Goal: Task Accomplishment & Management: Manage account settings

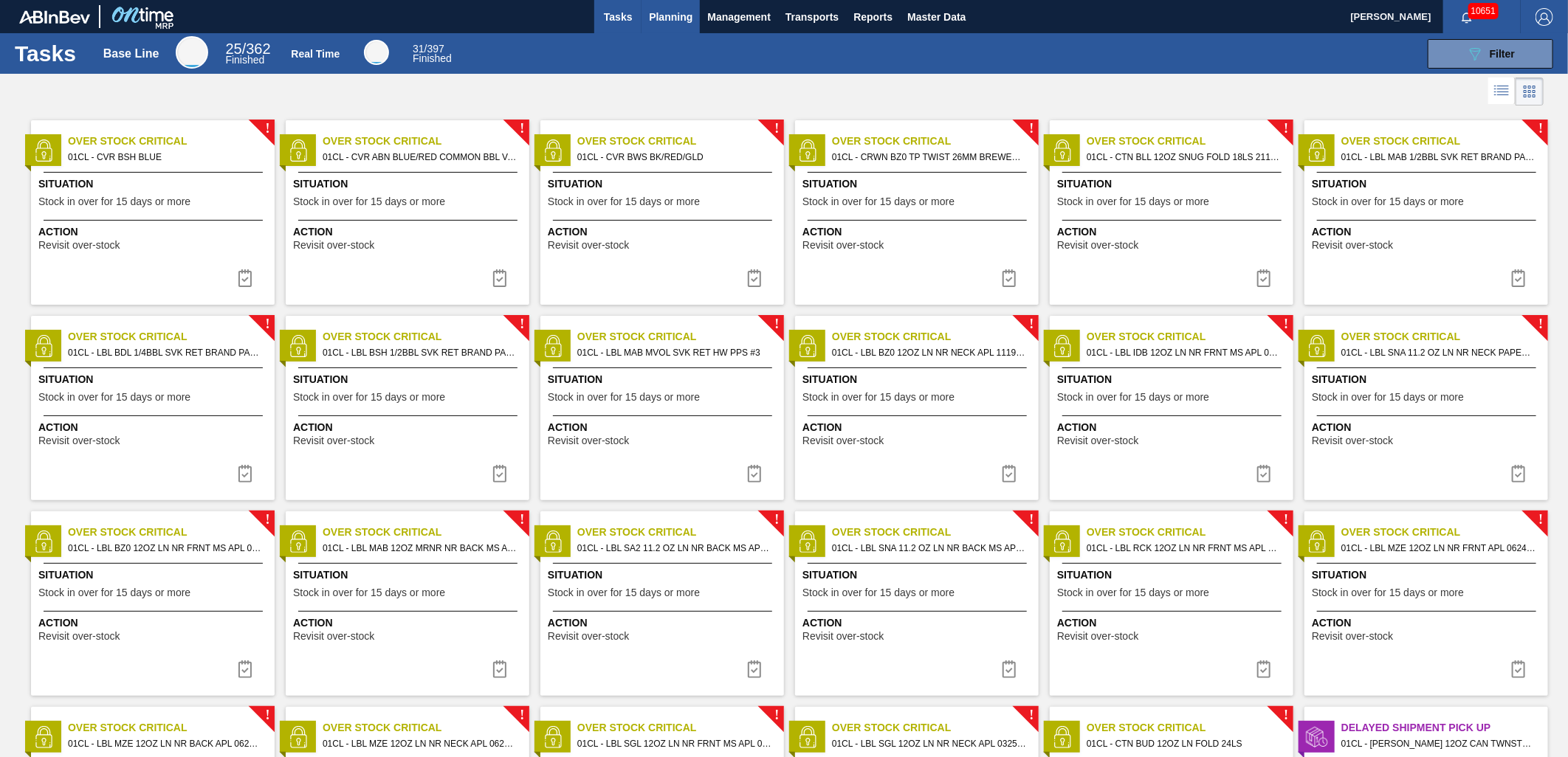
click at [663, 24] on span "Planning" at bounding box center [670, 17] width 44 height 18
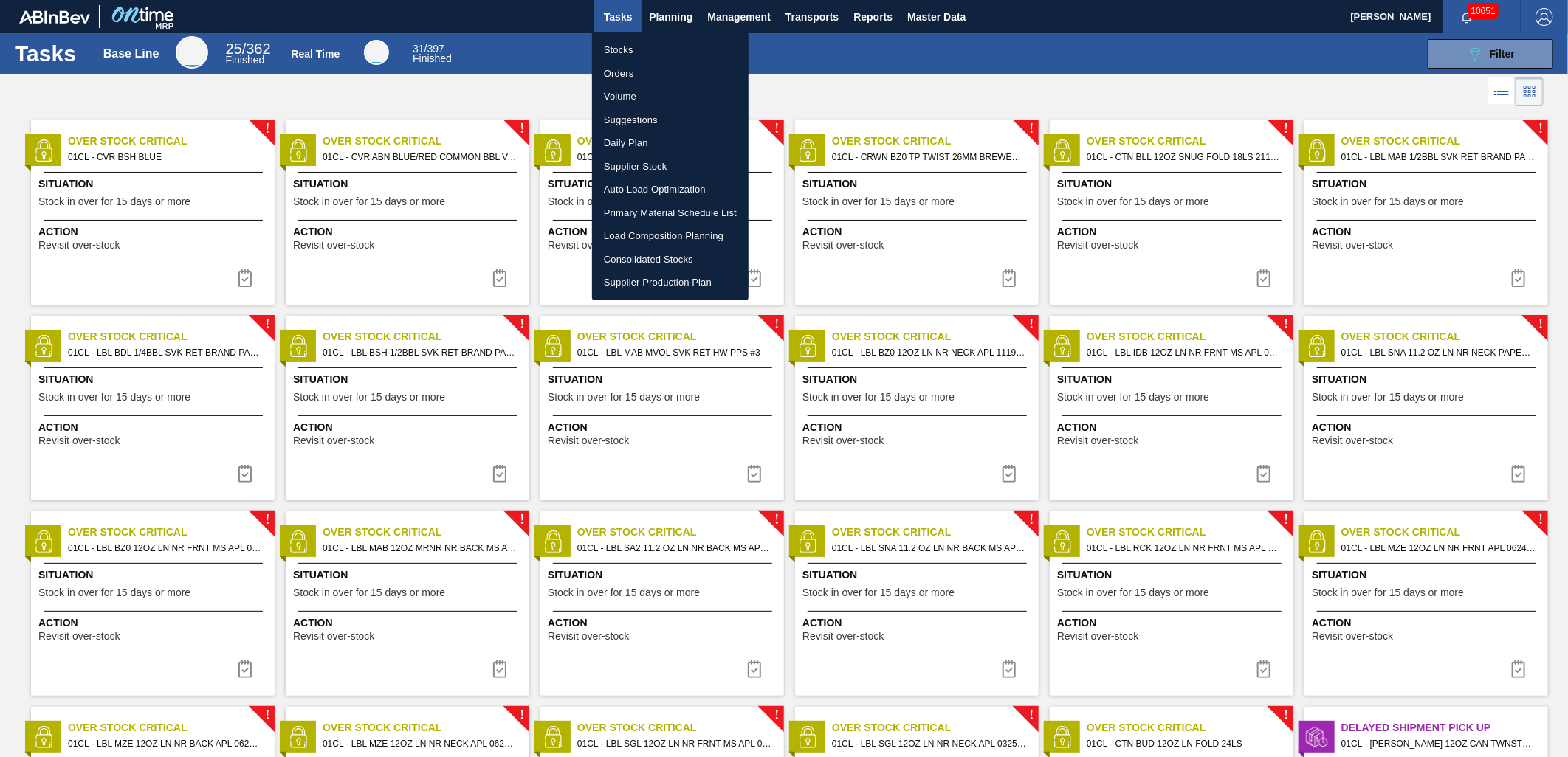
click at [645, 44] on li "Stocks" at bounding box center [670, 50] width 156 height 24
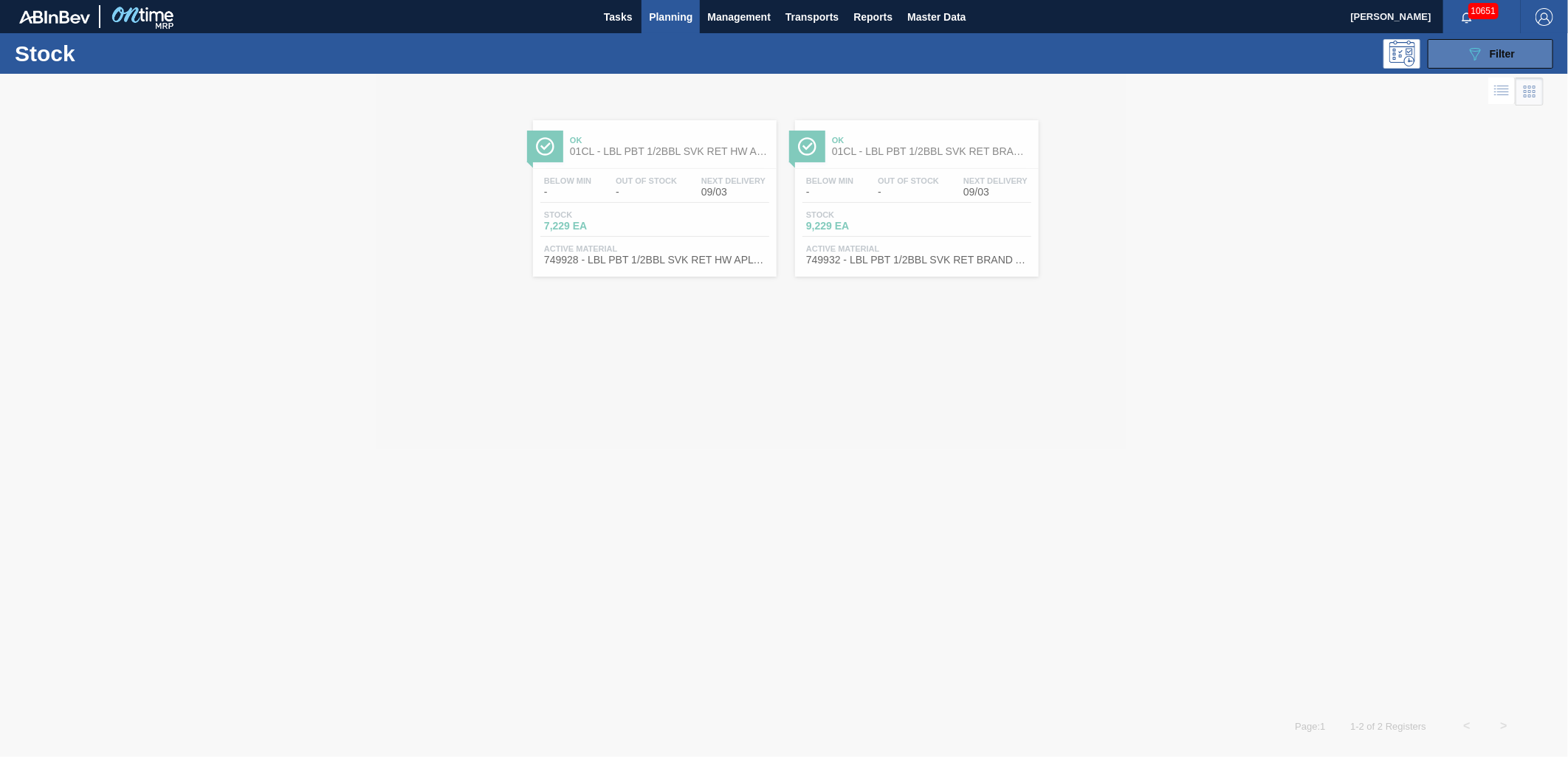
click at [1497, 58] on span "Filter" at bounding box center [1502, 54] width 25 height 12
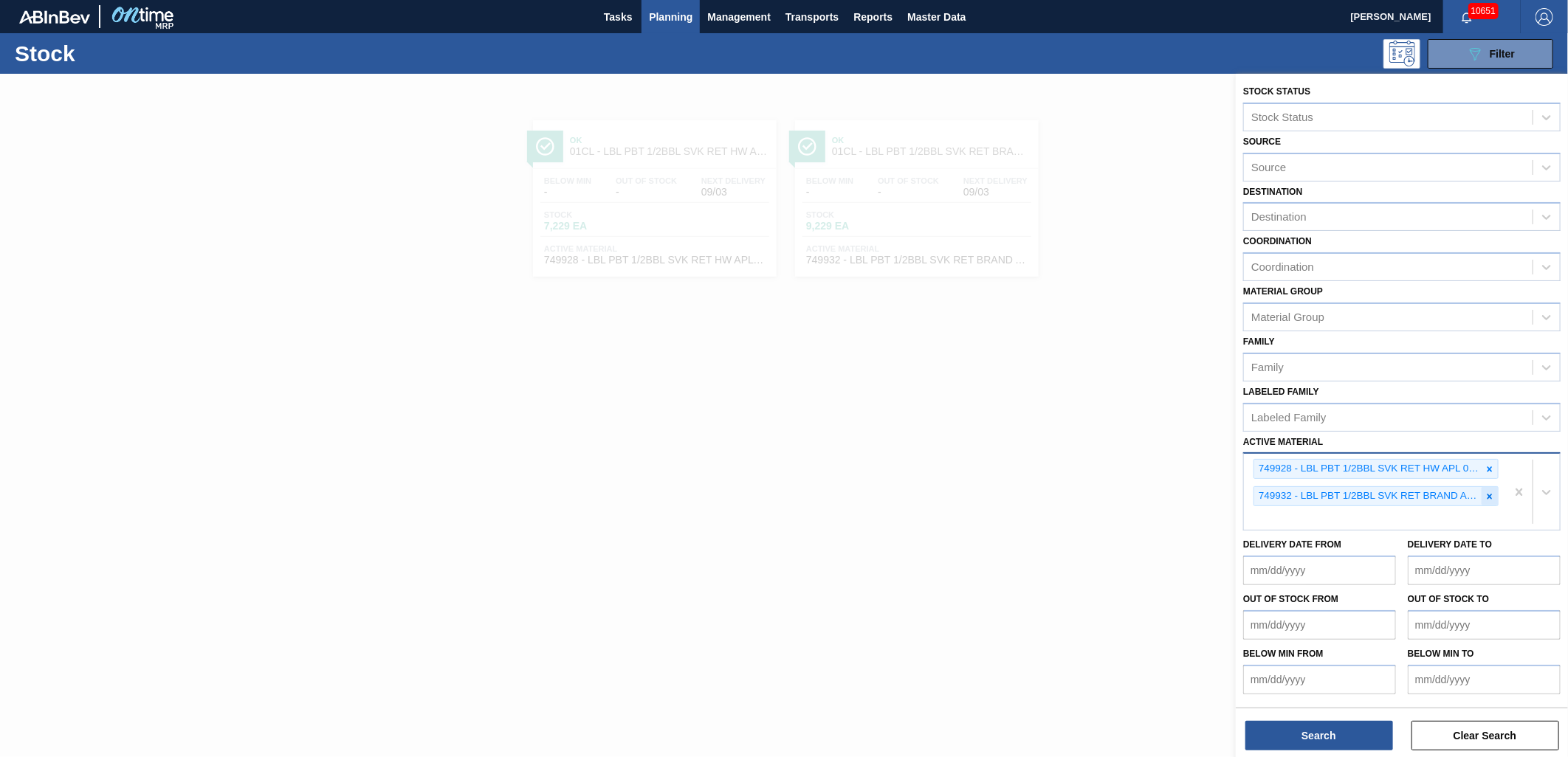
click at [1487, 495] on icon at bounding box center [1490, 497] width 10 height 10
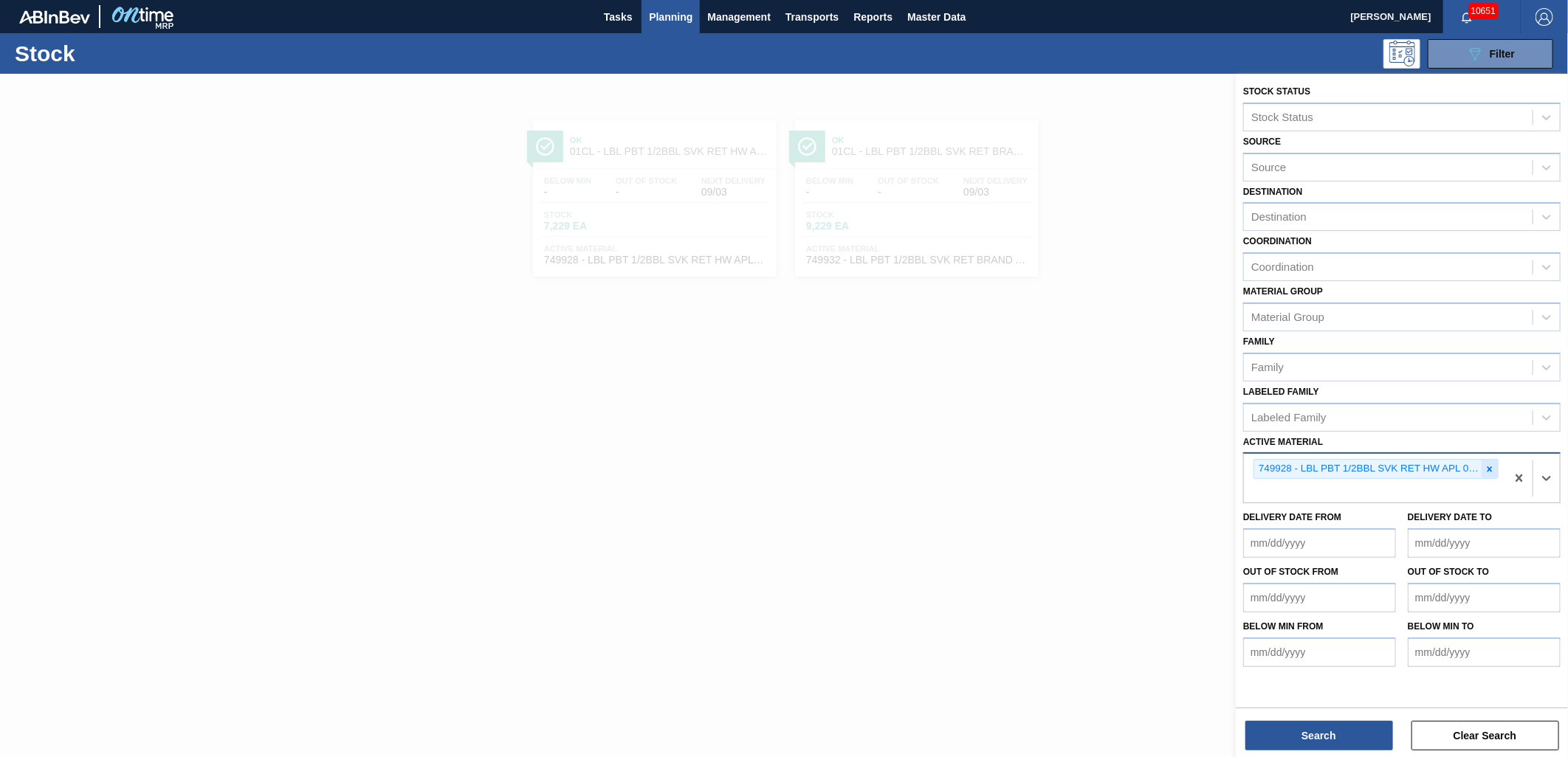
click at [1492, 467] on icon at bounding box center [1490, 469] width 10 height 10
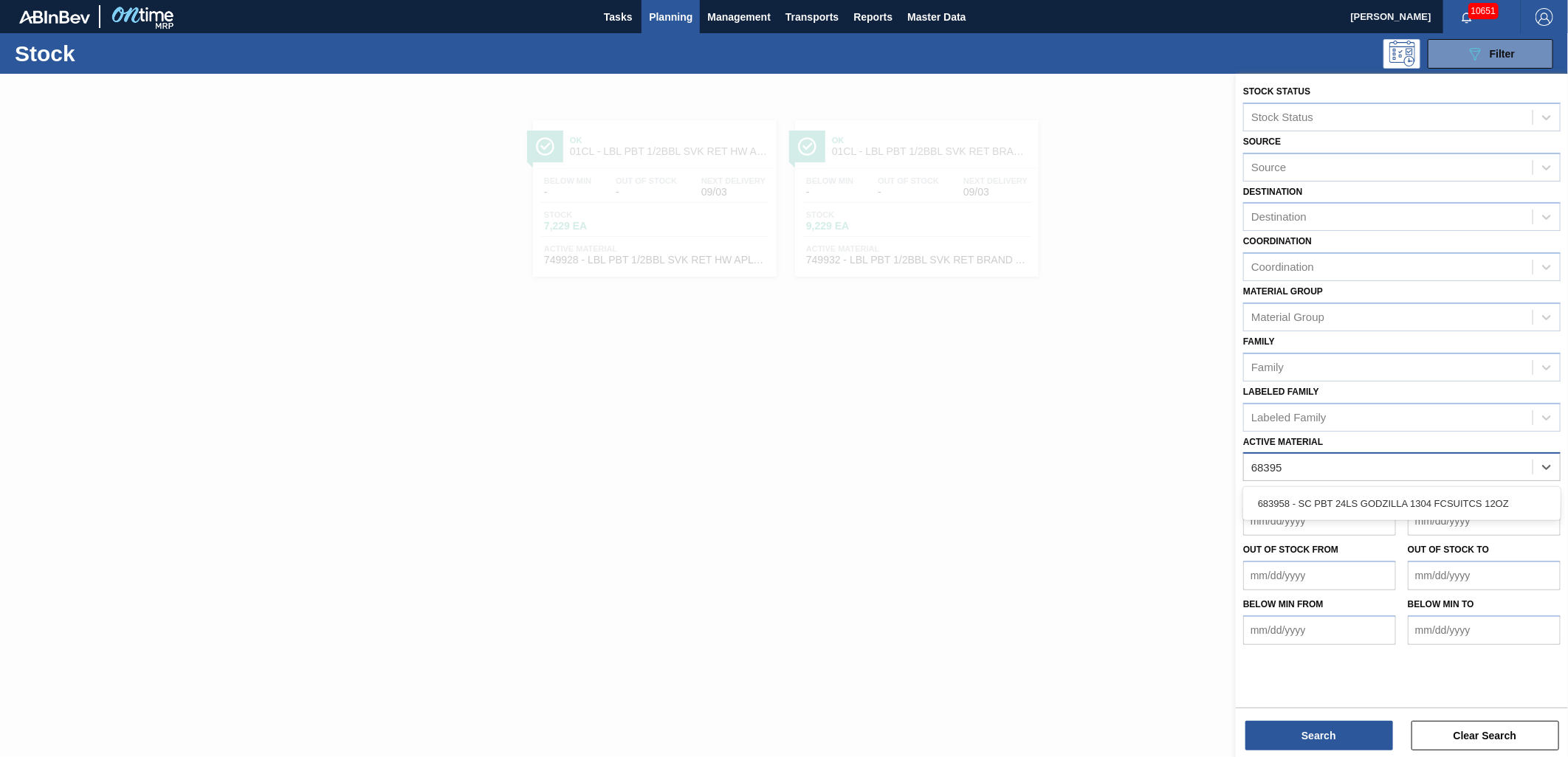
type Material "683958"
drag, startPoint x: 1466, startPoint y: 498, endPoint x: 1447, endPoint y: 552, distance: 57.2
click at [1466, 498] on div "683958 - SC PBT 24LS GODZILLA 1304 FCSUITCS 12OZ" at bounding box center [1401, 503] width 318 height 27
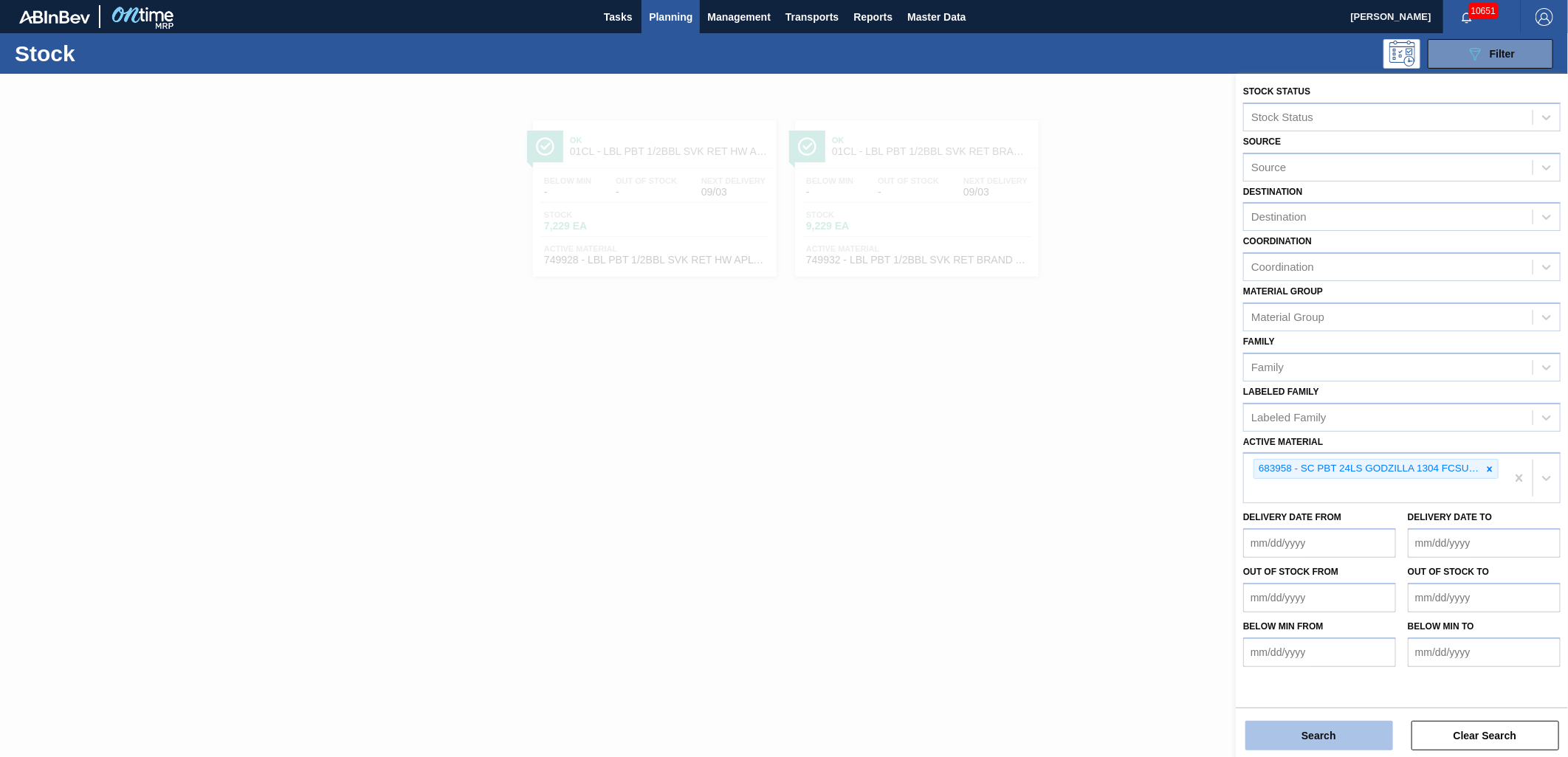
click at [1310, 727] on button "Search" at bounding box center [1319, 736] width 147 height 30
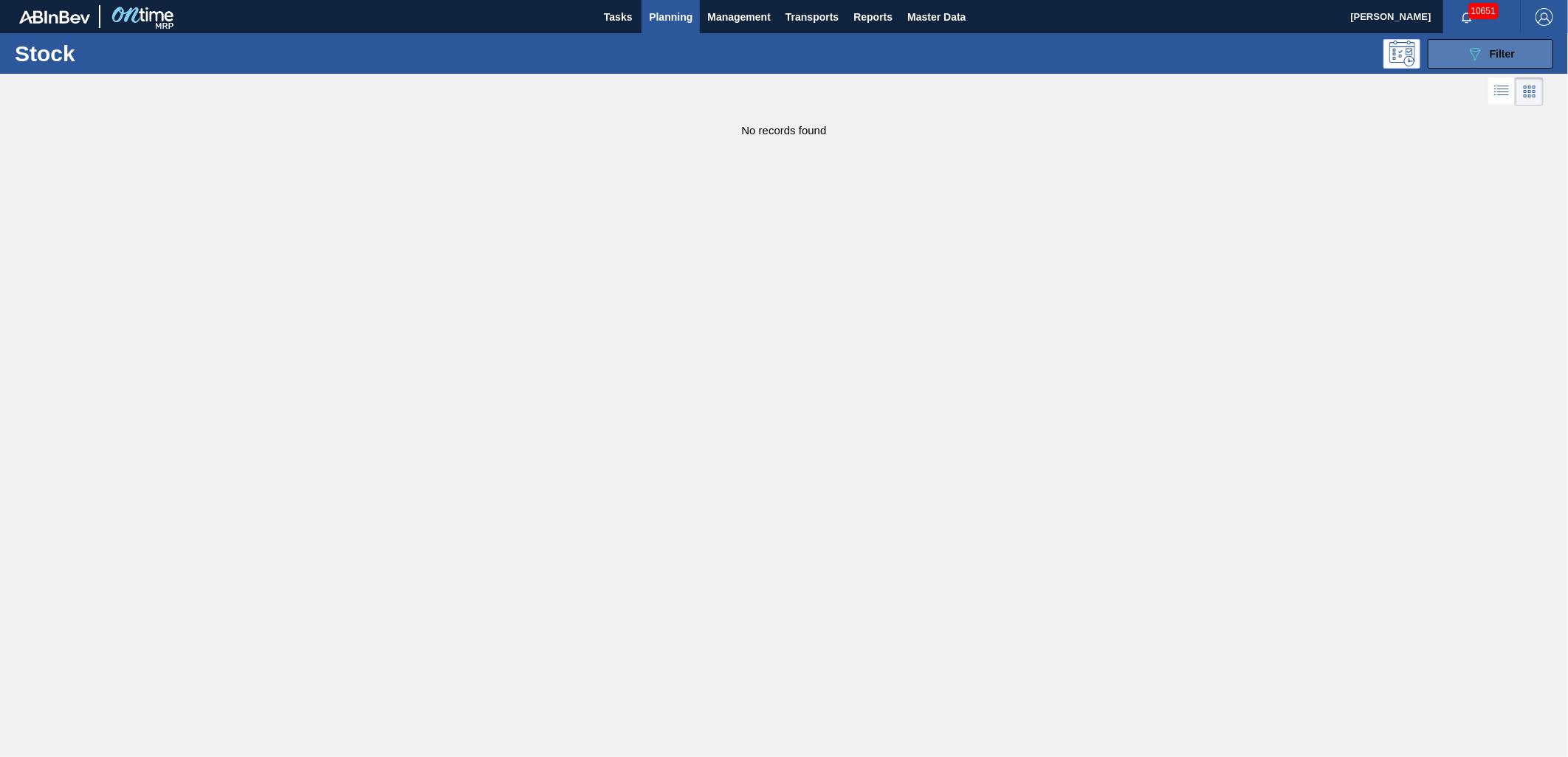
click at [1478, 59] on icon "089F7B8B-B2A5-4AFE-B5C0-19BA573D28AC" at bounding box center [1475, 54] width 18 height 18
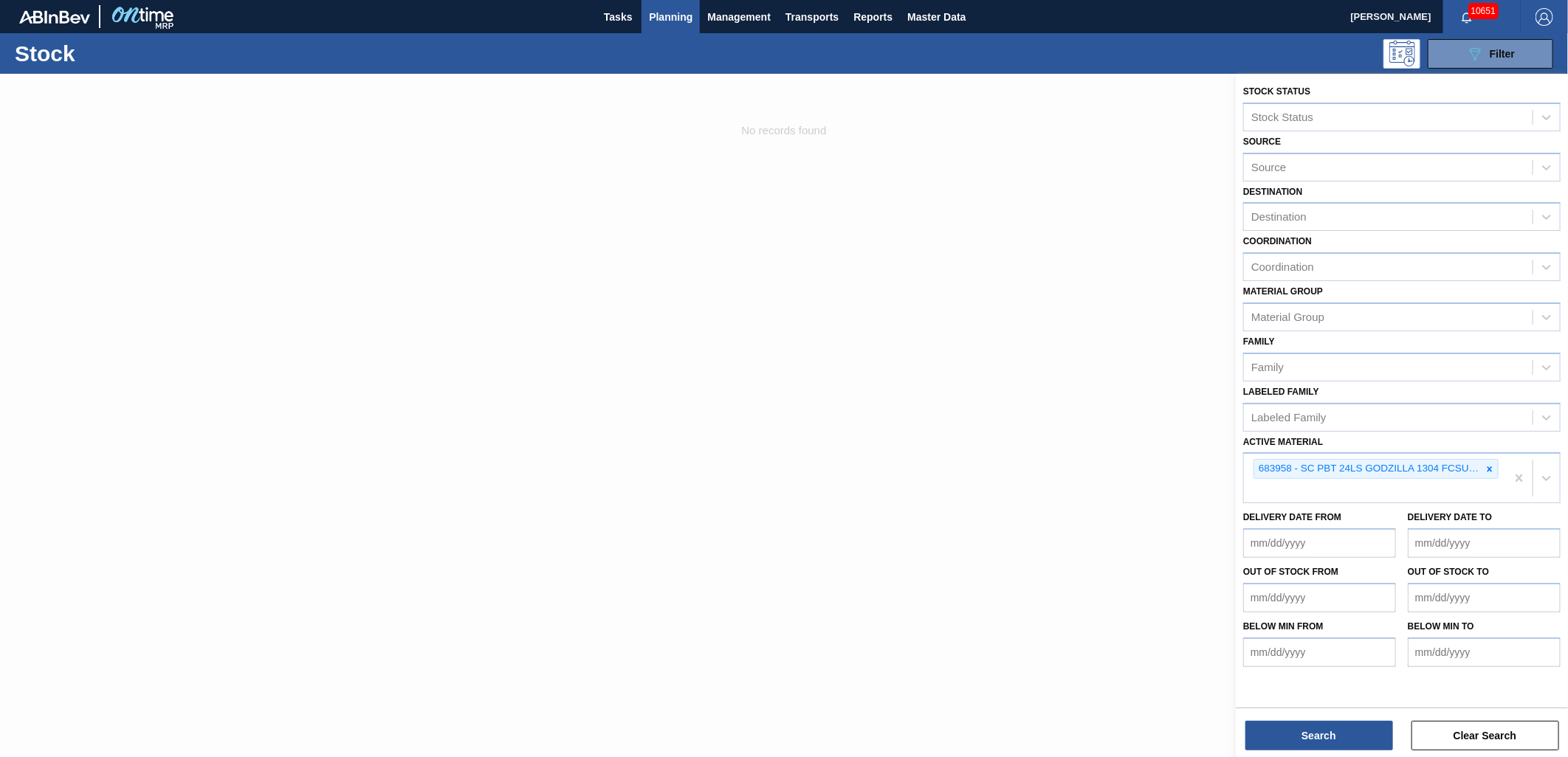
click at [820, 421] on div at bounding box center [784, 452] width 1568 height 757
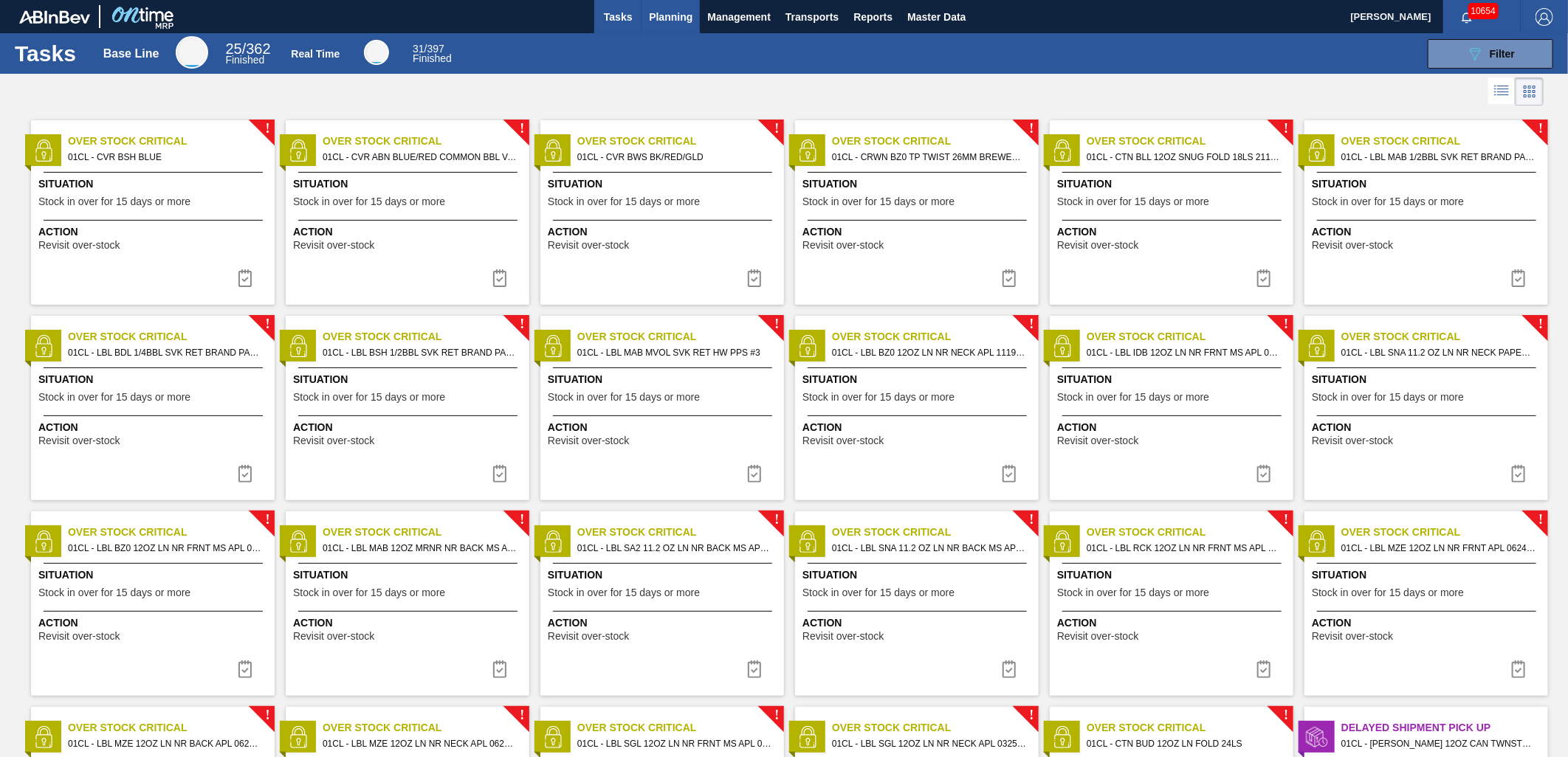
click at [687, 16] on span "Planning" at bounding box center [670, 17] width 44 height 18
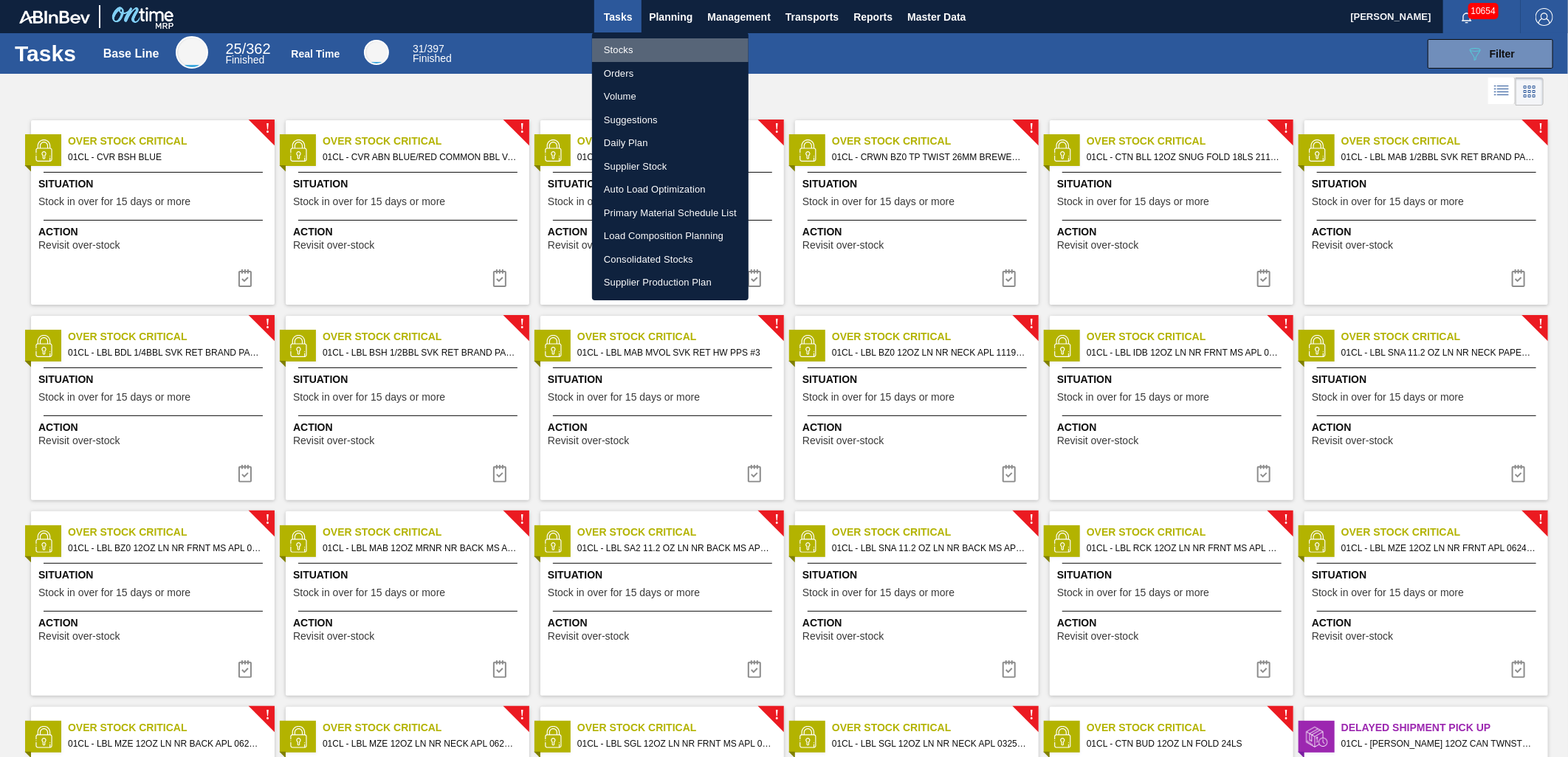
click at [613, 47] on li "Stocks" at bounding box center [670, 50] width 156 height 24
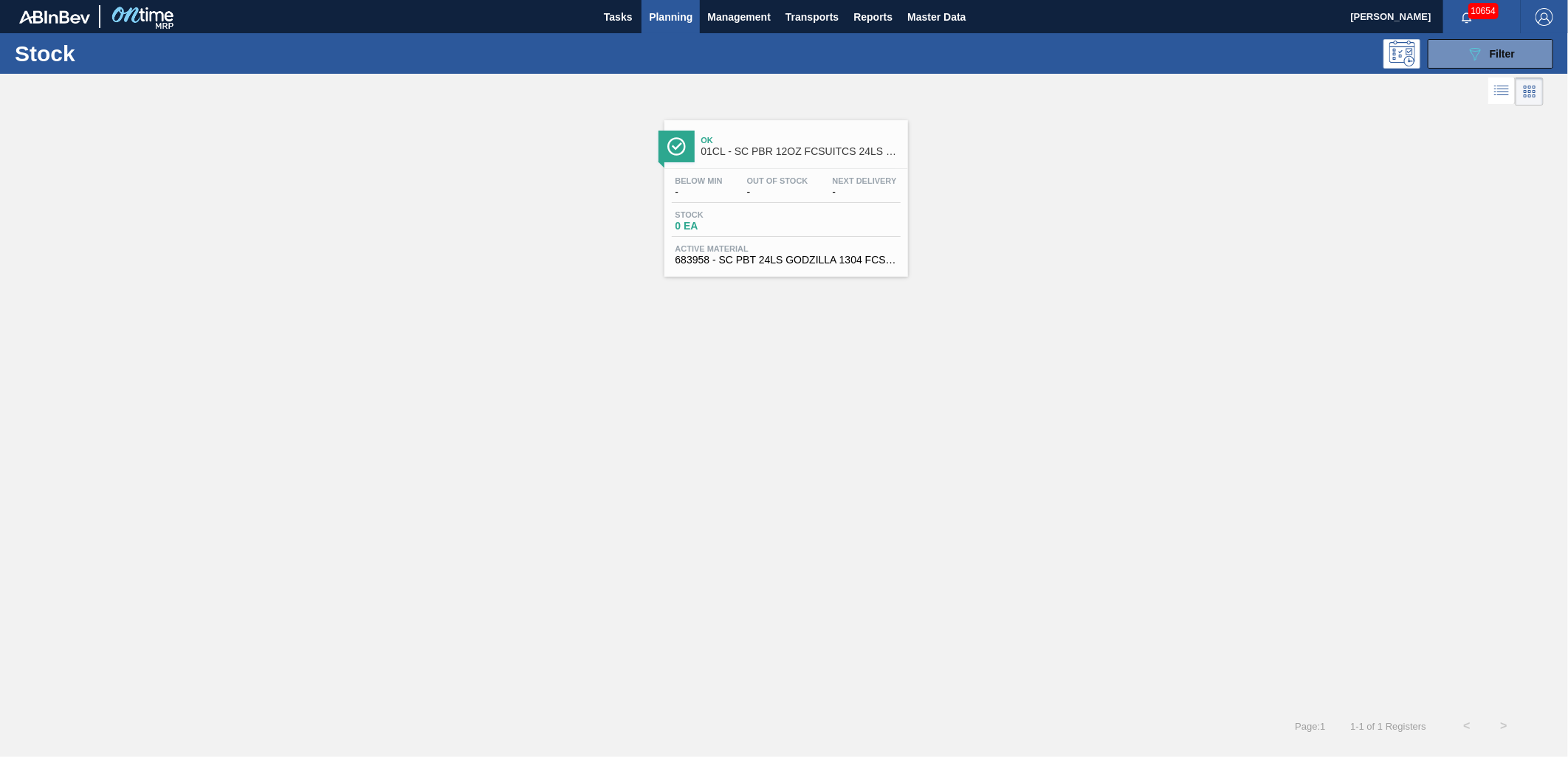
click at [811, 181] on div "Out Of Stock -" at bounding box center [777, 186] width 69 height 21
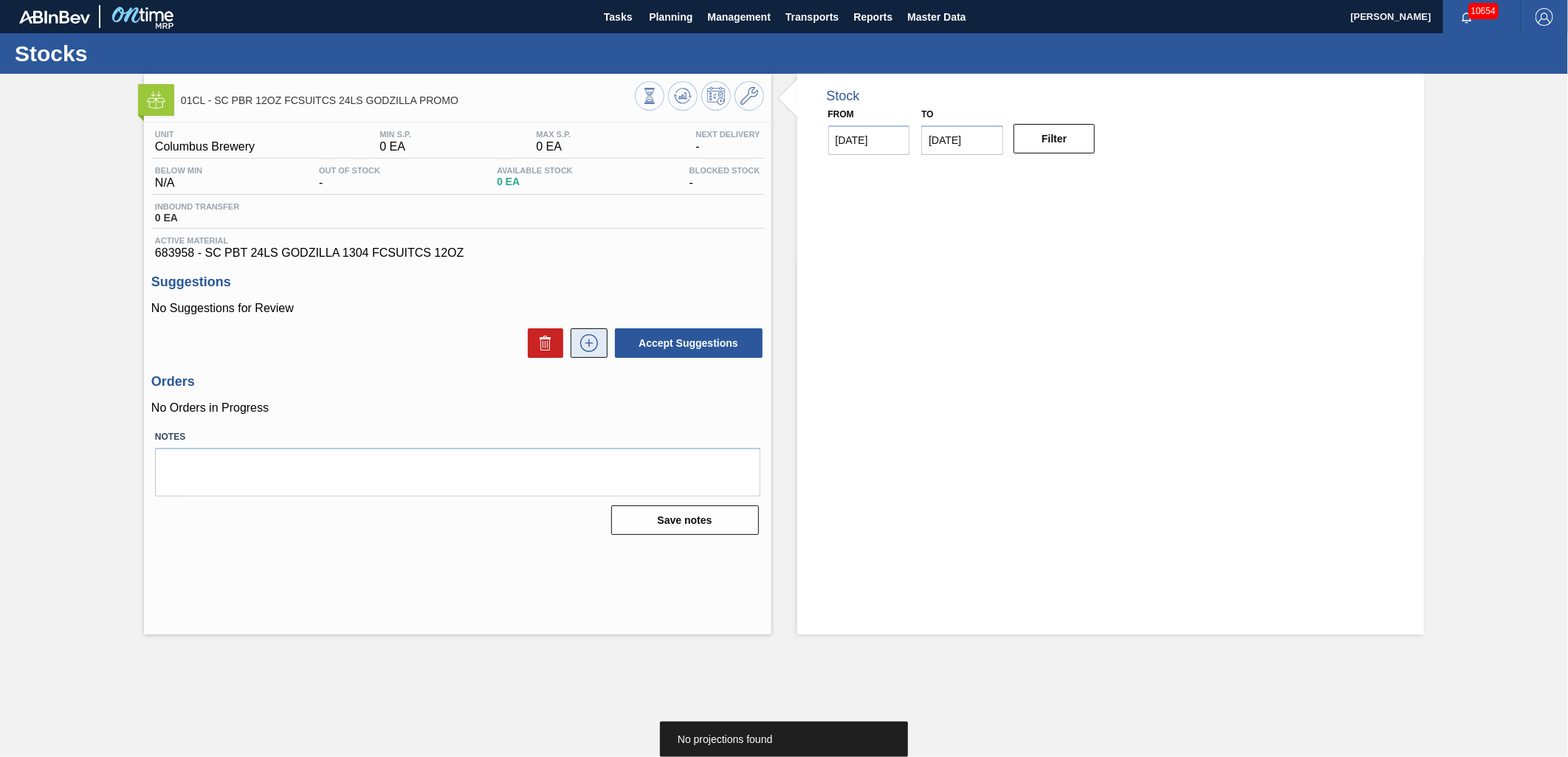
click at [586, 349] on icon at bounding box center [589, 343] width 24 height 18
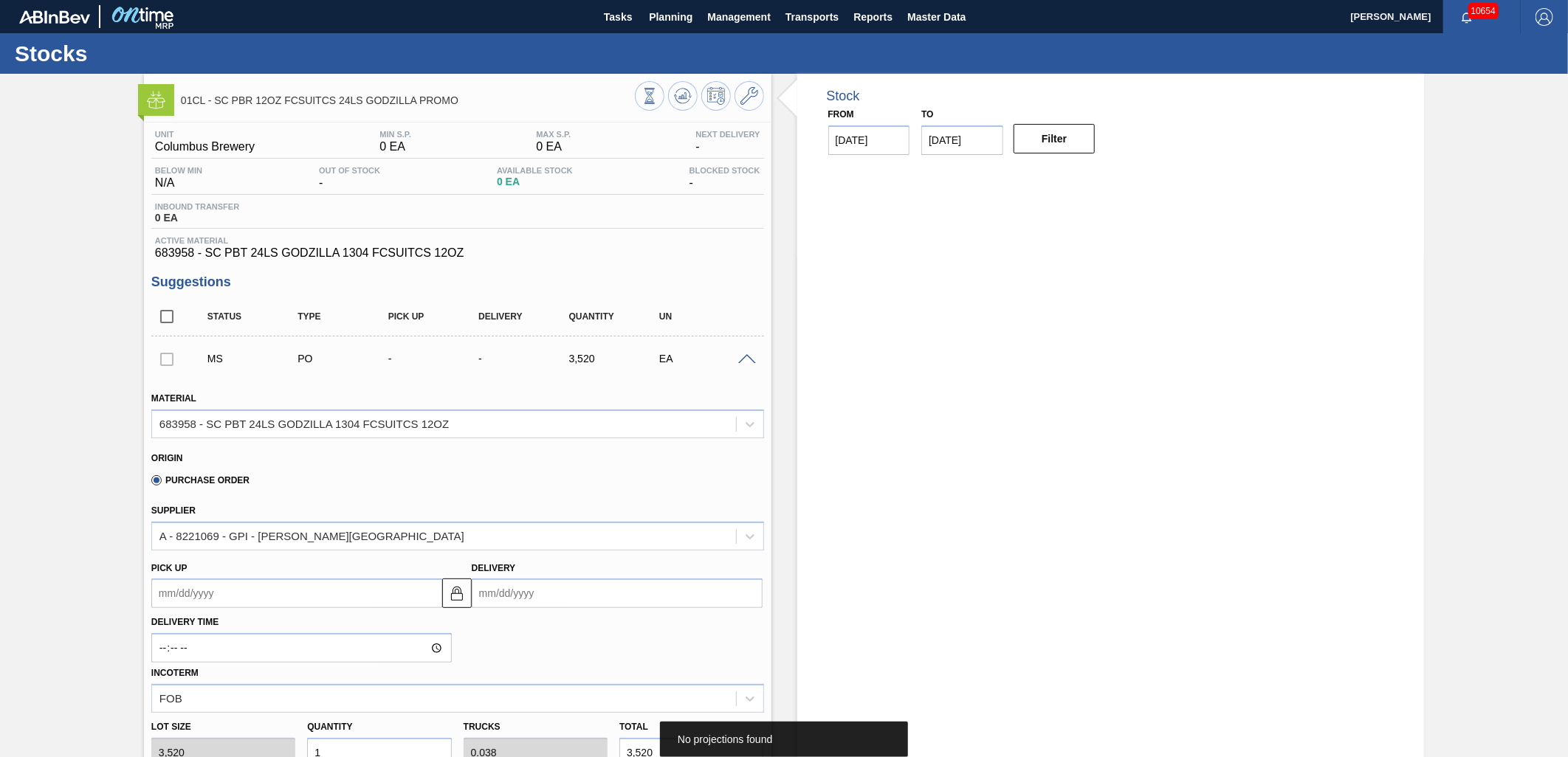
click at [560, 599] on input "Delivery" at bounding box center [617, 593] width 291 height 30
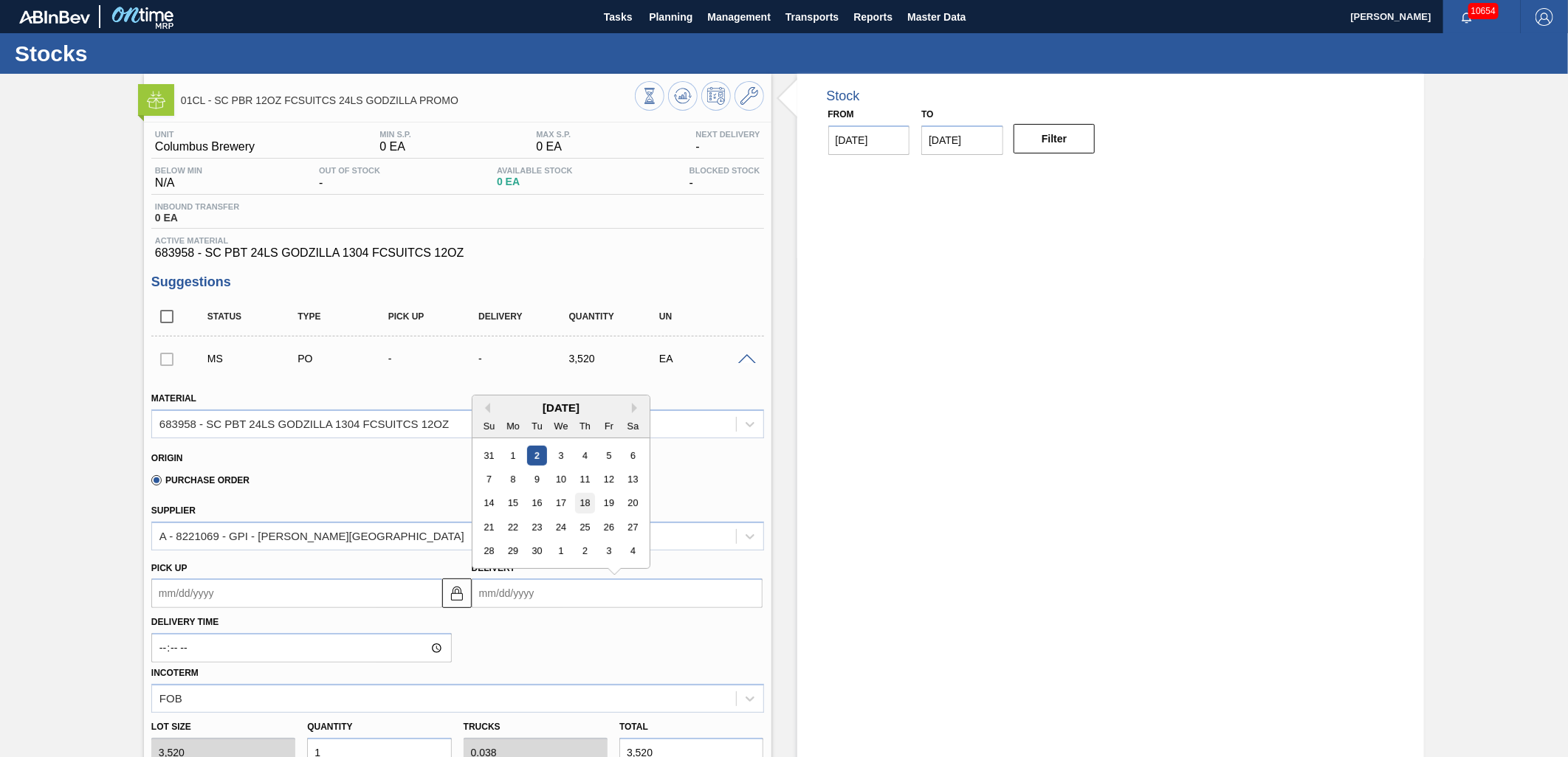
click at [592, 506] on div "18" at bounding box center [585, 503] width 20 height 20
type up102732126 "[DATE]"
type input "[DATE]"
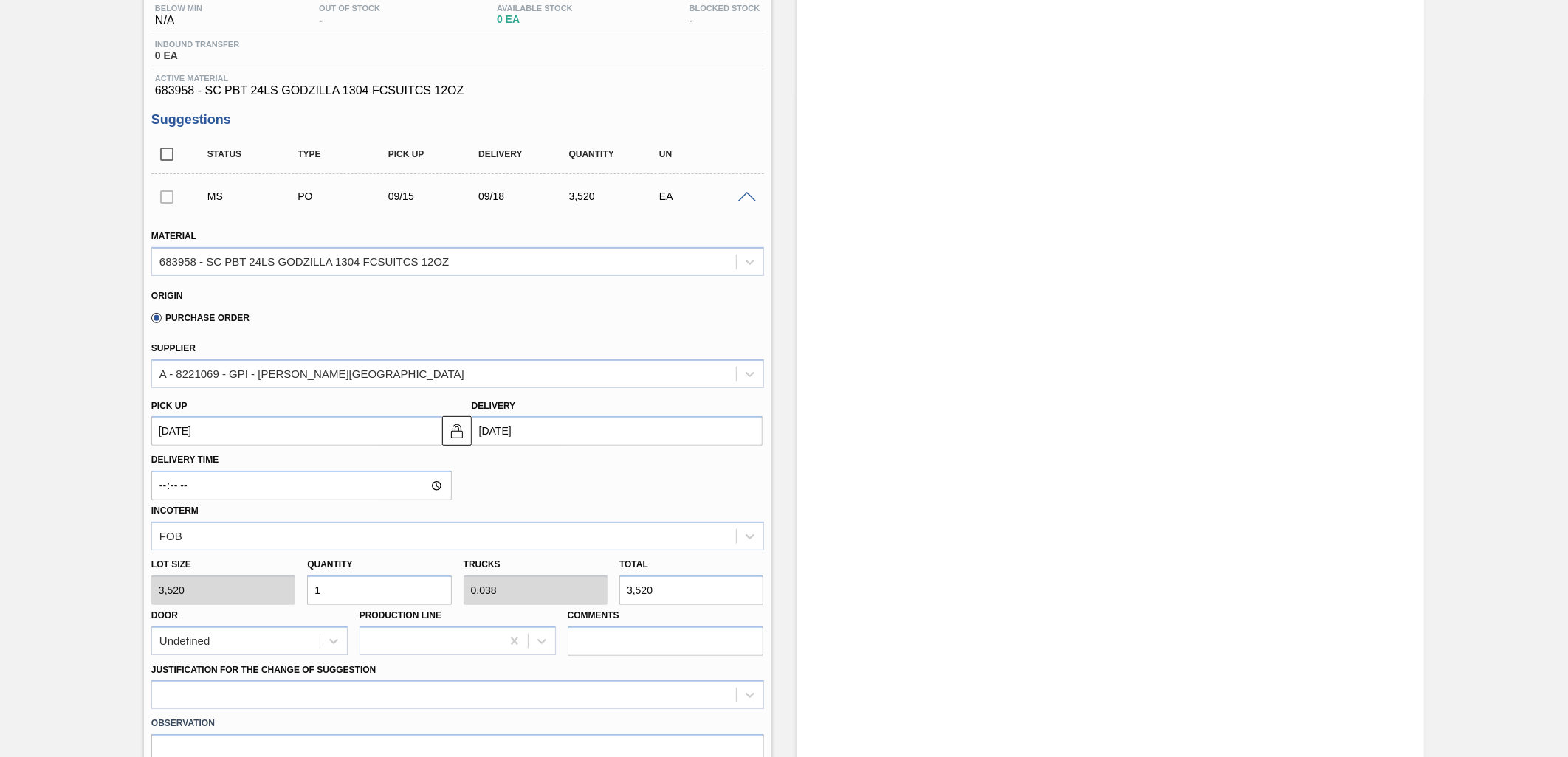
scroll to position [164, 0]
click at [564, 428] on input "[DATE]" at bounding box center [617, 429] width 291 height 30
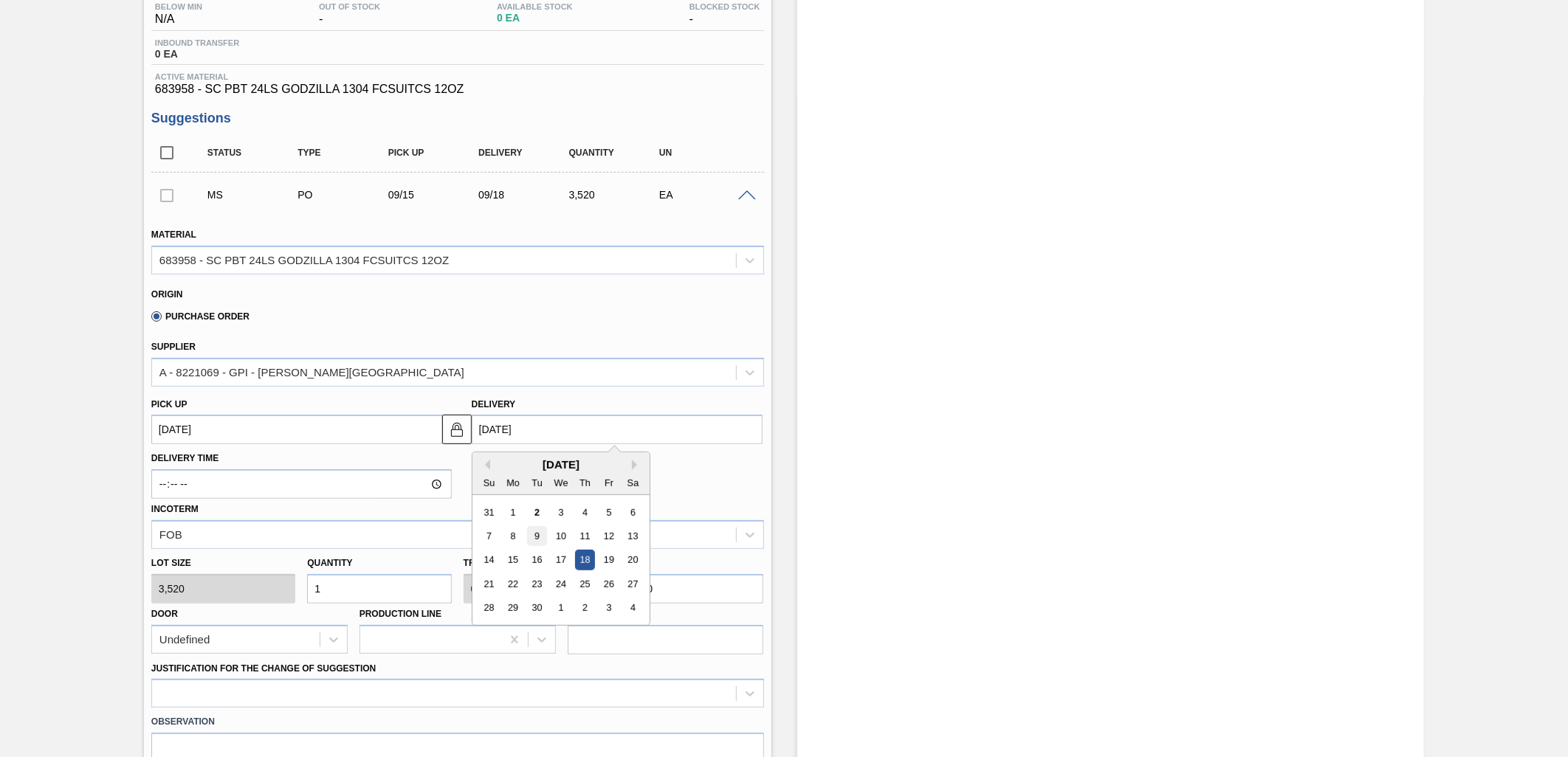
click at [539, 536] on div "9" at bounding box center [537, 536] width 20 height 20
type up102732126 "[DATE]"
type input "[DATE]"
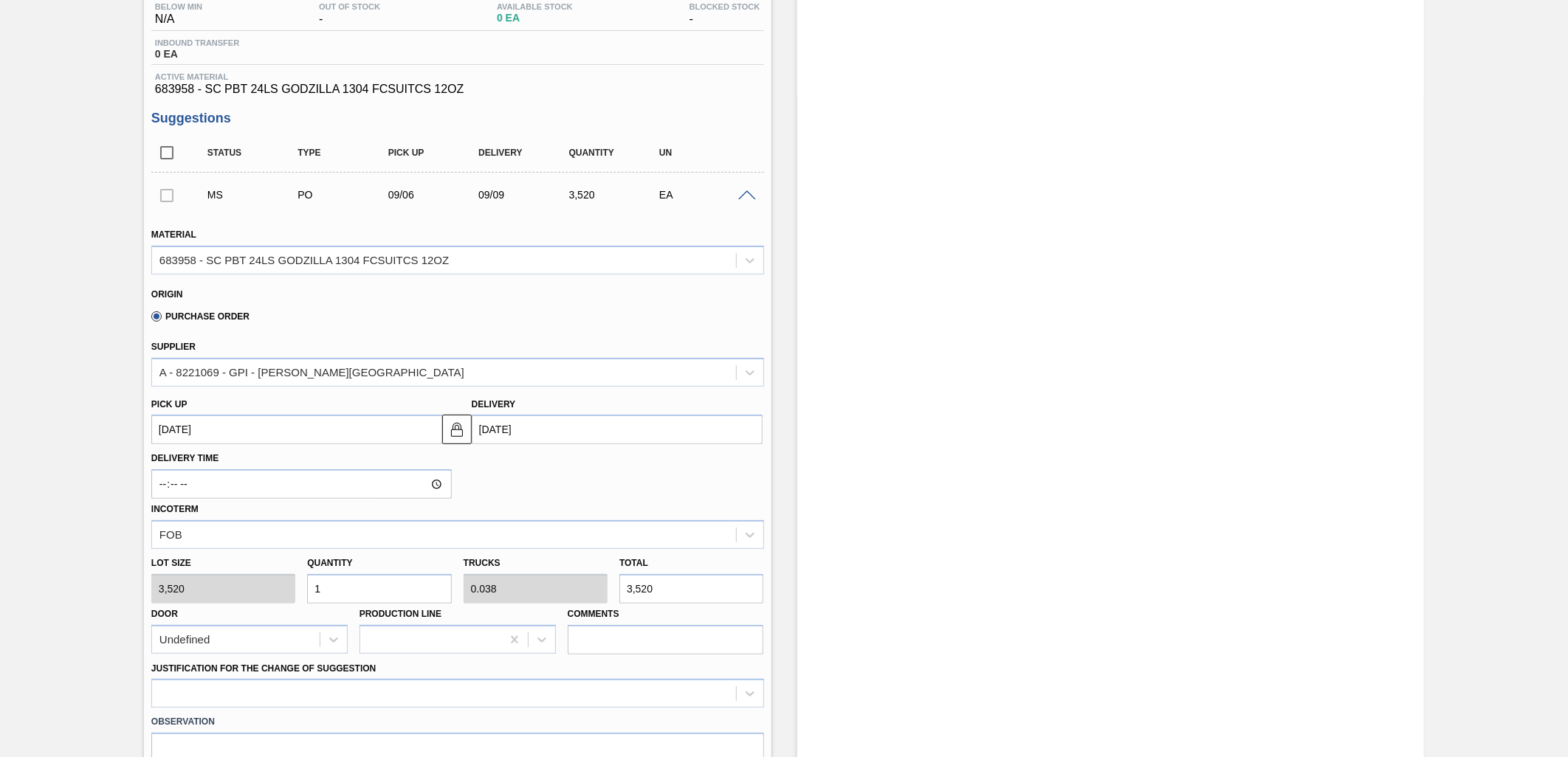
click at [395, 578] on input "1" at bounding box center [379, 589] width 144 height 30
type input "12"
type input "0.462"
type input "42,240"
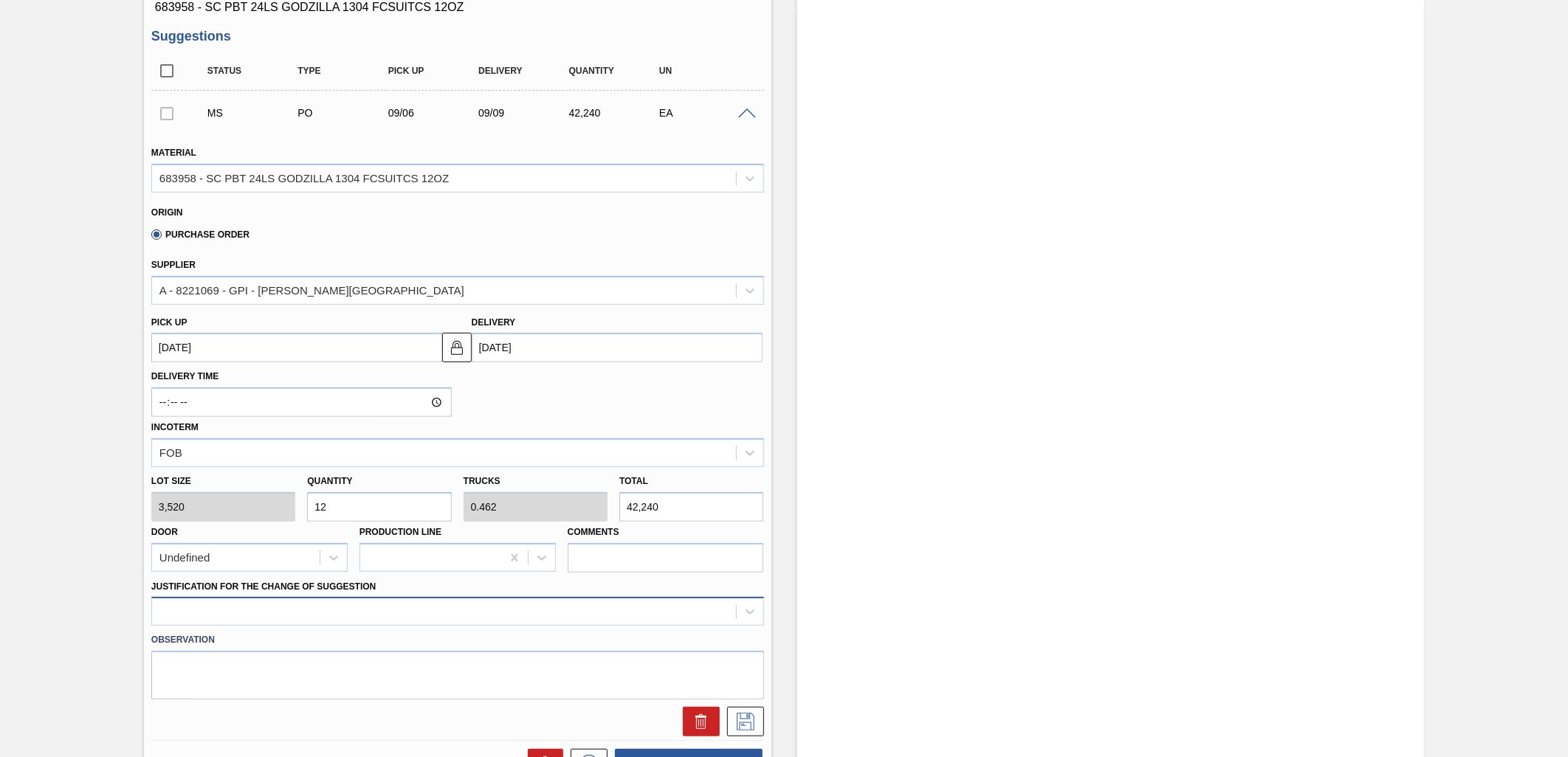
type input "12"
click at [386, 608] on div at bounding box center [457, 611] width 612 height 29
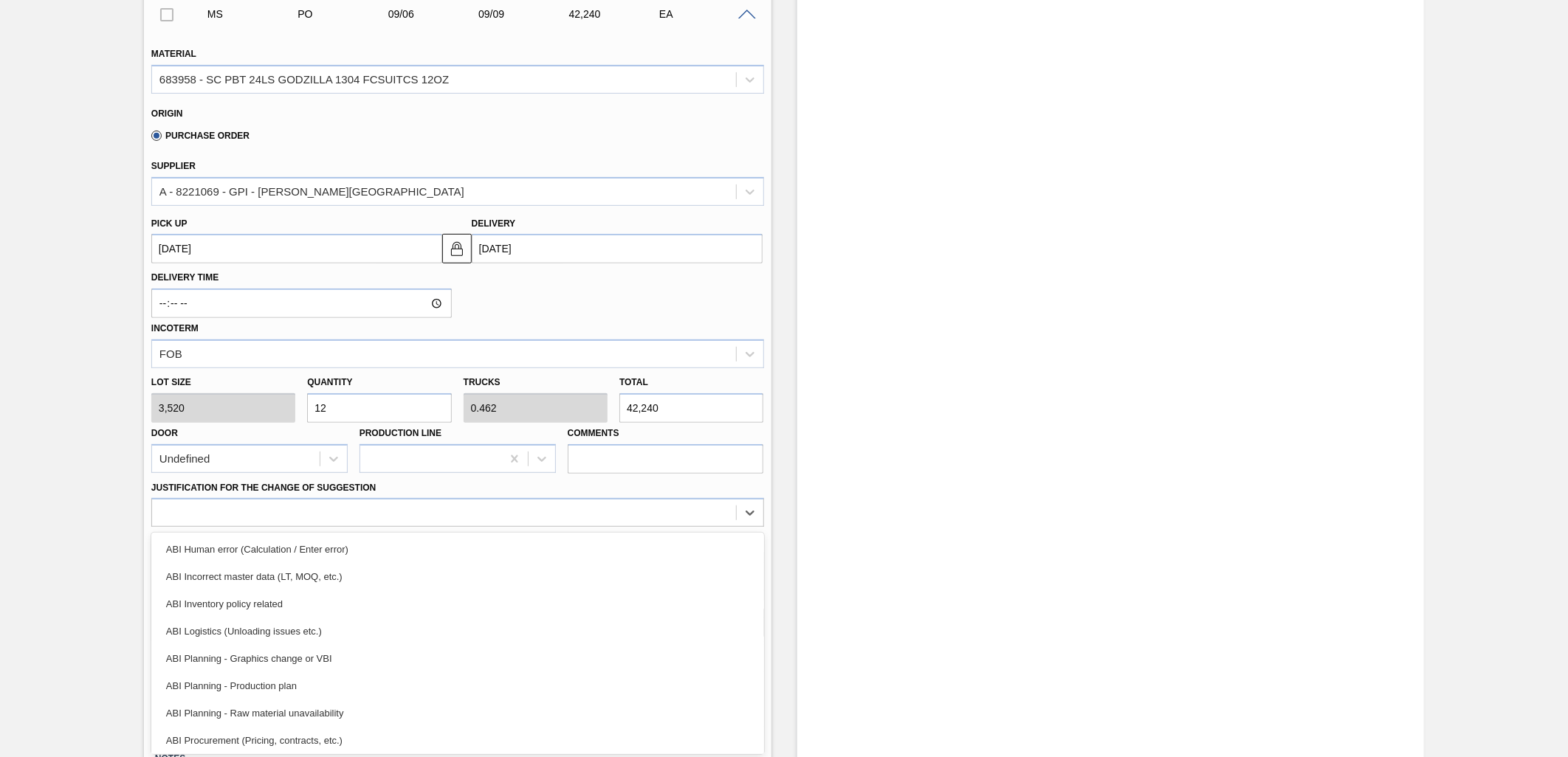
drag, startPoint x: 387, startPoint y: 602, endPoint x: 396, endPoint y: 602, distance: 9.0
click at [387, 602] on div "ABI Inventory policy related" at bounding box center [457, 604] width 612 height 27
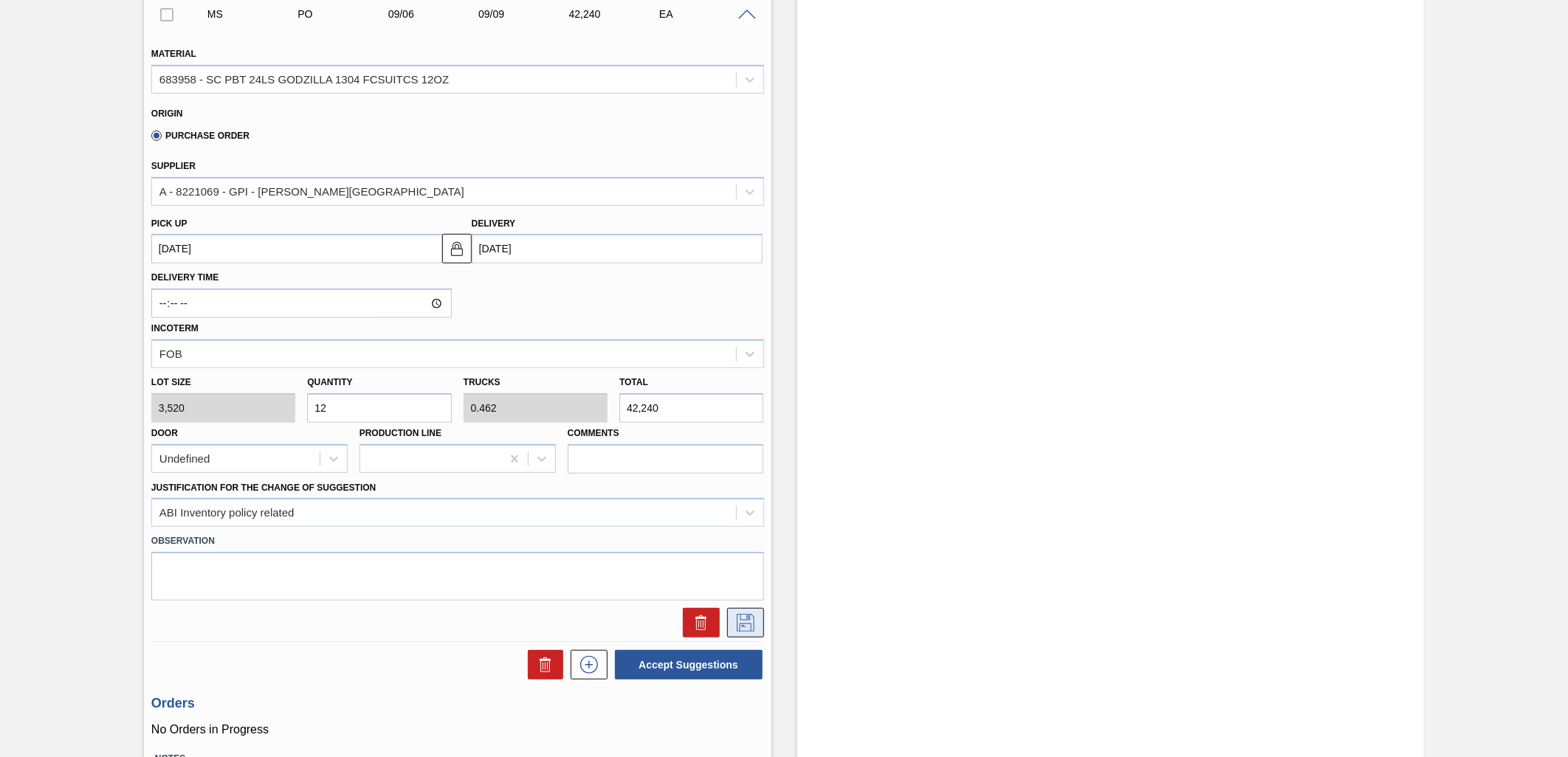
click at [743, 622] on icon at bounding box center [746, 622] width 24 height 18
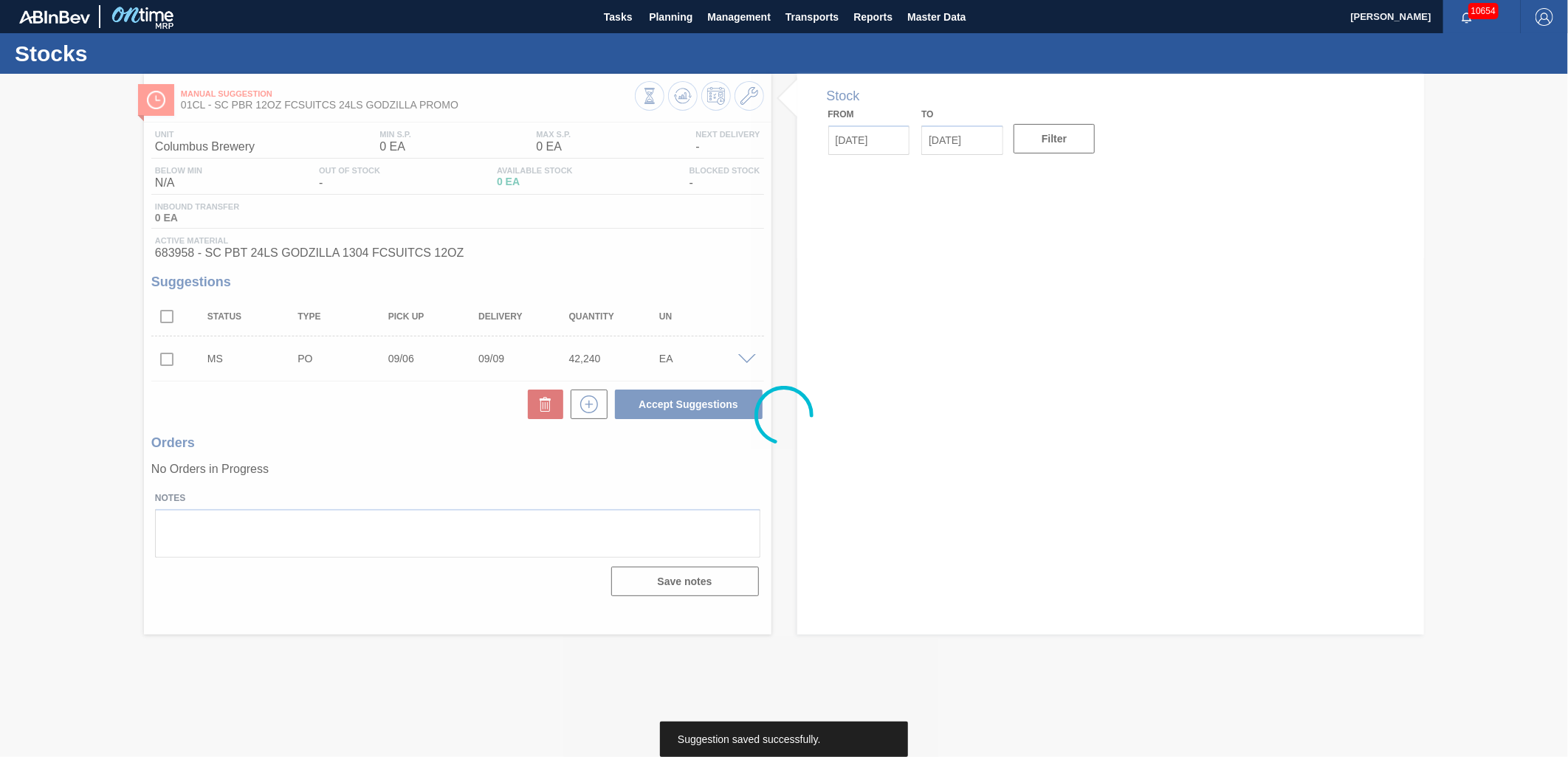
scroll to position [0, 0]
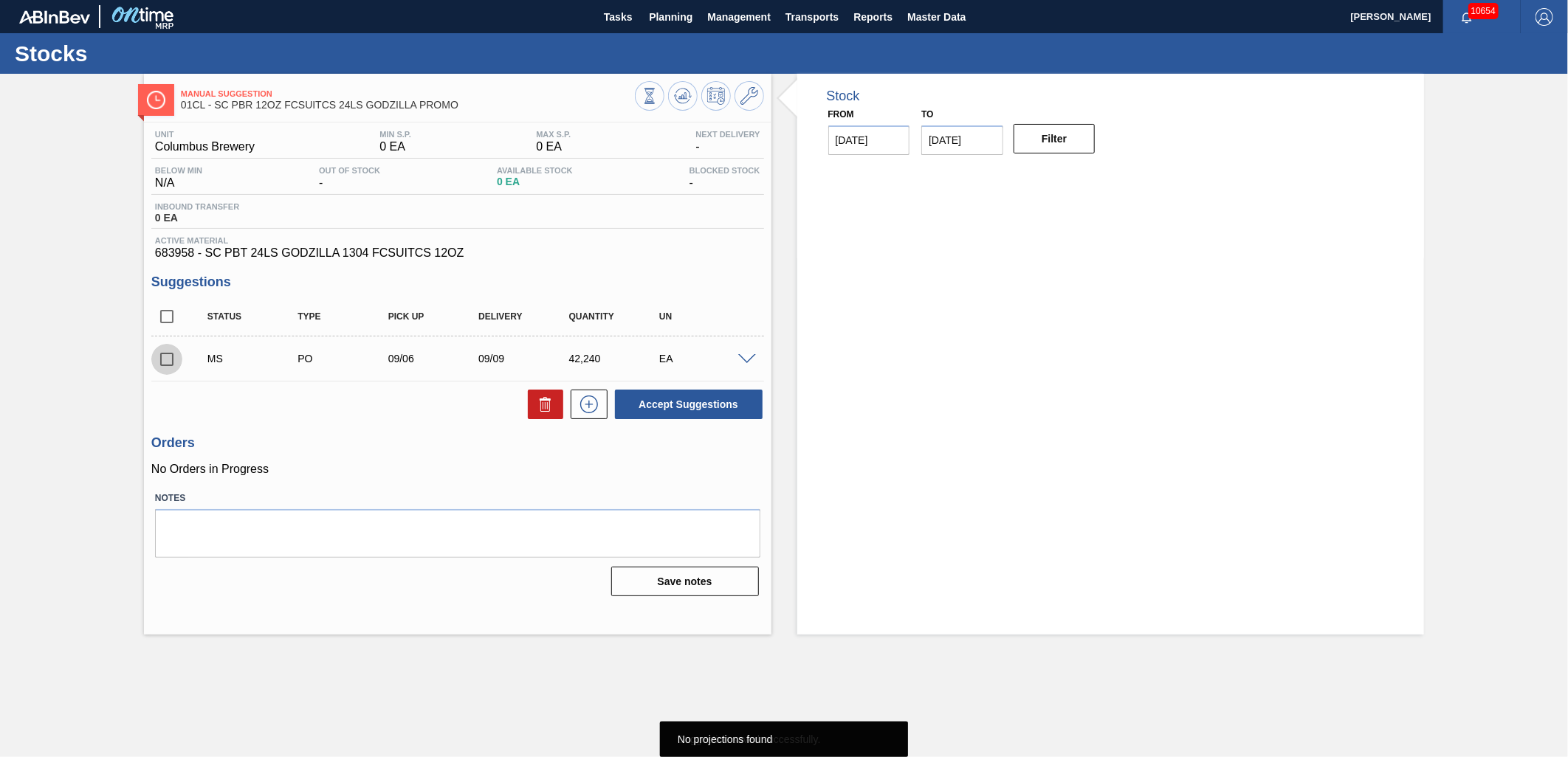
click at [171, 355] on input "checkbox" at bounding box center [167, 360] width 31 height 31
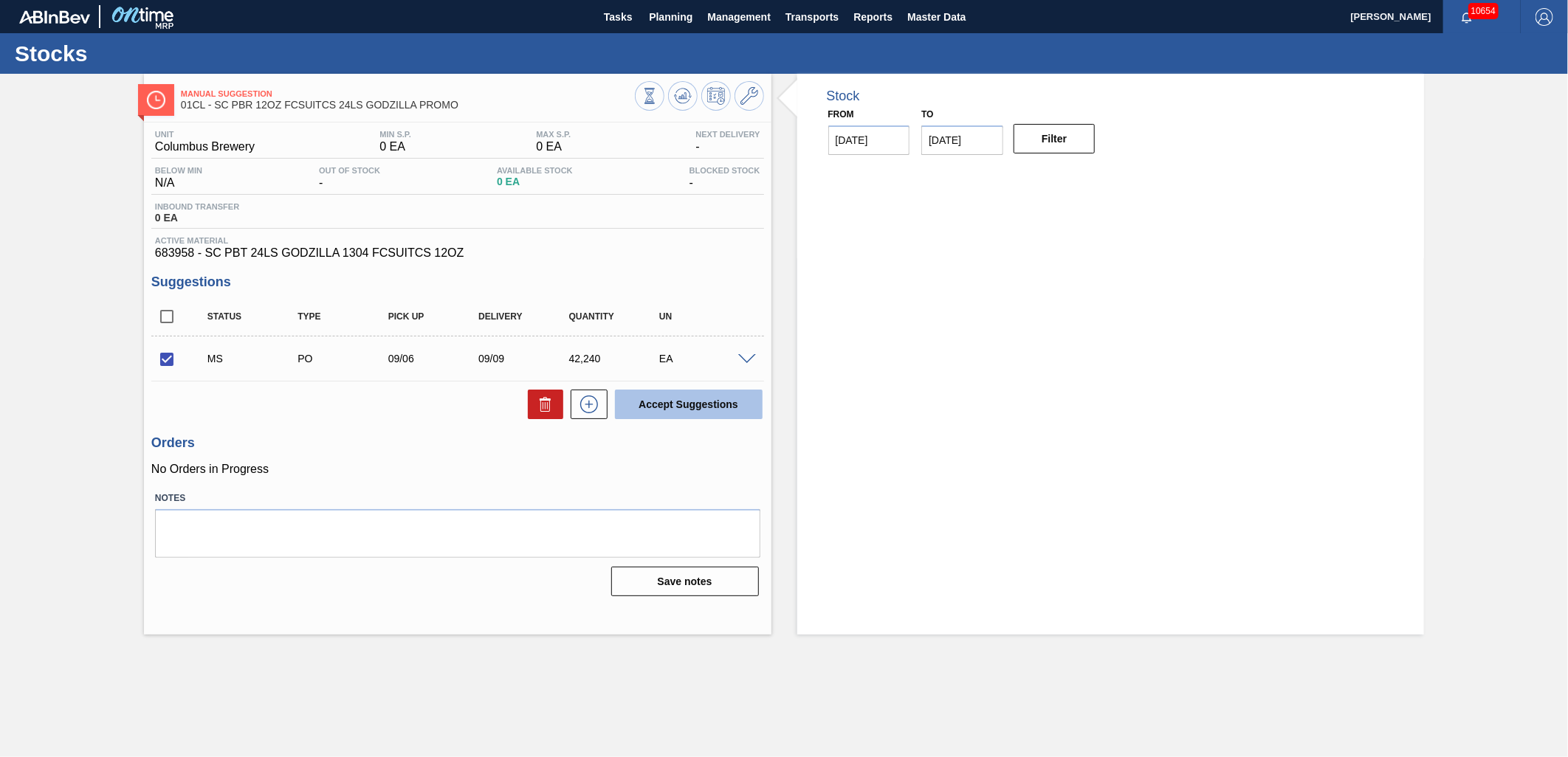
click at [653, 411] on button "Accept Suggestions" at bounding box center [688, 404] width 147 height 30
checkbox input "false"
click at [671, 18] on span "Planning" at bounding box center [670, 17] width 44 height 18
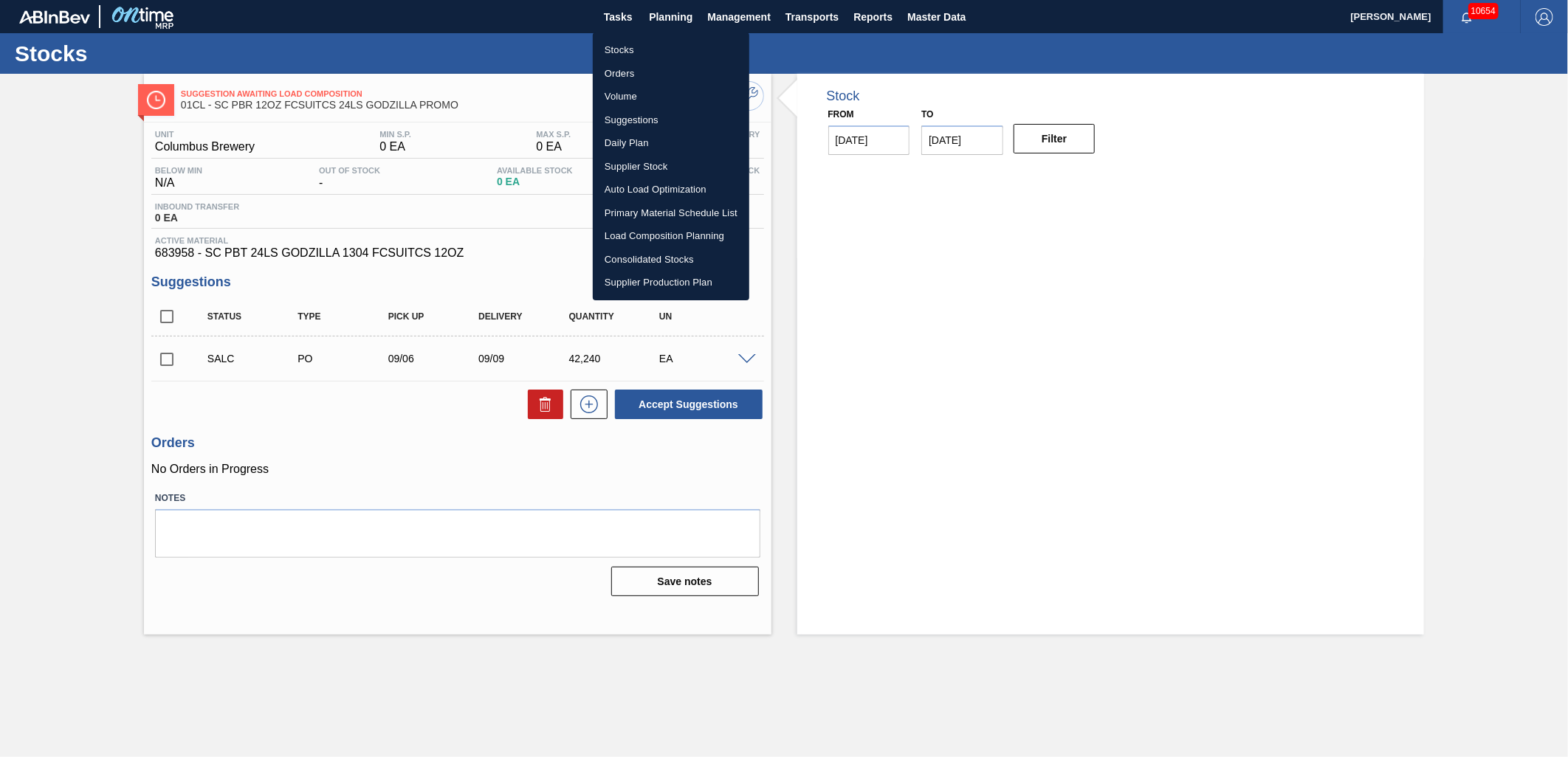
drag, startPoint x: 620, startPoint y: 52, endPoint x: 674, endPoint y: 49, distance: 54.1
click at [620, 52] on li "Stocks" at bounding box center [671, 50] width 156 height 24
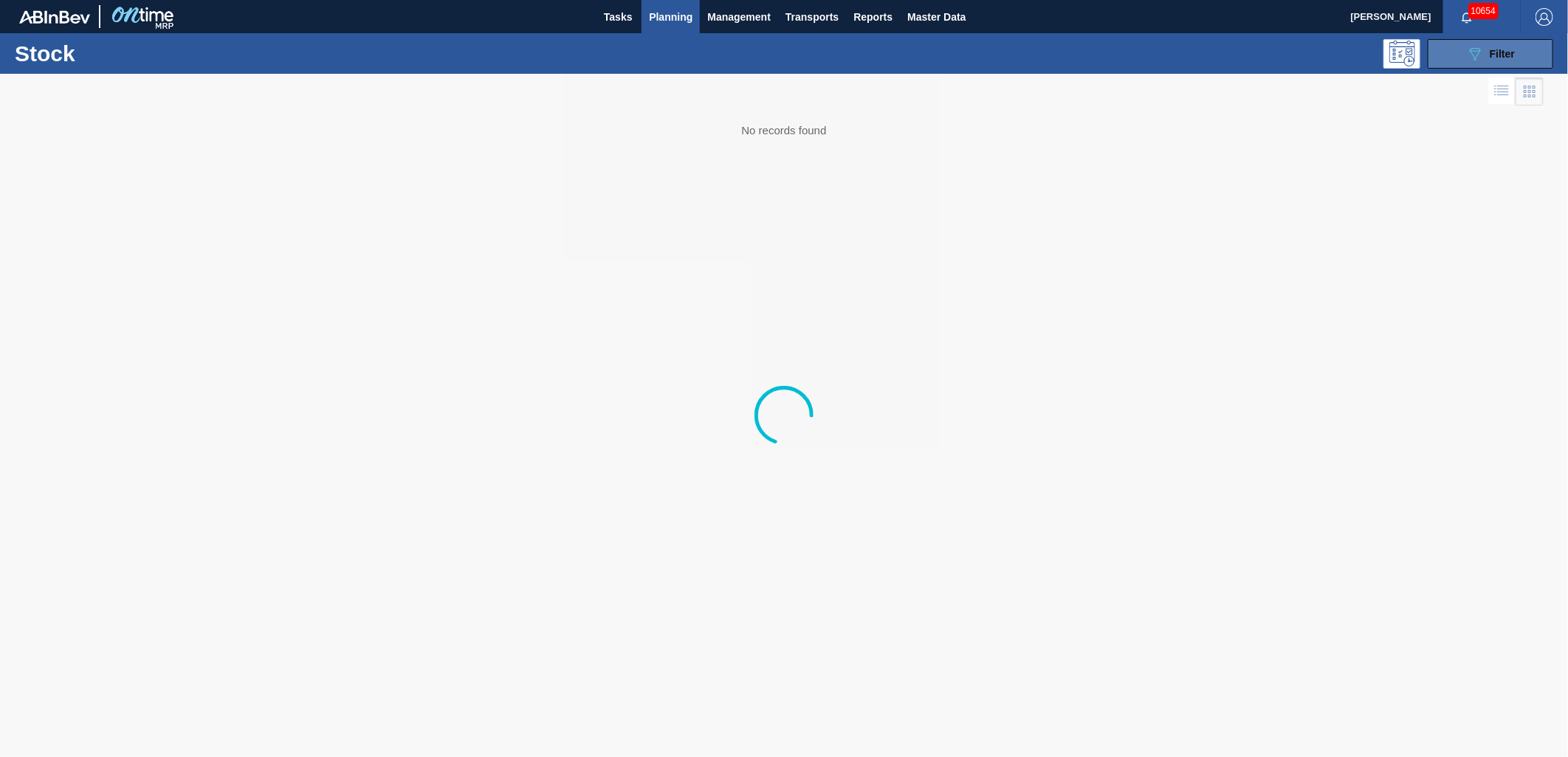
click at [1471, 46] on icon "089F7B8B-B2A5-4AFE-B5C0-19BA573D28AC" at bounding box center [1475, 54] width 18 height 18
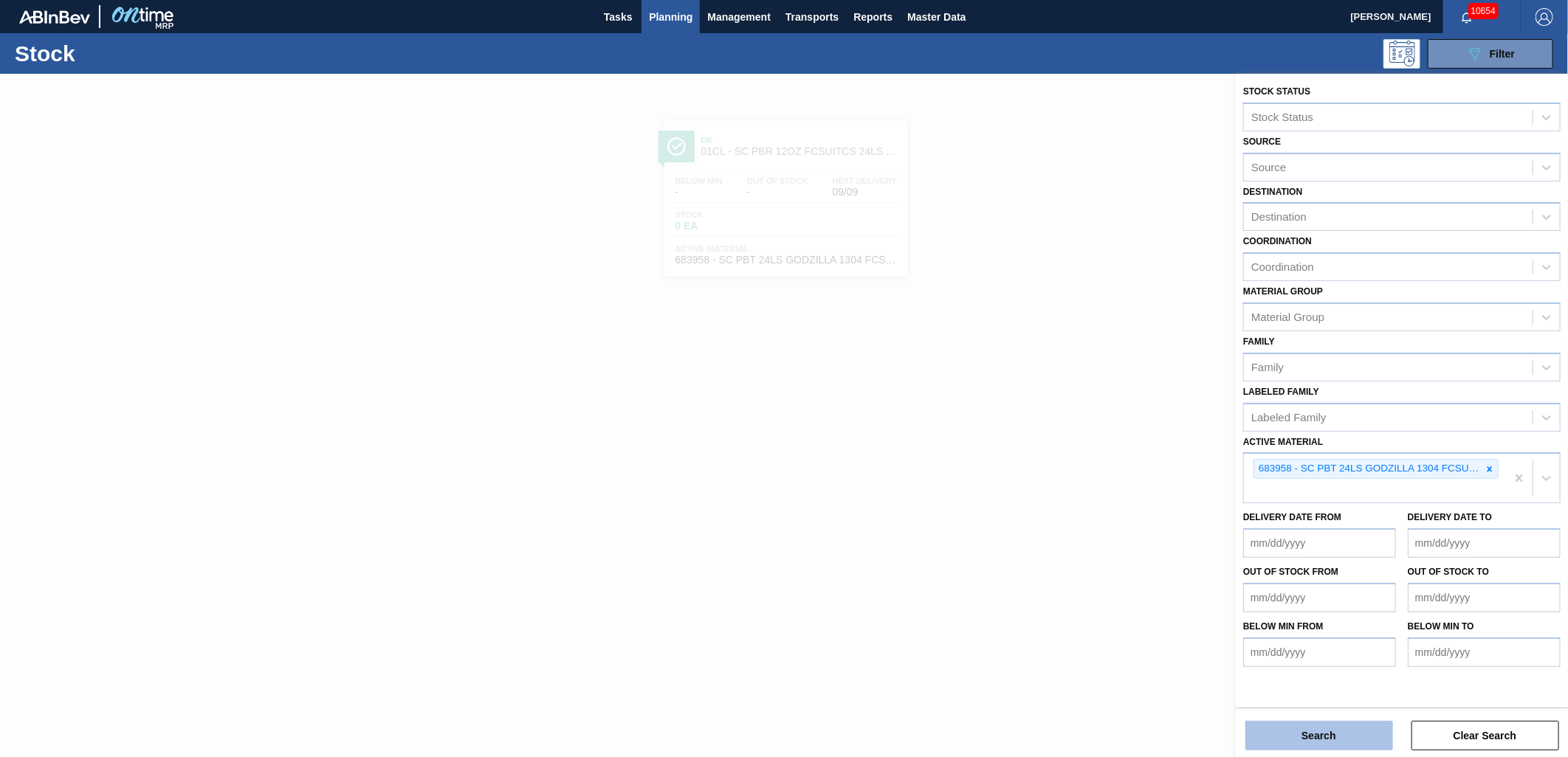
click at [1316, 735] on button "Search" at bounding box center [1319, 736] width 147 height 30
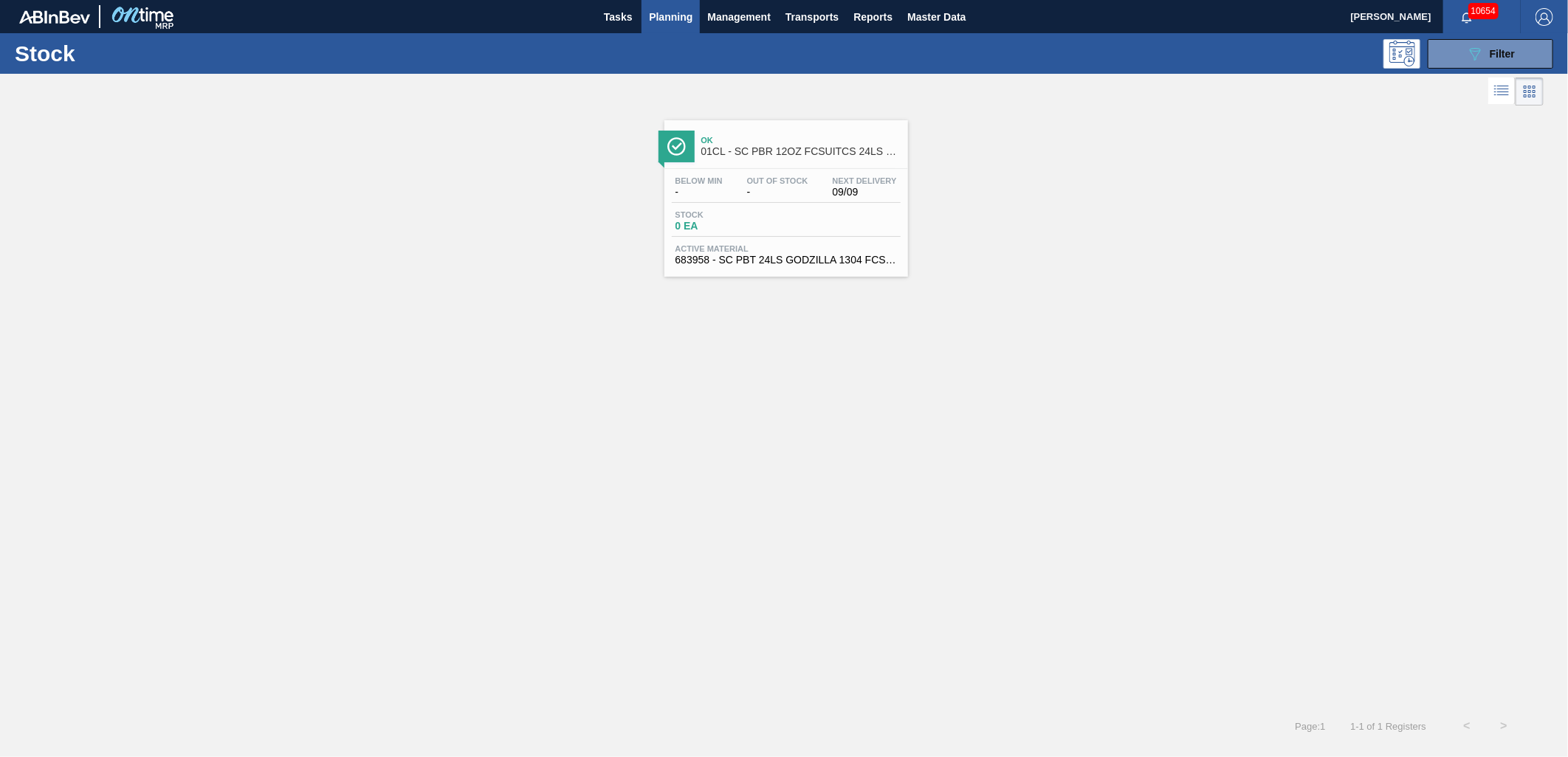
drag, startPoint x: 1455, startPoint y: 59, endPoint x: 1462, endPoint y: 73, distance: 15.7
click at [1457, 59] on button "089F7B8B-B2A5-4AFE-B5C0-19BA573D28AC Filter" at bounding box center [1490, 54] width 125 height 30
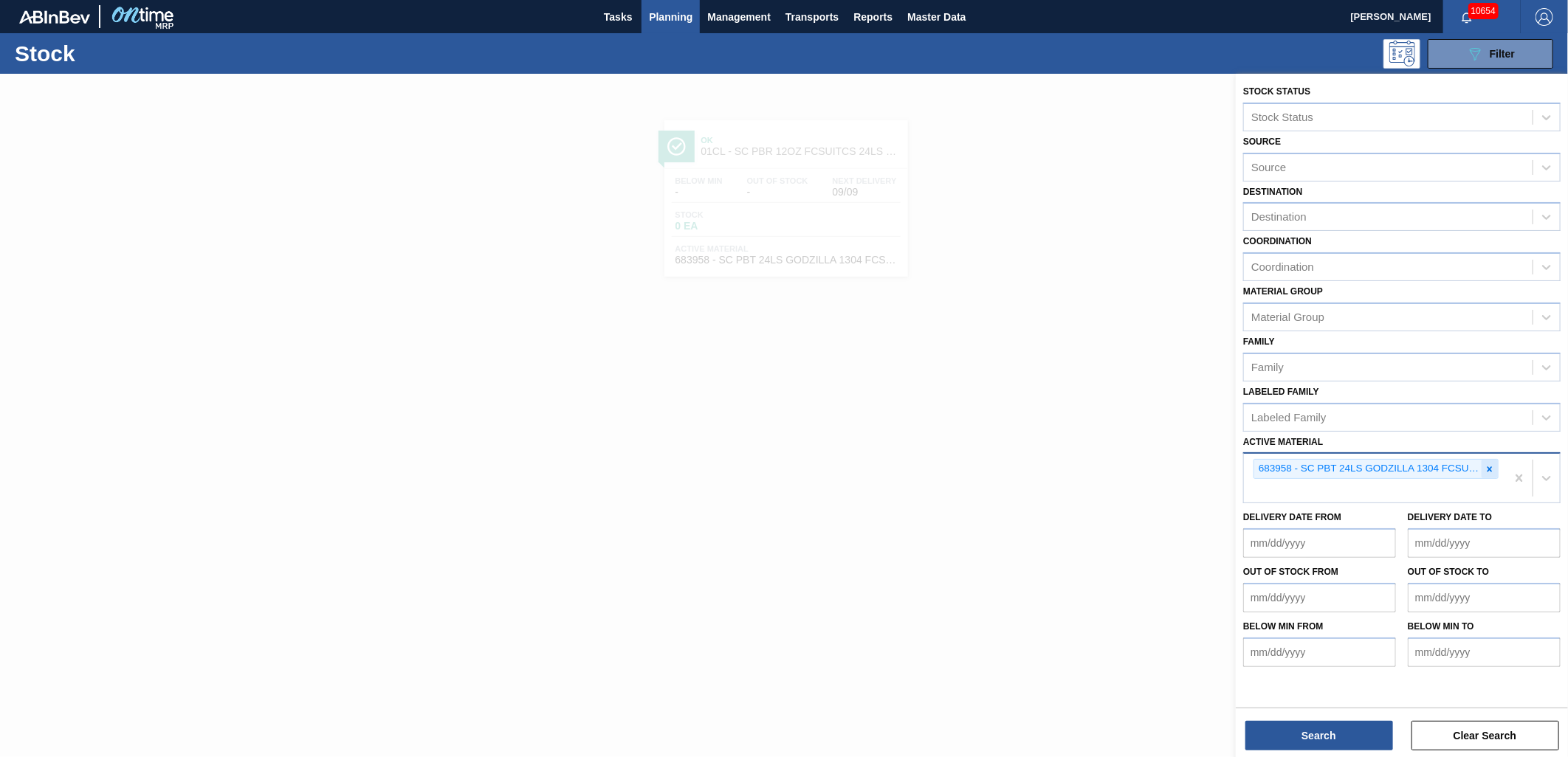
click at [1489, 466] on icon at bounding box center [1490, 468] width 5 height 5
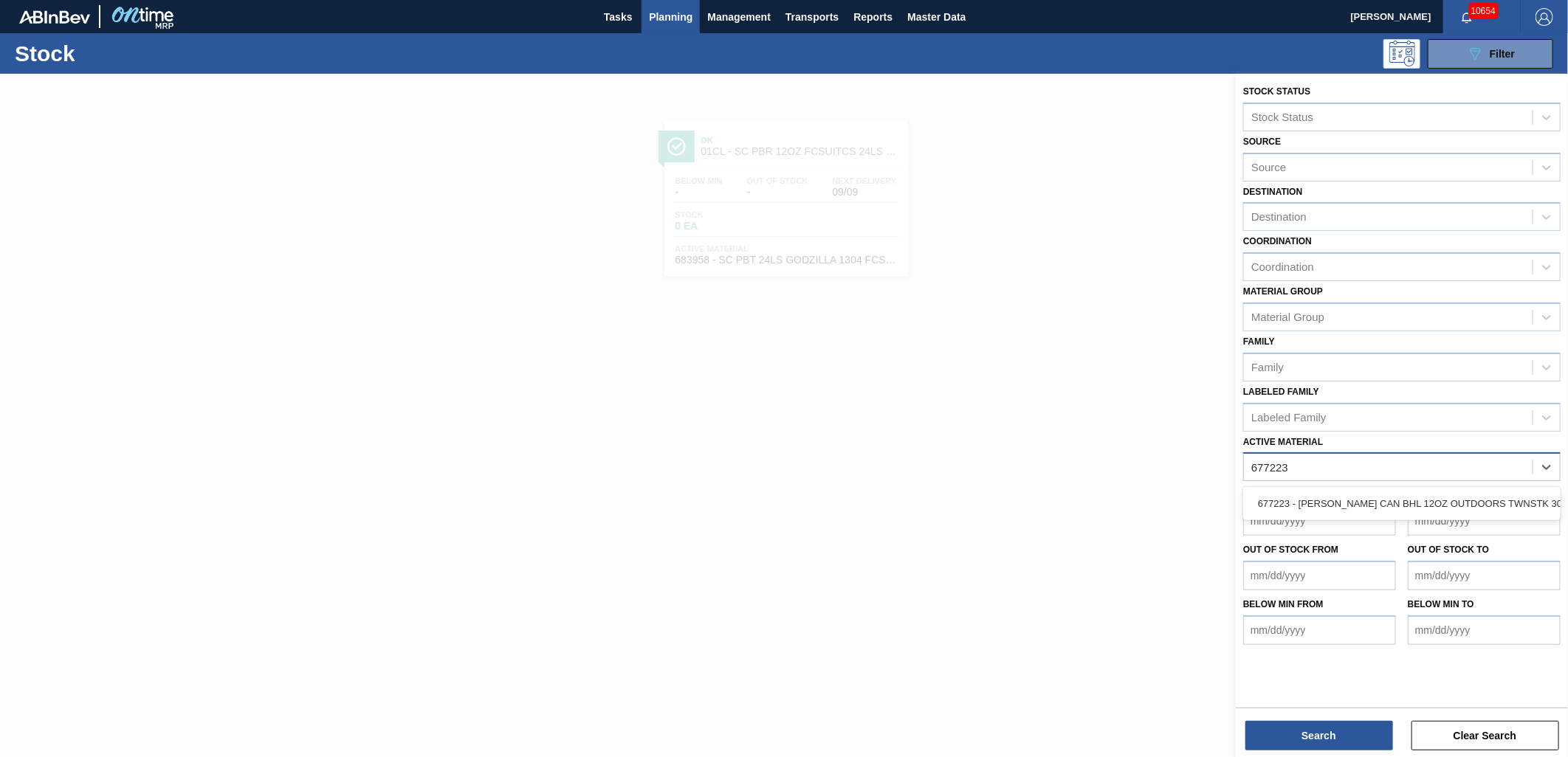
type Material "677223"
drag, startPoint x: 1481, startPoint y: 478, endPoint x: 1473, endPoint y: 489, distance: 13.6
click at [1479, 482] on div "Delivery Date from Delivery Date to" at bounding box center [1401, 508] width 329 height 55
click at [1341, 474] on div "Active Material" at bounding box center [1401, 466] width 318 height 29
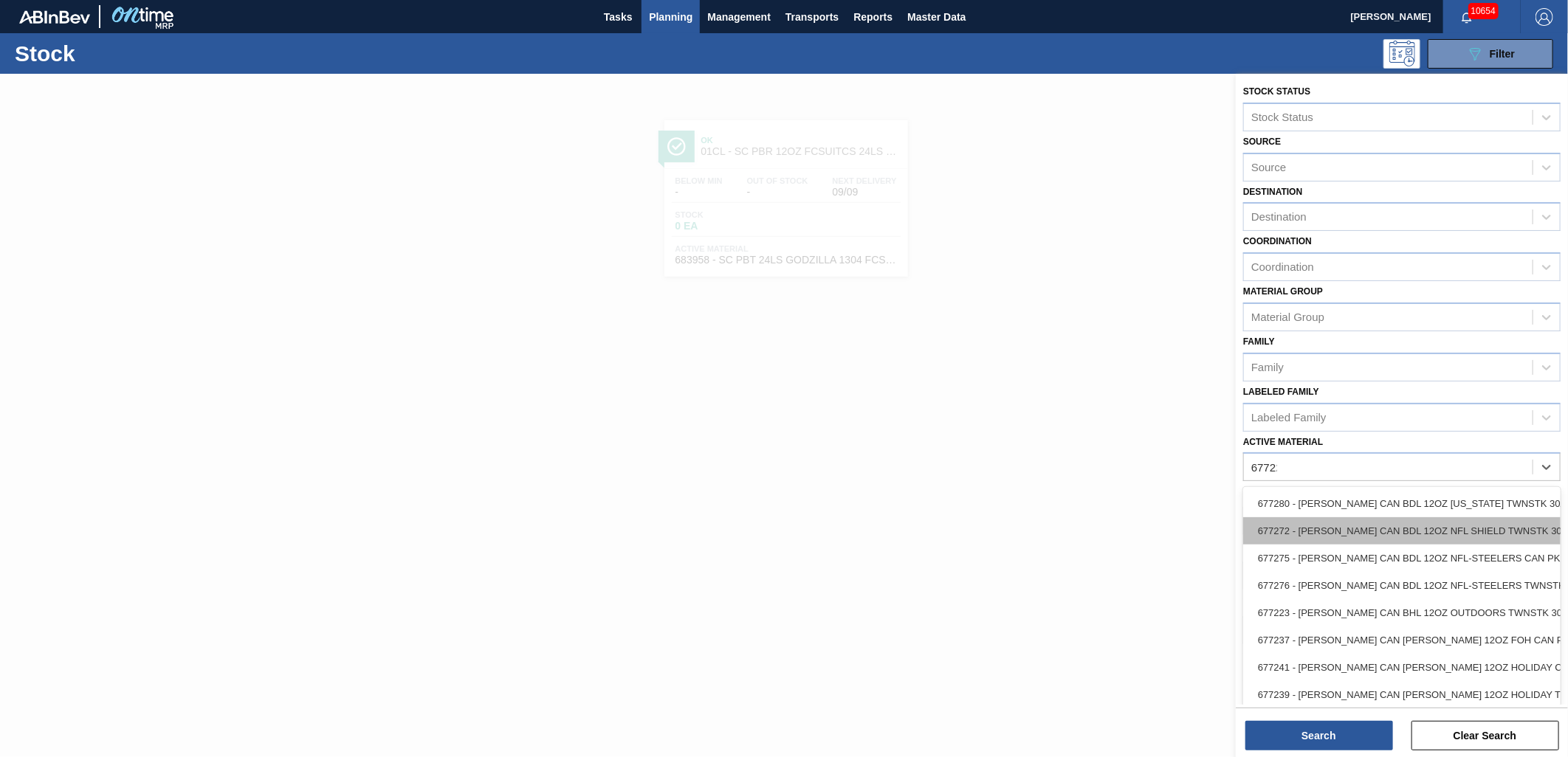
type Material "677223"
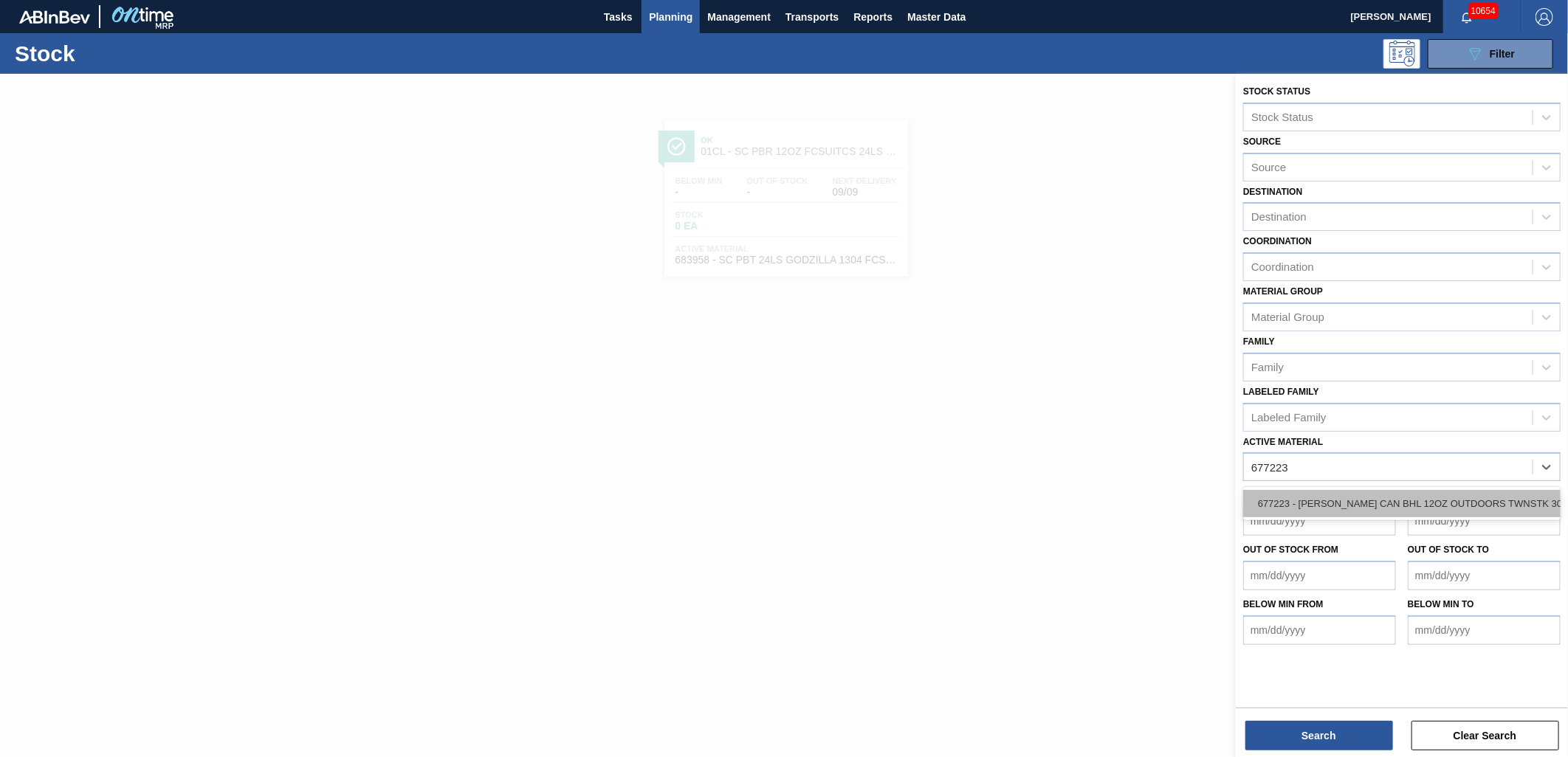
click at [1297, 491] on div "677223 - [PERSON_NAME] CAN BHL 12OZ OUTDOORS TWNSTK 30/12" at bounding box center [1401, 503] width 318 height 27
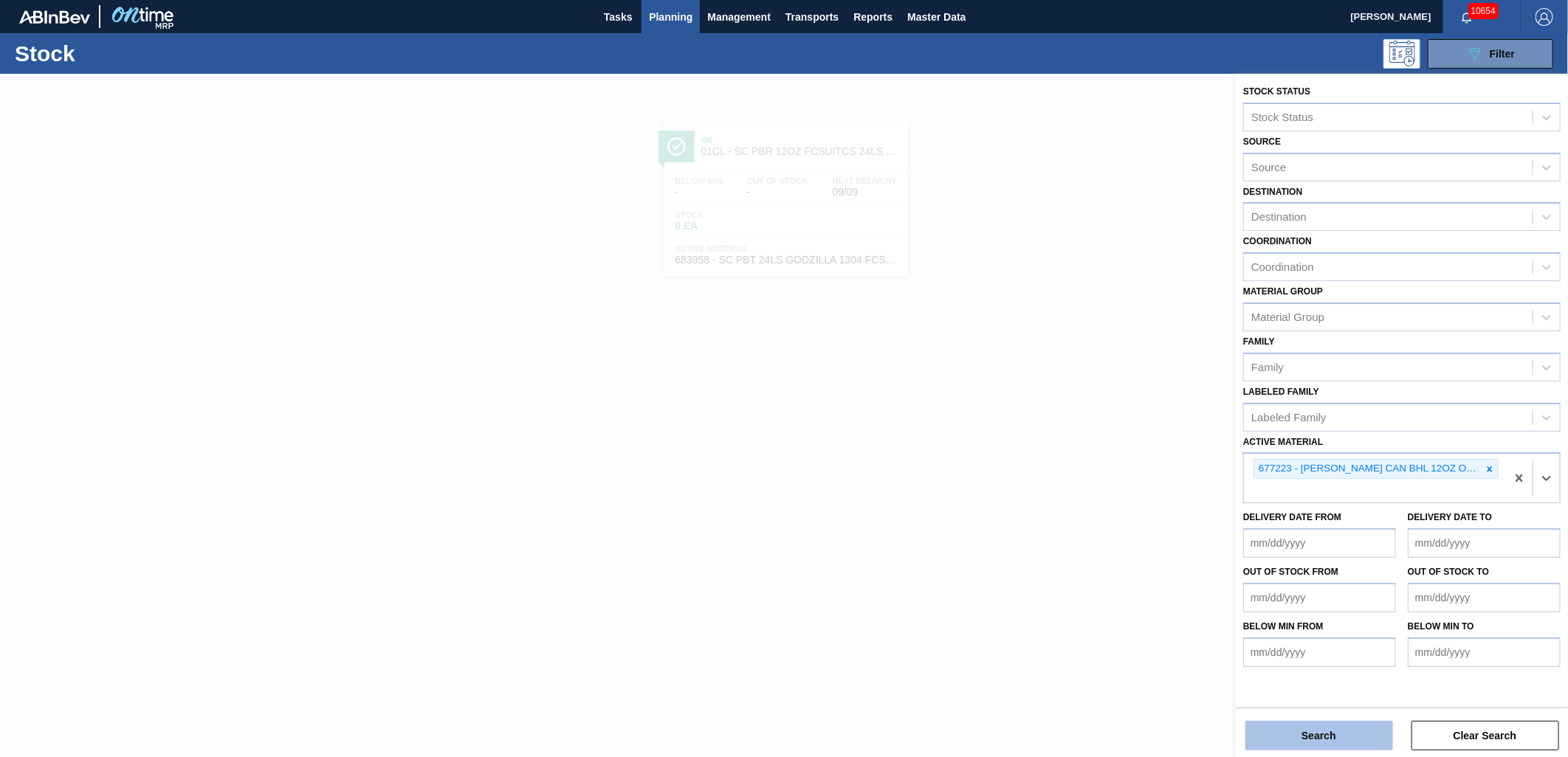
click at [1309, 735] on button "Search" at bounding box center [1319, 736] width 147 height 30
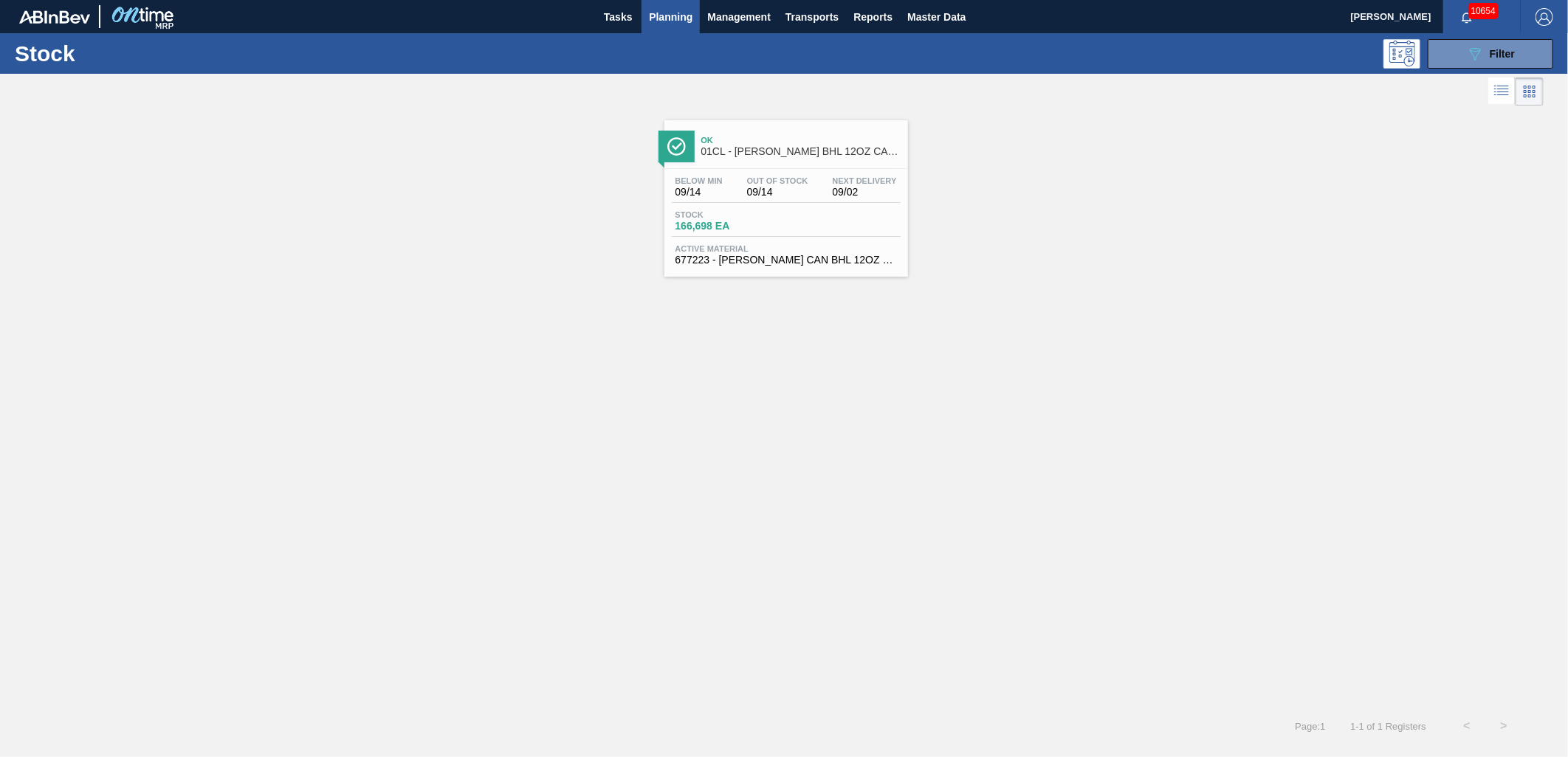
click at [780, 252] on span "Active Material" at bounding box center [785, 249] width 221 height 9
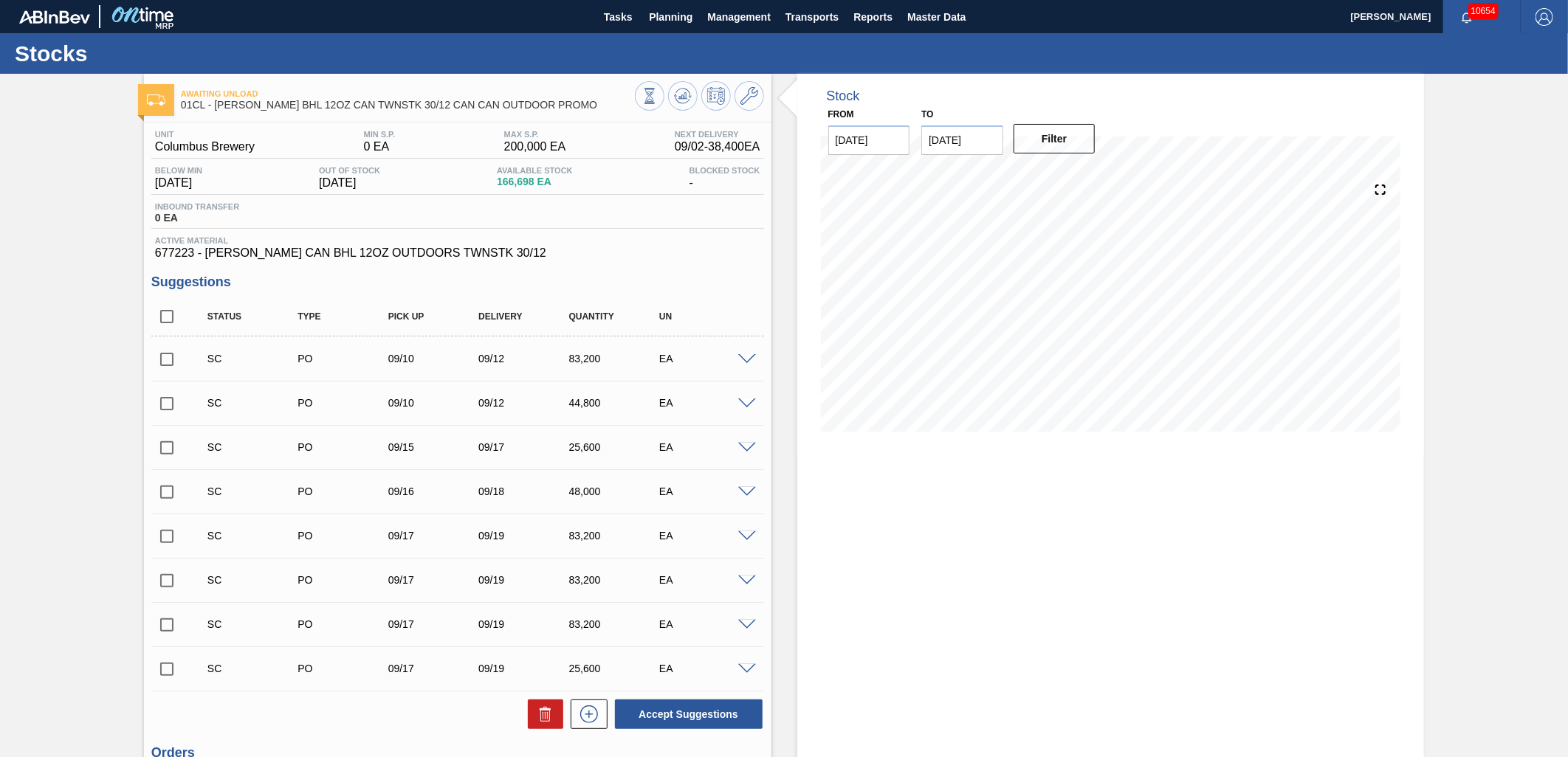
click at [158, 452] on input "checkbox" at bounding box center [167, 448] width 31 height 31
click at [657, 710] on button "Accept Suggestions" at bounding box center [688, 714] width 147 height 30
checkbox input "false"
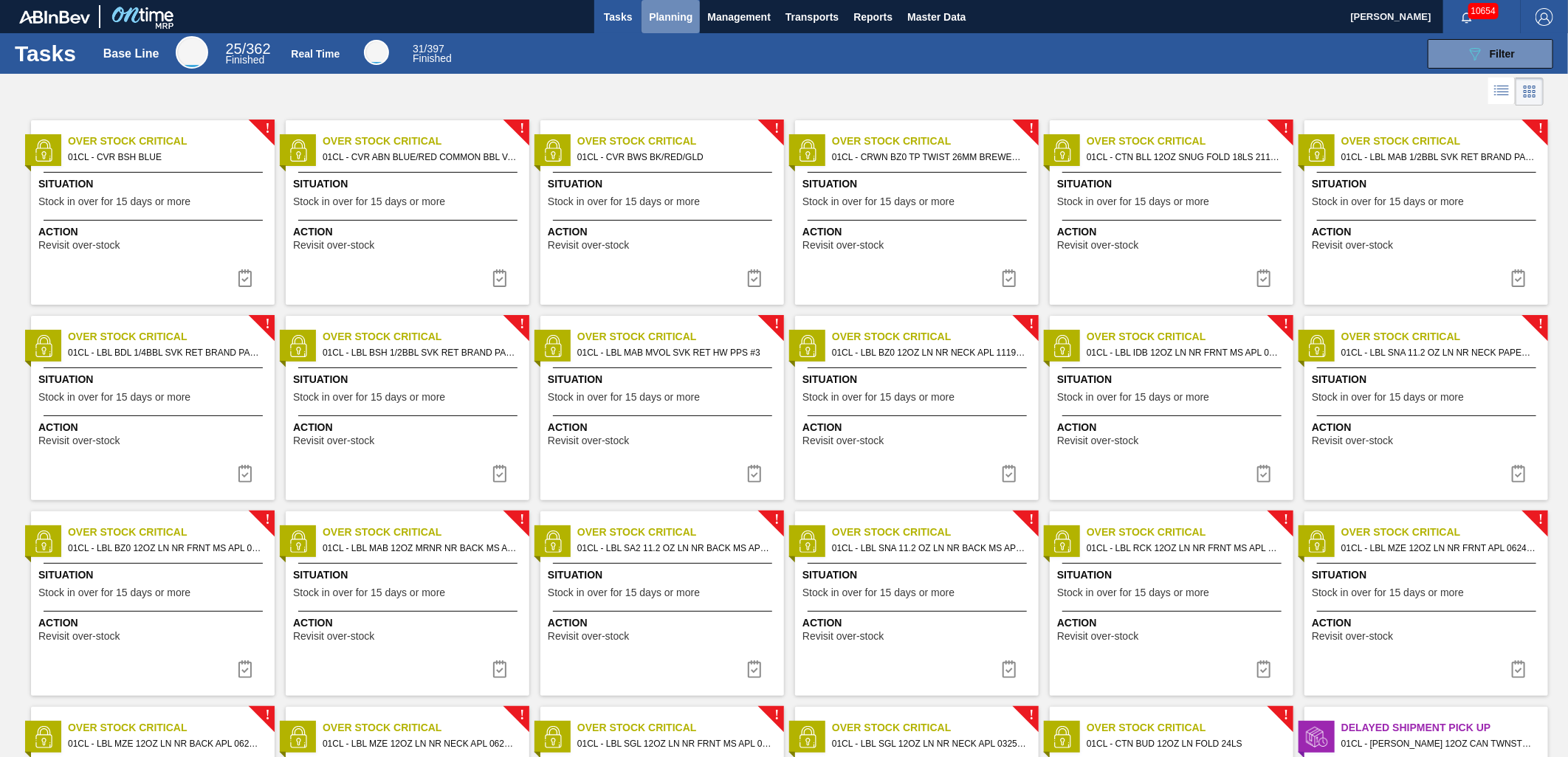
click at [657, 24] on span "Planning" at bounding box center [670, 17] width 44 height 18
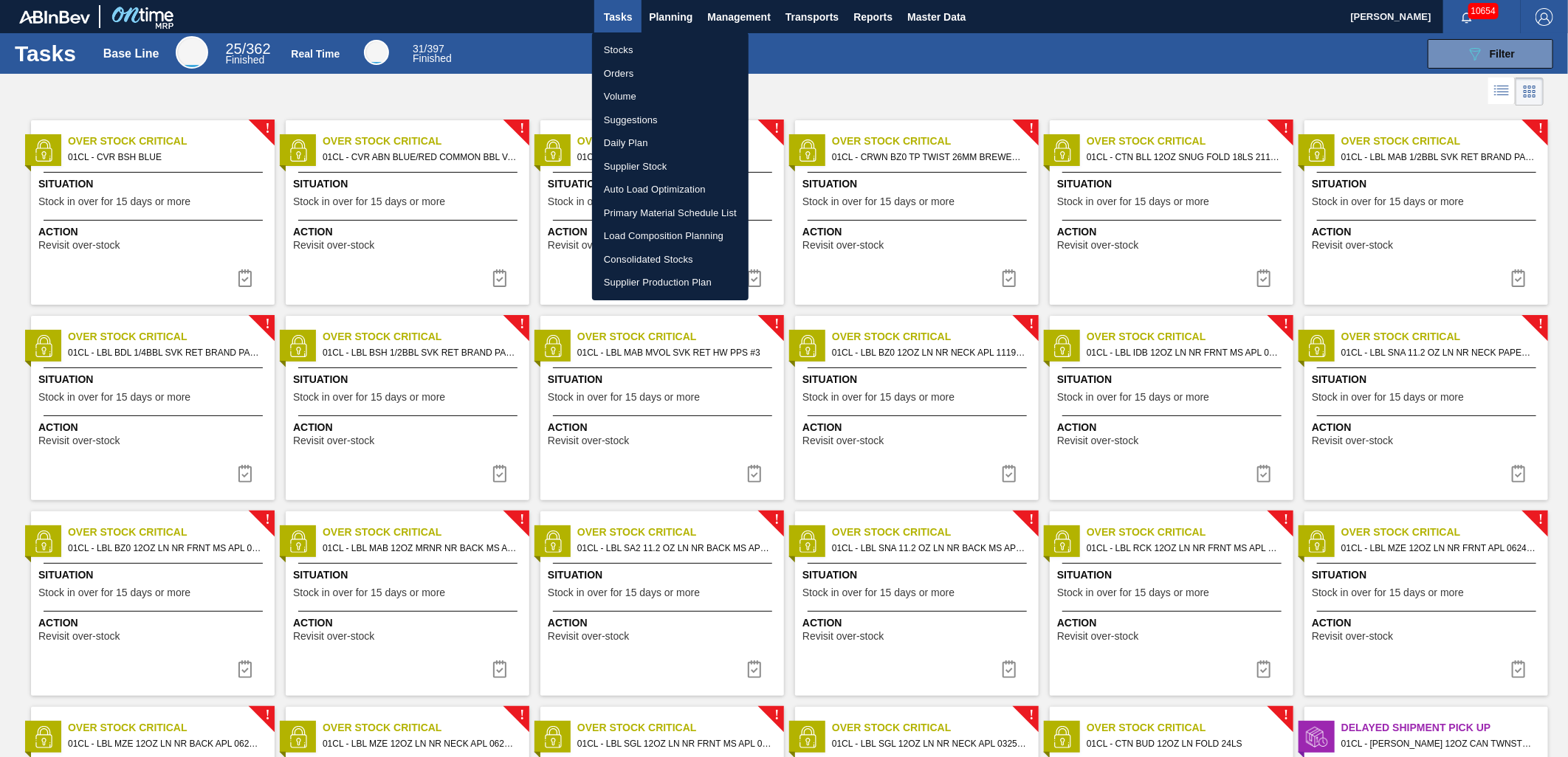
click at [657, 233] on li "Load Composition Planning" at bounding box center [670, 236] width 156 height 24
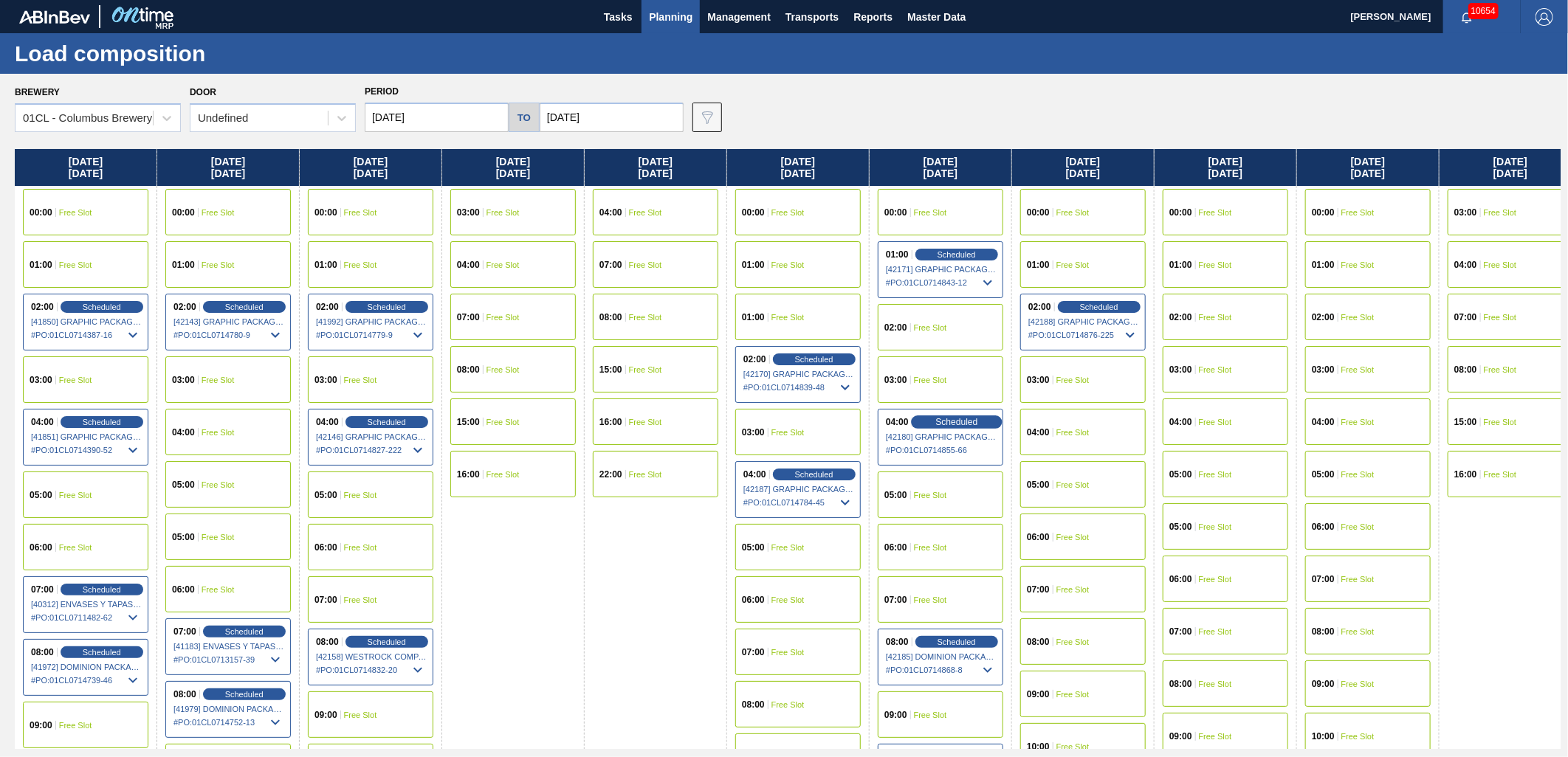
click at [945, 420] on span "Scheduled" at bounding box center [956, 421] width 42 height 10
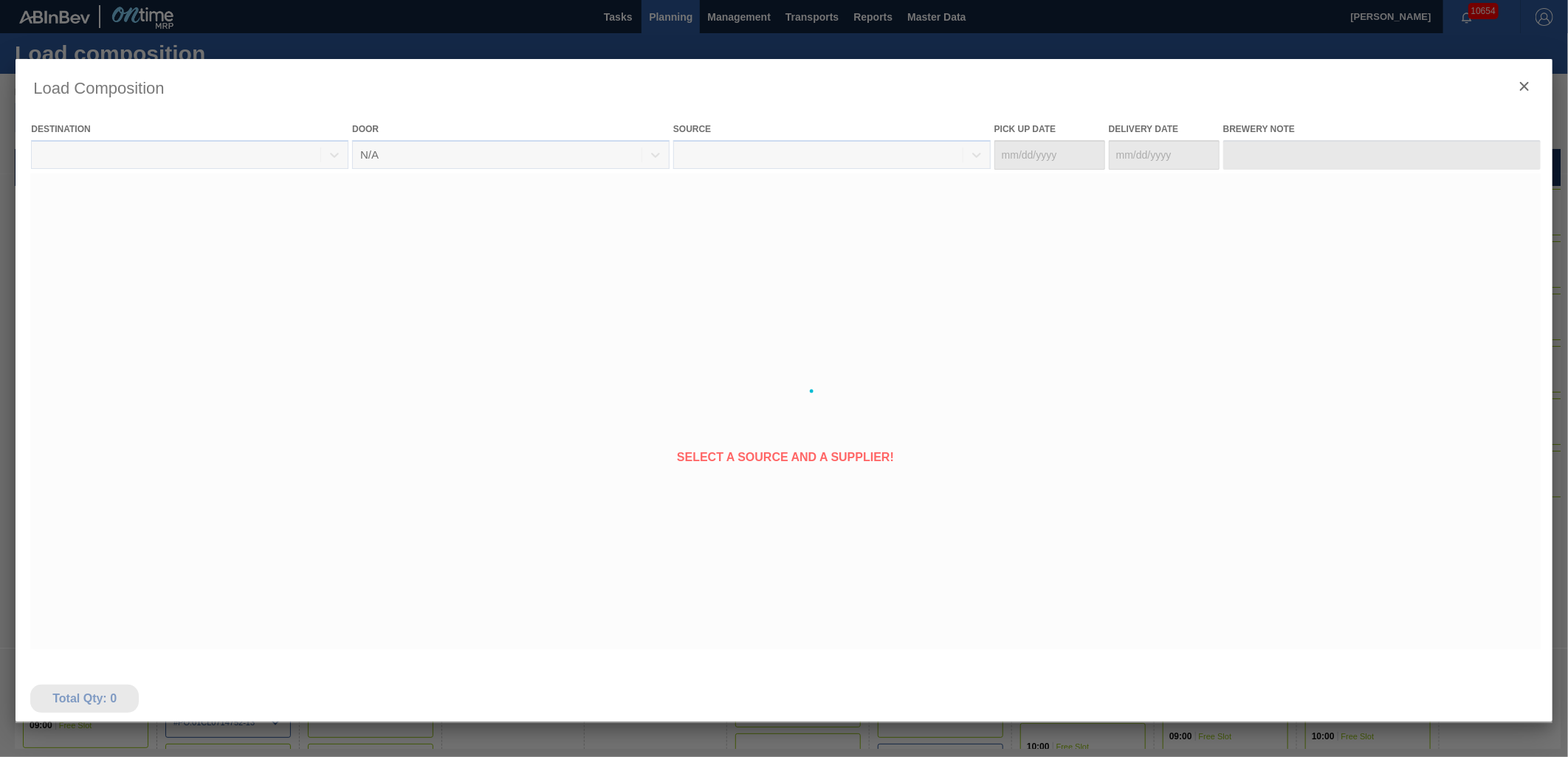
type Date "[DATE]"
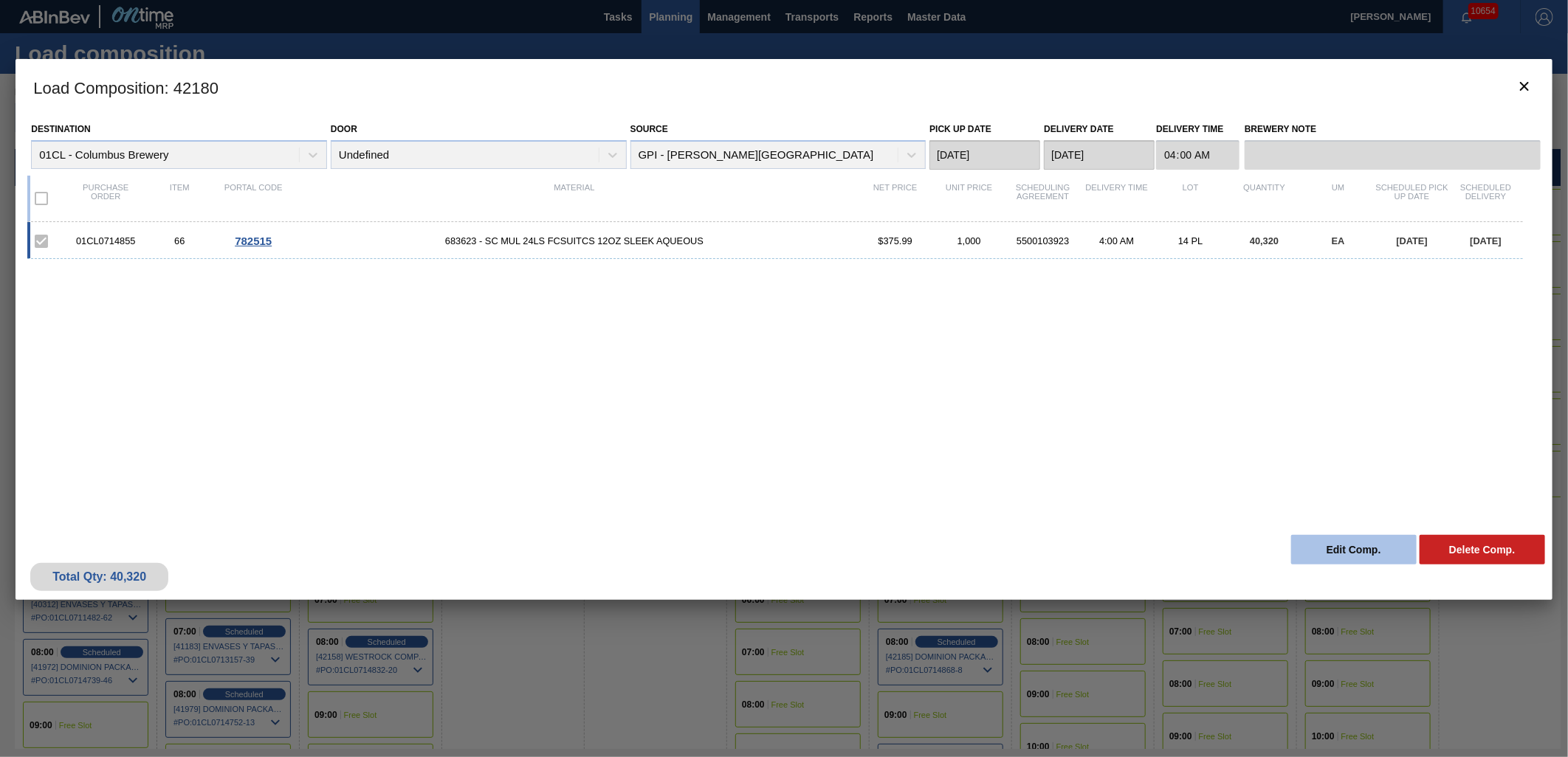
click at [1318, 551] on button "Edit Comp." at bounding box center [1353, 550] width 125 height 30
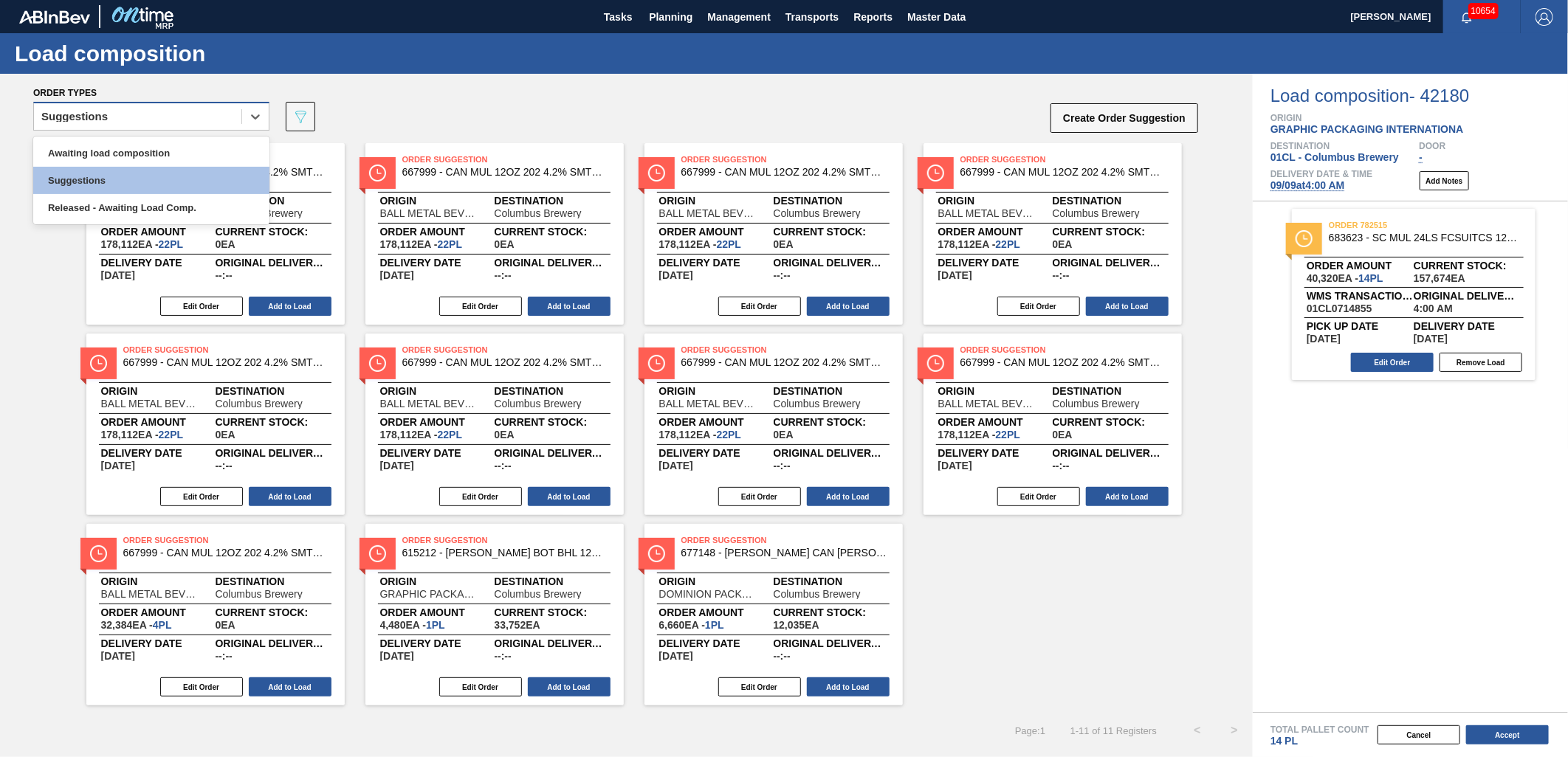
click at [183, 107] on div "Suggestions" at bounding box center [138, 117] width 207 height 21
click at [168, 147] on div "Awaiting load composition" at bounding box center [151, 152] width 236 height 27
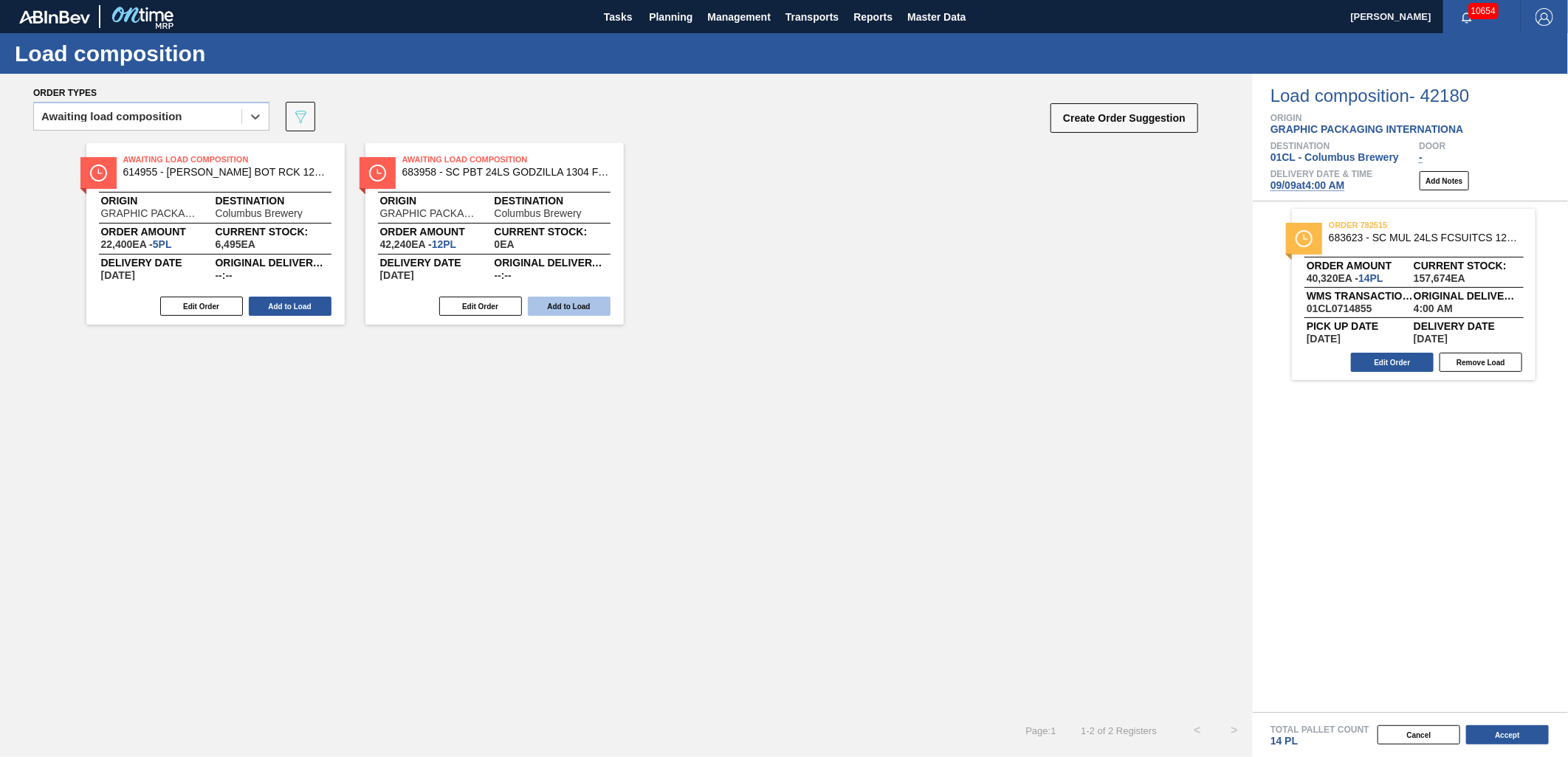
click at [579, 303] on button "Add to Load" at bounding box center [569, 306] width 83 height 19
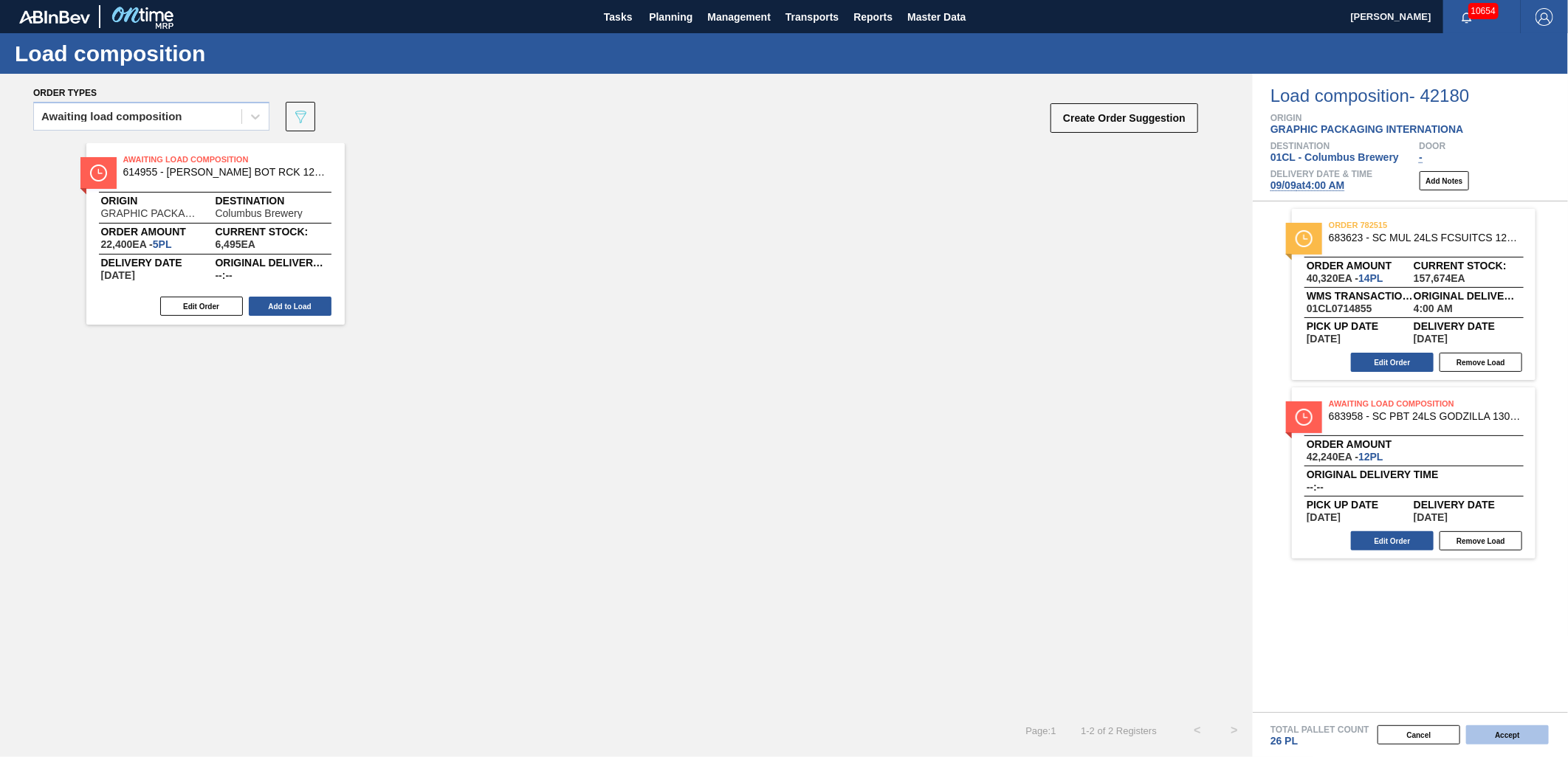
click at [1410, 681] on button "Accept" at bounding box center [1507, 735] width 83 height 19
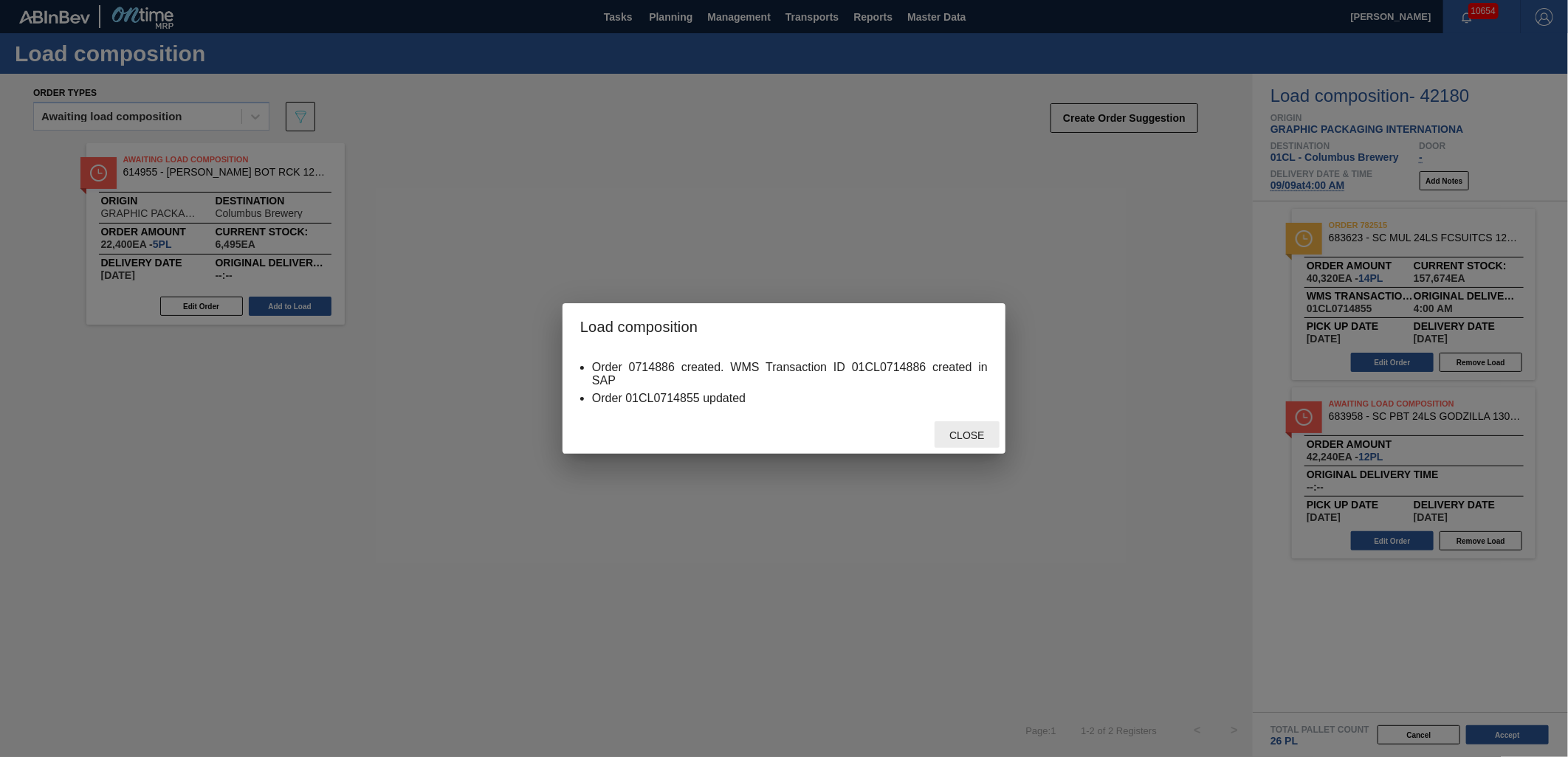
click at [957, 431] on span "Close" at bounding box center [966, 435] width 58 height 12
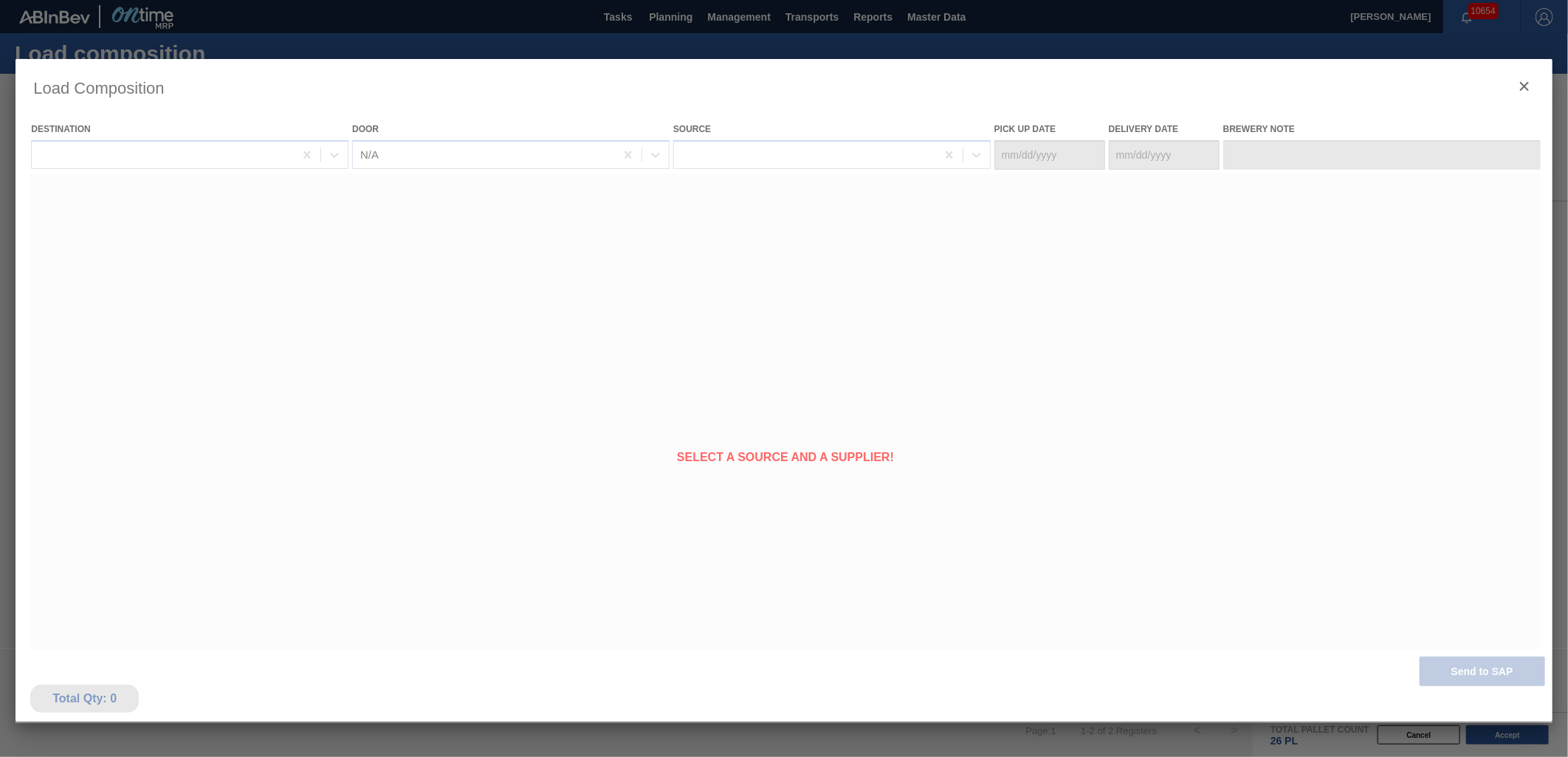
type Date "[DATE]"
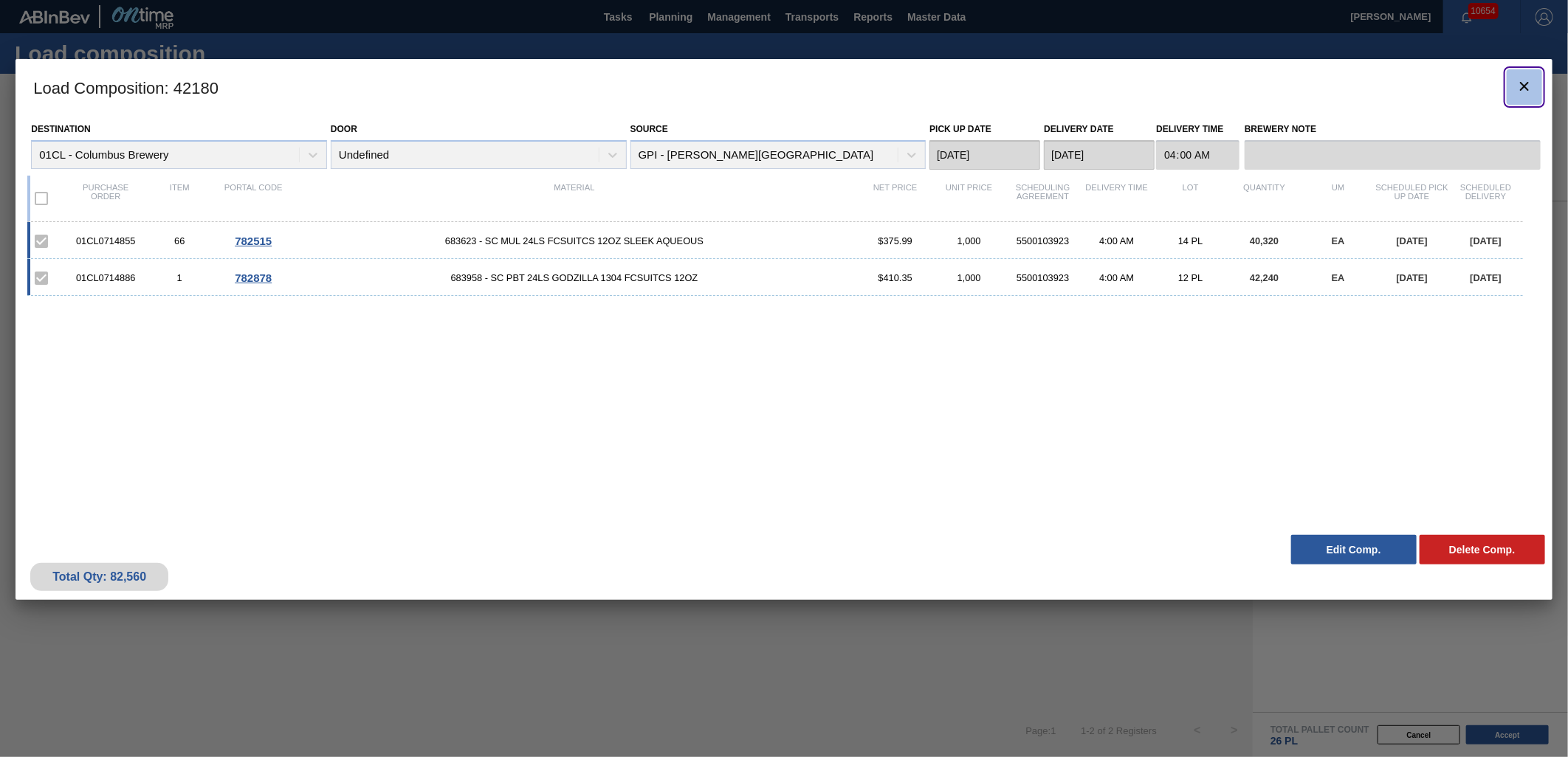
click at [1410, 86] on icon "botão de ícone" at bounding box center [1524, 87] width 18 height 18
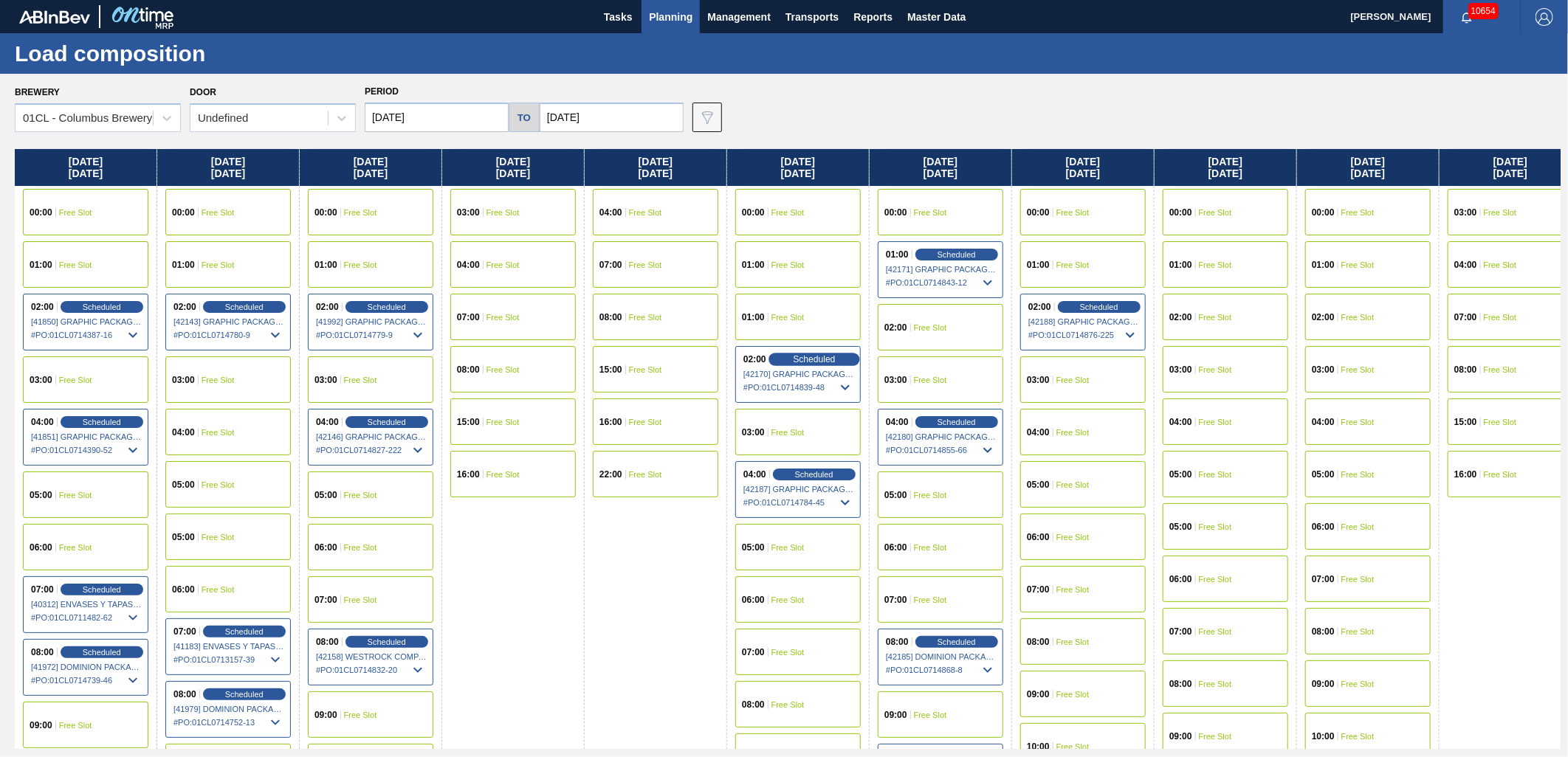
click at [785, 353] on div "Scheduled" at bounding box center [814, 360] width 91 height 13
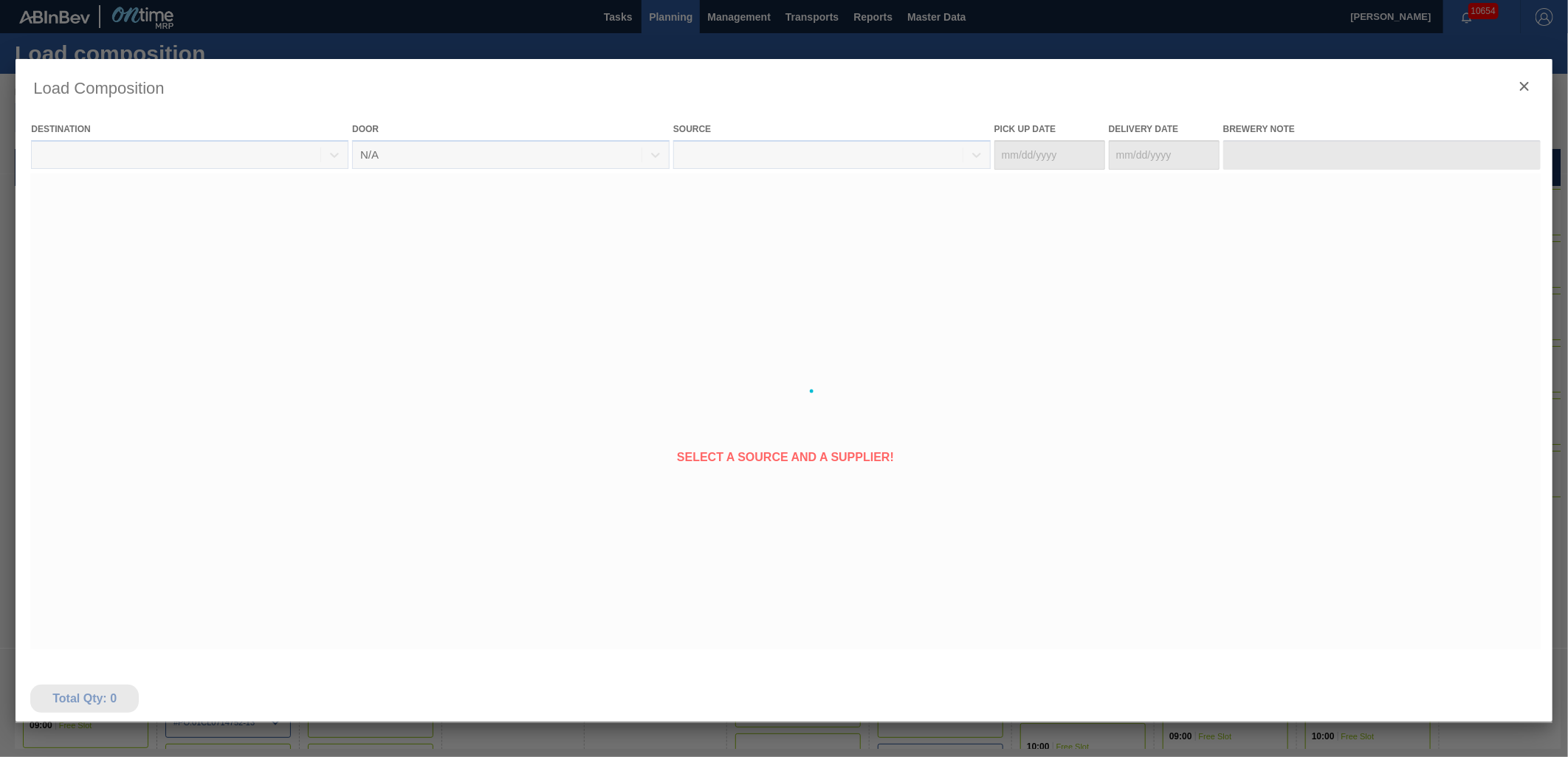
type Date "[DATE]"
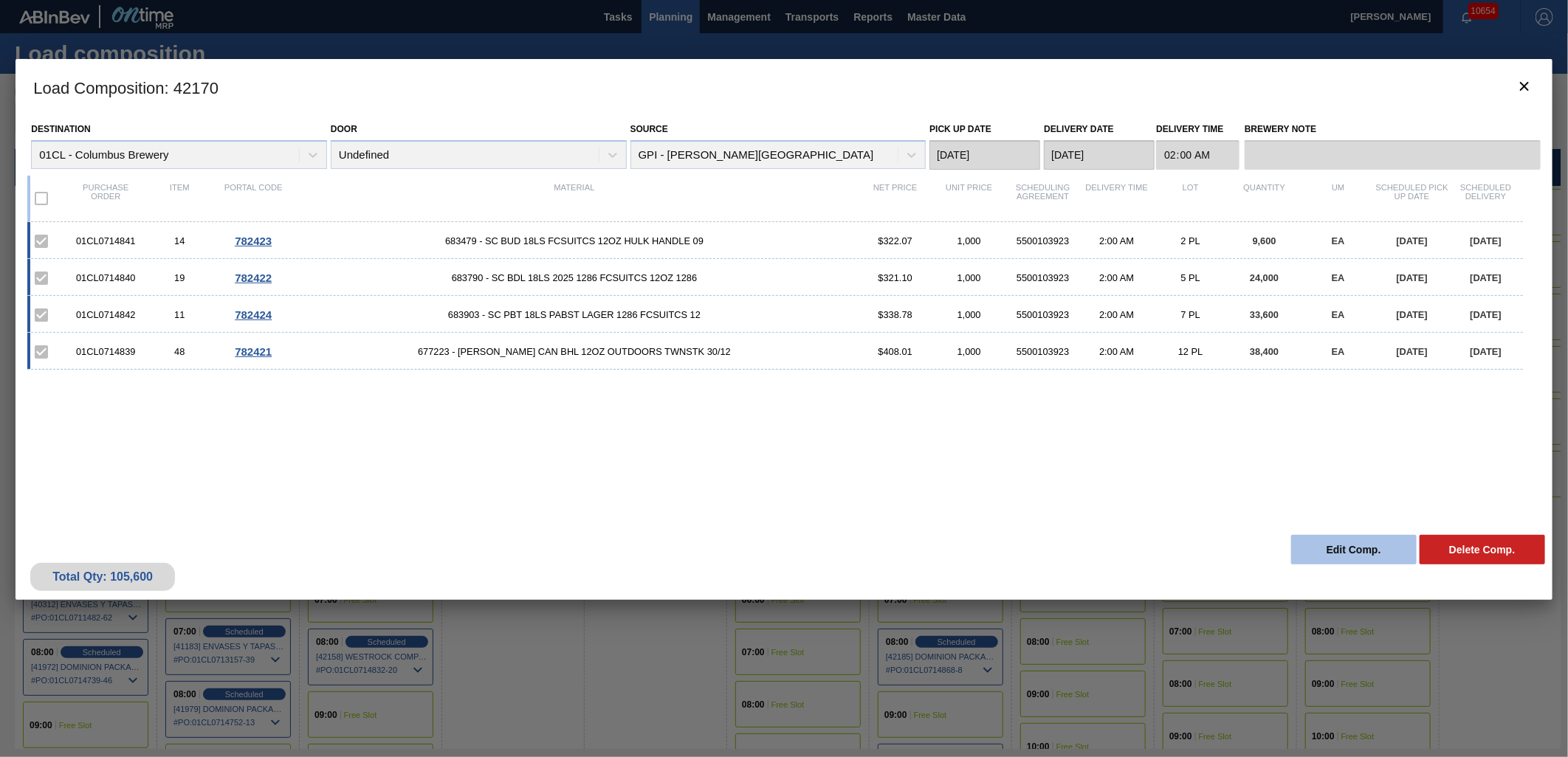
click at [1344, 556] on button "Edit Comp." at bounding box center [1353, 550] width 125 height 30
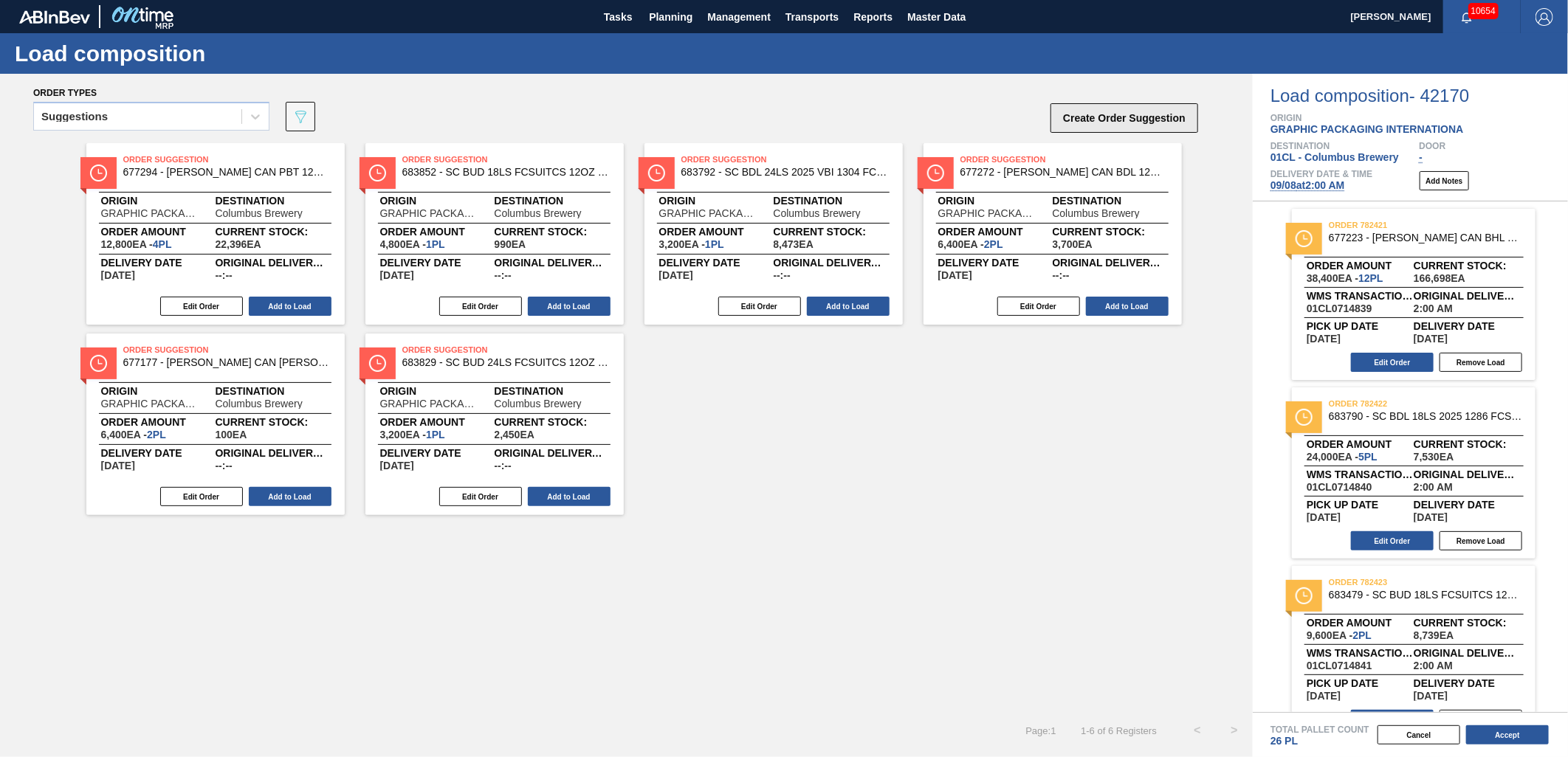
click at [1079, 121] on button "Create Order Suggestion" at bounding box center [1124, 118] width 147 height 30
click at [846, 306] on button "Add to Load" at bounding box center [848, 306] width 83 height 19
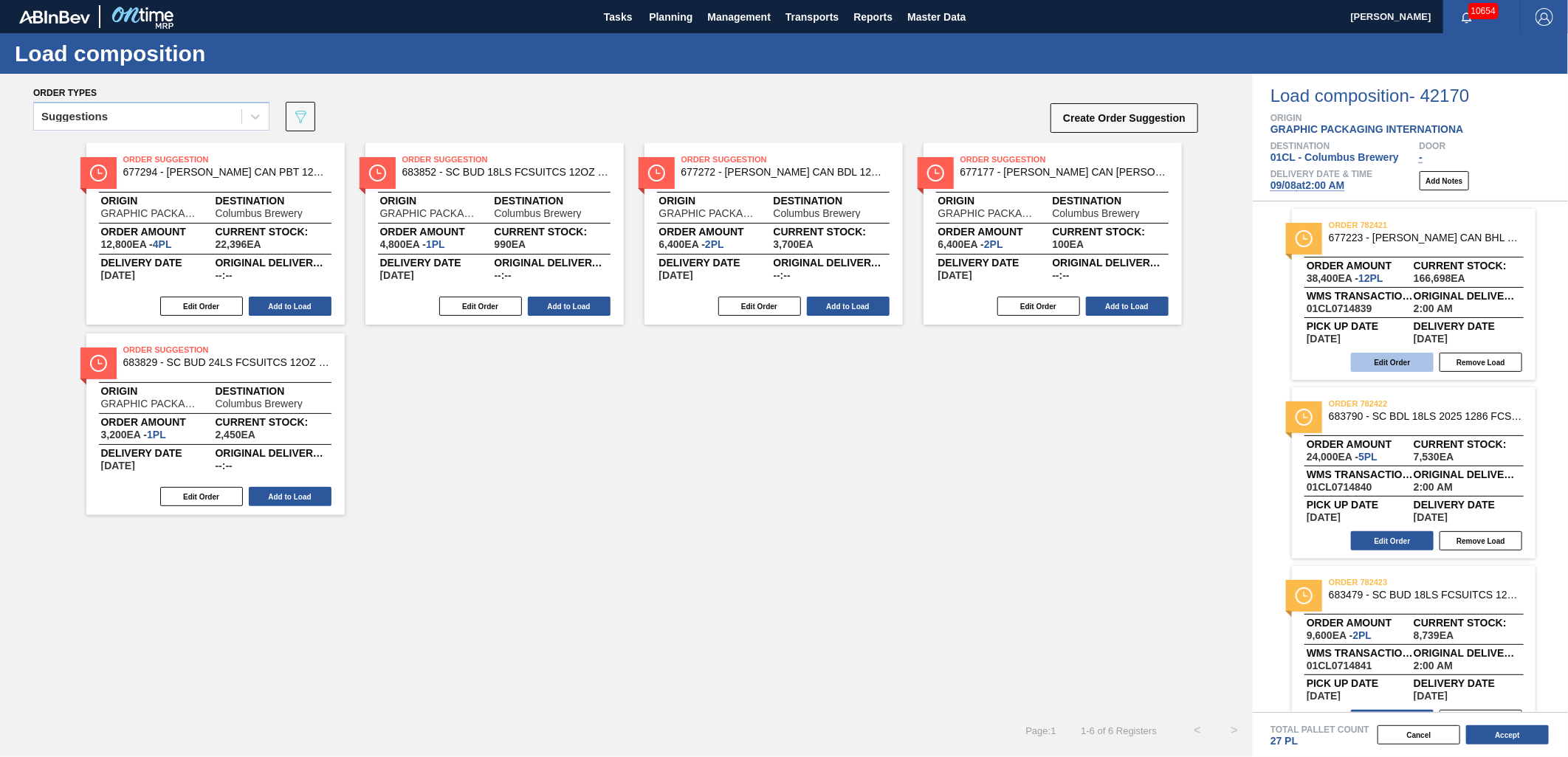
click at [1374, 359] on button "Edit Order" at bounding box center [1392, 363] width 83 height 19
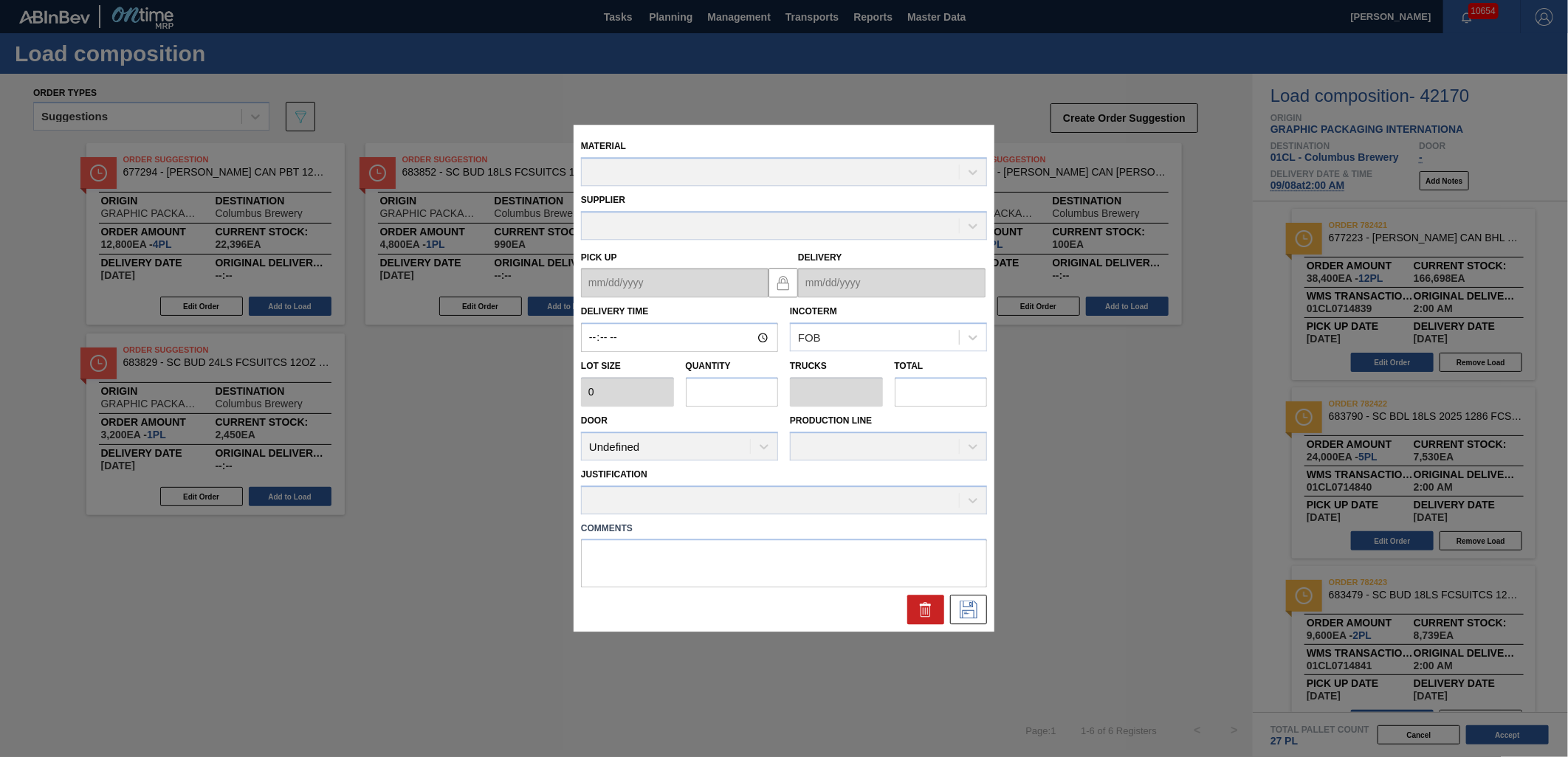
type input "02:00:00"
type input "3,200"
type input "12"
type input "0.462"
type input "38,400"
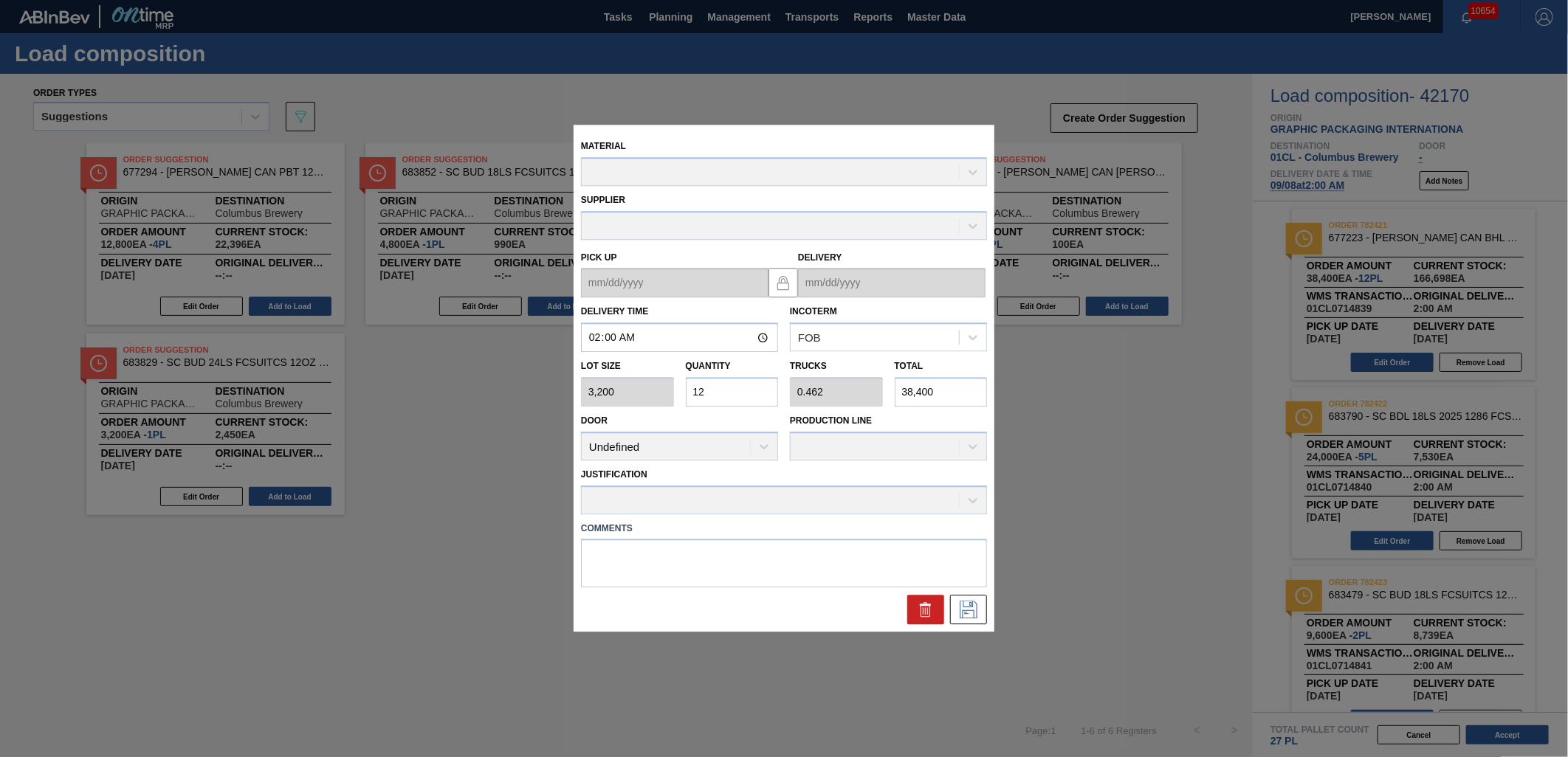
type up "[DATE]"
type input "[DATE]"
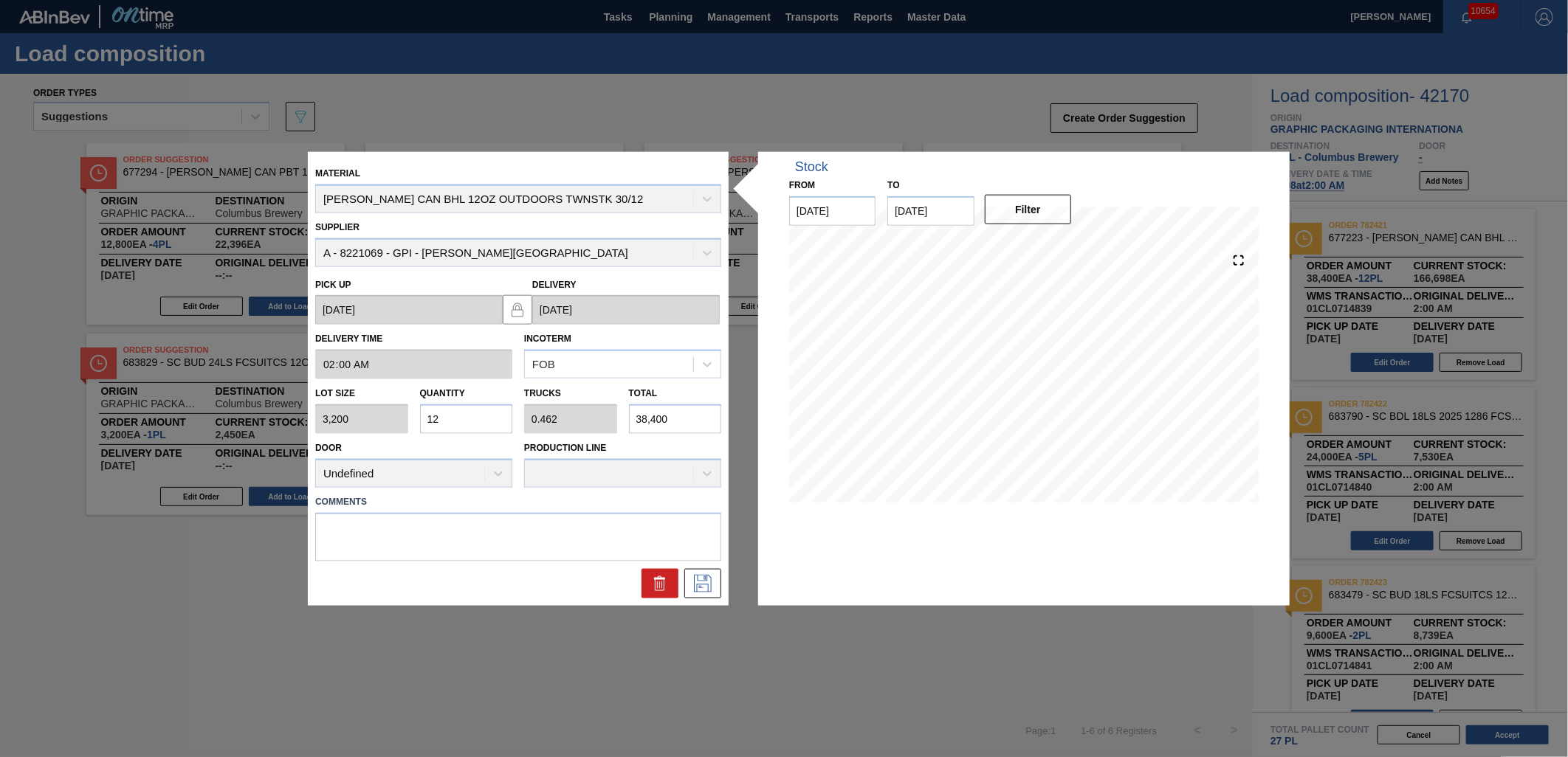
click at [452, 416] on input "12" at bounding box center [466, 419] width 93 height 30
type input "1"
type input "0.038"
type input "3,200"
type input "13"
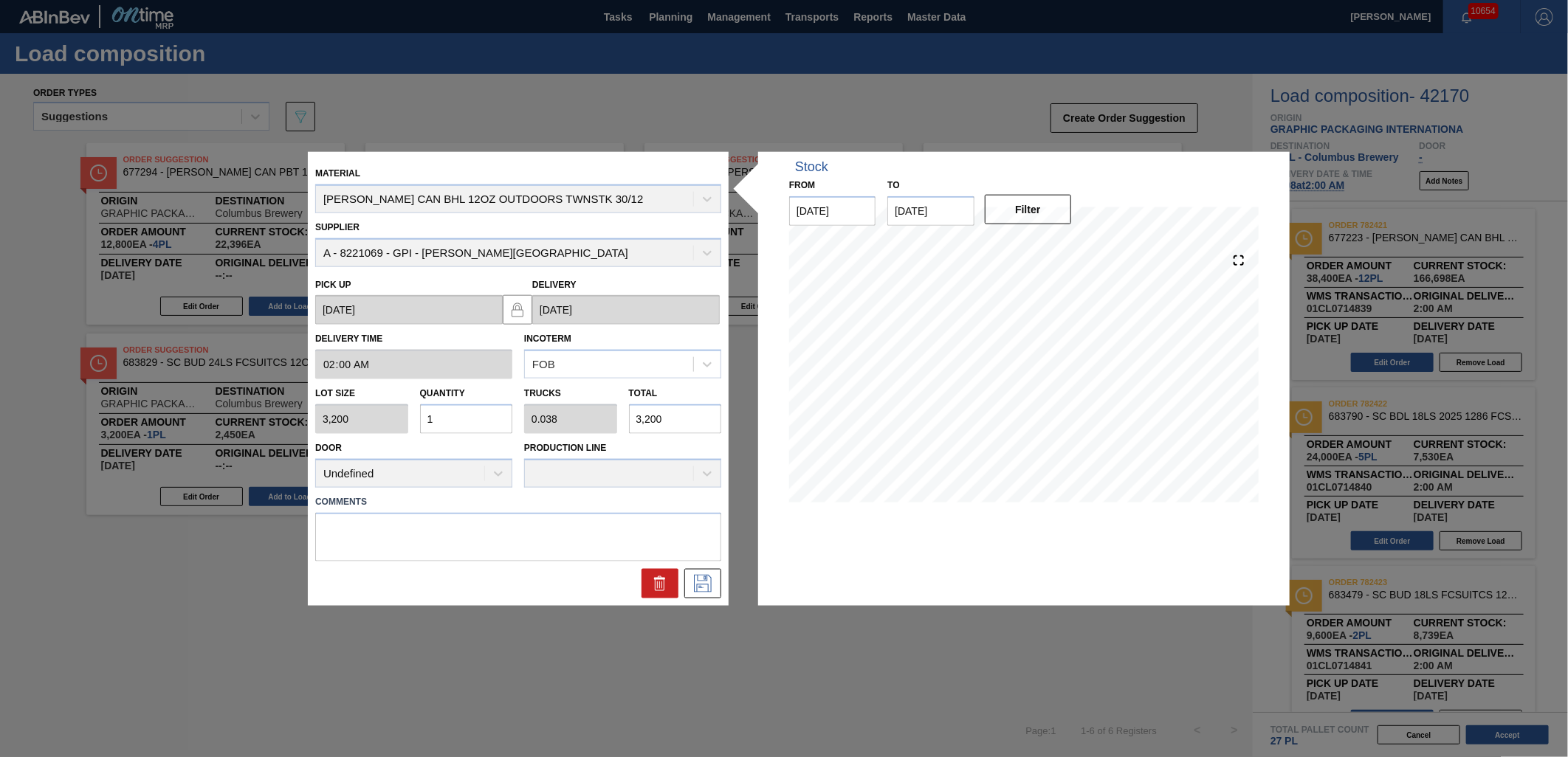
type input "0.5"
type input "41,600"
type input "13"
click at [710, 574] on icon at bounding box center [703, 583] width 24 height 18
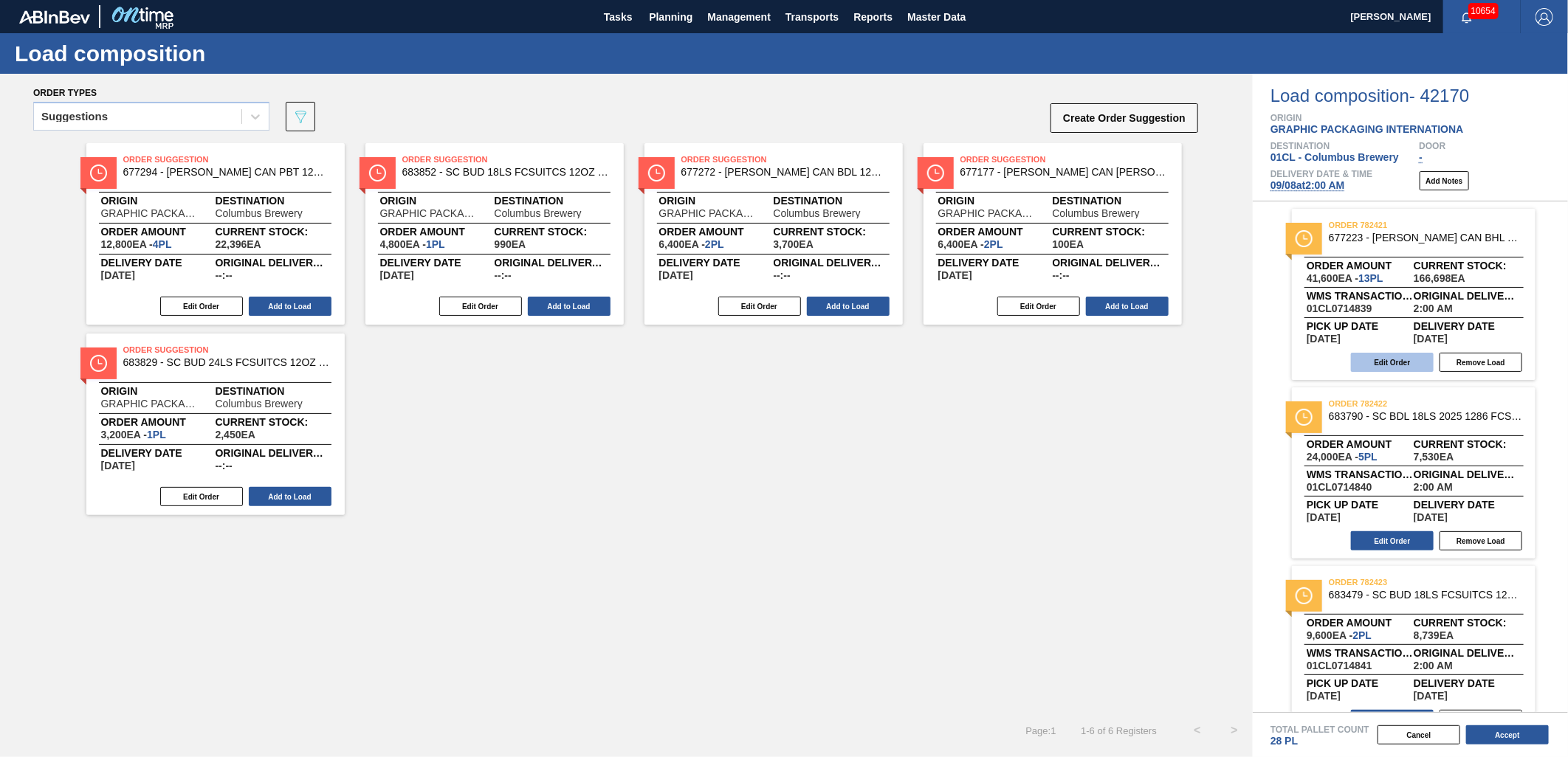
click at [1371, 359] on button "Edit Order" at bounding box center [1392, 363] width 83 height 19
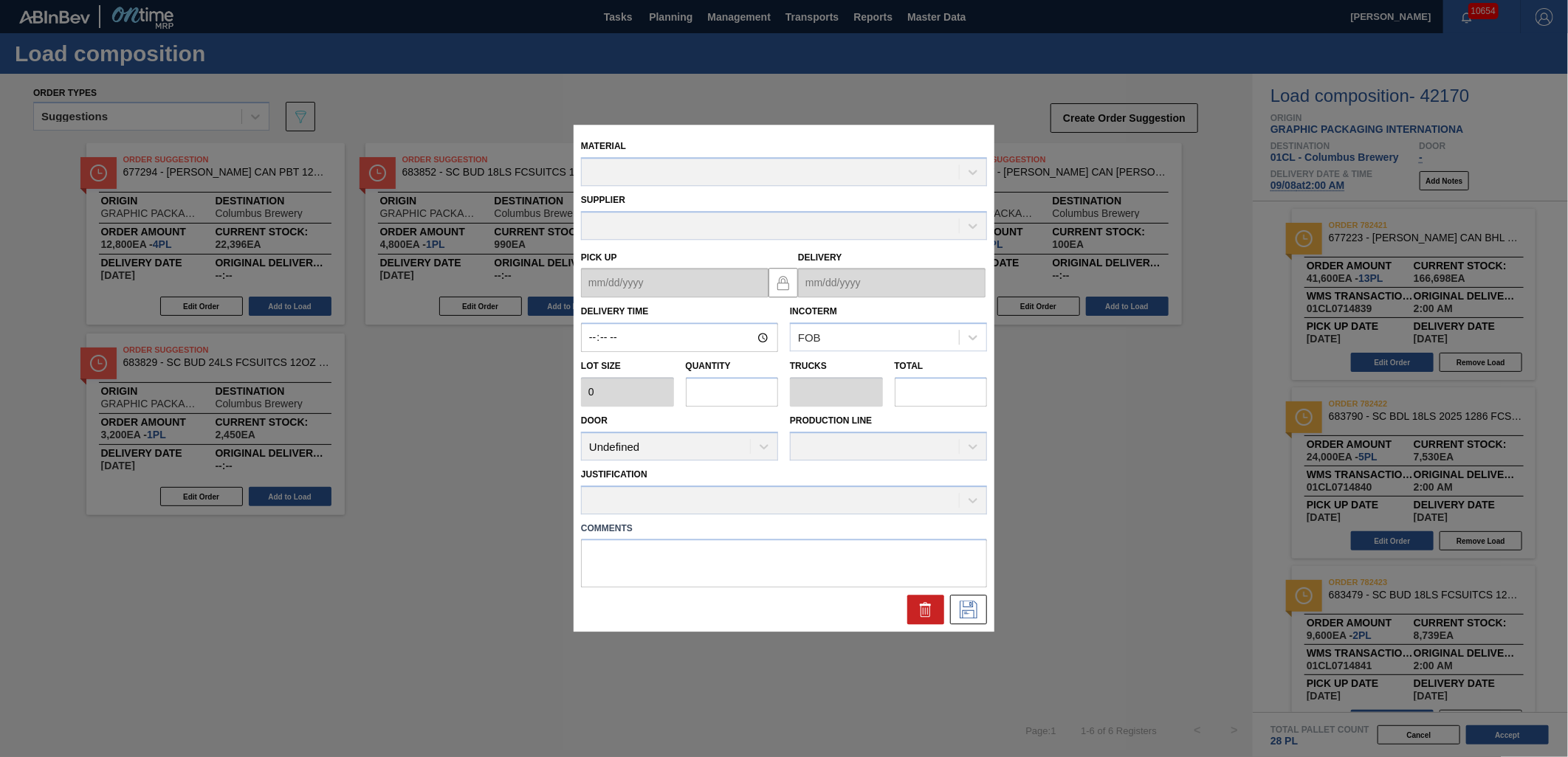
type input "02:00:00"
type input "3,200"
type input "13"
type input "0.5"
type input "41,600"
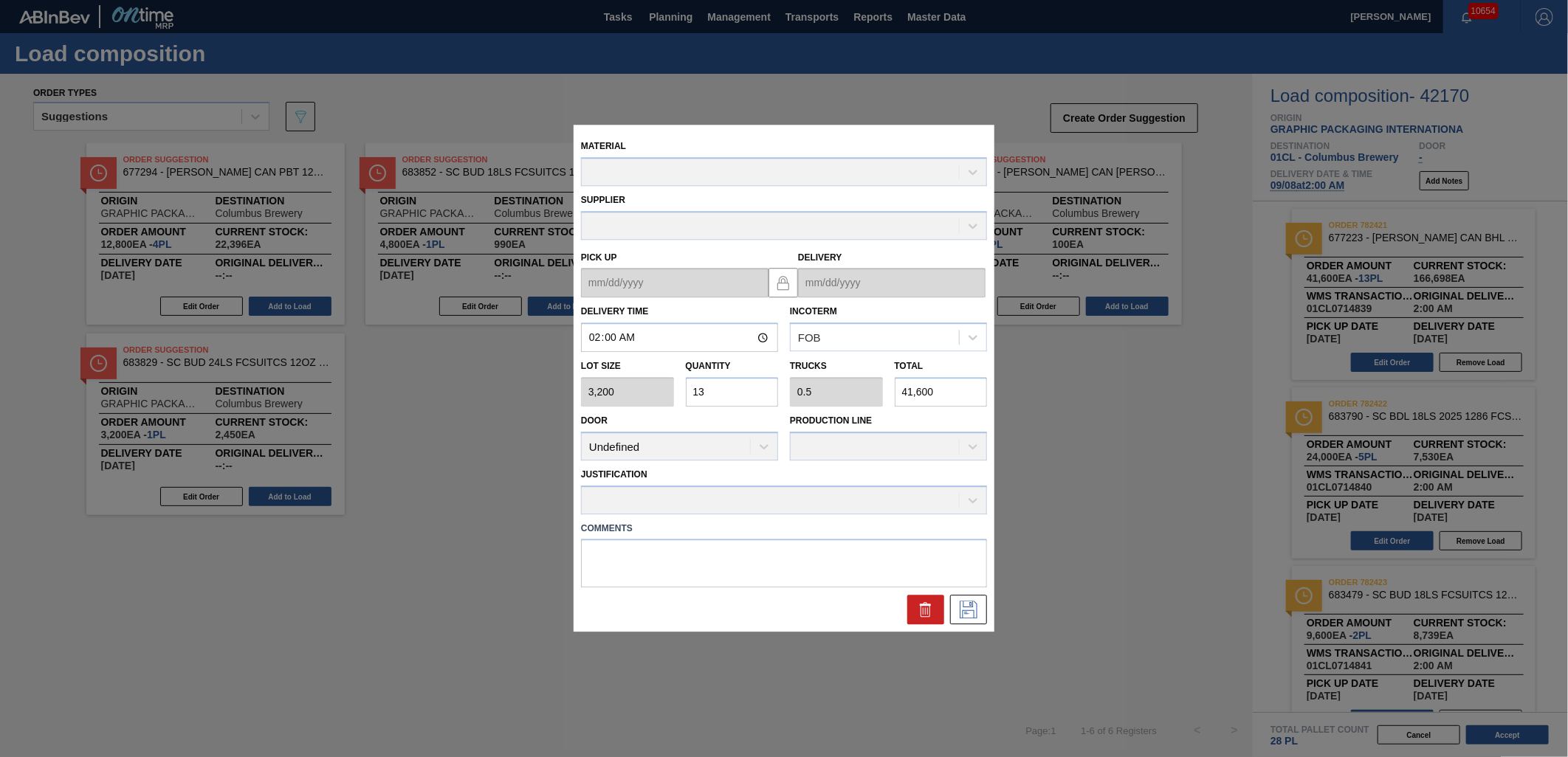
type up "[DATE]"
type input "[DATE]"
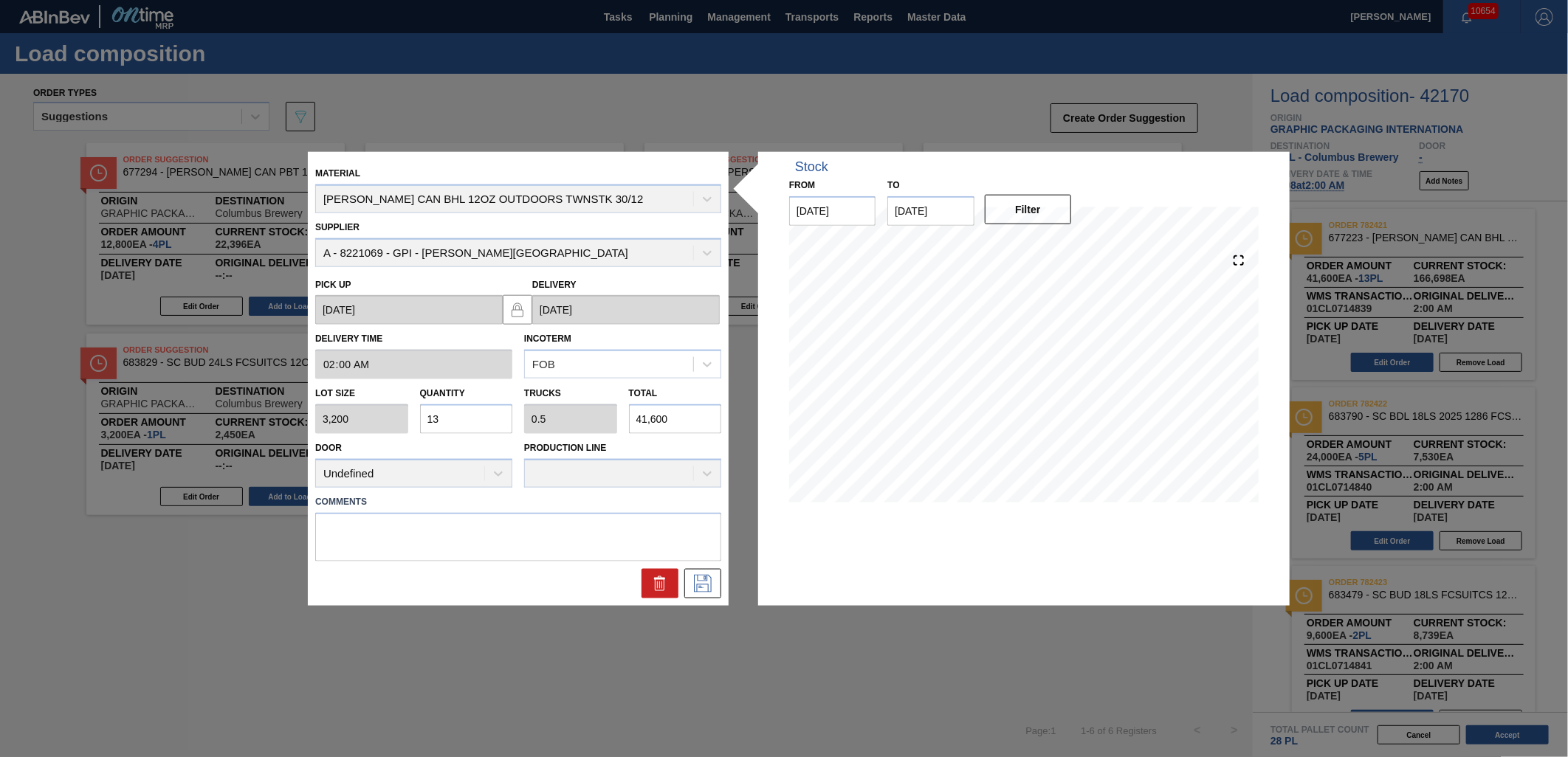
click at [474, 417] on input "13" at bounding box center [466, 419] width 93 height 30
type input "1"
type input "0.038"
type input "3,200"
type input "11"
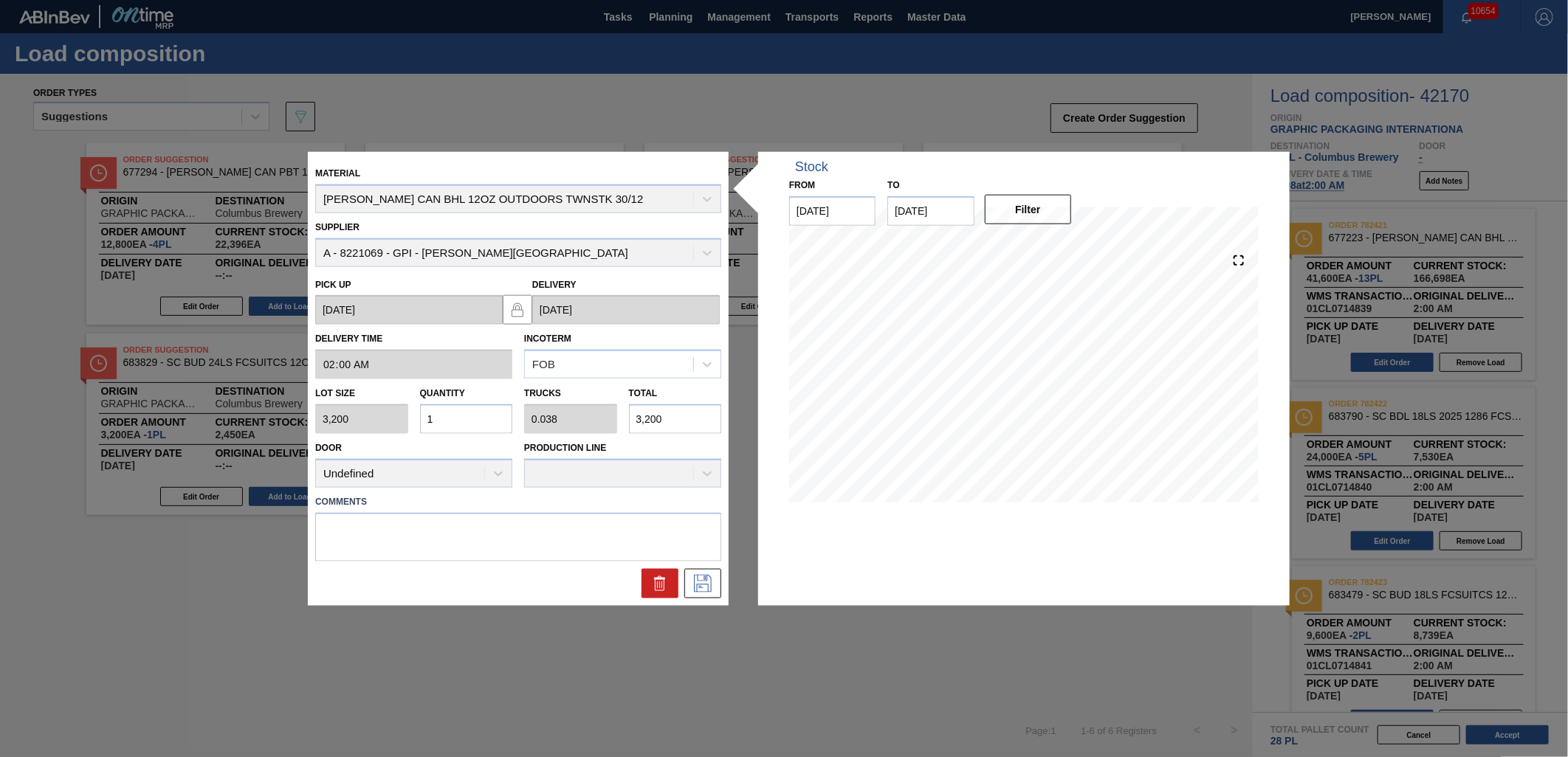
type input "0.423"
type input "35,200"
type input "11"
click at [711, 588] on icon at bounding box center [703, 583] width 18 height 18
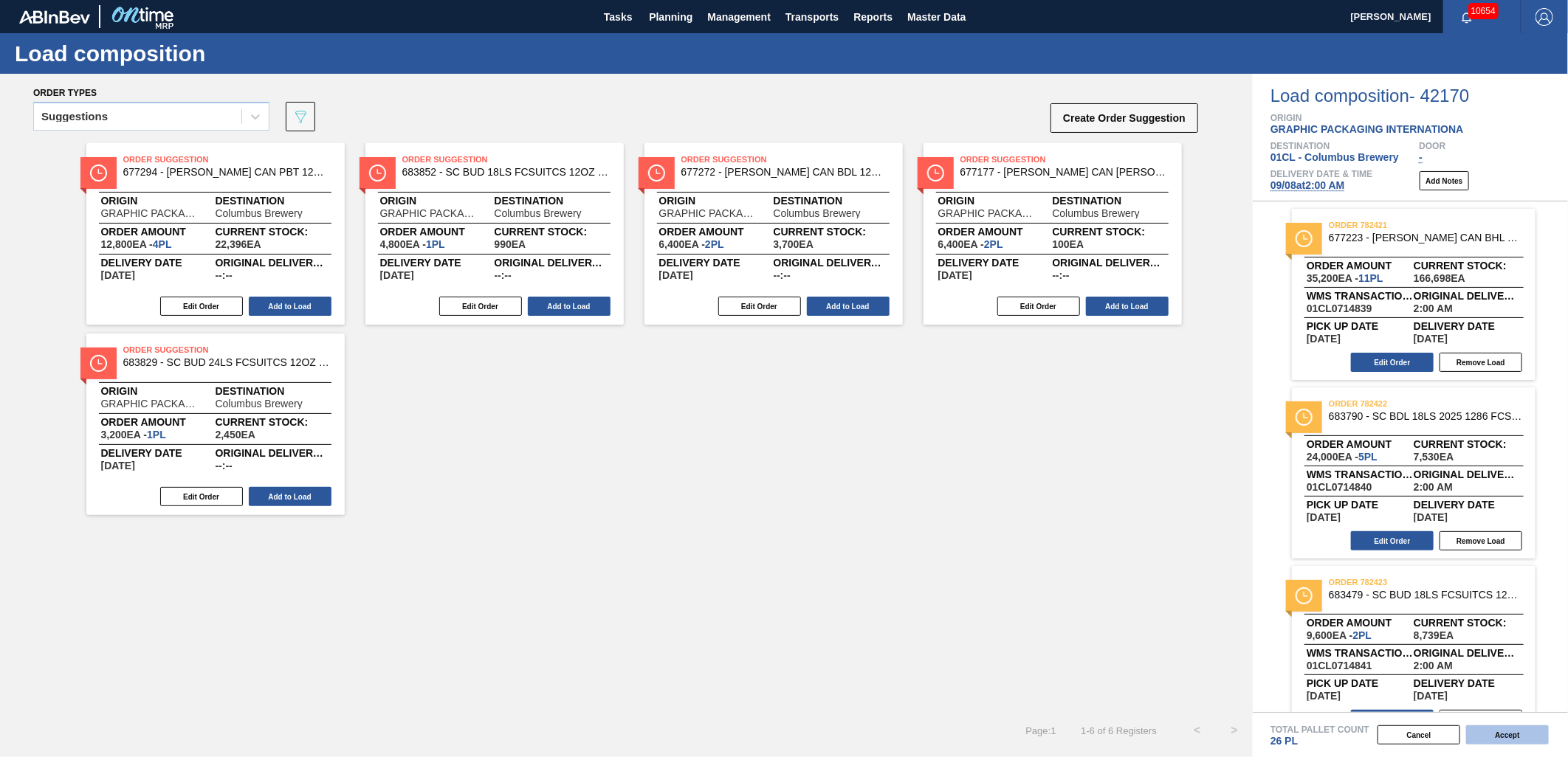
click at [1410, 681] on button "Accept" at bounding box center [1507, 735] width 83 height 19
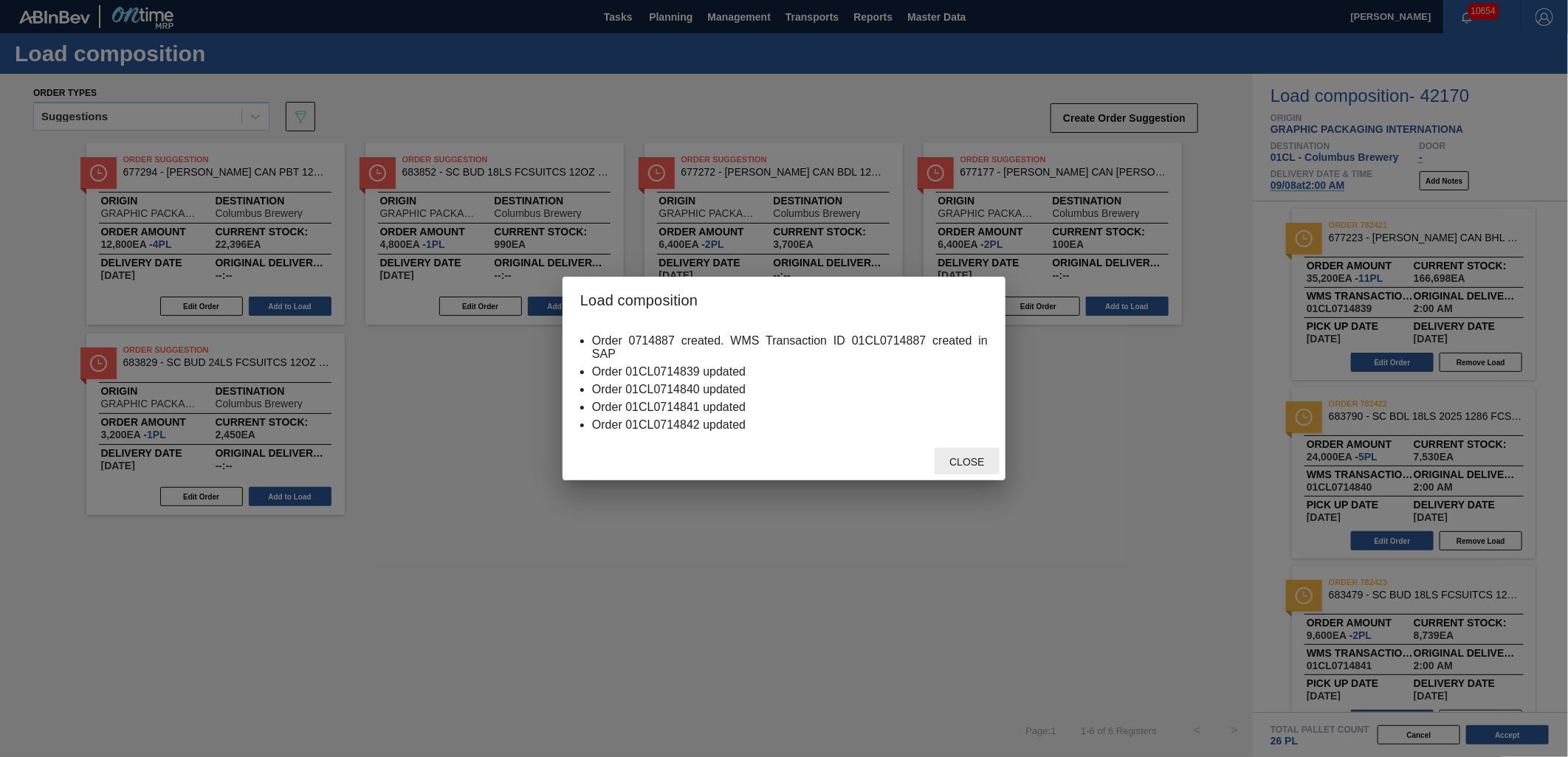
click at [958, 457] on span "Close" at bounding box center [966, 462] width 58 height 12
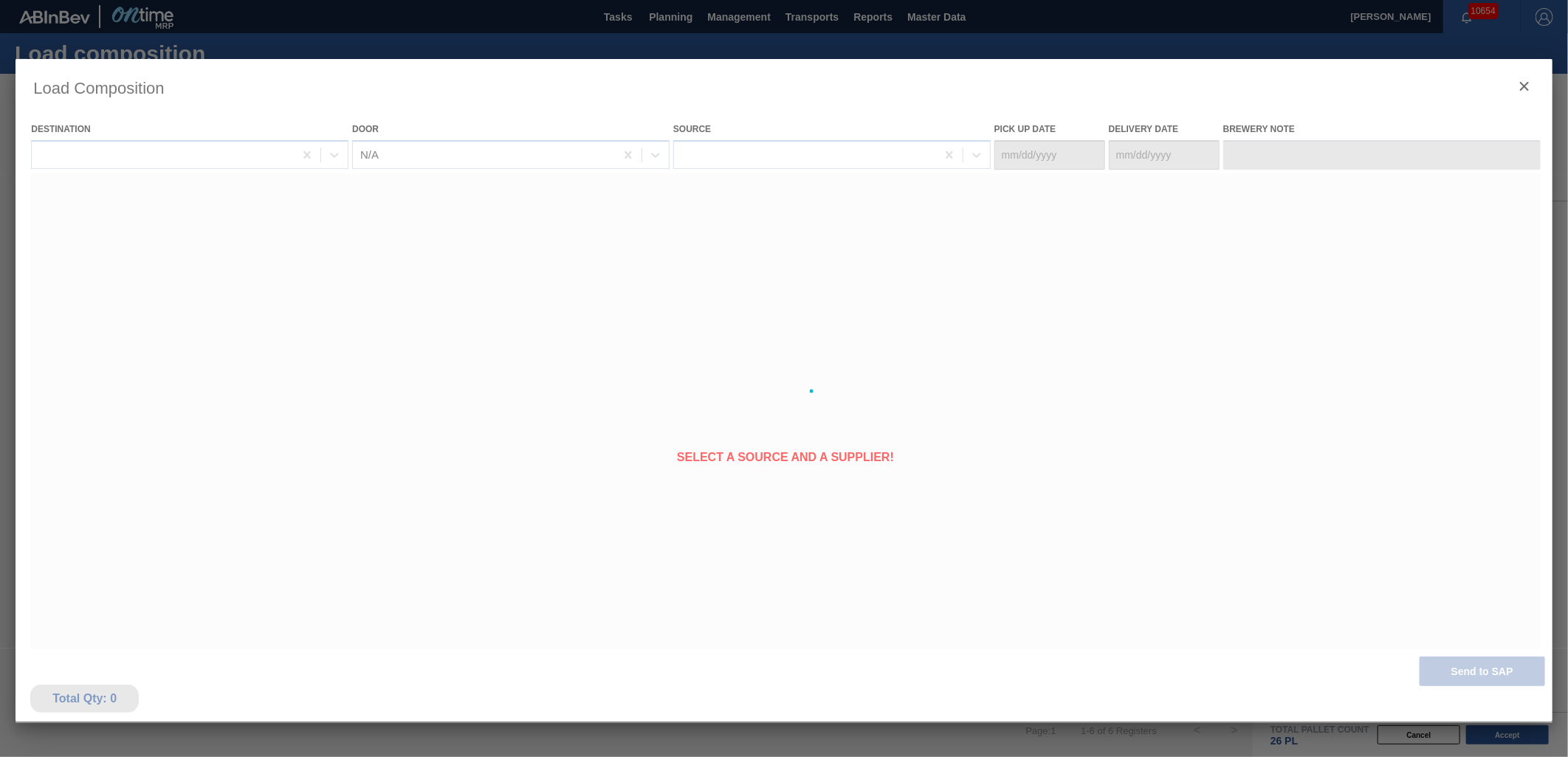
type Date "[DATE]"
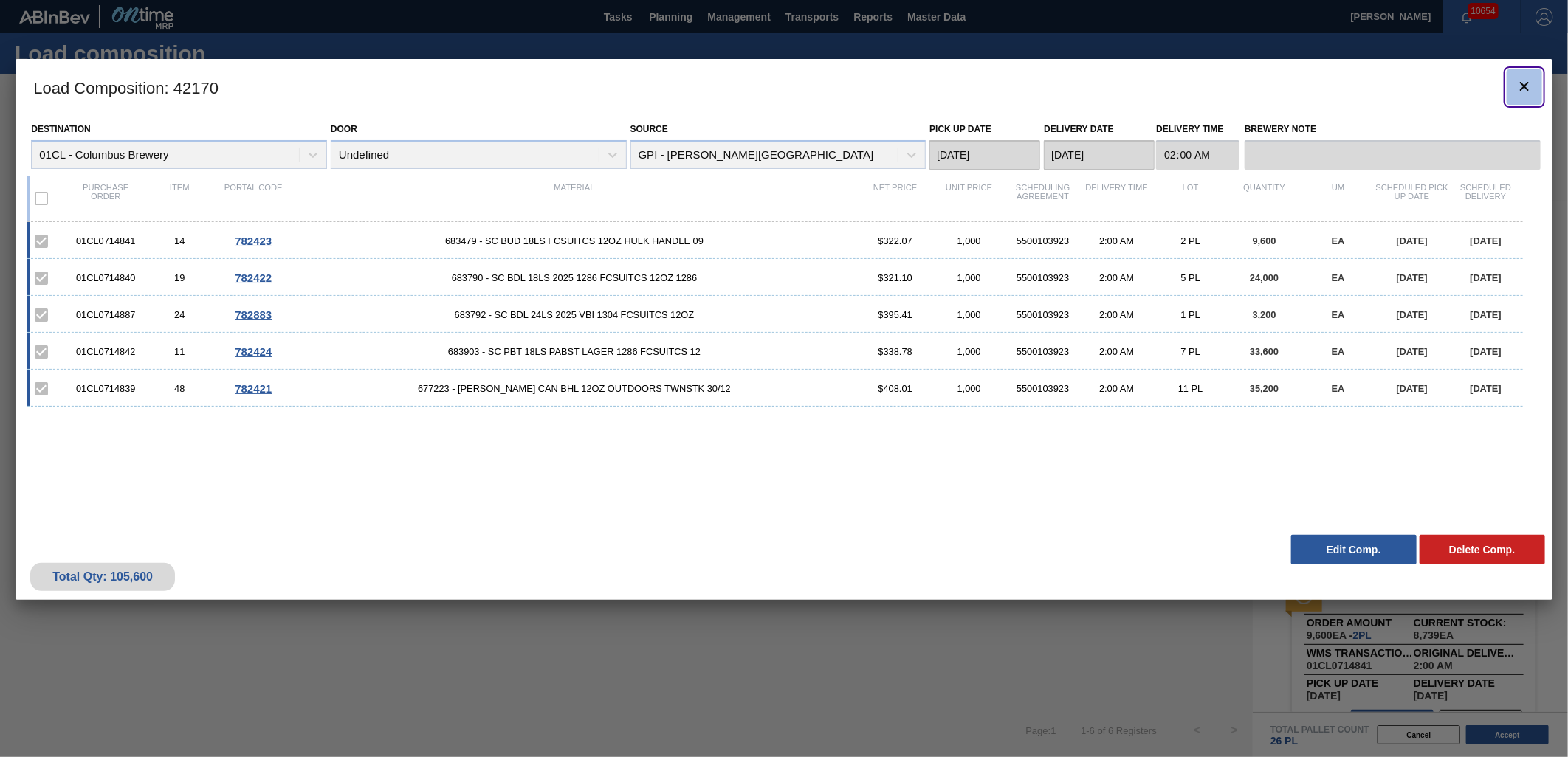
click at [1410, 87] on button "botão de ícone" at bounding box center [1524, 87] width 36 height 36
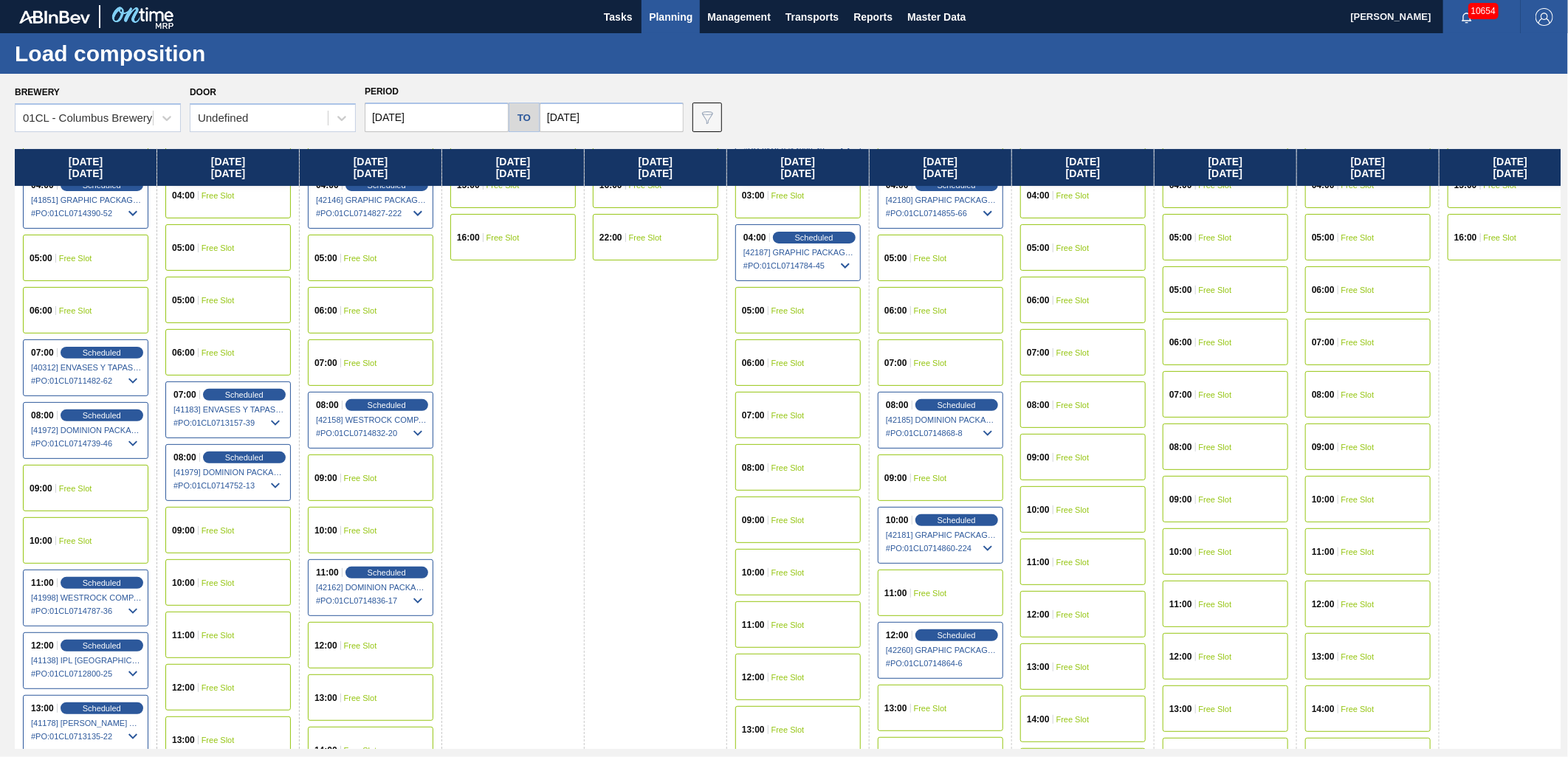
scroll to position [246, 0]
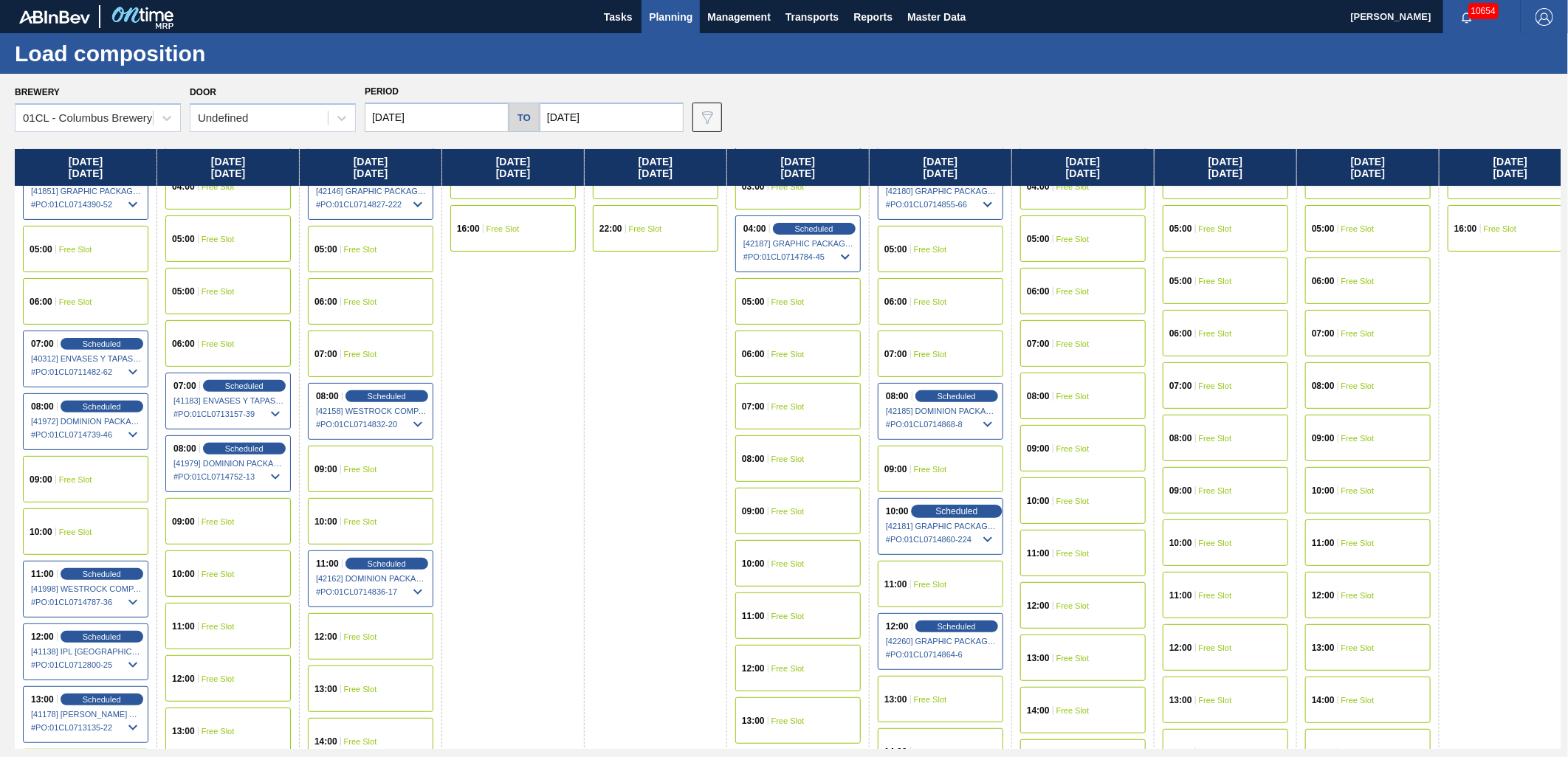
click at [954, 512] on span "Scheduled" at bounding box center [956, 511] width 42 height 10
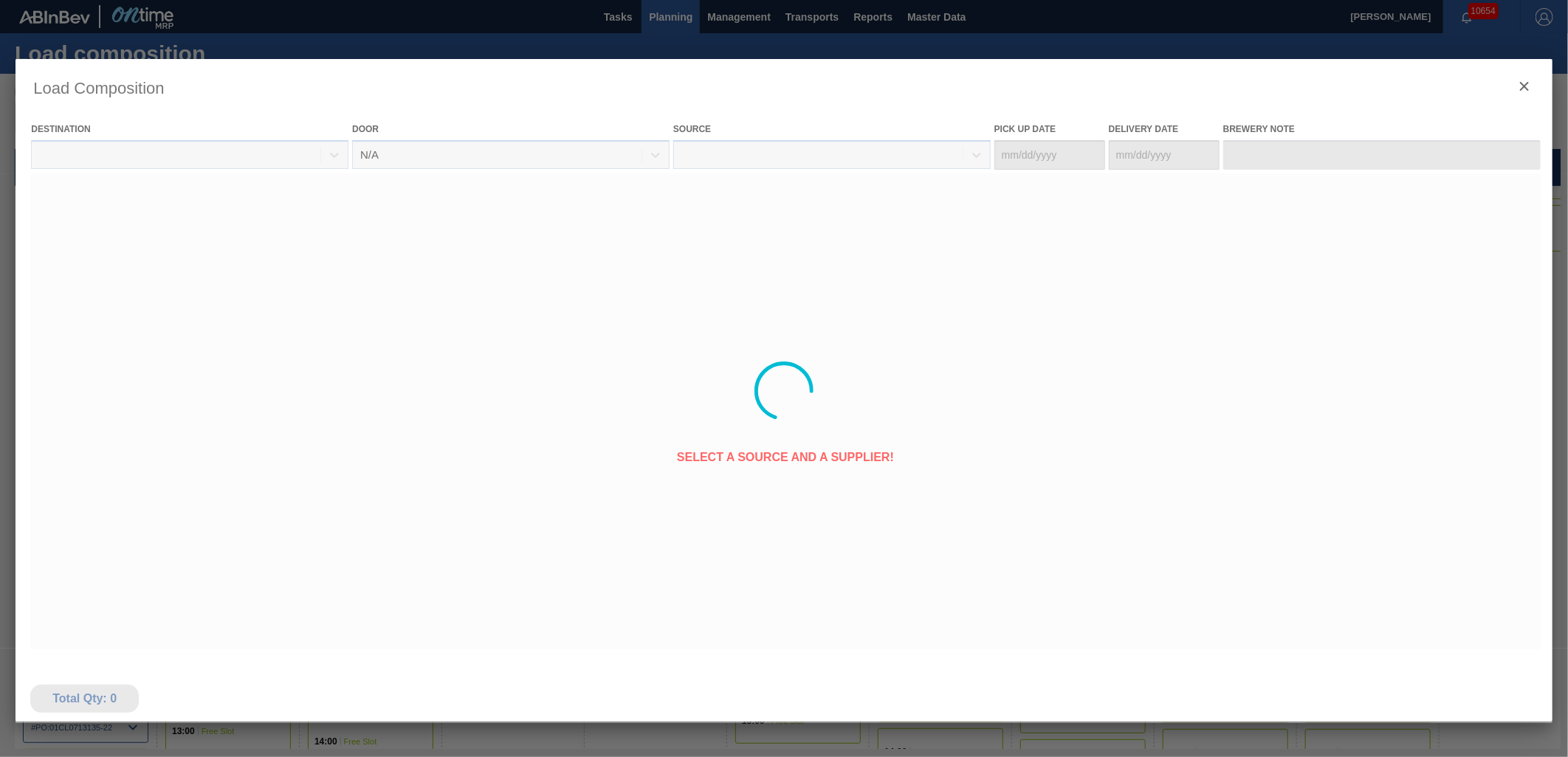
type Date "[DATE]"
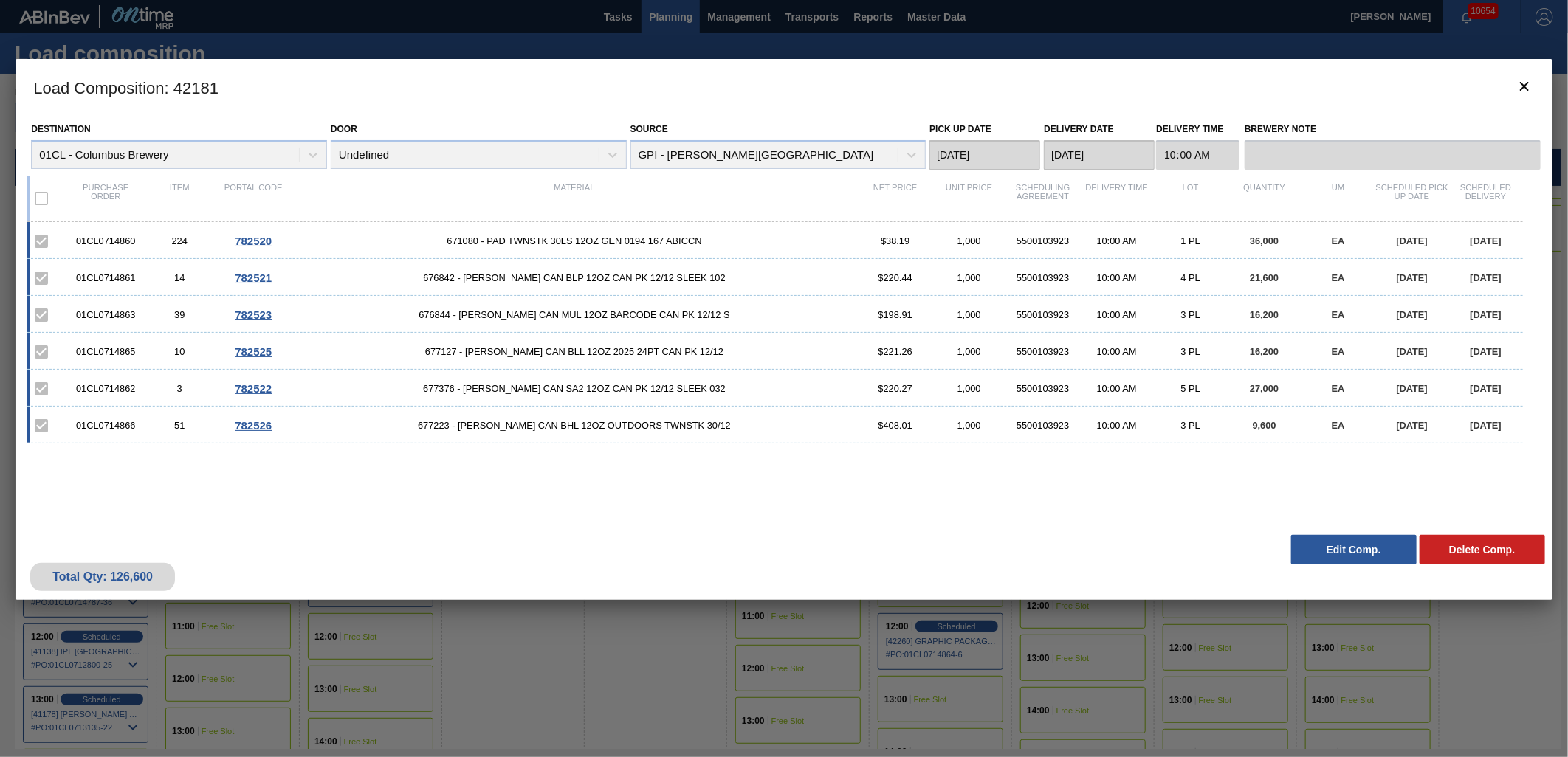
click at [1316, 550] on button "Edit Comp." at bounding box center [1353, 550] width 125 height 30
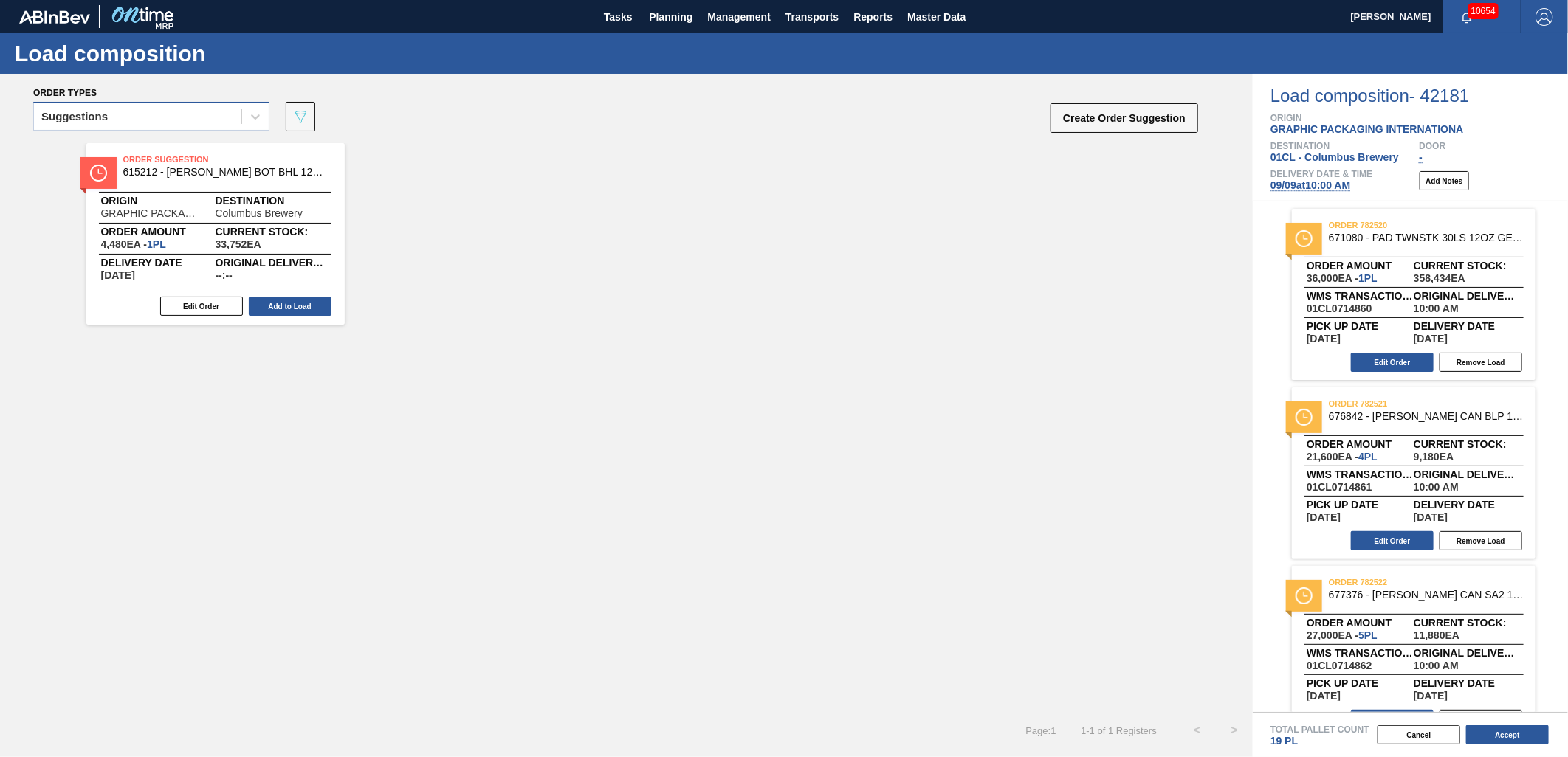
click at [175, 121] on div "Suggestions" at bounding box center [138, 117] width 207 height 21
click at [731, 217] on div "Order Suggestion 615212 - [PERSON_NAME] BOT BHL 12OZ SNUG 12/12 12OZ BOT 01 Ori…" at bounding box center [626, 233] width 1253 height 181
drag, startPoint x: 208, startPoint y: 109, endPoint x: 190, endPoint y: 132, distance: 29.2
click at [208, 109] on div "Suggestions" at bounding box center [138, 117] width 207 height 21
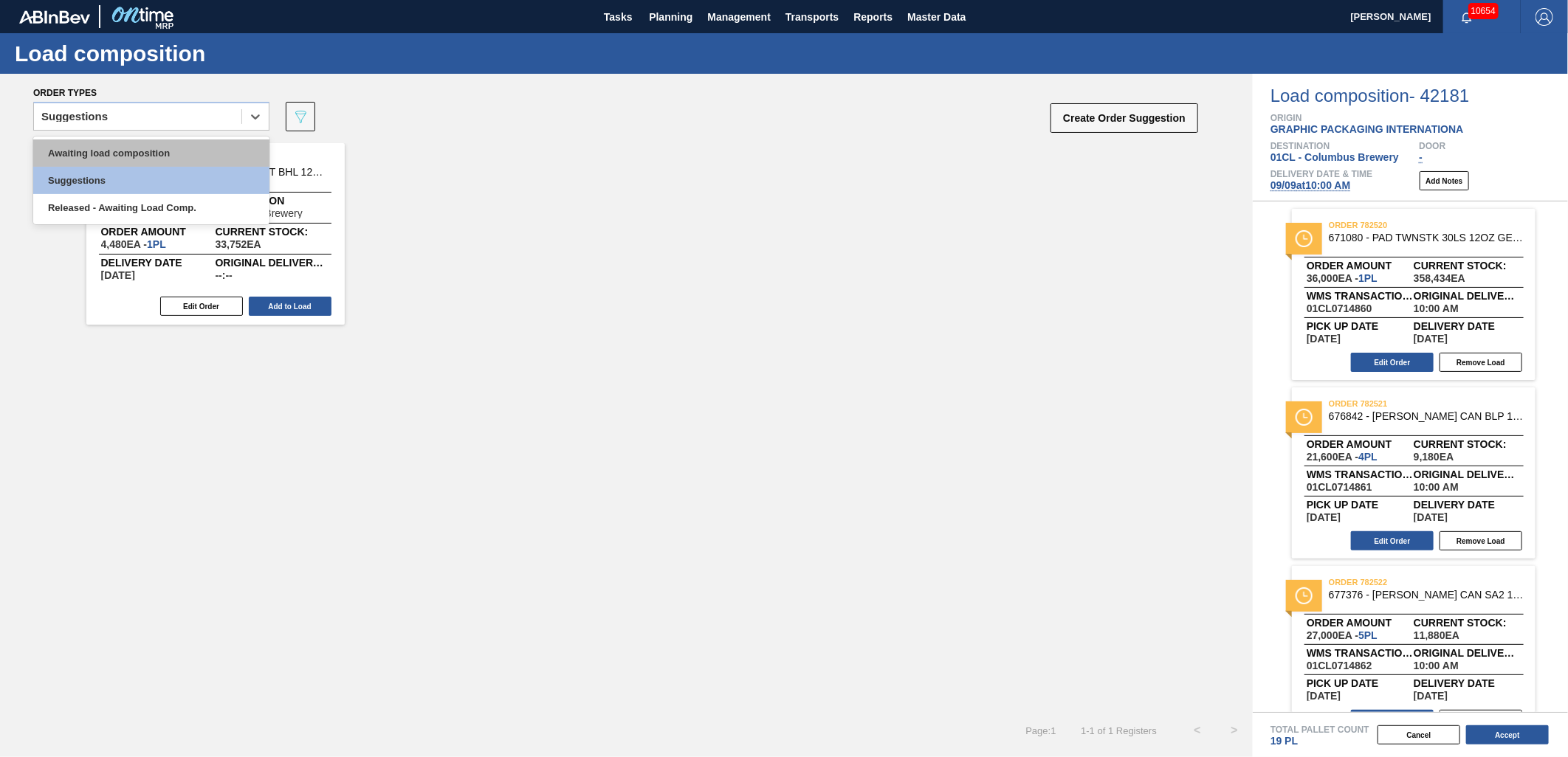
click at [165, 153] on div "Awaiting load composition" at bounding box center [151, 152] width 236 height 27
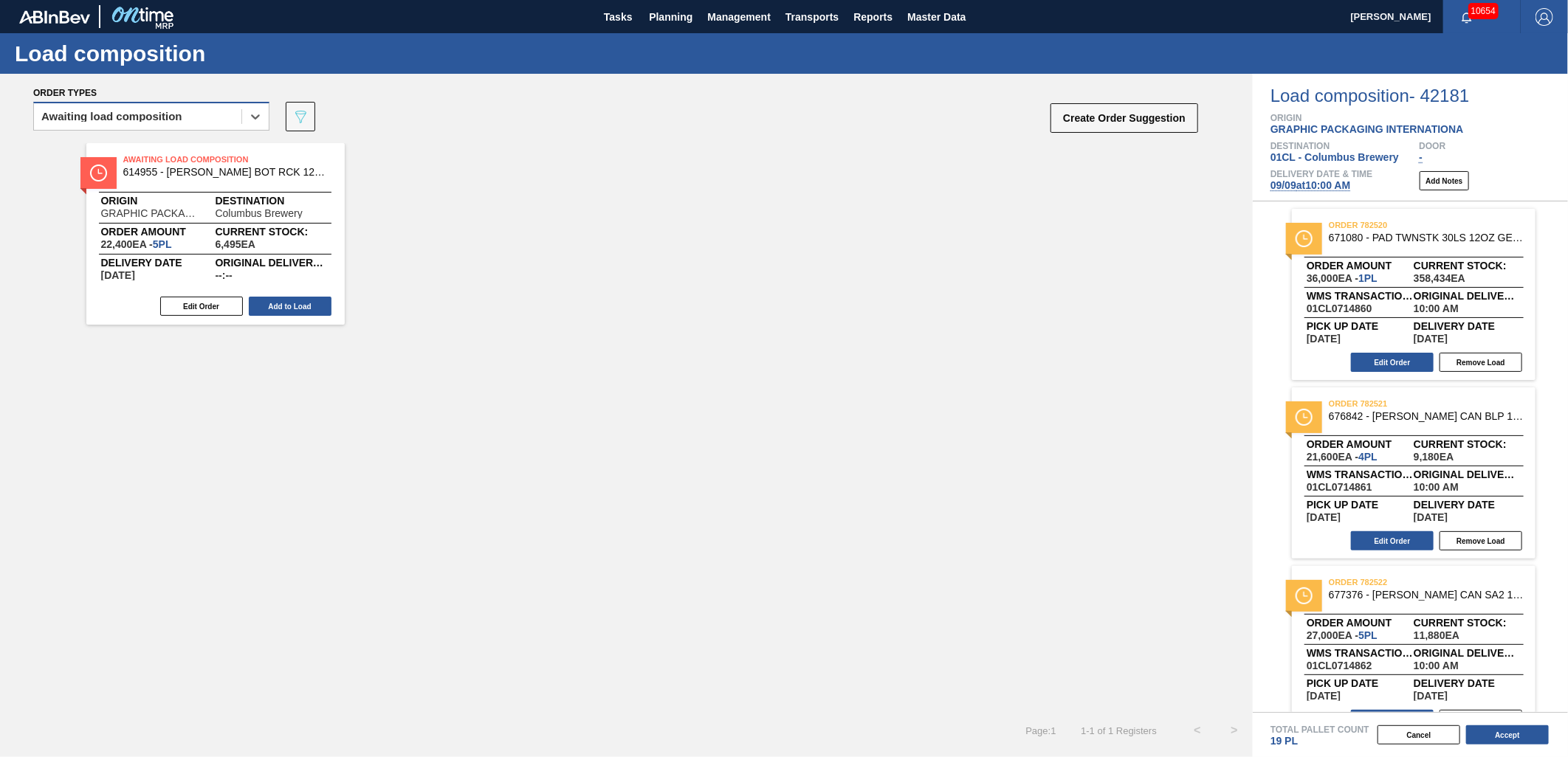
click at [190, 112] on div "Awaiting load composition" at bounding box center [138, 117] width 207 height 21
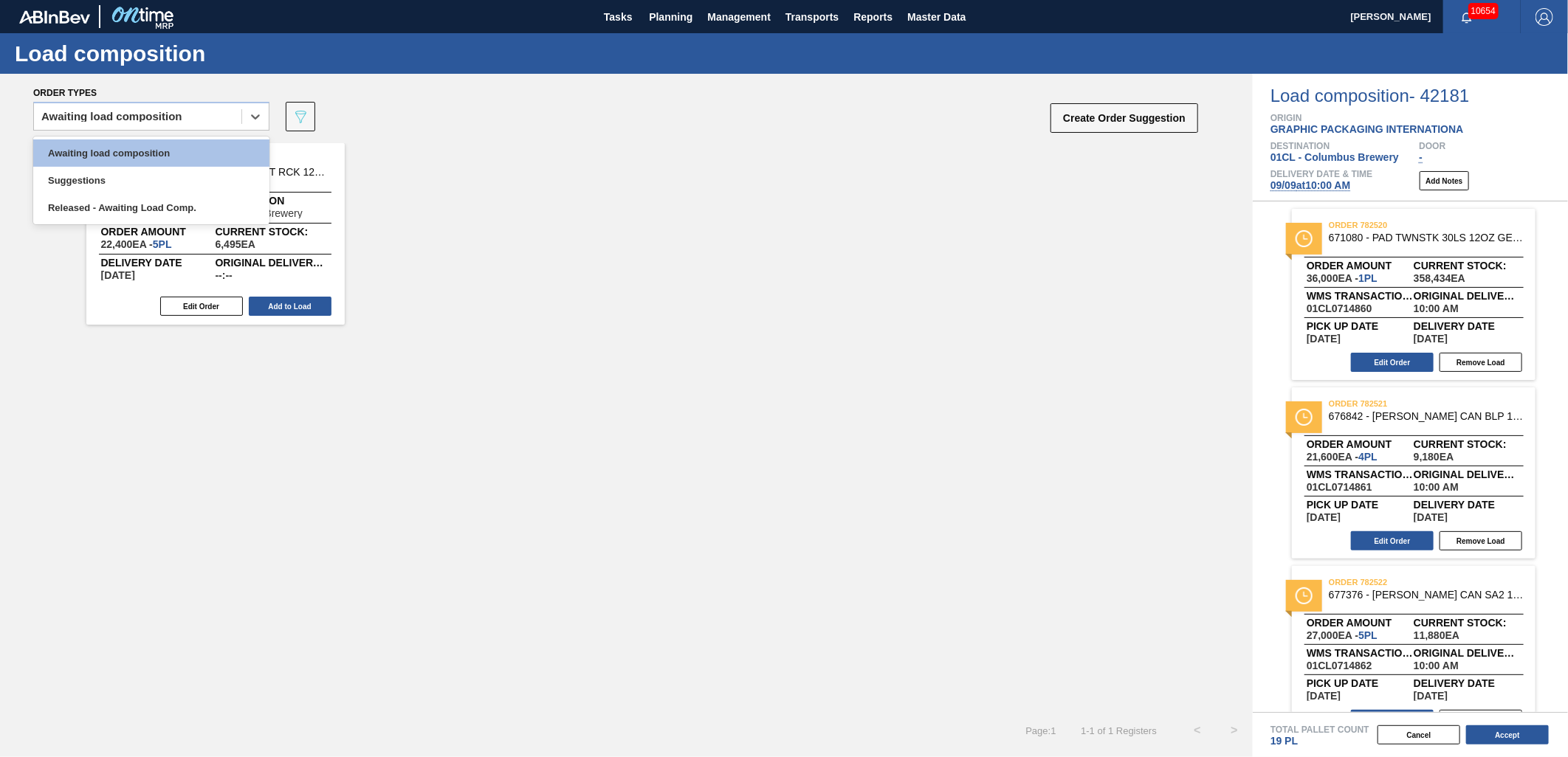
click at [543, 137] on div "option Awaiting load composition, selected. option Awaiting load composition fo…" at bounding box center [616, 121] width 1166 height 44
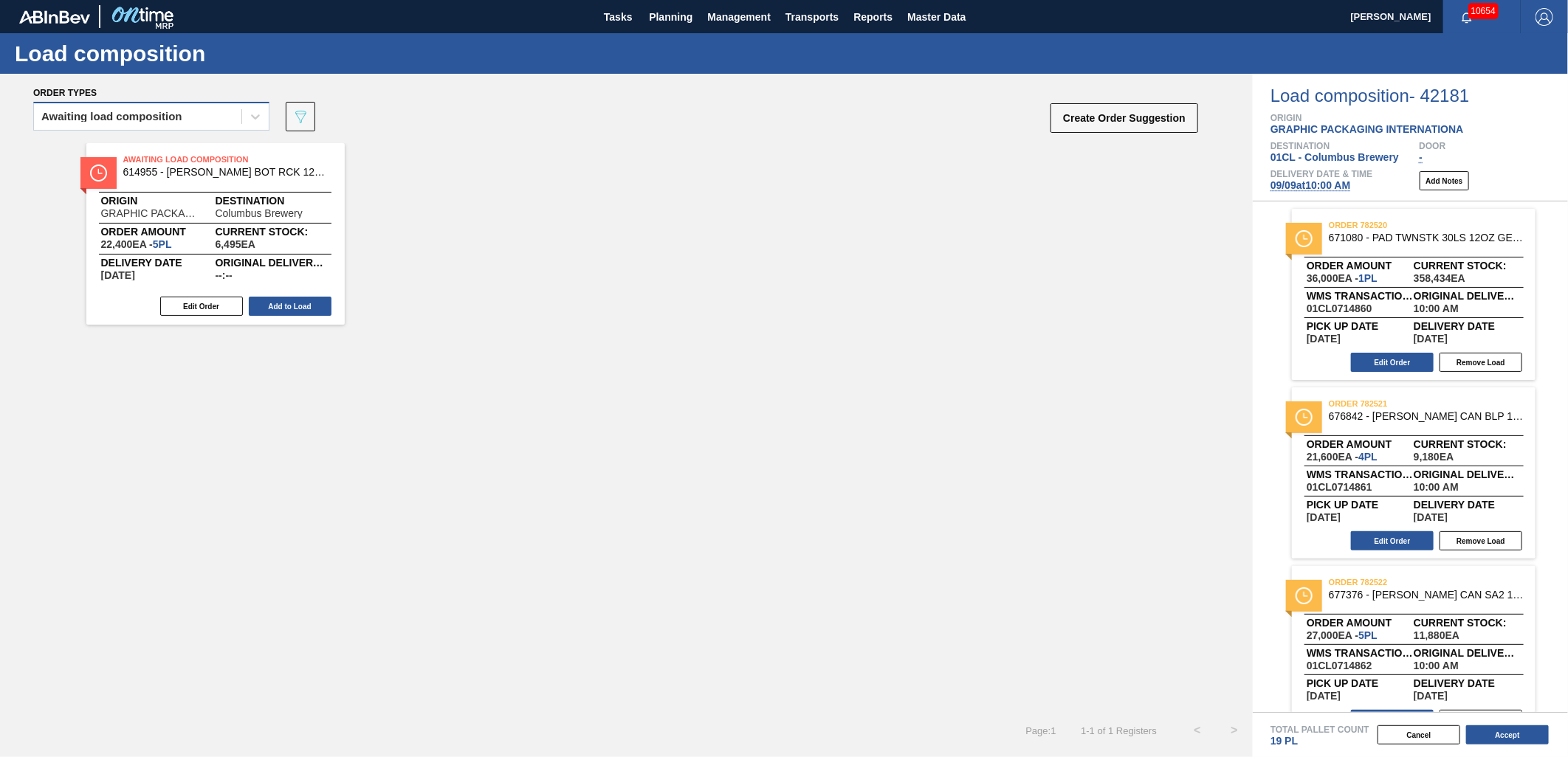
click at [226, 122] on div "Awaiting load composition" at bounding box center [138, 117] width 207 height 21
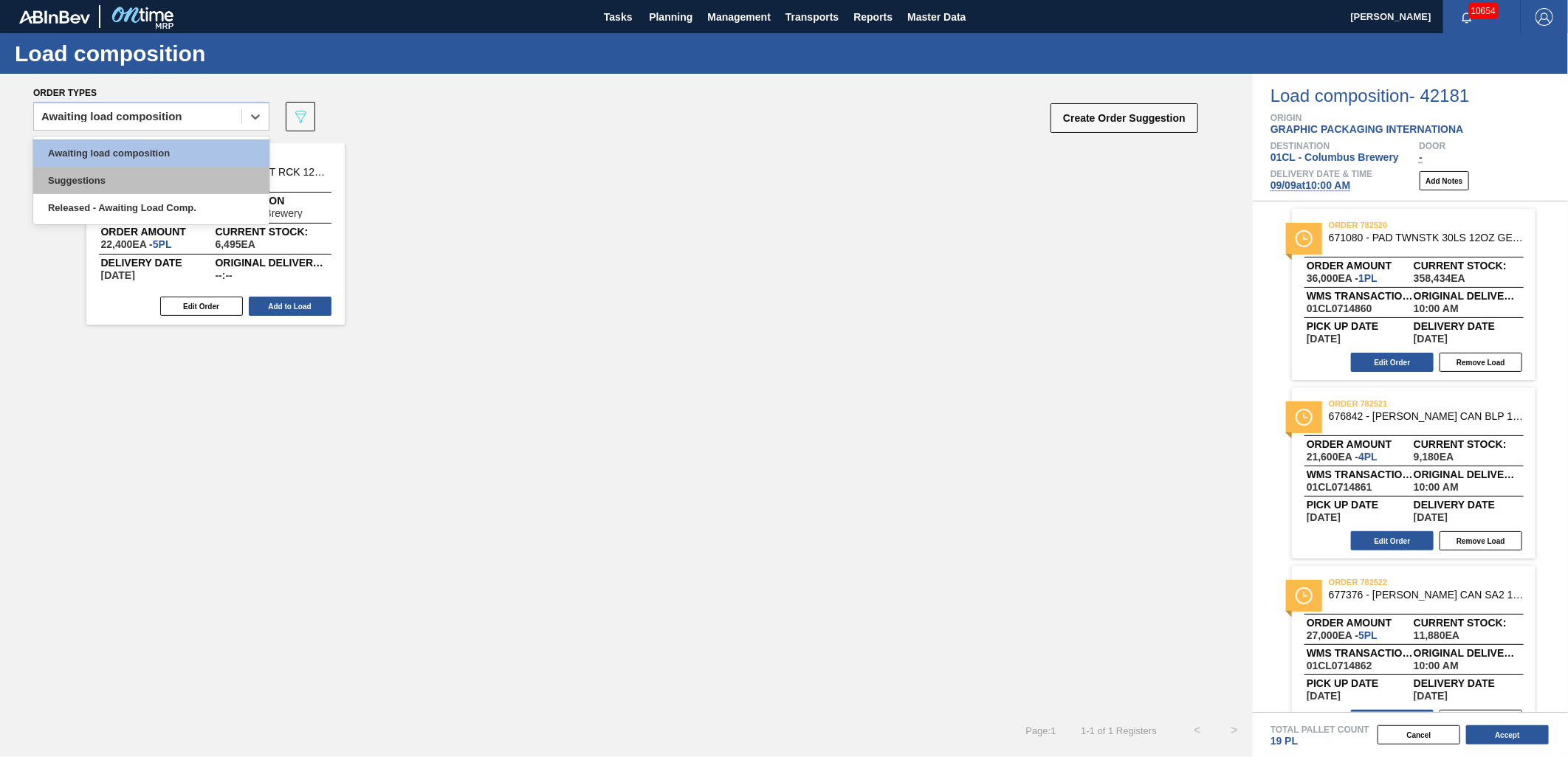
click at [141, 175] on div "Suggestions" at bounding box center [151, 180] width 236 height 27
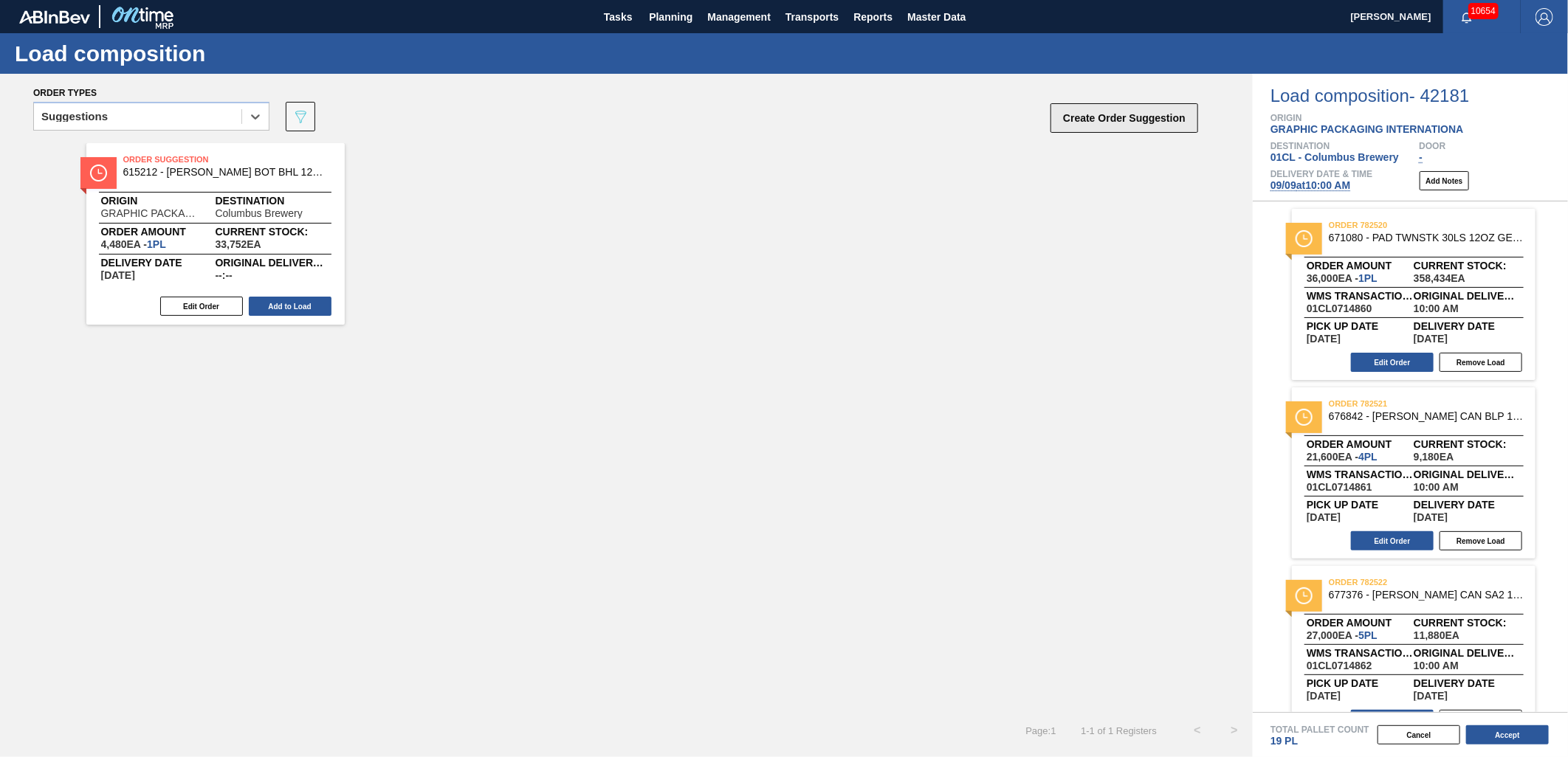
click at [1135, 121] on button "Create Order Suggestion" at bounding box center [1124, 118] width 147 height 30
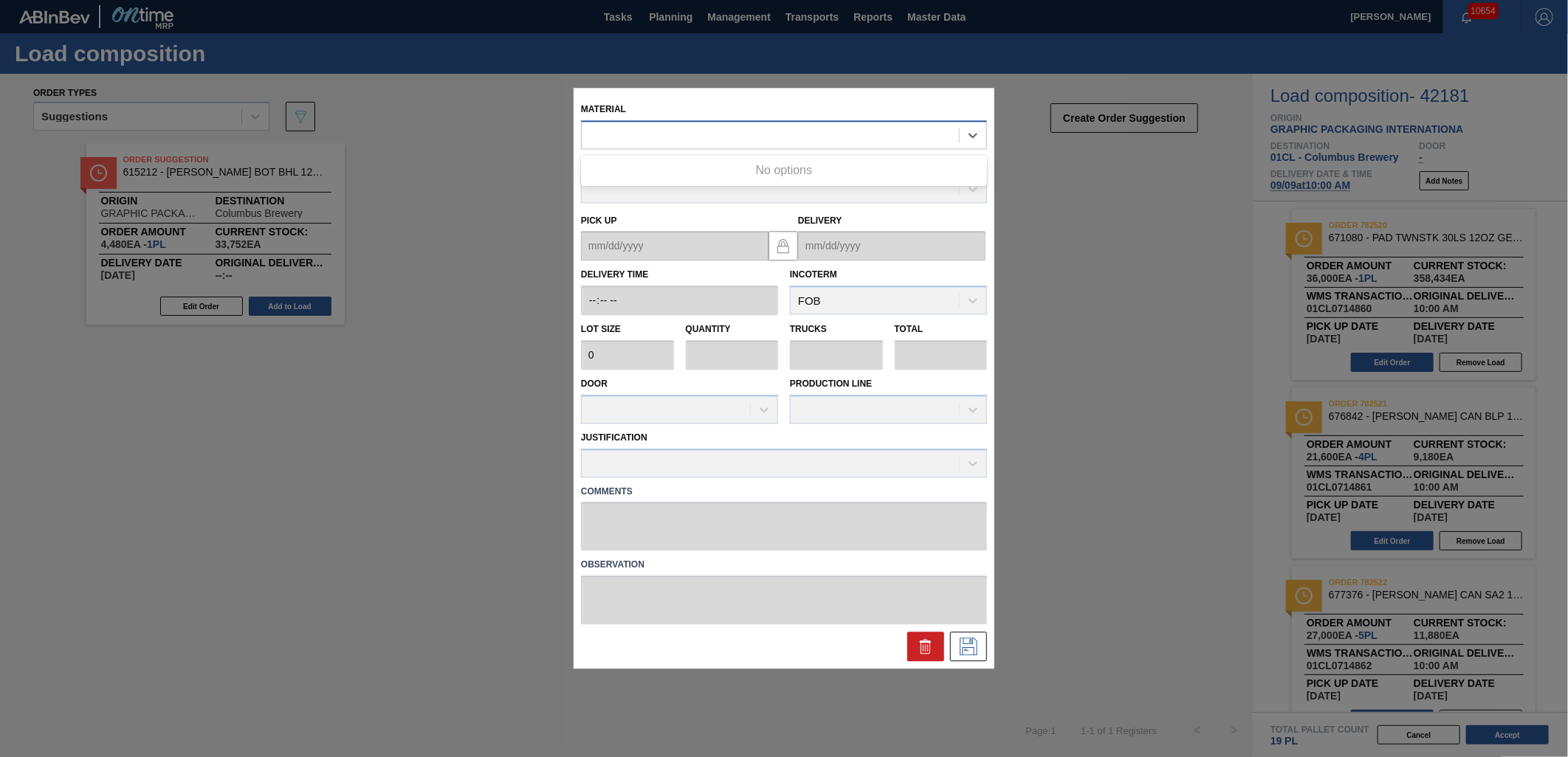
click at [677, 141] on div at bounding box center [770, 135] width 377 height 21
type input "683958"
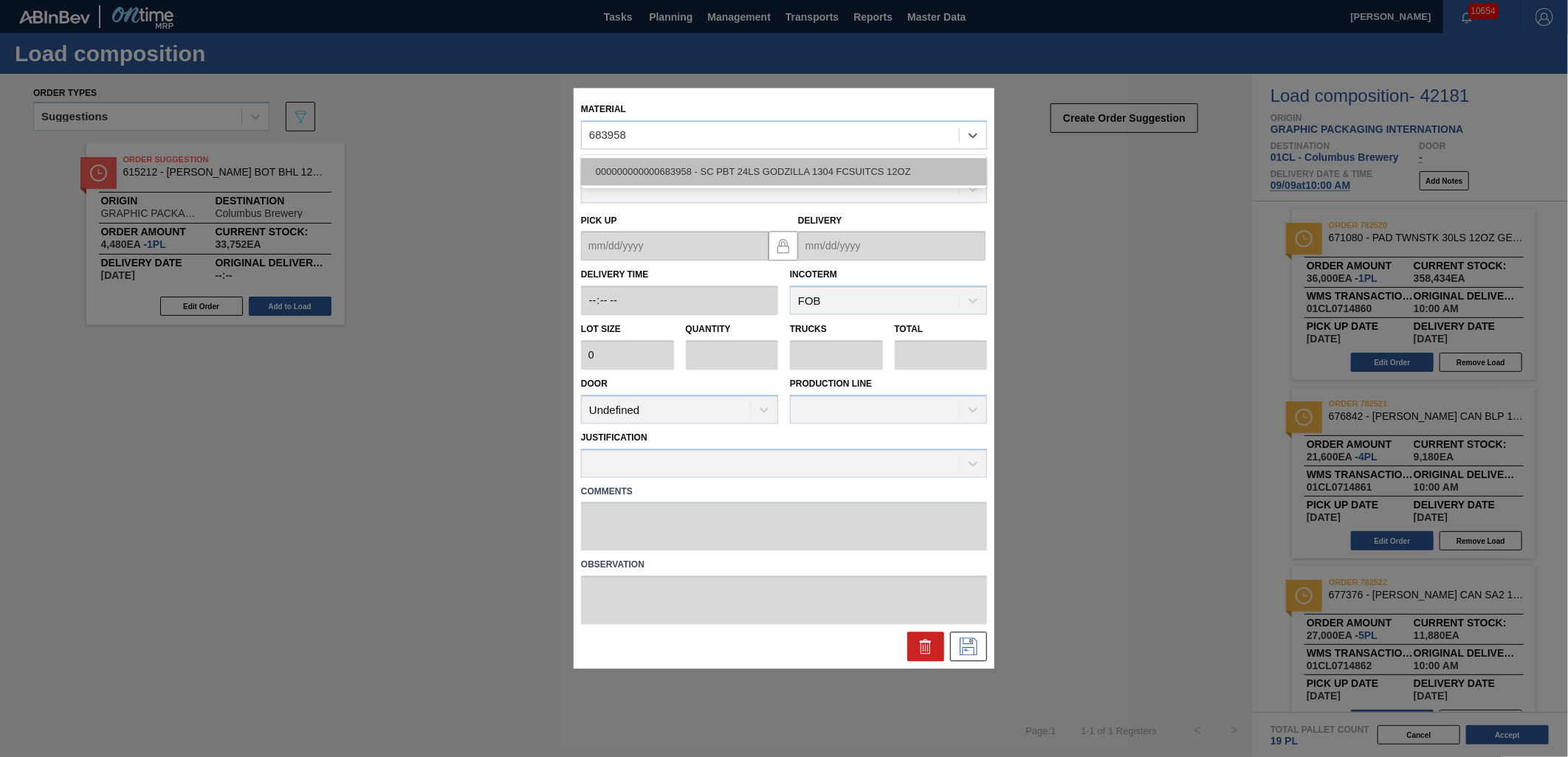
click at [689, 164] on div "000000000000683958 - SC PBT 24LS GODZILLA 1304 FCSUITCS 12OZ" at bounding box center [784, 171] width 406 height 27
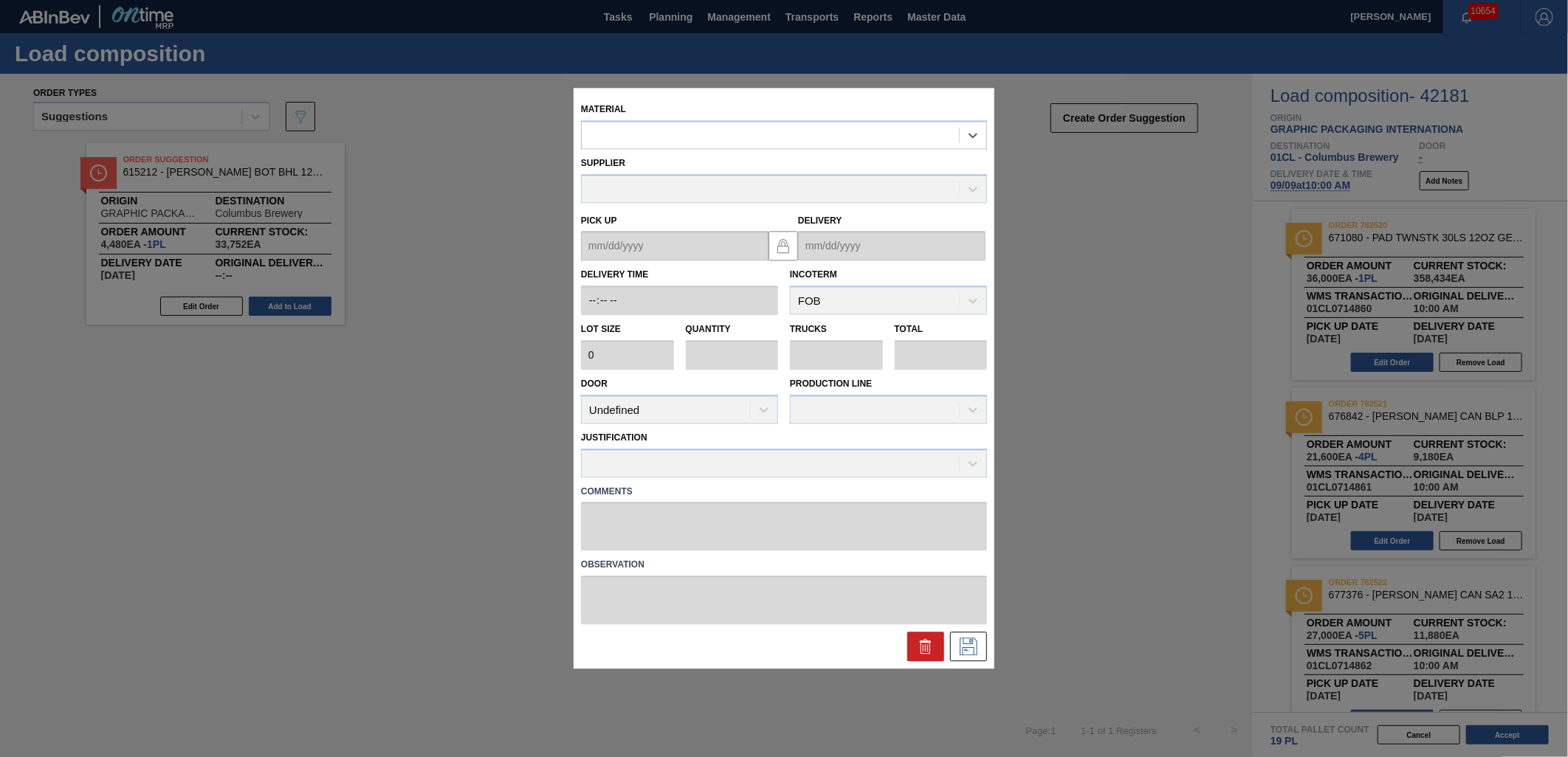
type input "3,520"
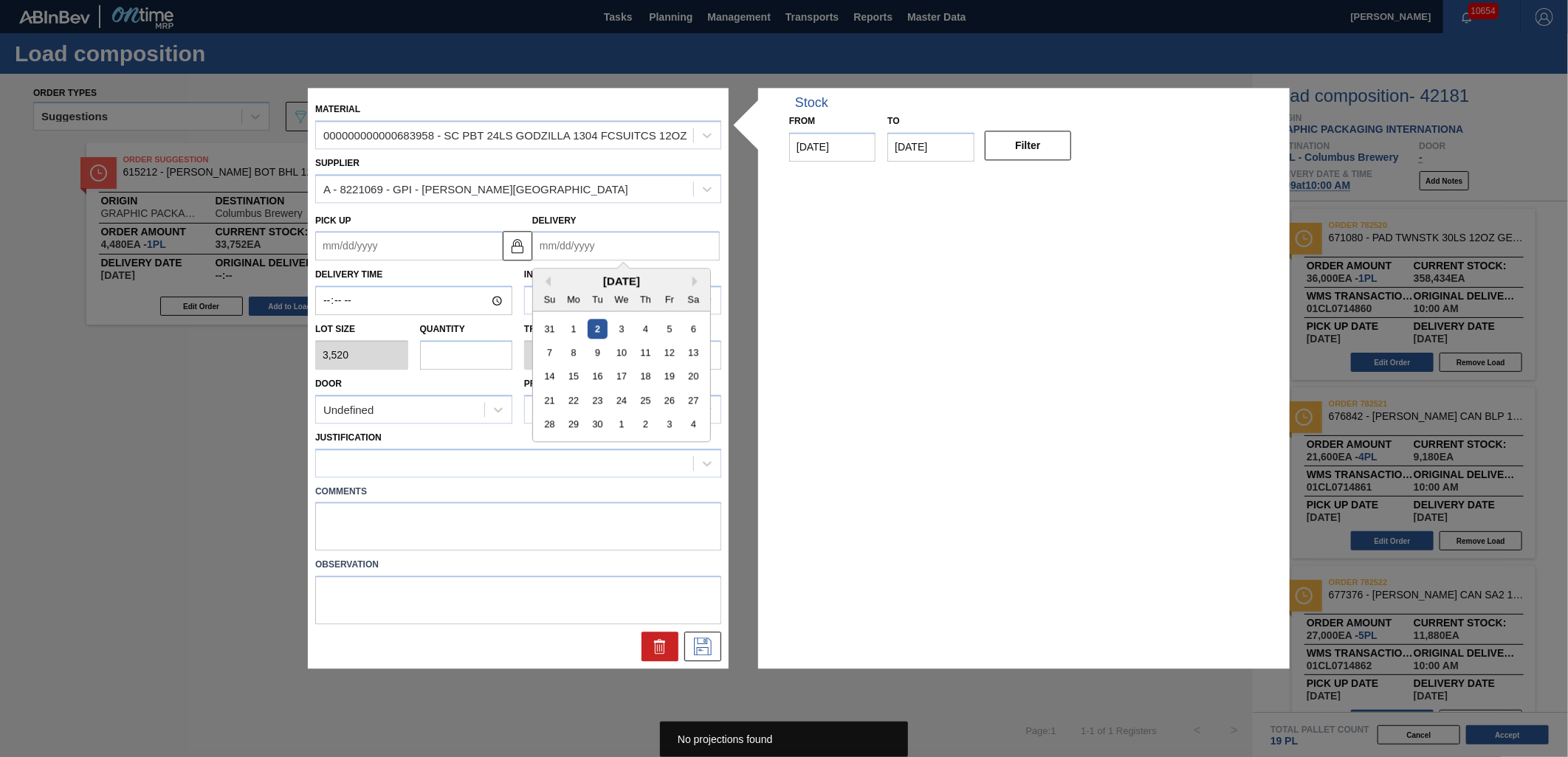
click at [623, 242] on input "Delivery" at bounding box center [626, 246] width 187 height 30
click at [627, 356] on div "10" at bounding box center [620, 353] width 20 height 20
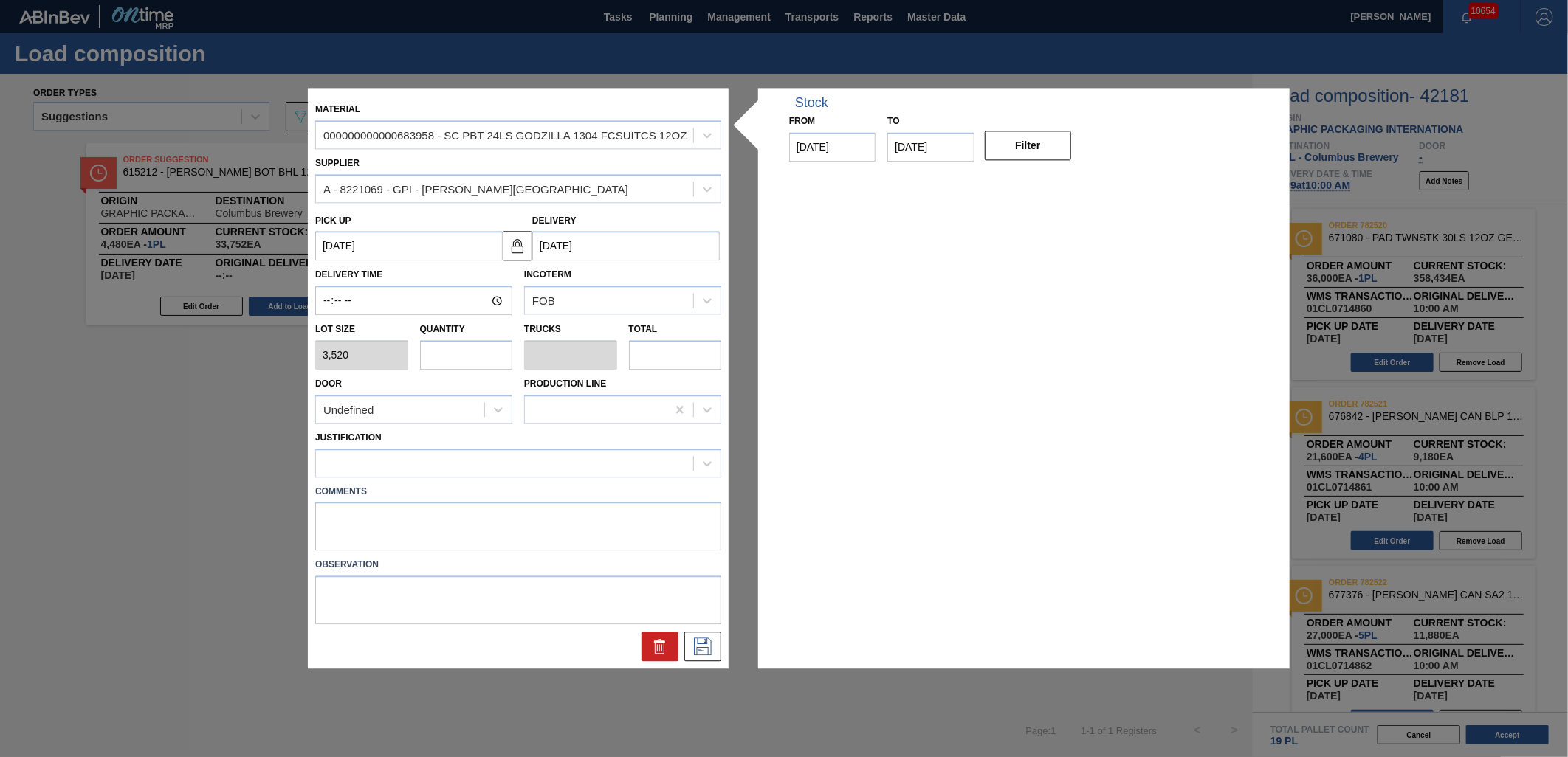
type up "[DATE]"
type input "[DATE]"
click at [474, 357] on input "text" at bounding box center [466, 355] width 93 height 30
type input "1"
type input "0.038"
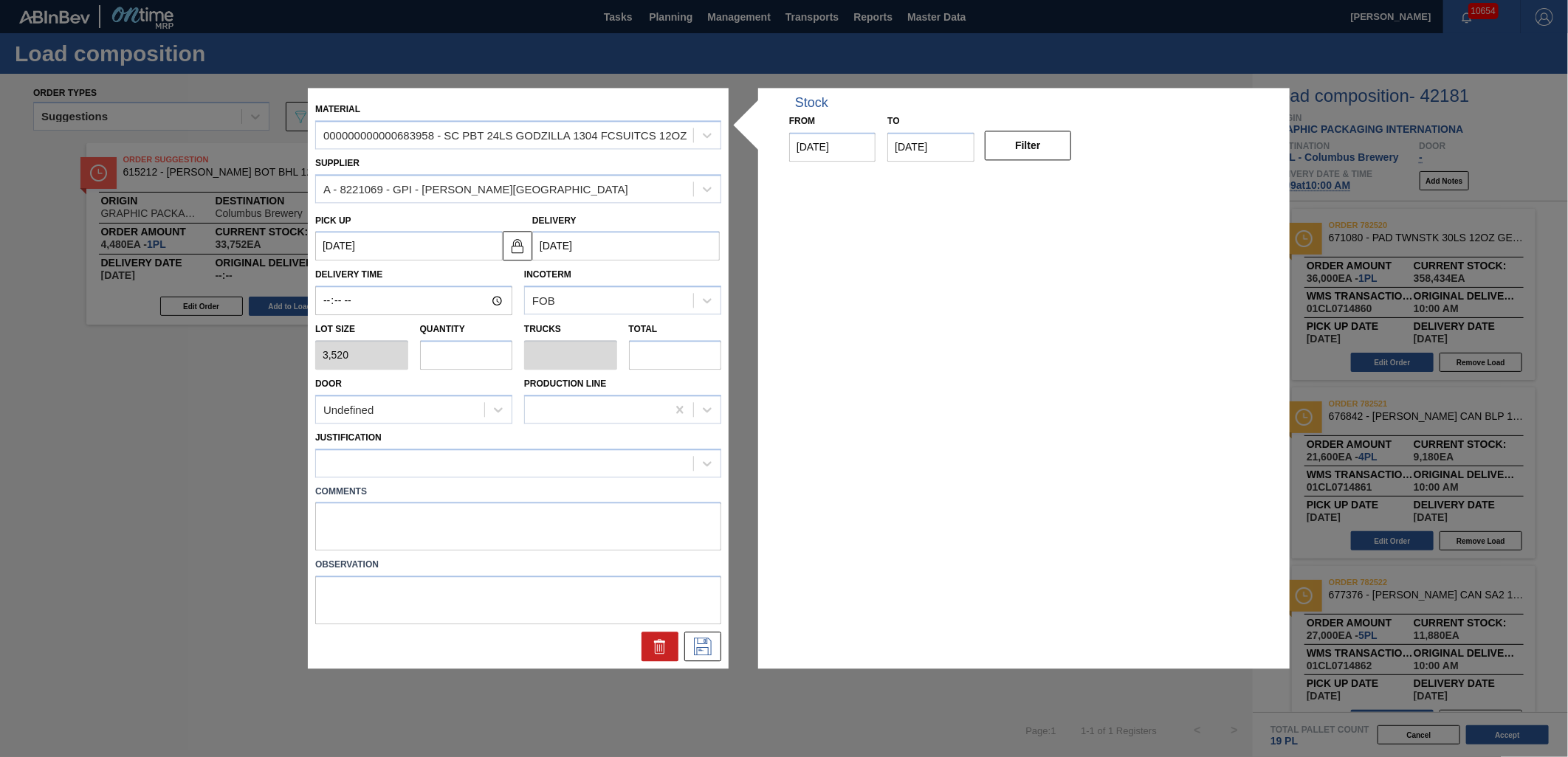
type input "3,520"
type input "1"
click at [521, 460] on div at bounding box center [504, 462] width 377 height 21
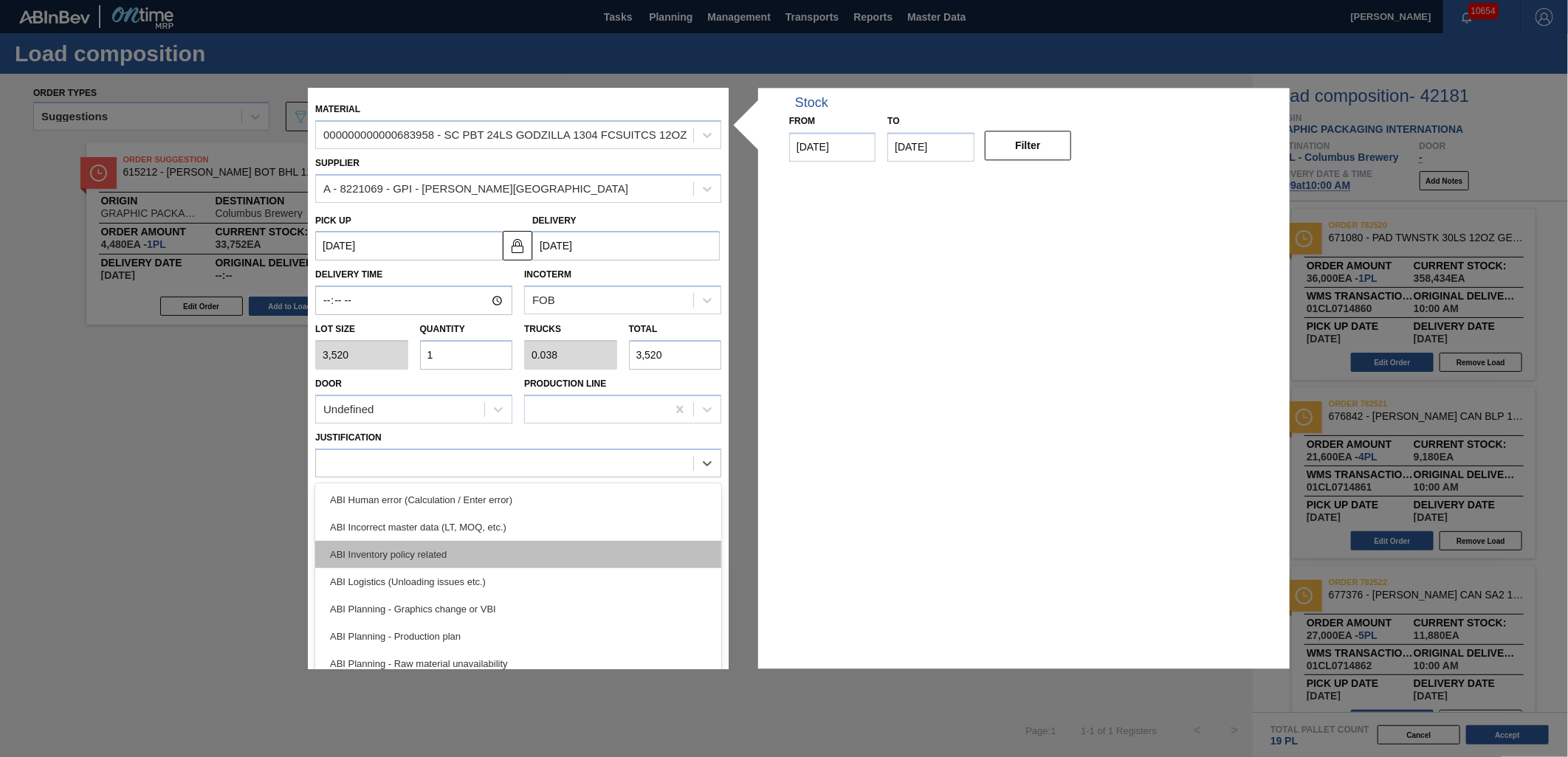
click at [523, 541] on div "ABI Inventory policy related" at bounding box center [518, 554] width 406 height 27
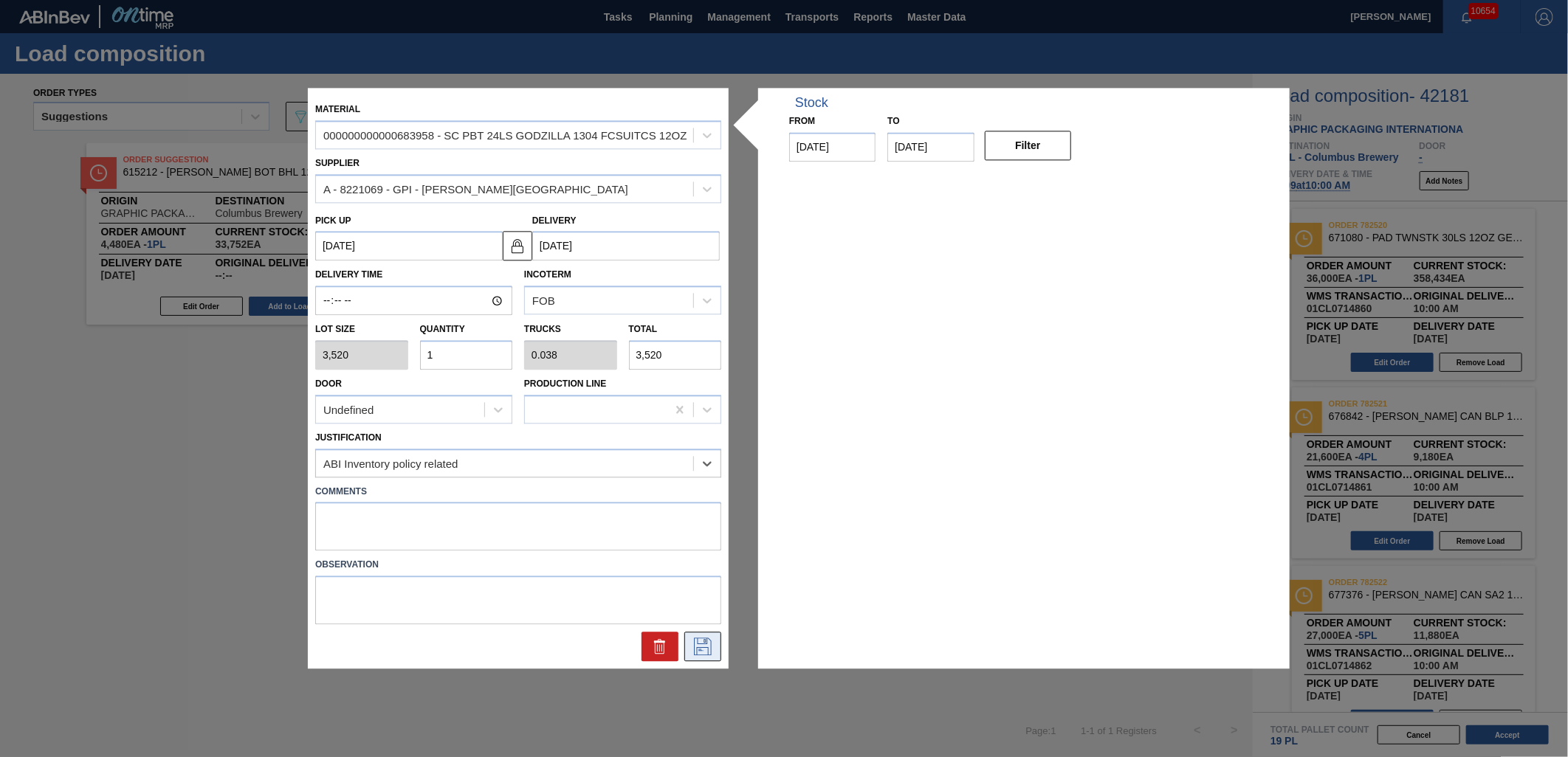
click at [718, 636] on button at bounding box center [703, 647] width 37 height 30
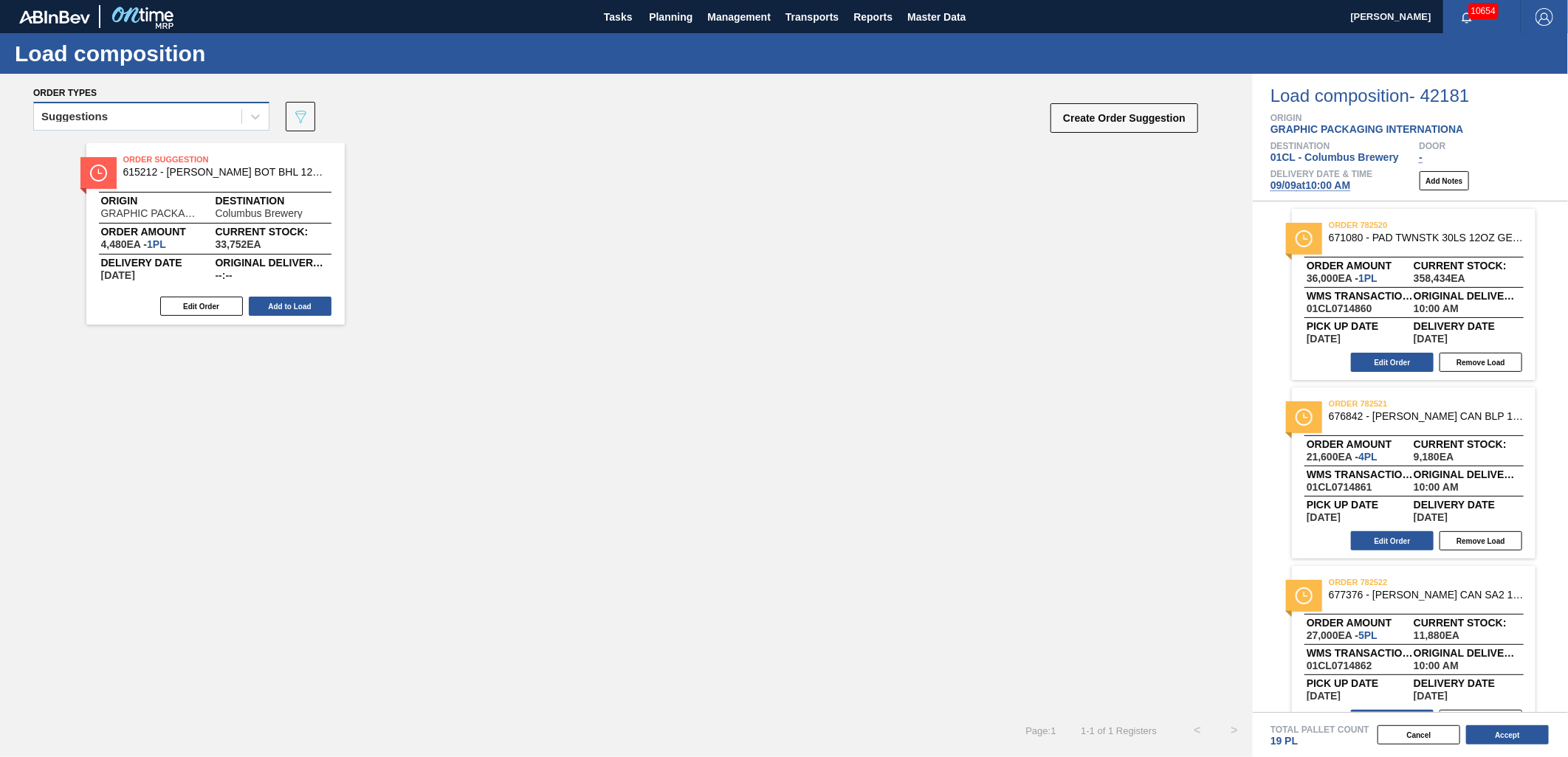
click at [207, 120] on div "Suggestions" at bounding box center [138, 117] width 207 height 21
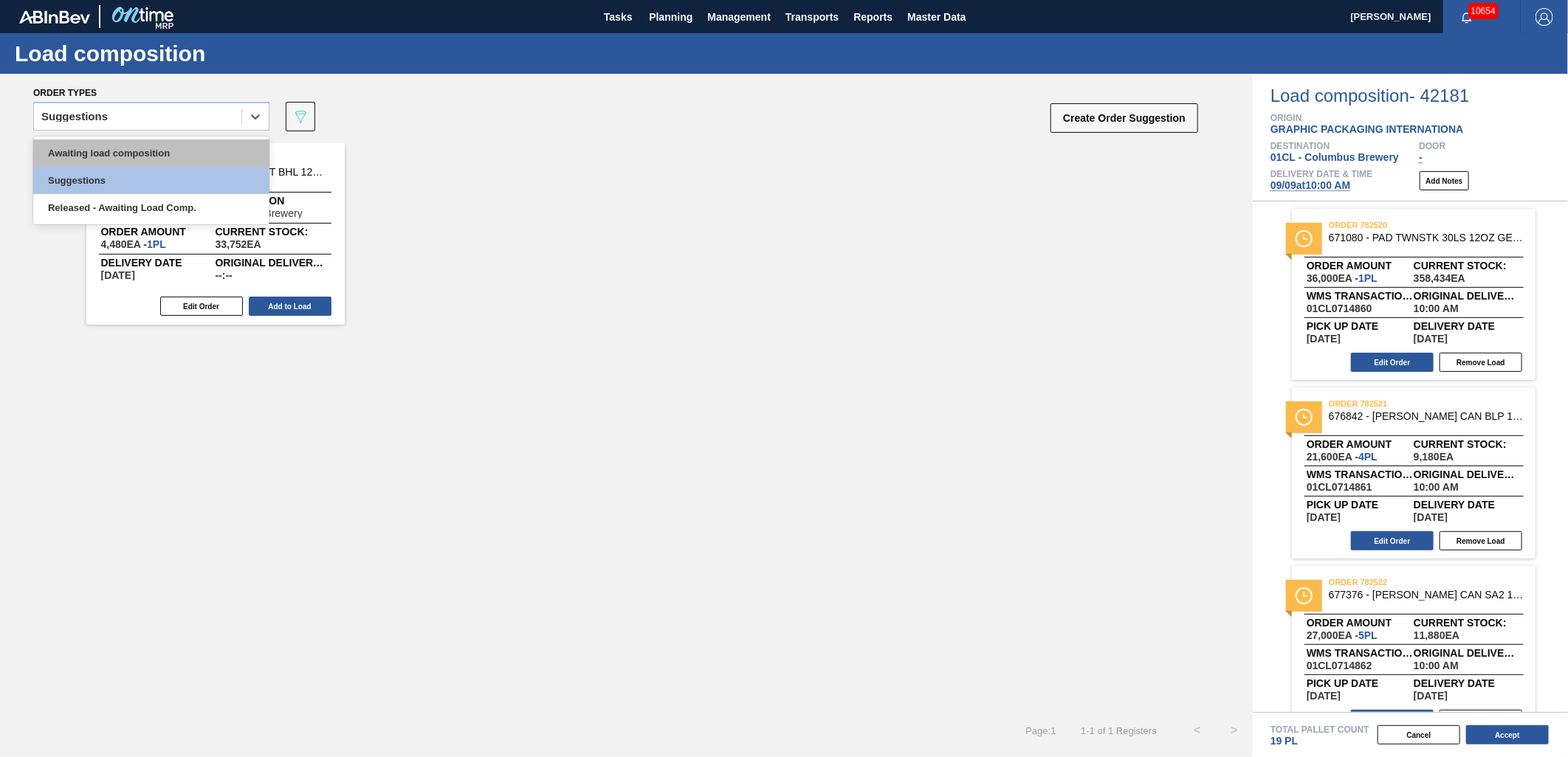
click at [134, 151] on div "Awaiting load composition" at bounding box center [151, 152] width 236 height 27
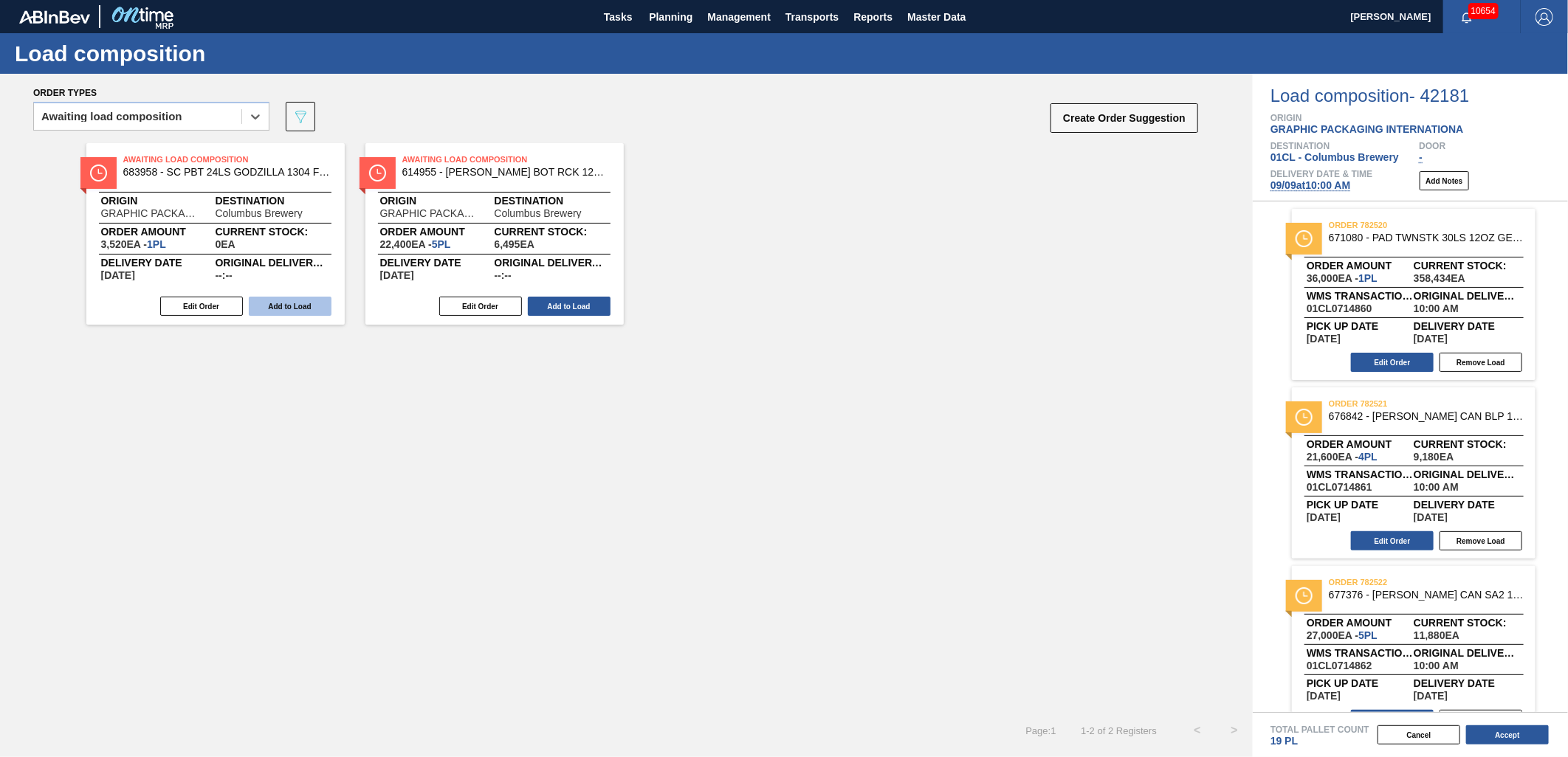
click at [299, 304] on button "Add to Load" at bounding box center [290, 306] width 83 height 19
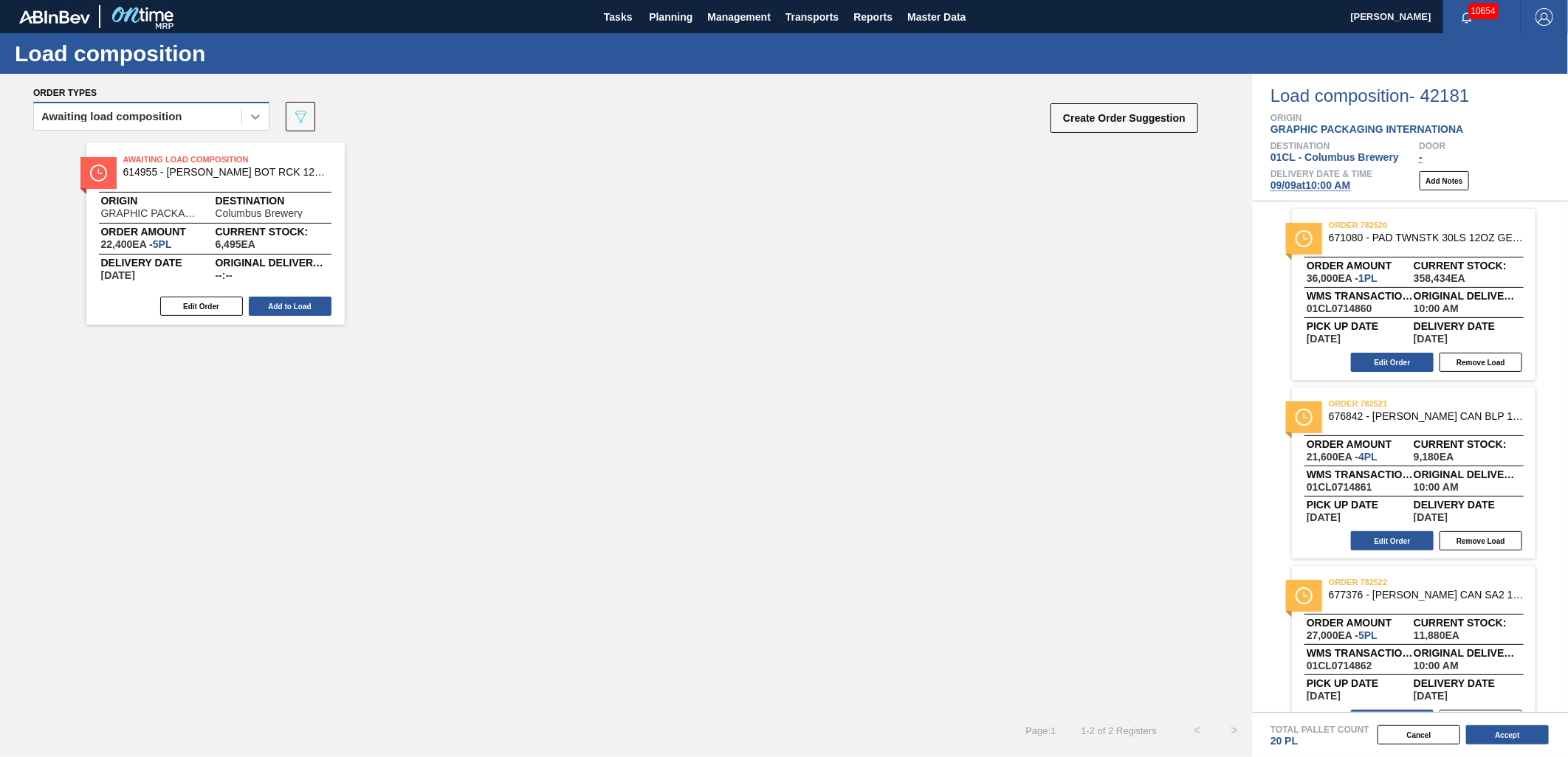
click at [245, 120] on div at bounding box center [255, 117] width 27 height 27
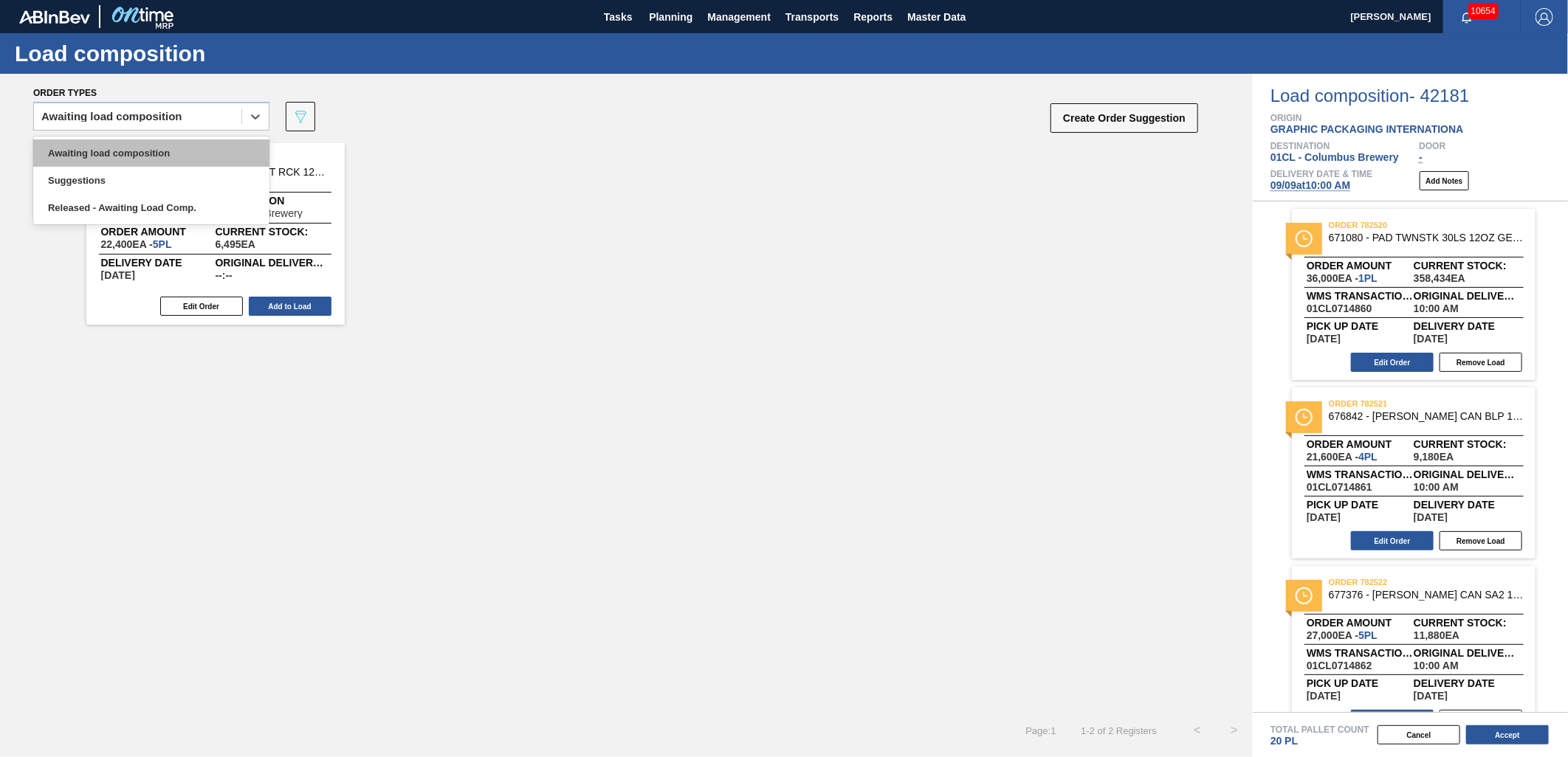
click at [182, 155] on div "Awaiting load composition" at bounding box center [151, 152] width 236 height 27
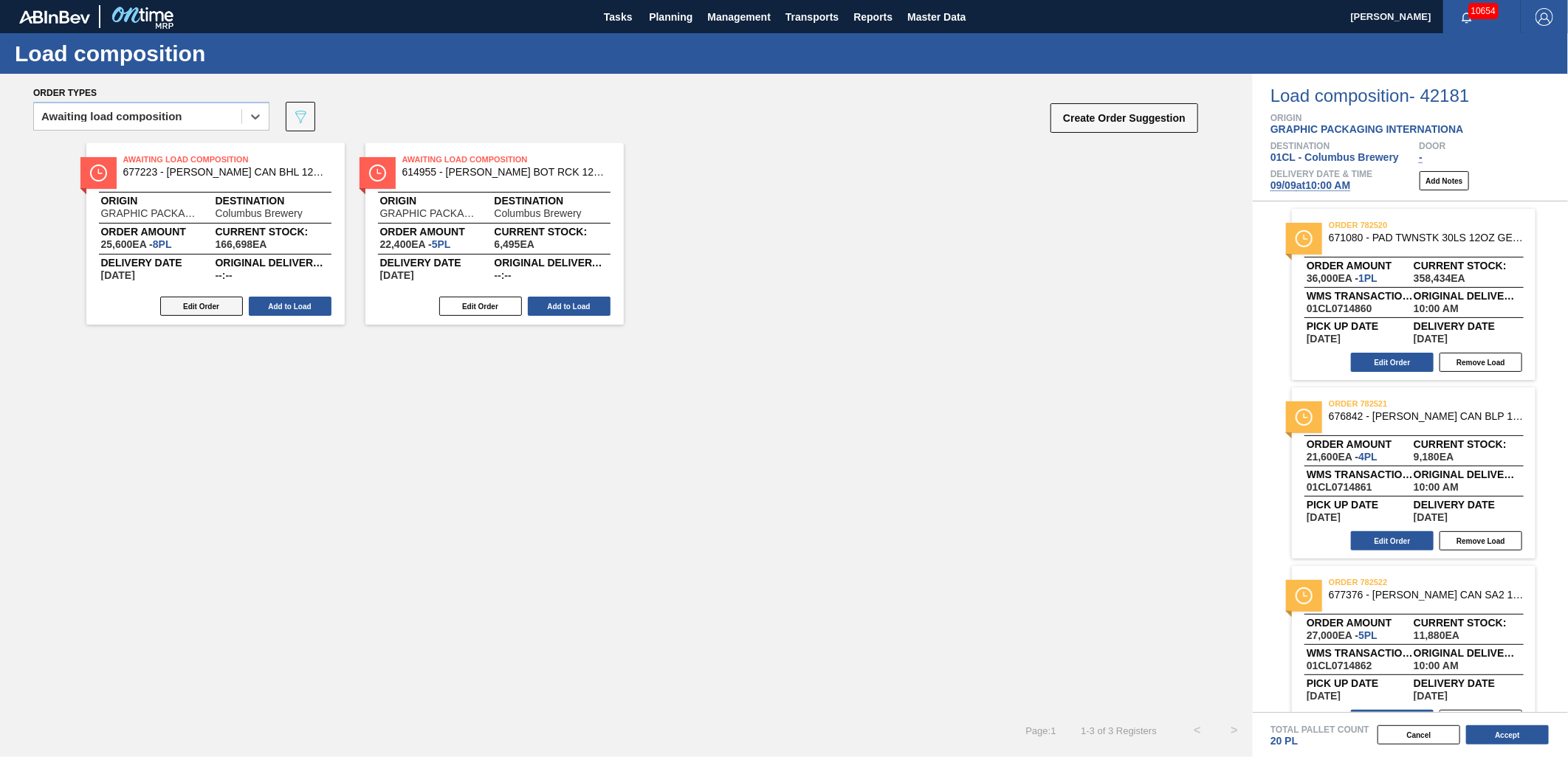
click at [212, 312] on button "Edit Order" at bounding box center [201, 306] width 83 height 19
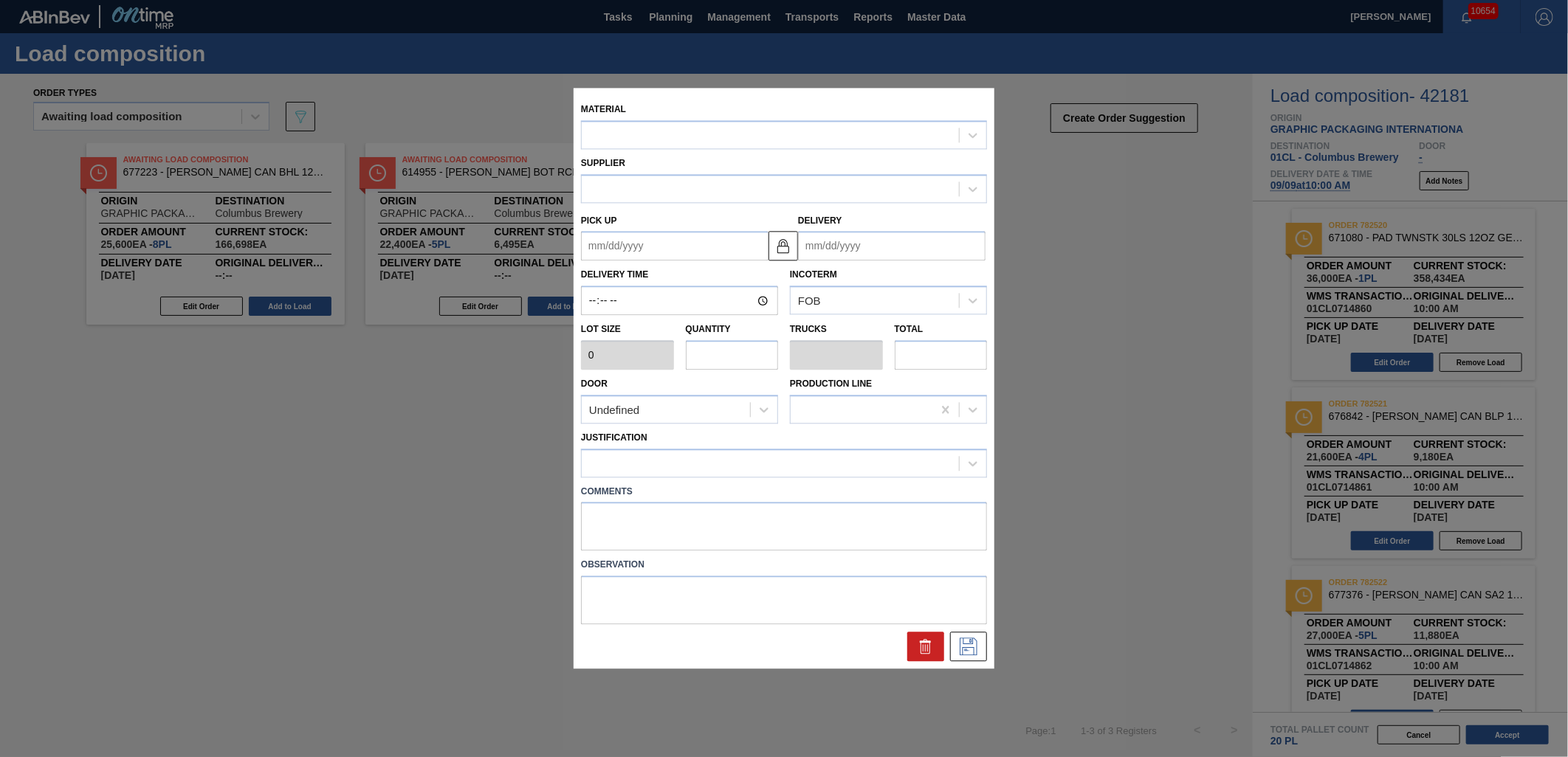
type input "3,200"
type input "8"
type input "0.308"
type input "25,600"
type up "[DATE]"
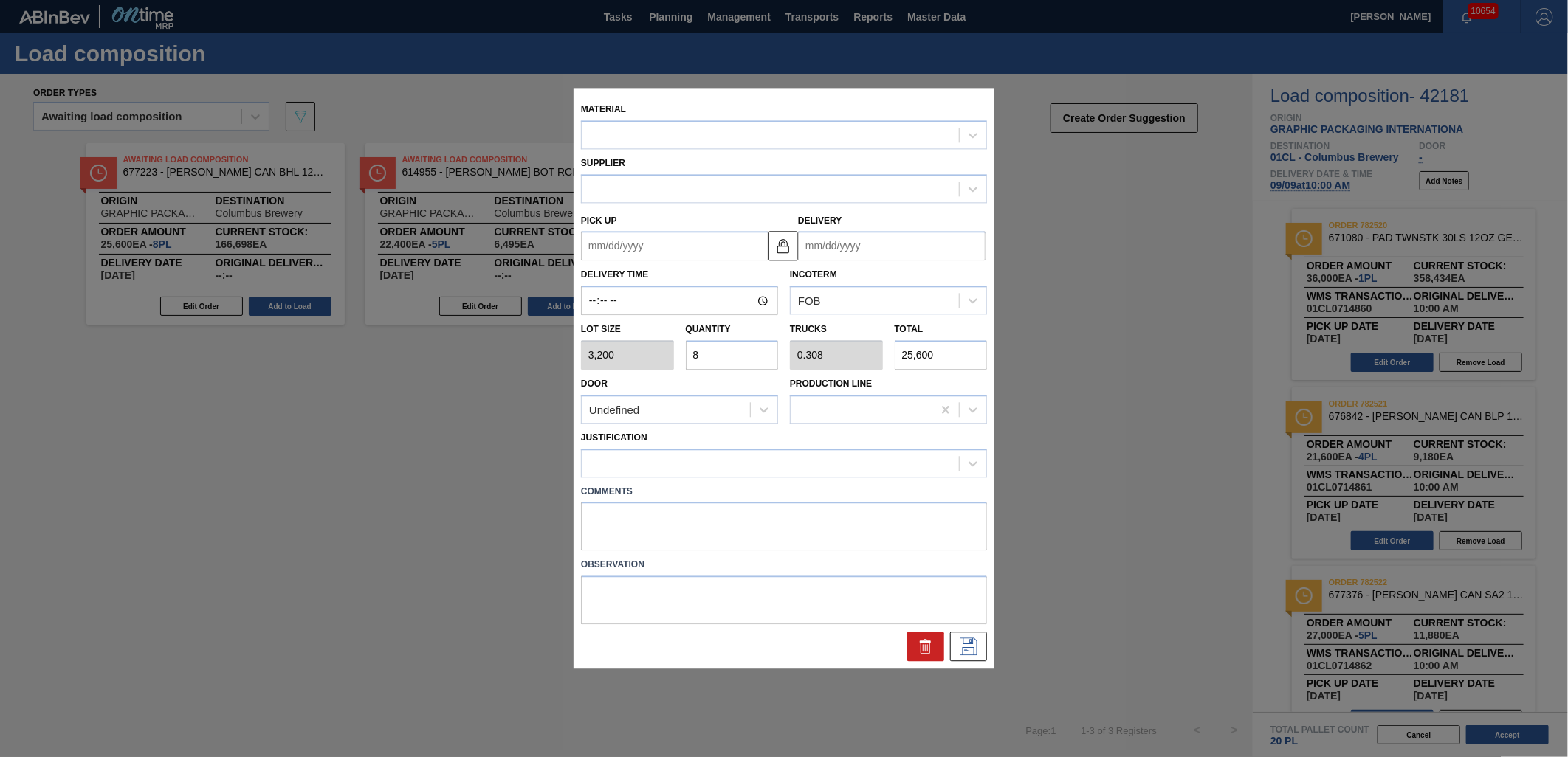
type input "[DATE]"
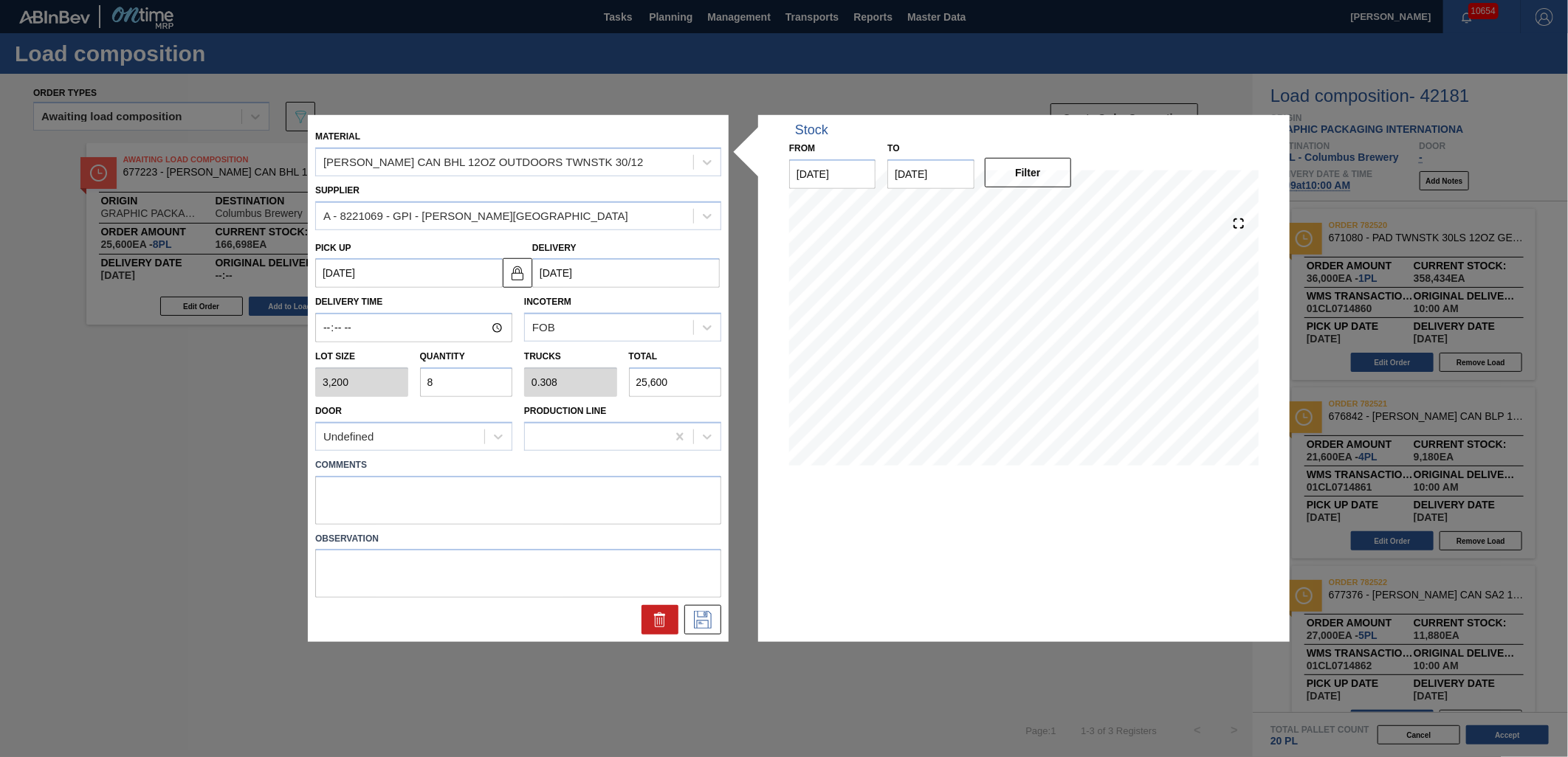
click at [488, 386] on input "8" at bounding box center [466, 382] width 93 height 30
type input "0"
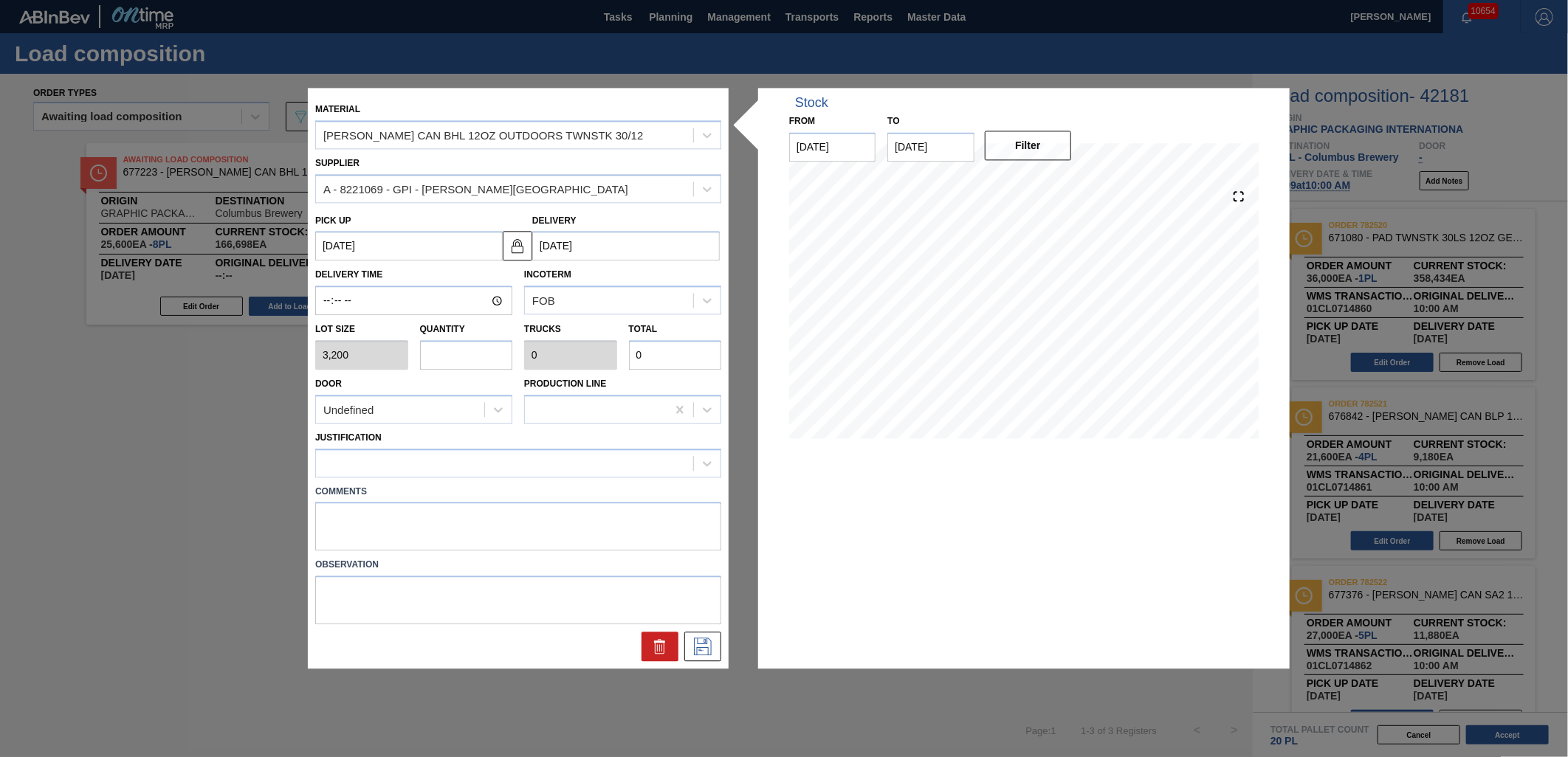
type input "6"
type input "0.231"
type input "19,200"
type input "6"
click at [419, 453] on div at bounding box center [504, 462] width 377 height 21
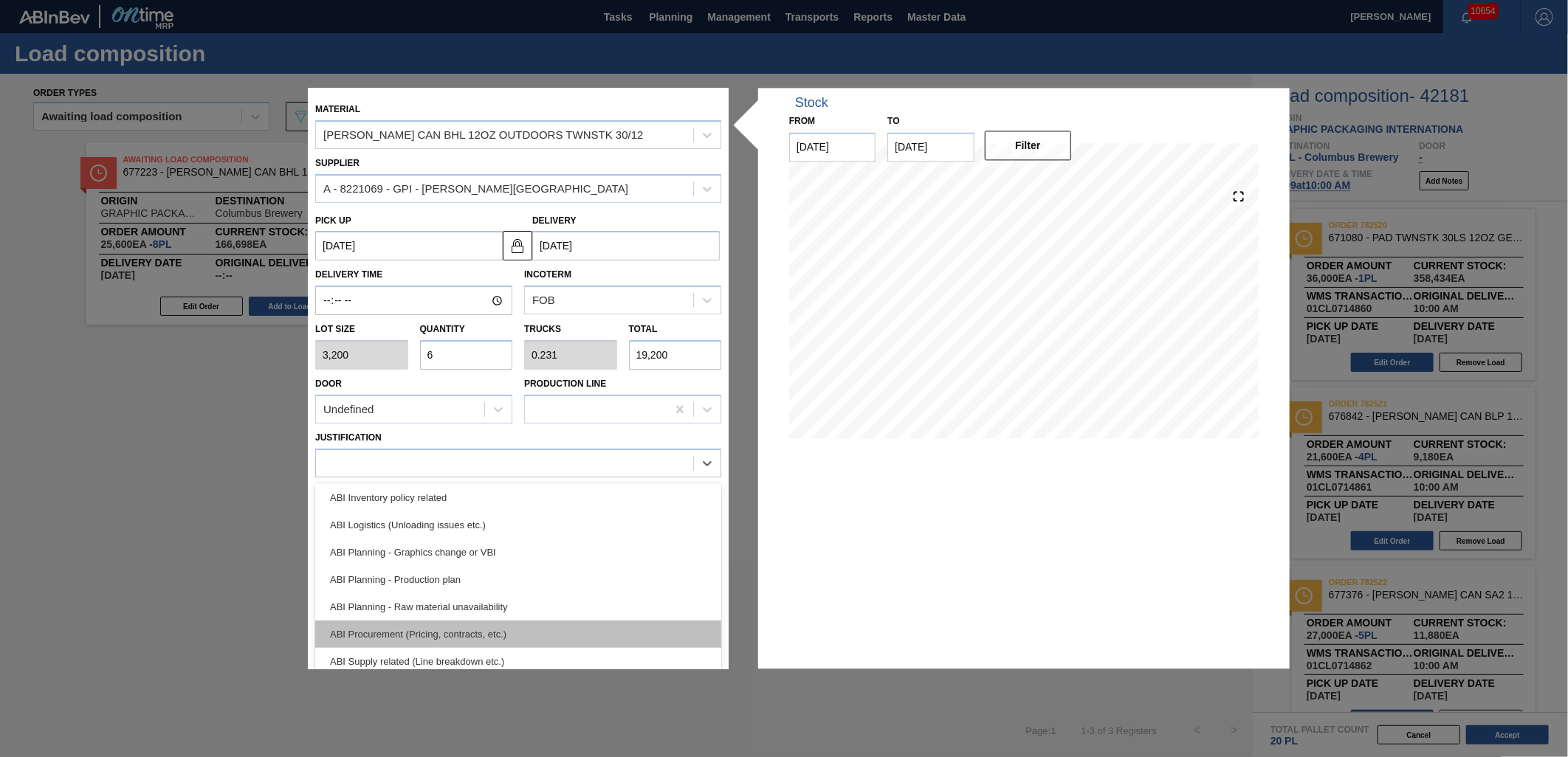
scroll to position [82, 0]
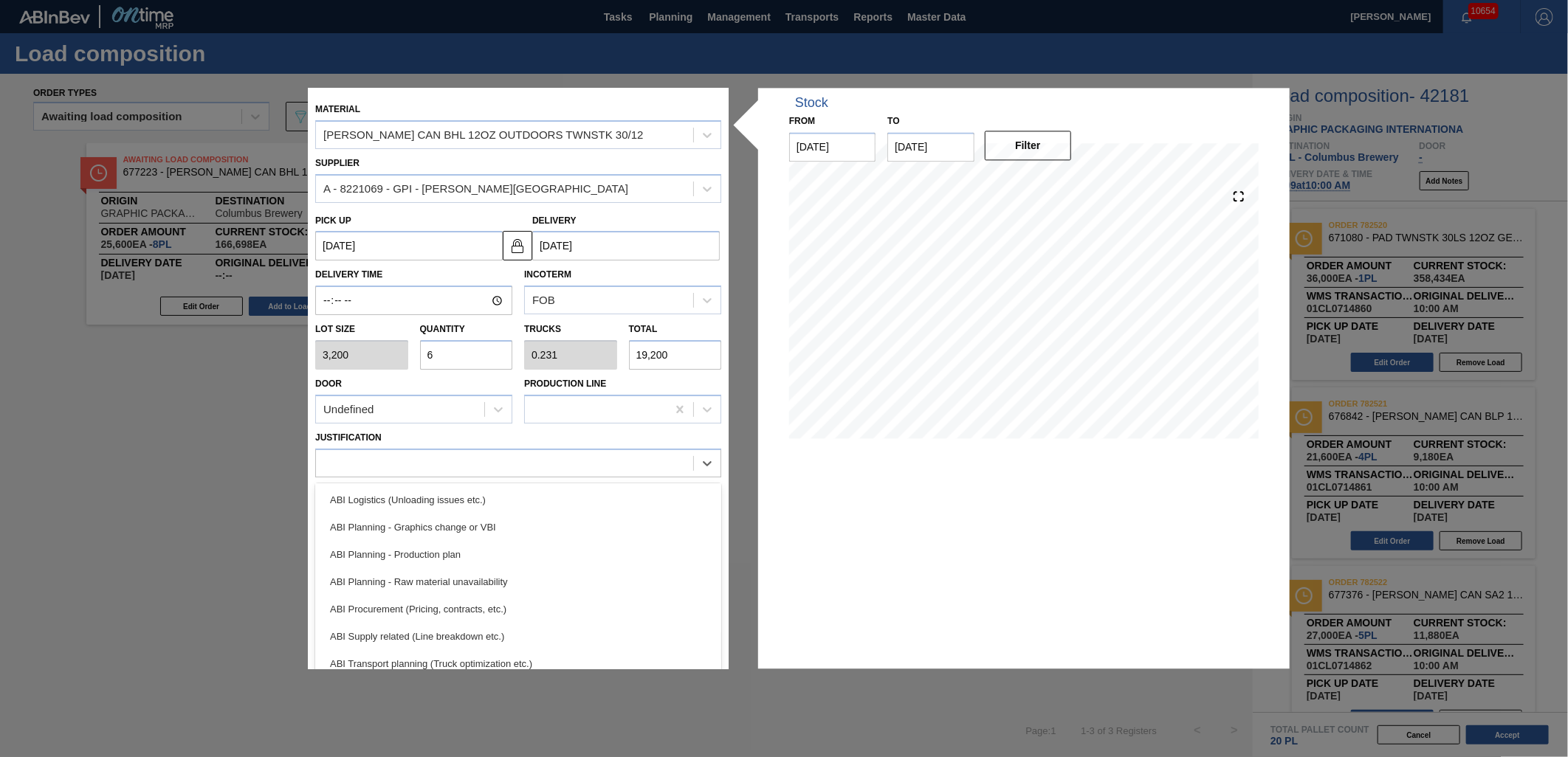
click at [521, 655] on div "ABI Transport planning (Truck optimization etc.)" at bounding box center [518, 663] width 406 height 27
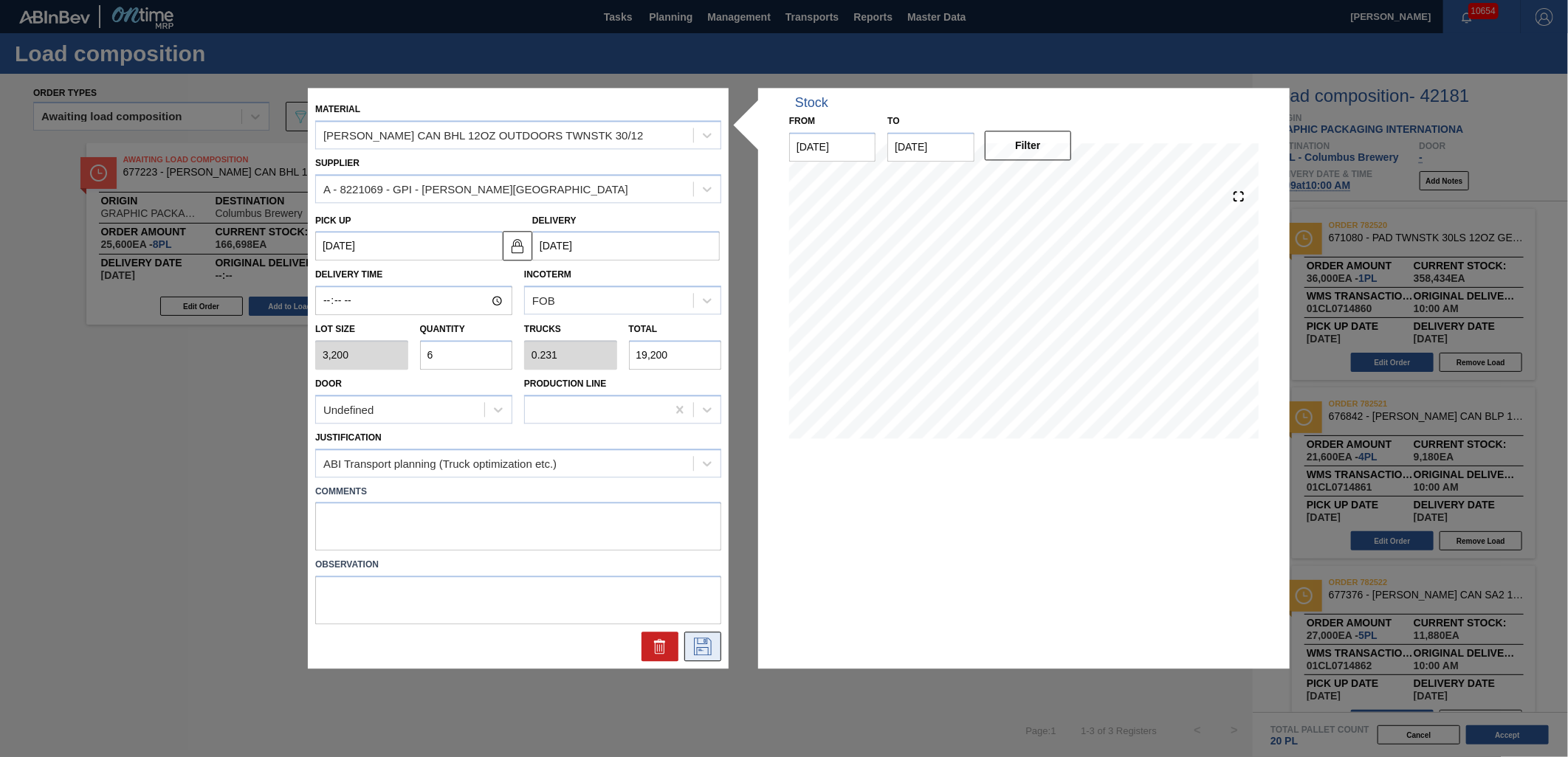
click at [707, 634] on button at bounding box center [703, 647] width 37 height 30
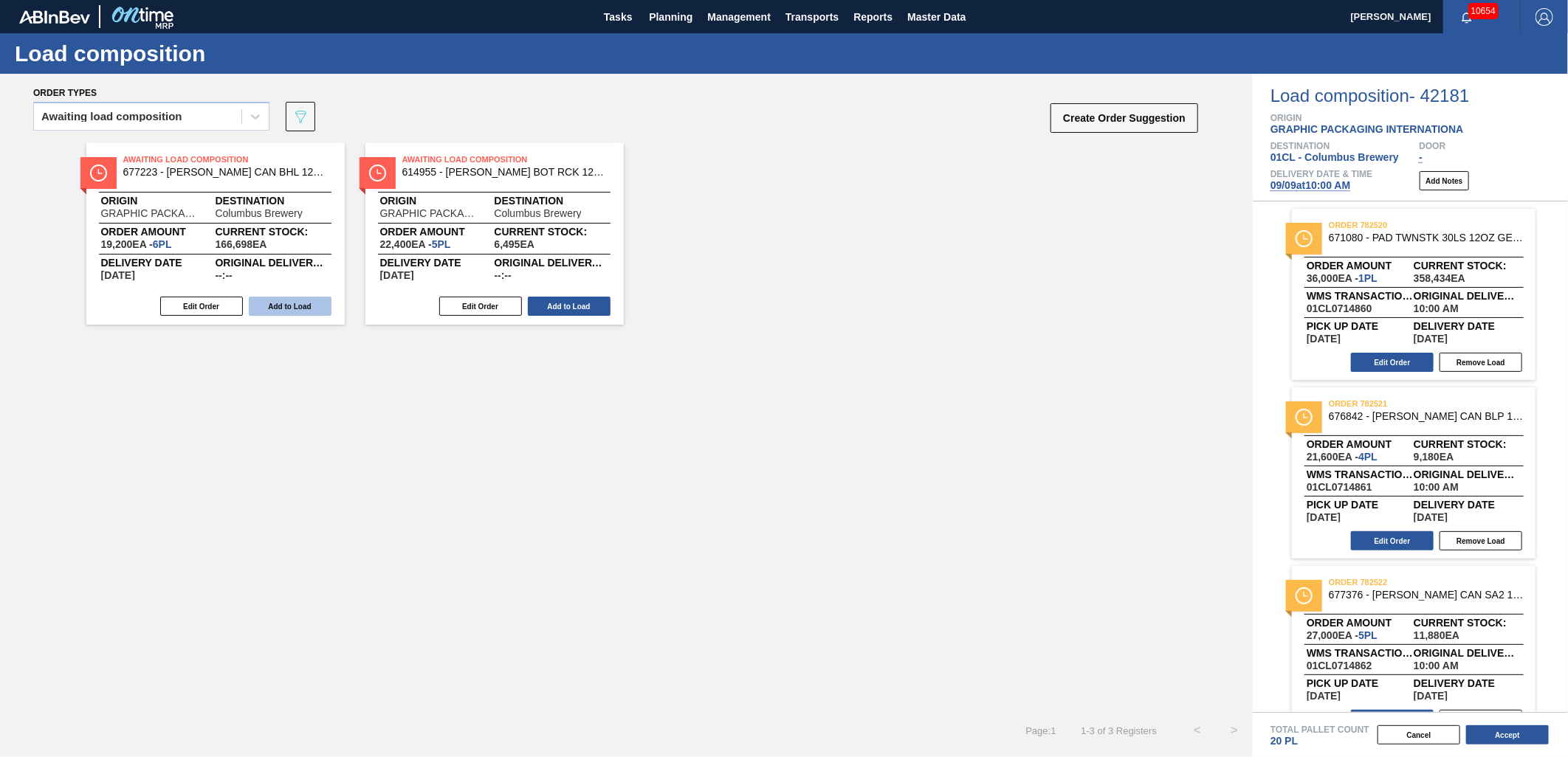
click at [289, 309] on button "Add to Load" at bounding box center [290, 306] width 83 height 19
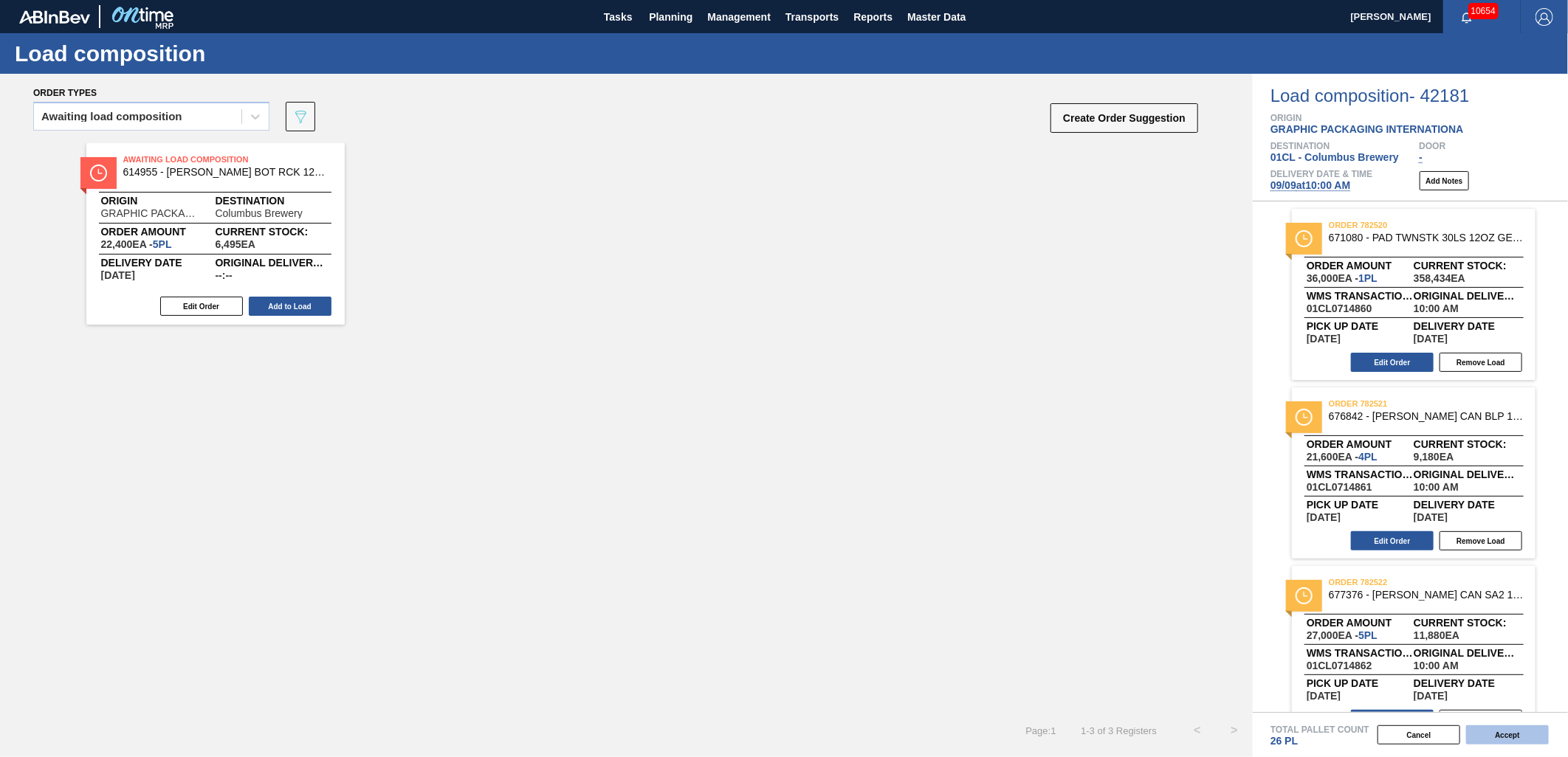
click at [1410, 681] on button "Accept" at bounding box center [1507, 735] width 83 height 19
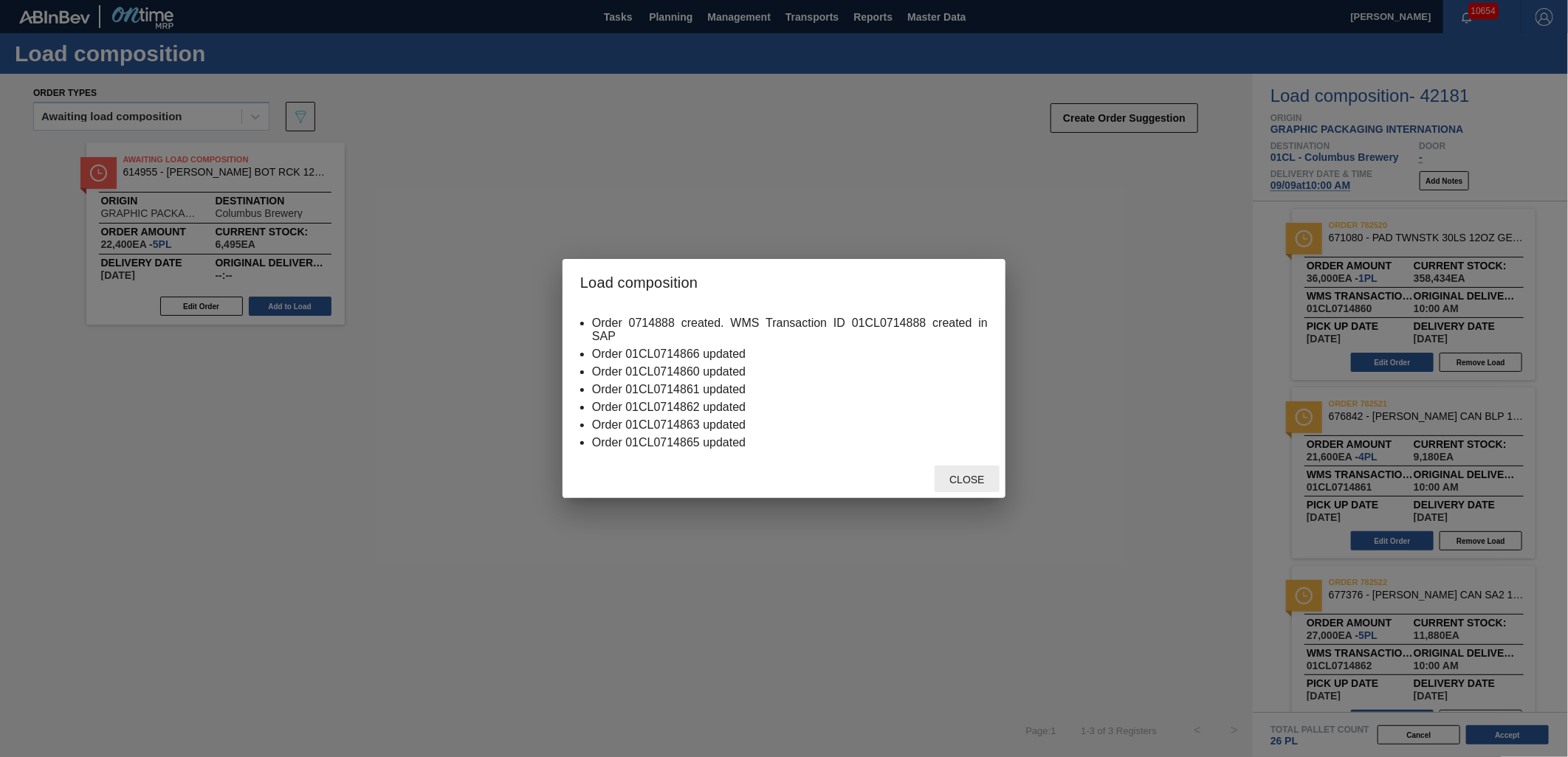
click at [968, 482] on span "Close" at bounding box center [966, 480] width 58 height 12
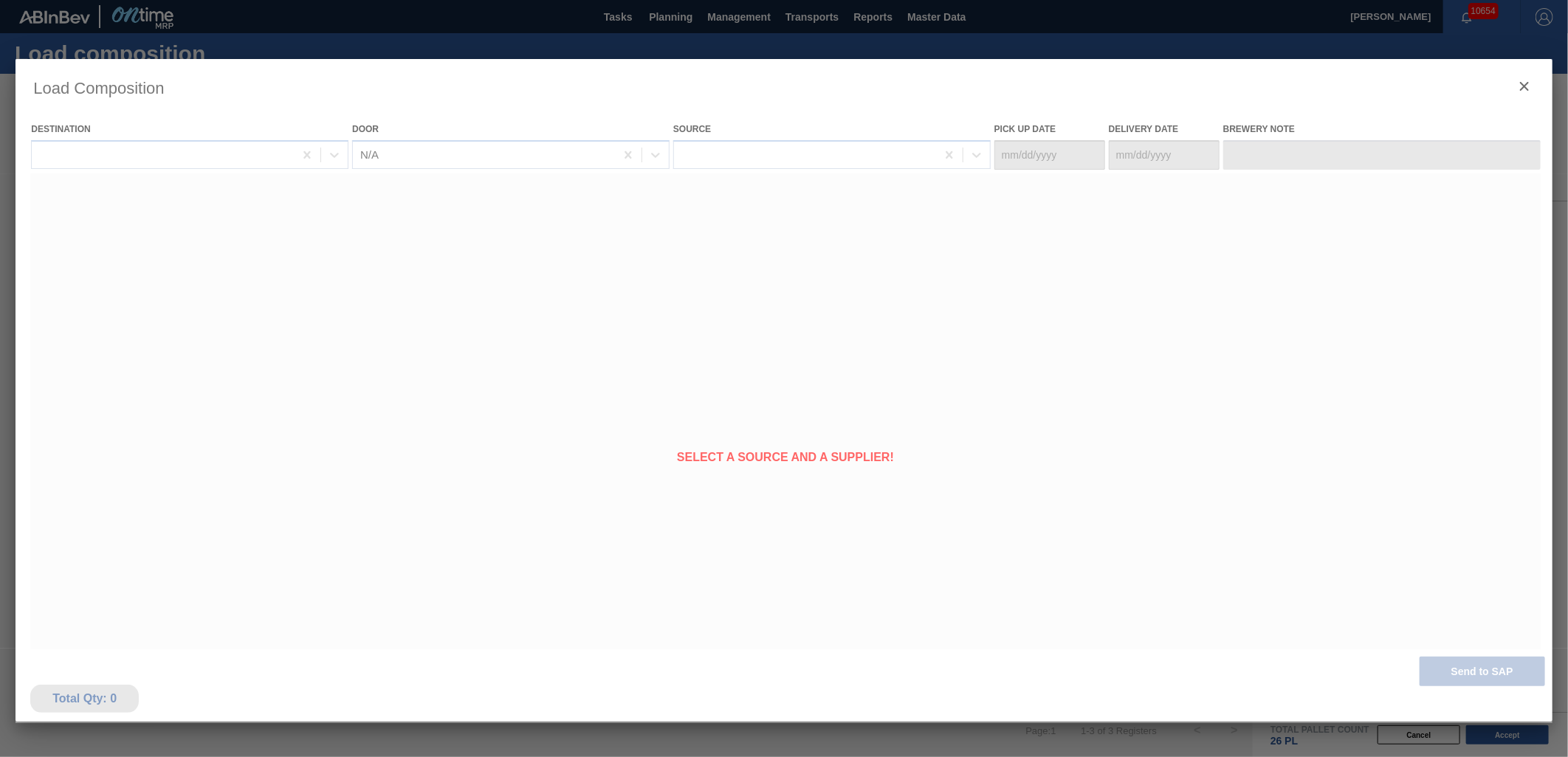
type Date "[DATE]"
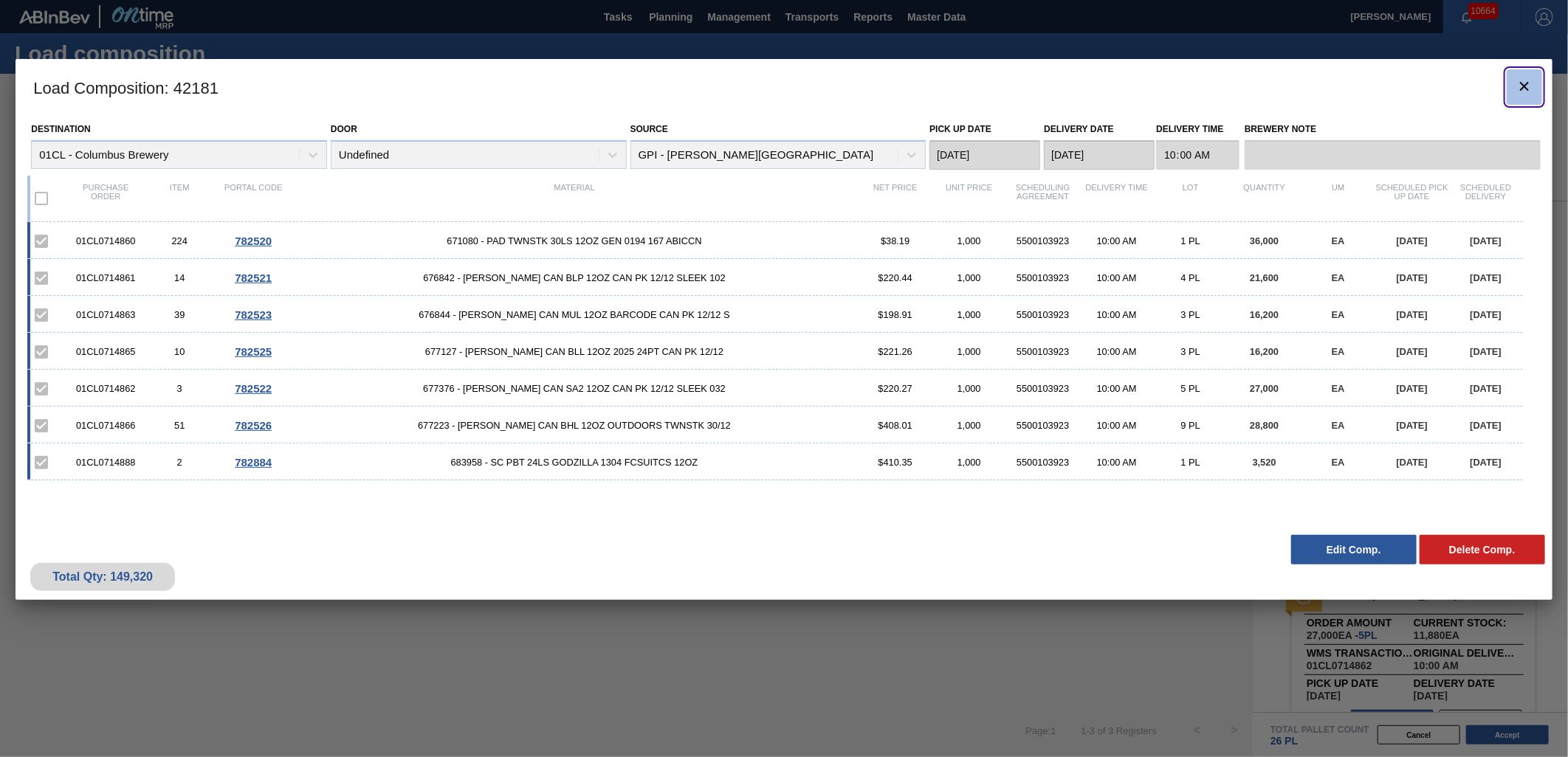
click at [1410, 84] on icon "botão de ícone" at bounding box center [1524, 87] width 18 height 18
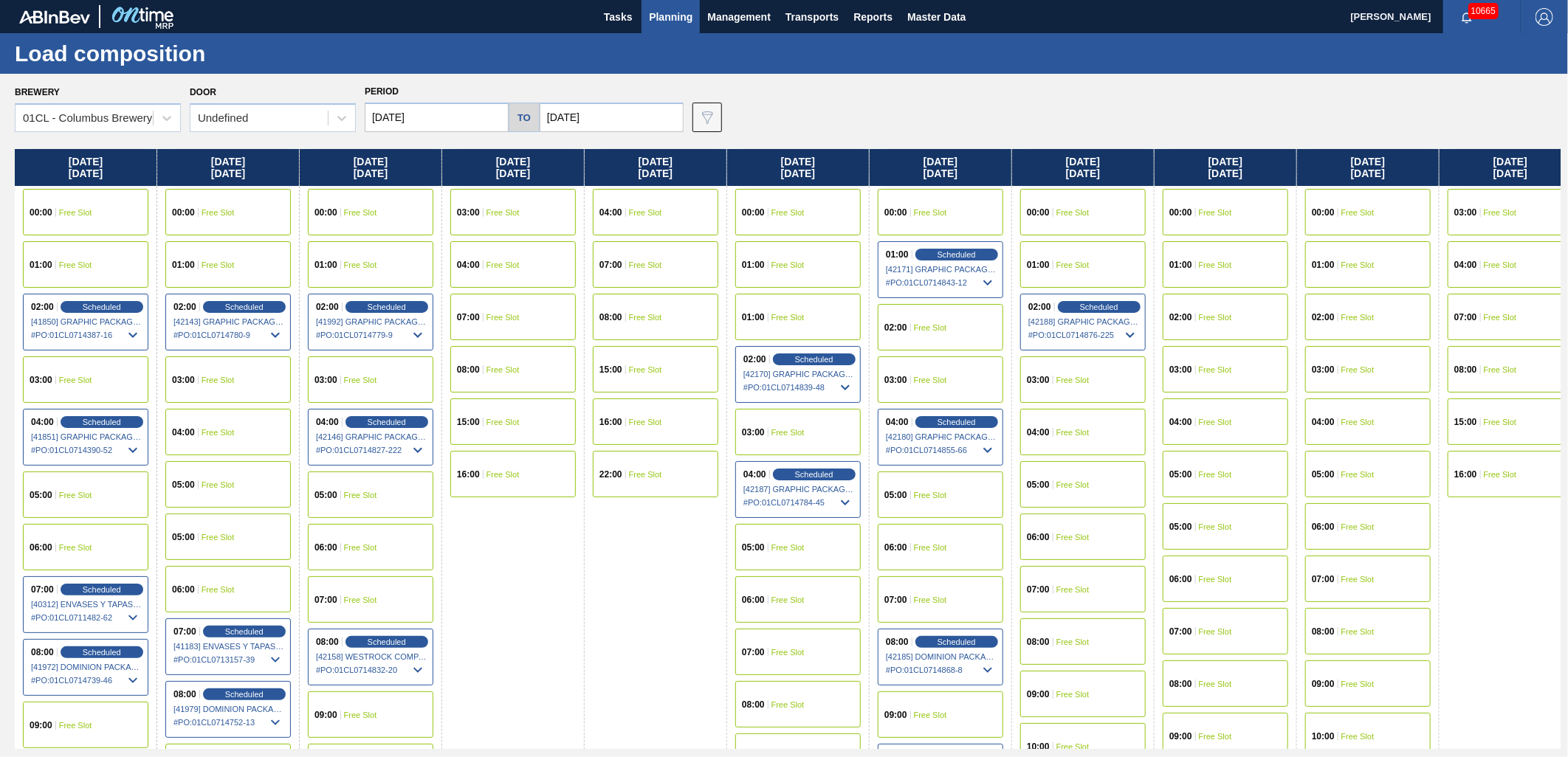
click at [1080, 424] on div "04:00 Free Slot" at bounding box center [1082, 431] width 125 height 47
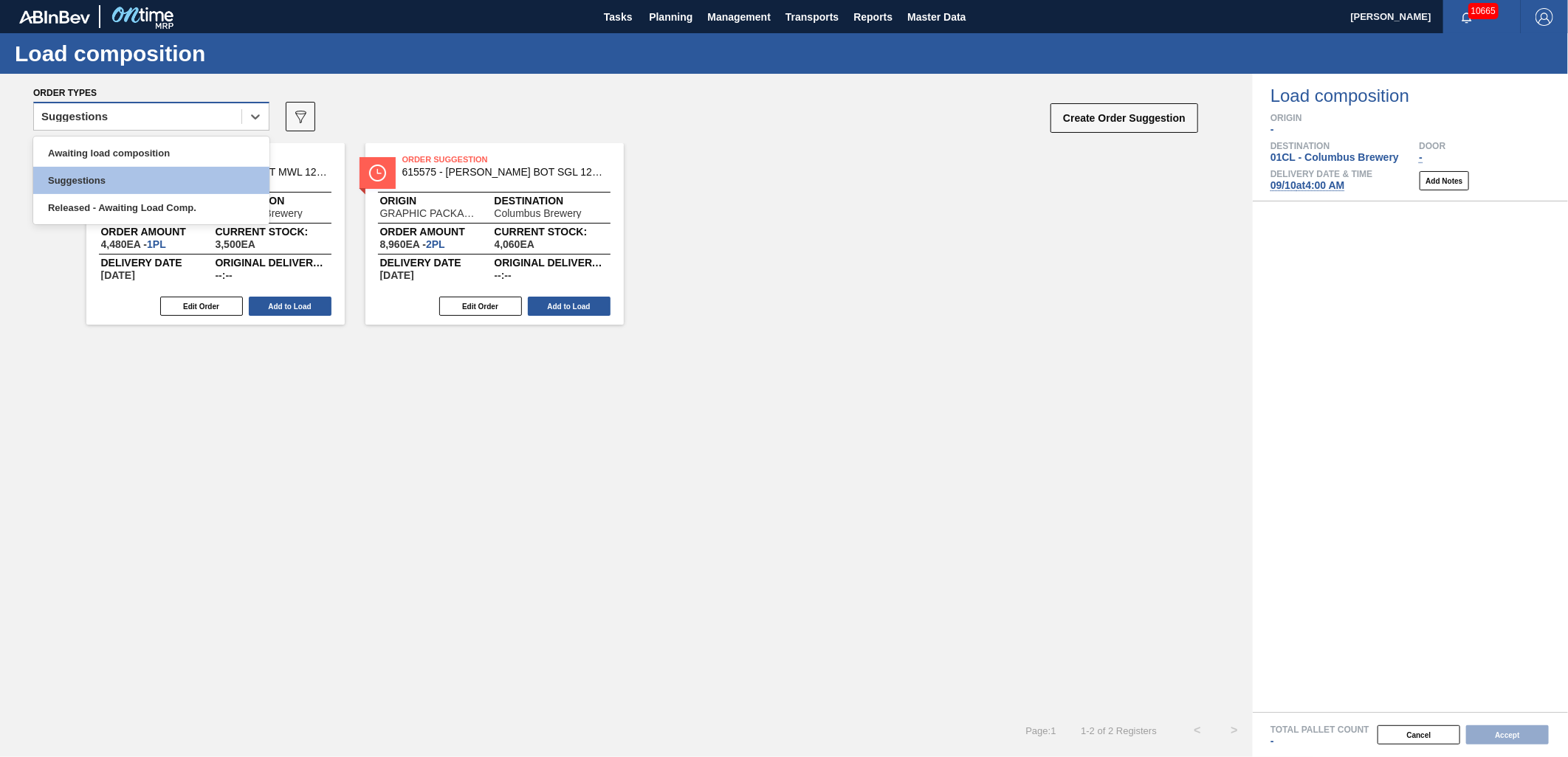
click at [215, 104] on div "Suggestions" at bounding box center [151, 116] width 236 height 29
click at [170, 150] on div "Awaiting load composition" at bounding box center [151, 152] width 236 height 27
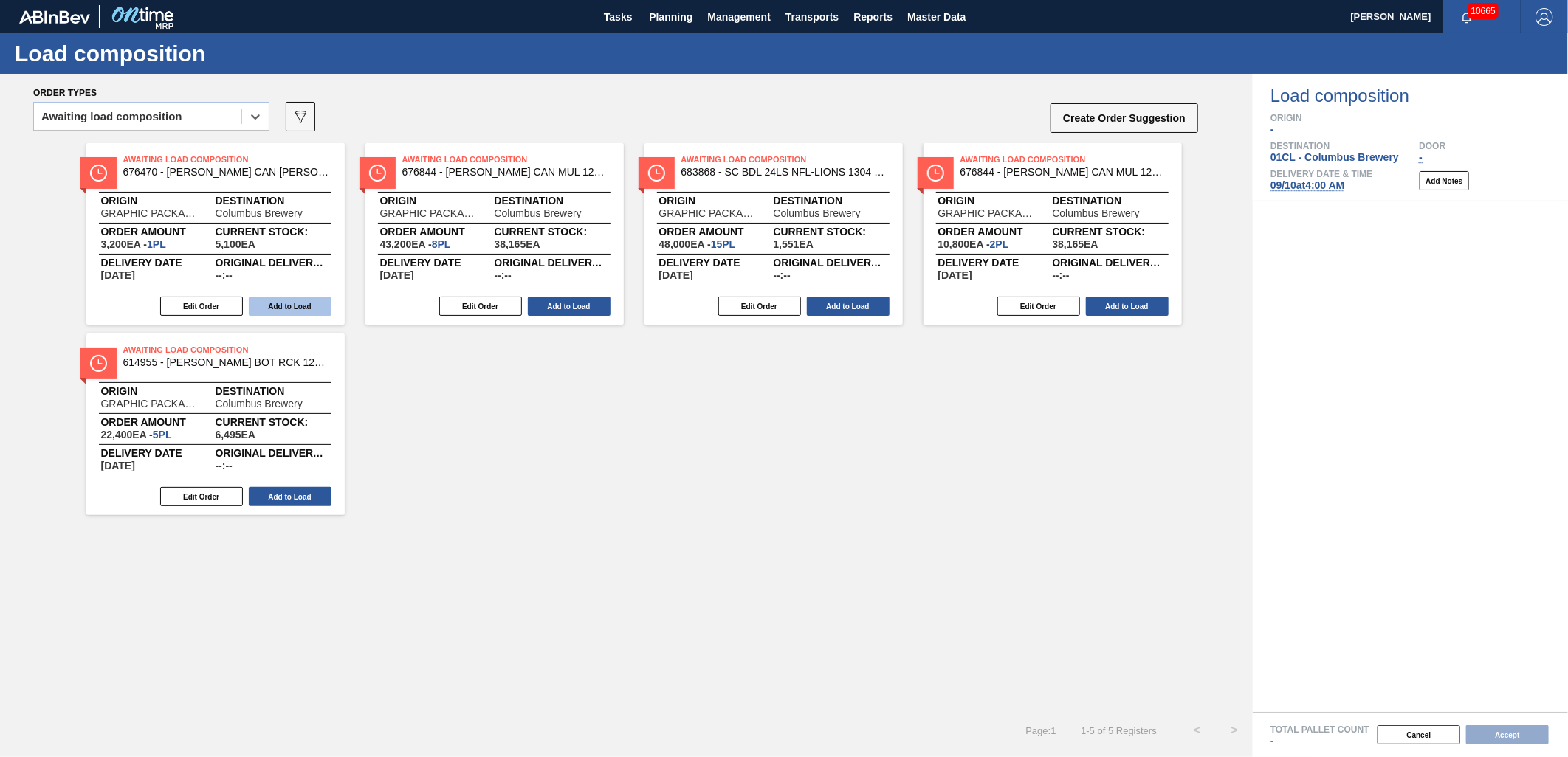
click at [284, 303] on button "Add to Load" at bounding box center [290, 306] width 83 height 19
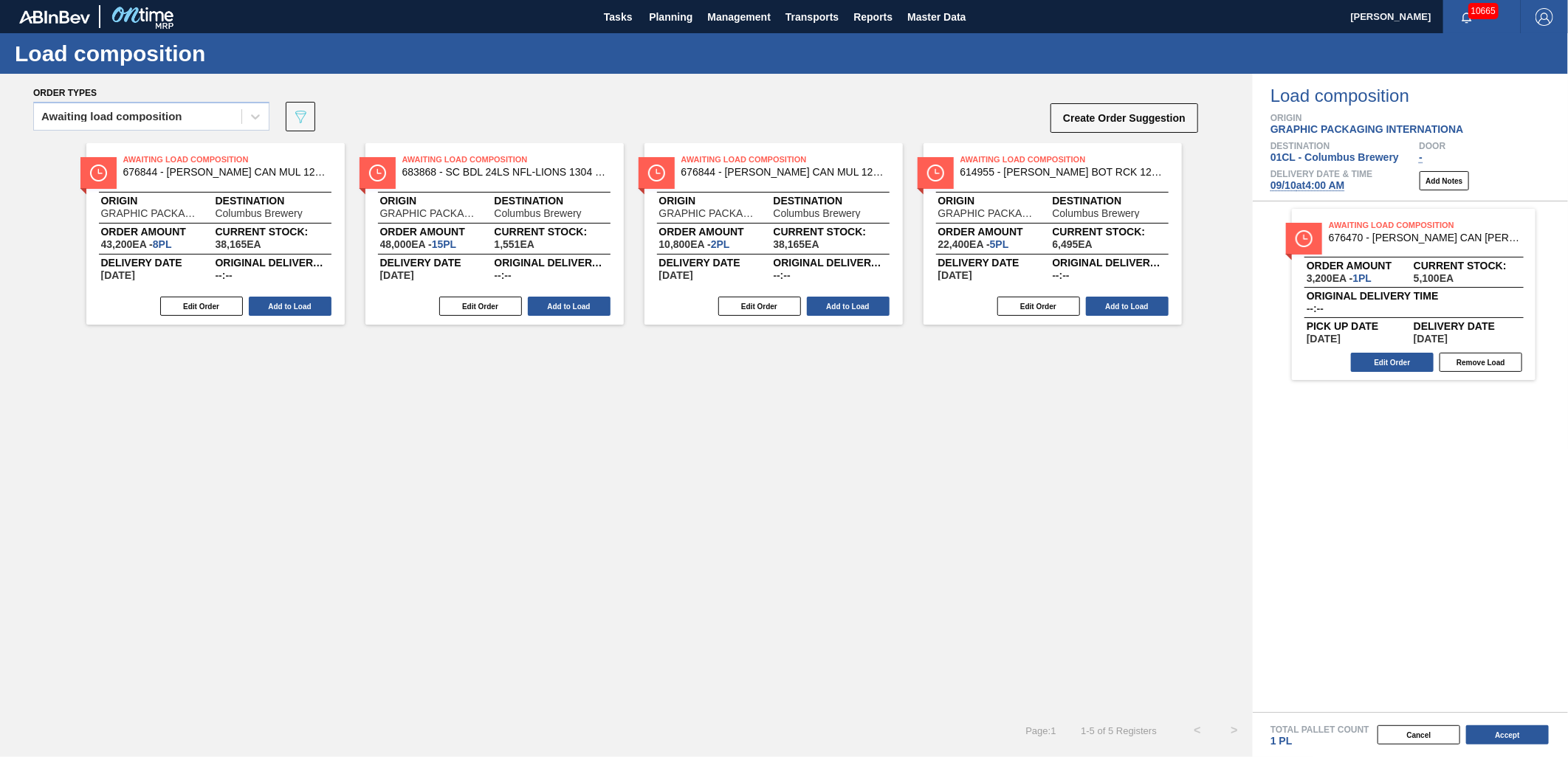
click at [284, 304] on button "Add to Load" at bounding box center [290, 306] width 83 height 19
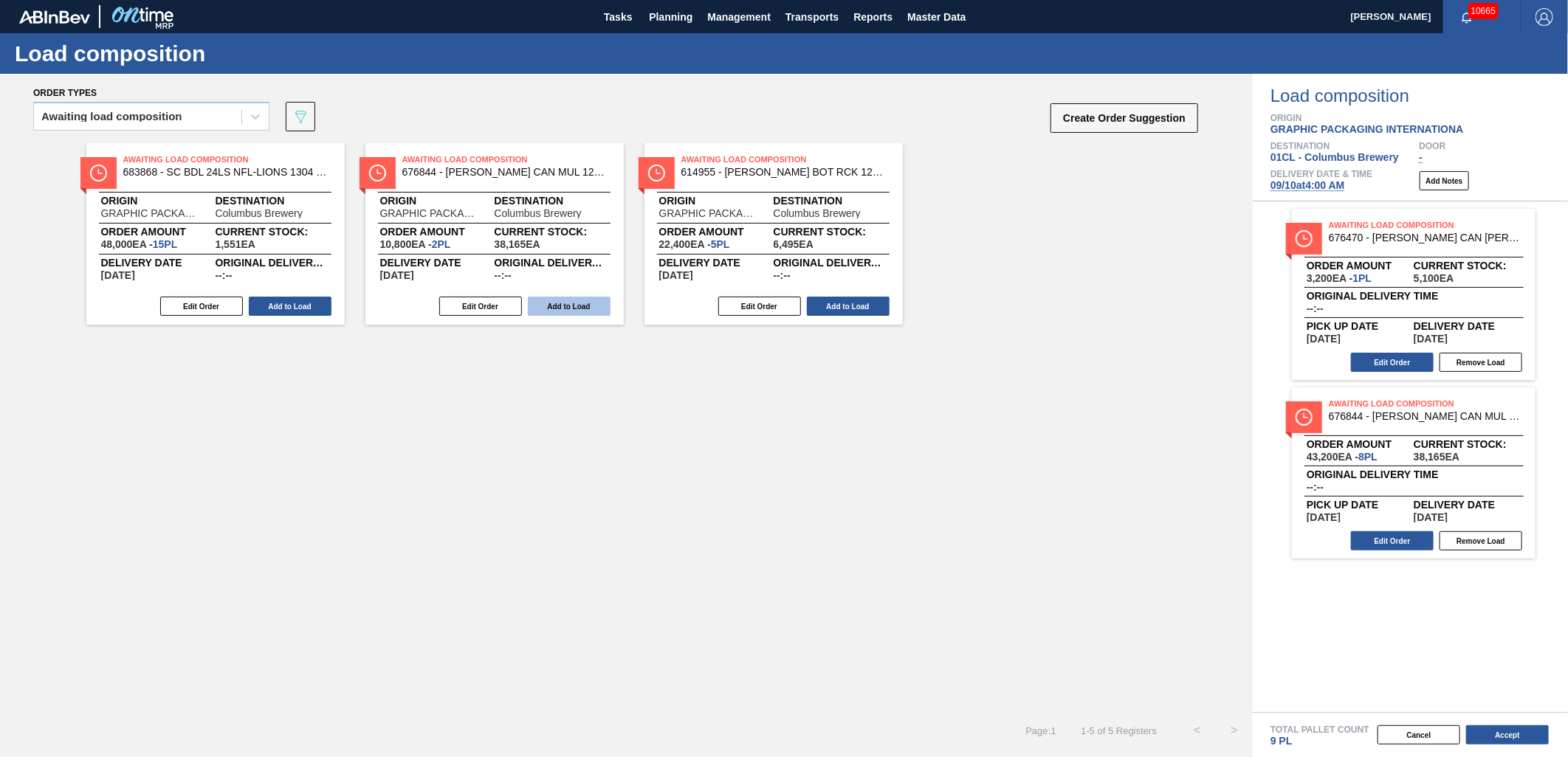
click at [286, 306] on button "Add to Load" at bounding box center [290, 306] width 83 height 19
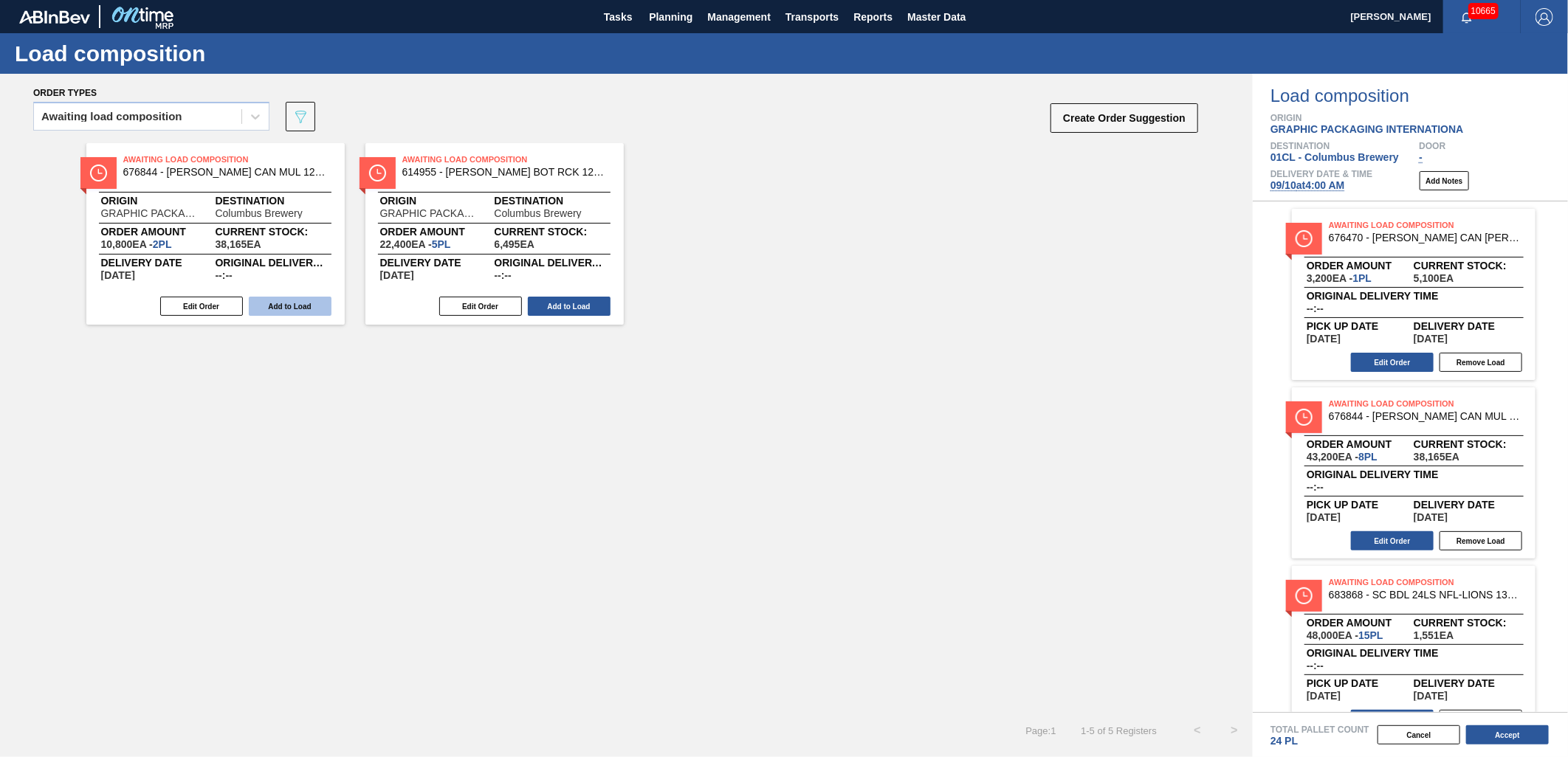
click at [286, 307] on button "Add to Load" at bounding box center [290, 306] width 83 height 19
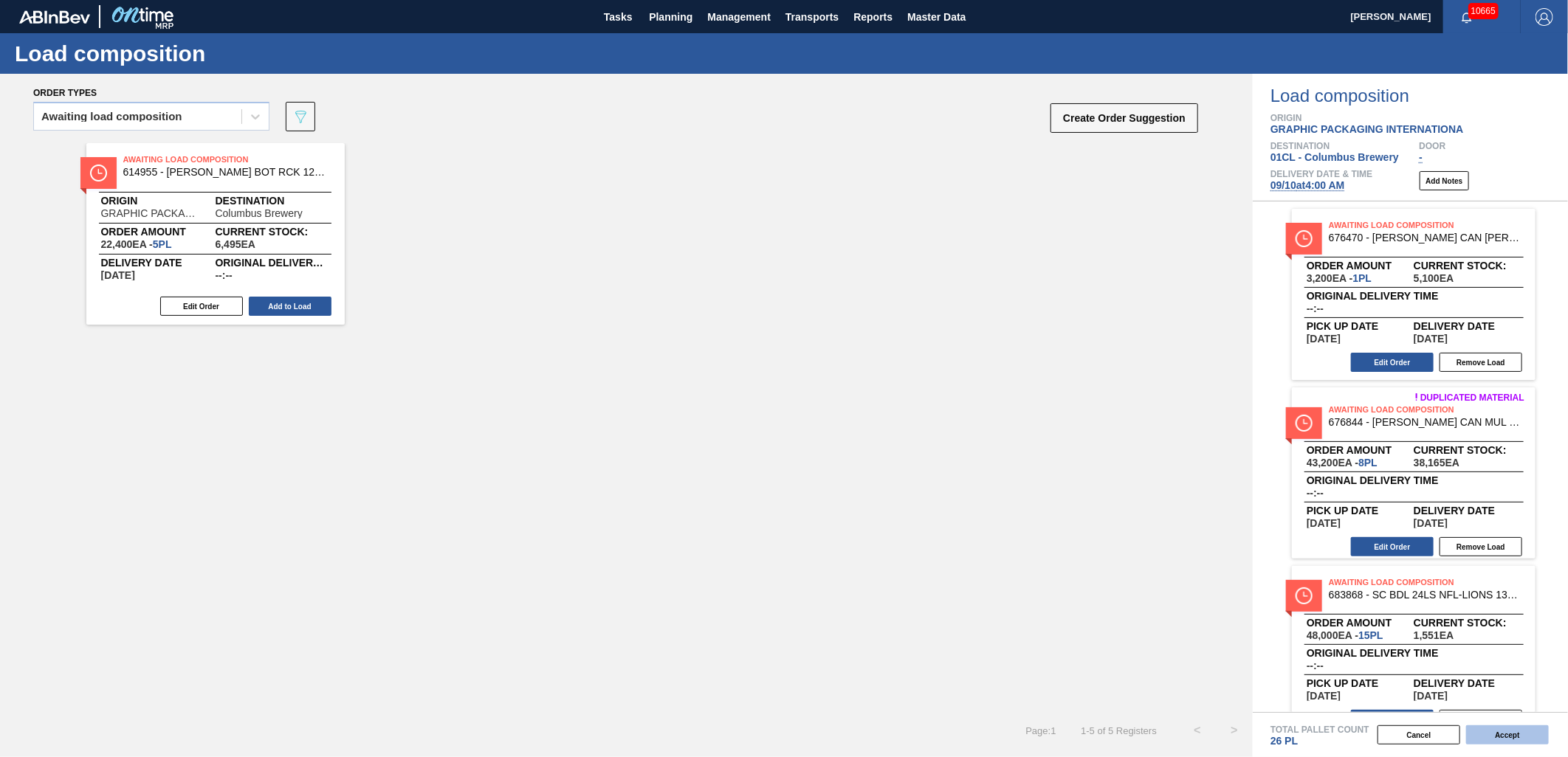
click at [1410, 681] on button "Accept" at bounding box center [1507, 735] width 83 height 19
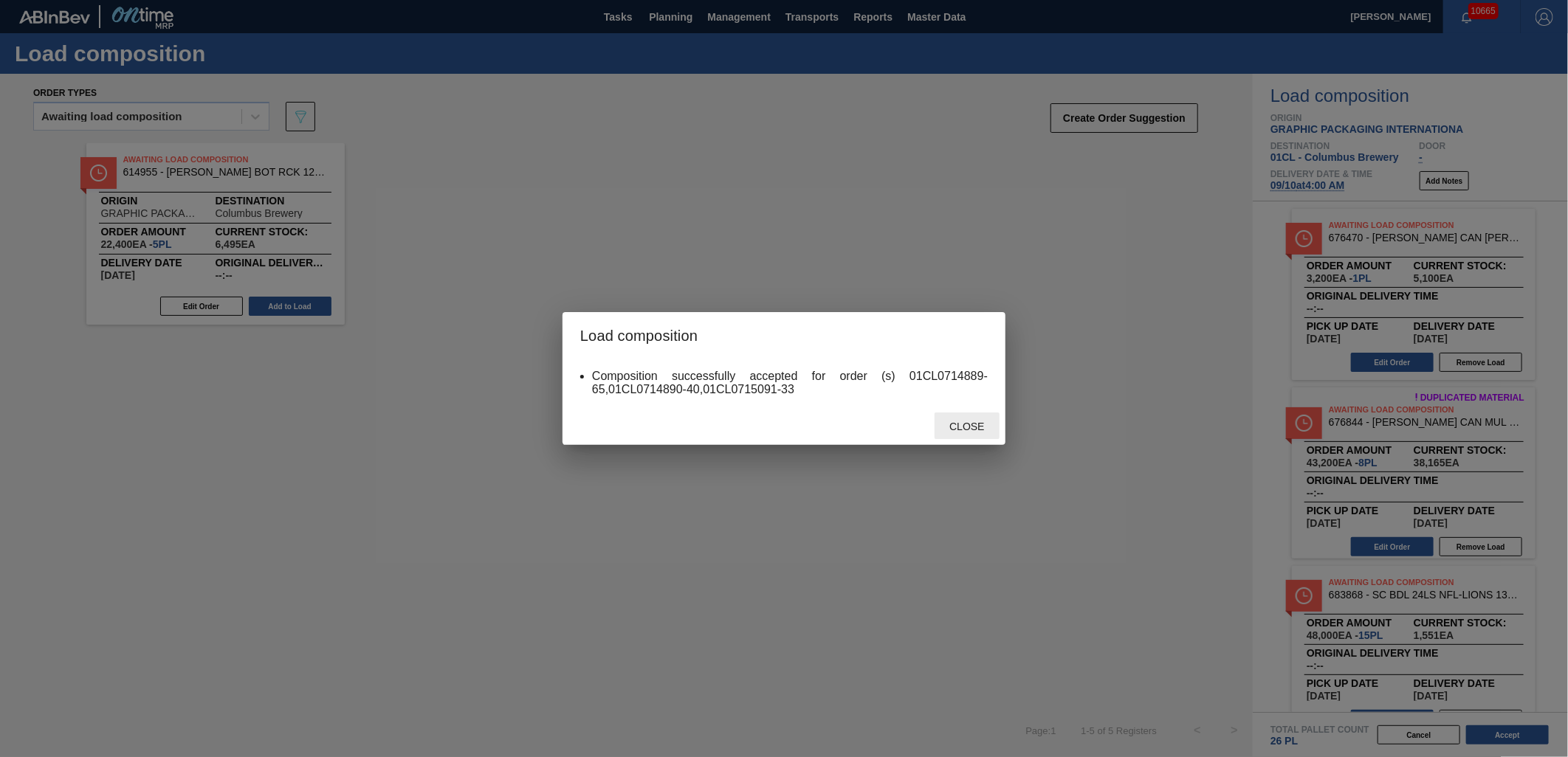
click at [942, 431] on span "Close" at bounding box center [966, 426] width 58 height 12
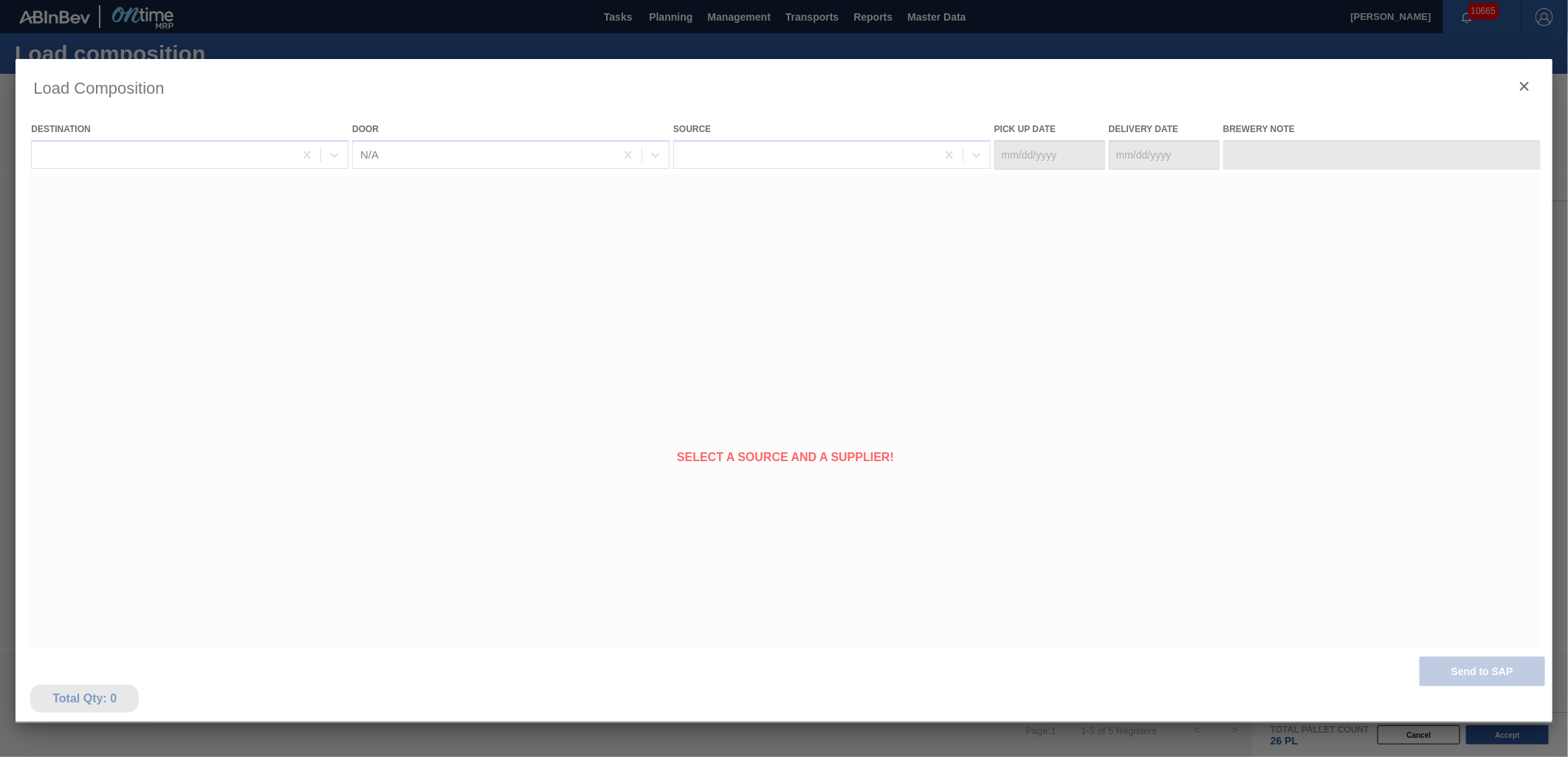
type Date "[DATE]"
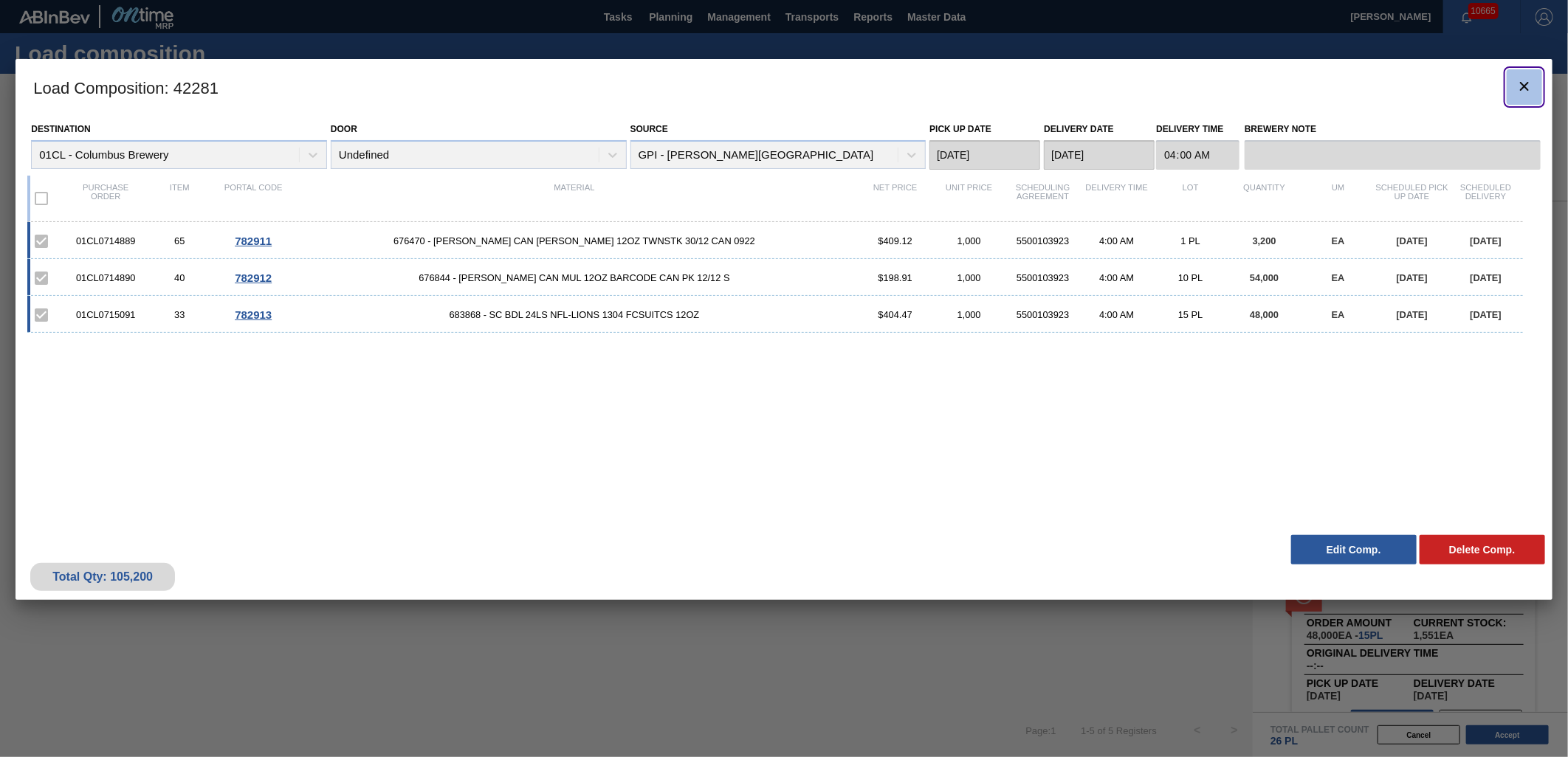
click at [1410, 86] on button "botão de ícone" at bounding box center [1524, 87] width 36 height 36
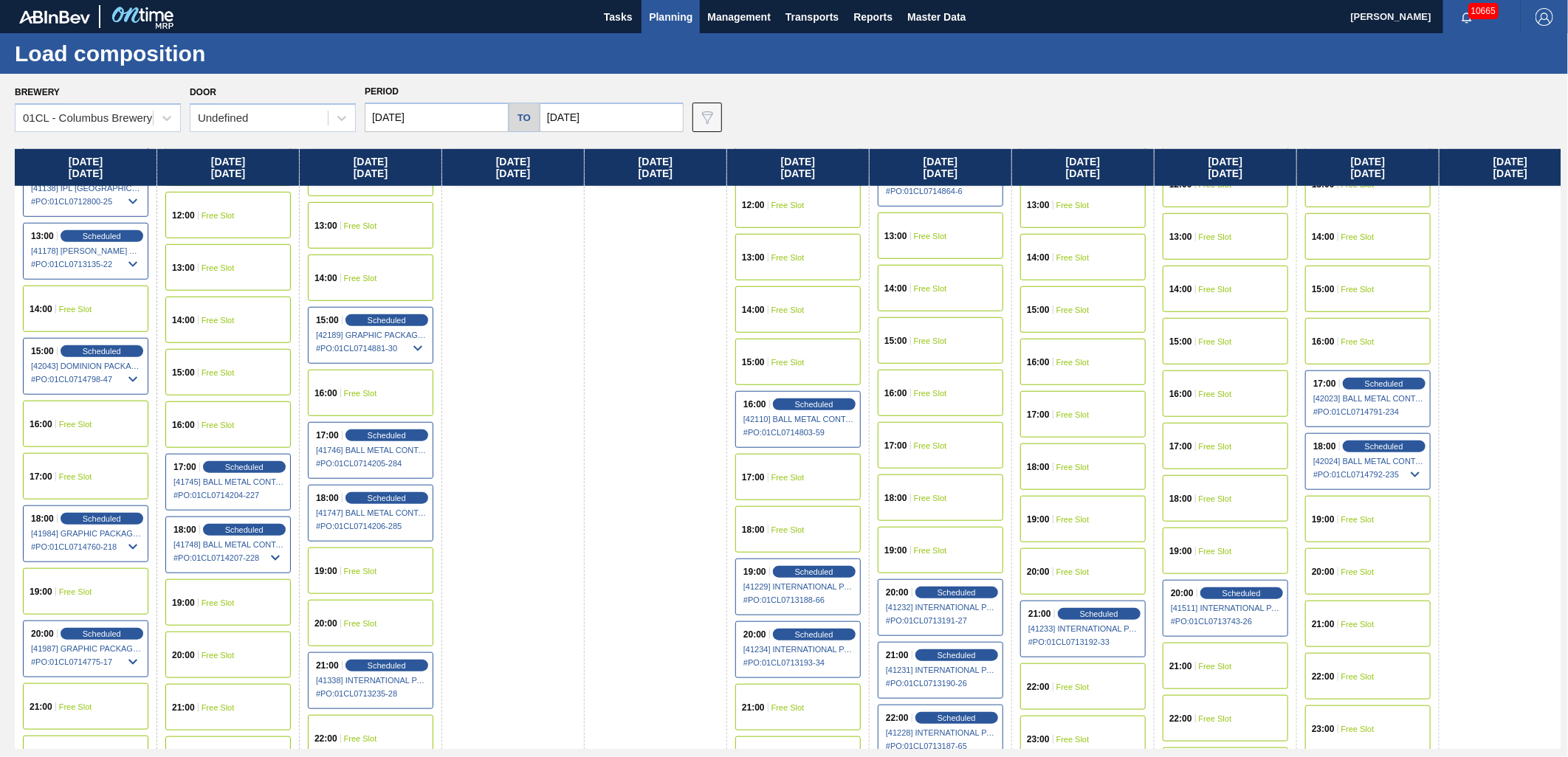
scroll to position [738, 0]
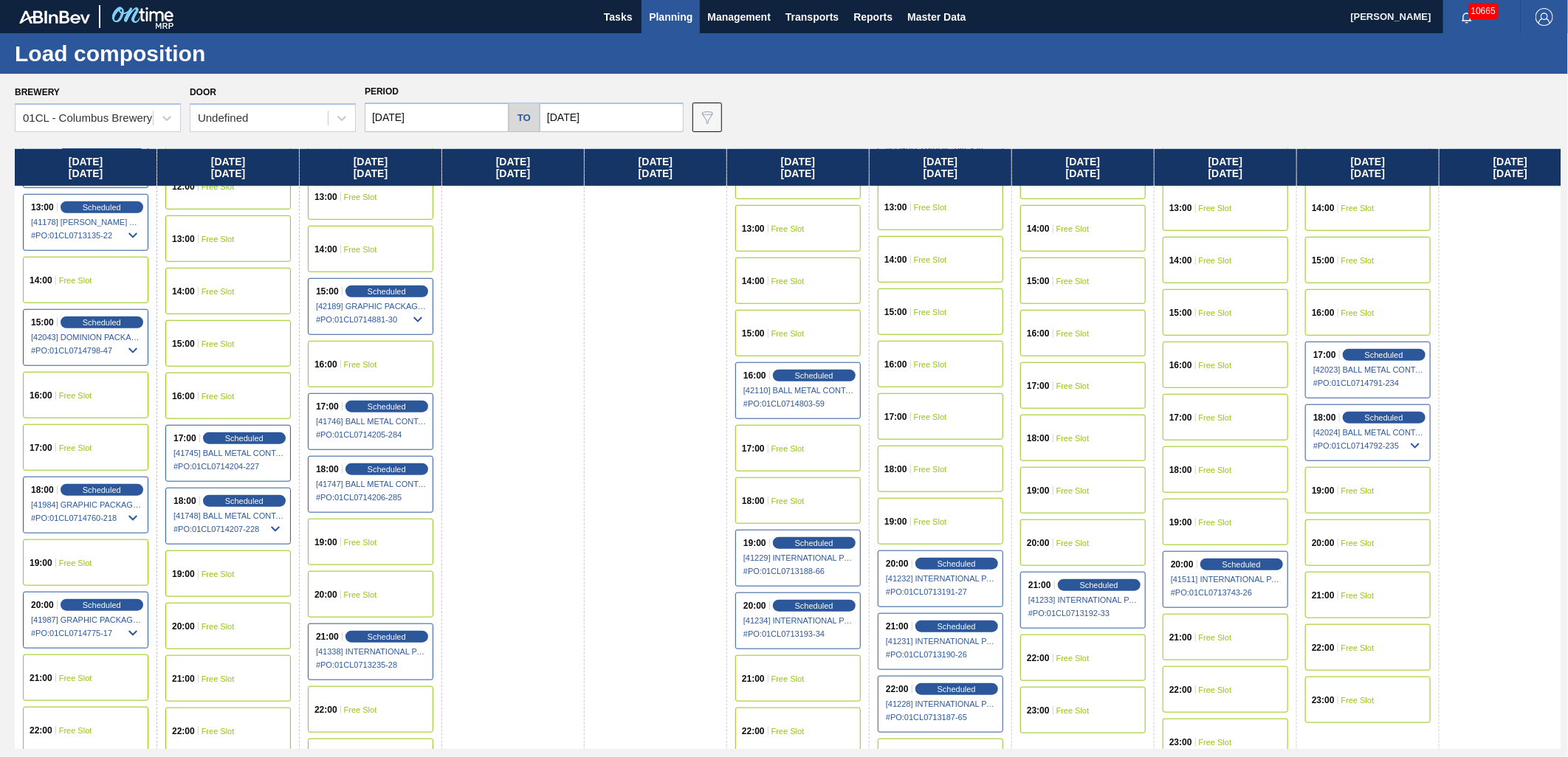
click at [940, 415] on span "Free Slot" at bounding box center [930, 417] width 33 height 9
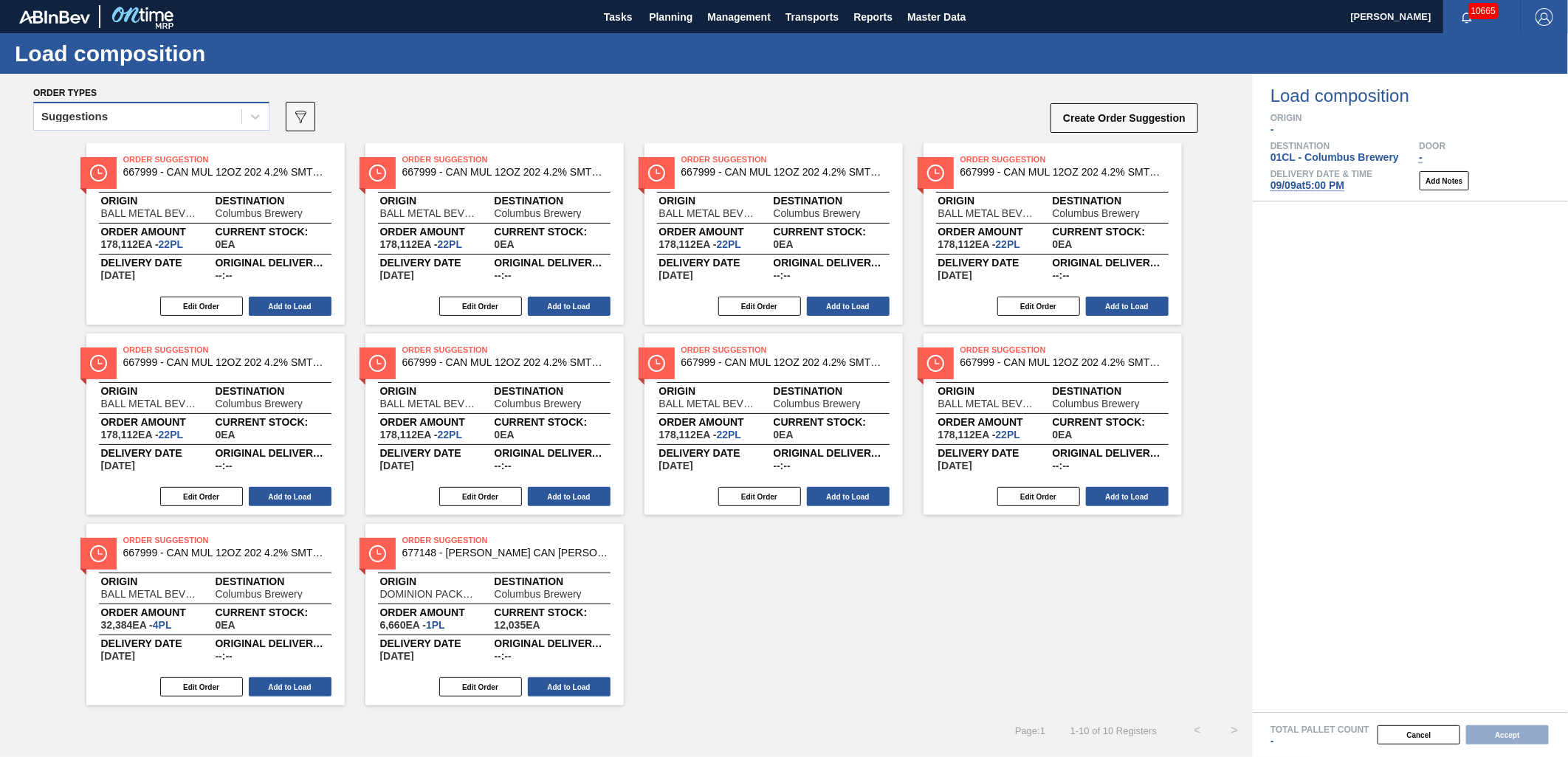
click at [192, 120] on div "Suggestions" at bounding box center [138, 117] width 207 height 21
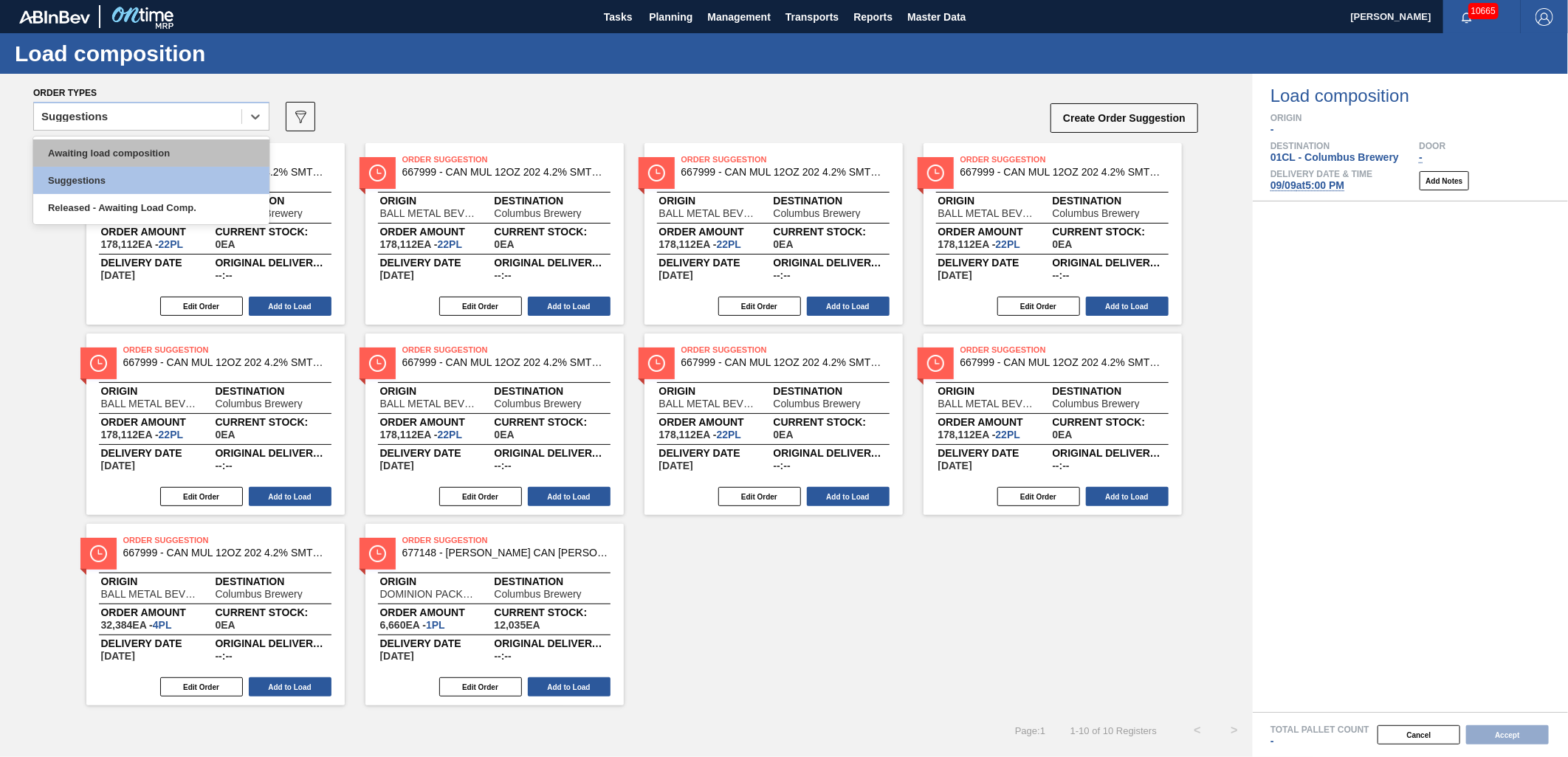
click at [180, 146] on div "Awaiting load composition" at bounding box center [151, 152] width 236 height 27
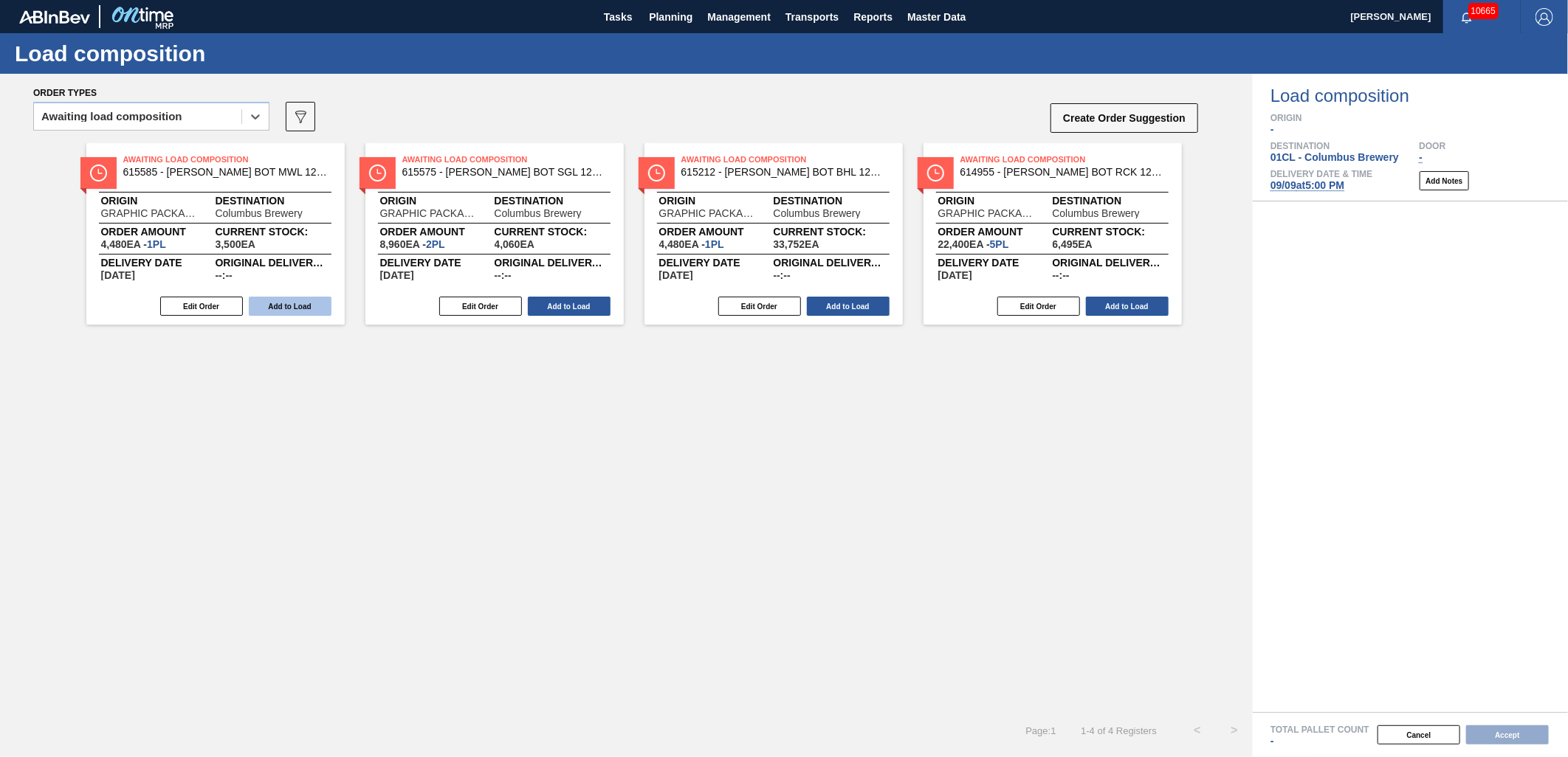
click at [267, 300] on button "Add to Load" at bounding box center [290, 306] width 83 height 19
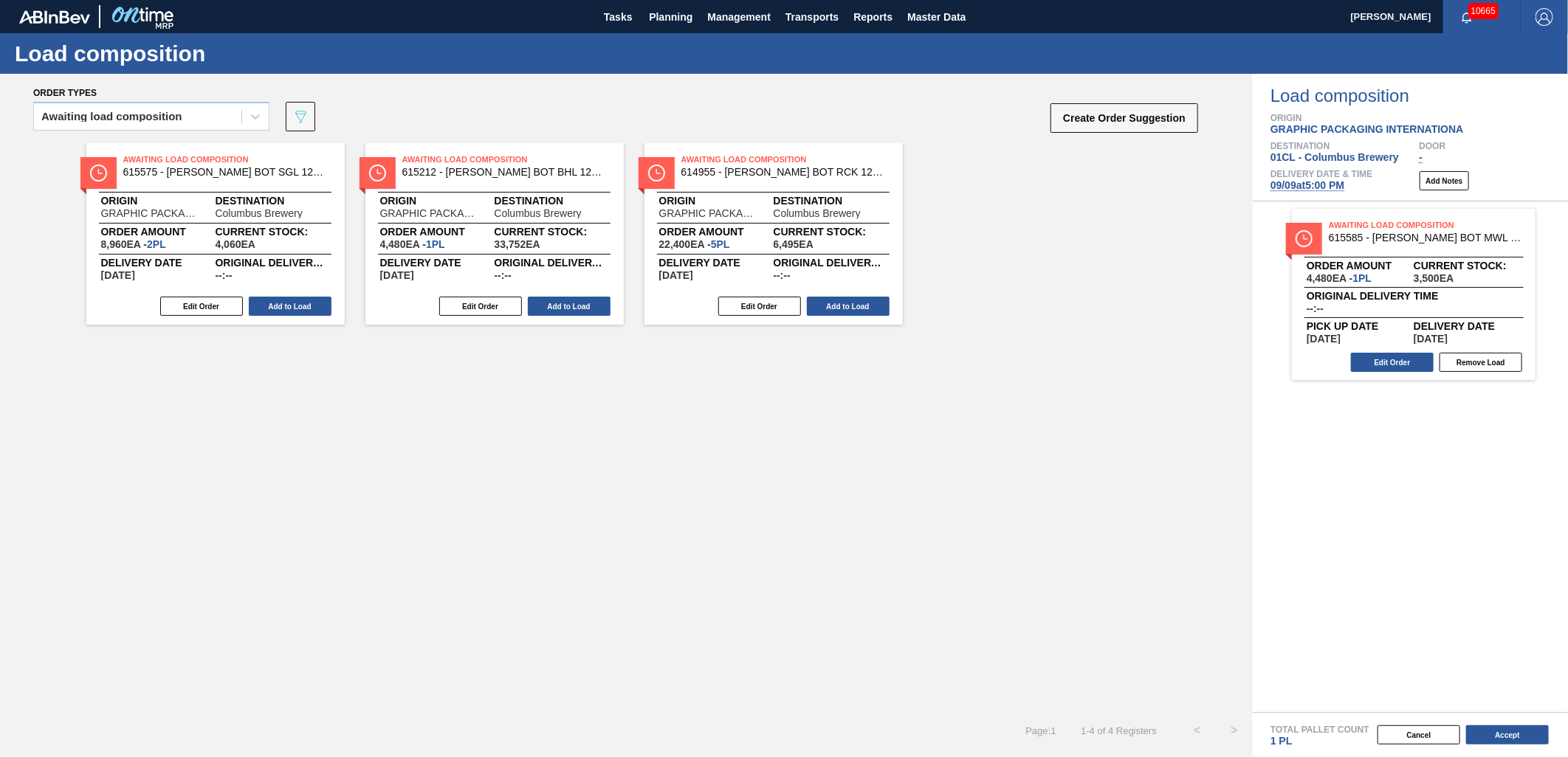
click at [267, 300] on button "Add to Load" at bounding box center [290, 306] width 83 height 19
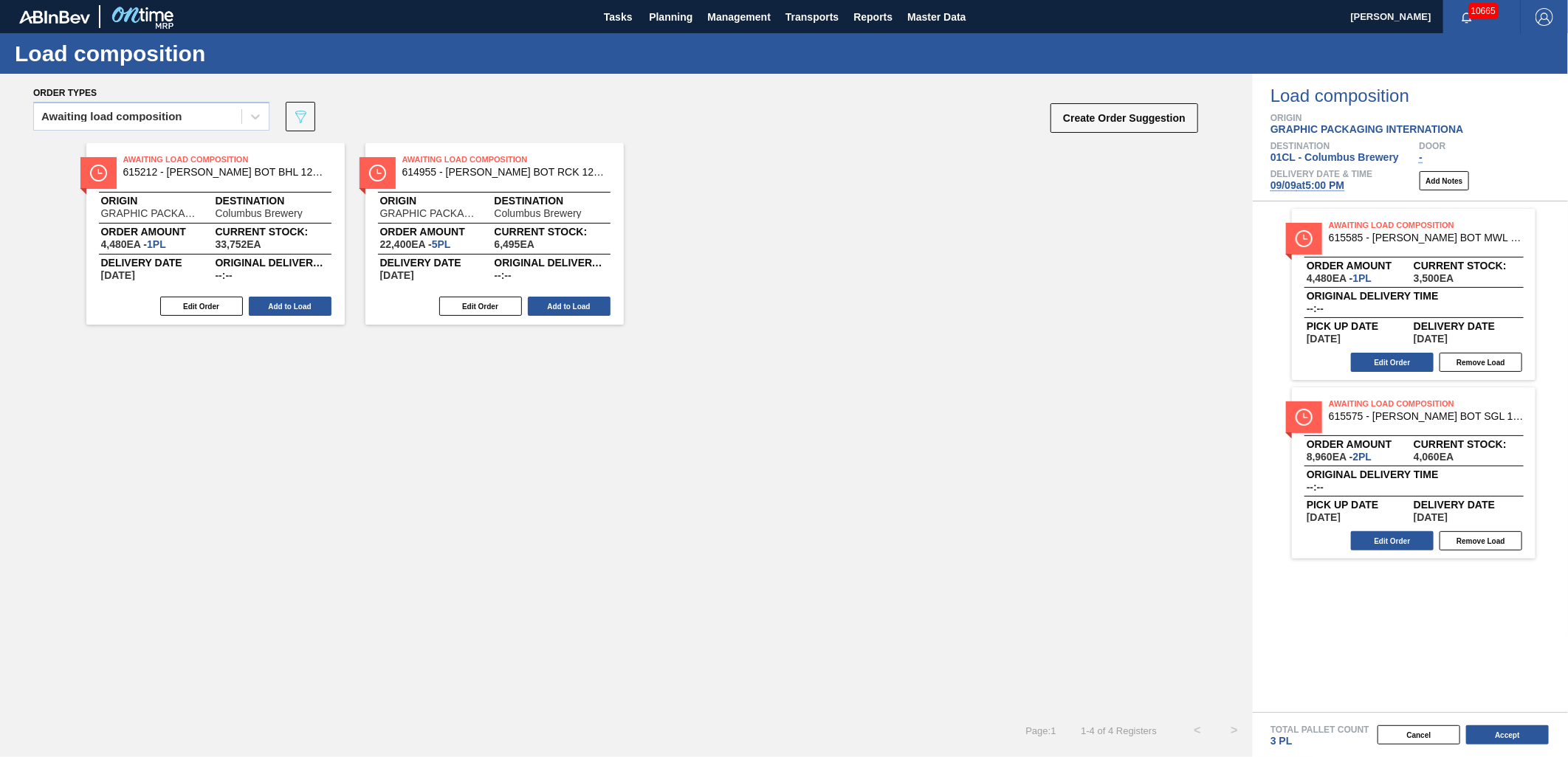
click at [267, 300] on button "Add to Load" at bounding box center [290, 306] width 83 height 19
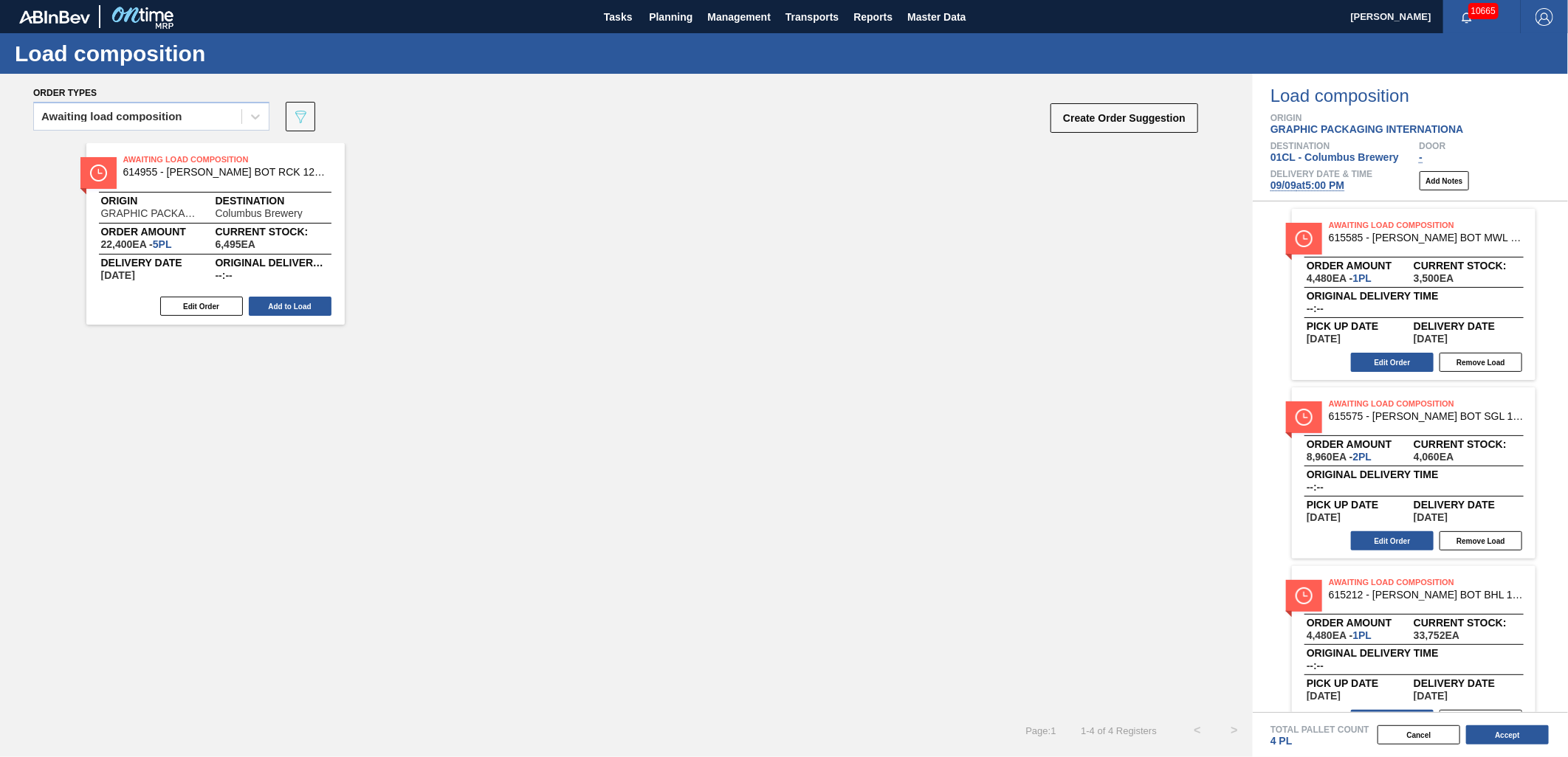
click at [267, 300] on button "Add to Load" at bounding box center [290, 306] width 83 height 19
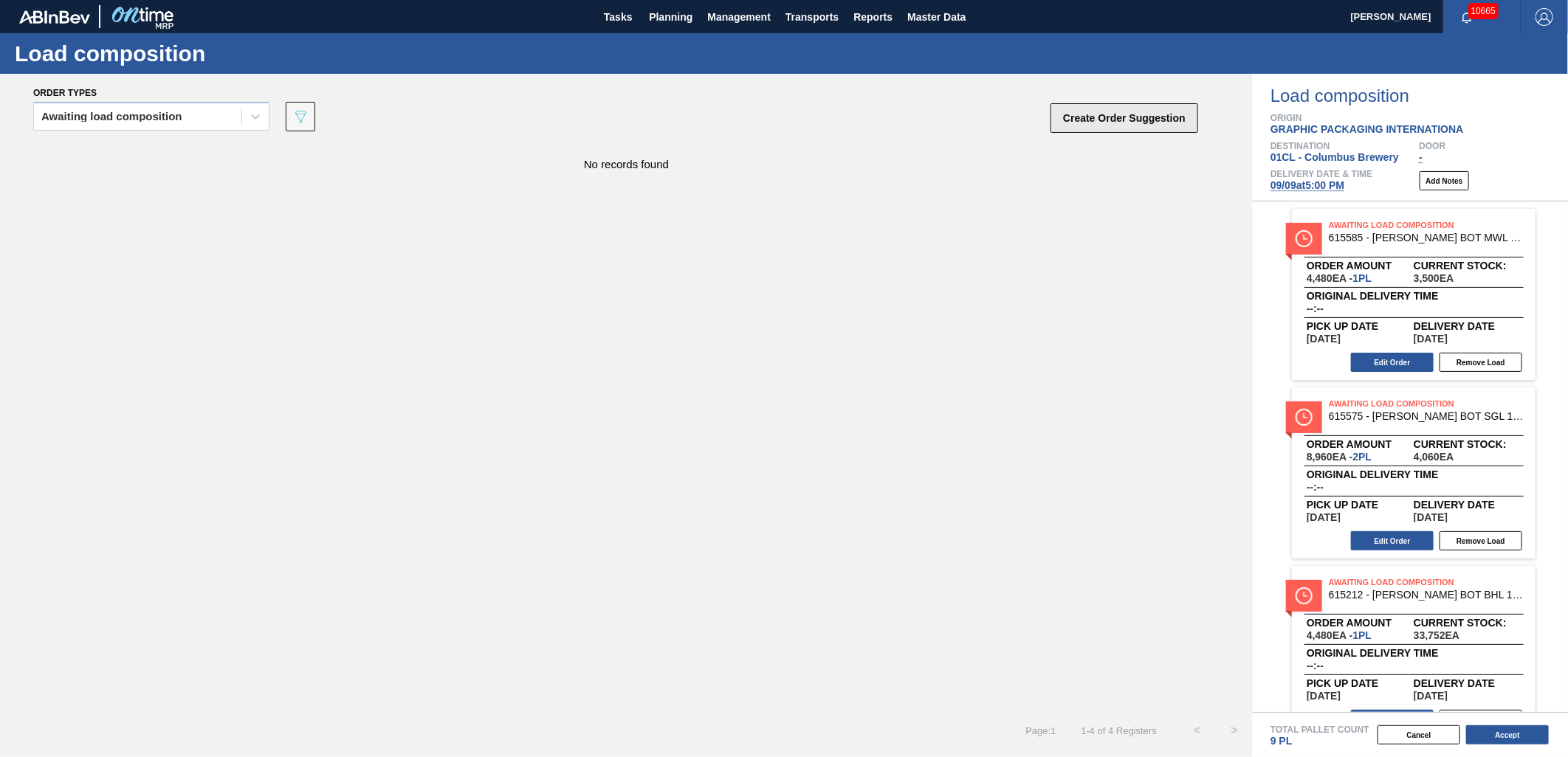
click at [1110, 121] on button "Create Order Suggestion" at bounding box center [1124, 118] width 147 height 30
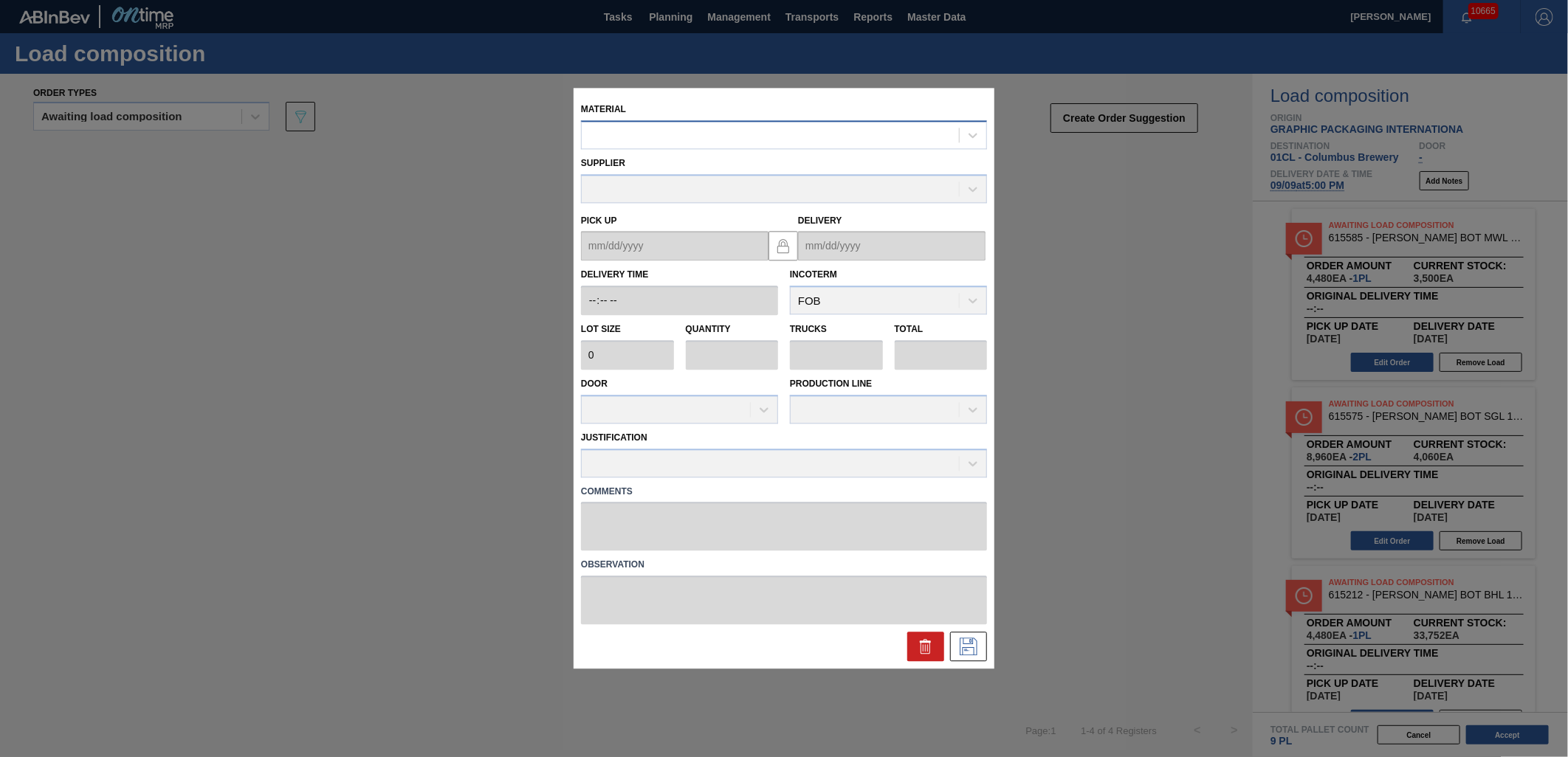
click at [672, 136] on div at bounding box center [770, 135] width 377 height 21
type input "615307"
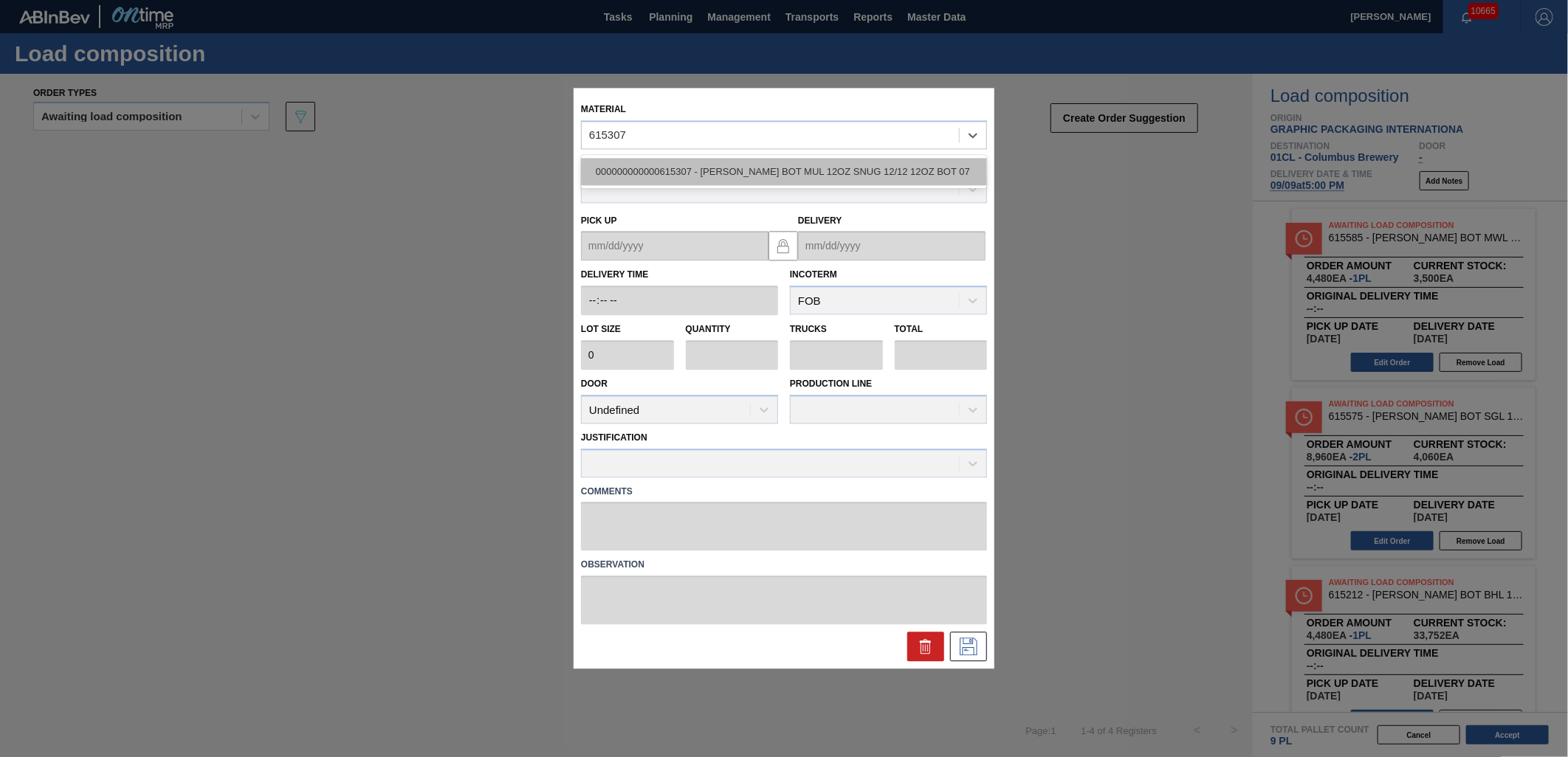
click at [857, 180] on div "000000000000615307 - [PERSON_NAME] BOT MUL 12OZ SNUG 12/12 12OZ BOT 07" at bounding box center [784, 171] width 406 height 27
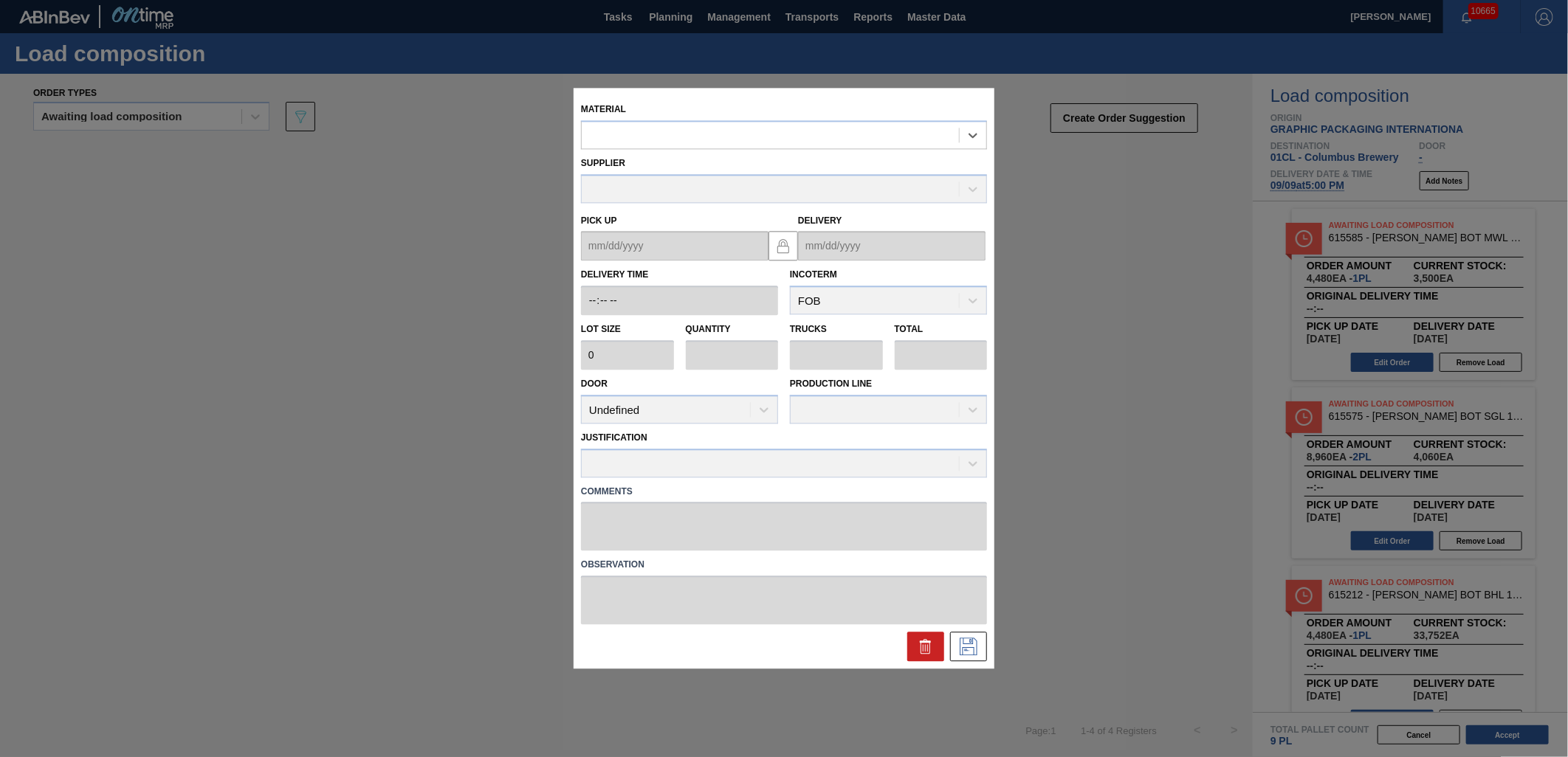
type input "4,000"
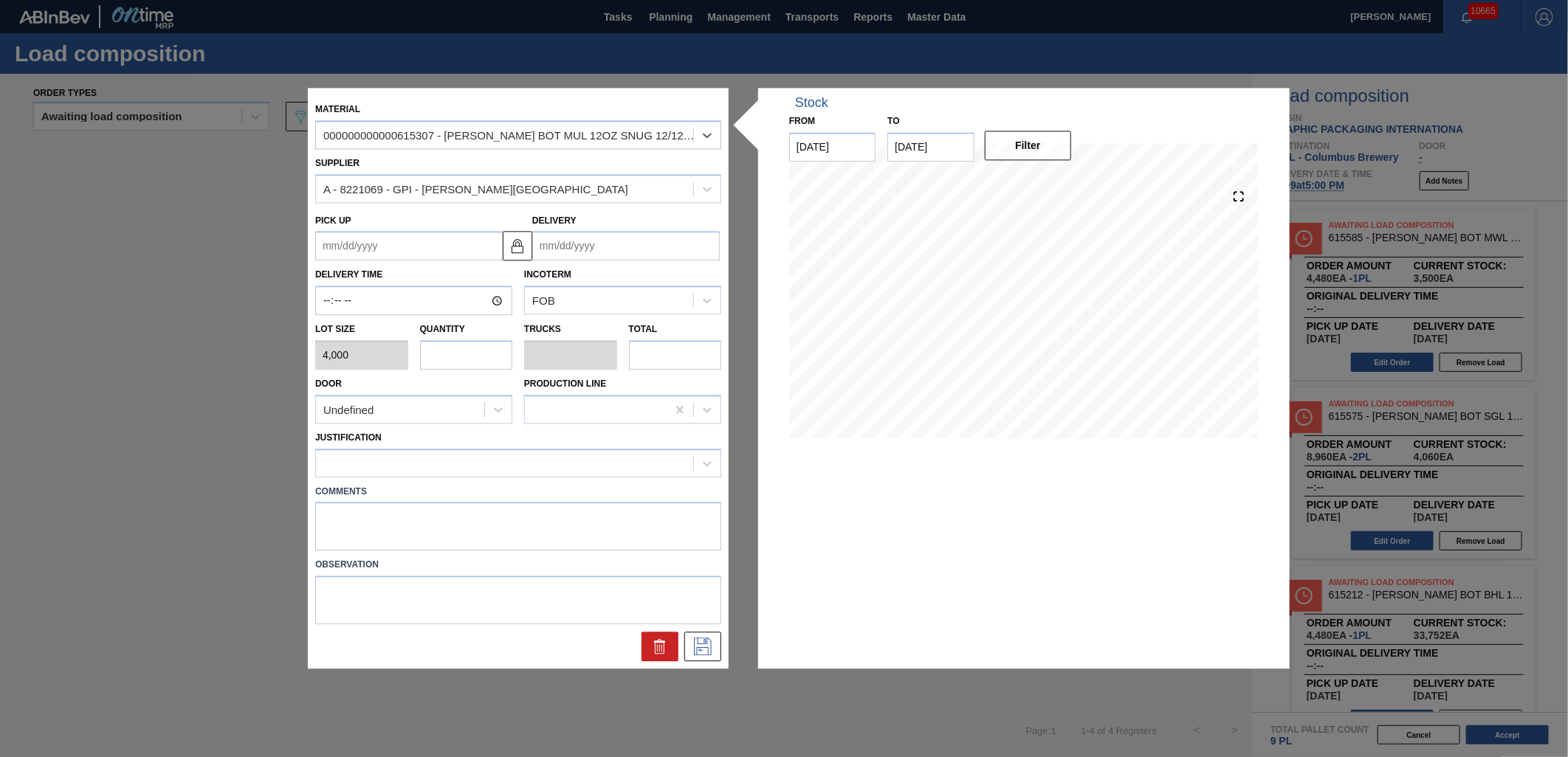
click at [635, 244] on input "Delivery" at bounding box center [626, 246] width 187 height 30
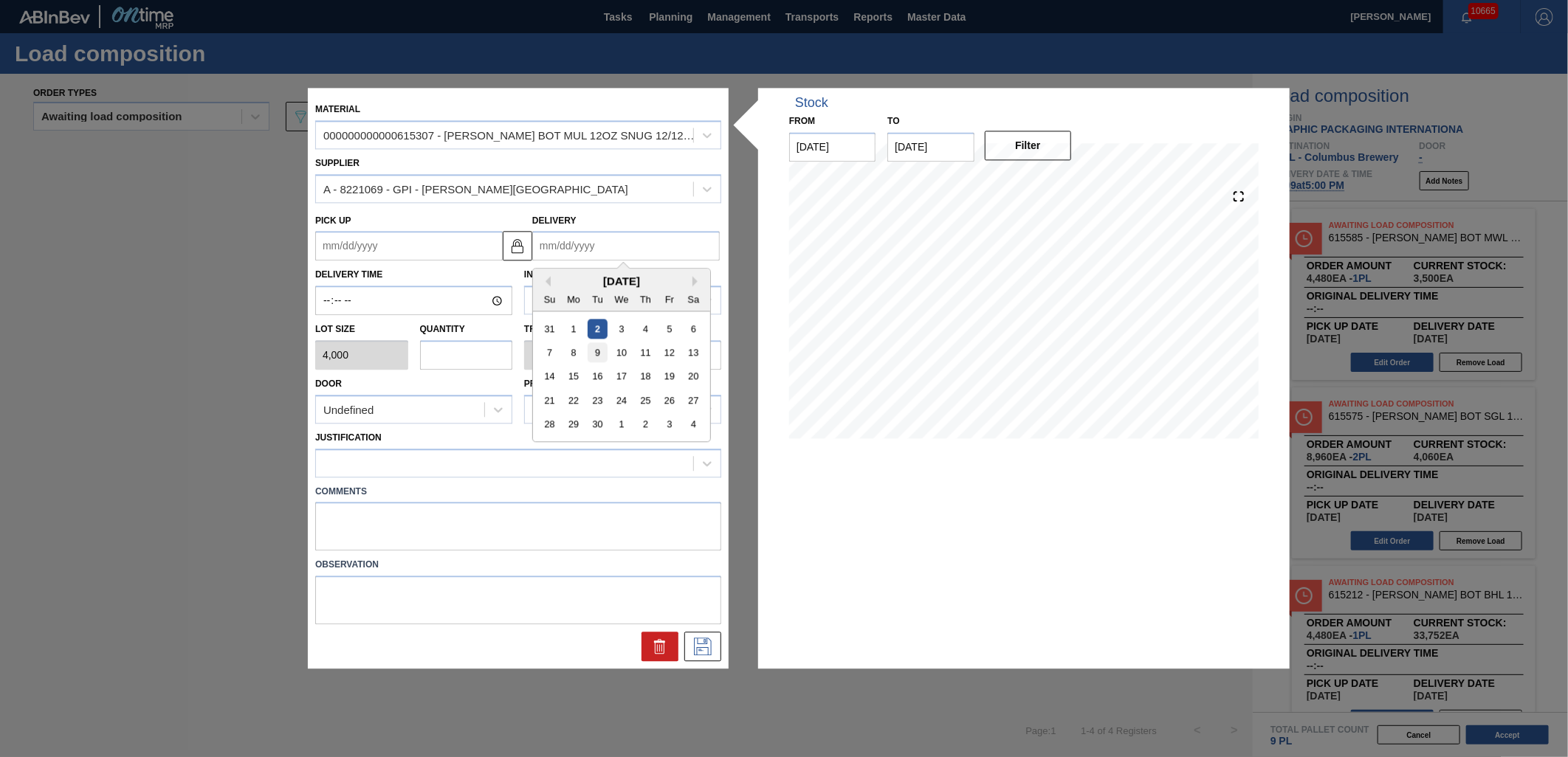
click at [594, 358] on div "9" at bounding box center [597, 353] width 20 height 20
type up "[DATE]"
type input "[DATE]"
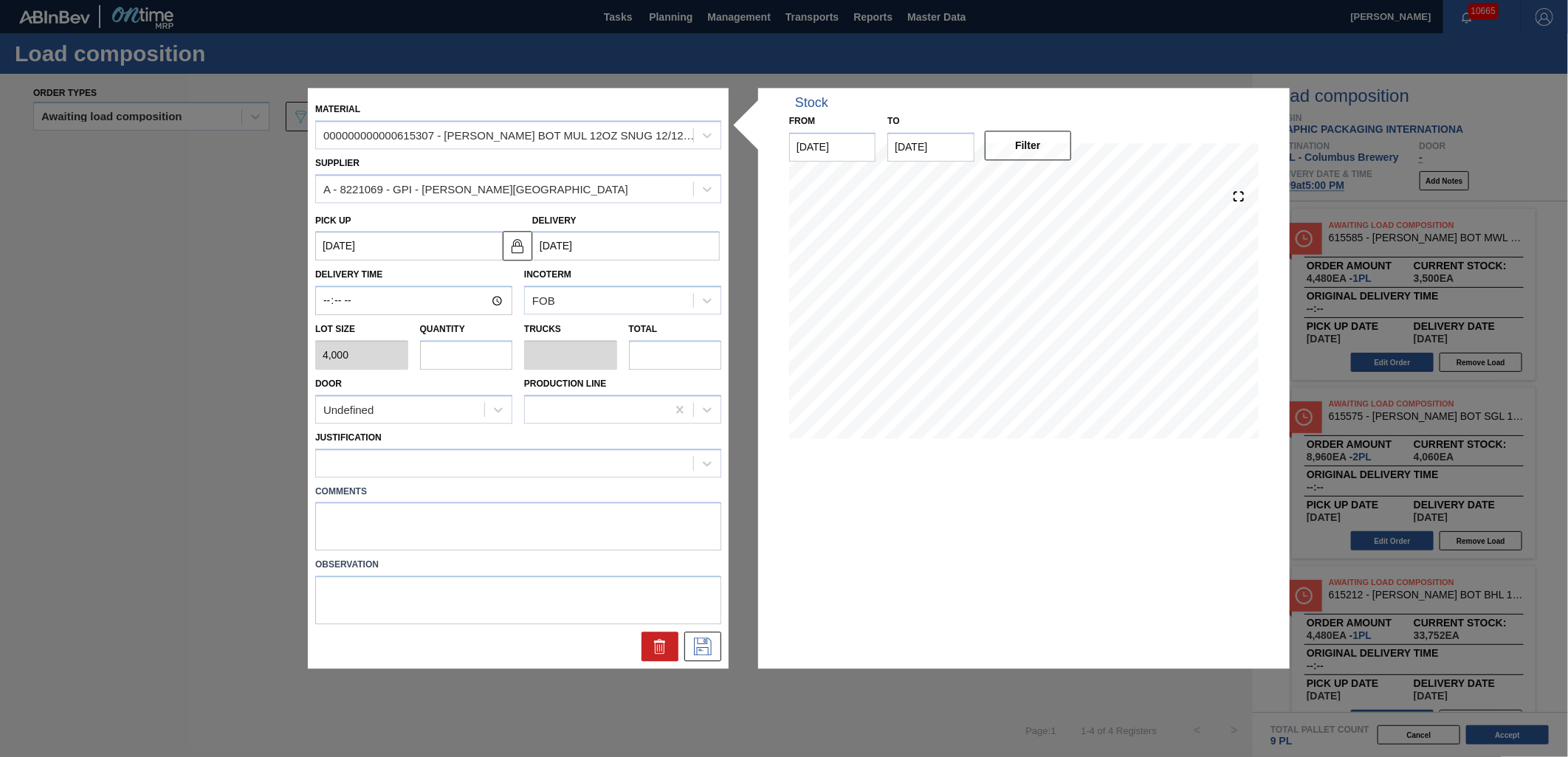
click at [485, 369] on input "text" at bounding box center [466, 355] width 93 height 30
type input "1"
type input "0.038"
type input "4,000"
type input "17"
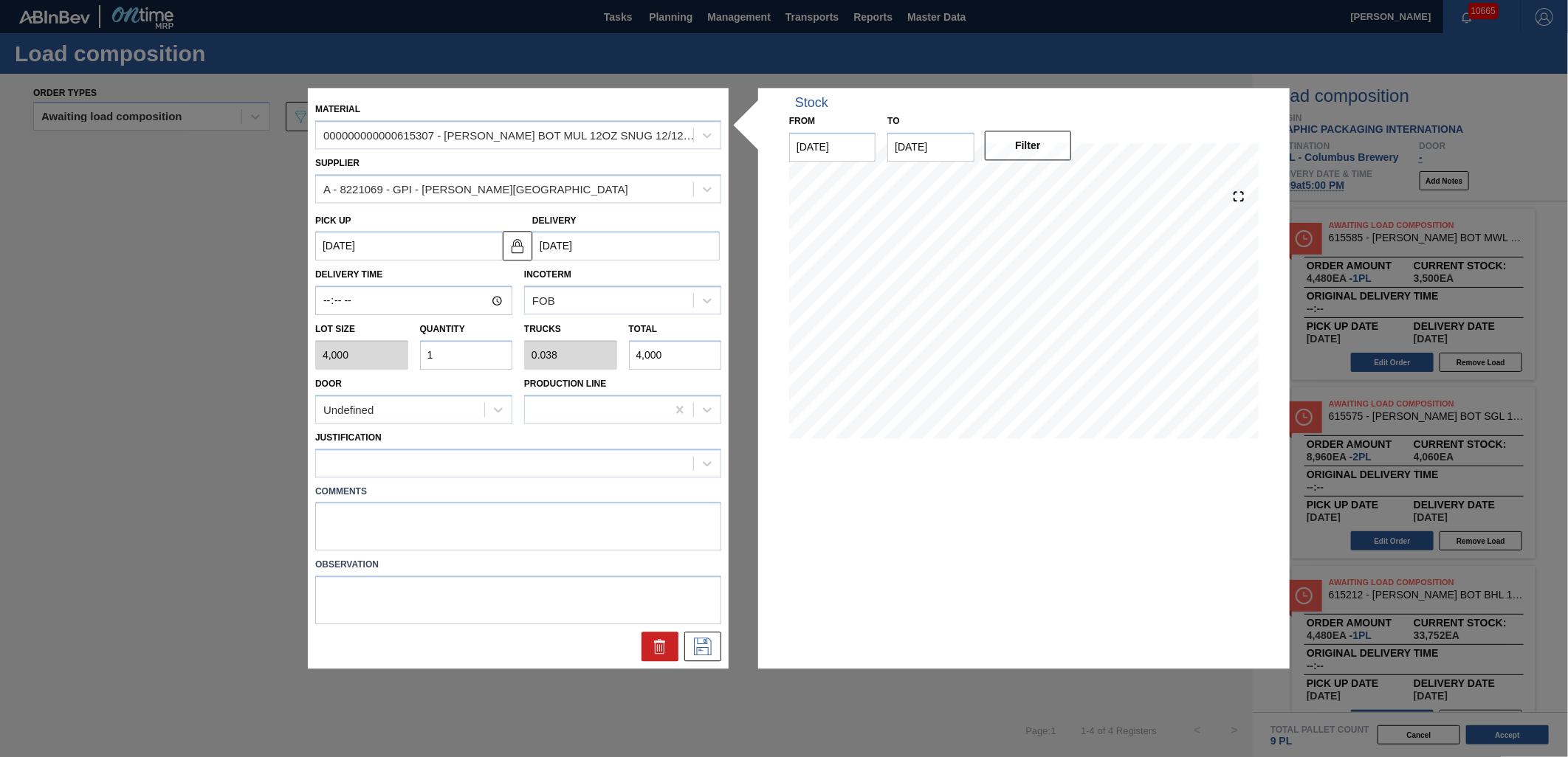
type input "0.654"
type input "68,000"
type input "17"
click at [480, 458] on div at bounding box center [504, 462] width 377 height 21
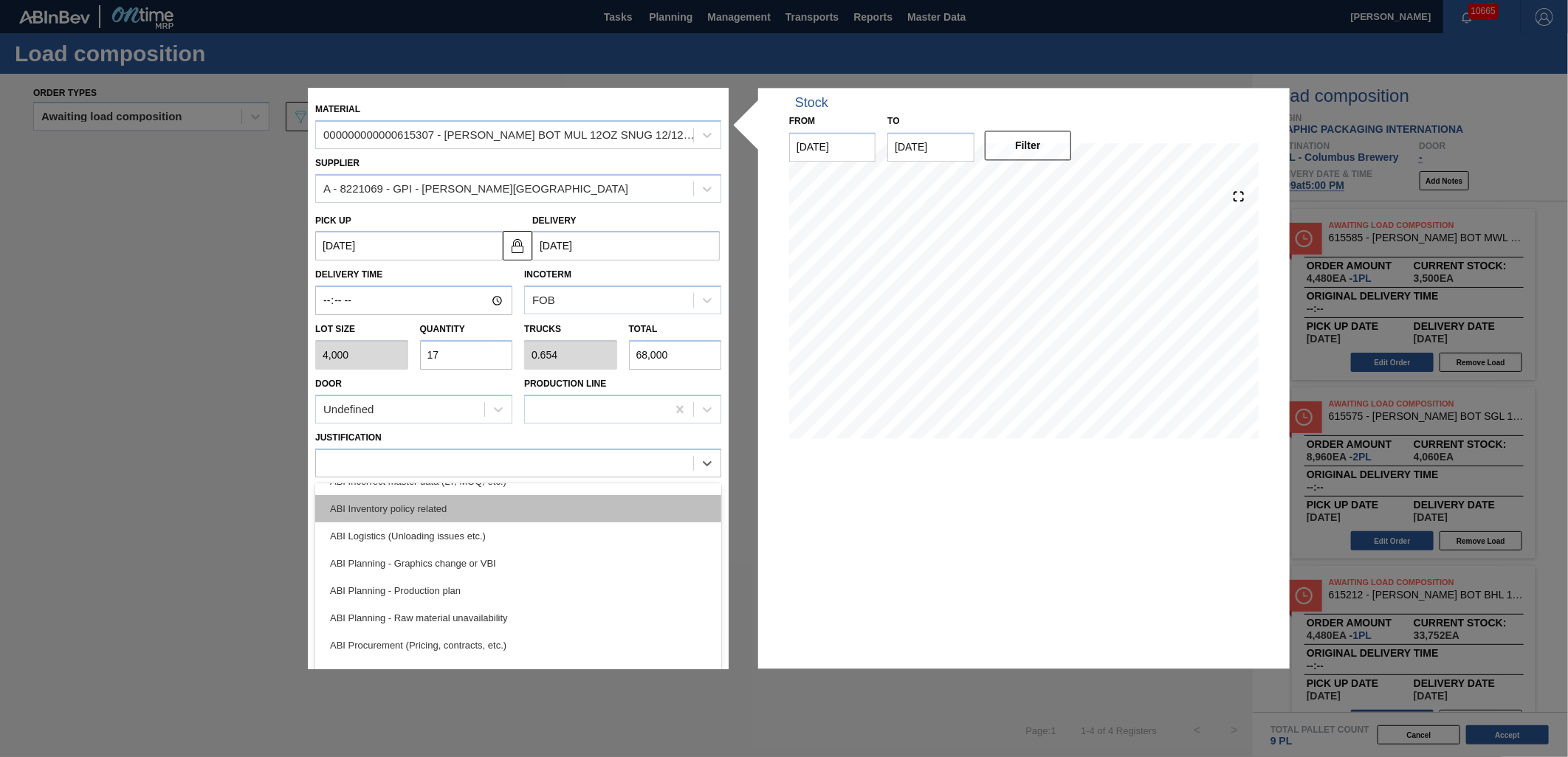
scroll to position [82, 0]
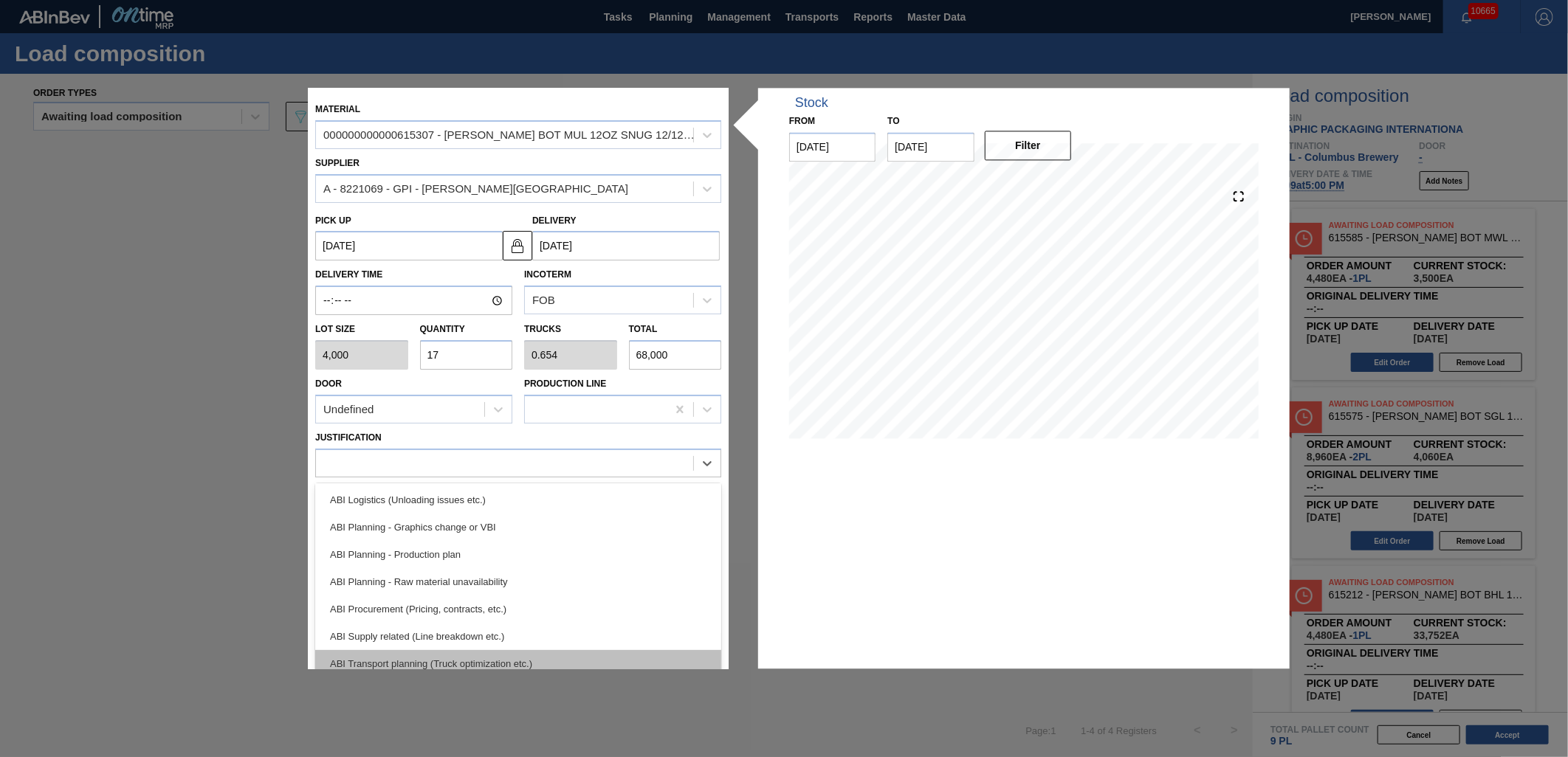
click at [508, 657] on div "ABI Transport planning (Truck optimization etc.)" at bounding box center [518, 663] width 406 height 27
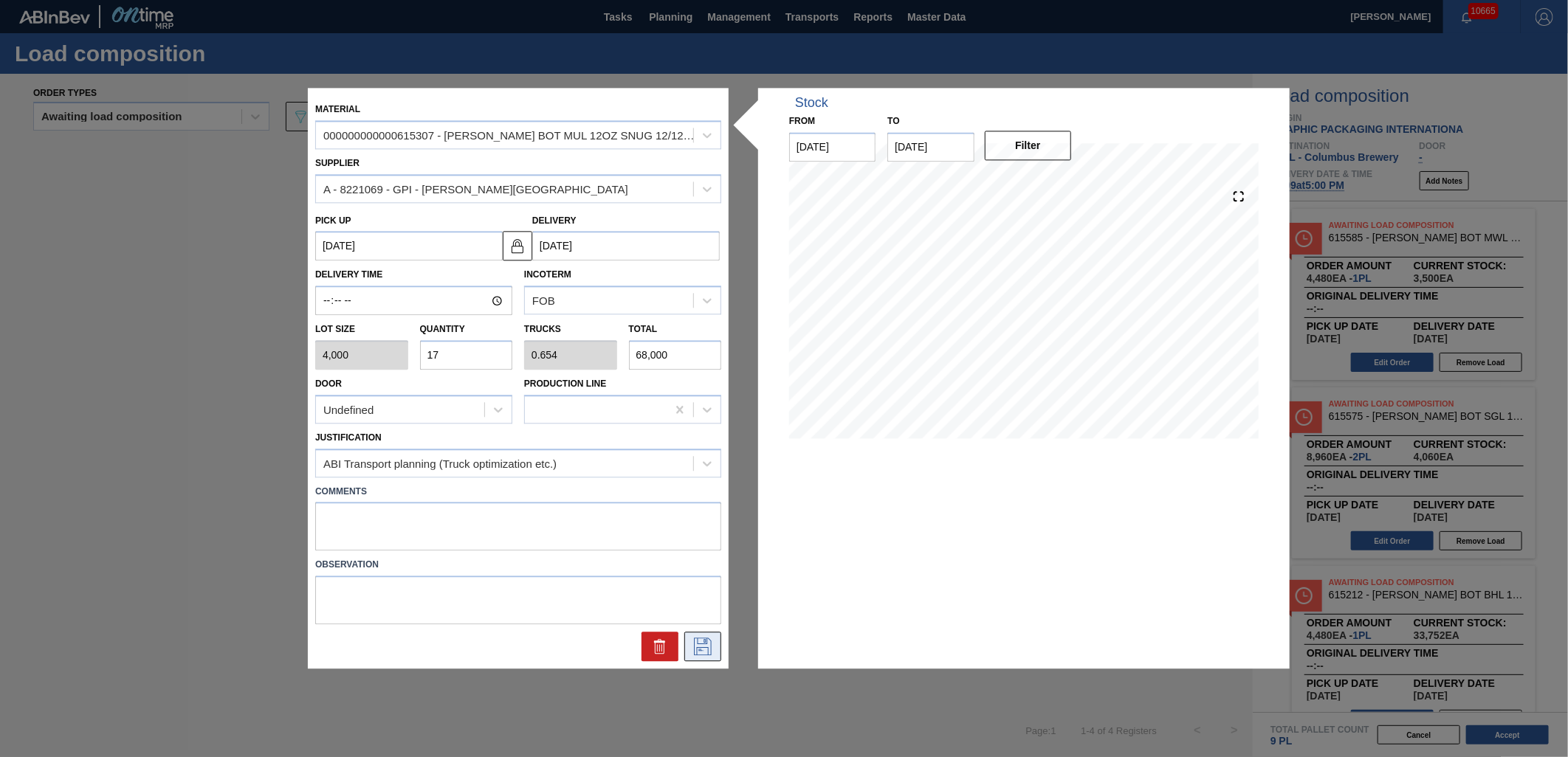
click at [691, 646] on icon at bounding box center [703, 647] width 24 height 18
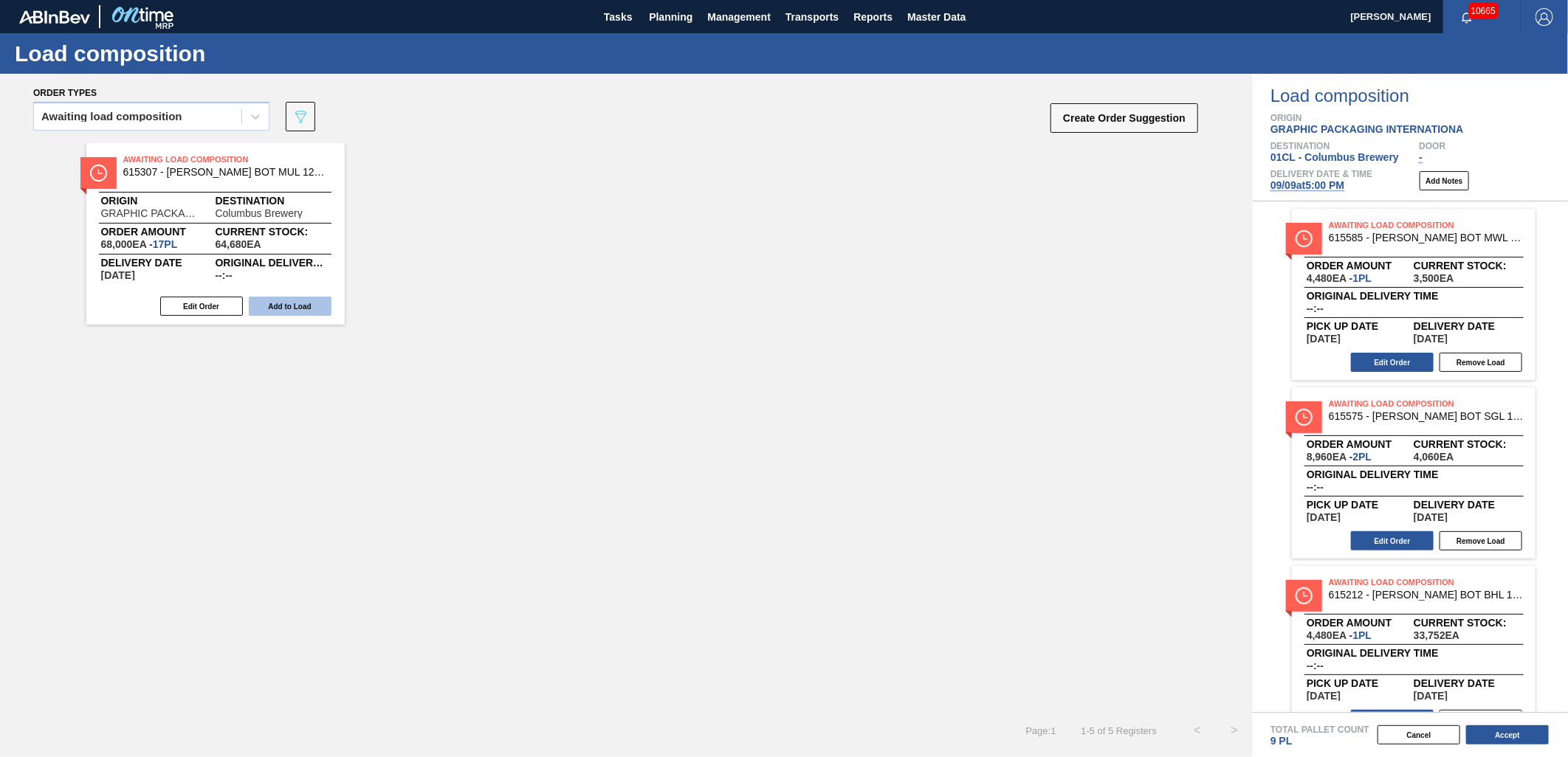
click at [267, 300] on button "Add to Load" at bounding box center [290, 306] width 83 height 19
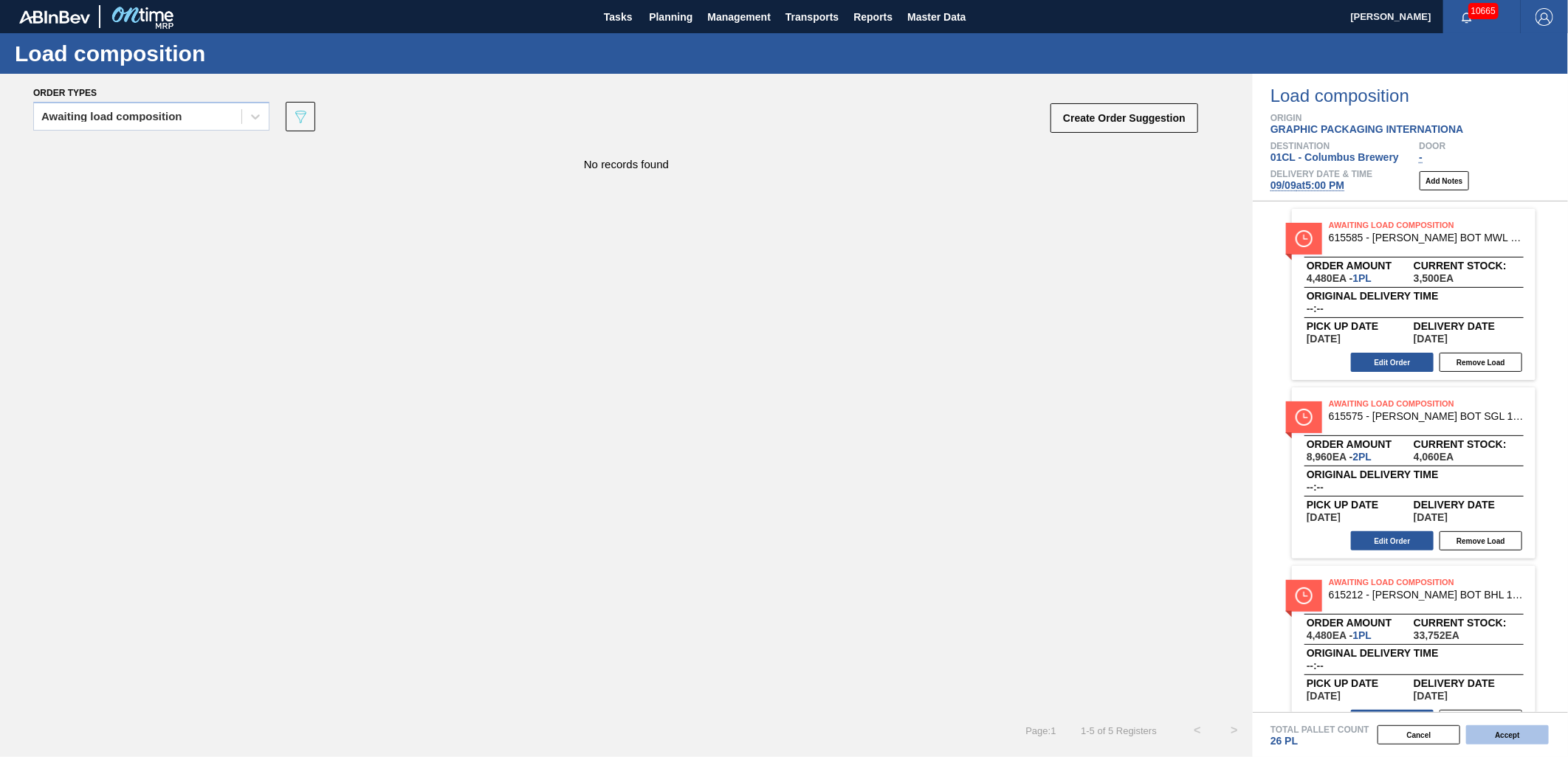
click at [1410, 681] on button "Accept" at bounding box center [1507, 735] width 83 height 19
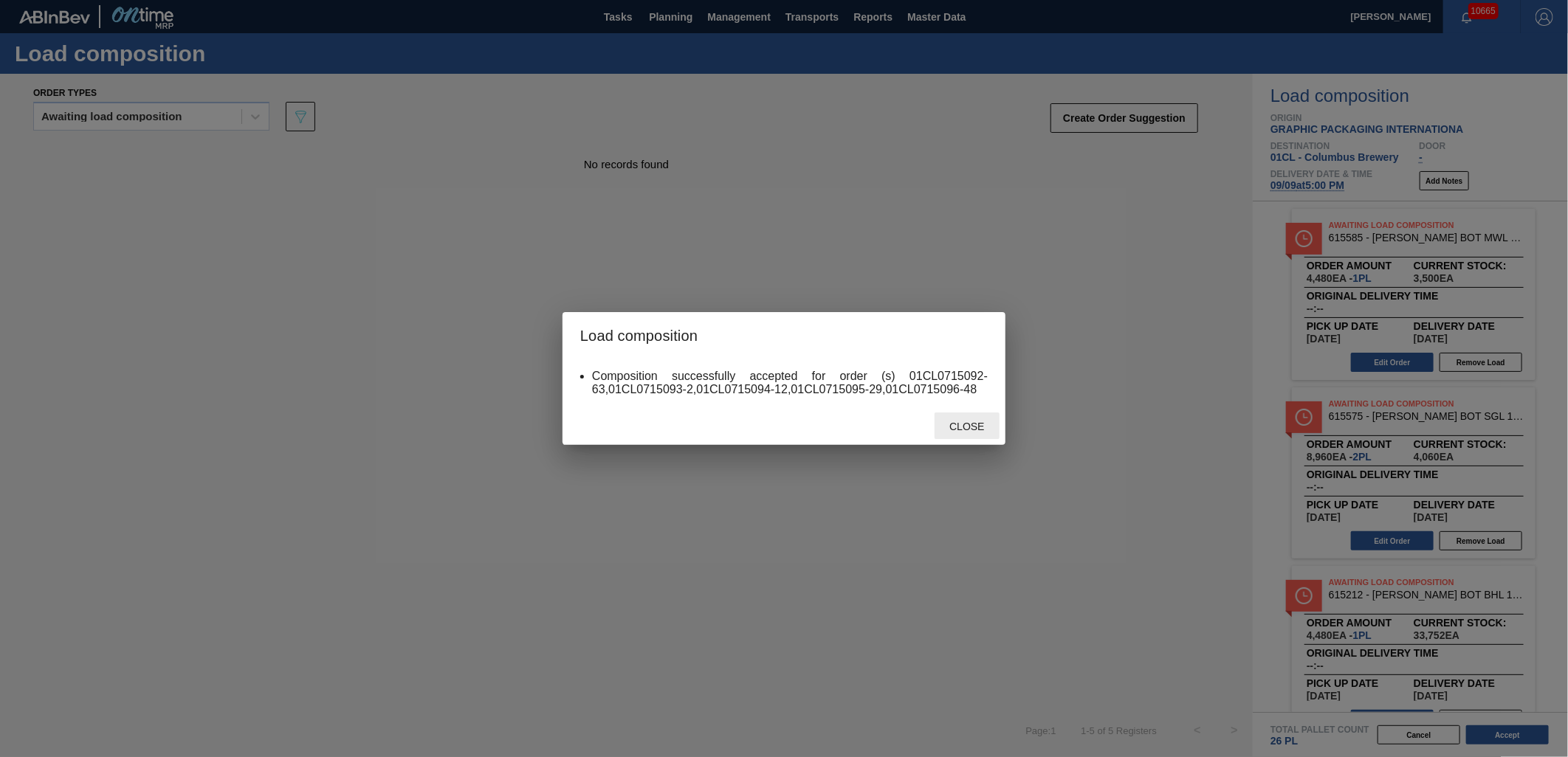
click at [963, 425] on span "Close" at bounding box center [966, 426] width 58 height 12
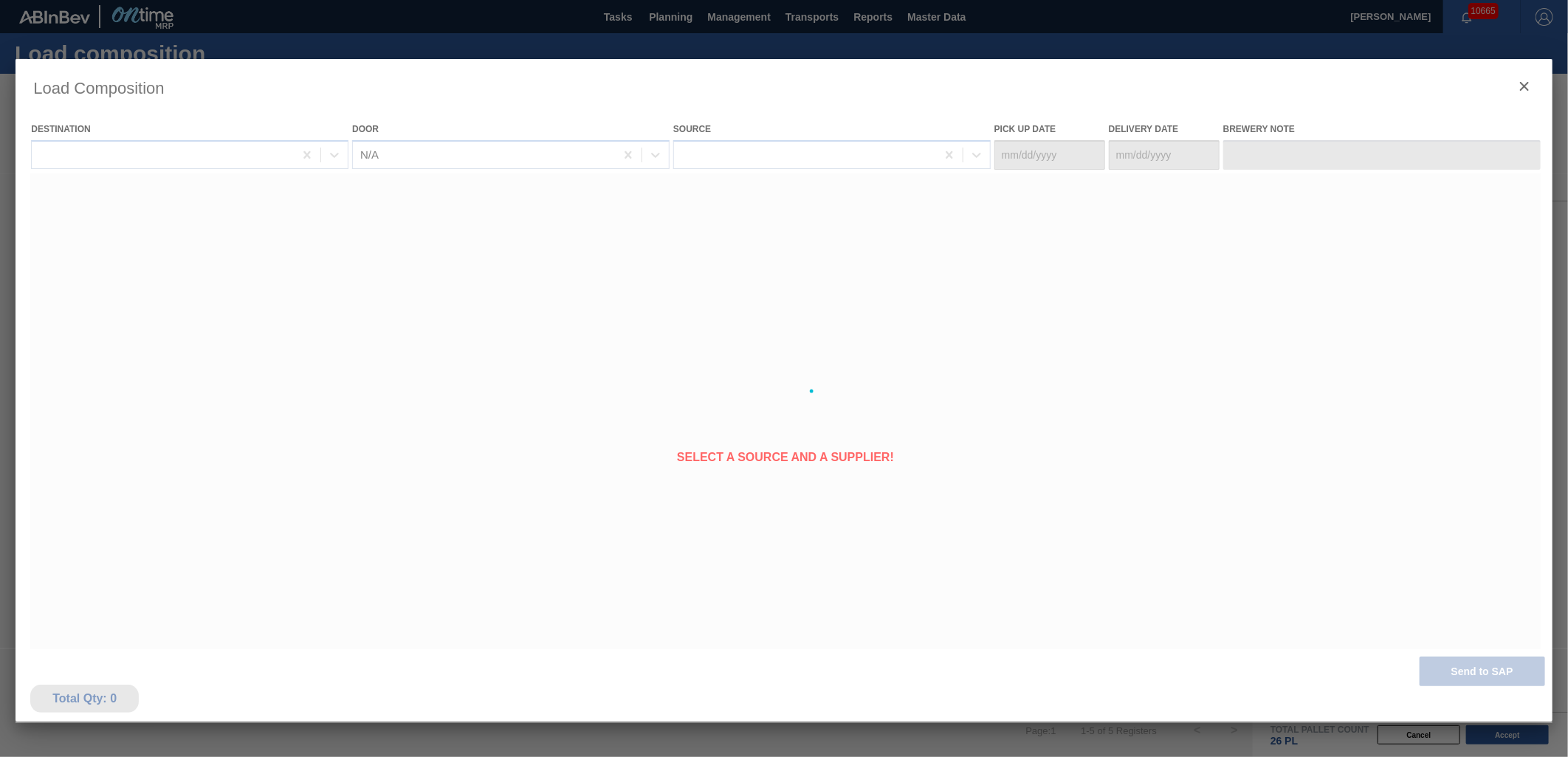
type Date "[DATE]"
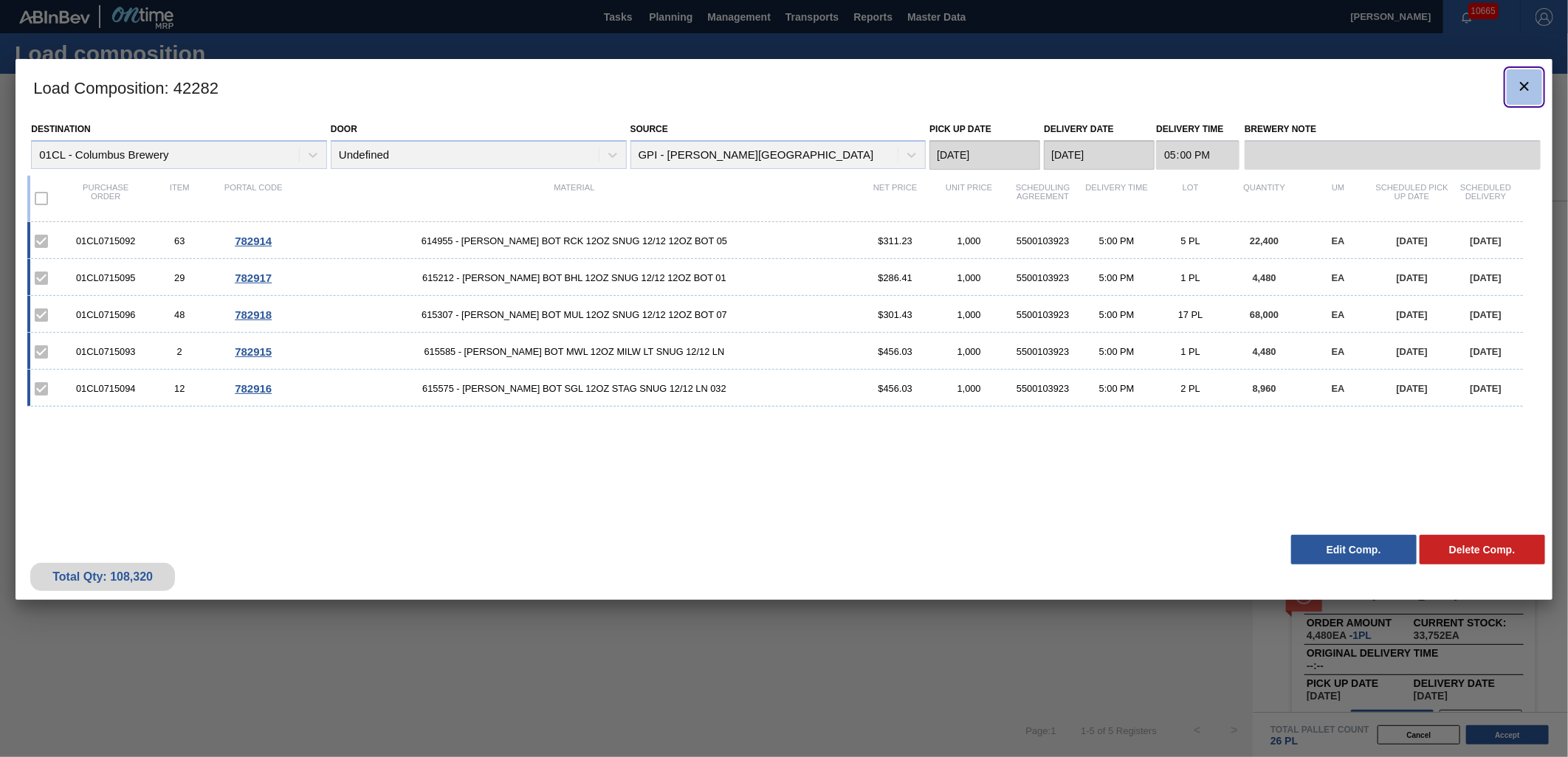
click at [1410, 82] on icon "botão de ícone" at bounding box center [1524, 87] width 18 height 18
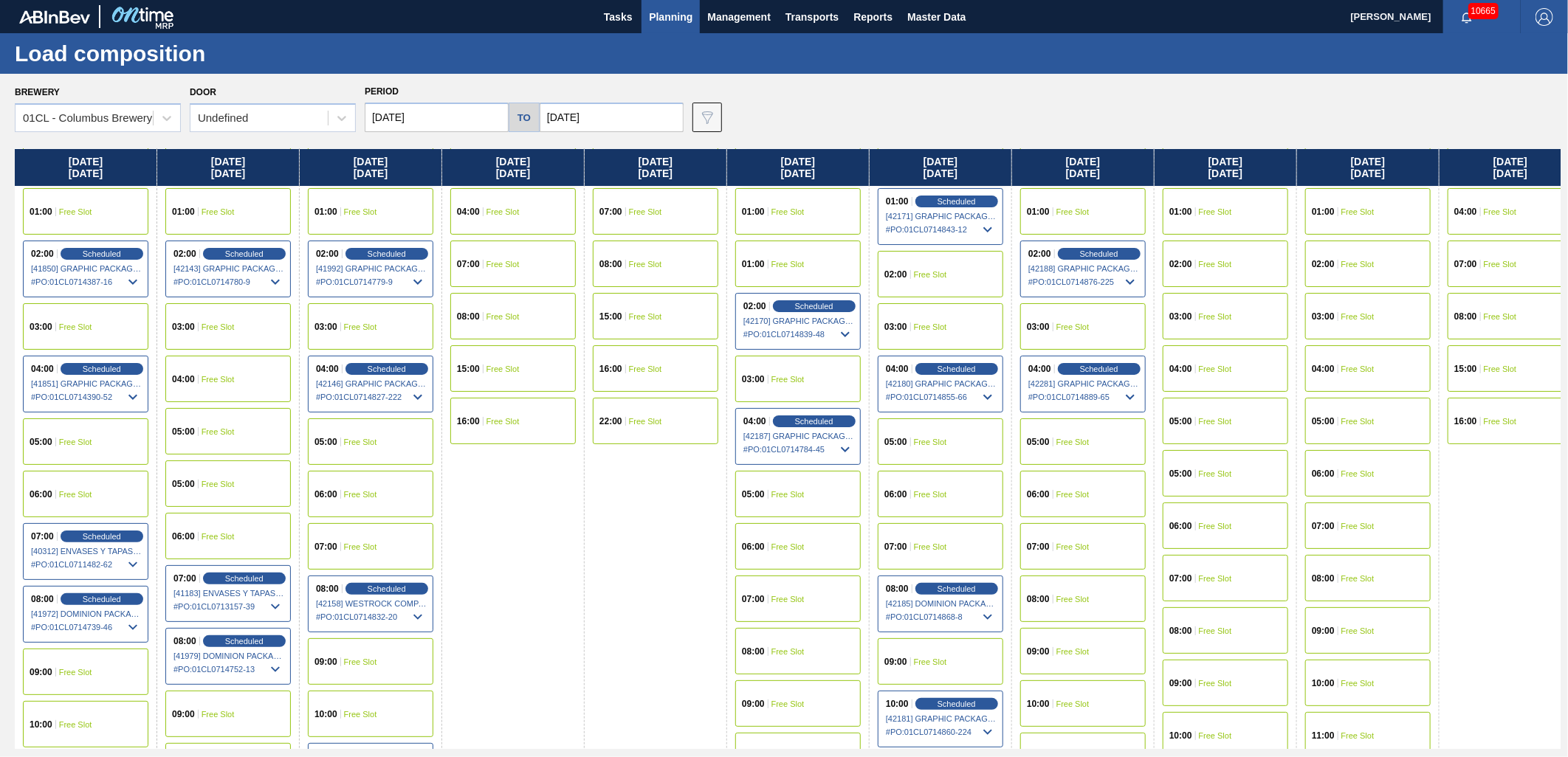
scroll to position [82, 0]
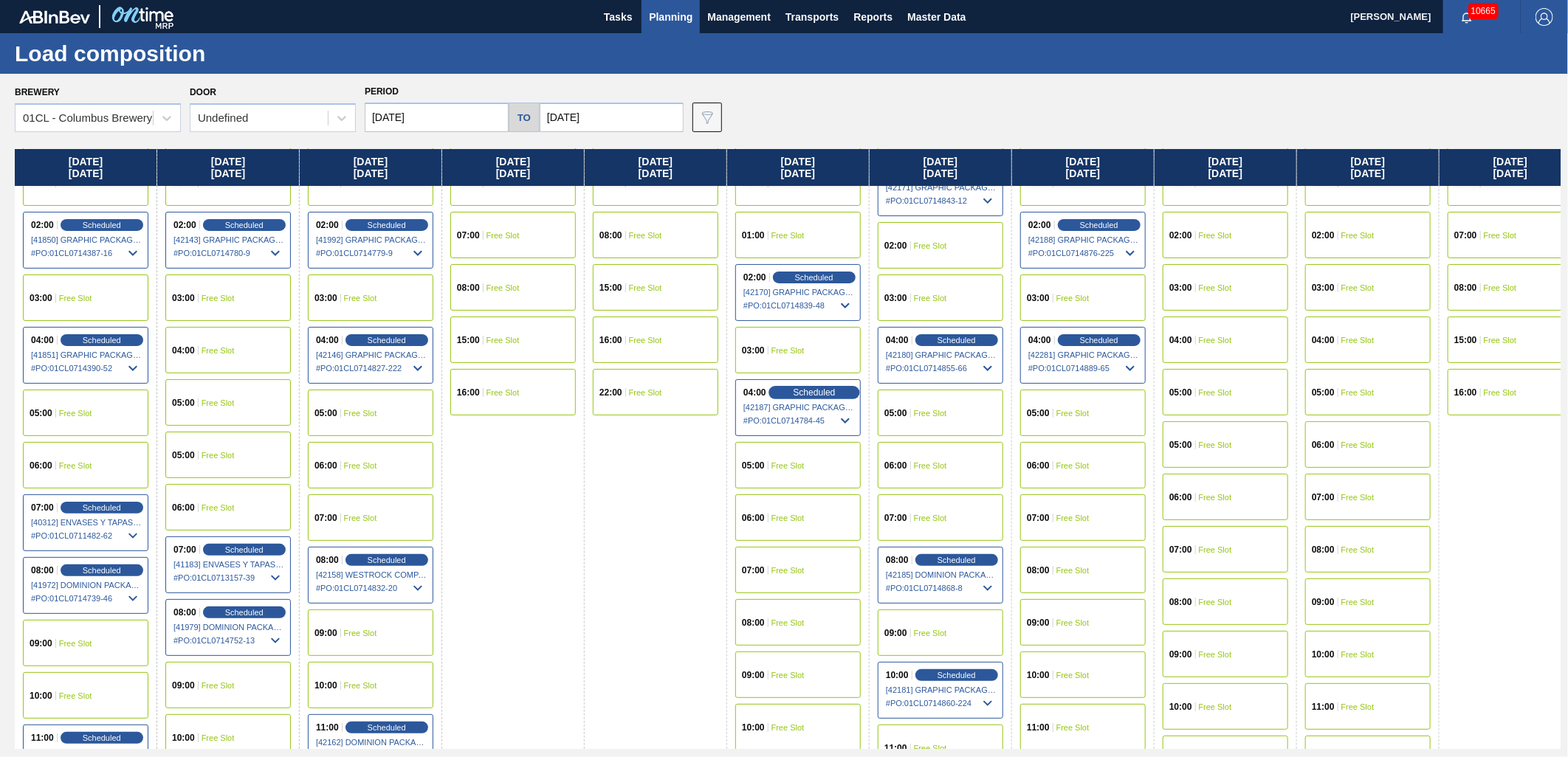
click at [806, 385] on div "04:00 Scheduled [42187] GRAPHIC PACKAGING INTERNATIONA - 0008221069 # PO : 01CL…" at bounding box center [797, 407] width 125 height 57
click at [796, 391] on span "Scheduled" at bounding box center [814, 391] width 42 height 10
click at [829, 386] on div "Scheduled" at bounding box center [814, 392] width 91 height 13
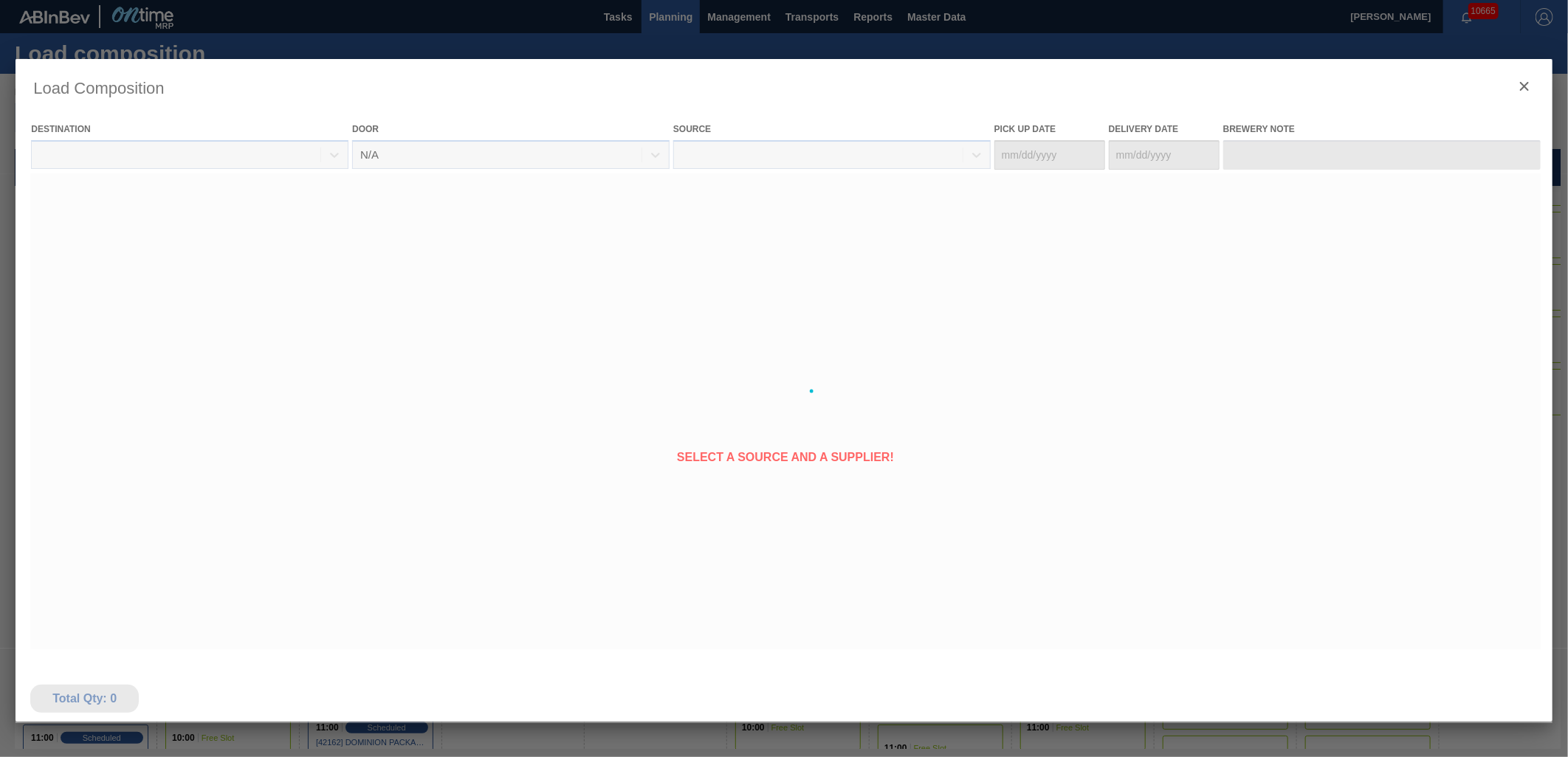
type Date "[DATE]"
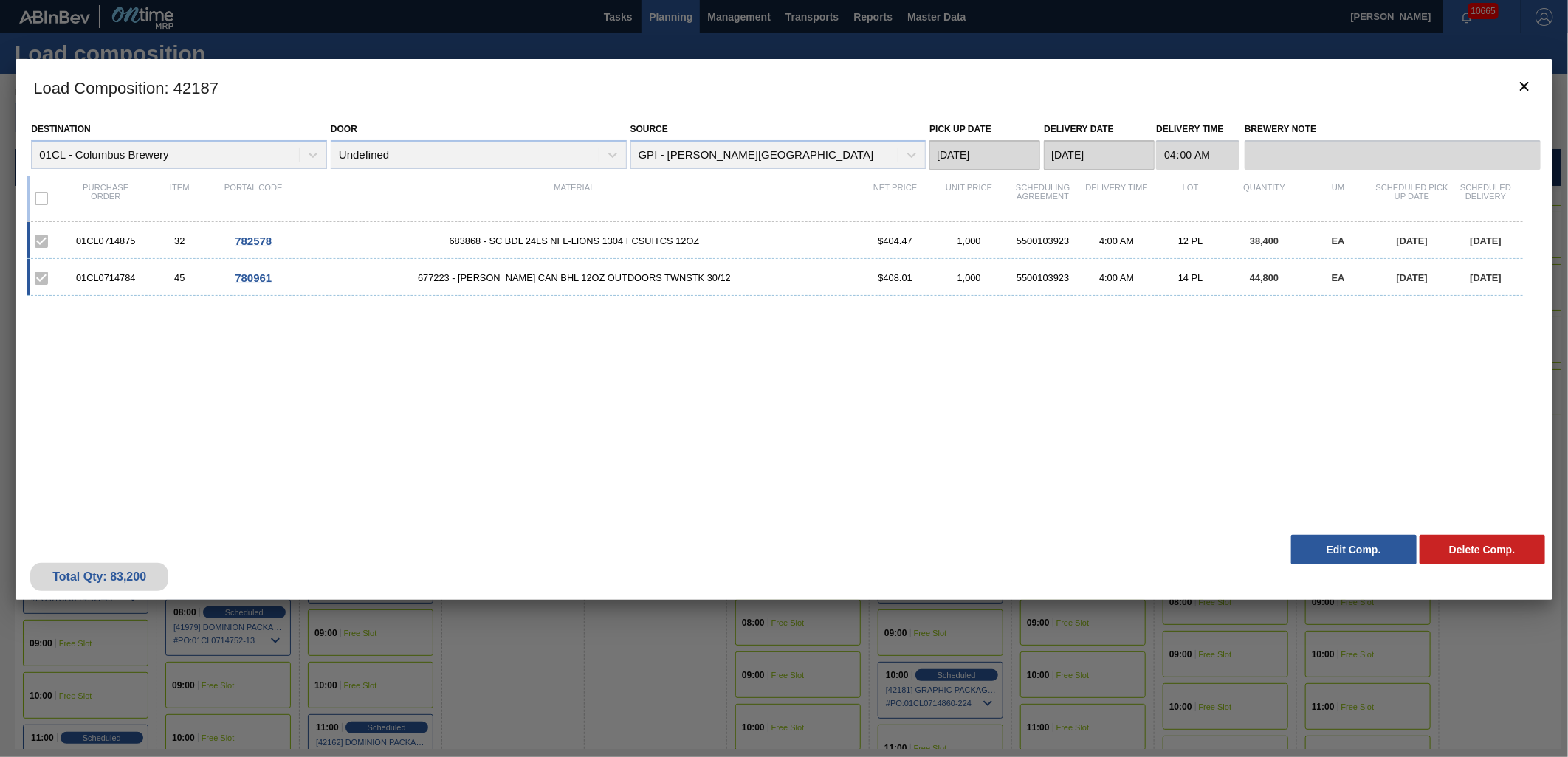
click at [1339, 552] on button "Edit Comp." at bounding box center [1353, 550] width 125 height 30
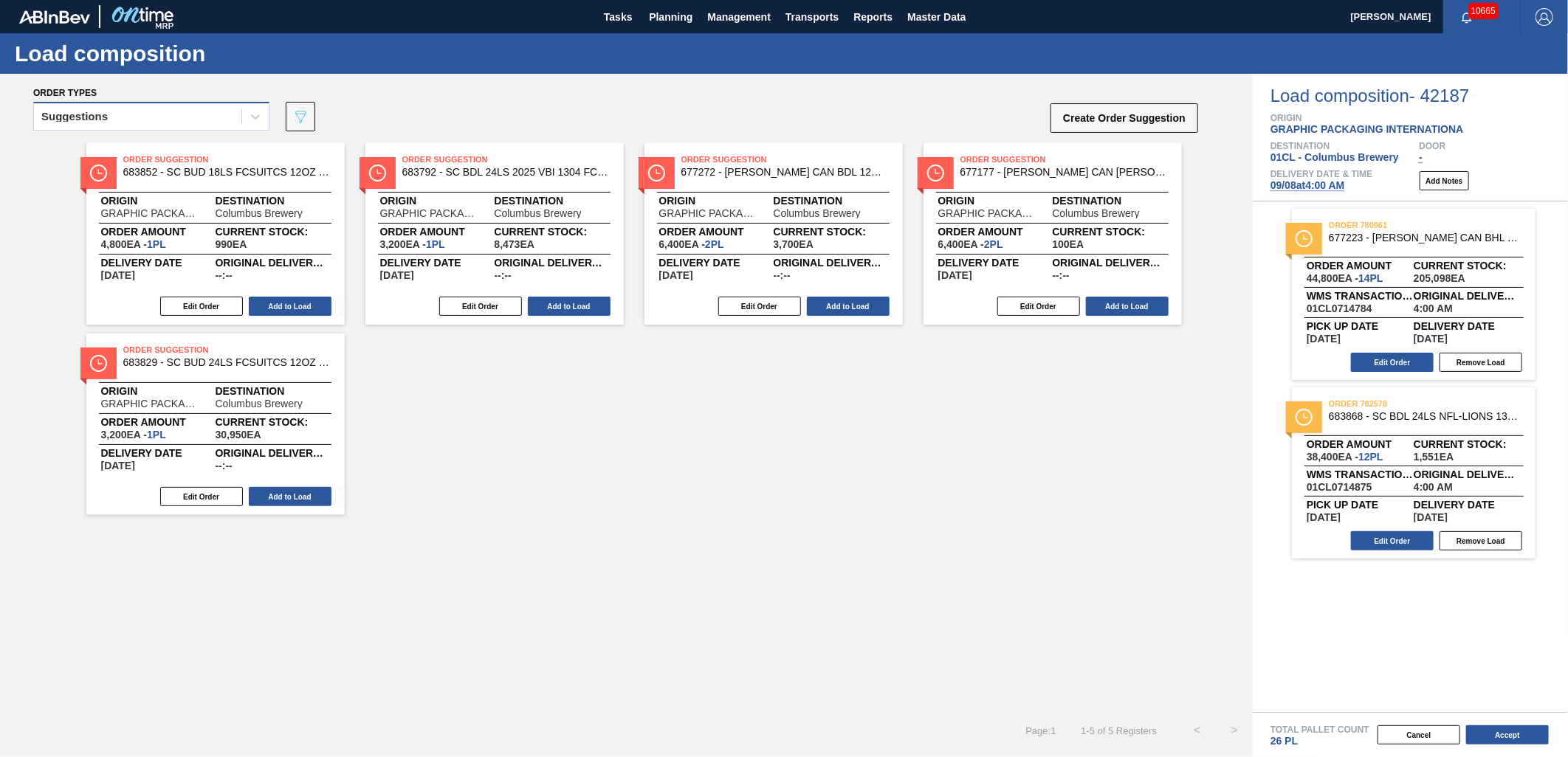
click at [192, 117] on div "Suggestions" at bounding box center [138, 117] width 207 height 21
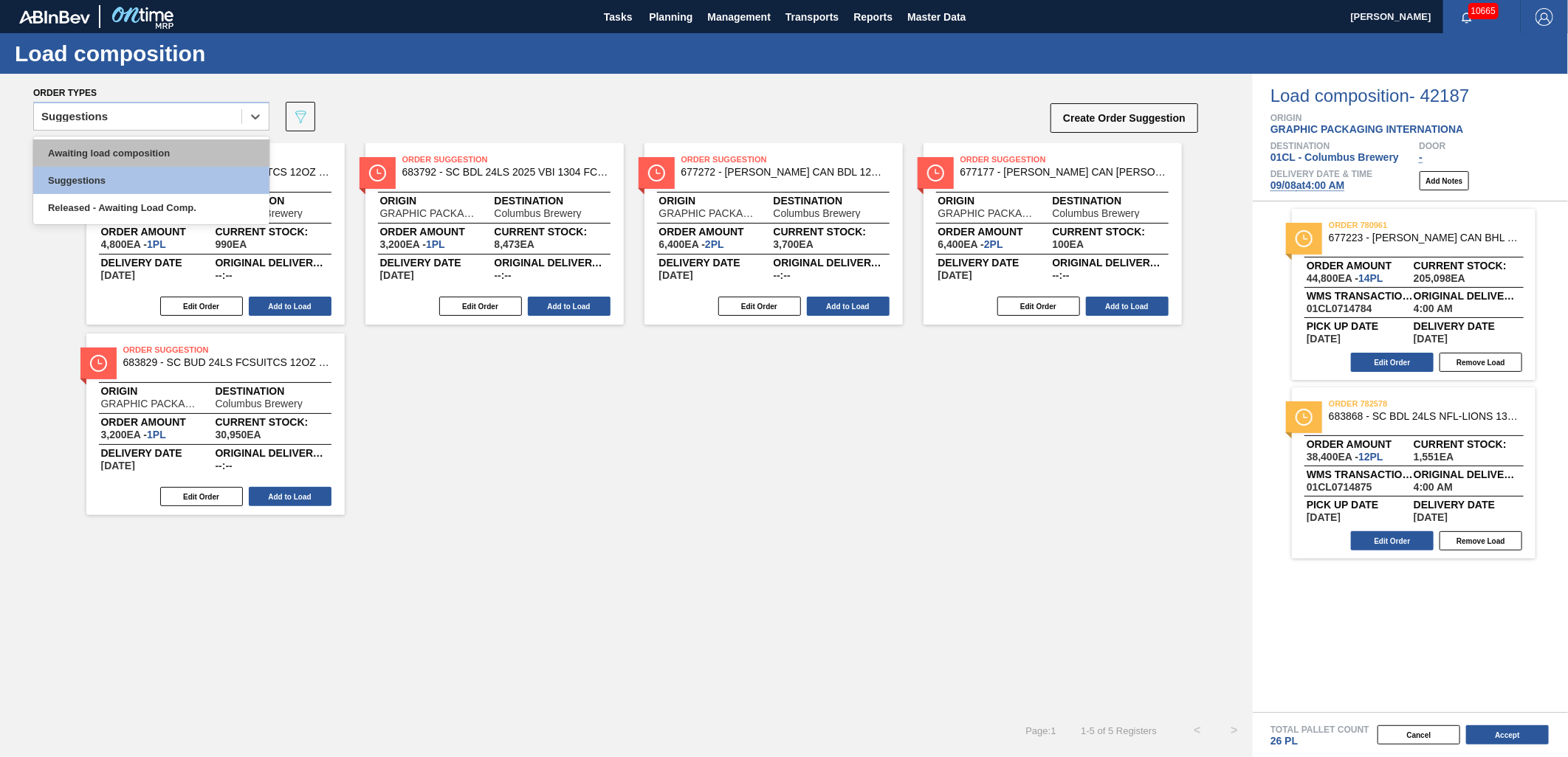
click at [147, 144] on div "Awaiting load composition" at bounding box center [151, 152] width 236 height 27
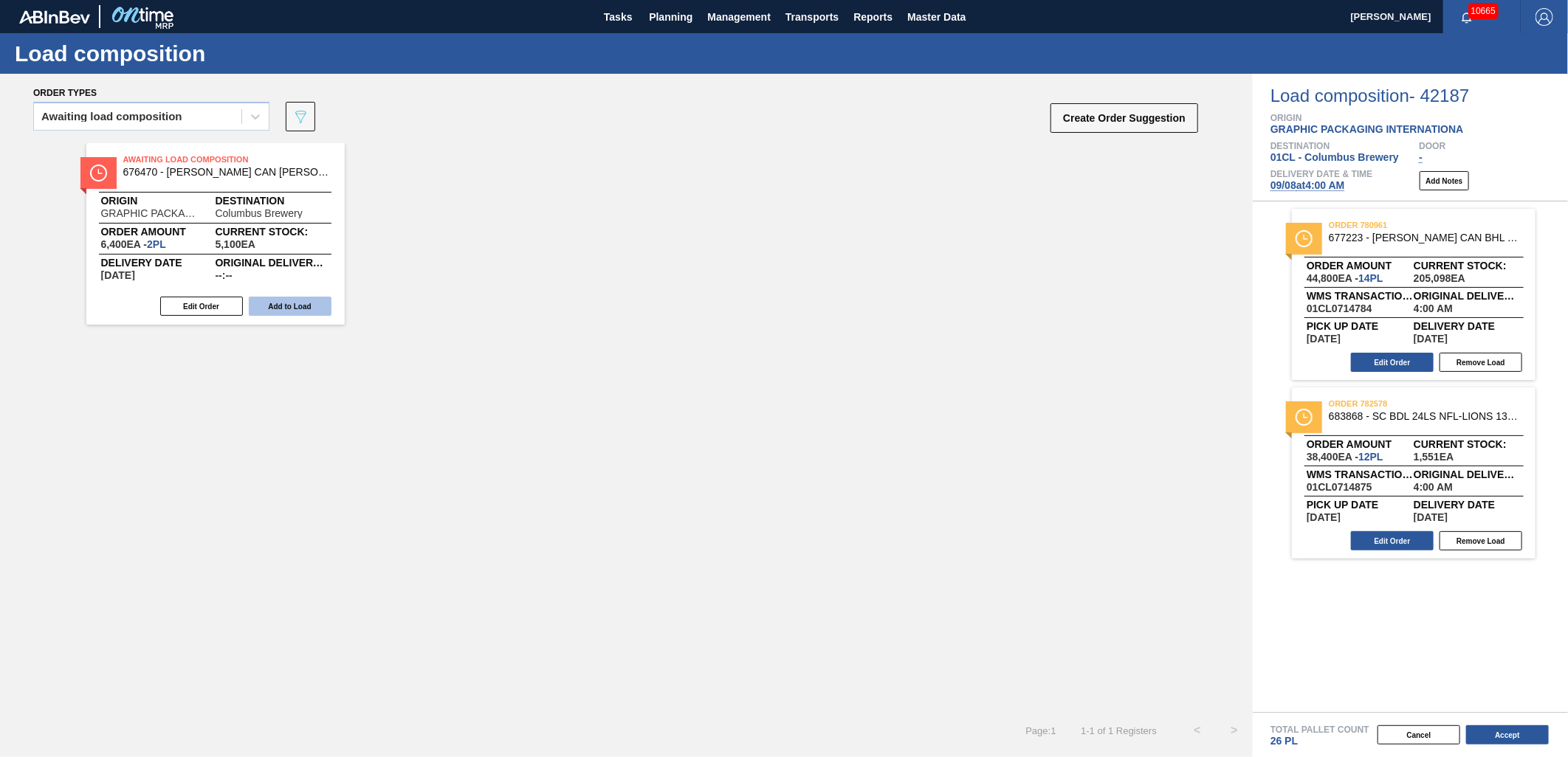
click at [272, 306] on button "Add to Load" at bounding box center [290, 306] width 83 height 19
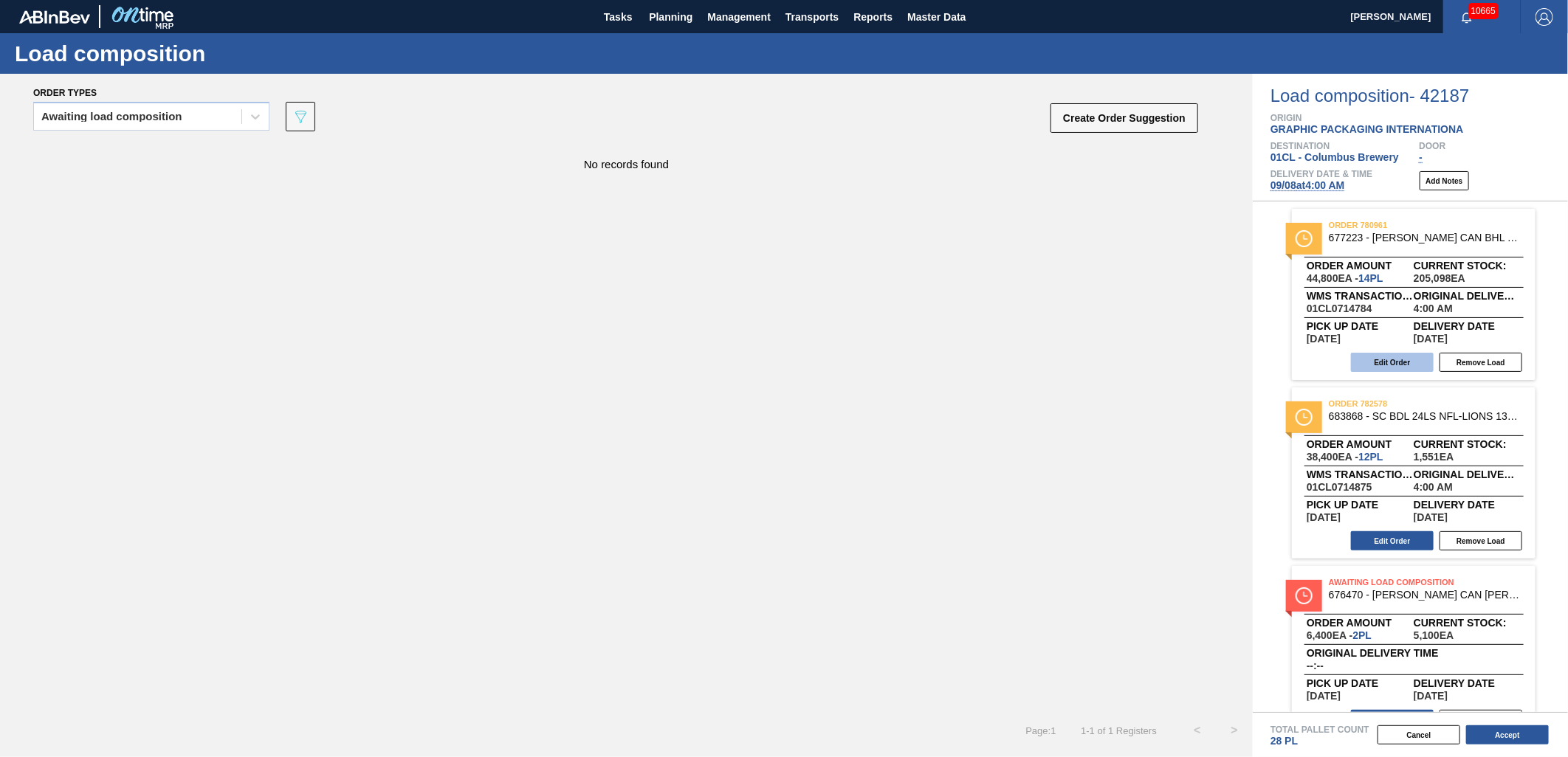
click at [1388, 369] on button "Edit Order" at bounding box center [1392, 363] width 83 height 19
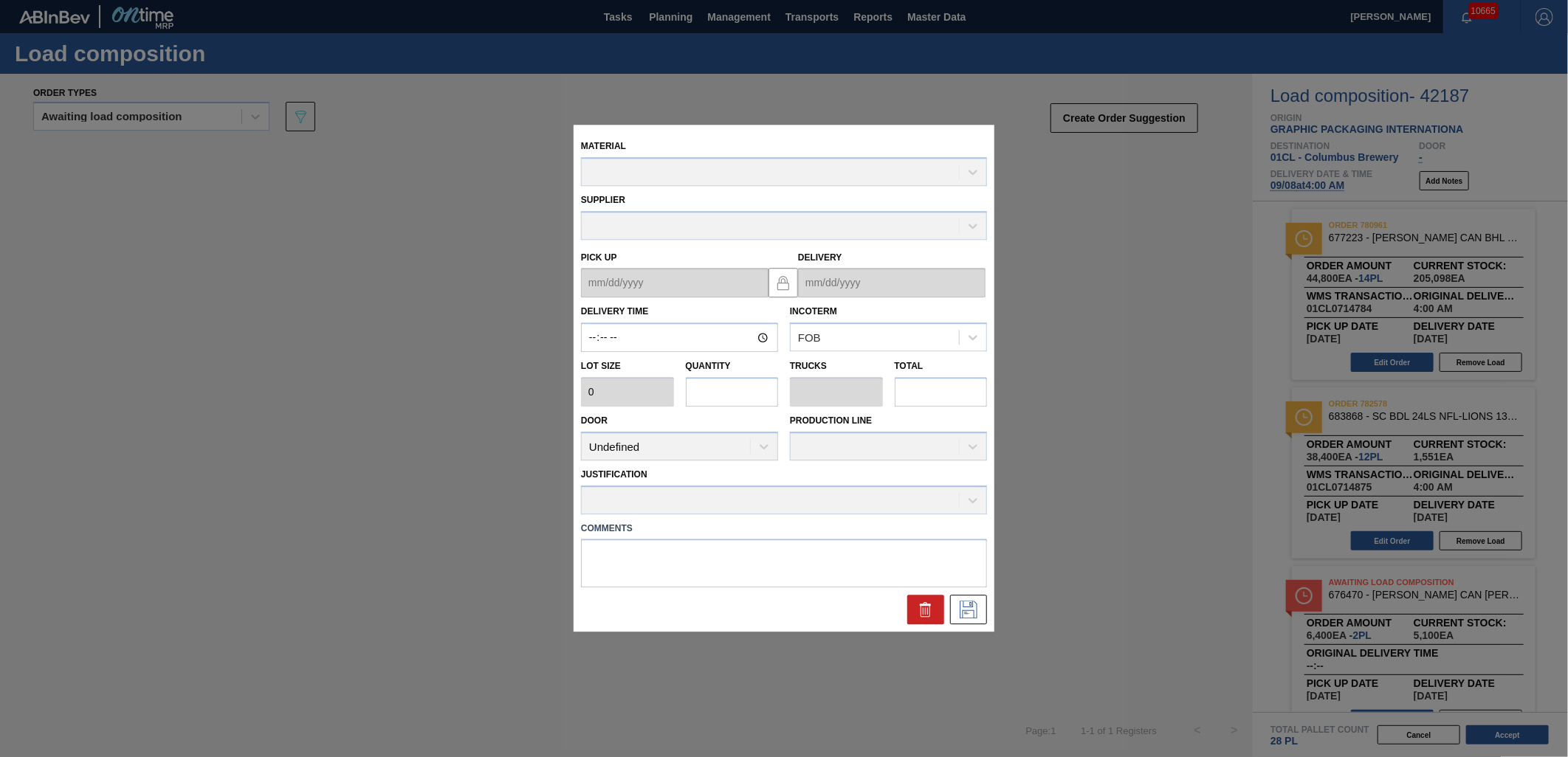
type input "04:00:00"
type input "3,200"
type input "14"
type input "0.538"
type input "44,800"
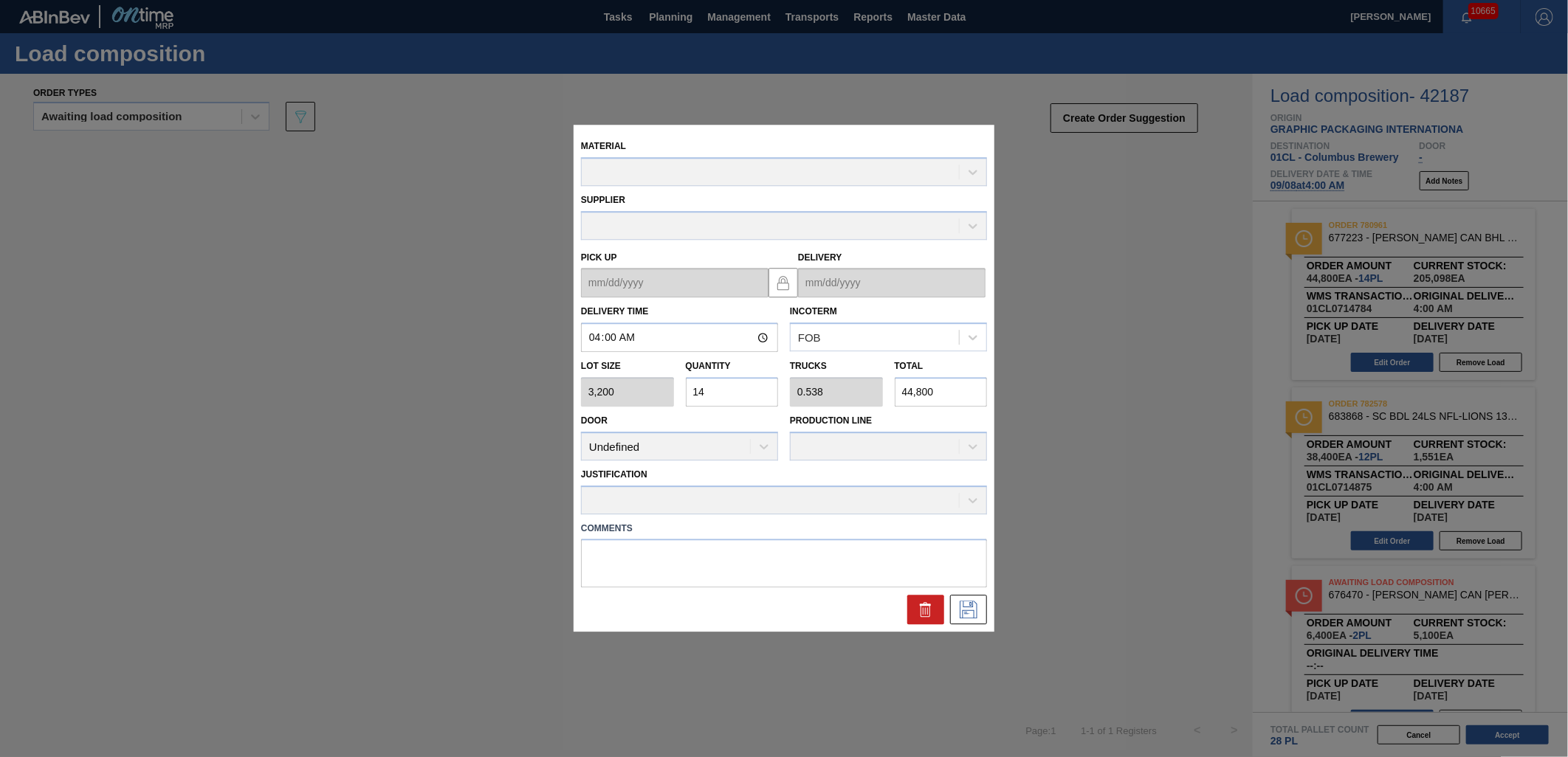
type up "[DATE]"
type input "[DATE]"
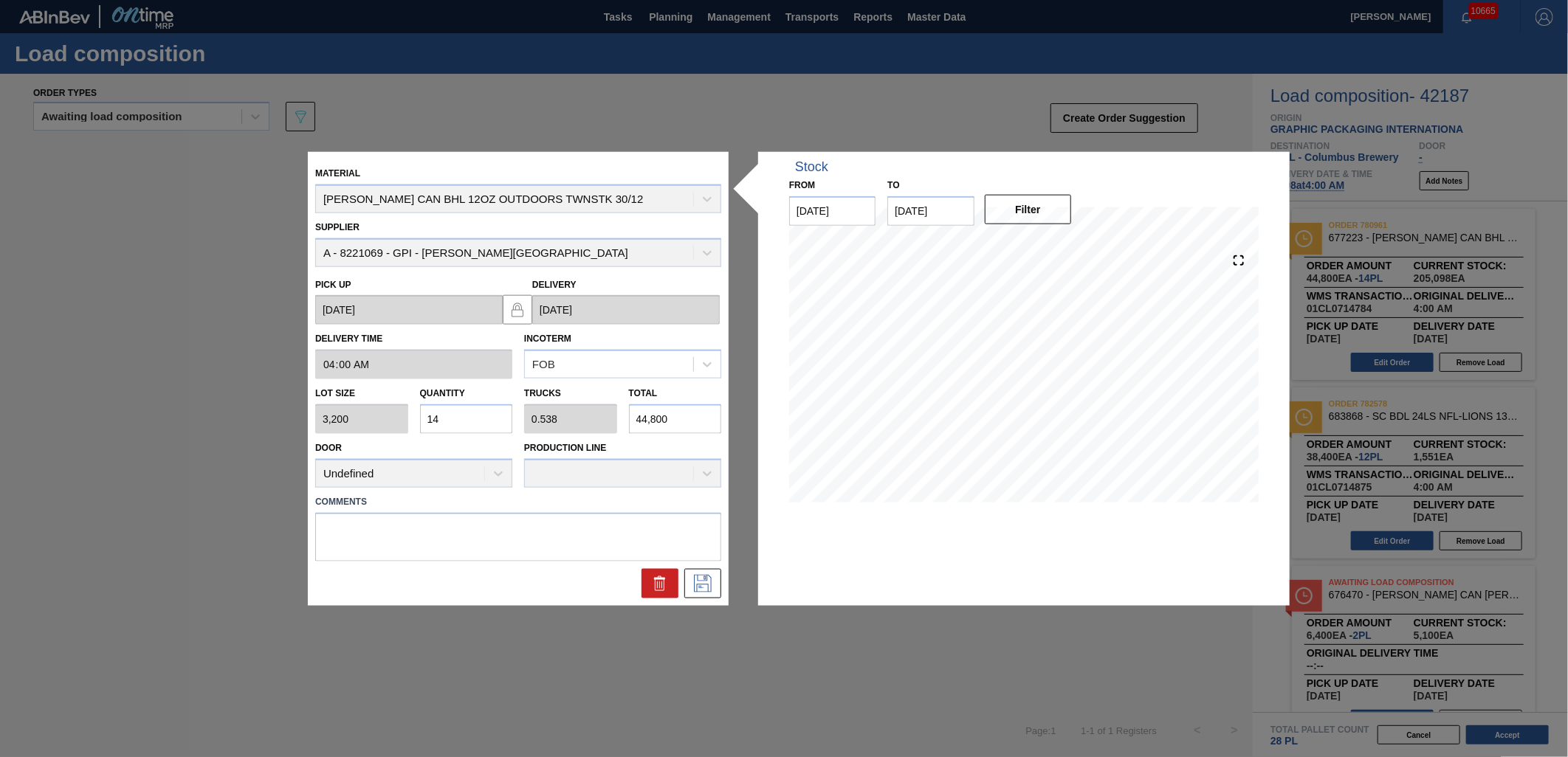
click at [473, 418] on input "14" at bounding box center [466, 419] width 93 height 30
type input "1"
type input "0.038"
type input "3,200"
type input "12"
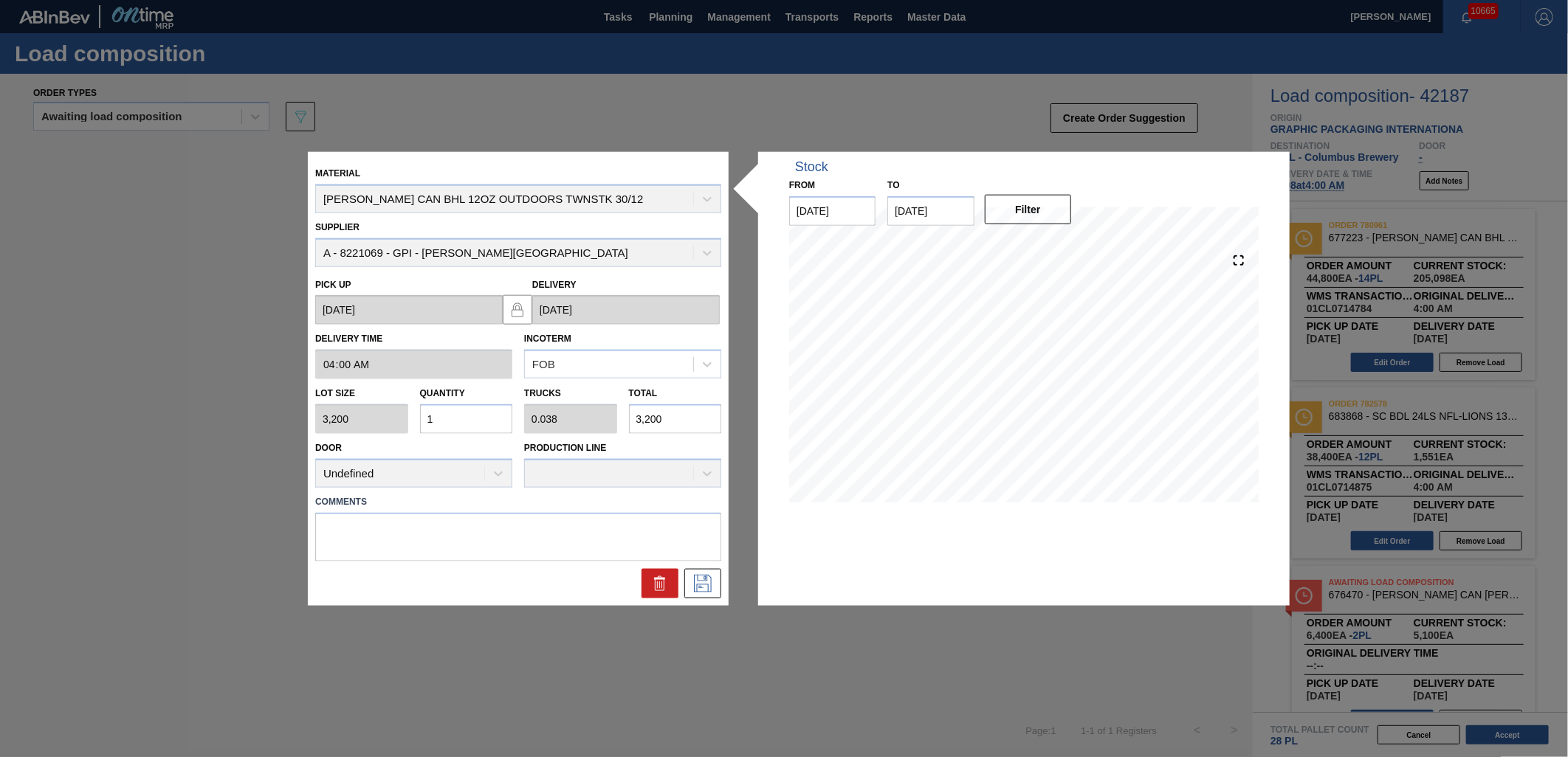
type input "0.462"
type input "38,400"
type input "12"
click at [697, 584] on icon at bounding box center [703, 583] width 18 height 18
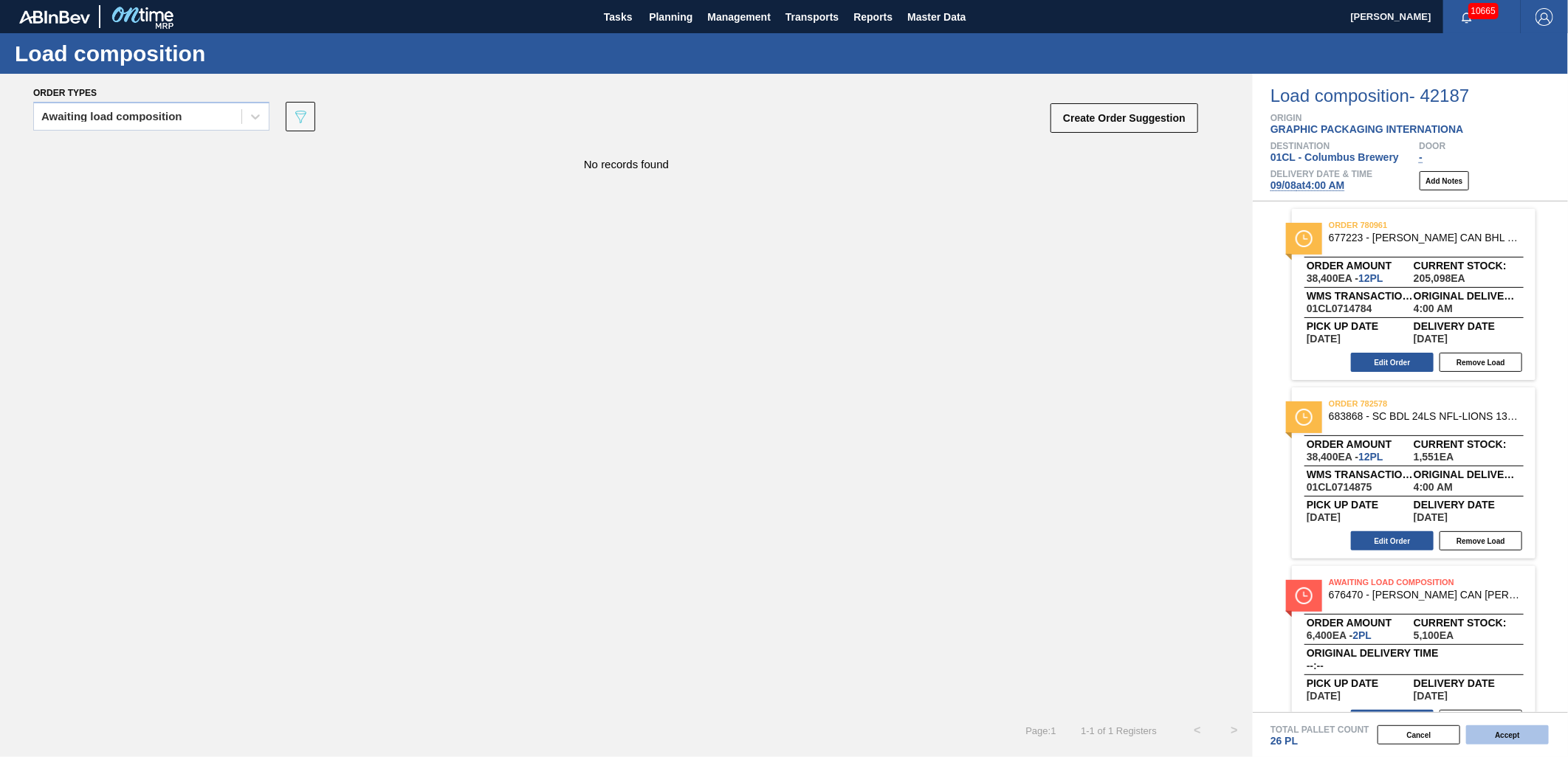
click at [1410, 681] on button "Accept" at bounding box center [1507, 735] width 83 height 19
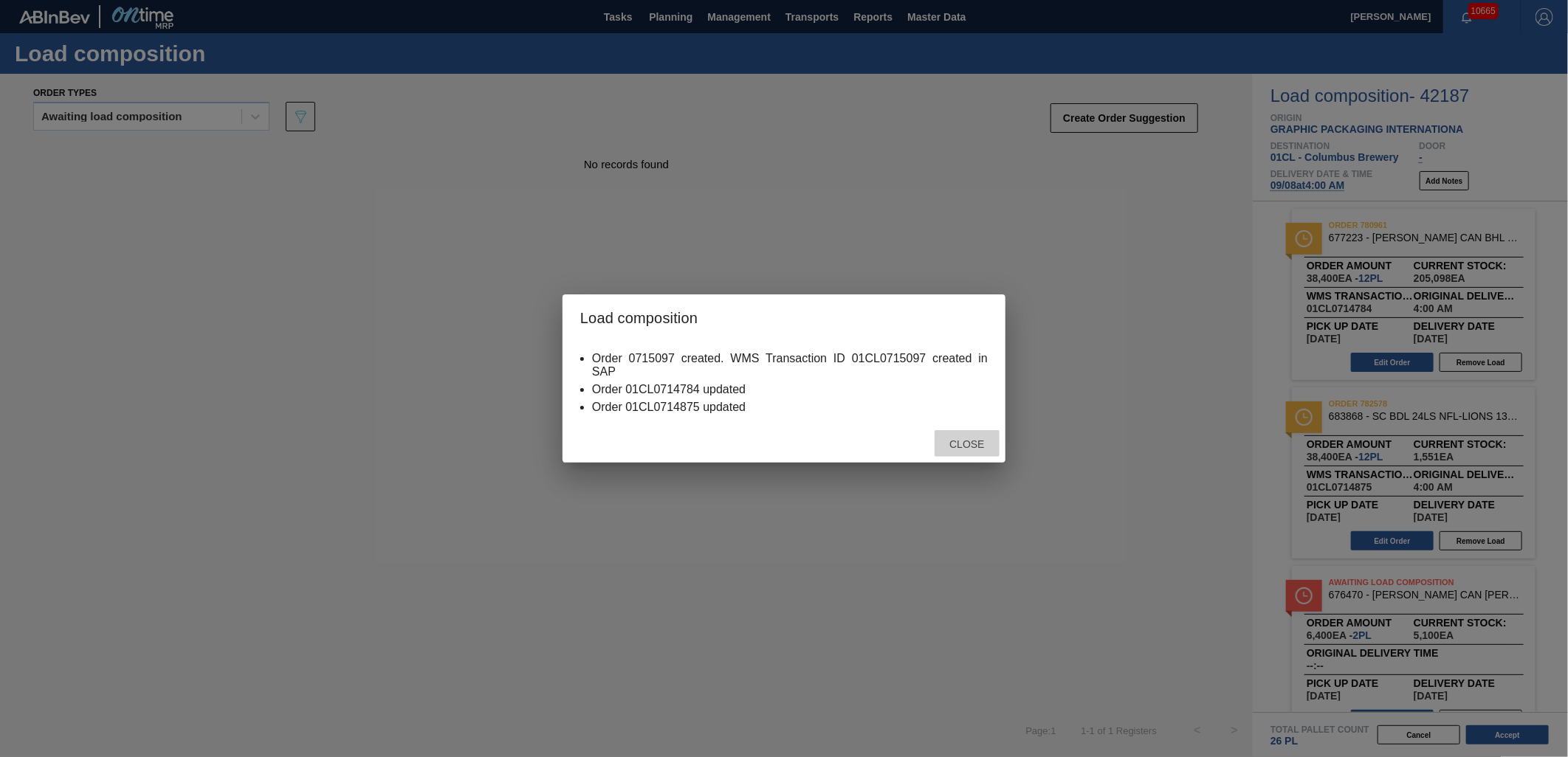
click at [970, 447] on span "Close" at bounding box center [966, 444] width 58 height 12
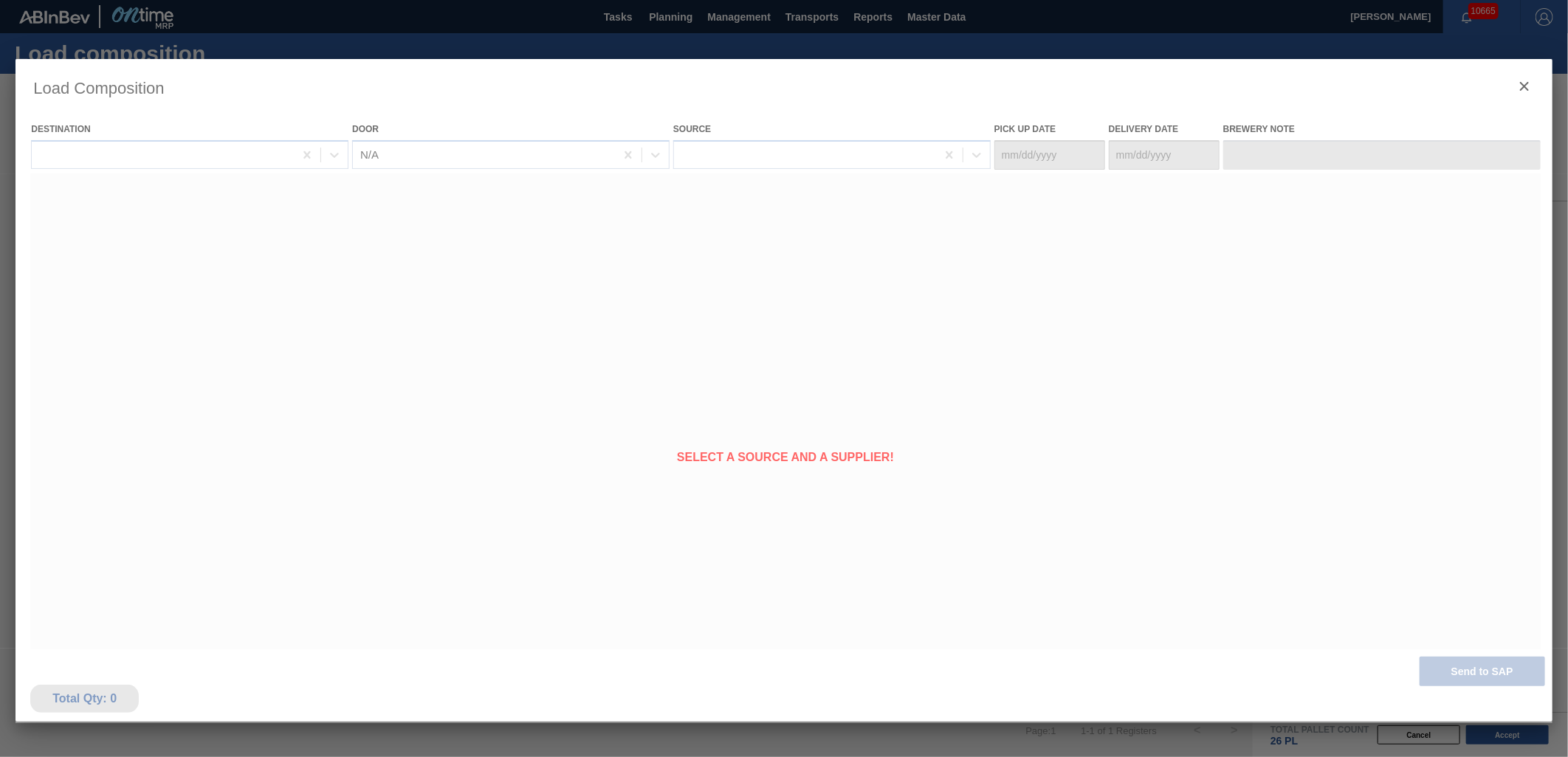
type Date "[DATE]"
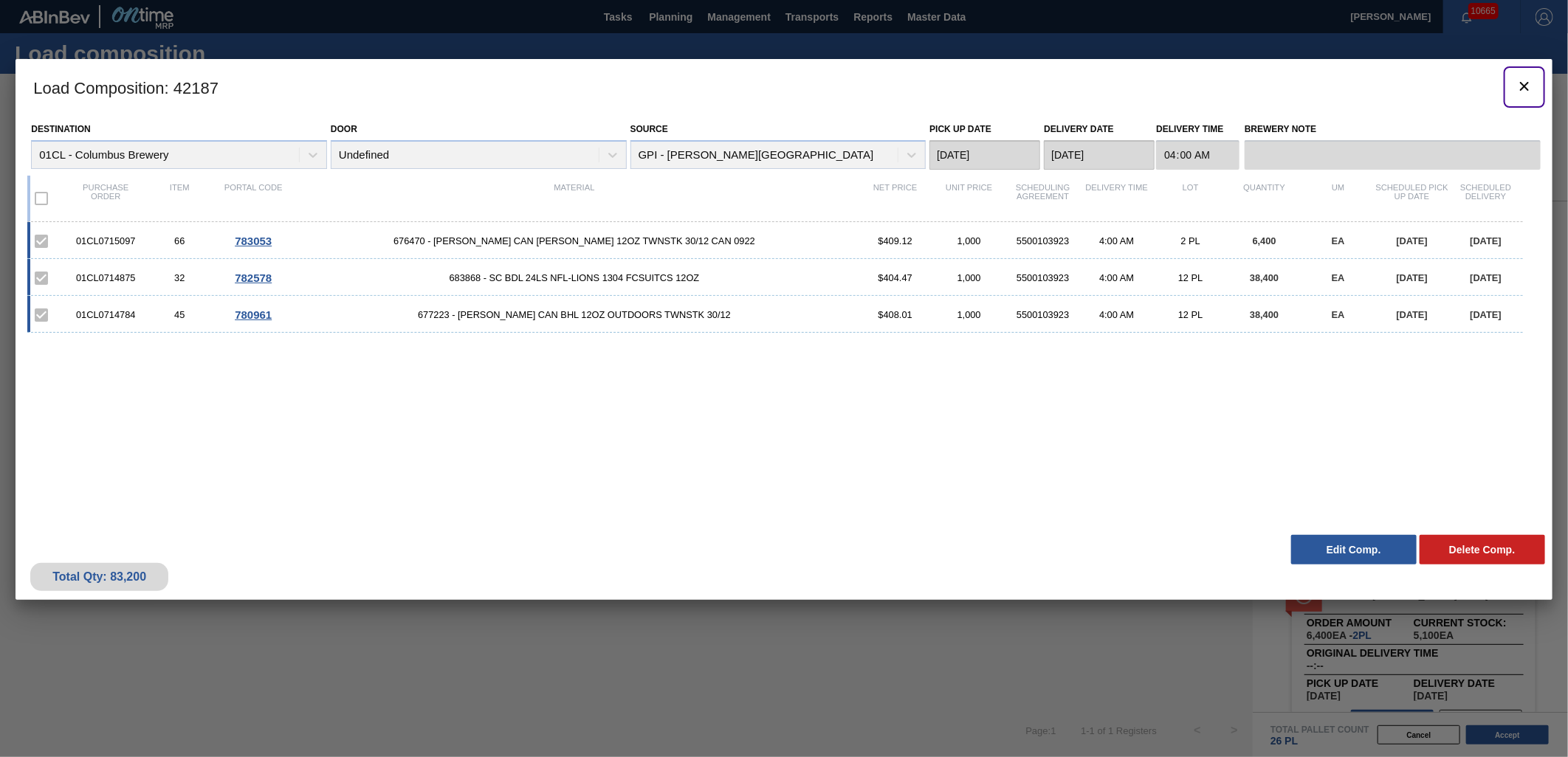
click at [1410, 87] on icon "botão de ícone" at bounding box center [1524, 87] width 18 height 18
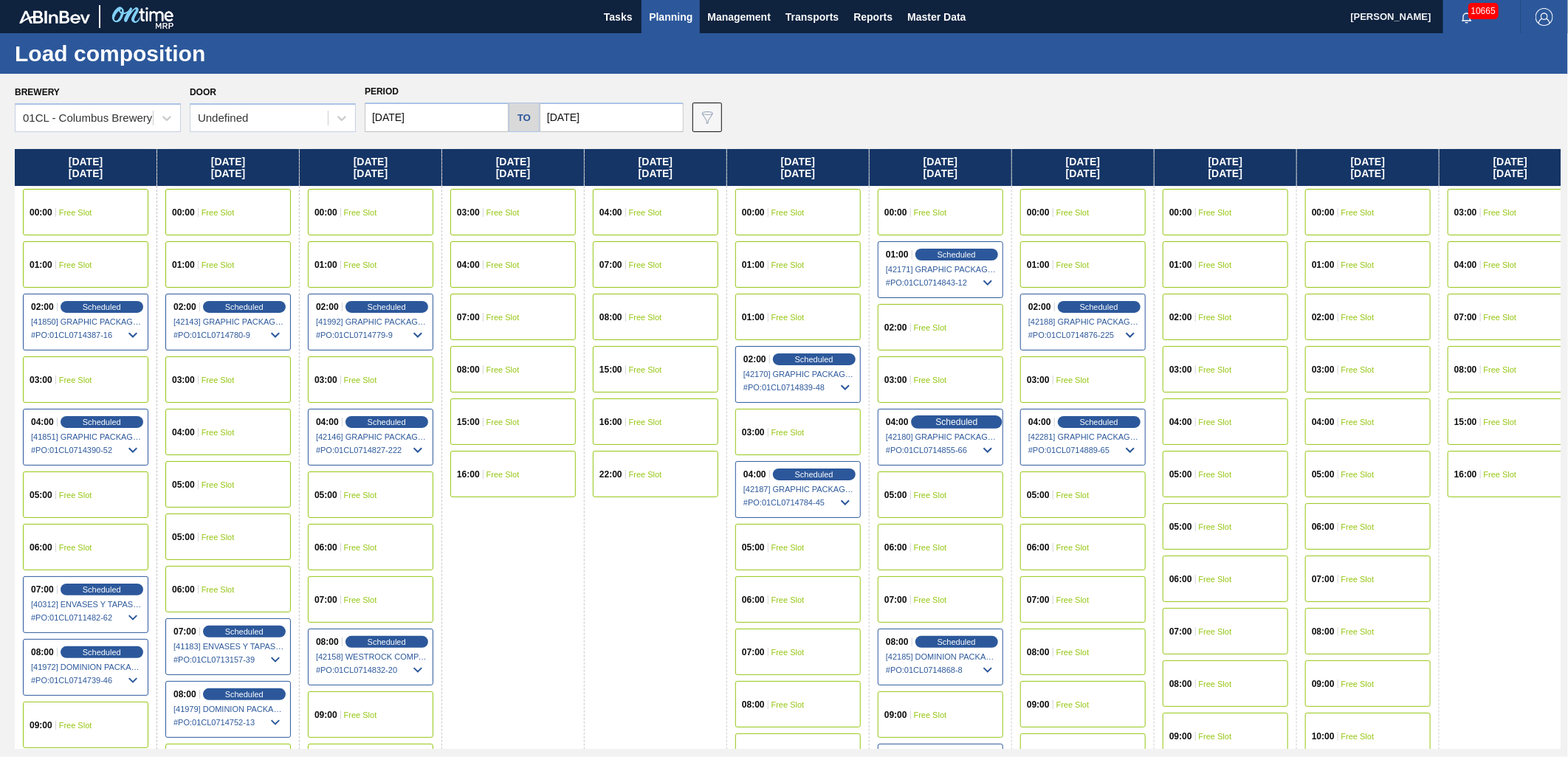
click at [953, 418] on span "Scheduled" at bounding box center [956, 421] width 42 height 10
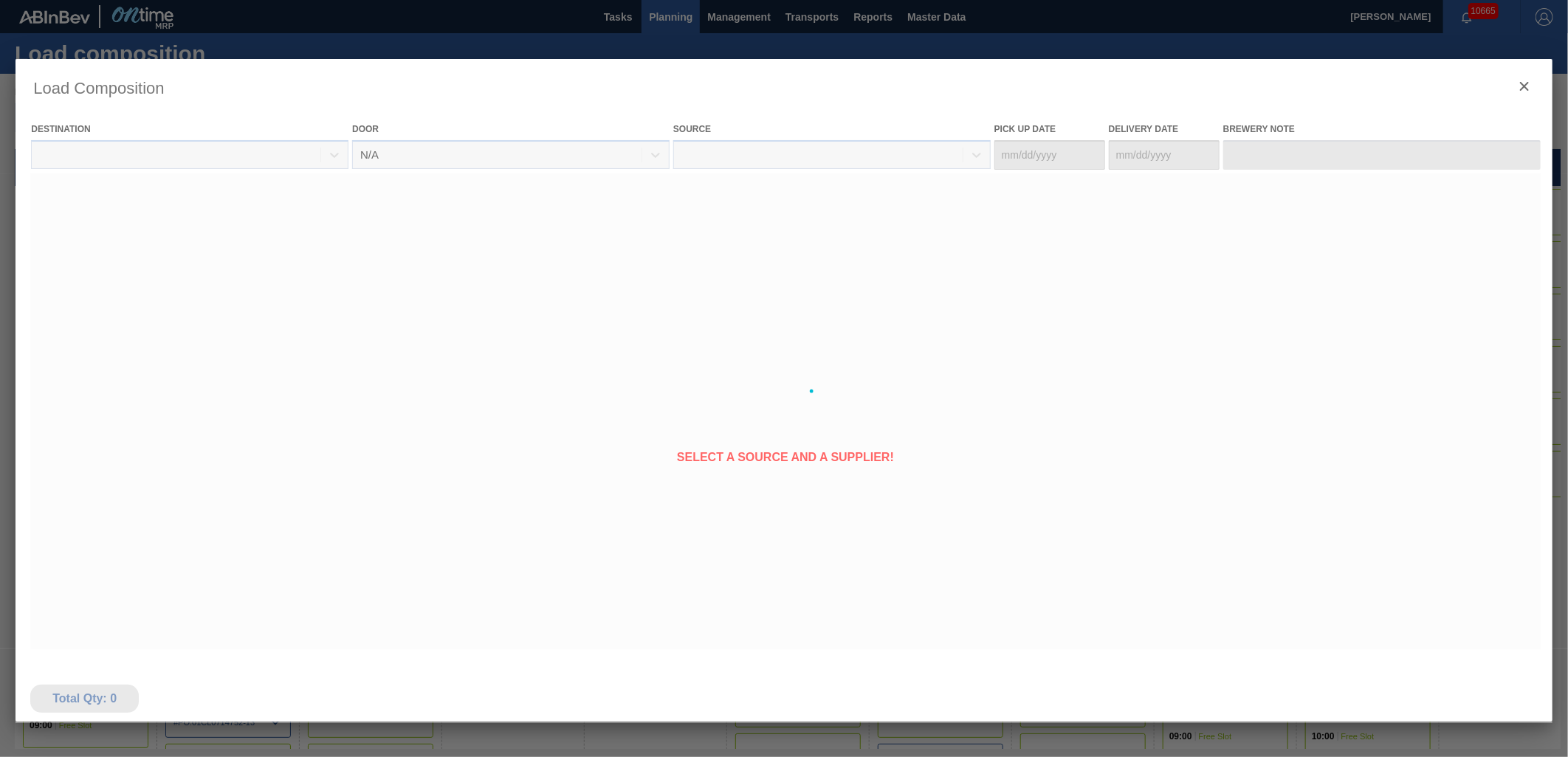
type Date "[DATE]"
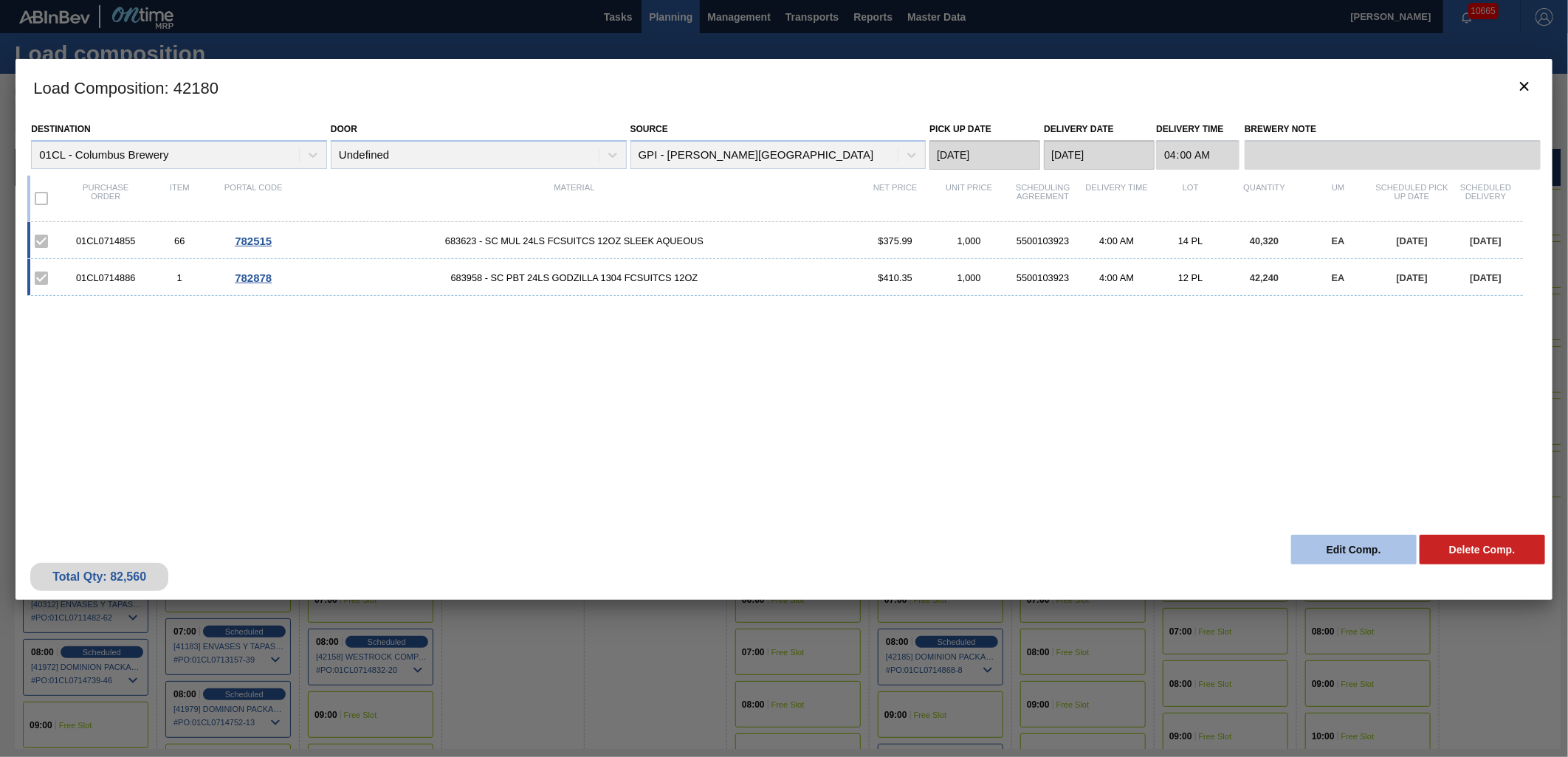
click at [1341, 552] on button "Edit Comp." at bounding box center [1353, 550] width 125 height 30
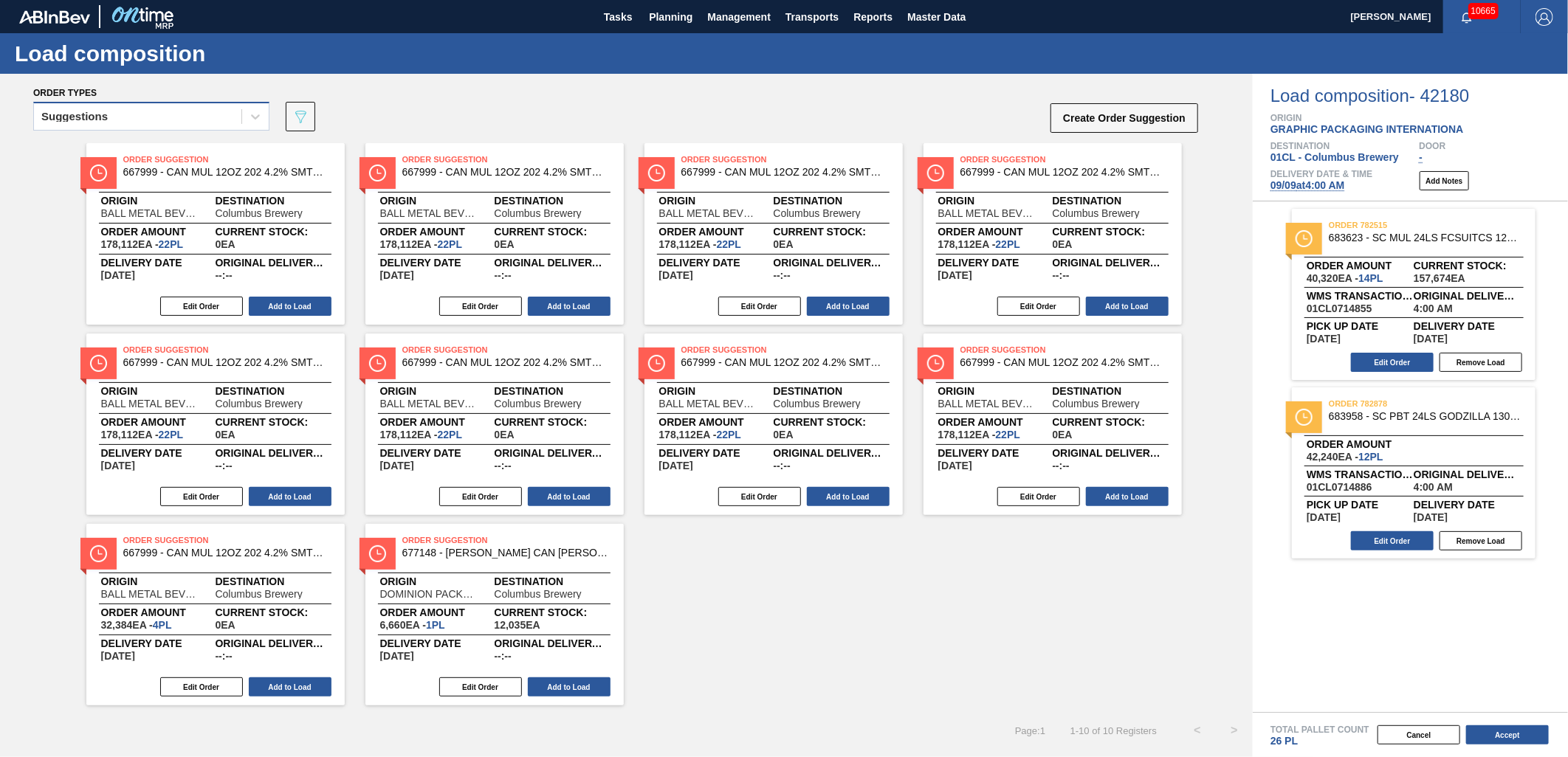
click at [207, 127] on div "Suggestions" at bounding box center [151, 116] width 236 height 29
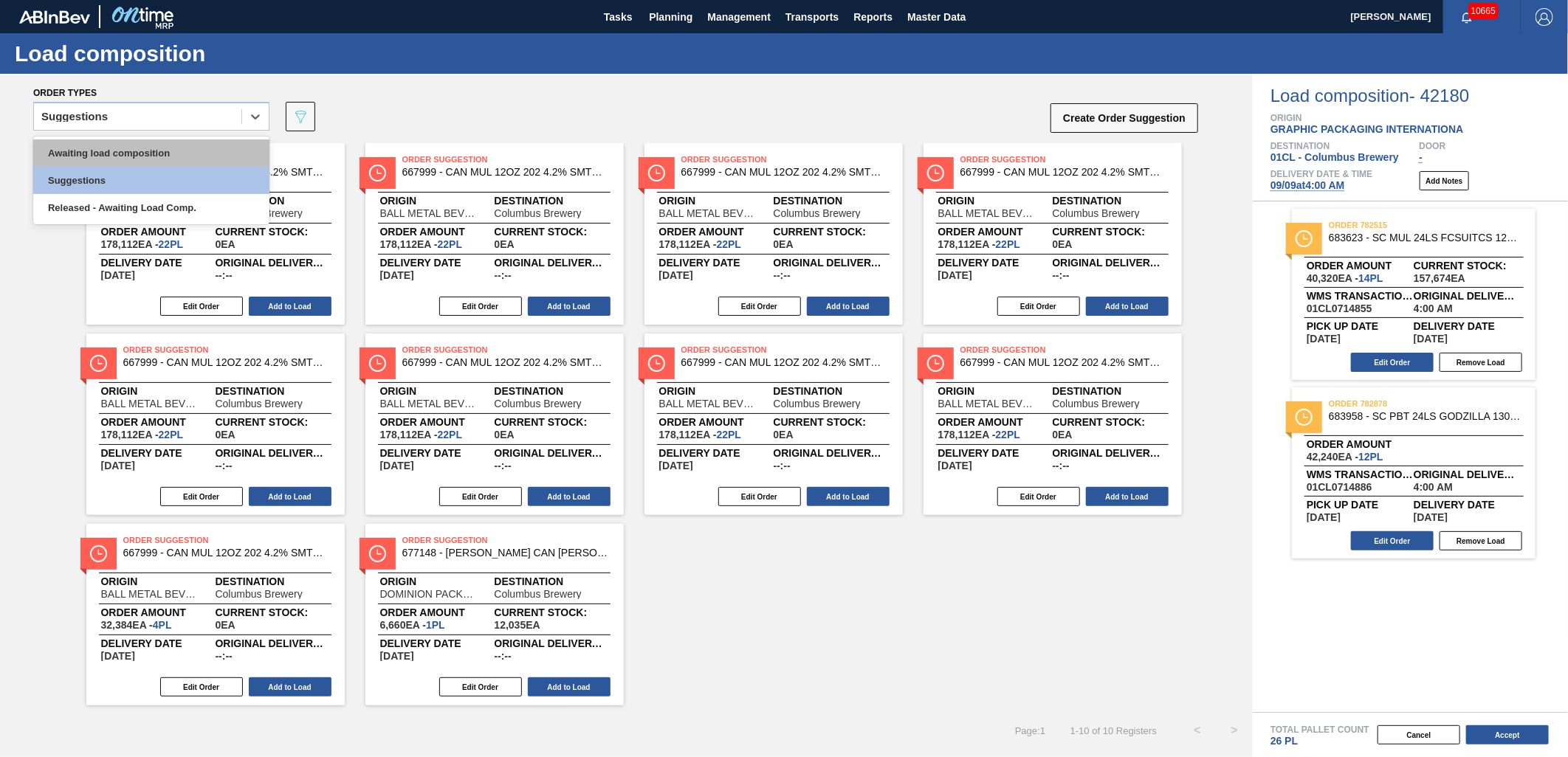
click at [167, 151] on div "Awaiting load composition" at bounding box center [151, 152] width 236 height 27
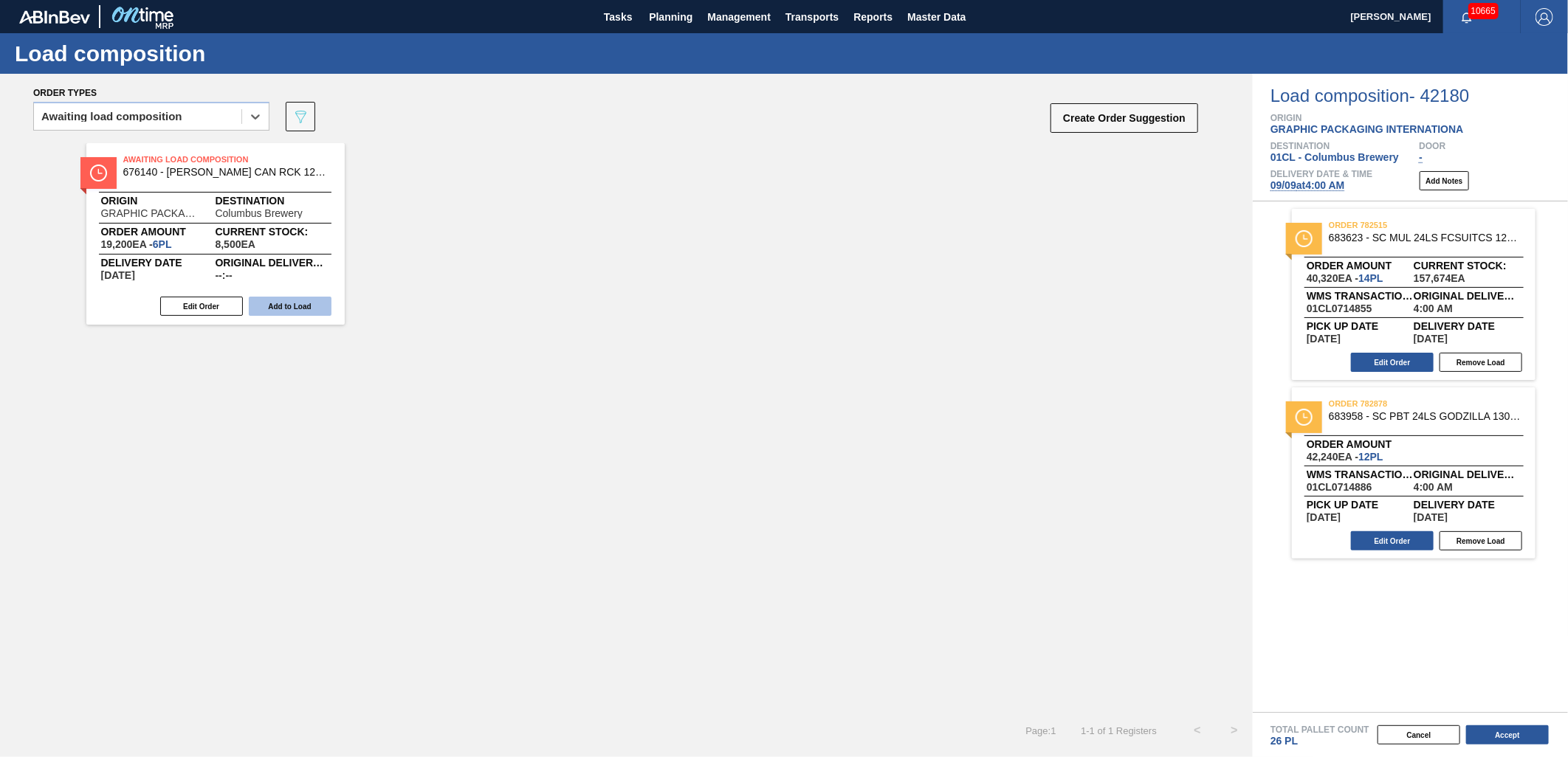
click at [267, 304] on button "Add to Load" at bounding box center [290, 306] width 83 height 19
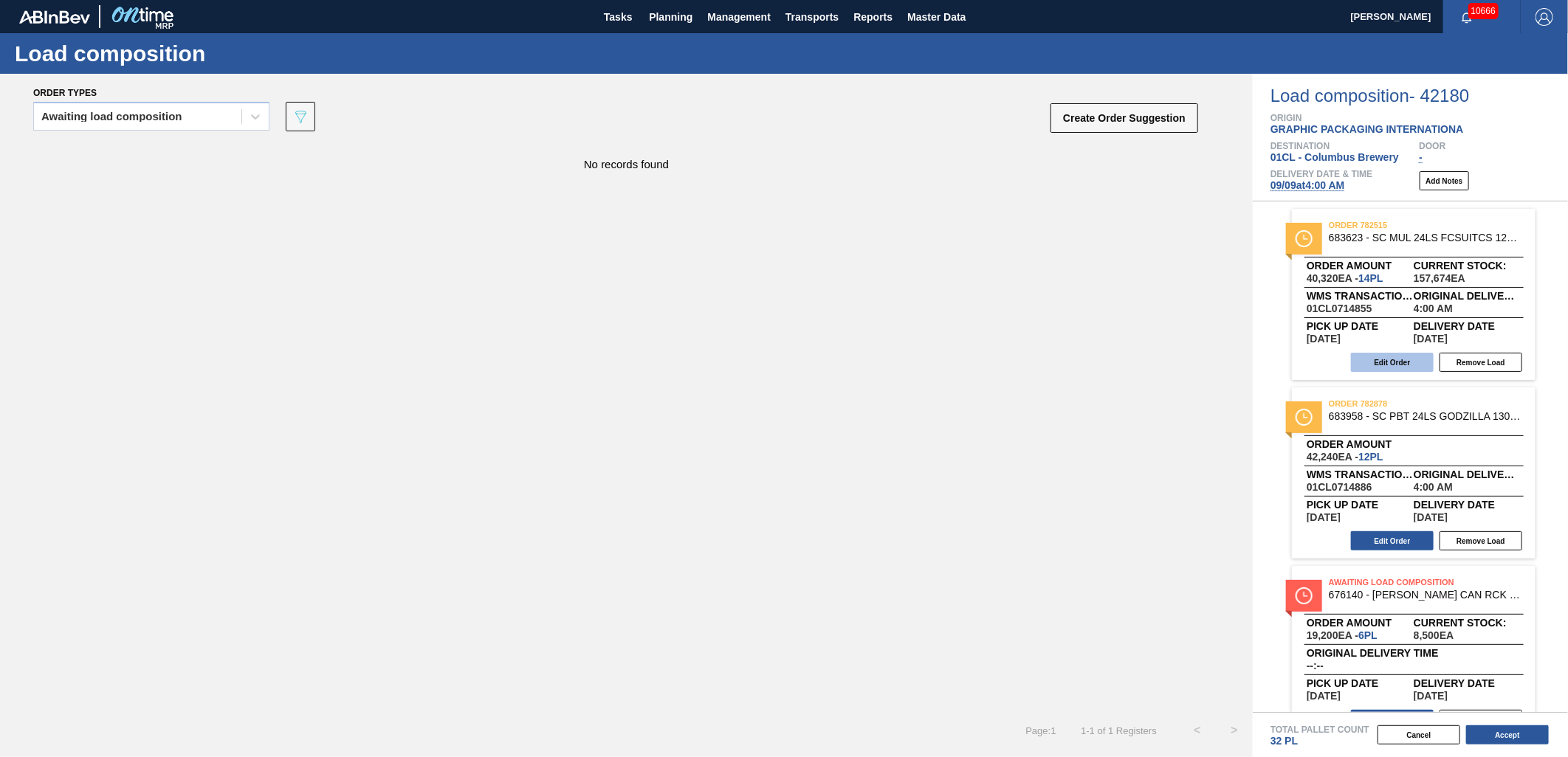
click at [1367, 359] on button "Edit Order" at bounding box center [1392, 363] width 83 height 19
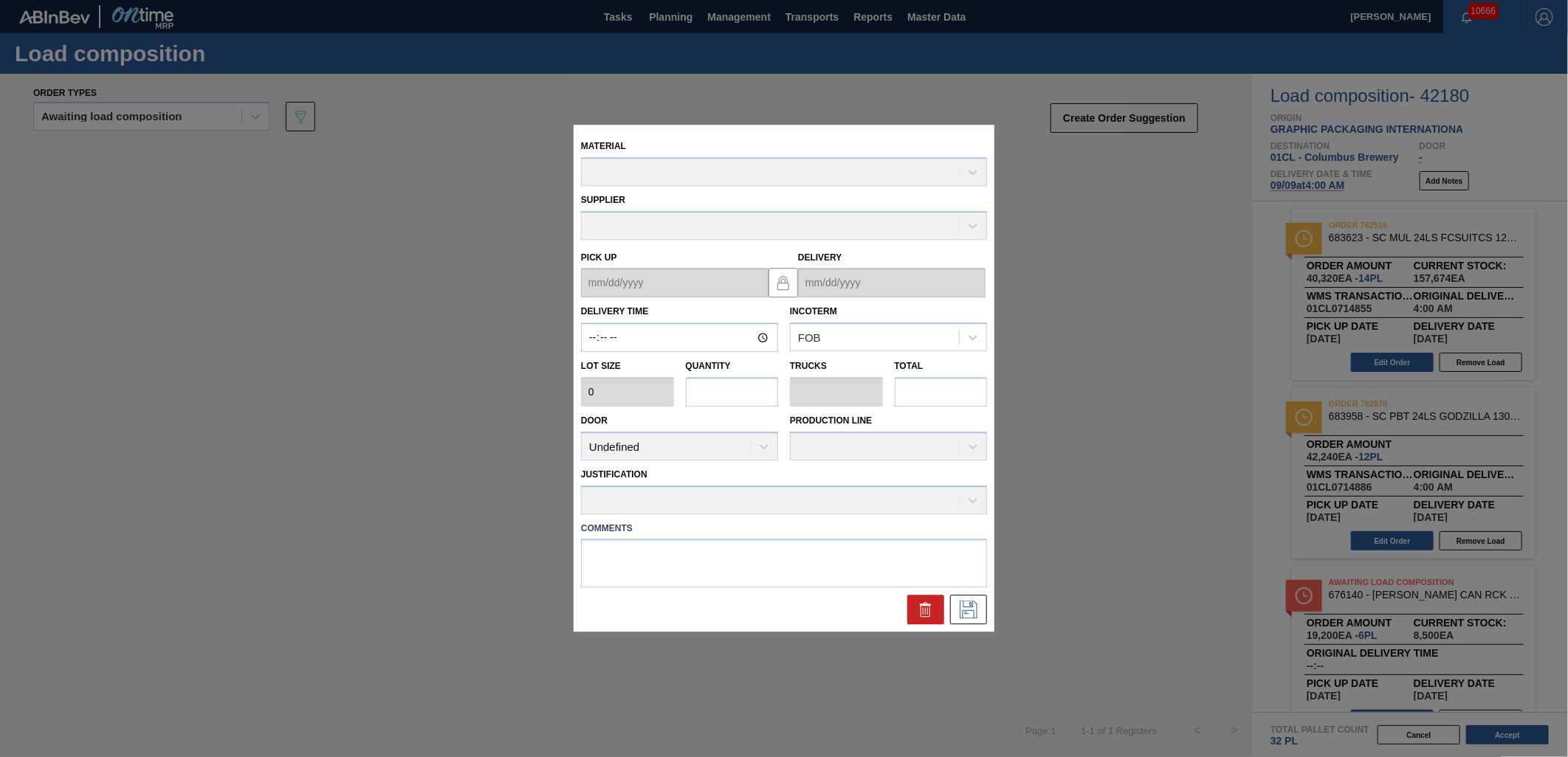
type input "04:00:00"
type input "2,880"
type input "14"
type input "0.538"
type input "40,320"
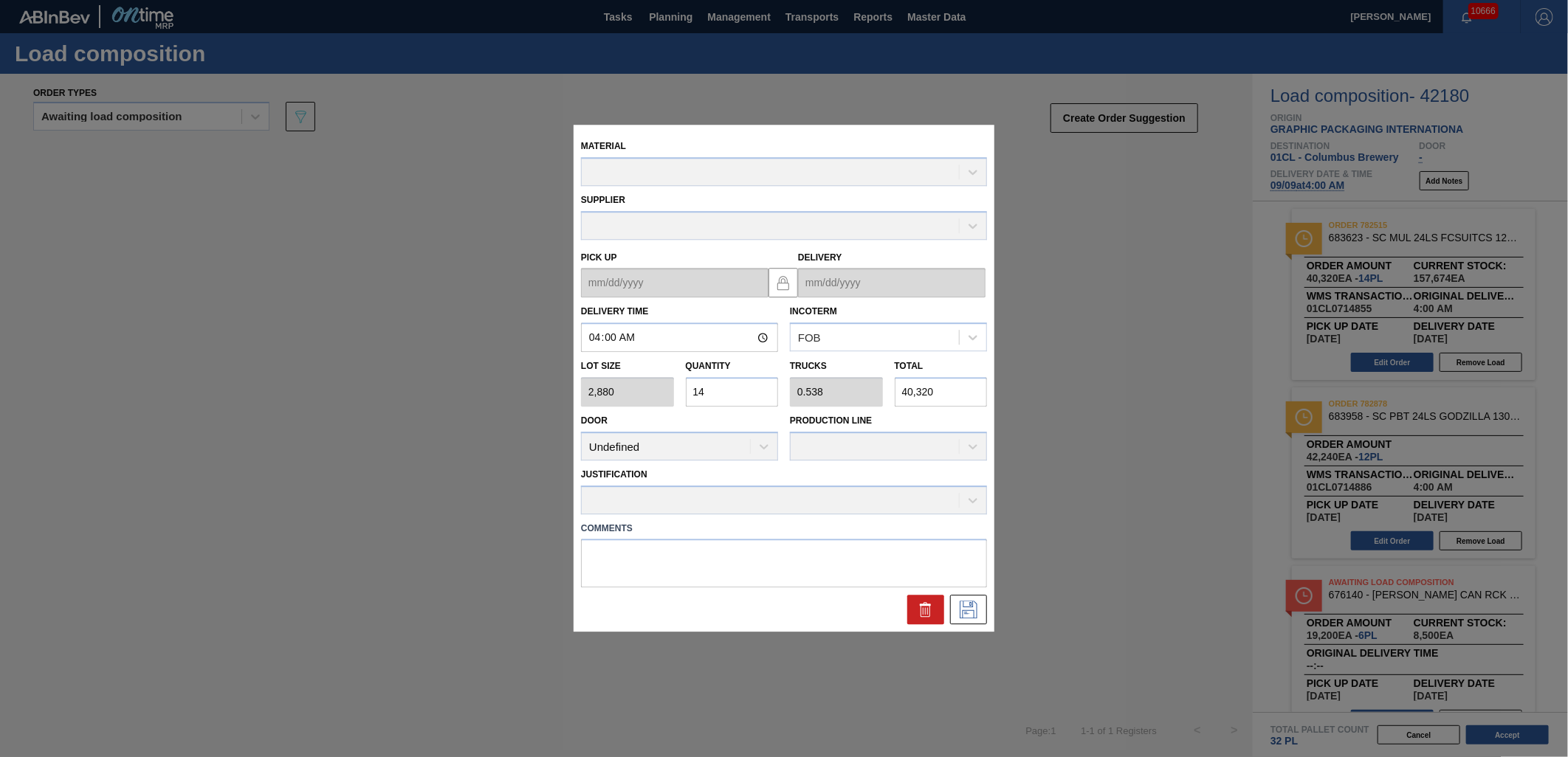
type up "[DATE]"
type input "[DATE]"
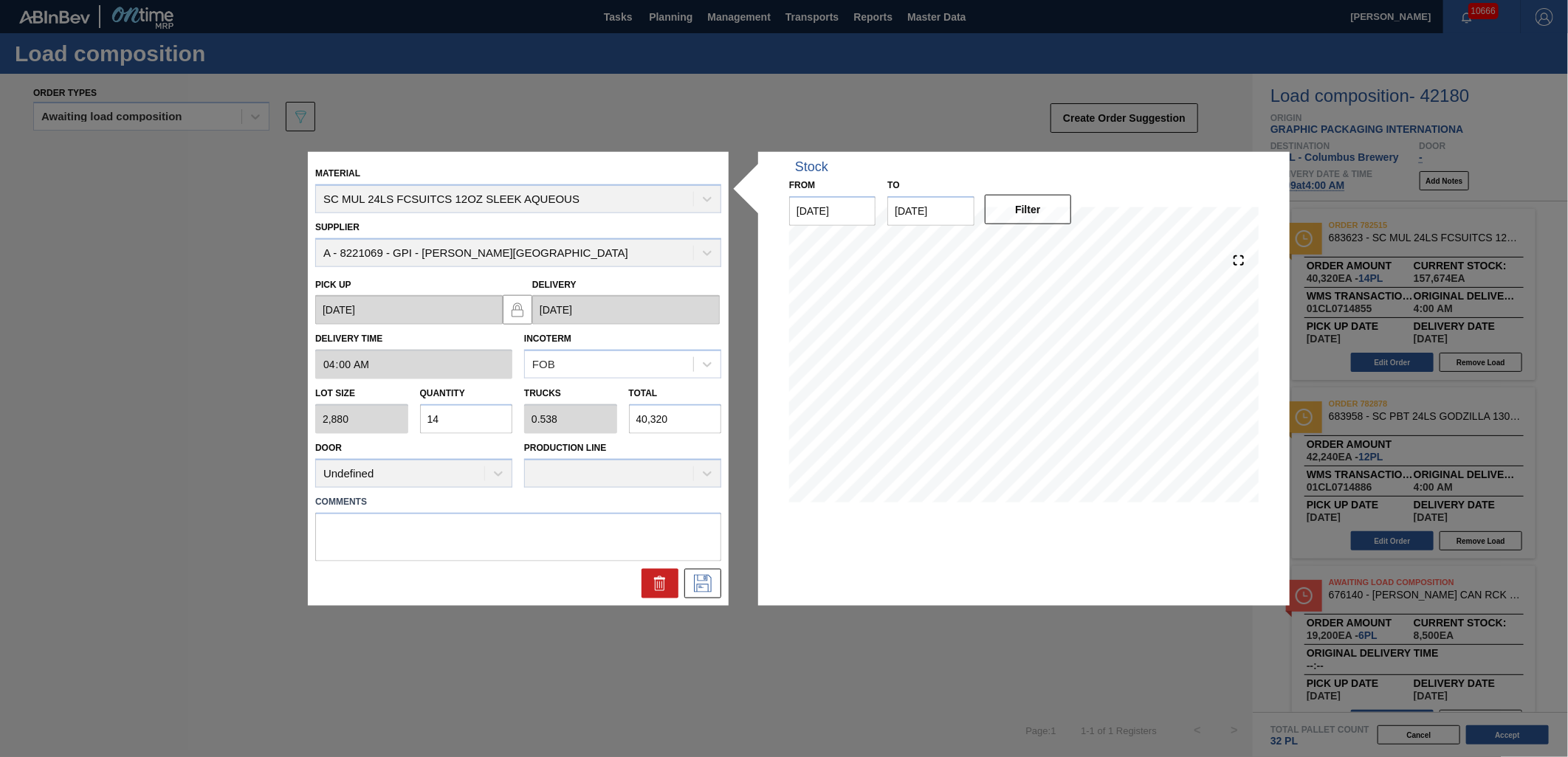
click at [468, 423] on input "14" at bounding box center [466, 419] width 93 height 30
type input "1"
type input "0.038"
type input "2,880"
type input "0"
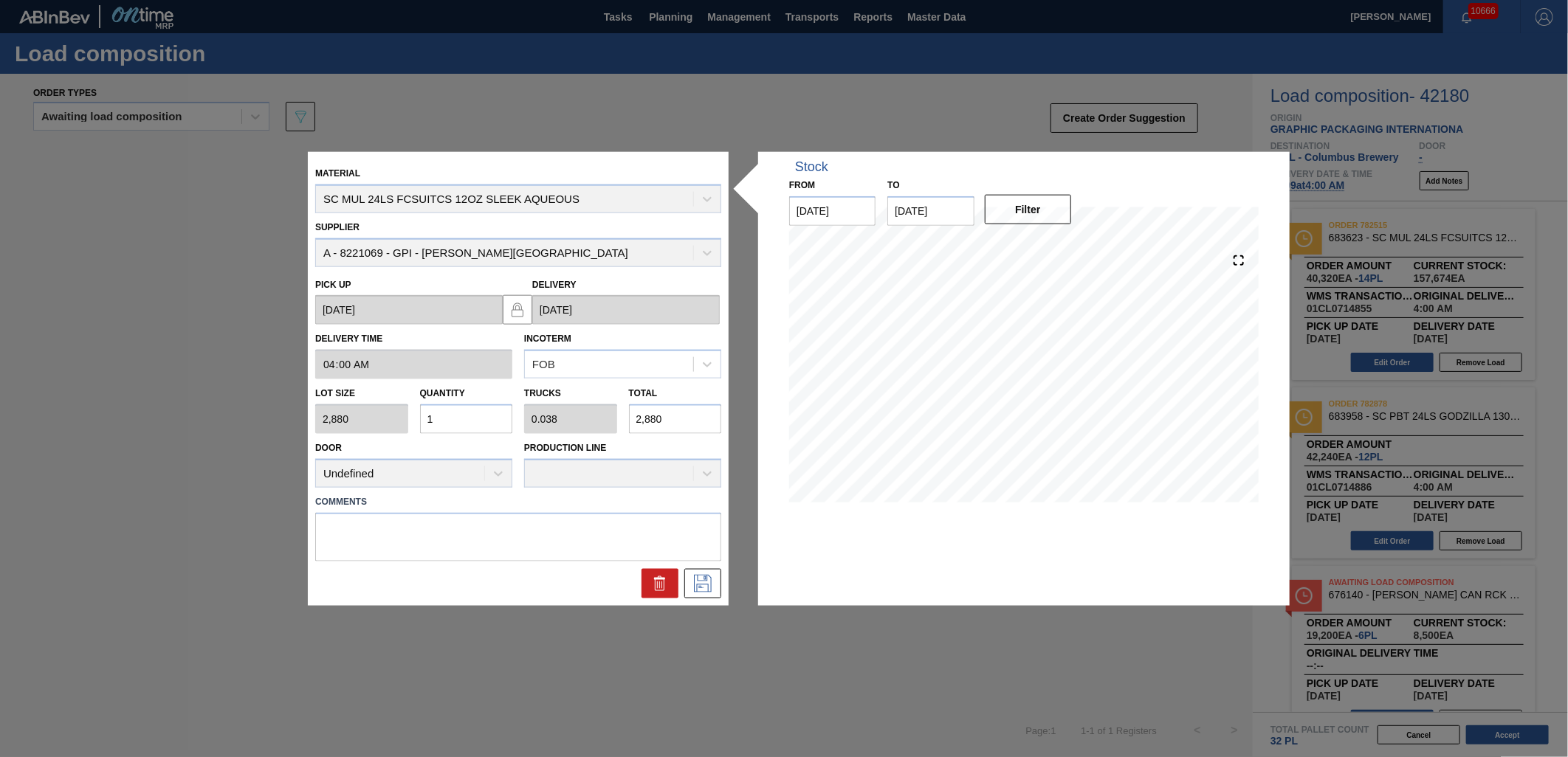
type input "0"
type input "8"
type input "0.308"
type input "23,040"
type input "8"
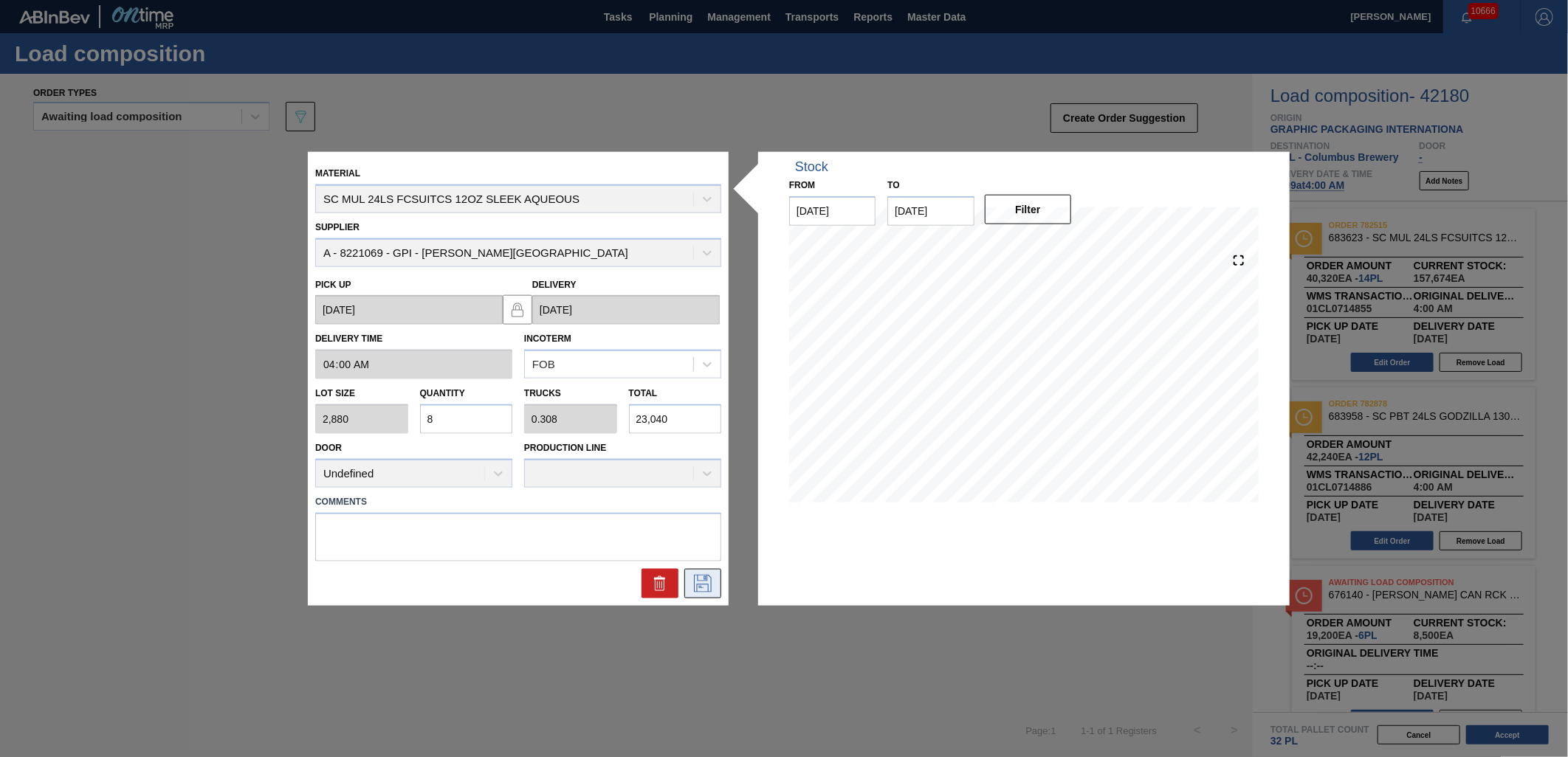
click at [705, 584] on icon at bounding box center [703, 583] width 24 height 18
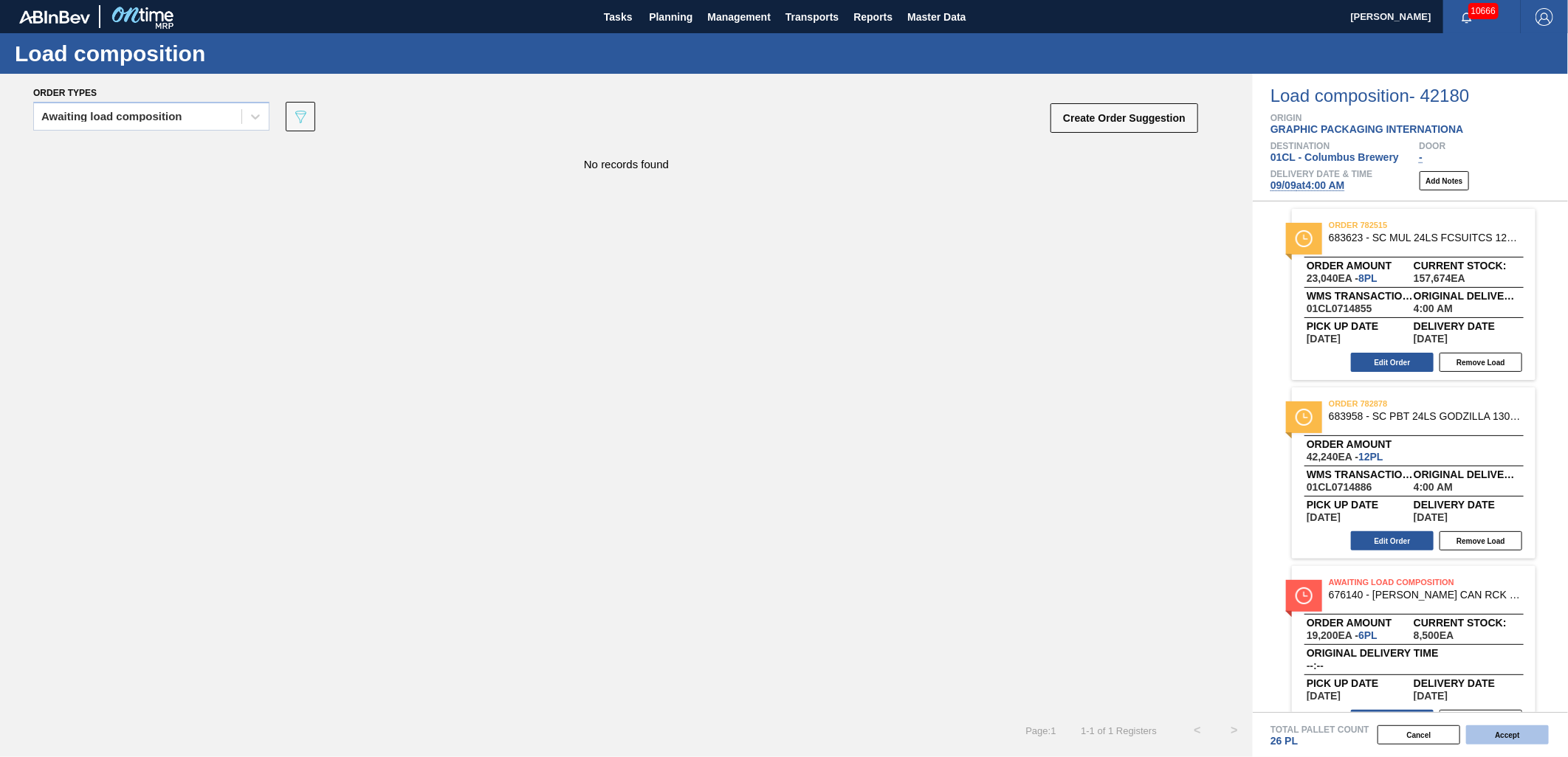
click at [1410, 681] on button "Accept" at bounding box center [1507, 735] width 83 height 19
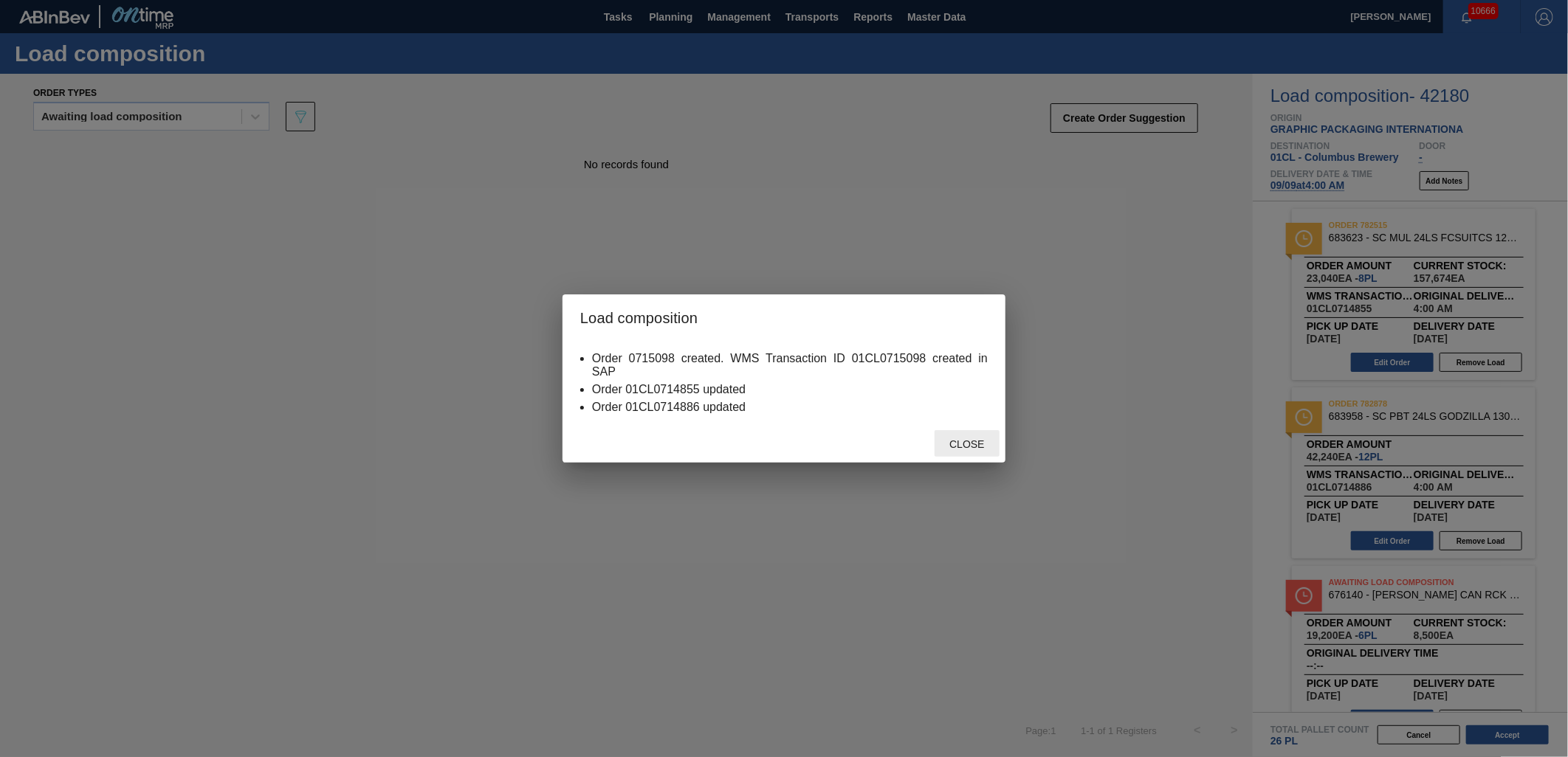
click at [964, 432] on div "Close" at bounding box center [967, 443] width 65 height 27
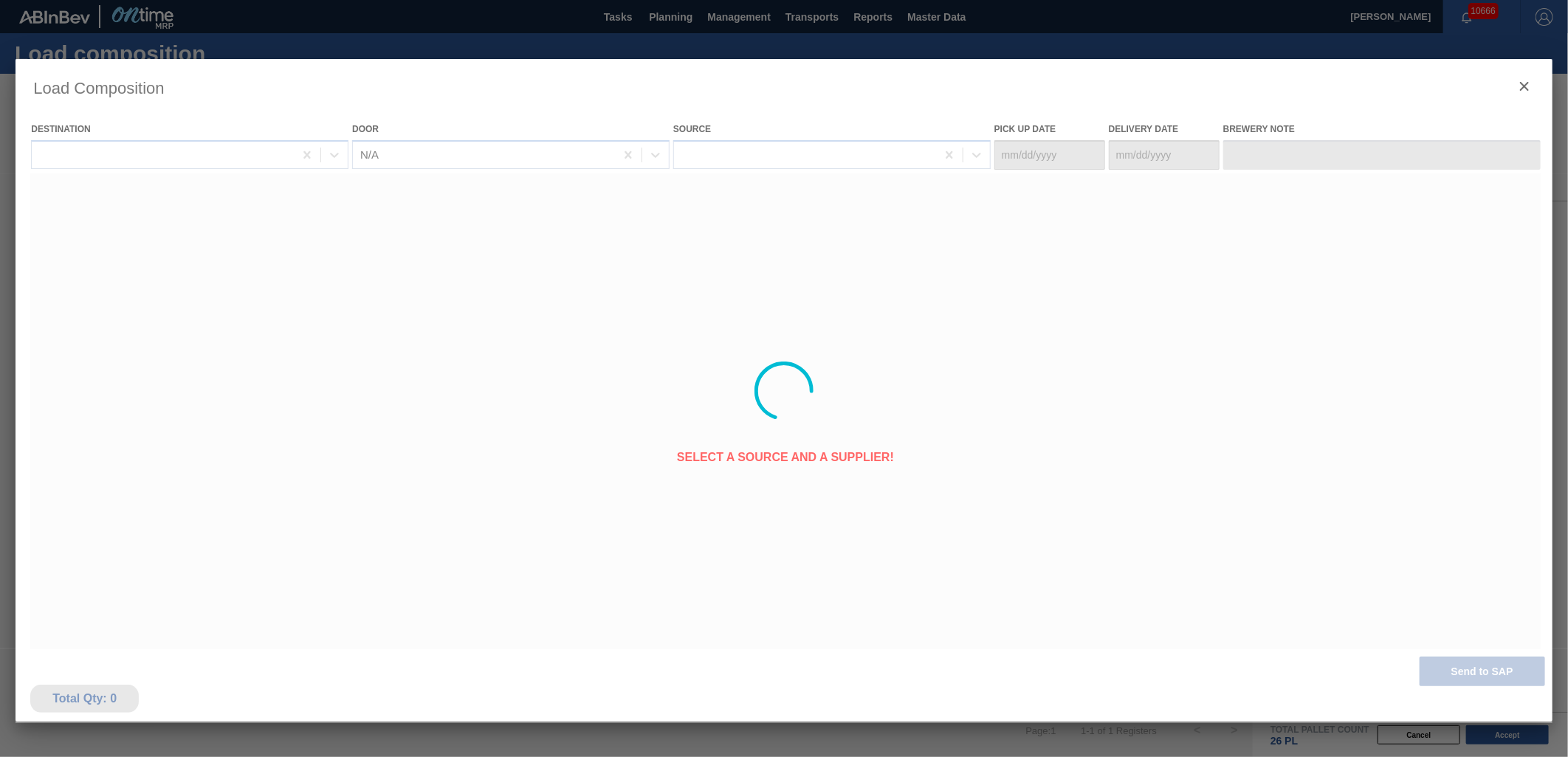
type Date "[DATE]"
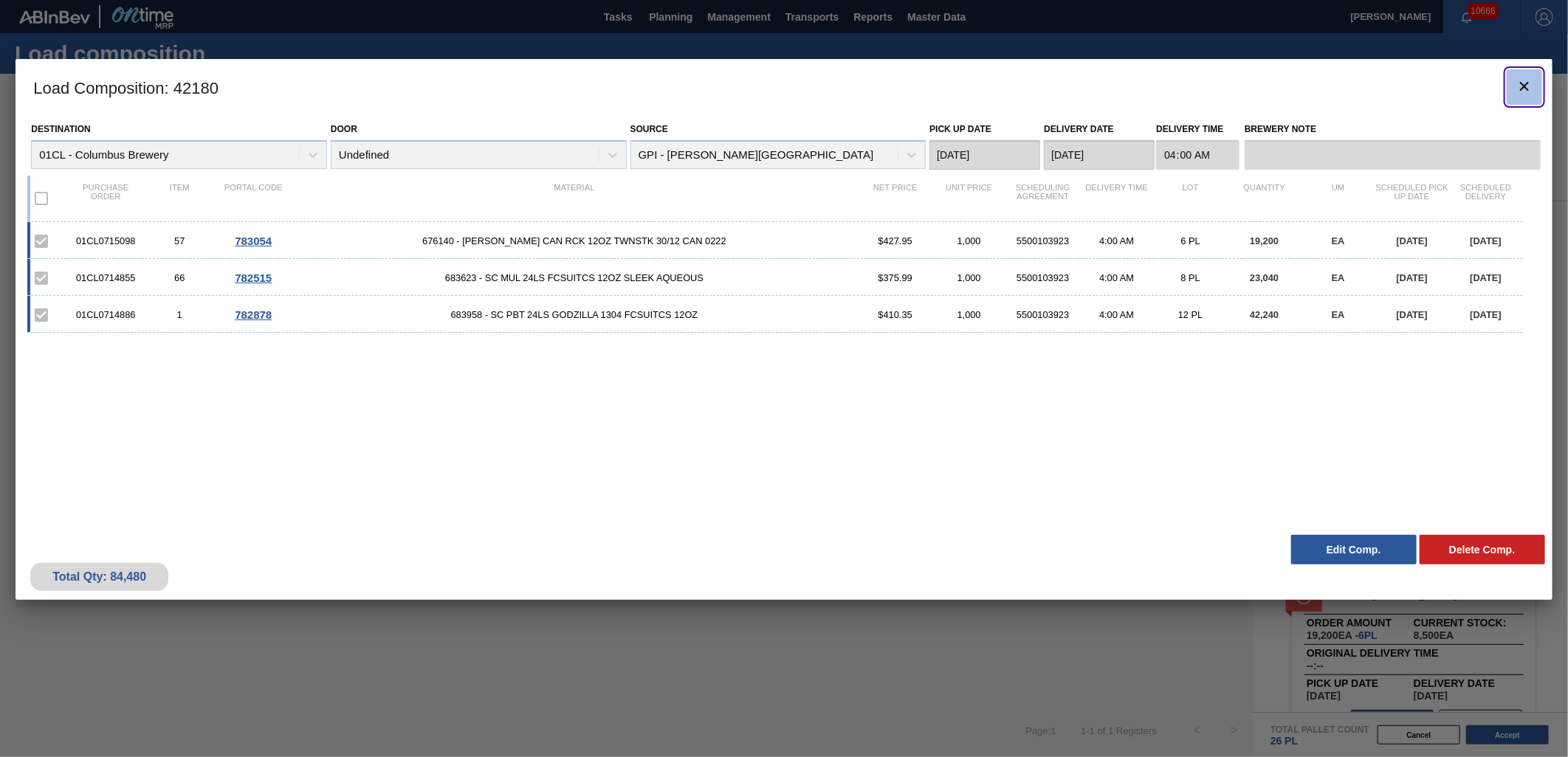
click at [1410, 85] on icon "botão de ícone" at bounding box center [1524, 87] width 18 height 18
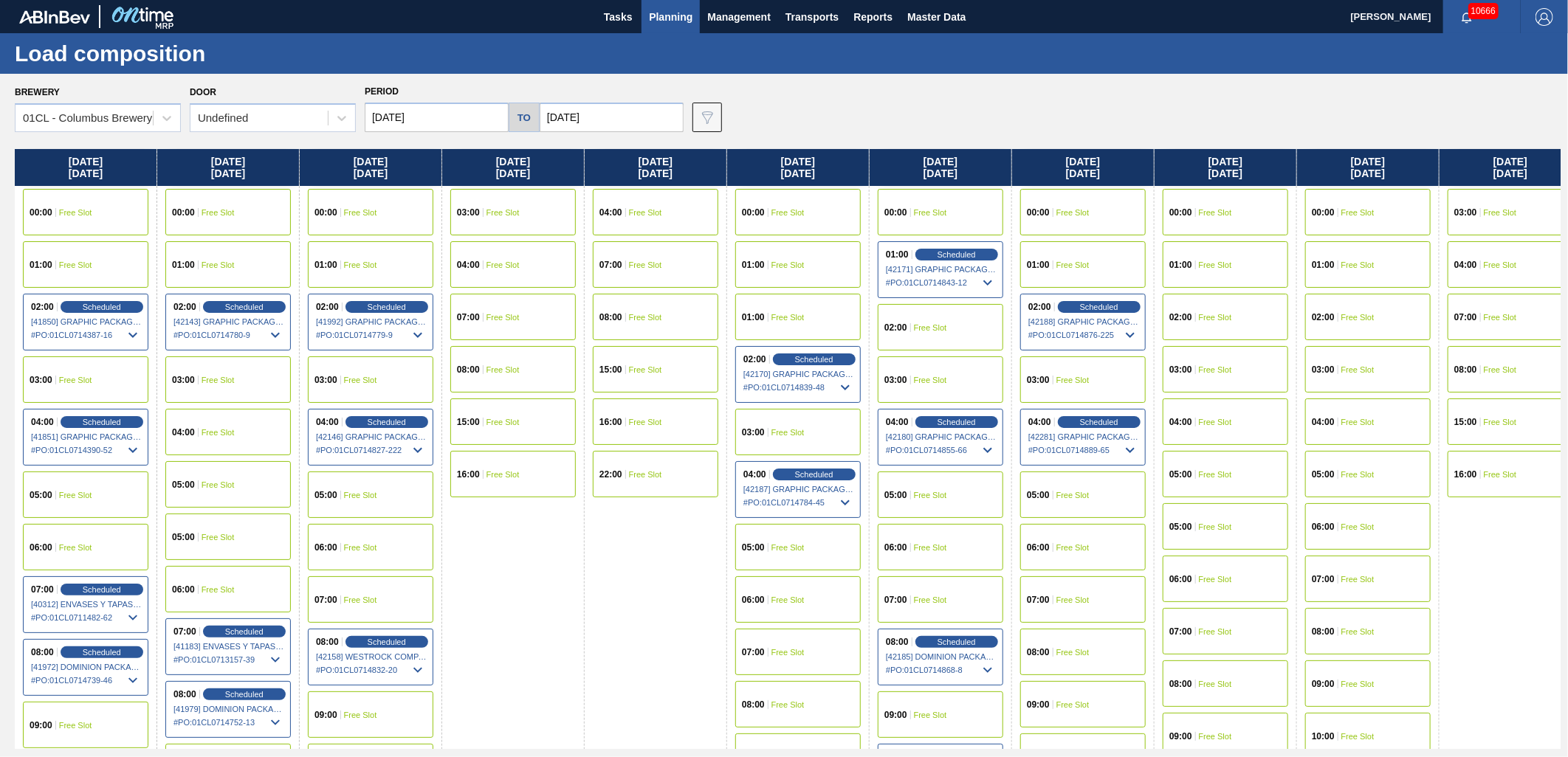
click at [1242, 272] on div "01:00 Free Slot" at bounding box center [1224, 264] width 125 height 47
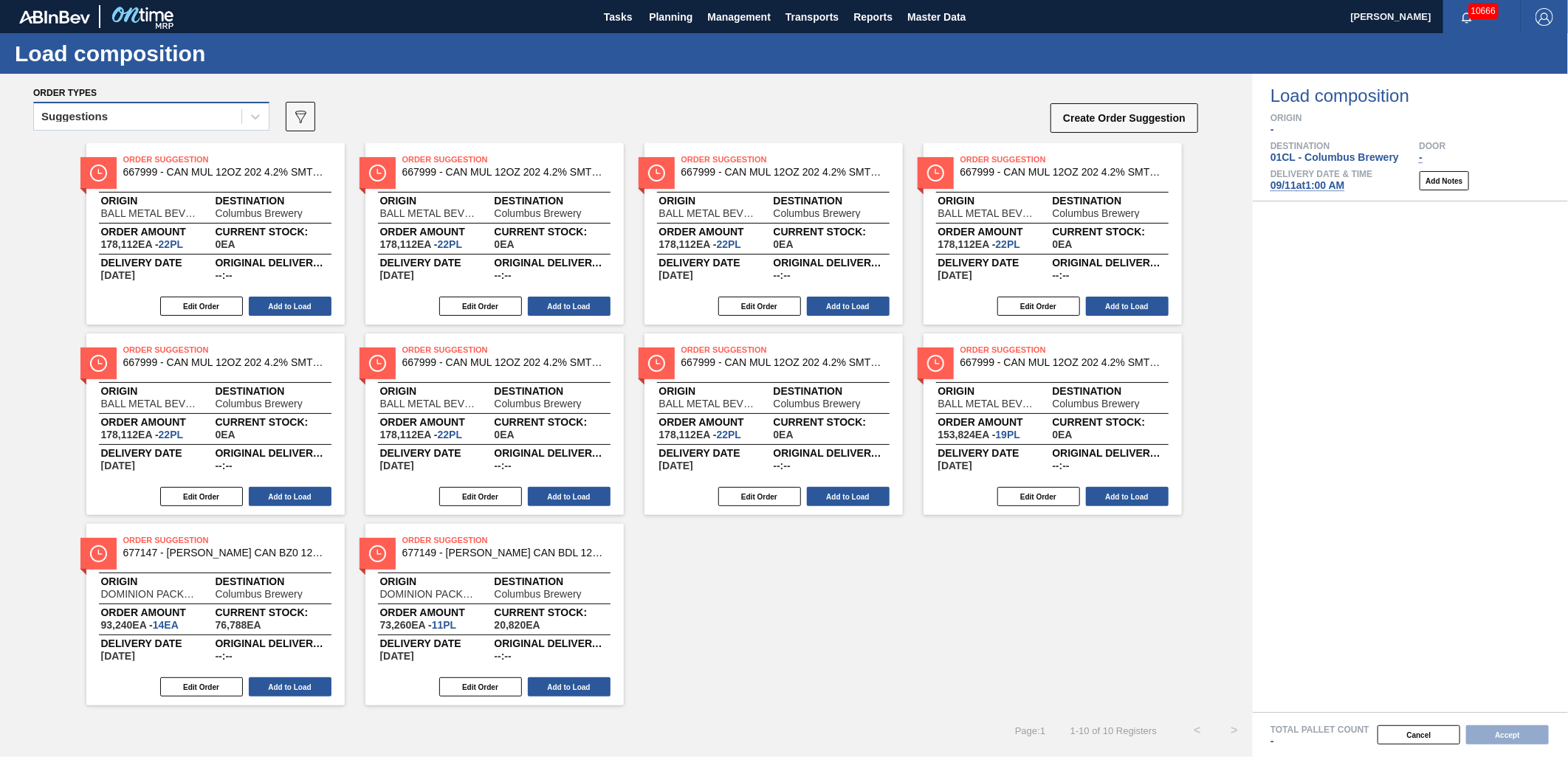
click at [239, 110] on div "Suggestions" at bounding box center [138, 117] width 207 height 21
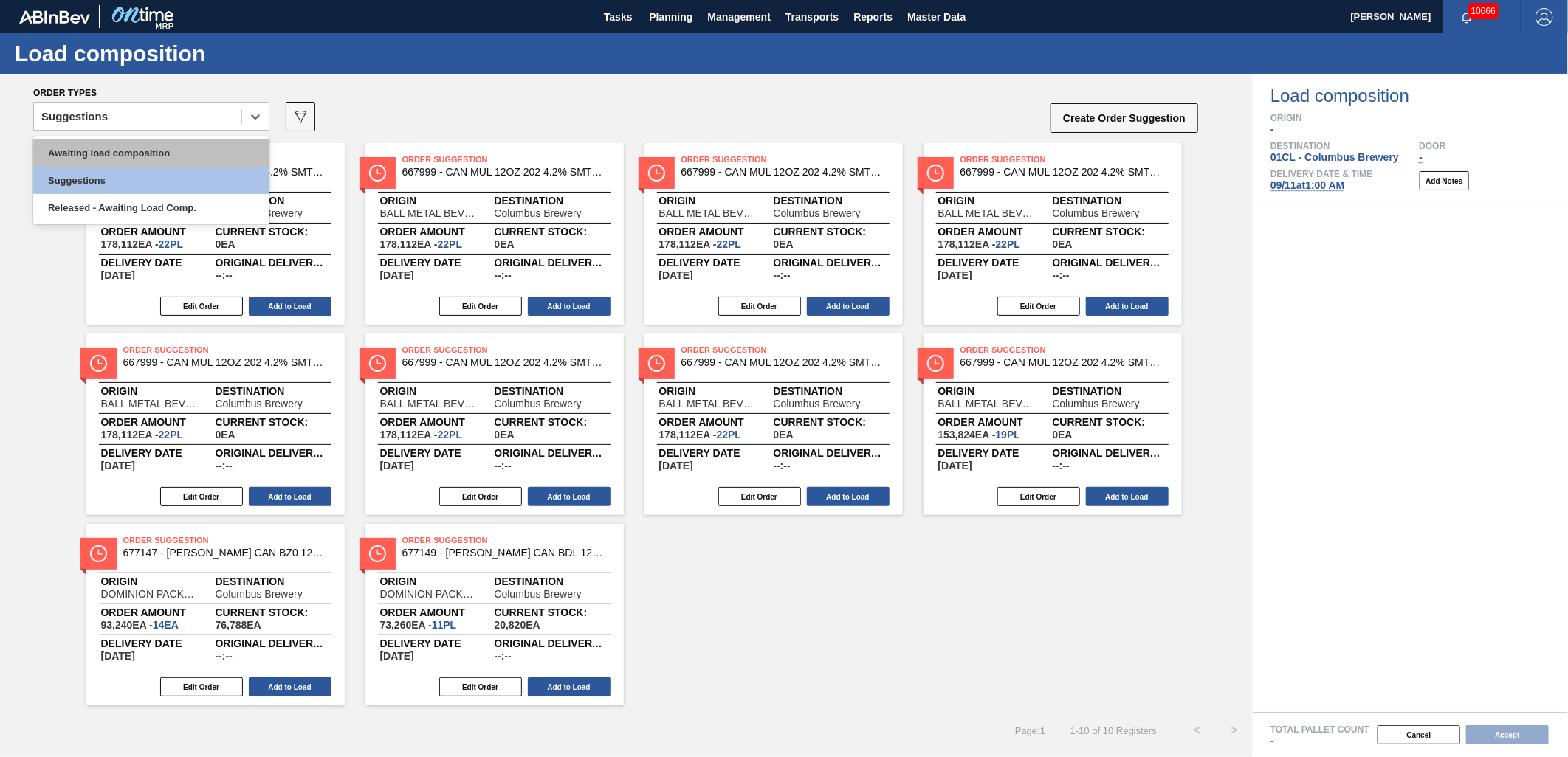
click at [170, 144] on div "Awaiting load composition" at bounding box center [151, 152] width 236 height 27
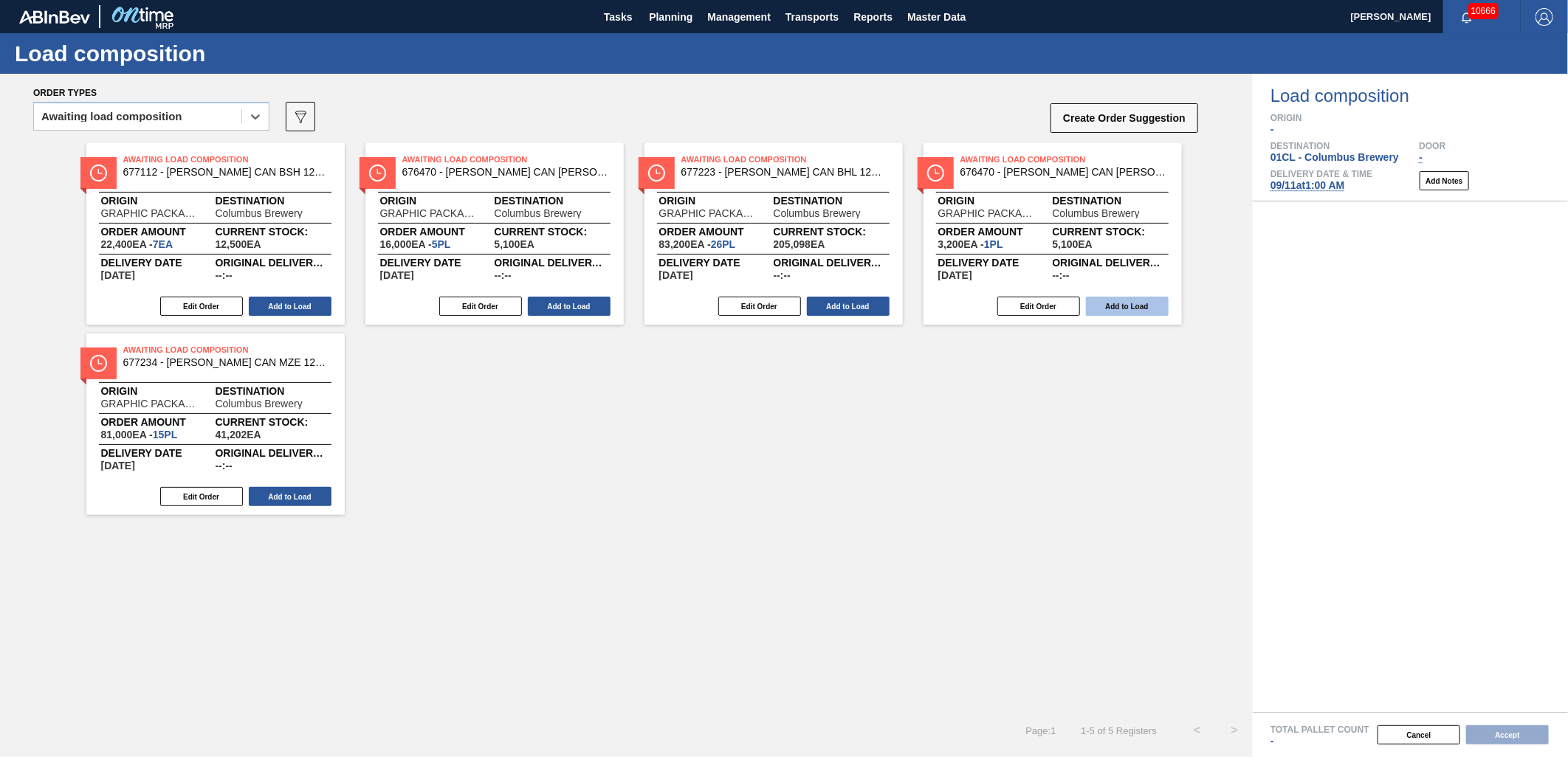
click at [1125, 307] on button "Add to Load" at bounding box center [1128, 306] width 83 height 19
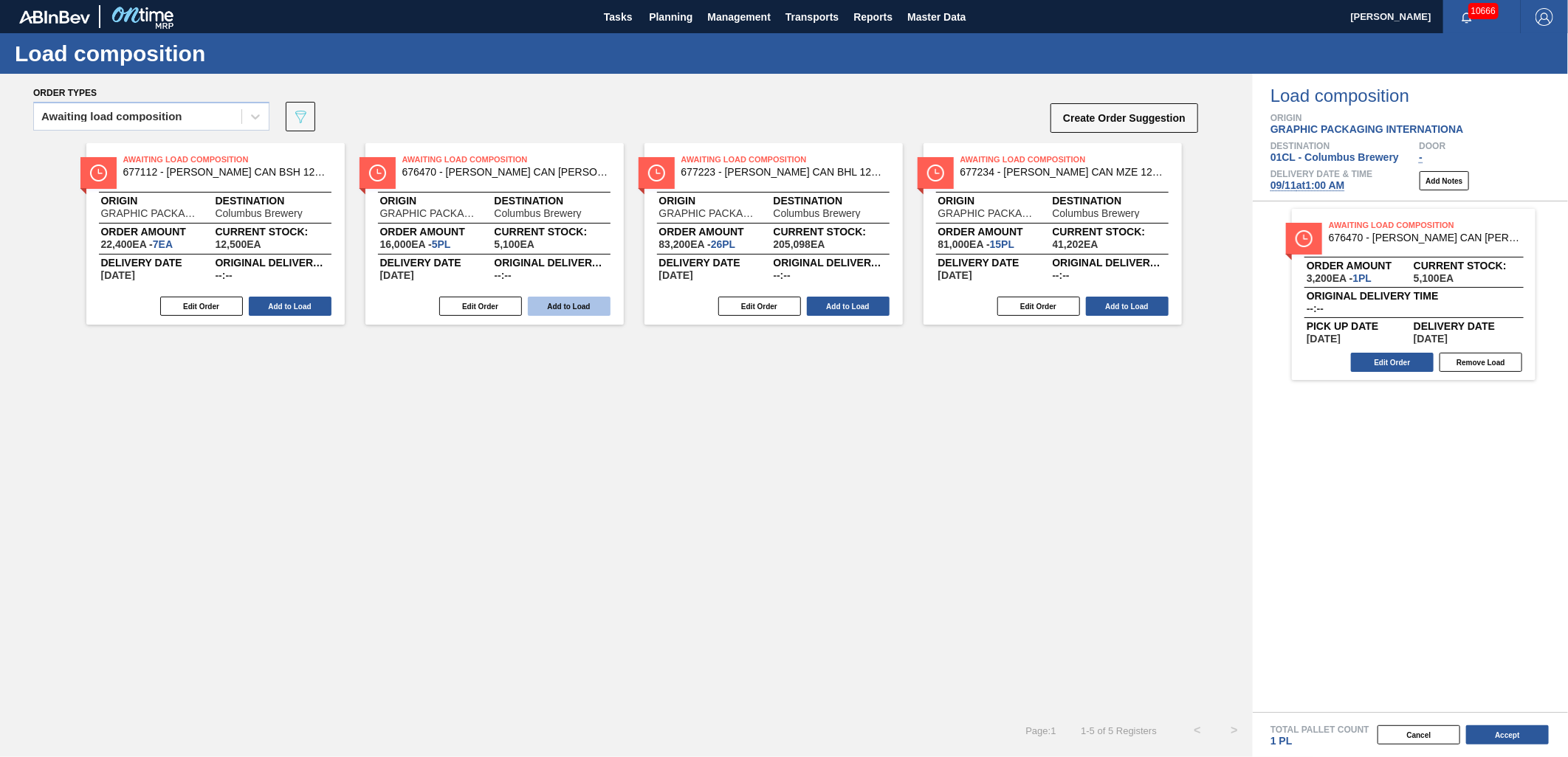
click at [573, 303] on button "Add to Load" at bounding box center [569, 306] width 83 height 19
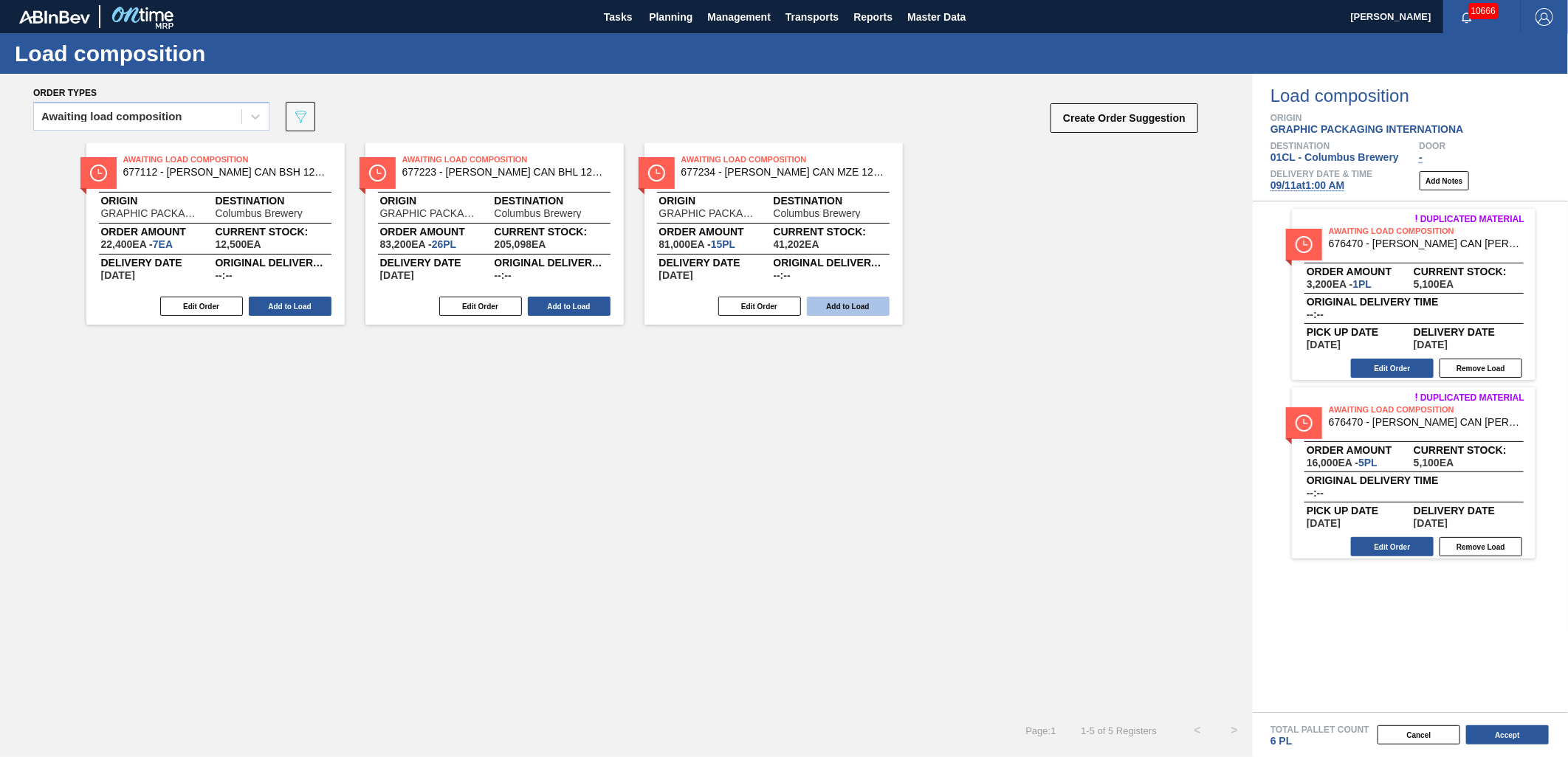
click at [838, 309] on button "Add to Load" at bounding box center [848, 306] width 83 height 19
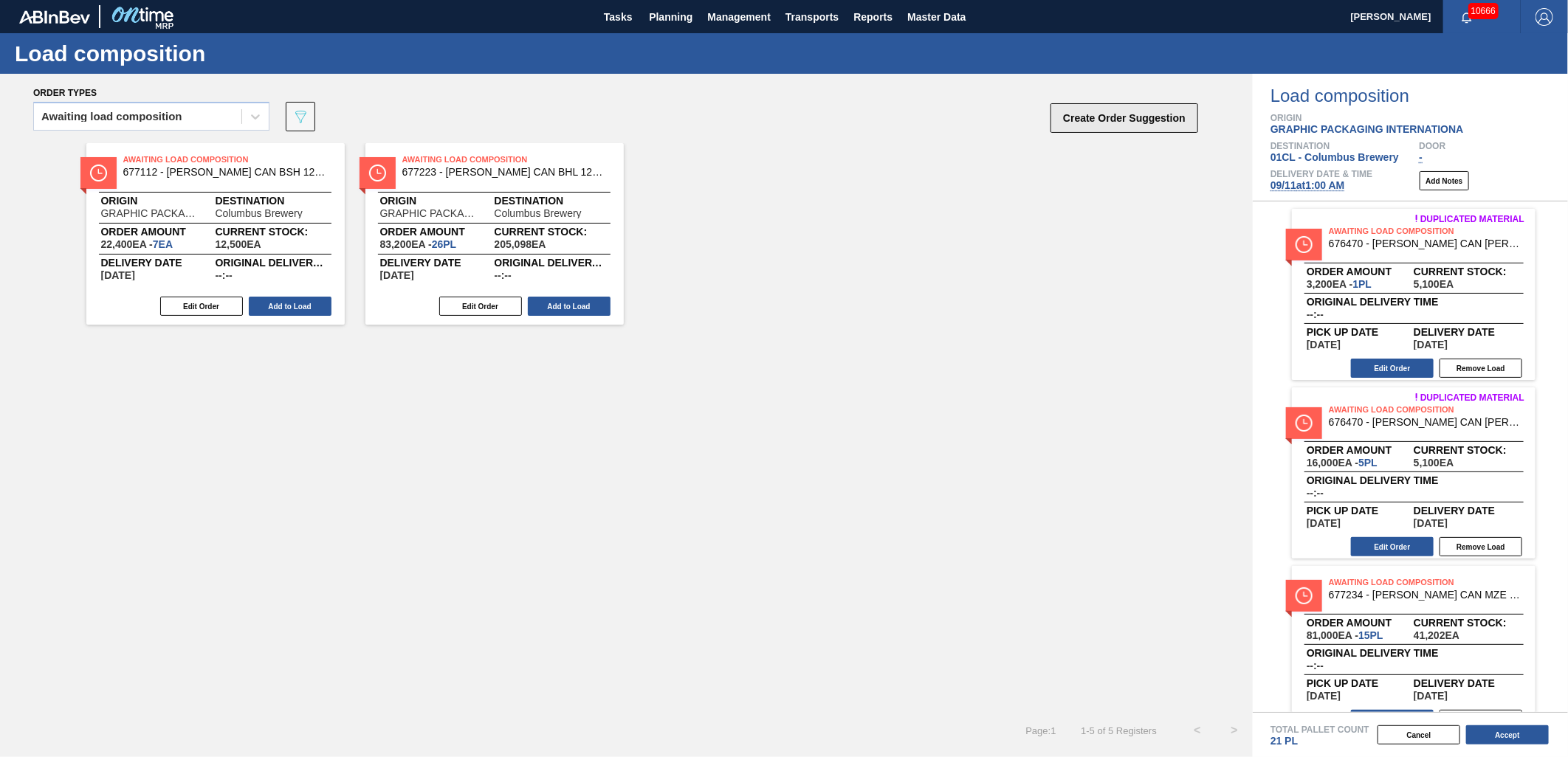
click at [1090, 127] on button "Create Order Suggestion" at bounding box center [1124, 118] width 147 height 30
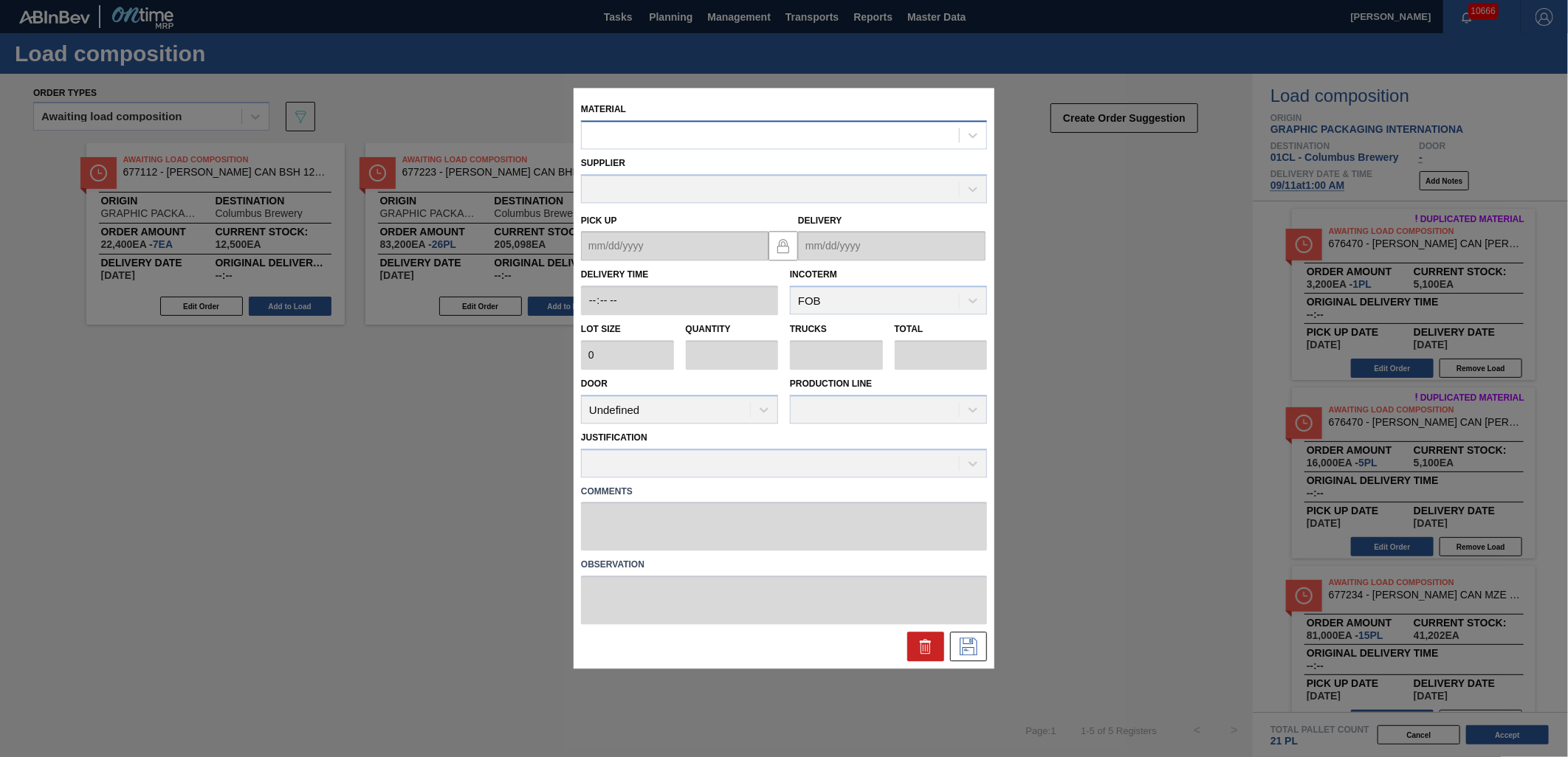
click at [783, 142] on div at bounding box center [770, 135] width 377 height 21
type input "671080"
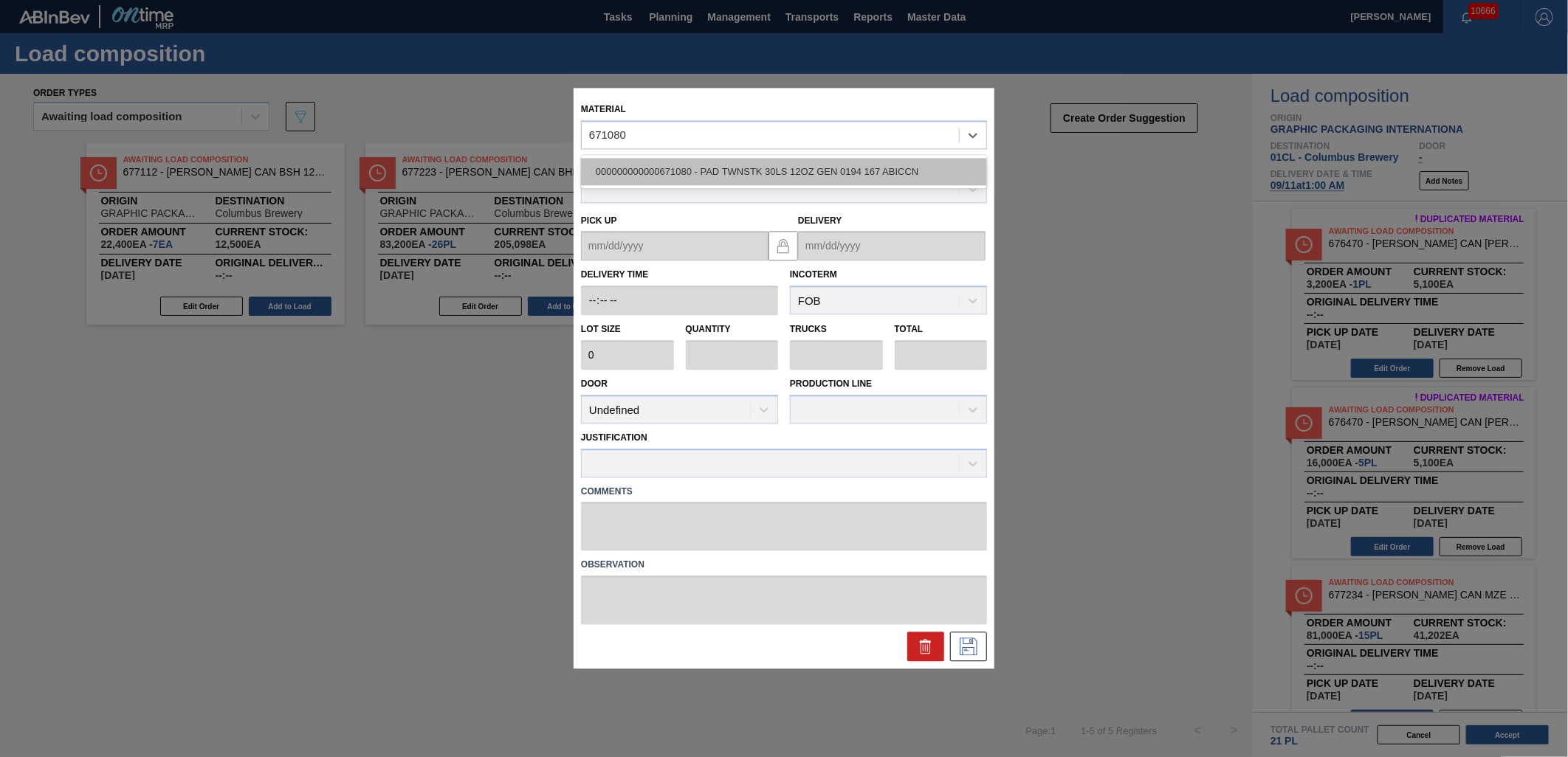
click at [774, 162] on div "000000000000671080 - PAD TWNSTK 30LS 12OZ GEN 0194 167 ABICCN" at bounding box center [784, 171] width 406 height 27
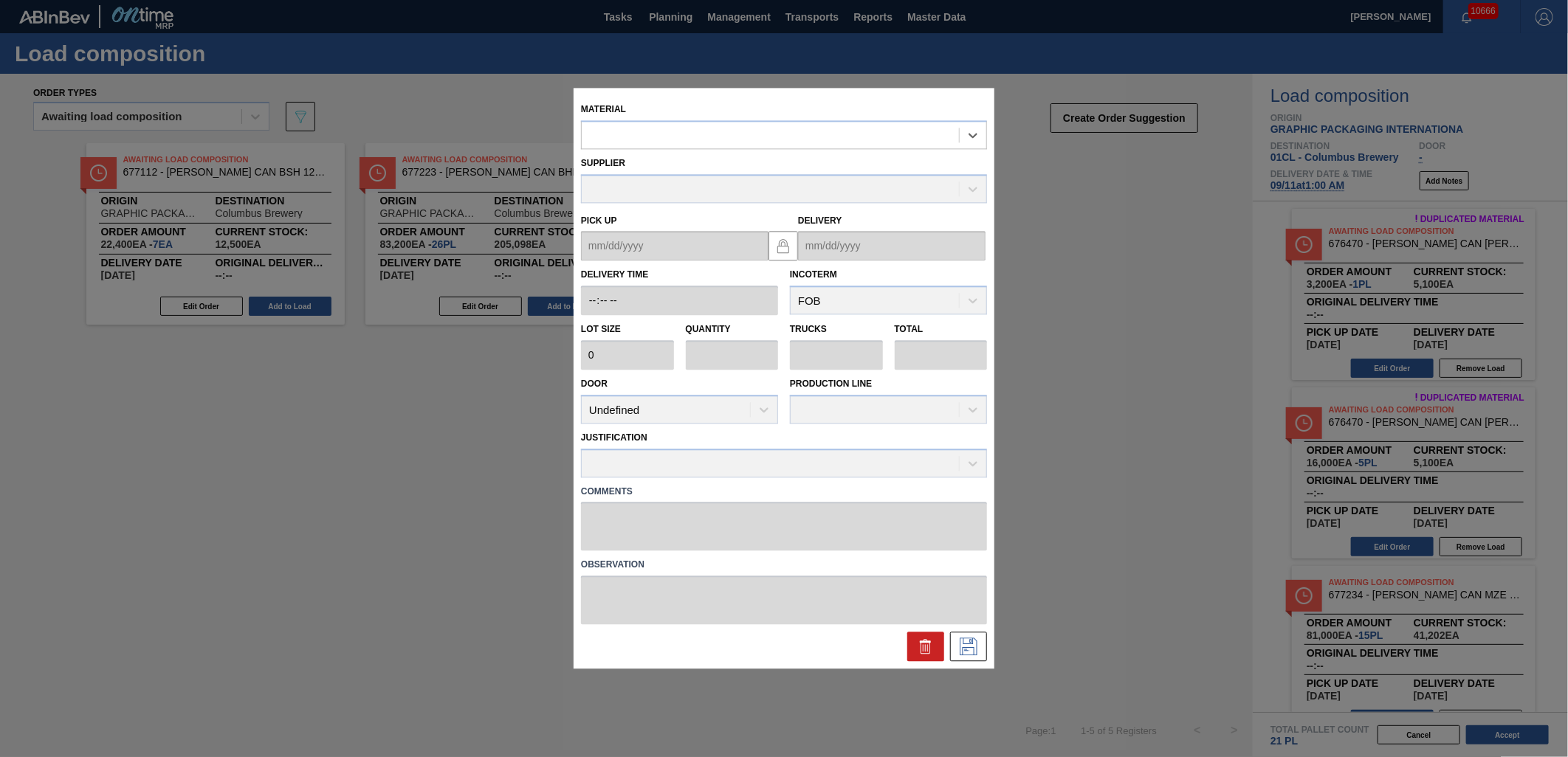
type input "36,000"
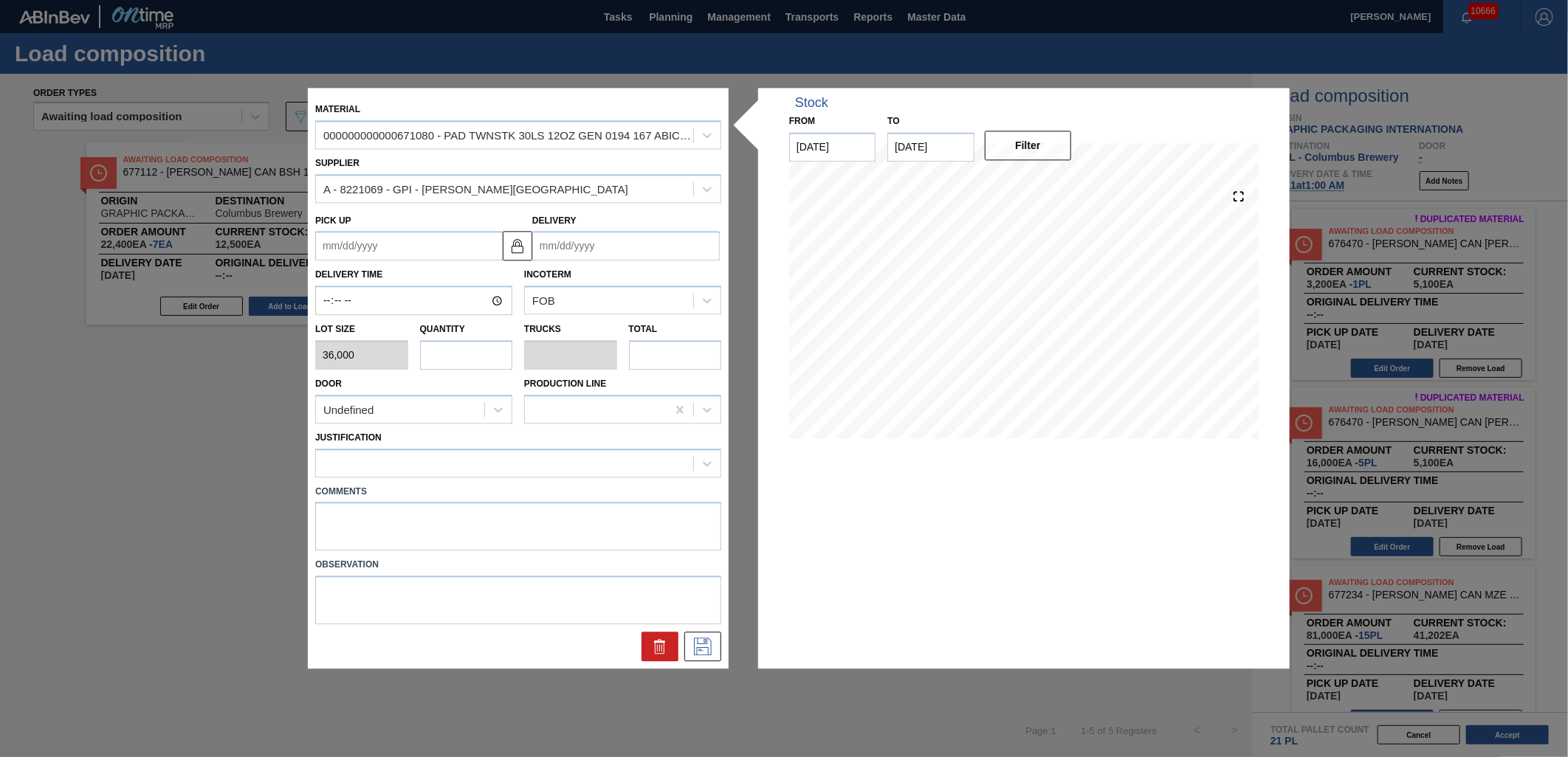
click at [483, 355] on input "text" at bounding box center [466, 355] width 93 height 30
type input "3"
type input "0.15"
type input "108,000"
type input "3"
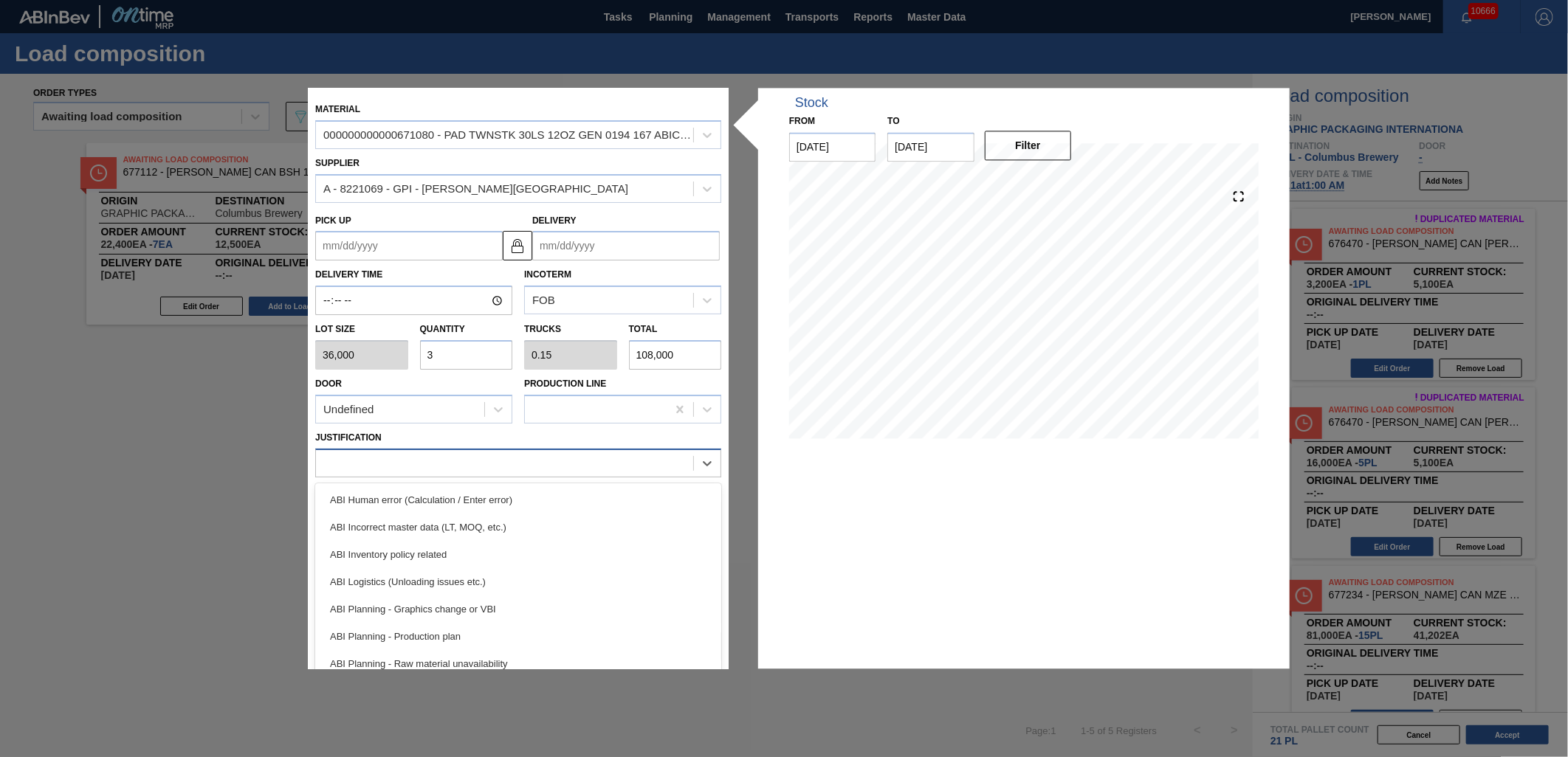
click at [517, 462] on div at bounding box center [504, 462] width 377 height 21
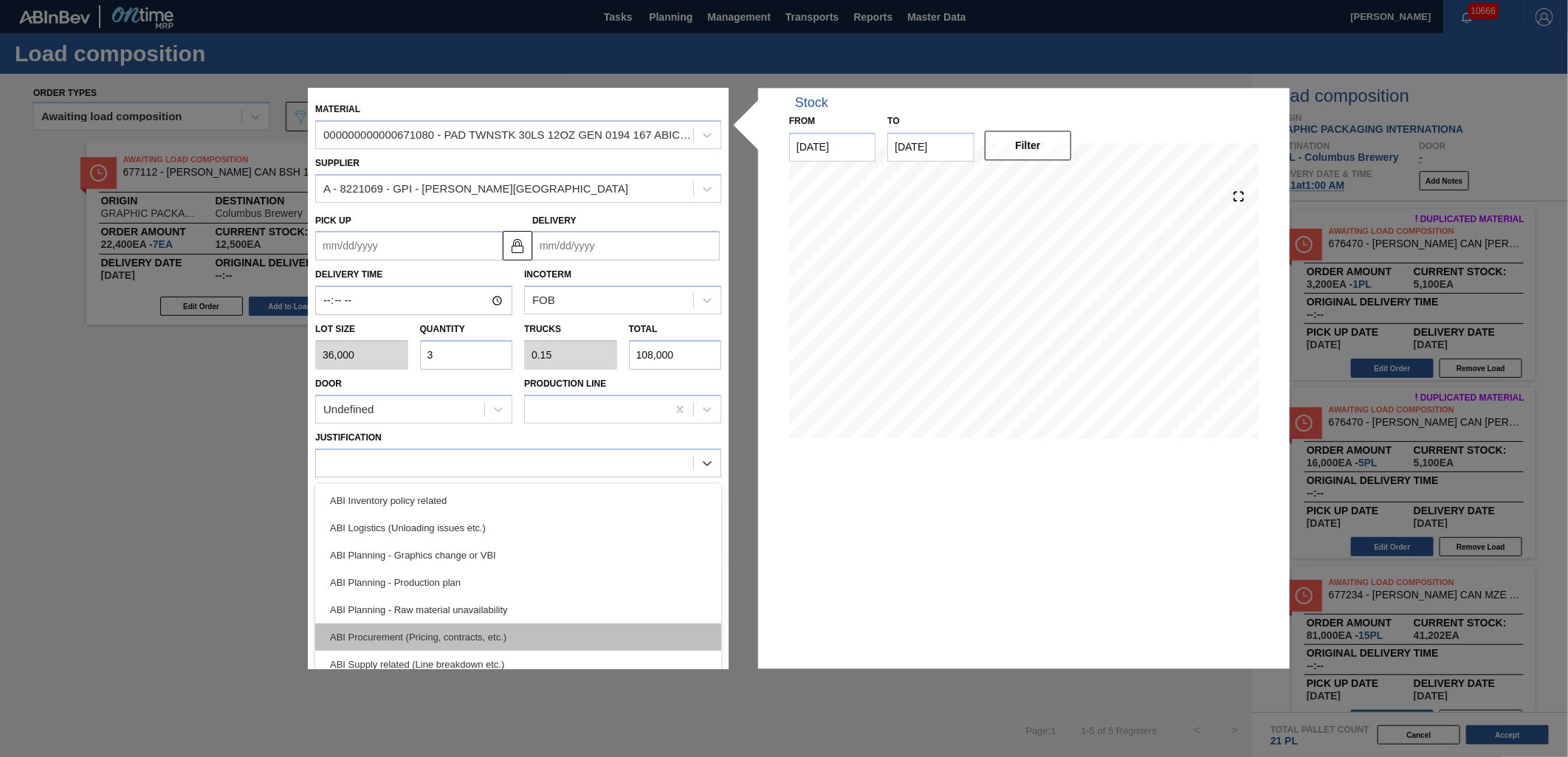
scroll to position [82, 0]
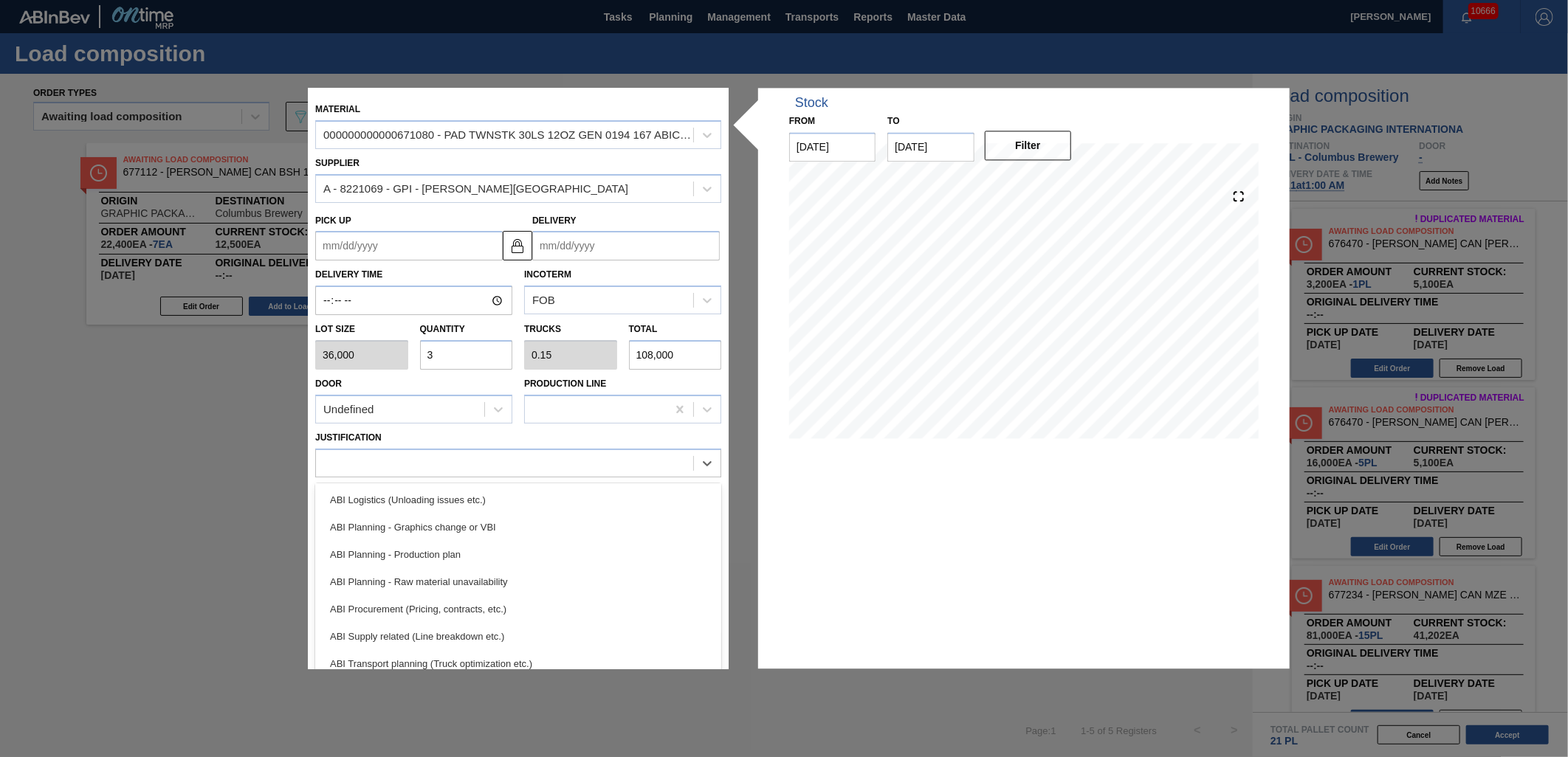
drag, startPoint x: 552, startPoint y: 650, endPoint x: 571, endPoint y: 647, distance: 19.2
click at [552, 650] on div "ABI Transport planning (Truck optimization etc.)" at bounding box center [518, 663] width 406 height 27
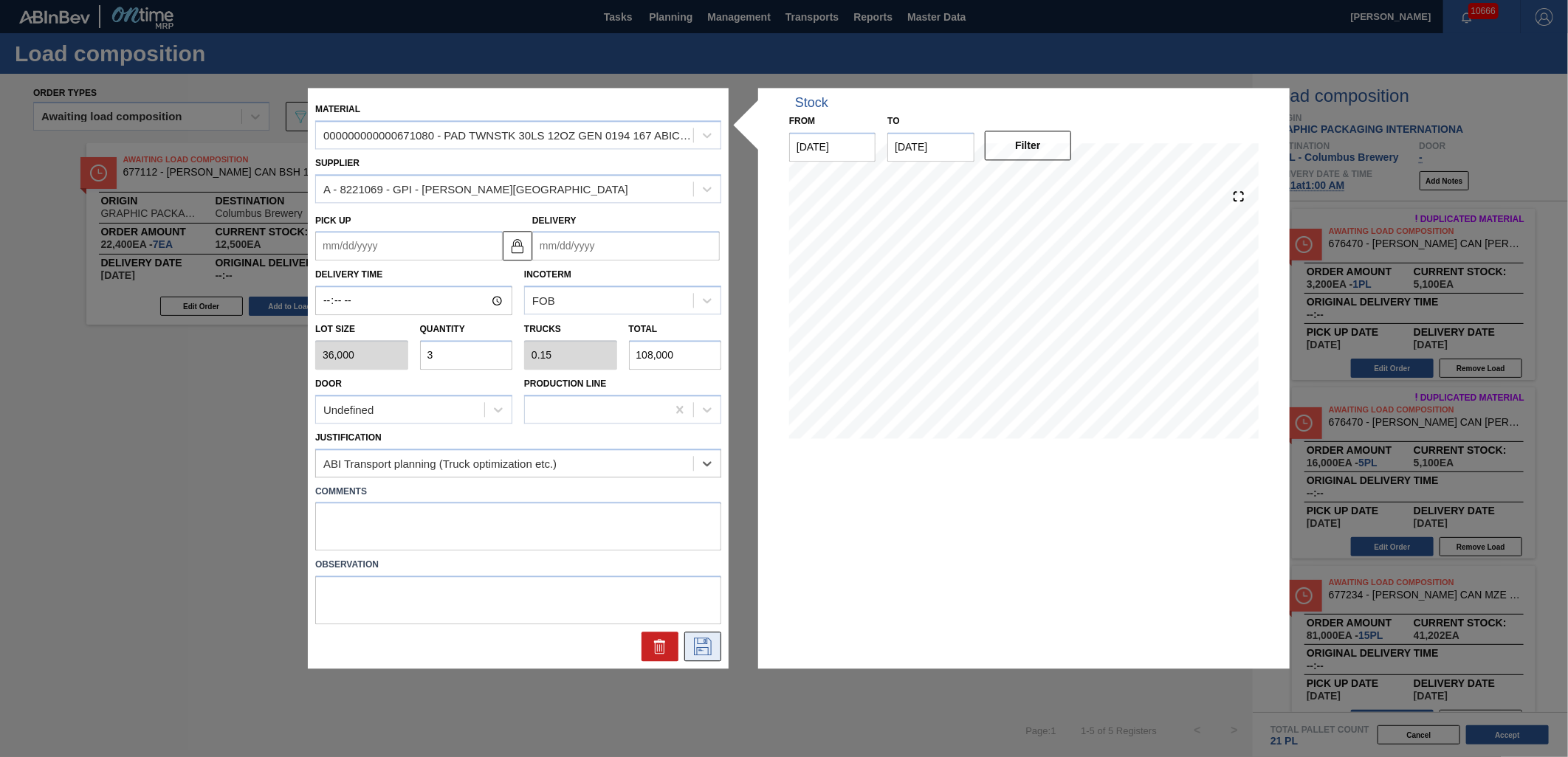
click at [697, 645] on icon at bounding box center [703, 647] width 24 height 18
drag, startPoint x: 612, startPoint y: 229, endPoint x: 612, endPoint y: 248, distance: 19.0
click at [612, 233] on div "Delivery" at bounding box center [626, 235] width 187 height 51
click at [612, 248] on input "Delivery" at bounding box center [626, 246] width 187 height 30
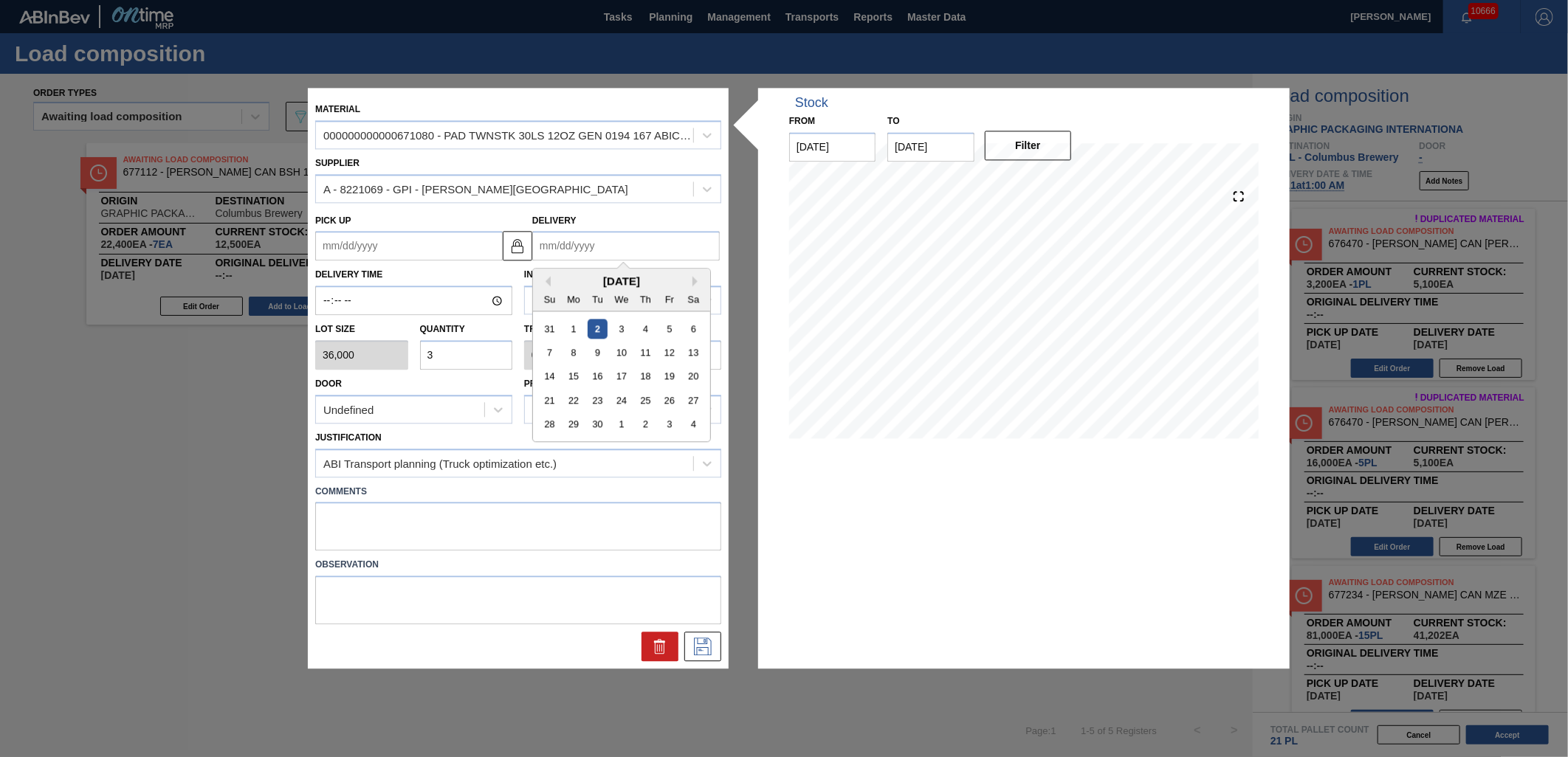
type input "[DATE]"
type up "[DATE]"
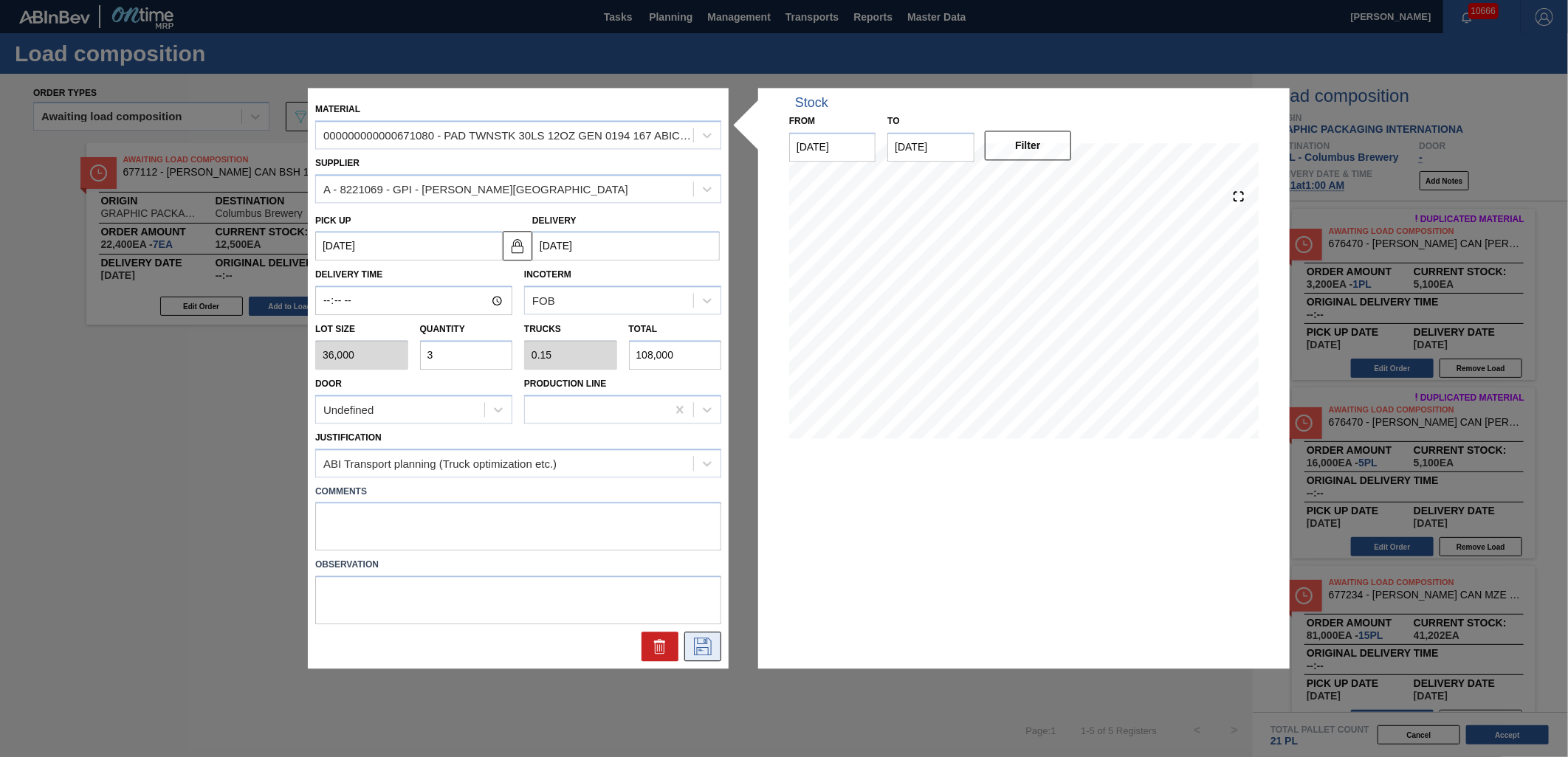
click at [700, 644] on icon at bounding box center [703, 647] width 24 height 18
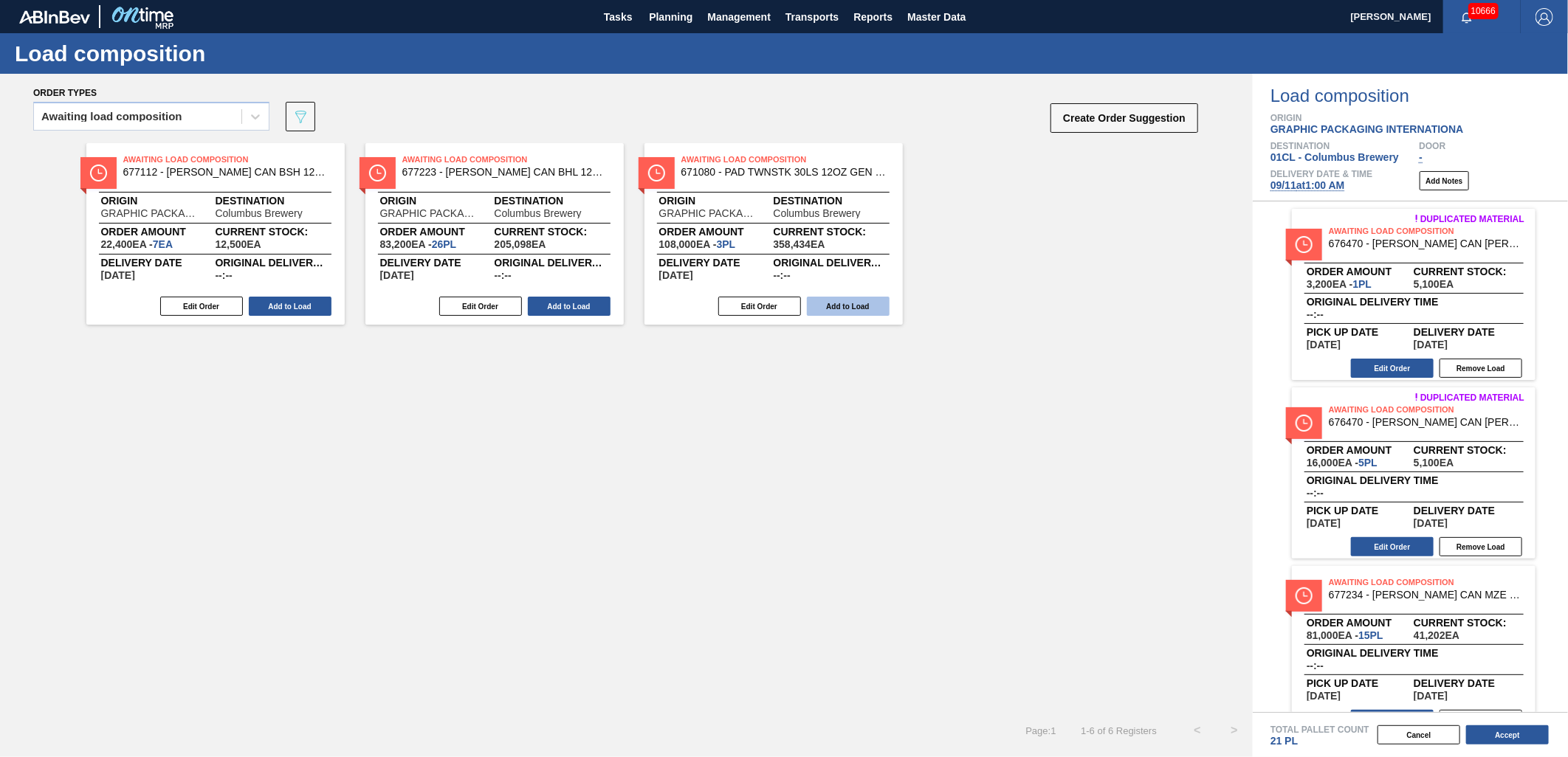
click at [856, 312] on button "Add to Load" at bounding box center [848, 306] width 83 height 19
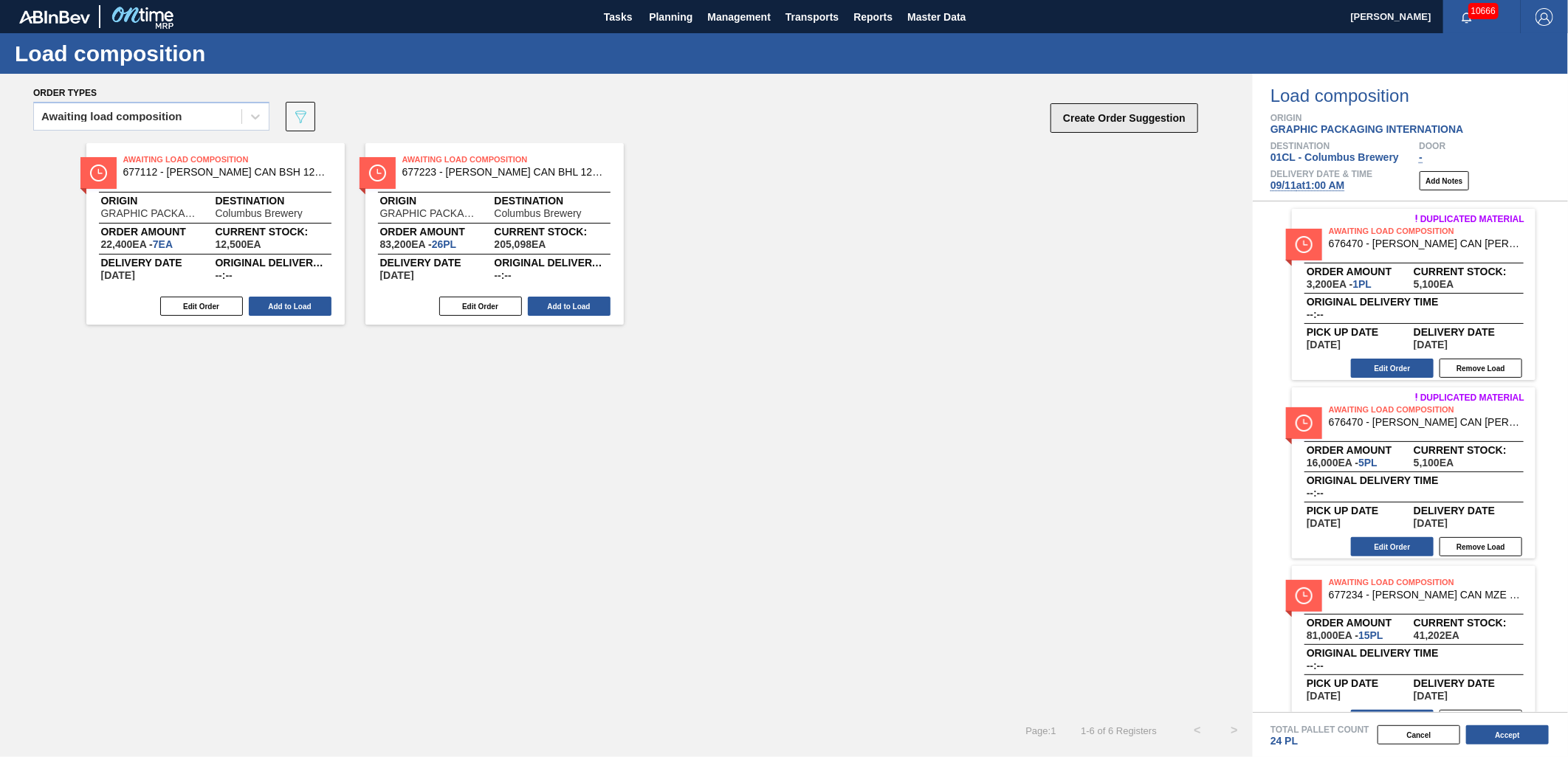
click at [1147, 124] on button "Create Order Suggestion" at bounding box center [1124, 118] width 147 height 30
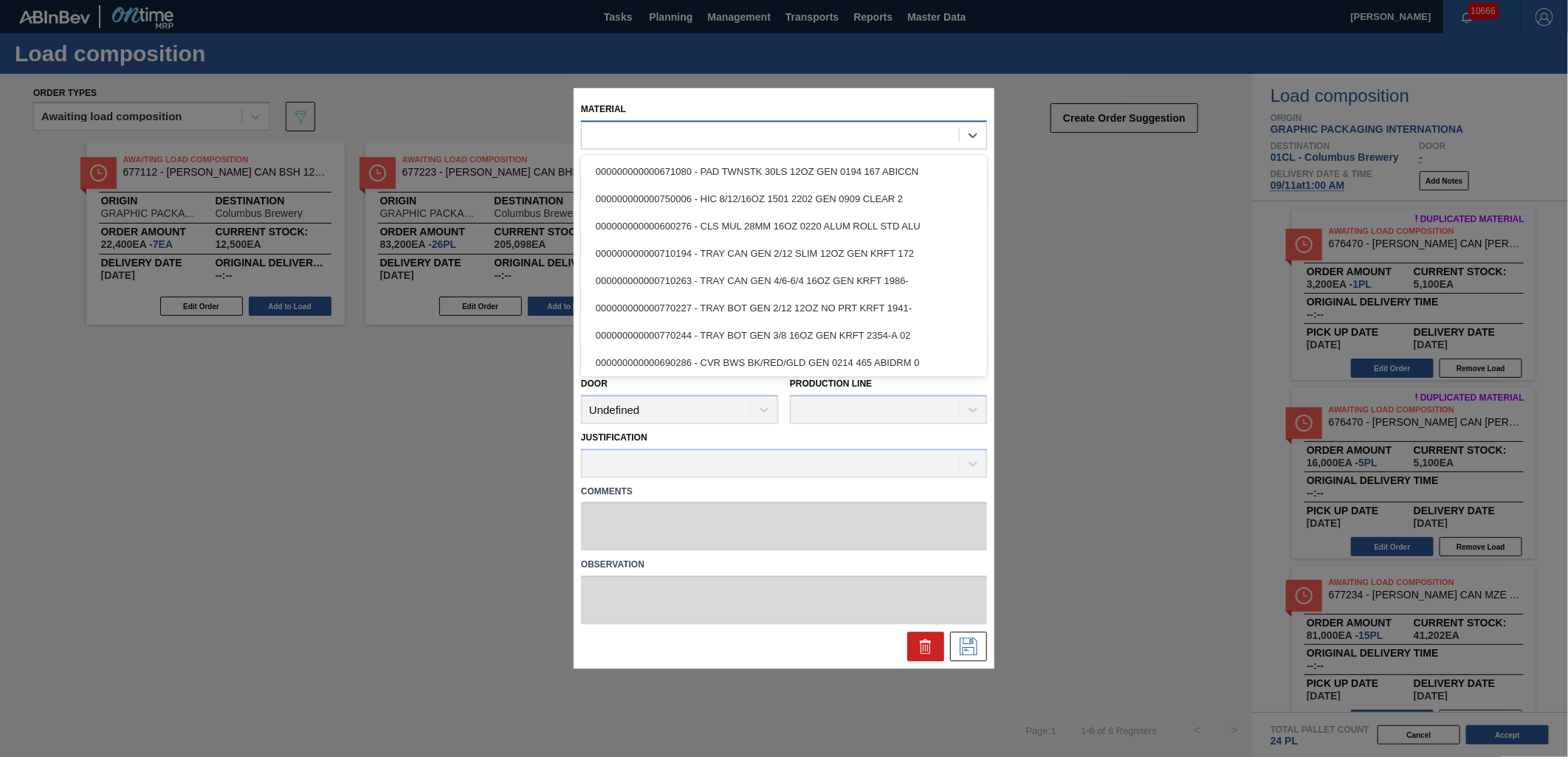
click at [685, 135] on div at bounding box center [770, 135] width 377 height 21
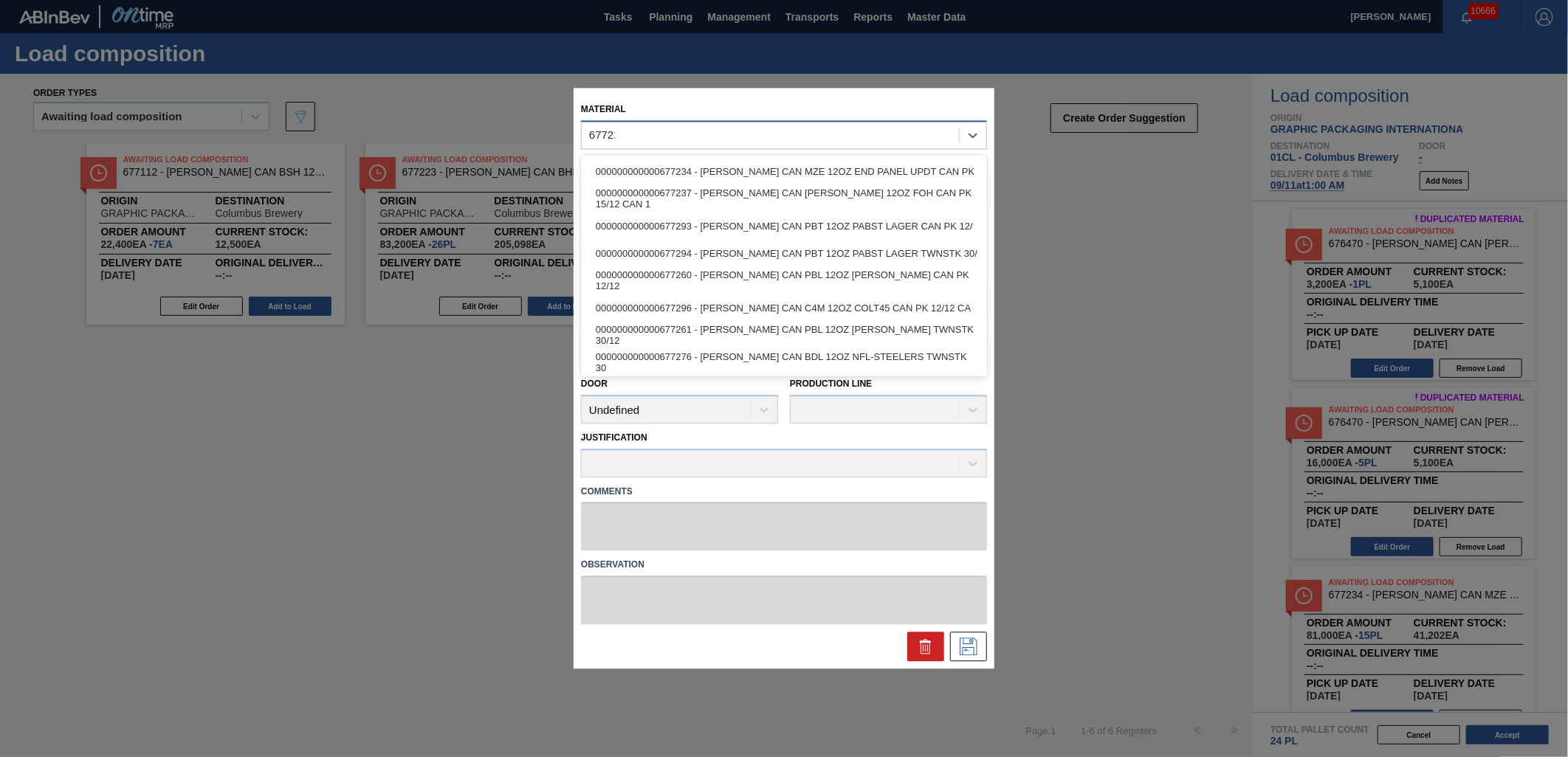
type input "677223"
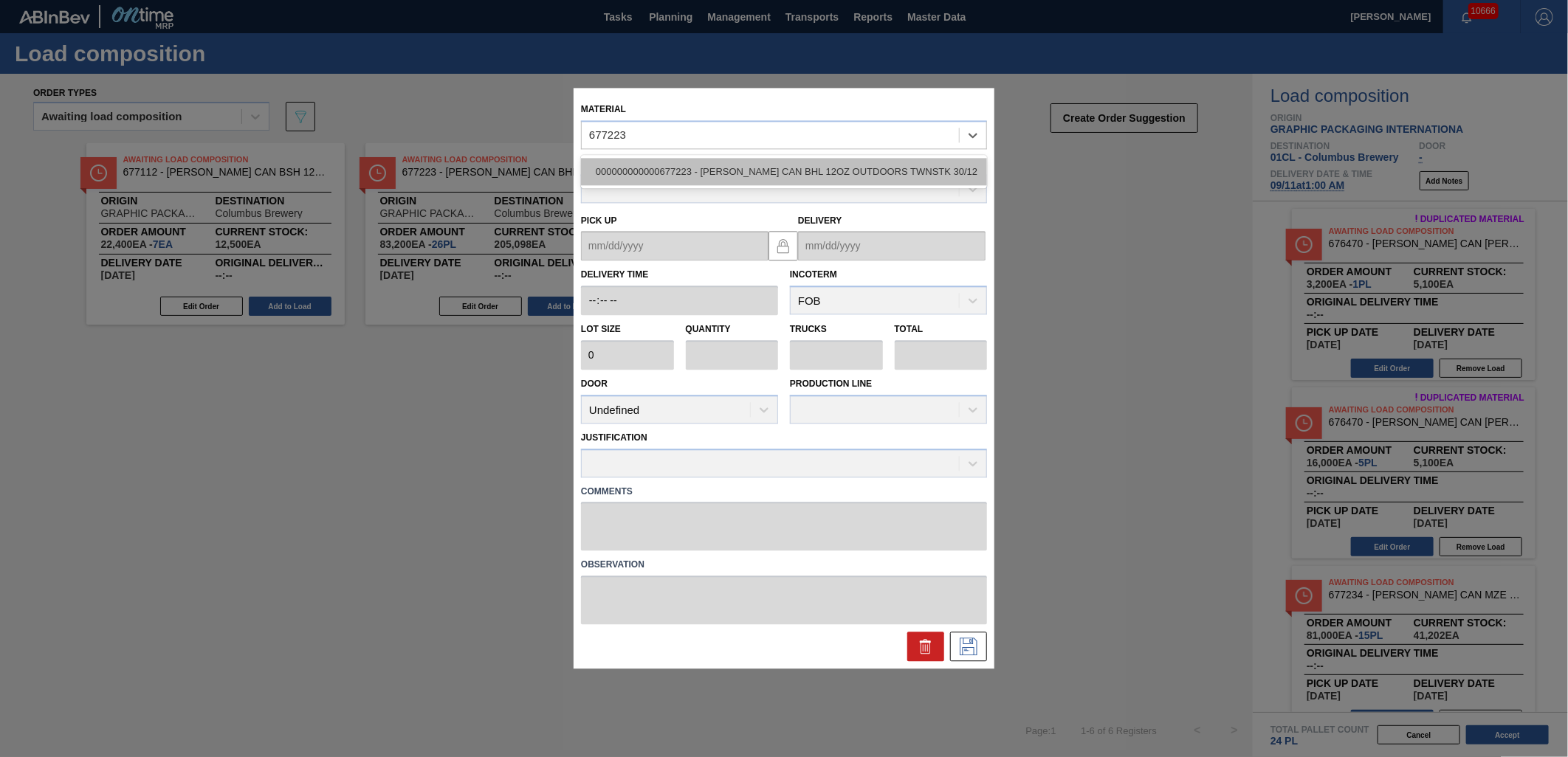
click at [691, 169] on div "000000000000677223 - [PERSON_NAME] CAN BHL 12OZ OUTDOORS TWNSTK 30/12" at bounding box center [784, 171] width 406 height 27
type input "3,200"
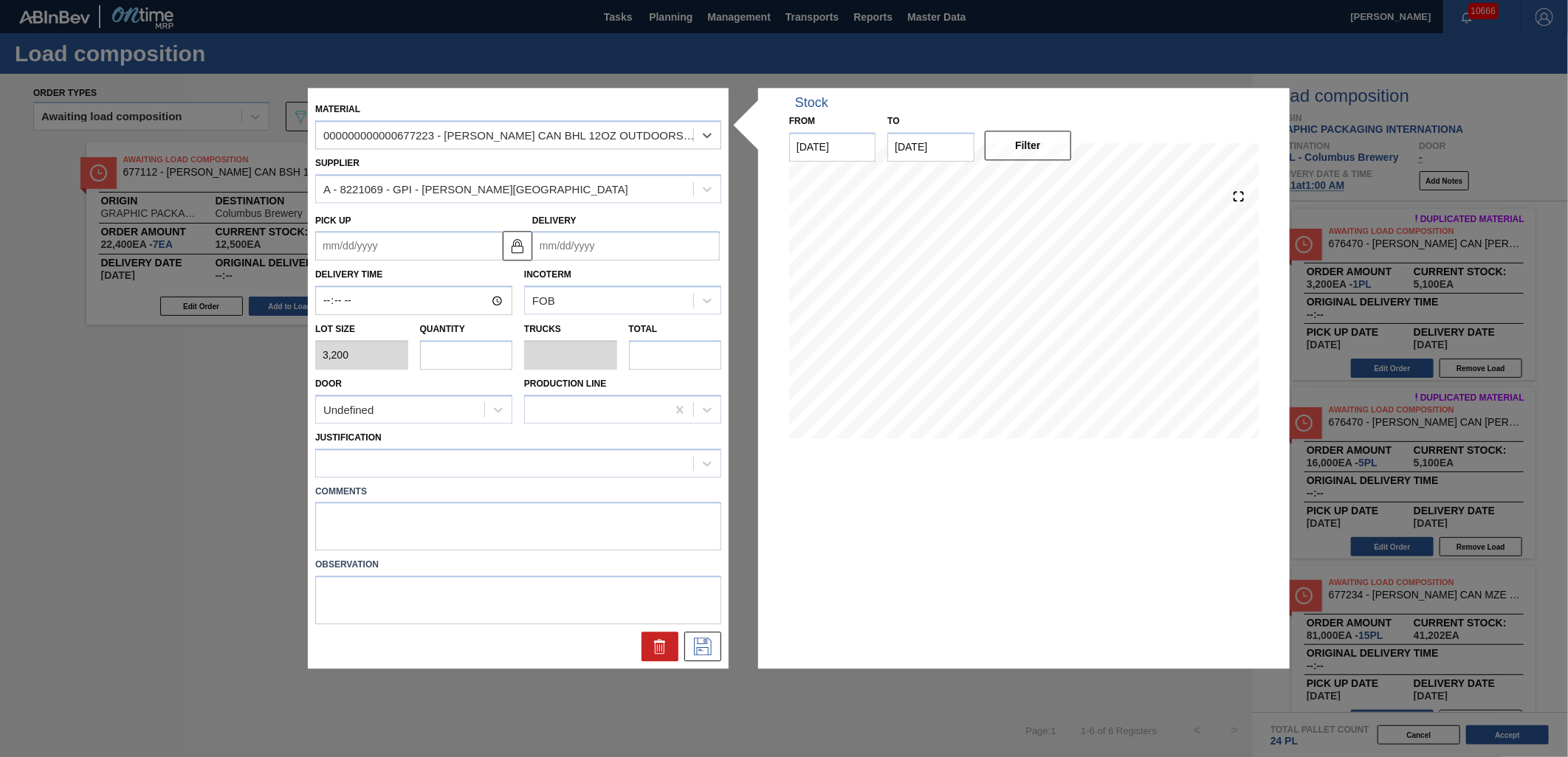
drag, startPoint x: 440, startPoint y: 364, endPoint x: 441, endPoint y: 354, distance: 10.0
click at [440, 363] on input "text" at bounding box center [466, 355] width 93 height 30
type input "2"
type input "0.077"
type input "6,400"
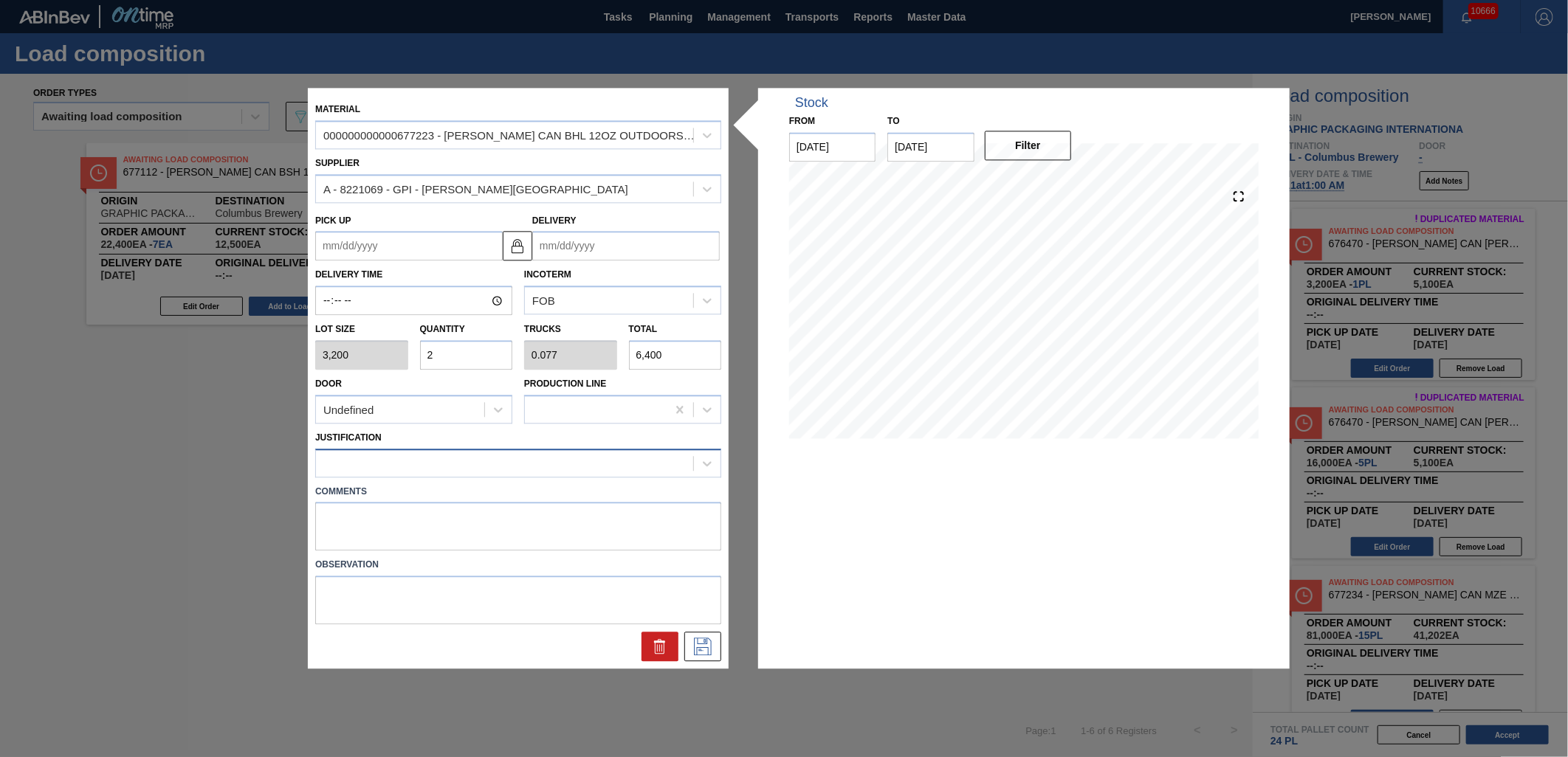
type input "2"
click at [470, 465] on div at bounding box center [504, 462] width 377 height 21
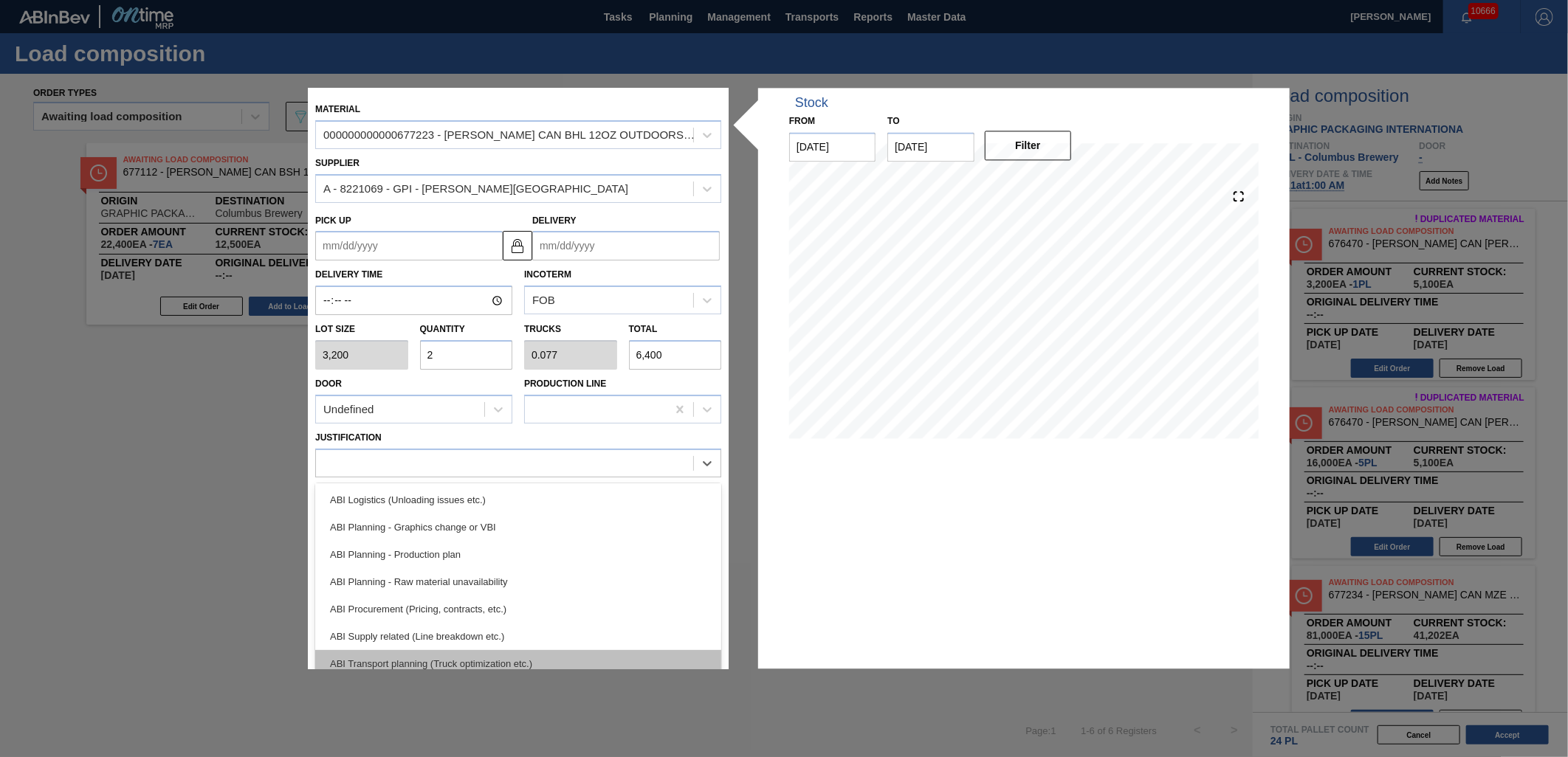
click at [548, 664] on div "ABI Transport planning (Truck optimization etc.)" at bounding box center [518, 663] width 406 height 27
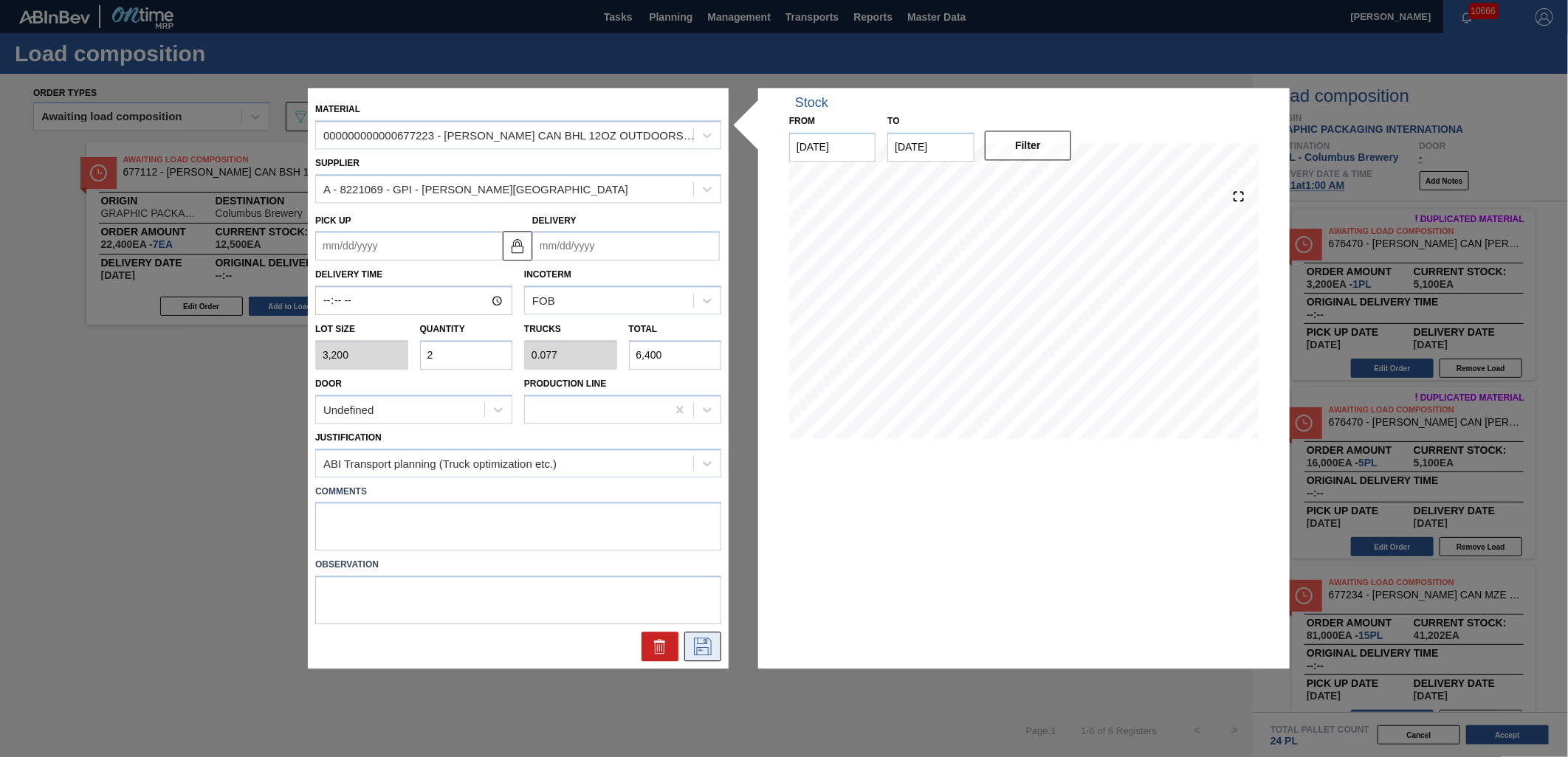
click at [712, 650] on icon at bounding box center [703, 647] width 24 height 18
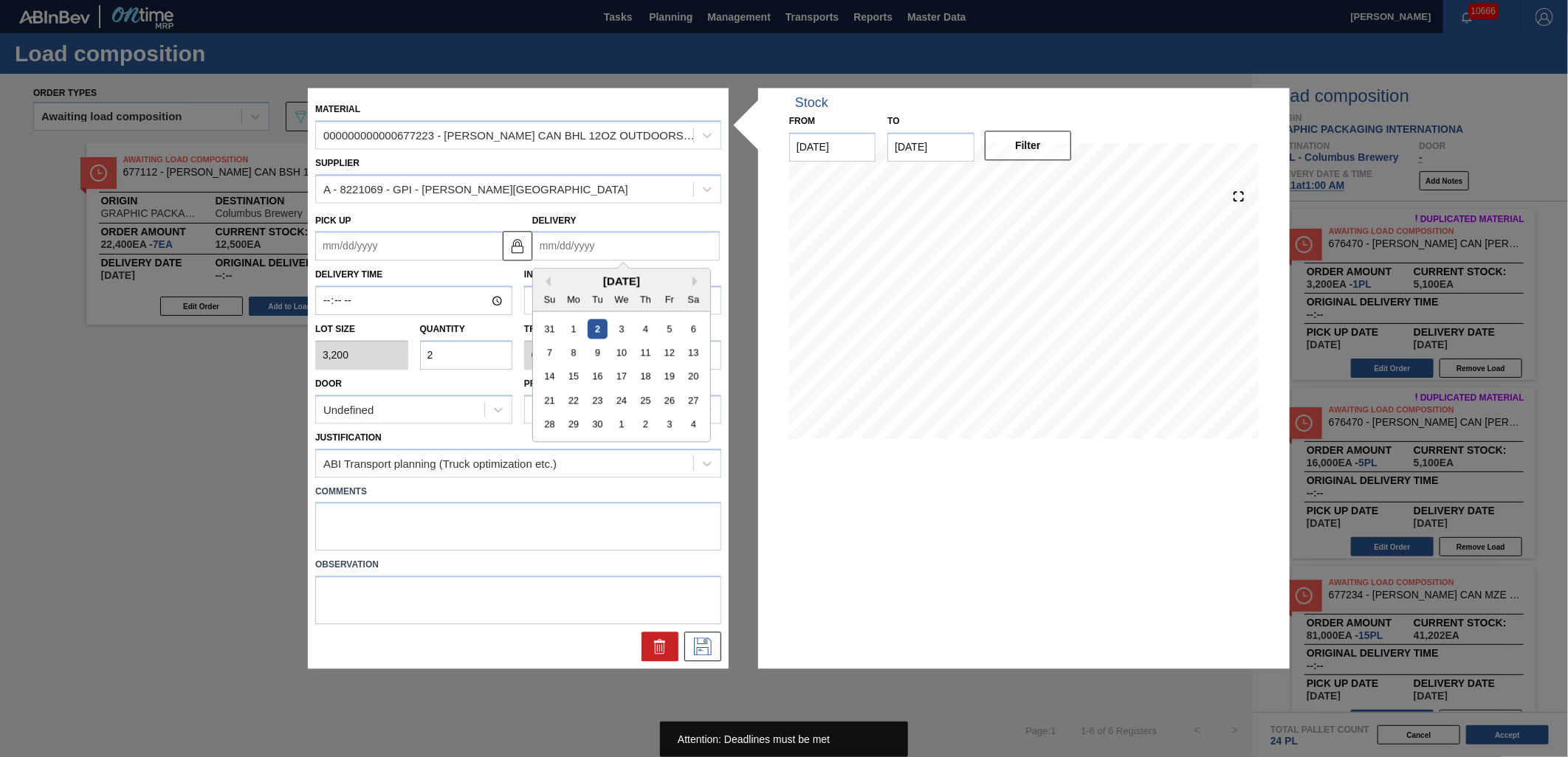
click at [633, 252] on input "Delivery" at bounding box center [626, 246] width 187 height 30
click at [650, 356] on div "11" at bounding box center [645, 353] width 20 height 20
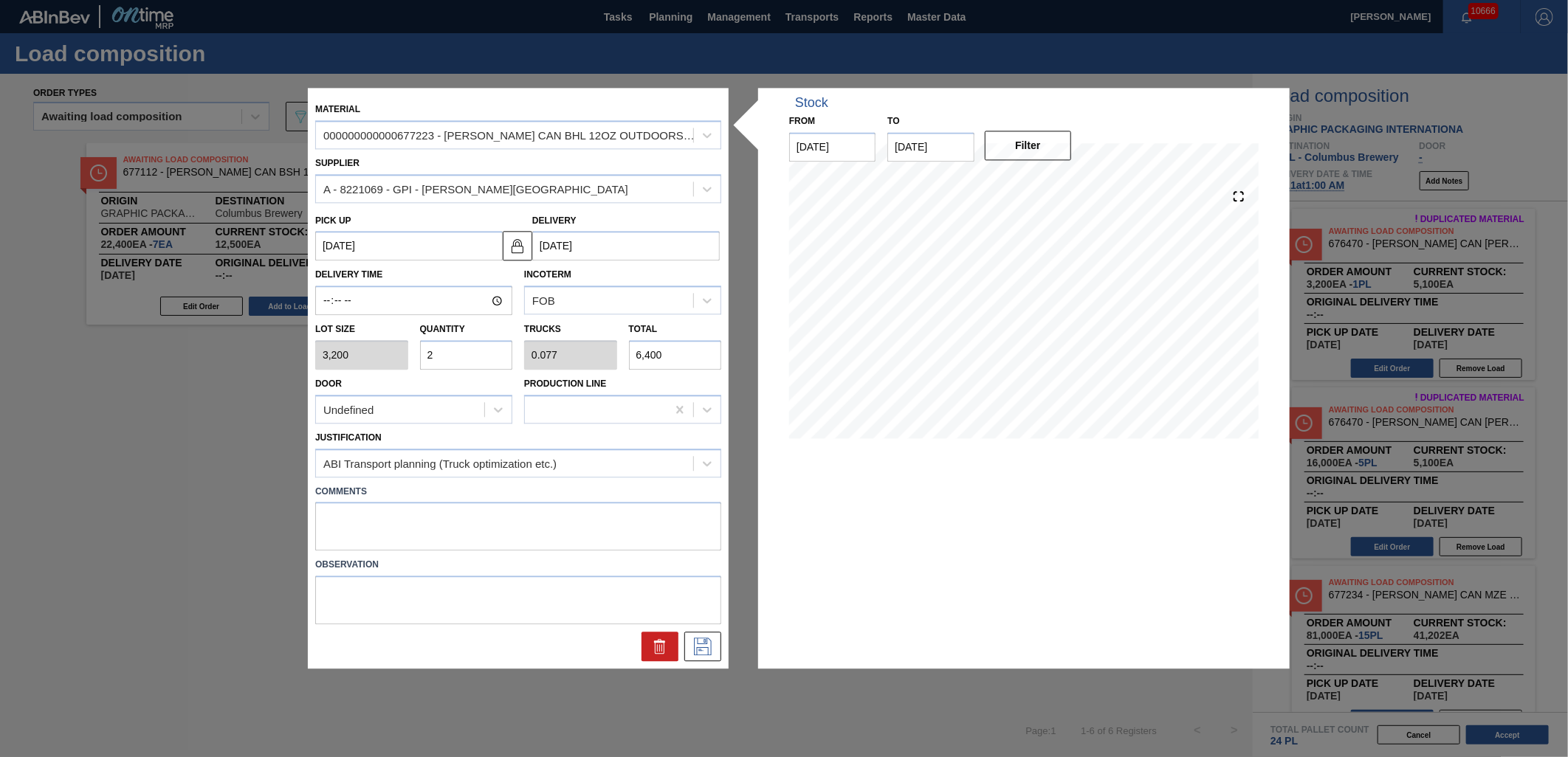
type up "[DATE]"
type input "[DATE]"
click at [703, 646] on icon at bounding box center [703, 647] width 18 height 18
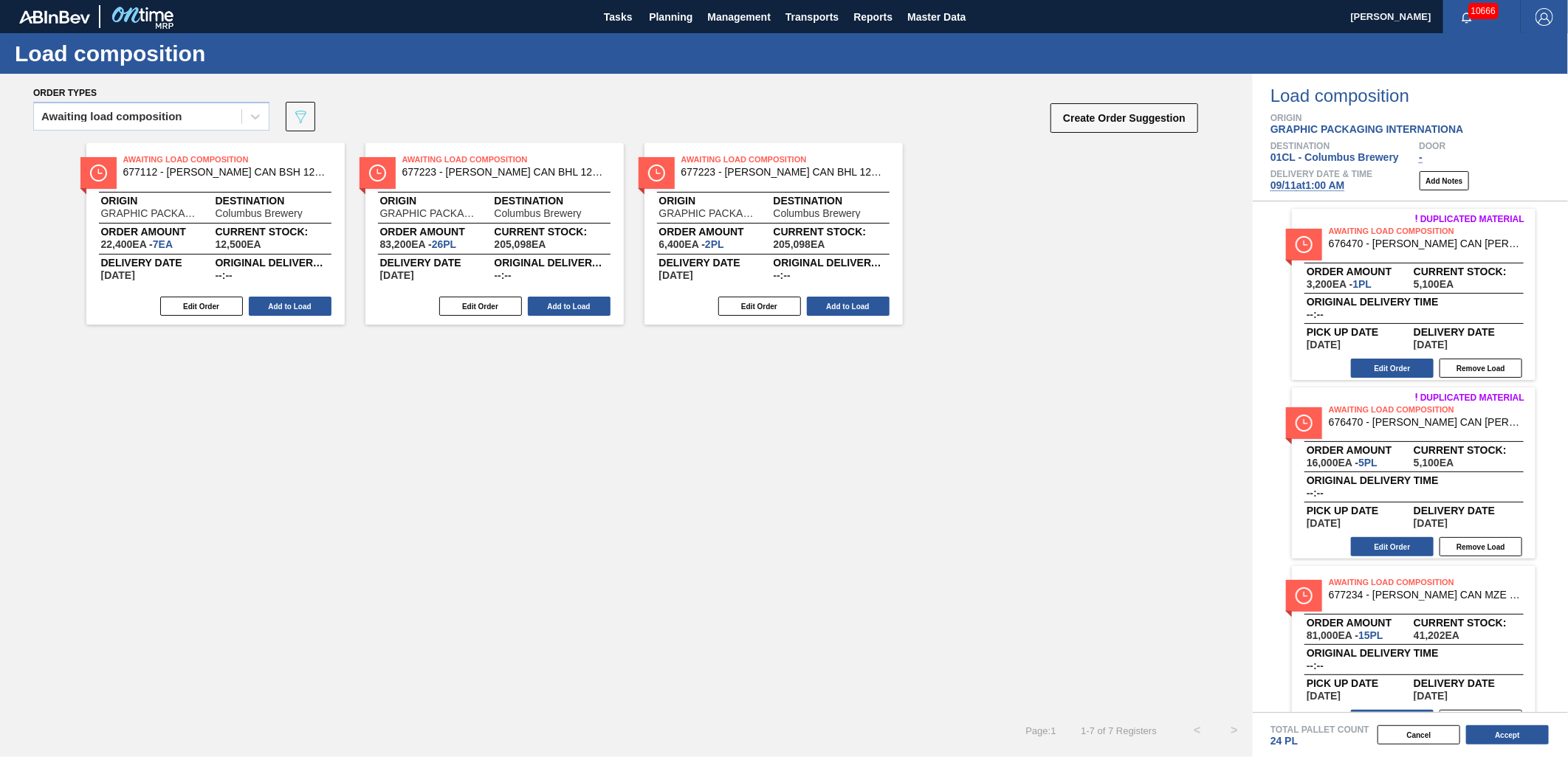
drag, startPoint x: 876, startPoint y: 312, endPoint x: 1042, endPoint y: 529, distance: 273.2
click at [877, 315] on div "Edit Order Add to Load" at bounding box center [767, 306] width 247 height 22
click at [846, 312] on button "Add to Load" at bounding box center [848, 306] width 83 height 19
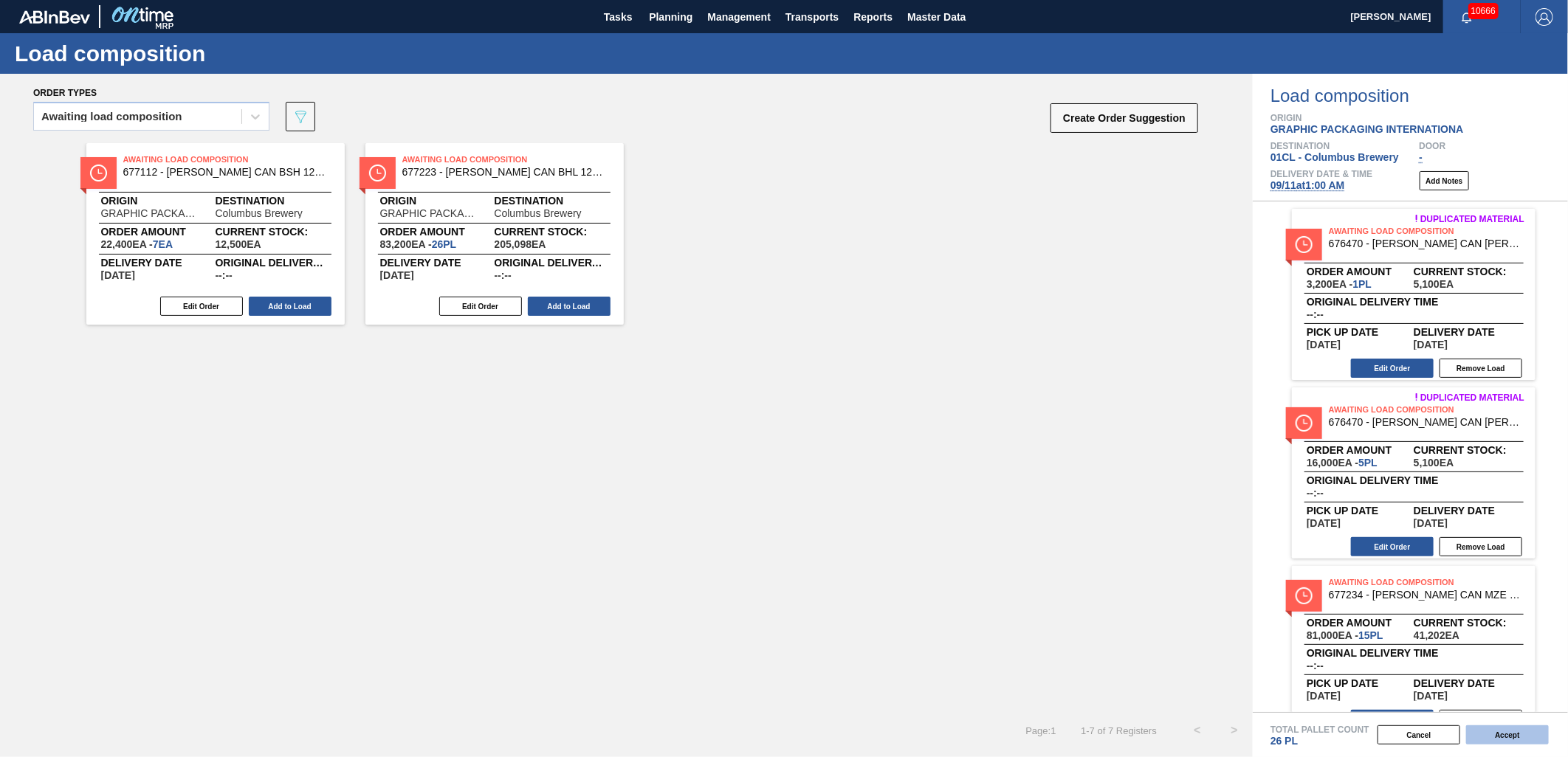
click at [1410, 681] on button "Accept" at bounding box center [1507, 735] width 83 height 19
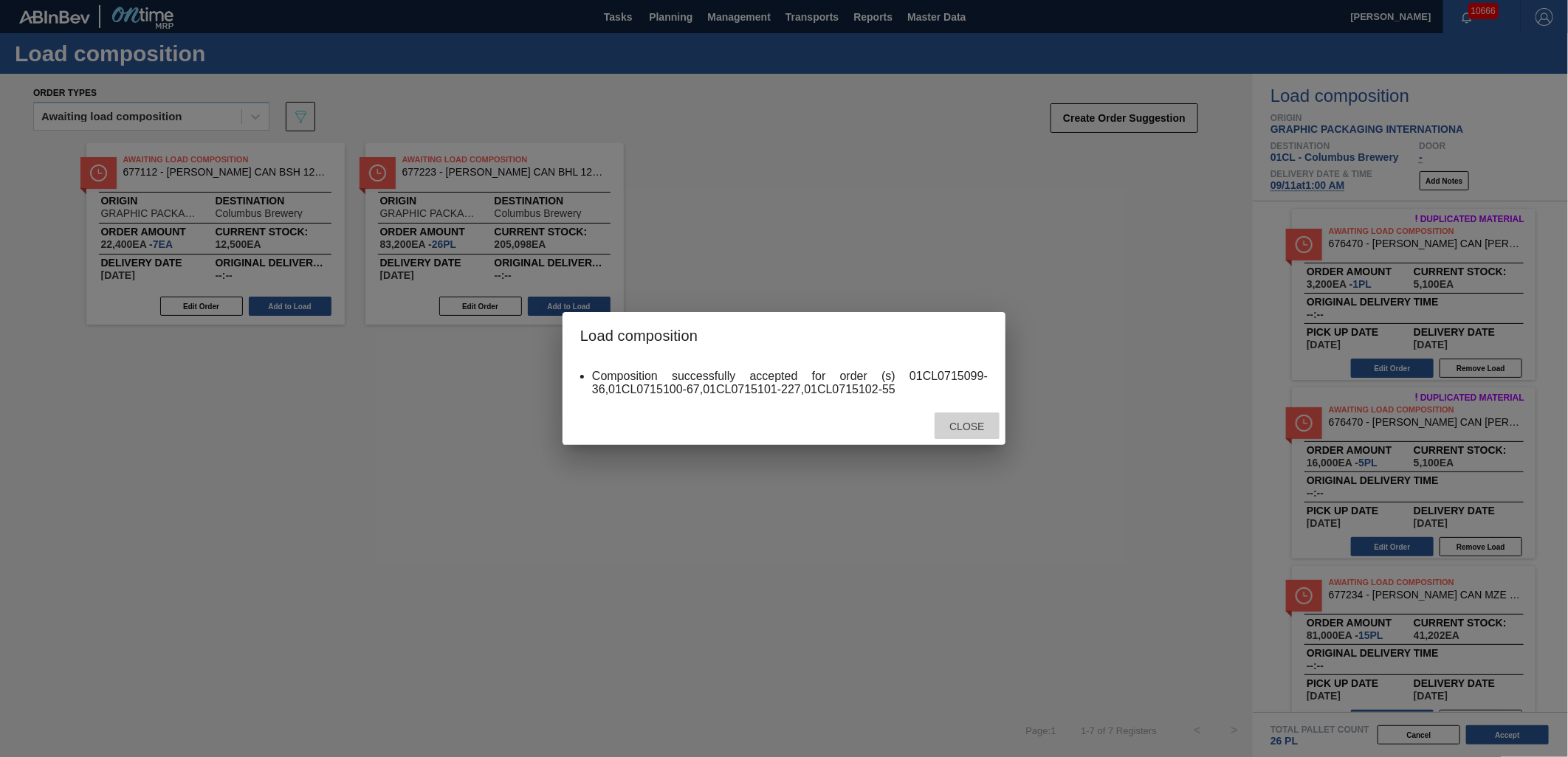
click at [946, 418] on div "Close" at bounding box center [967, 425] width 65 height 27
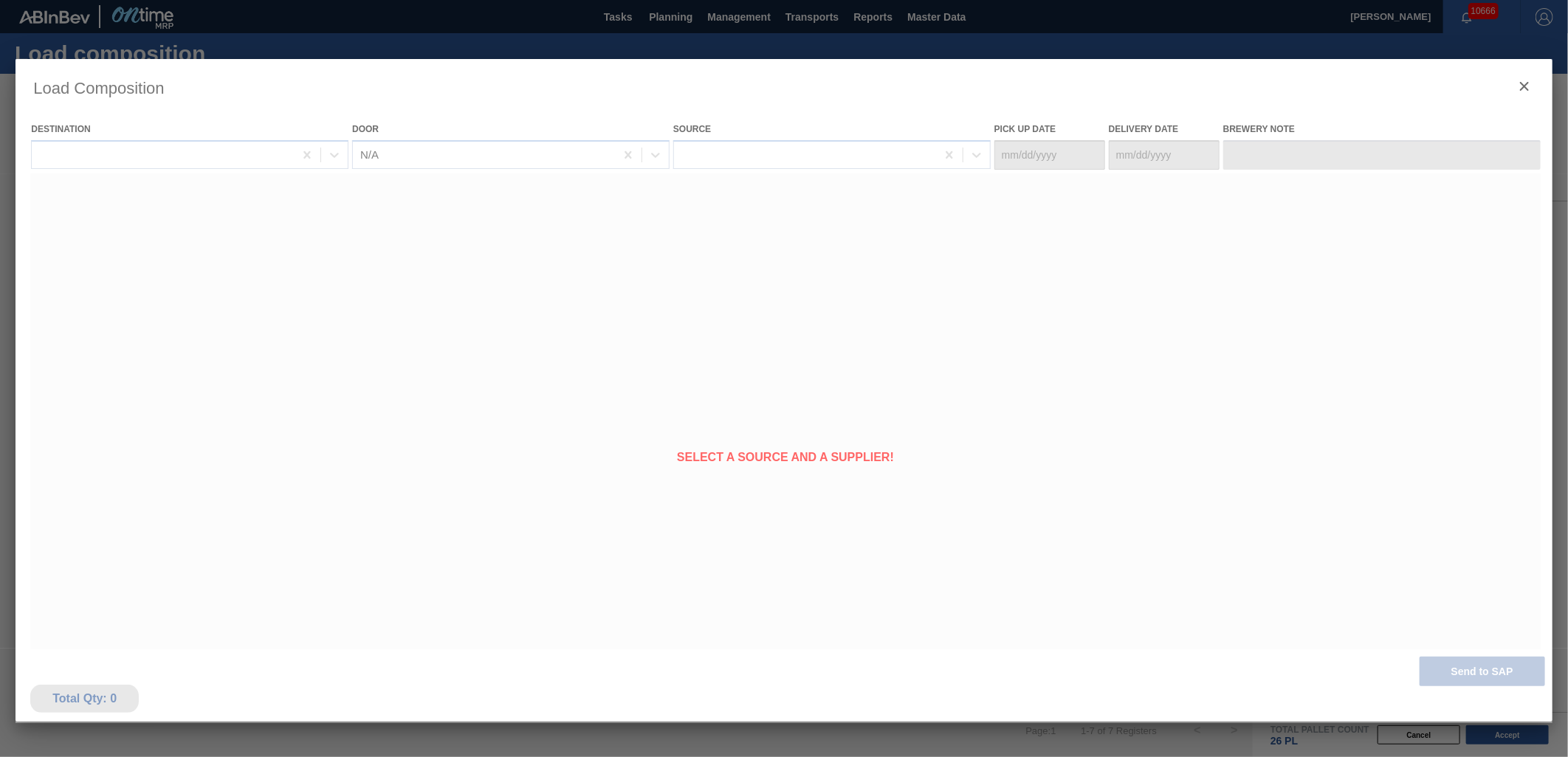
type Date "[DATE]"
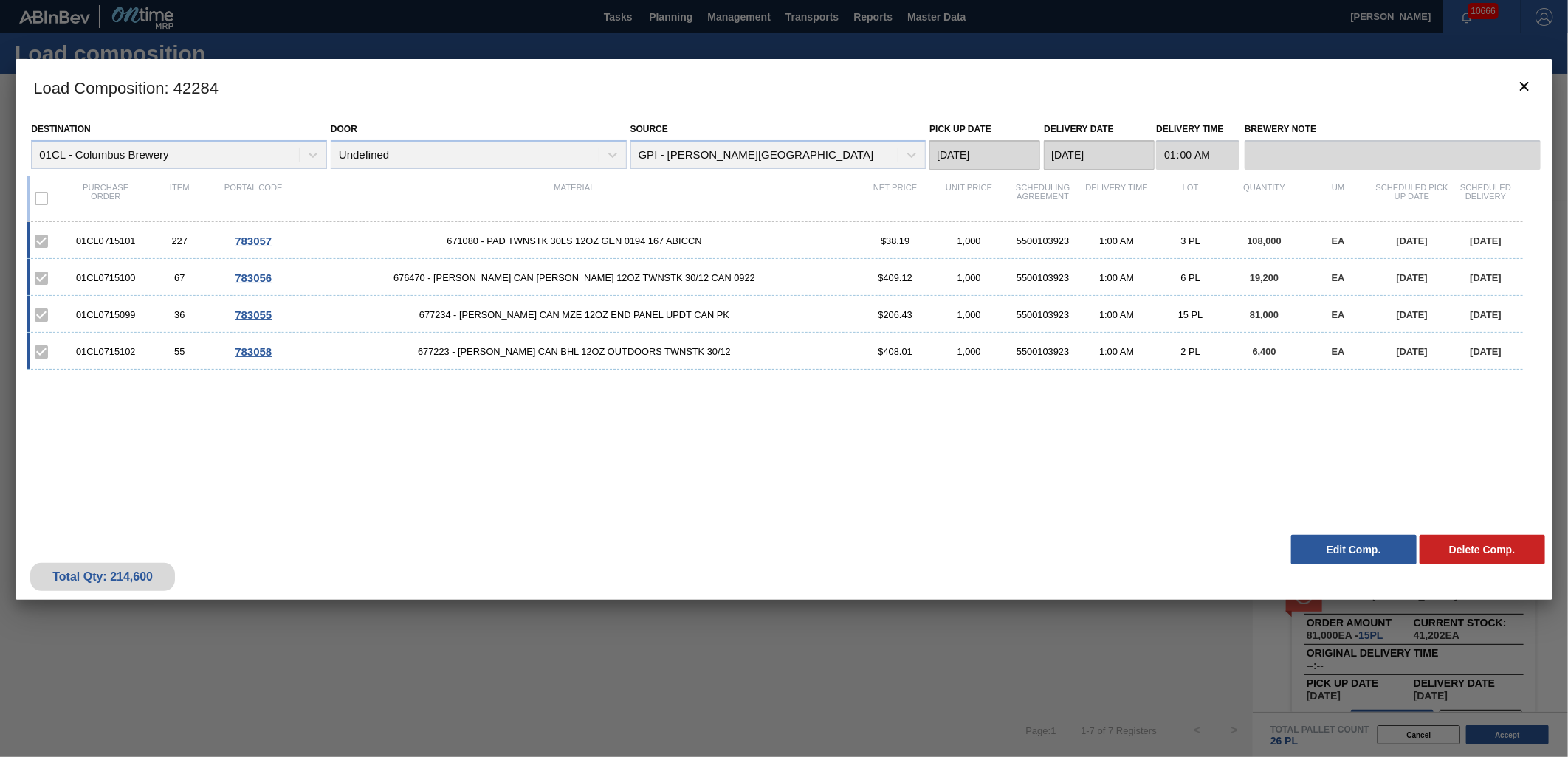
click at [1333, 551] on button "Edit Comp." at bounding box center [1353, 550] width 125 height 30
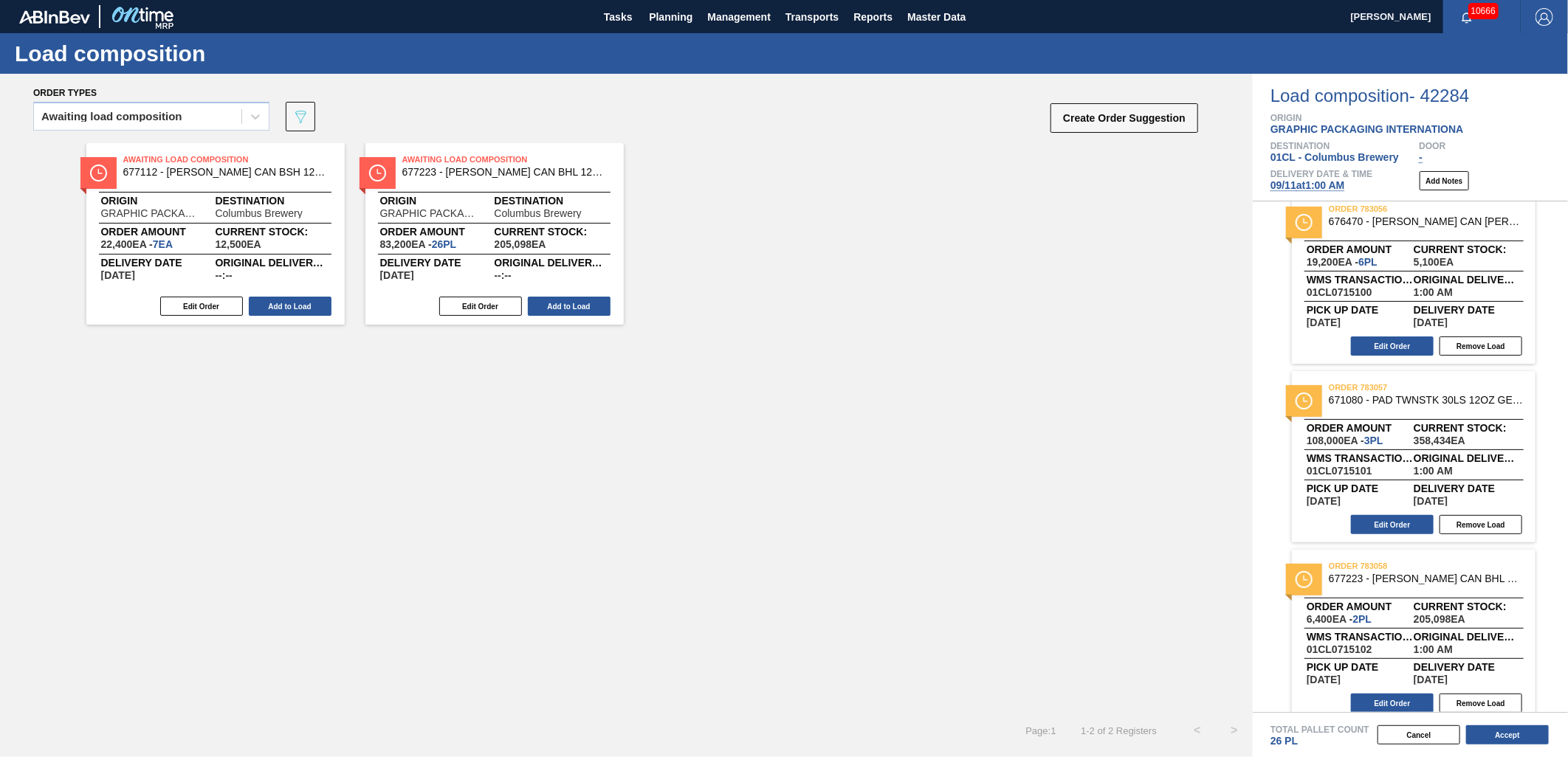
scroll to position [209, 0]
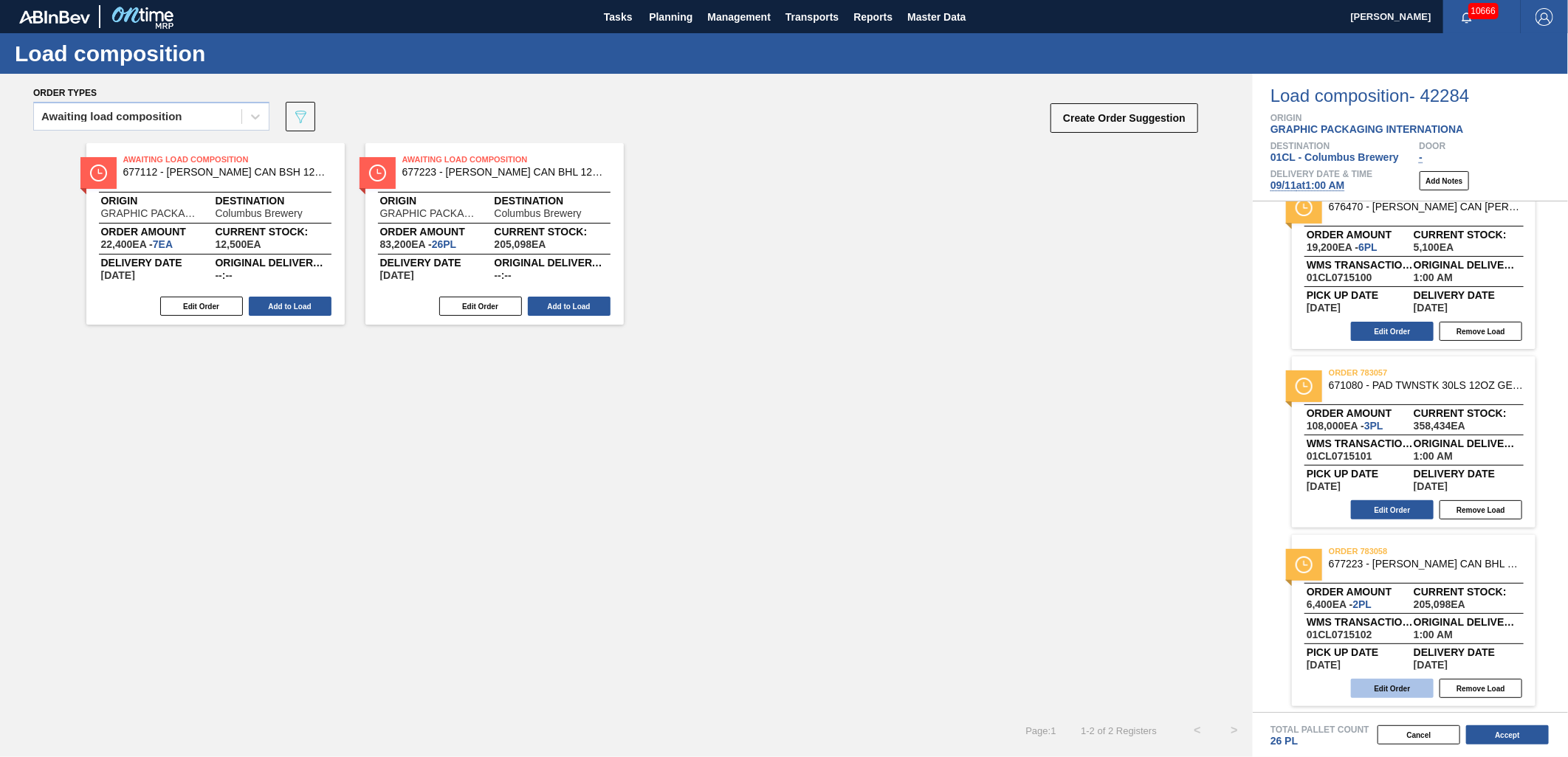
click at [1384, 681] on button "Edit Order" at bounding box center [1392, 688] width 83 height 19
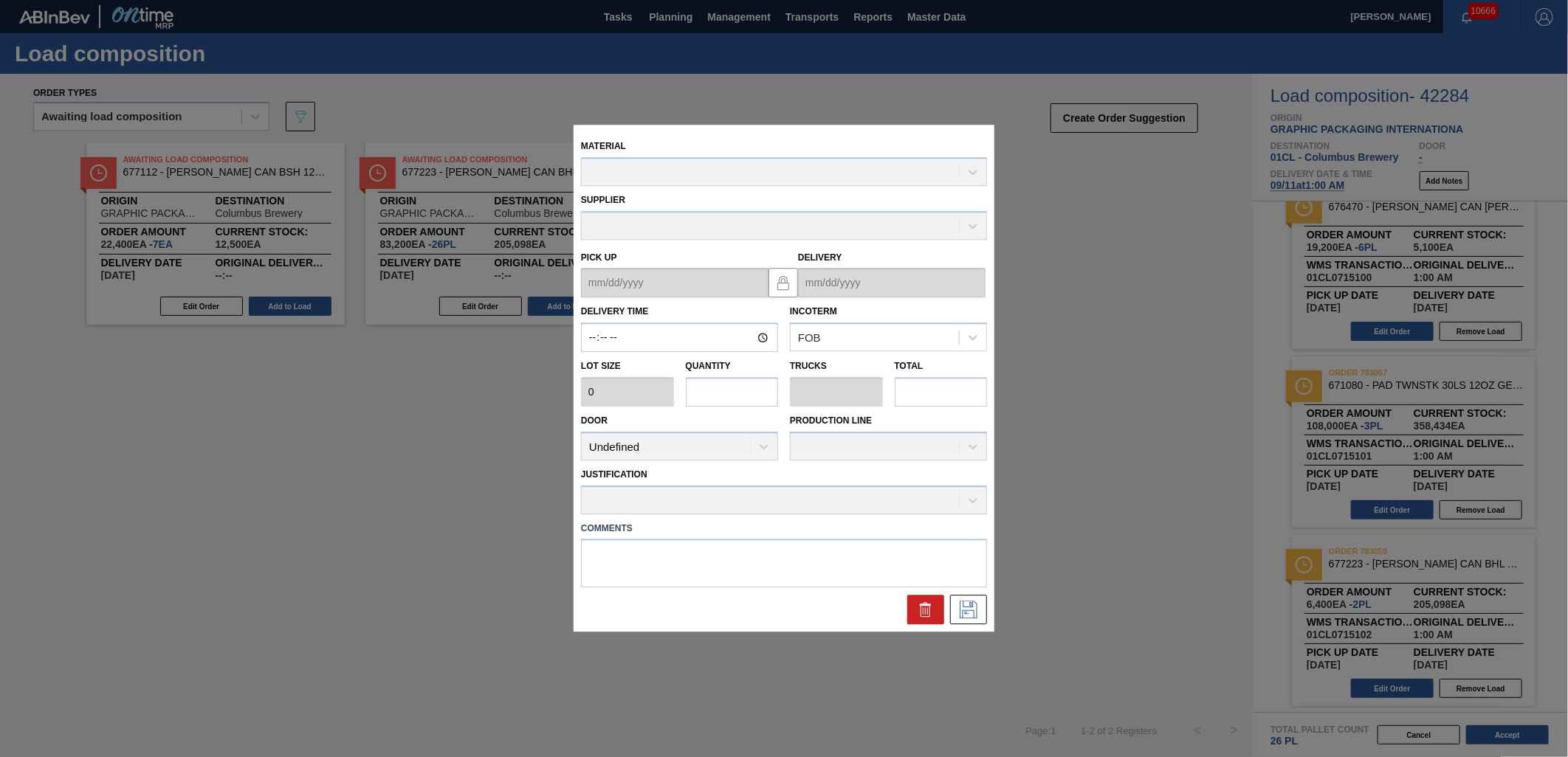
type input "01:00:00"
type input "3,200"
type input "2"
type input "0.077"
type input "6,400"
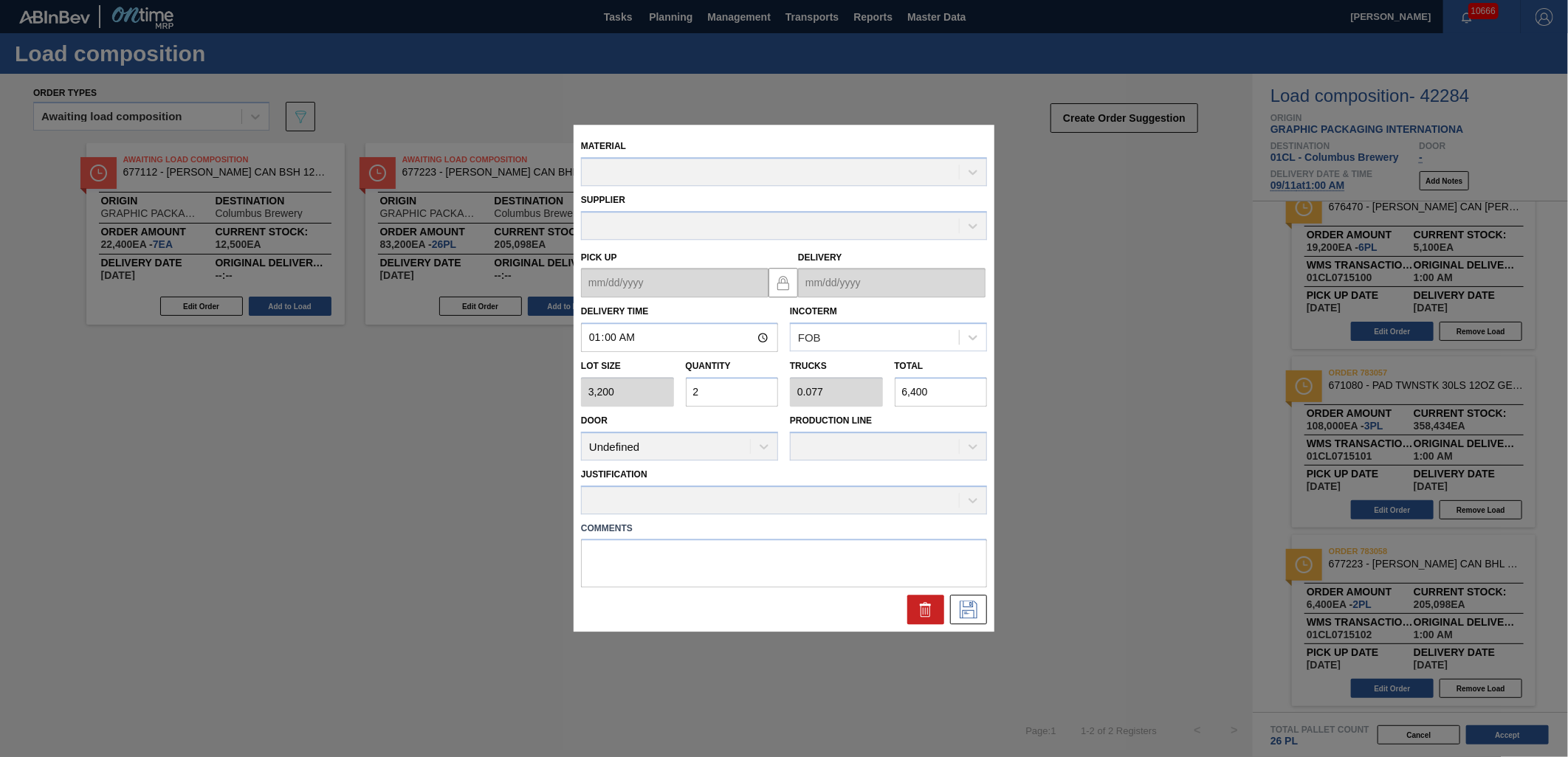
type up "[DATE]"
type input "[DATE]"
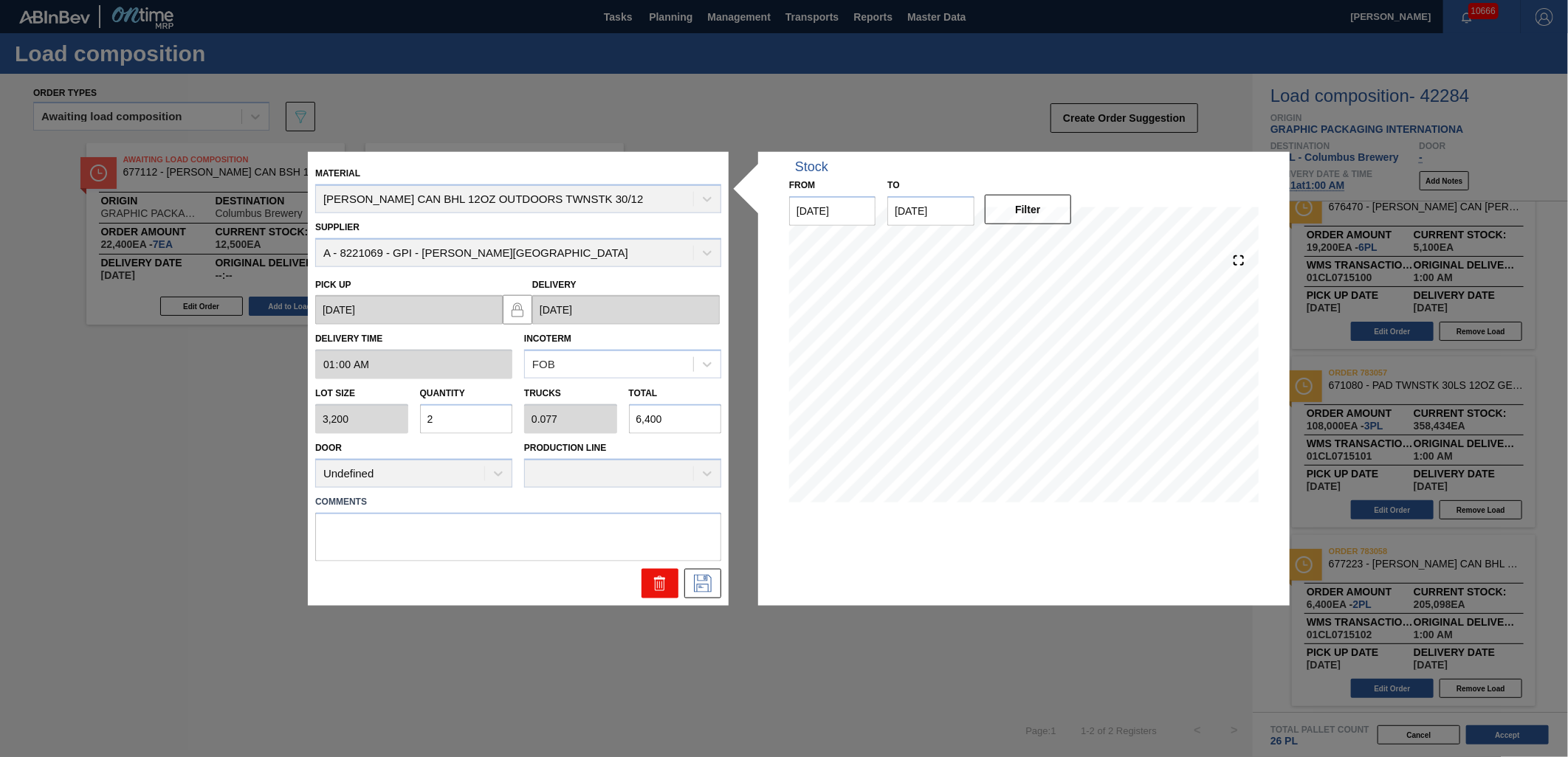
click at [658, 585] on icon at bounding box center [660, 583] width 18 height 18
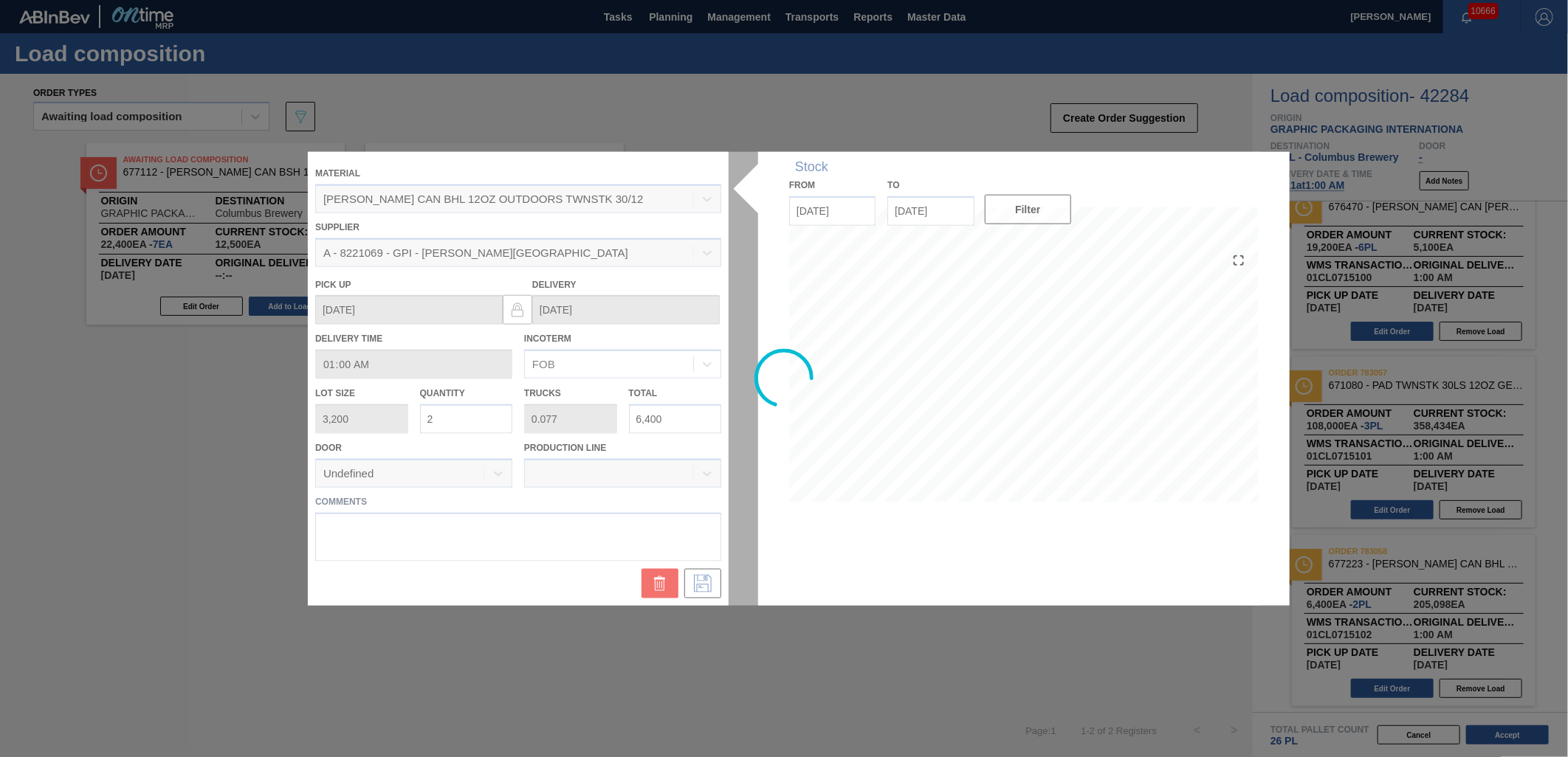
scroll to position [31, 0]
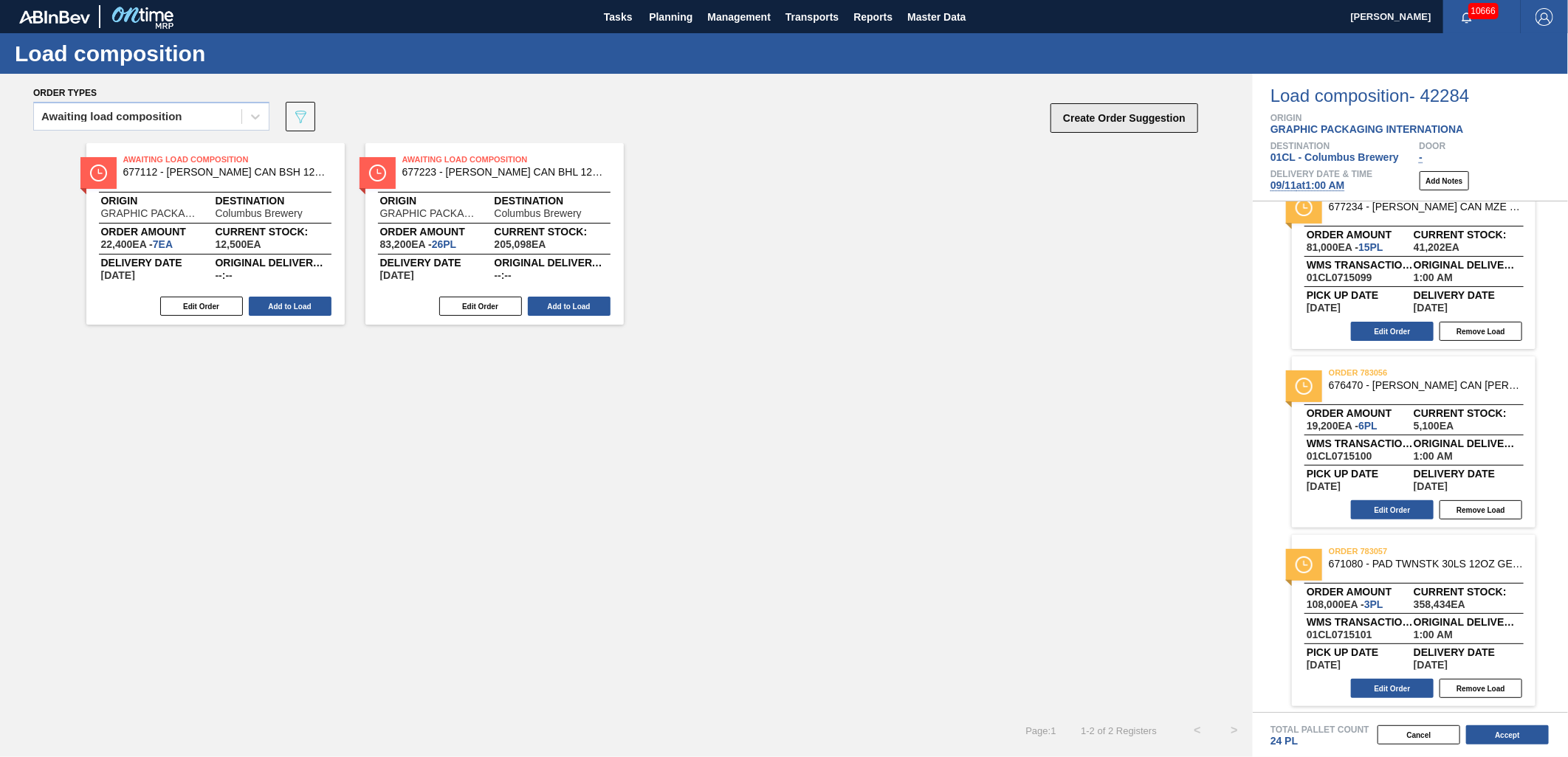
click at [1125, 115] on button "Create Order Suggestion" at bounding box center [1124, 118] width 147 height 30
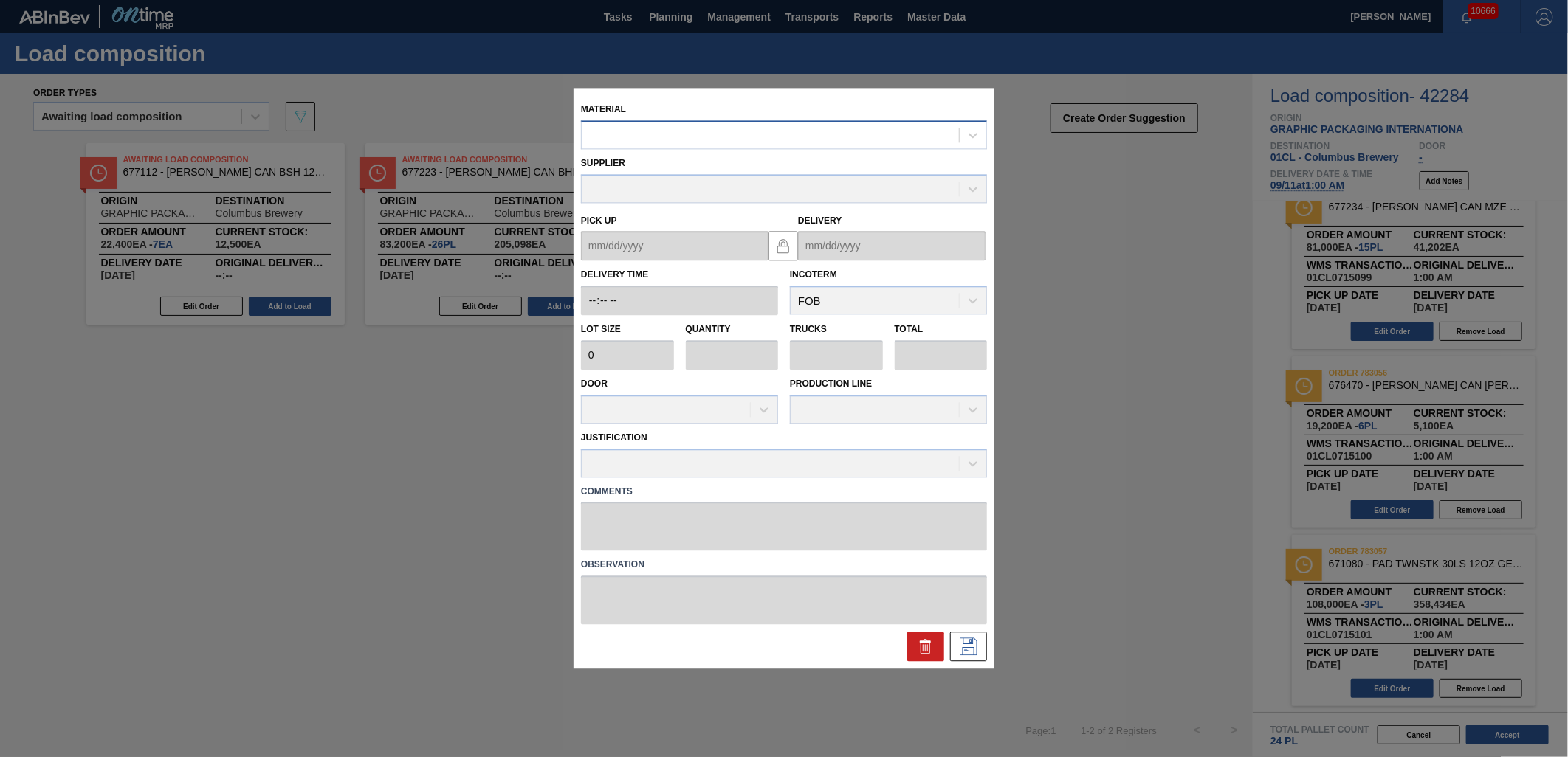
click at [768, 137] on div at bounding box center [770, 135] width 377 height 21
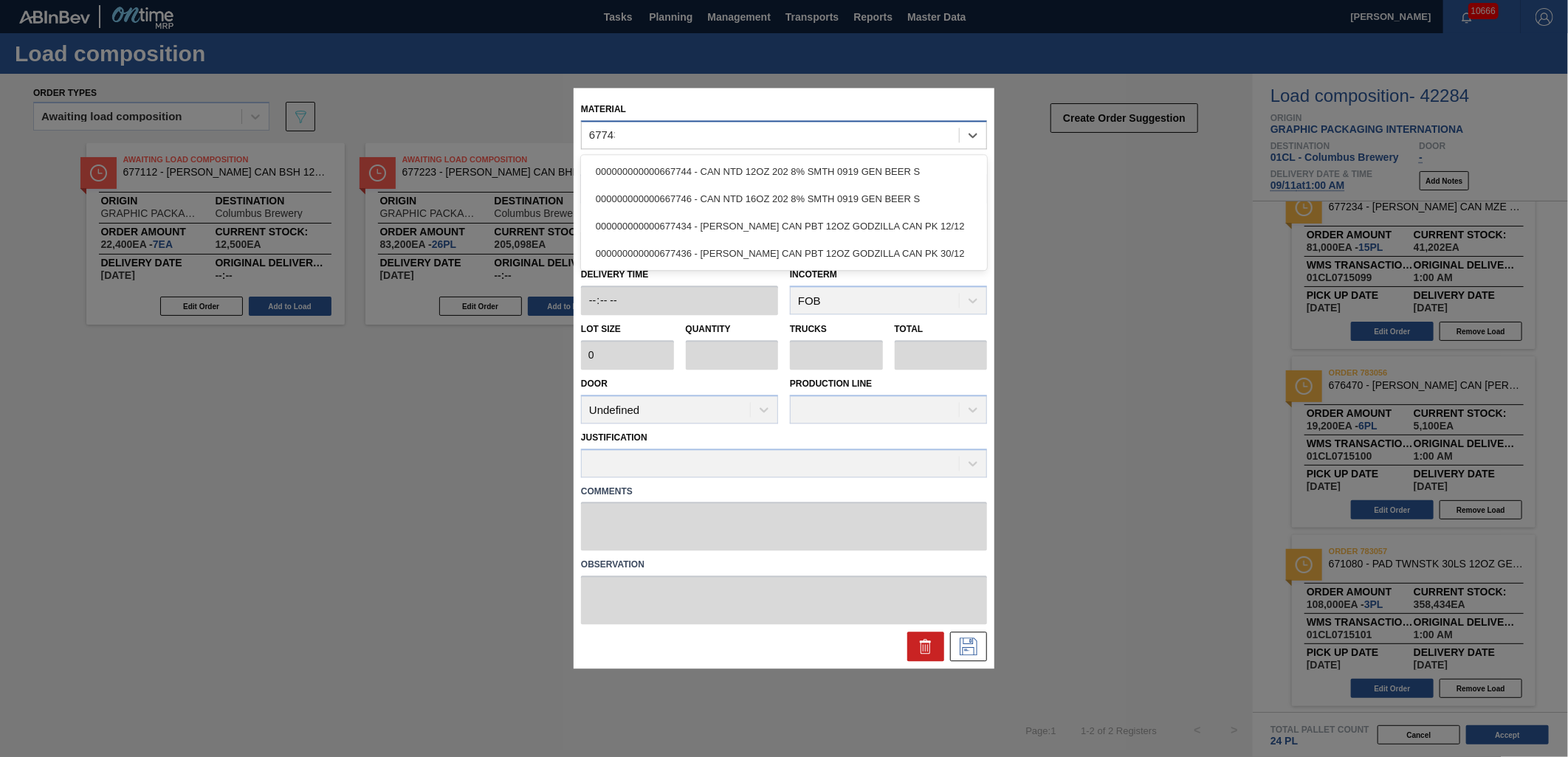
type input "677436"
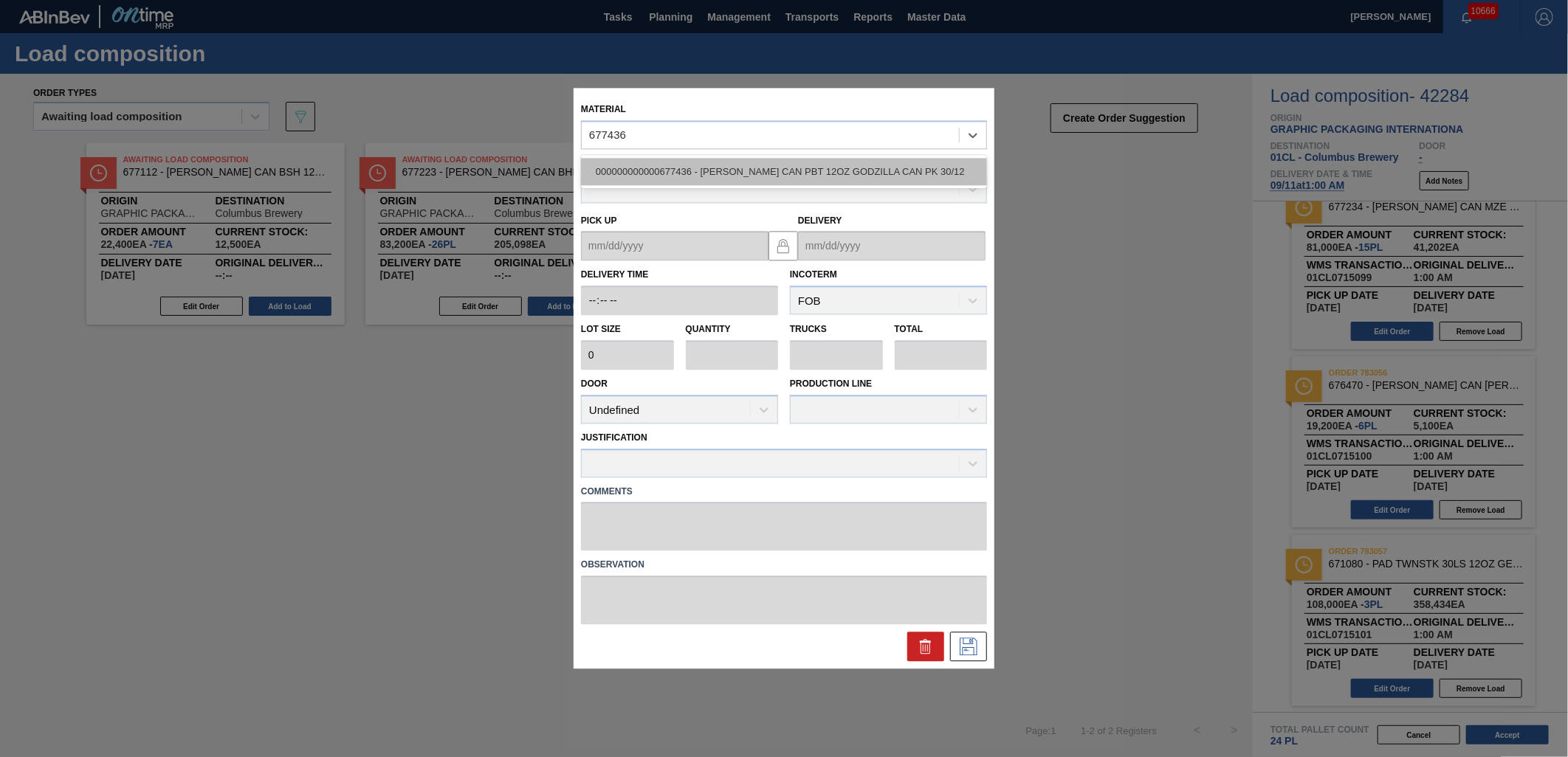
click at [754, 170] on div "000000000000677436 - [PERSON_NAME] CAN PBT 12OZ GODZILLA CAN PK 30/12" at bounding box center [784, 171] width 406 height 27
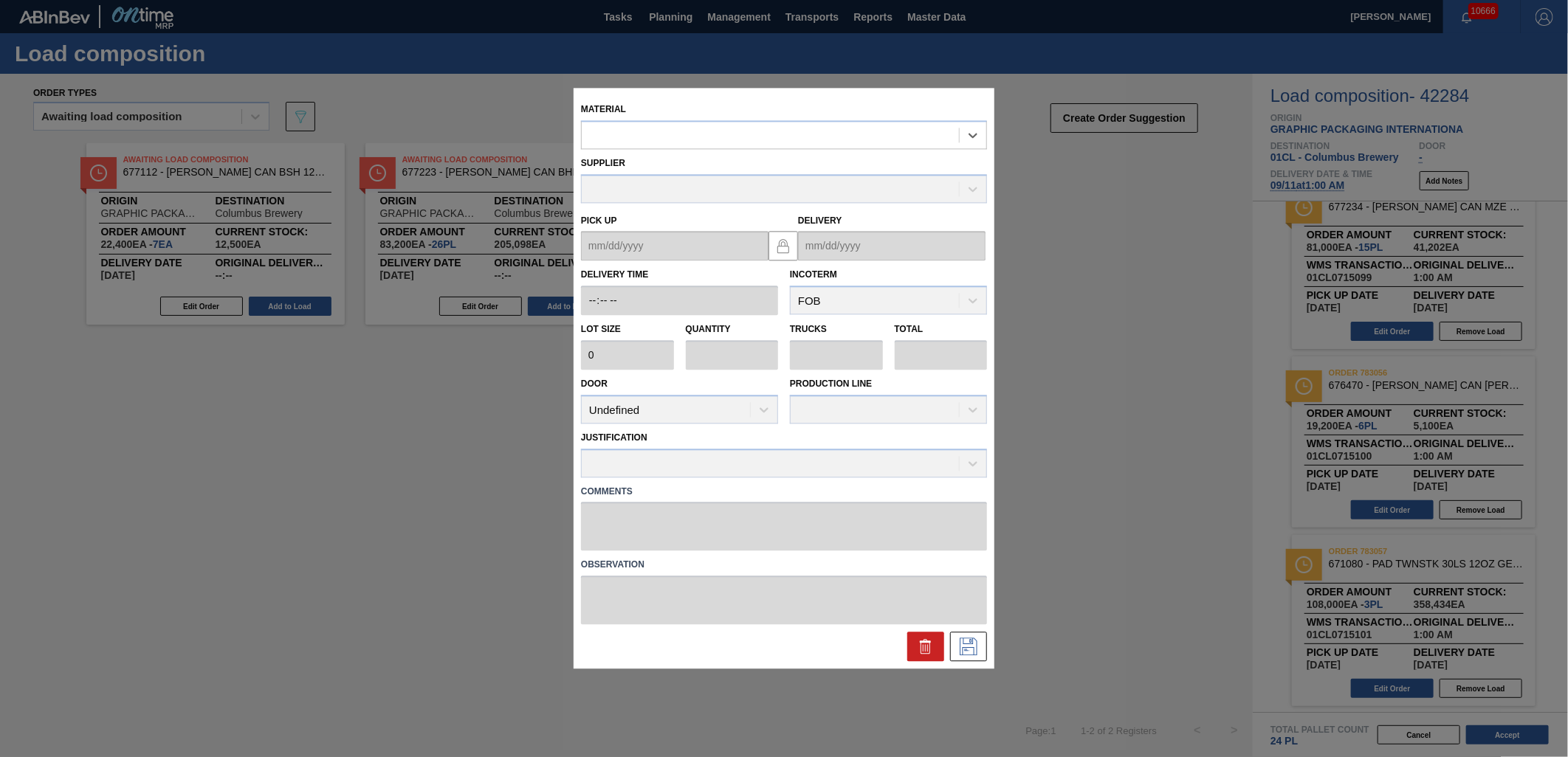
type input "3,200"
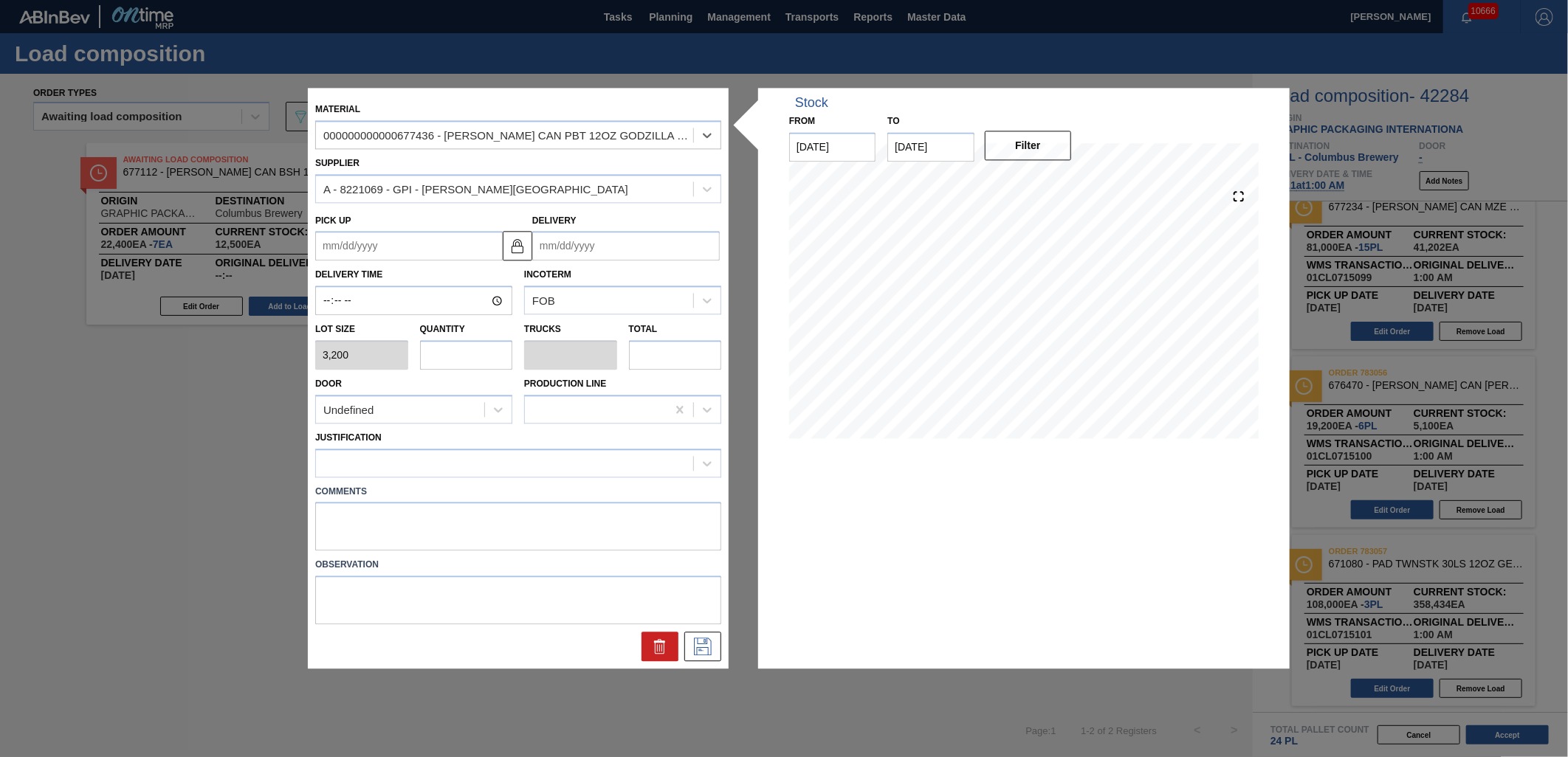
click at [607, 242] on input "Delivery" at bounding box center [626, 246] width 187 height 30
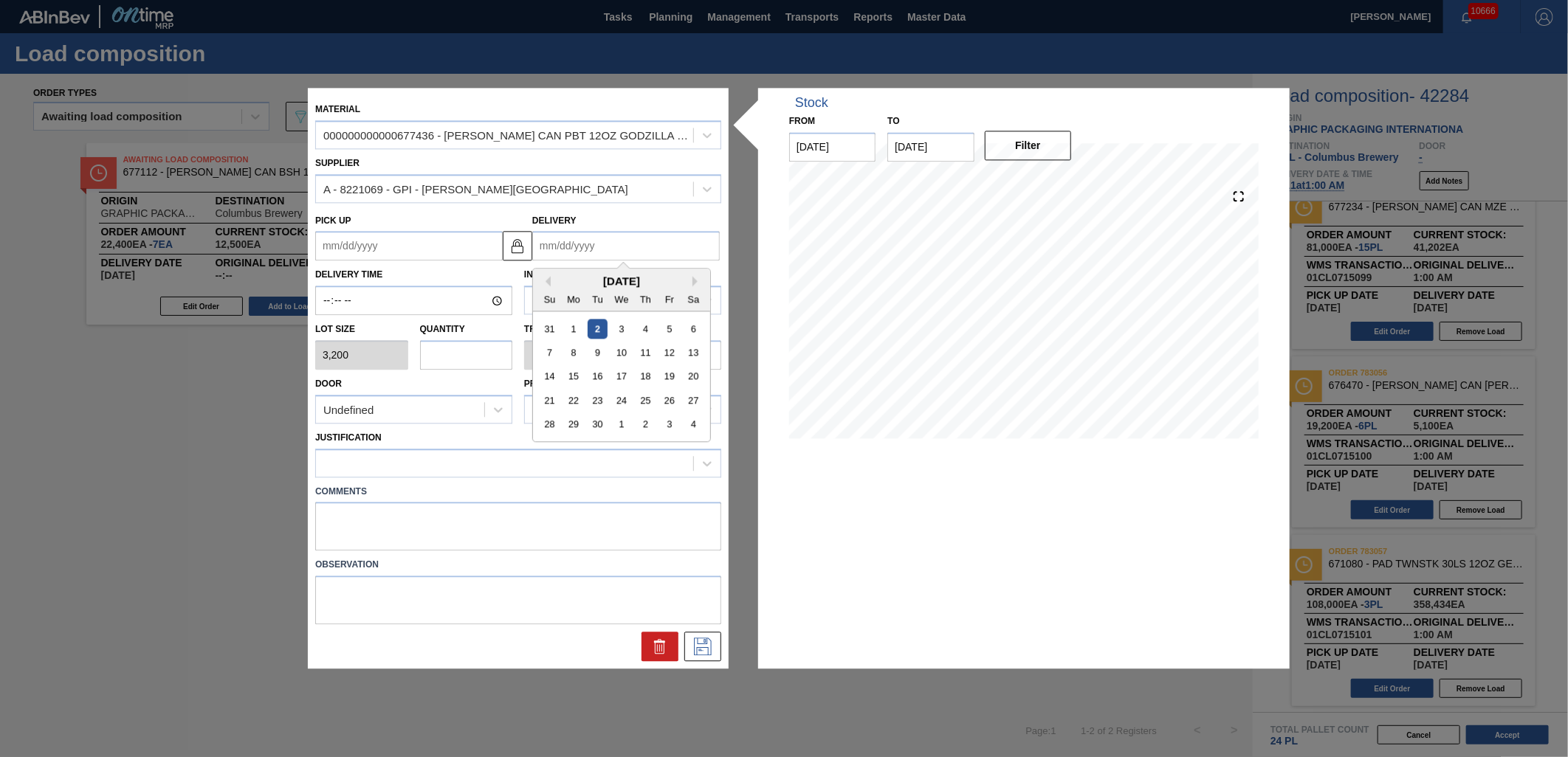
drag, startPoint x: 665, startPoint y: 351, endPoint x: 580, endPoint y: 351, distance: 85.0
click at [666, 351] on div "12" at bounding box center [669, 353] width 20 height 20
type up "[DATE]"
type input "[DATE]"
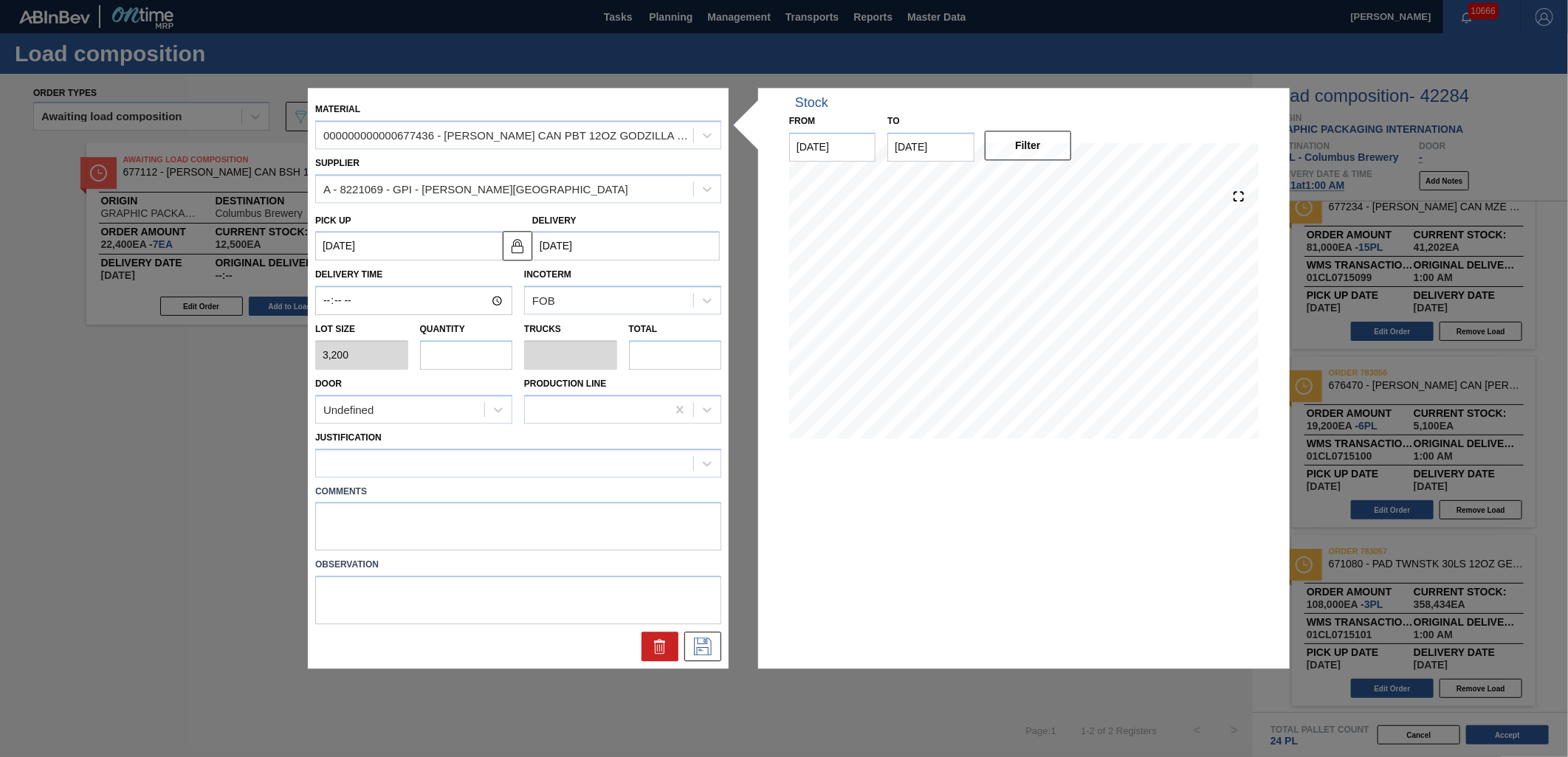
click at [506, 351] on input "text" at bounding box center [466, 355] width 93 height 30
type input "2"
type input "0.077"
type input "6,400"
type input "2"
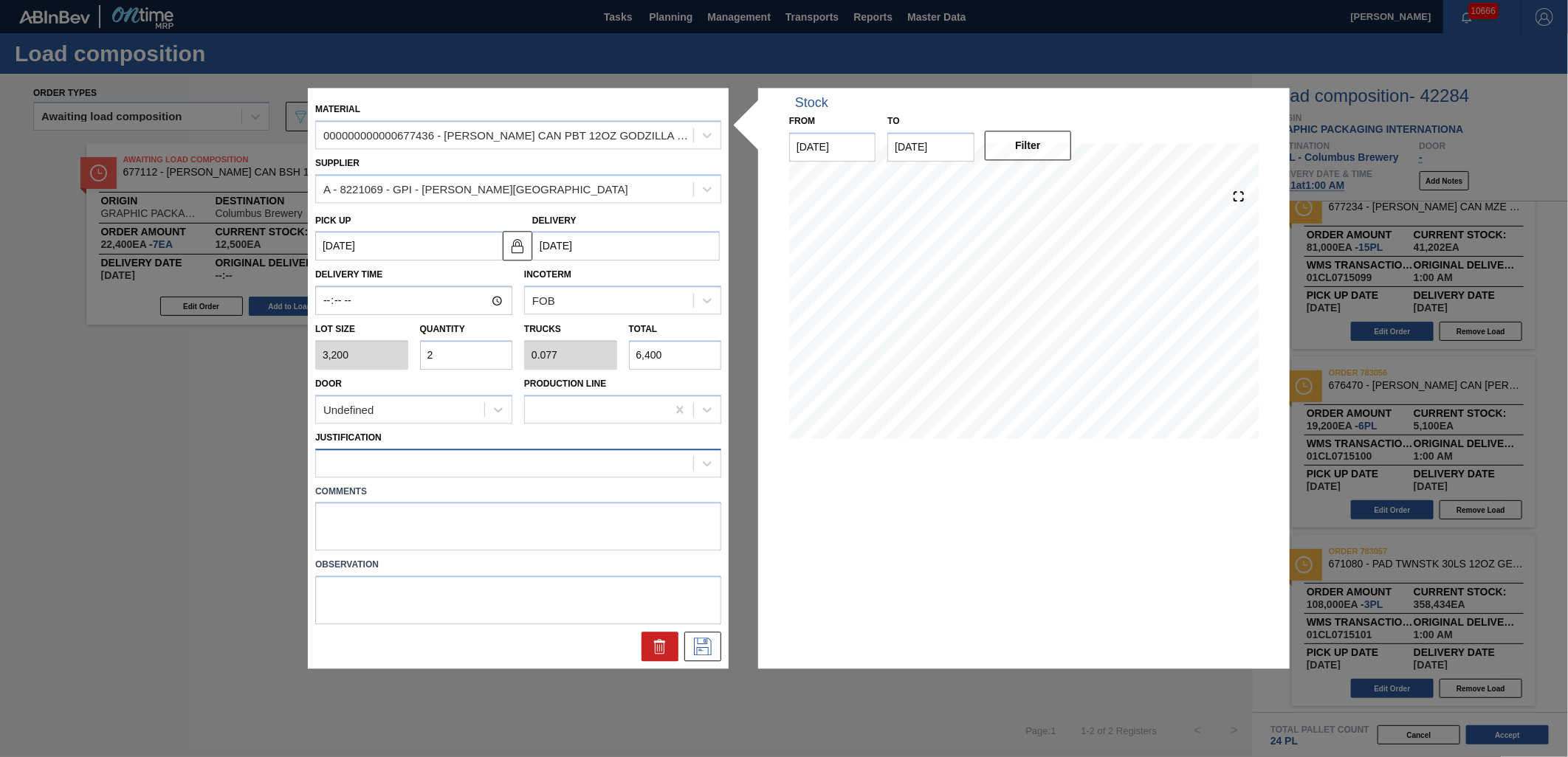
click at [542, 461] on div at bounding box center [504, 462] width 377 height 21
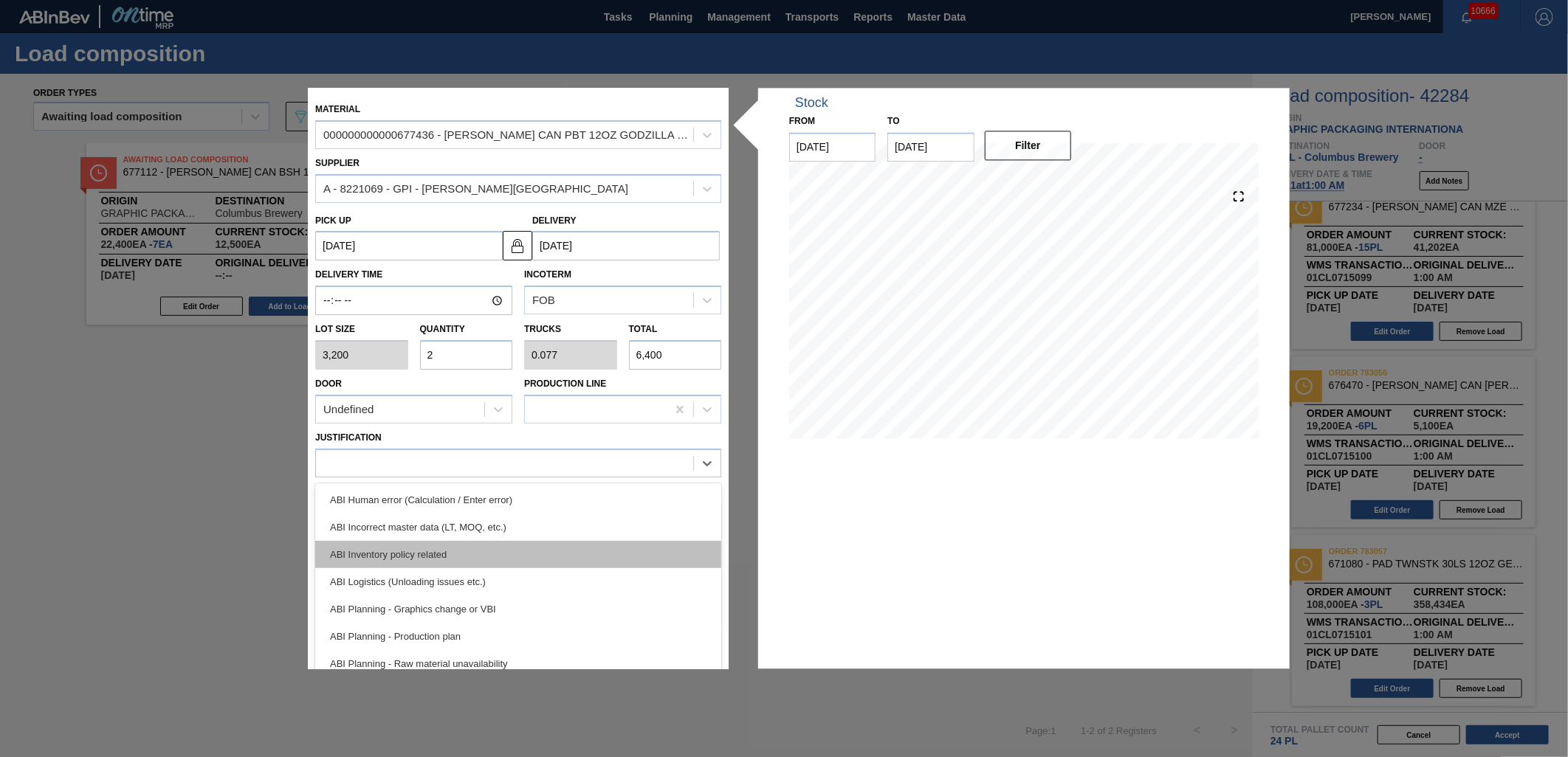
click at [521, 556] on div "ABI Inventory policy related" at bounding box center [518, 554] width 406 height 27
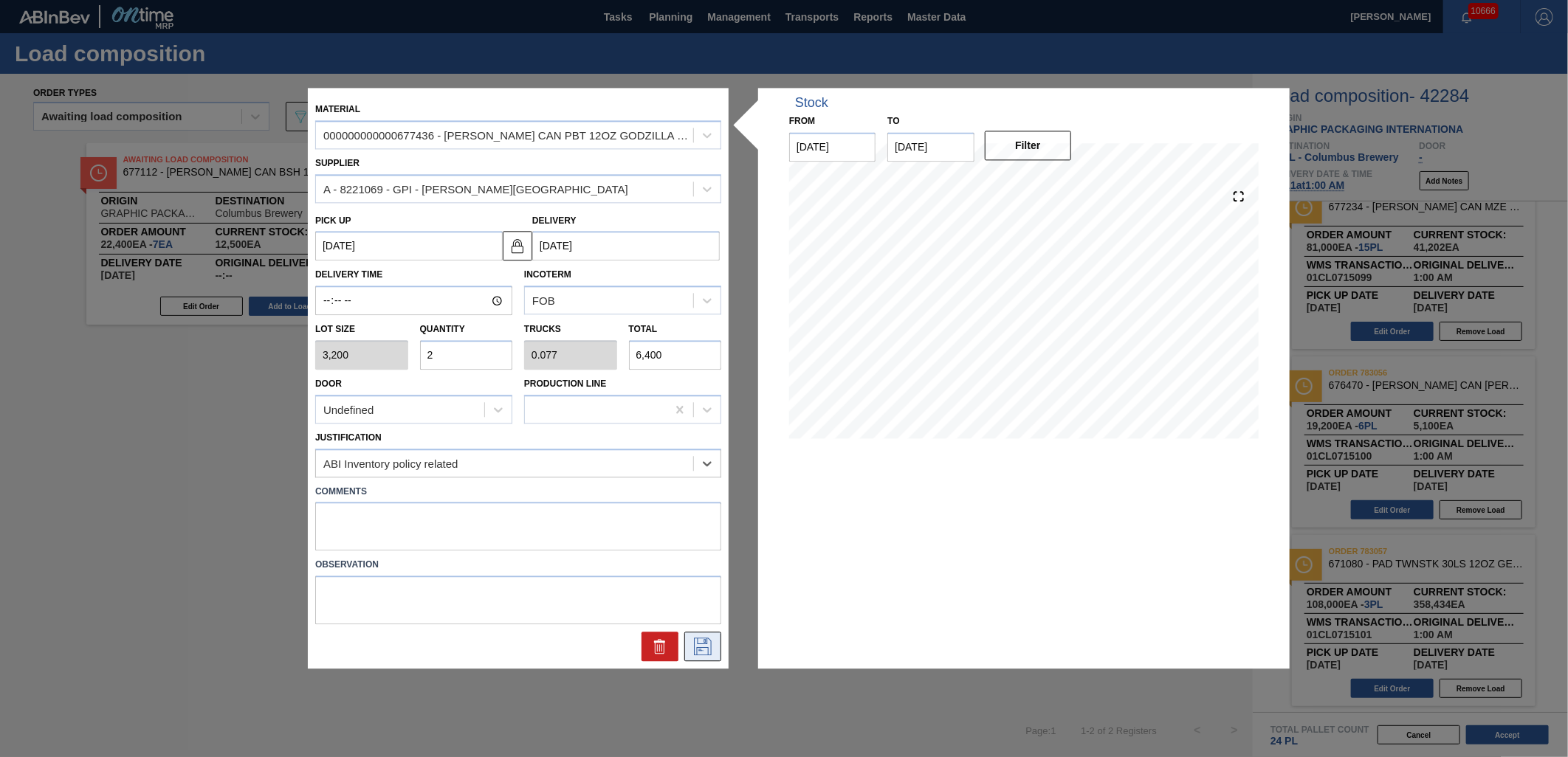
click at [694, 632] on div at bounding box center [518, 643] width 418 height 37
click at [698, 645] on icon at bounding box center [703, 647] width 24 height 18
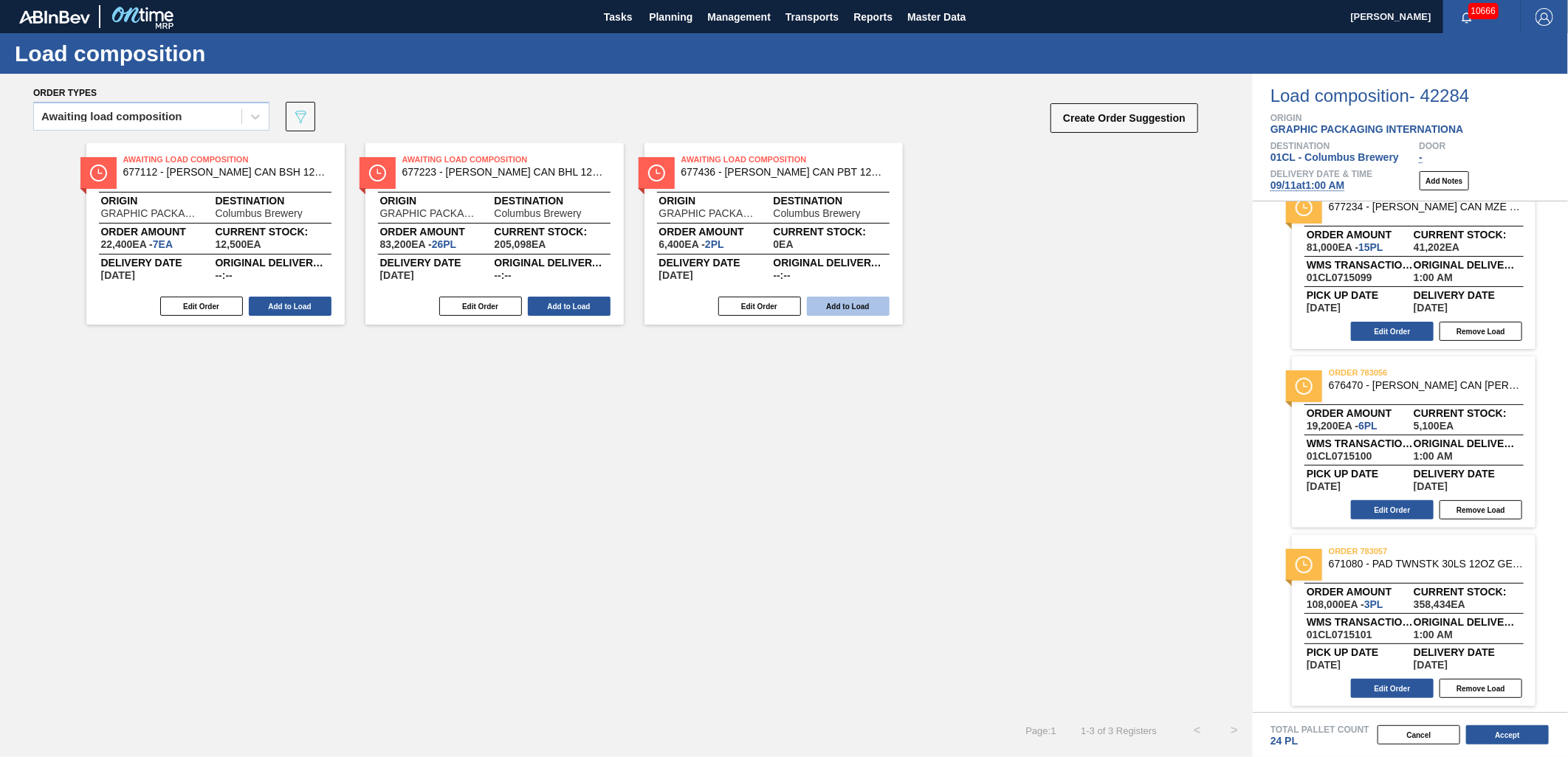
click at [846, 309] on button "Add to Load" at bounding box center [848, 306] width 83 height 19
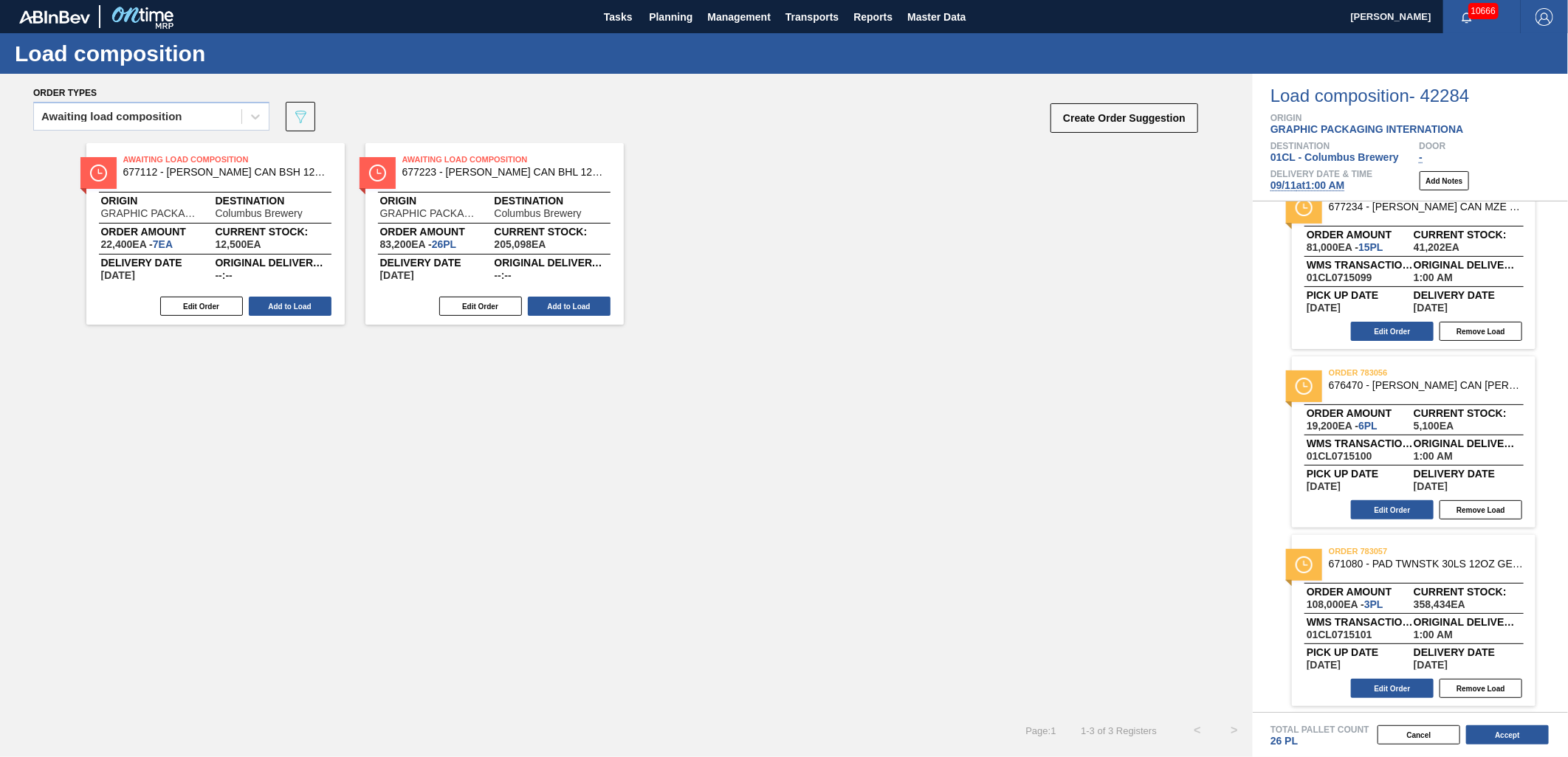
scroll to position [209, 0]
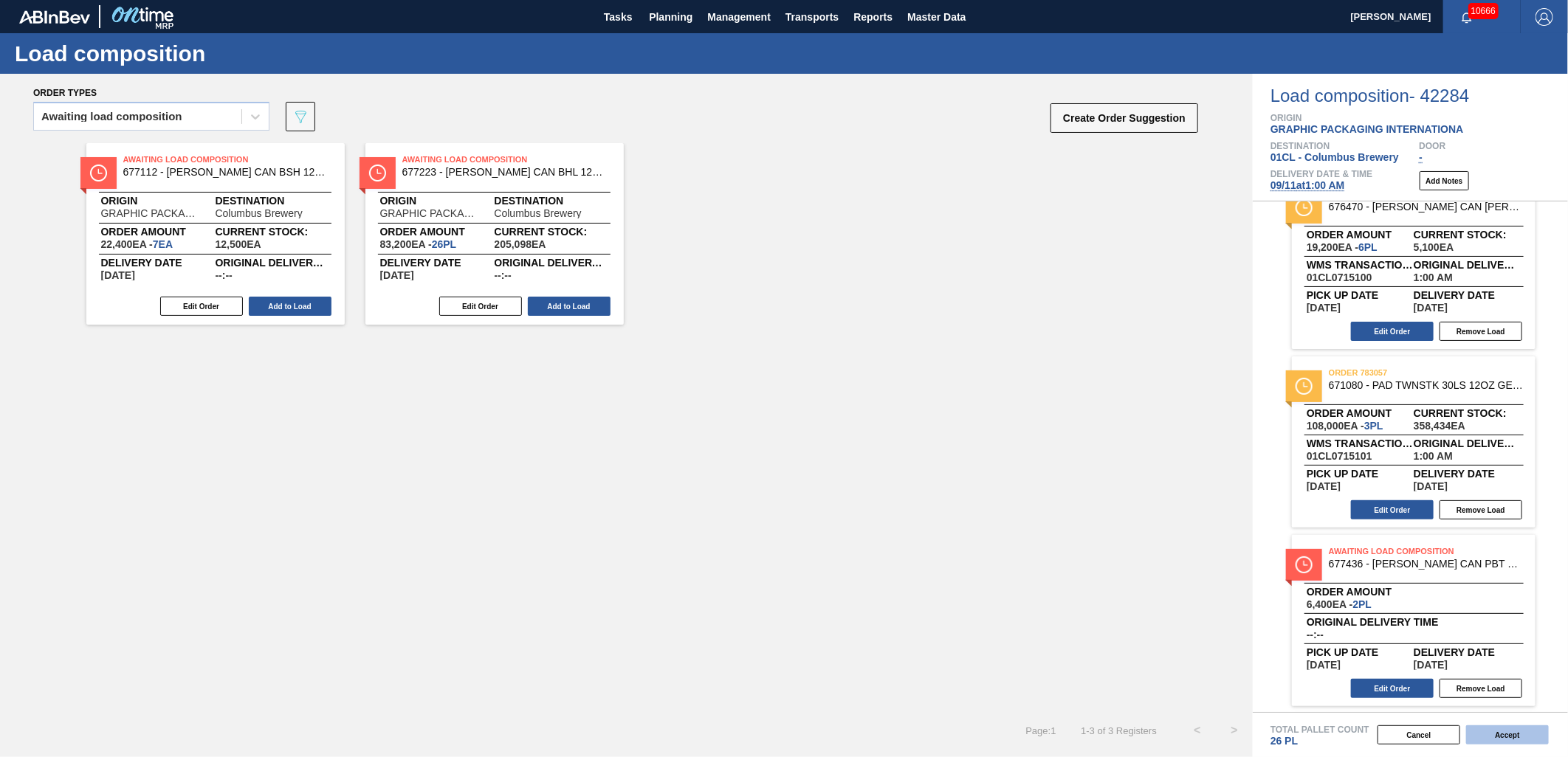
click at [1410, 681] on button "Accept" at bounding box center [1507, 735] width 83 height 19
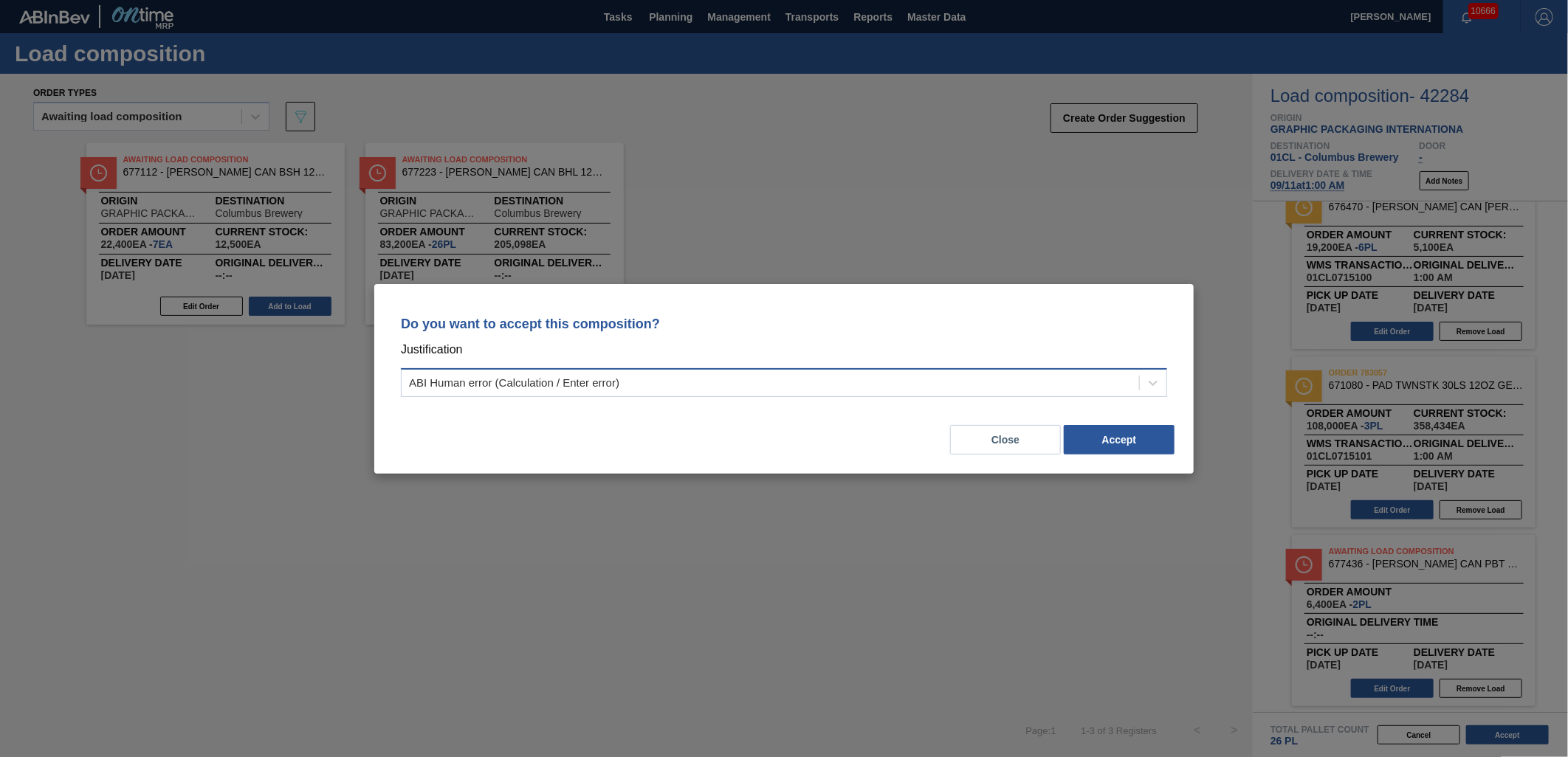
click at [1012, 380] on div "ABI Human error (Calculation / Enter error)" at bounding box center [770, 382] width 737 height 21
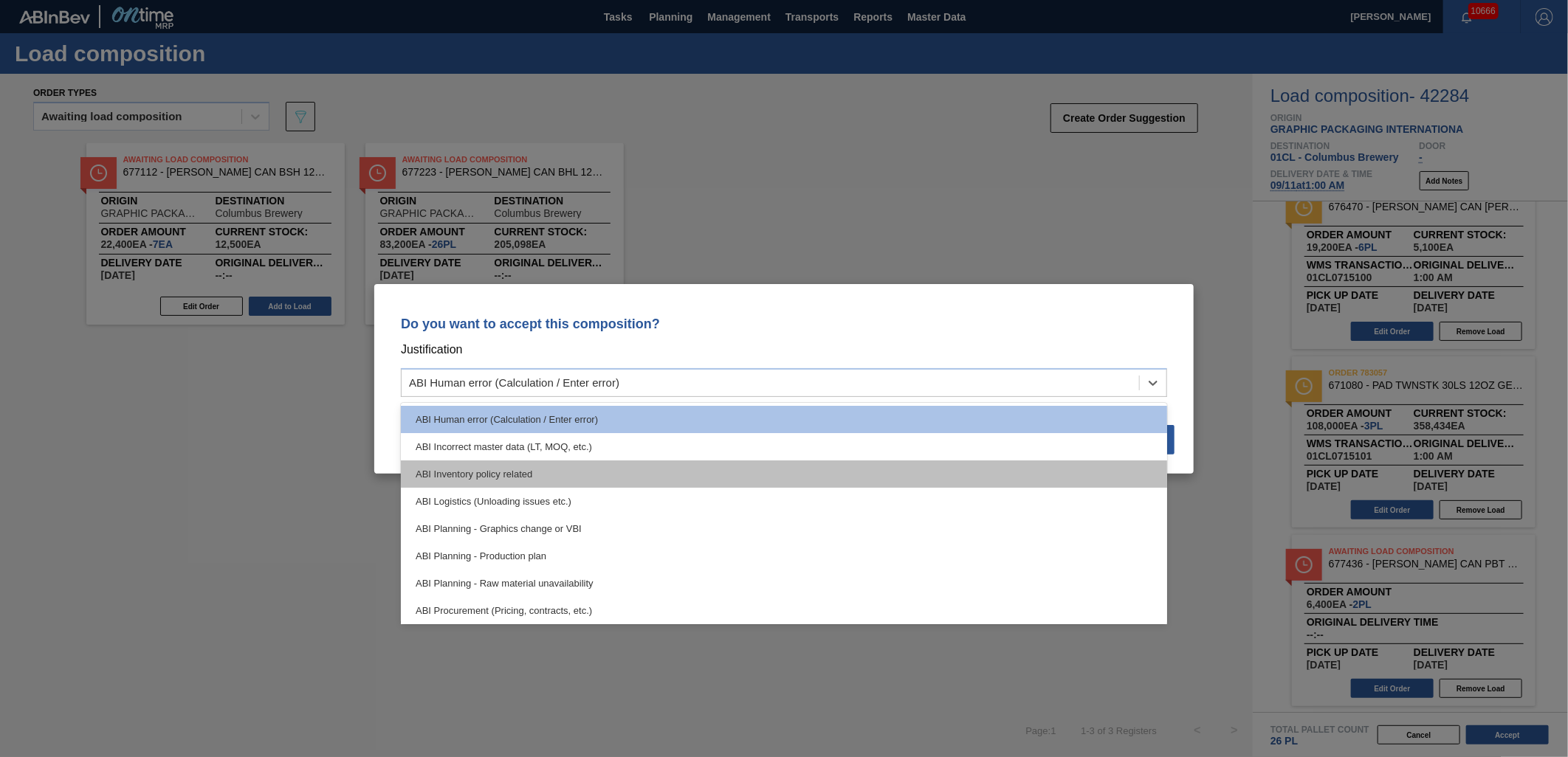
click at [687, 480] on div "ABI Inventory policy related" at bounding box center [783, 474] width 766 height 27
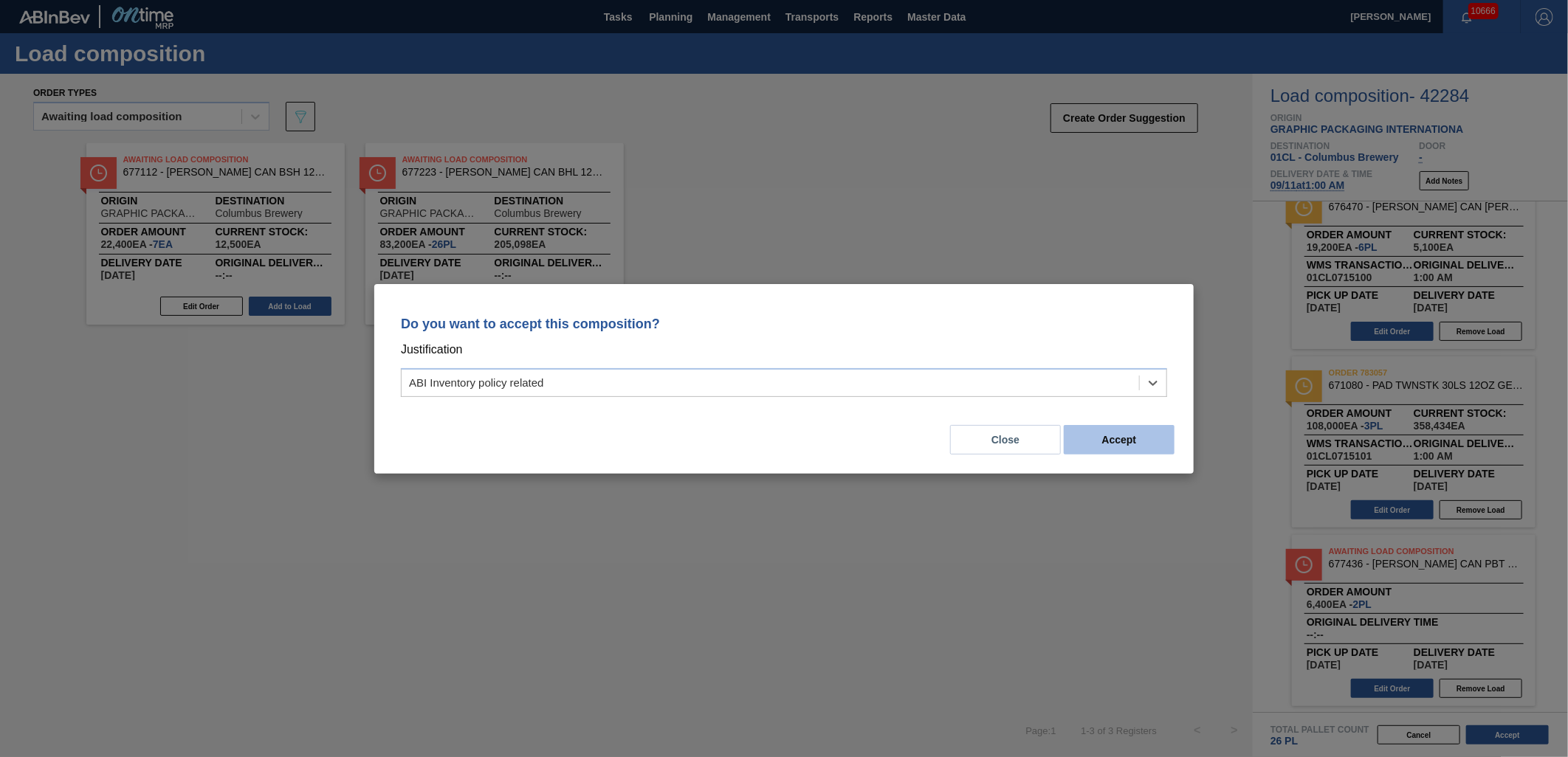
click at [1110, 441] on button "Accept" at bounding box center [1119, 440] width 111 height 30
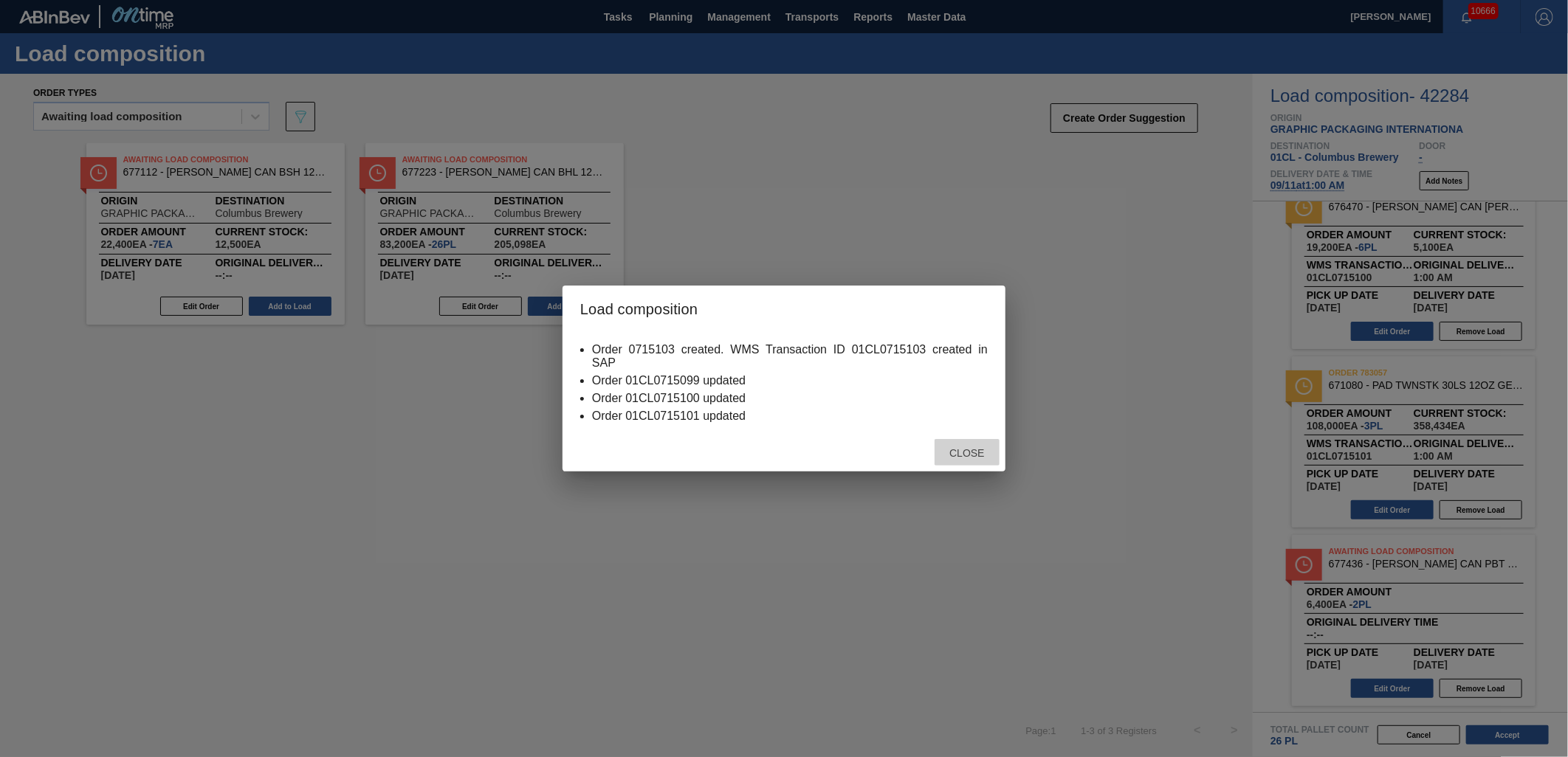
click at [982, 461] on div "Close" at bounding box center [967, 452] width 65 height 27
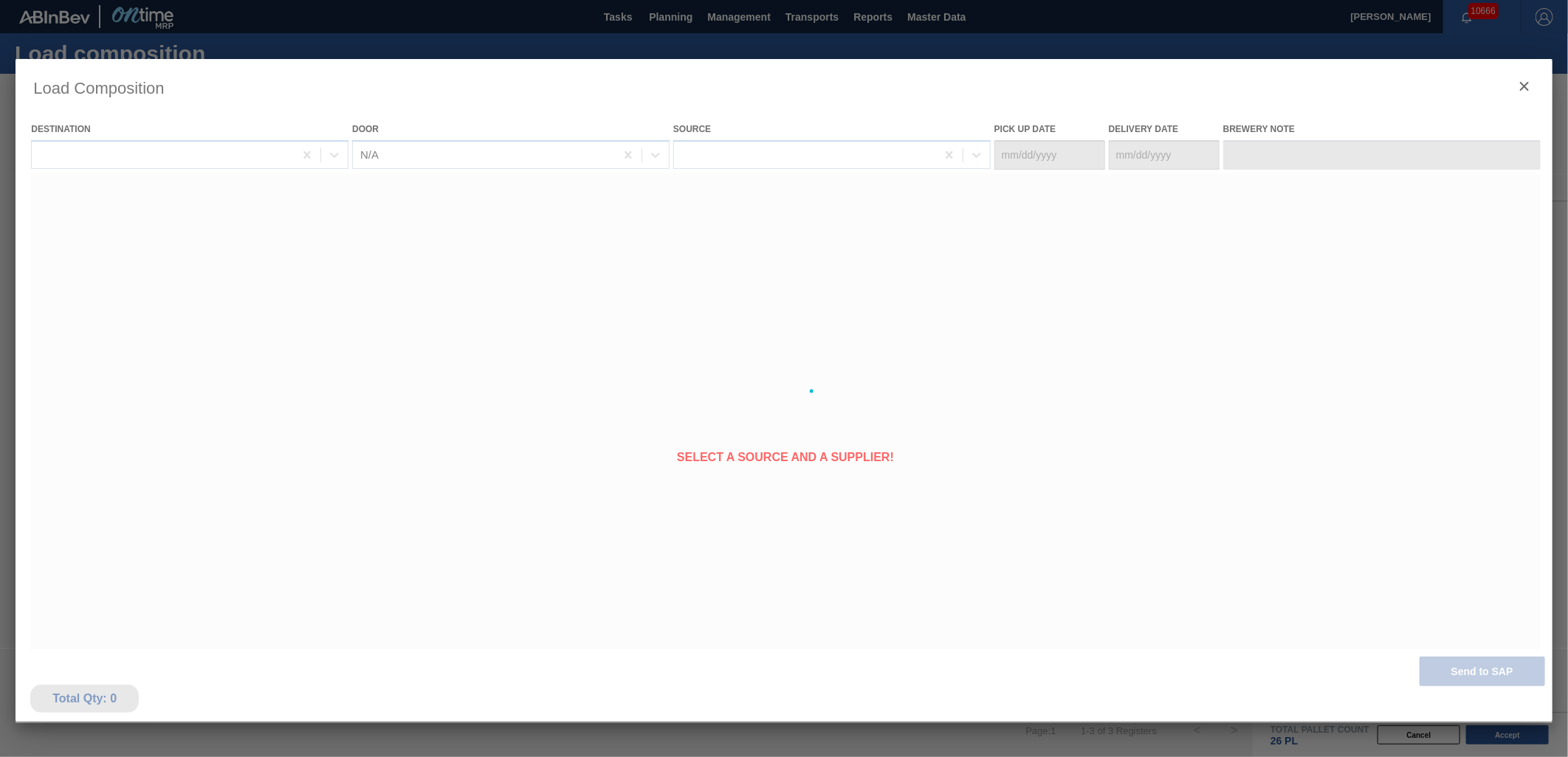
type Date "[DATE]"
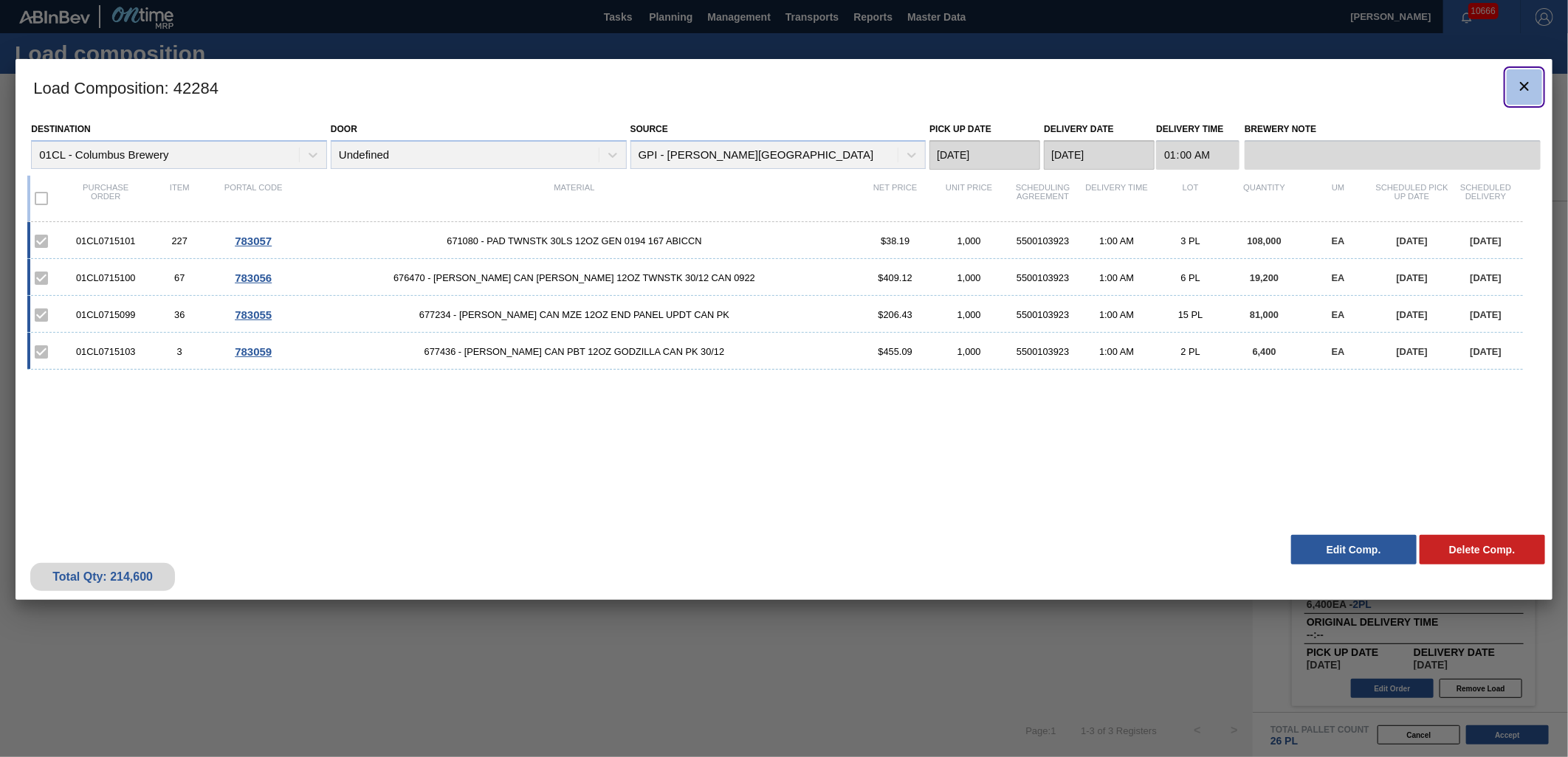
click at [1410, 82] on icon "botão de ícone" at bounding box center [1524, 87] width 18 height 18
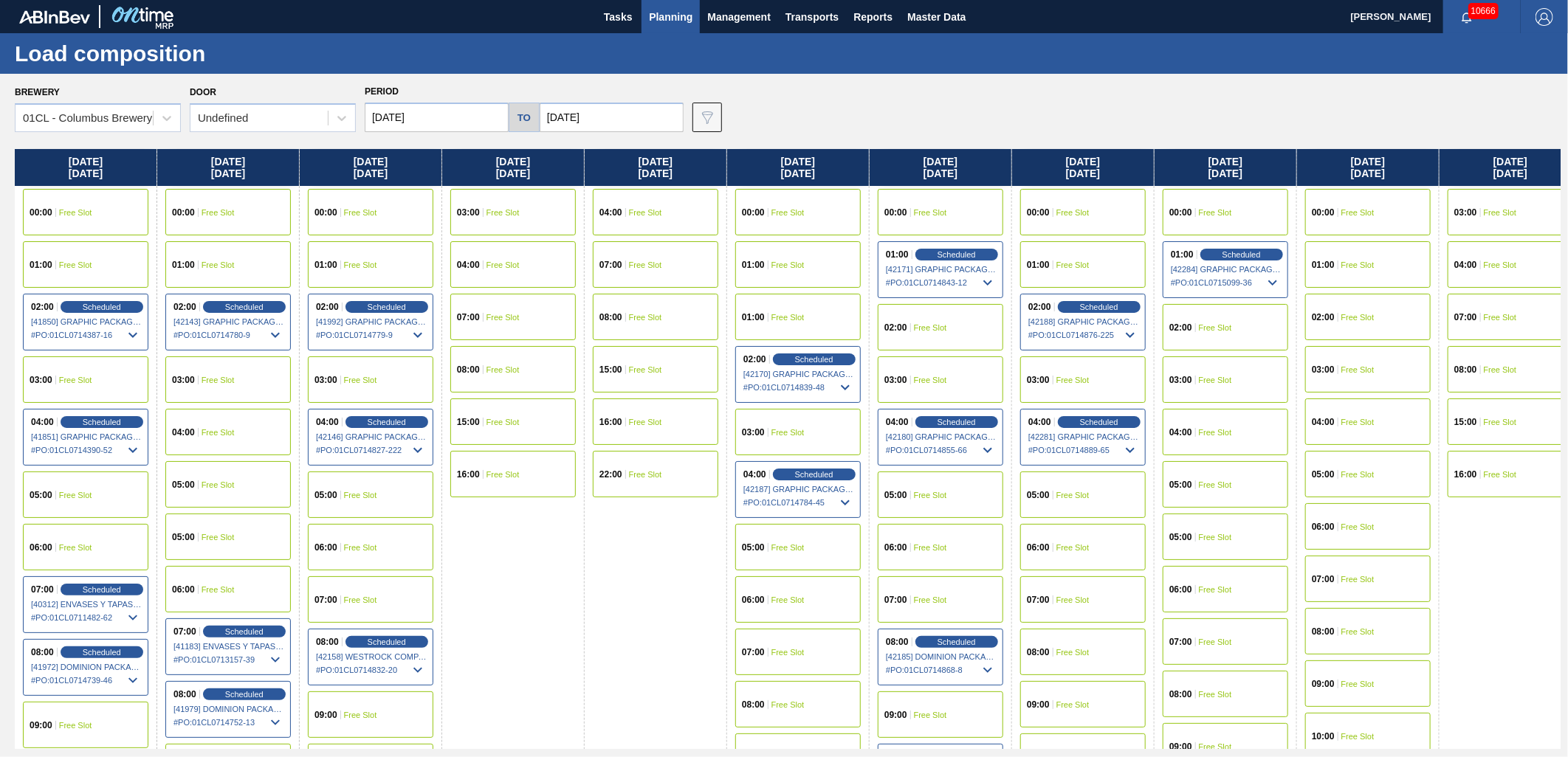
click at [1358, 314] on span "Free Slot" at bounding box center [1357, 317] width 33 height 9
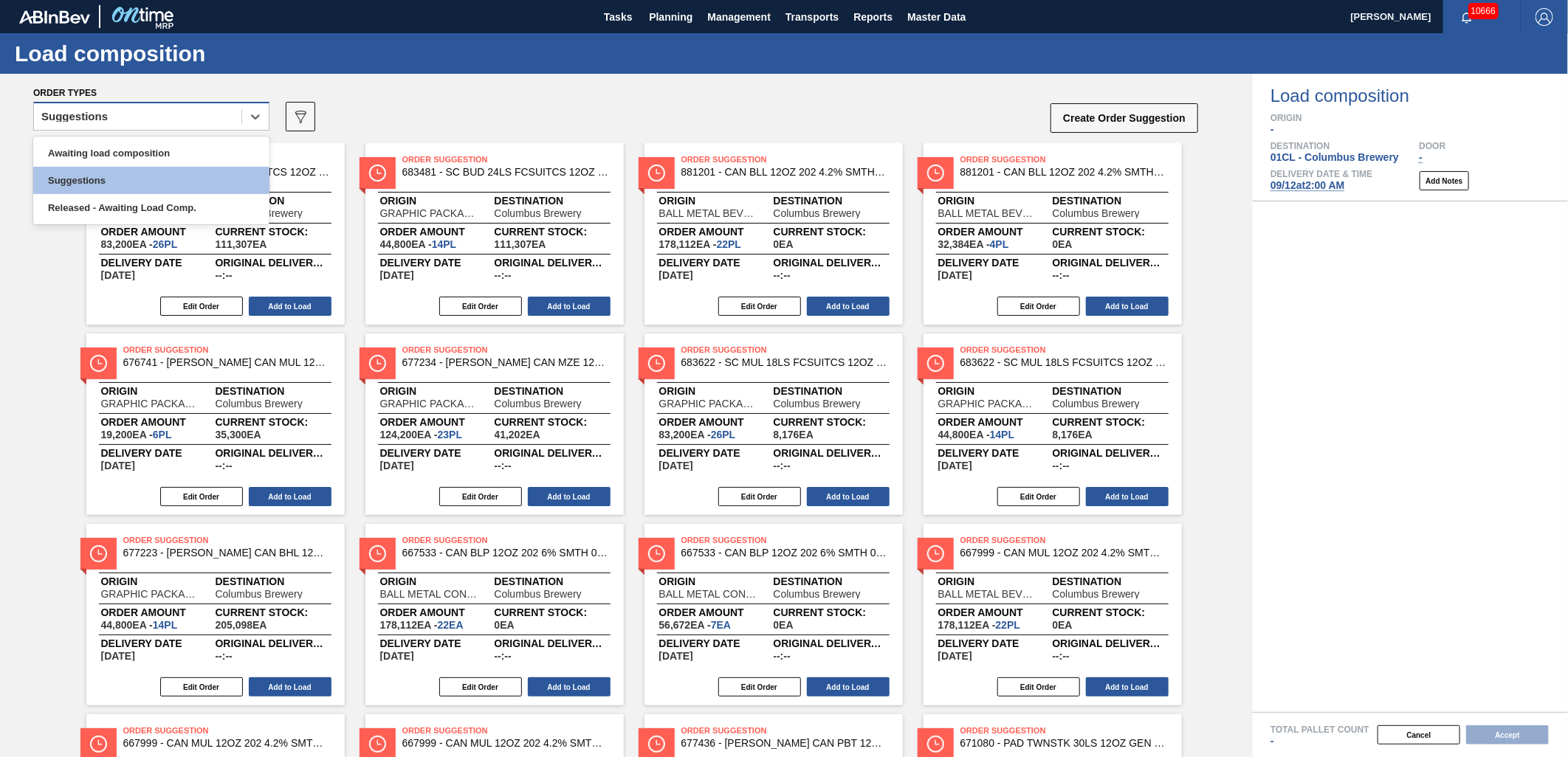
click at [146, 113] on div "Suggestions" at bounding box center [138, 117] width 207 height 21
click at [121, 139] on div "Awaiting load composition" at bounding box center [151, 152] width 236 height 27
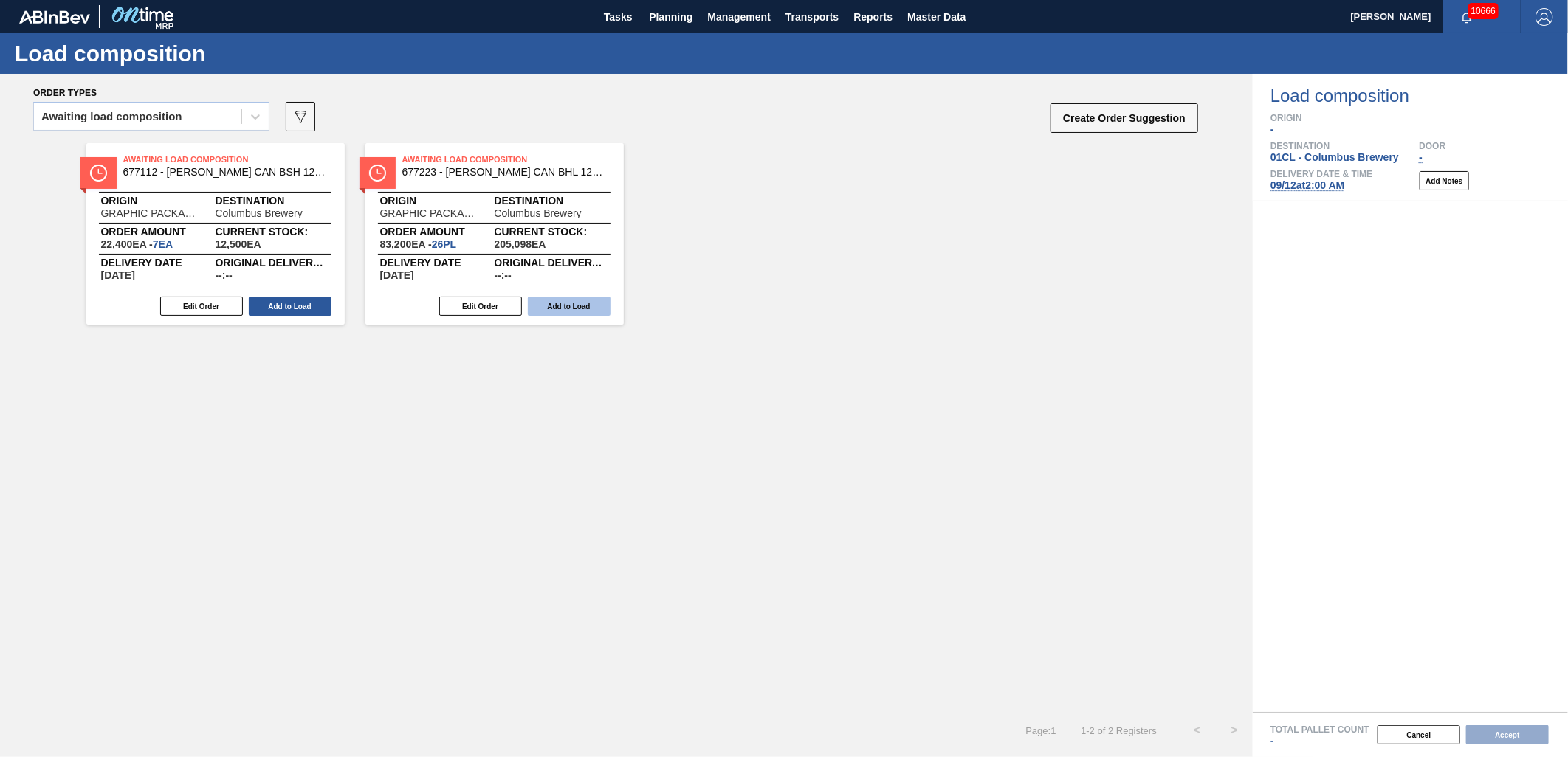
click at [546, 299] on button "Add to Load" at bounding box center [569, 306] width 83 height 19
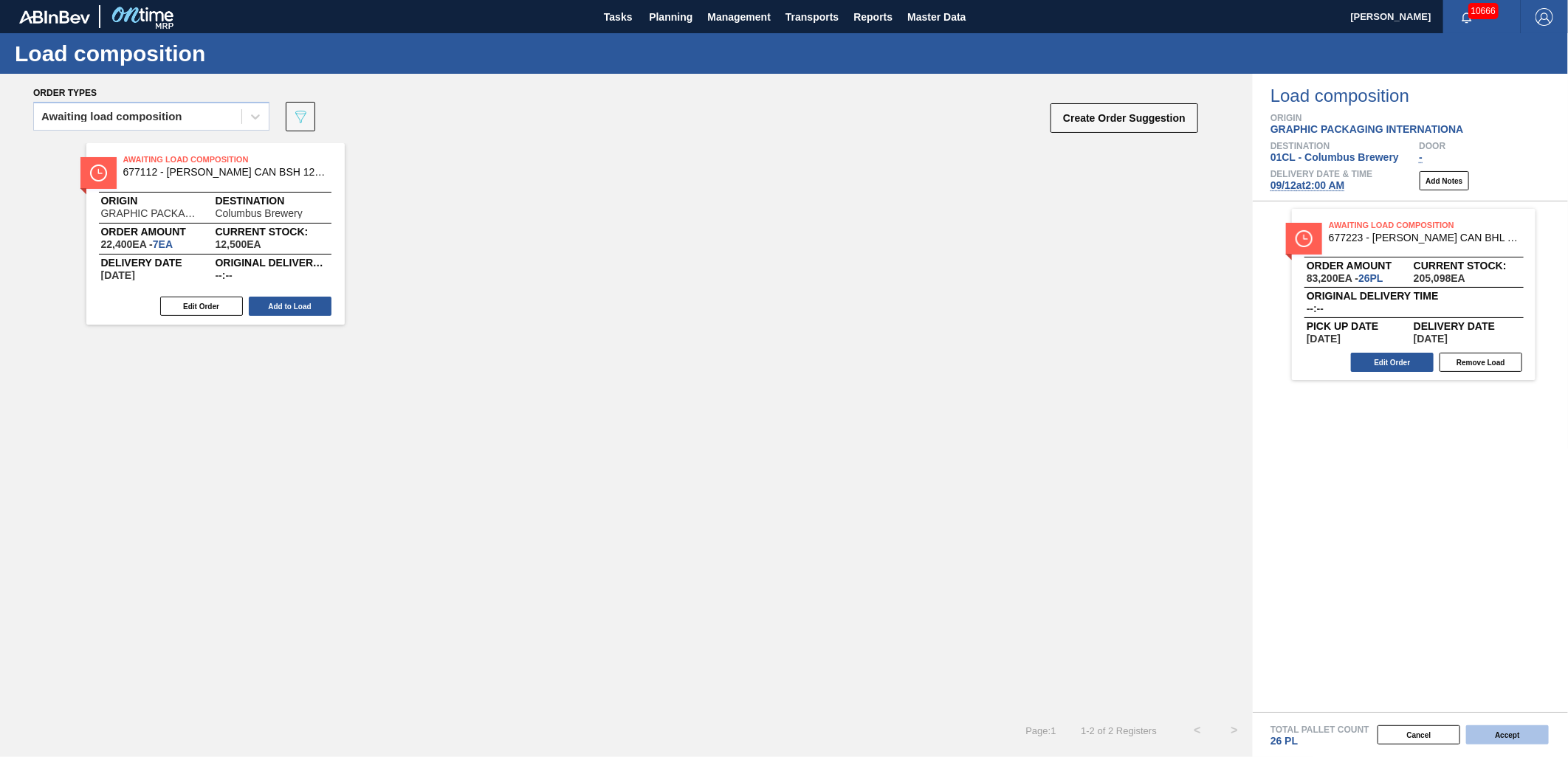
click at [1410, 681] on button "Accept" at bounding box center [1507, 735] width 83 height 19
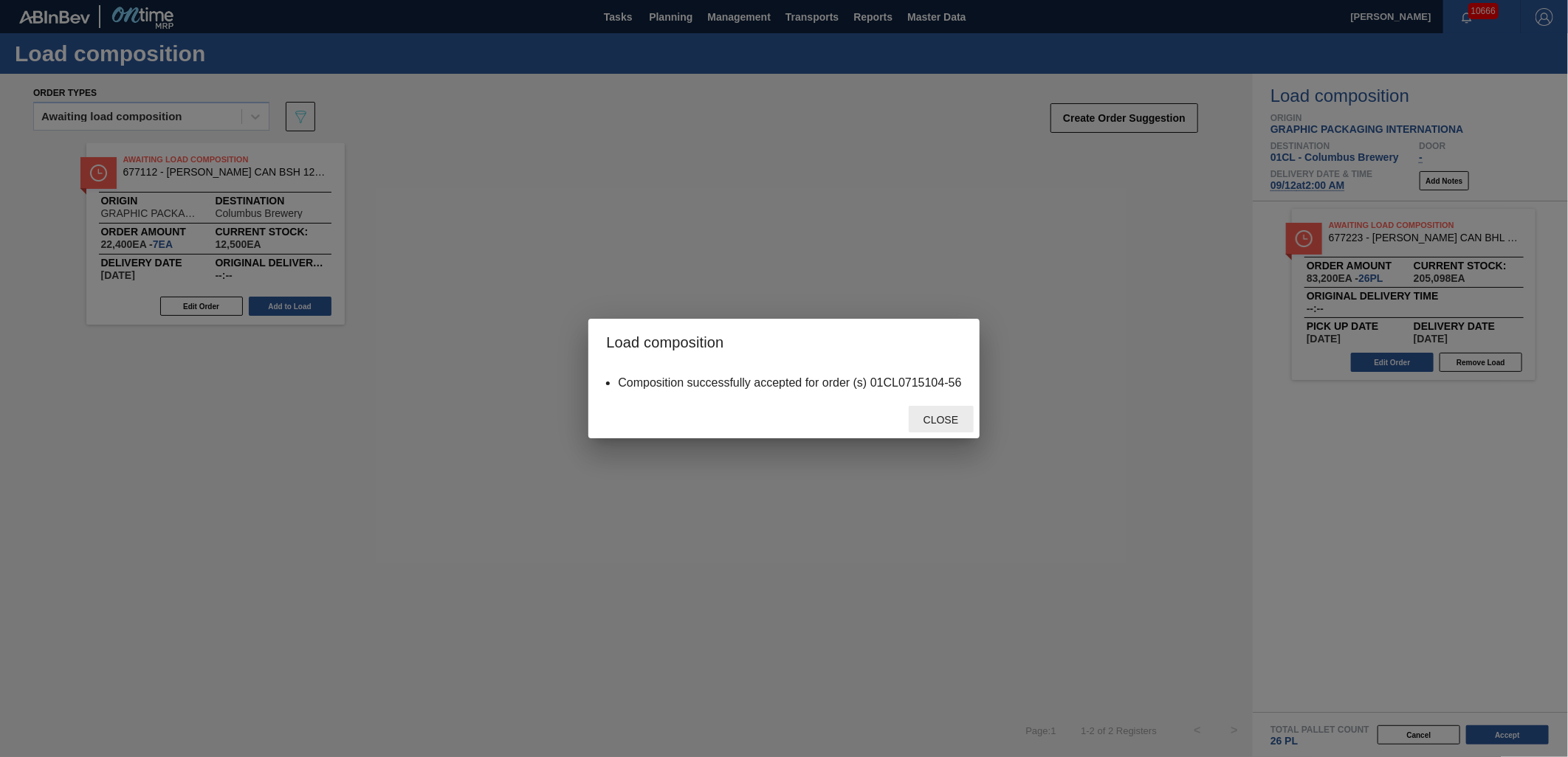
click at [934, 416] on span "Close" at bounding box center [940, 420] width 58 height 12
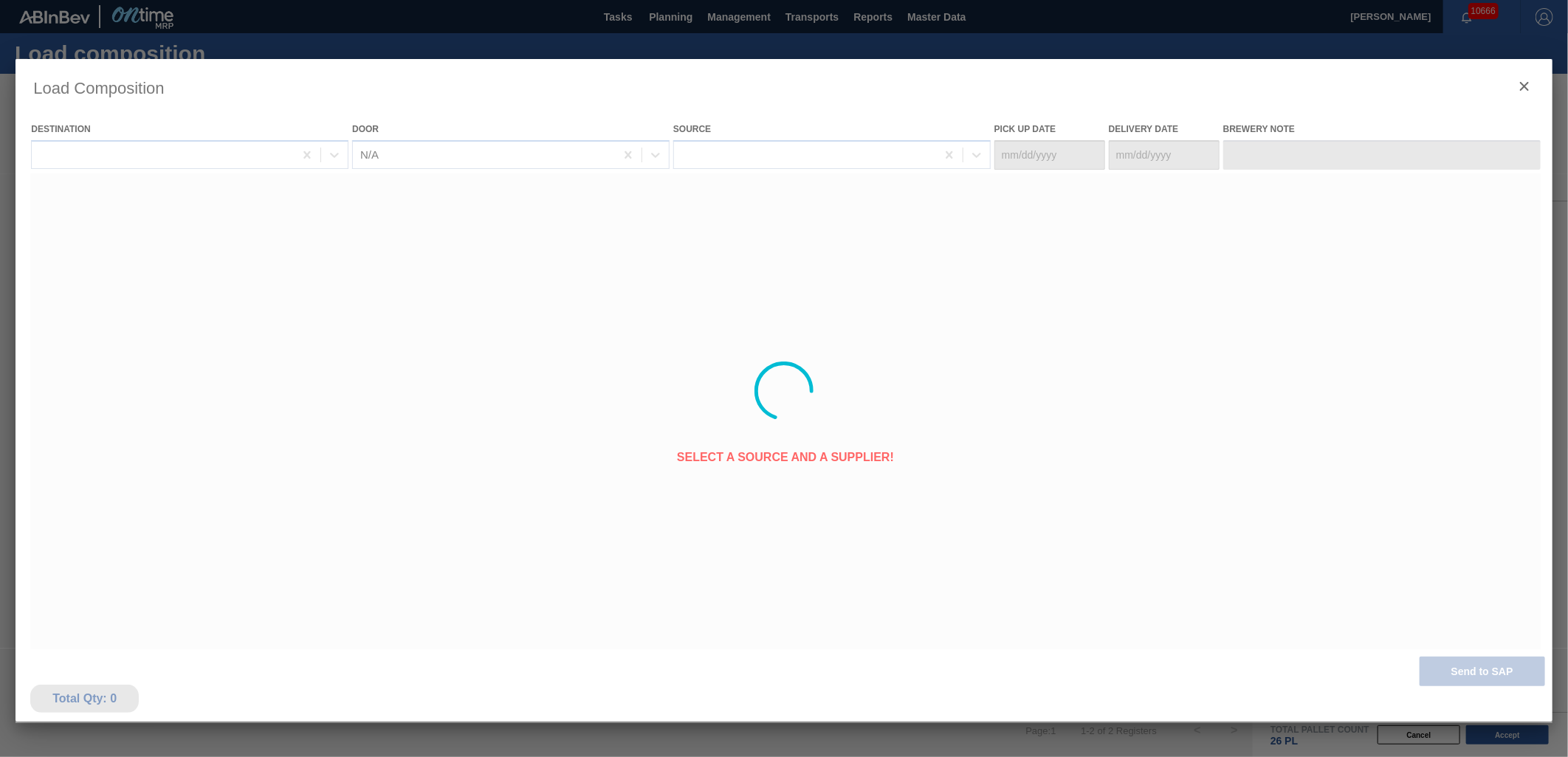
type Date "[DATE]"
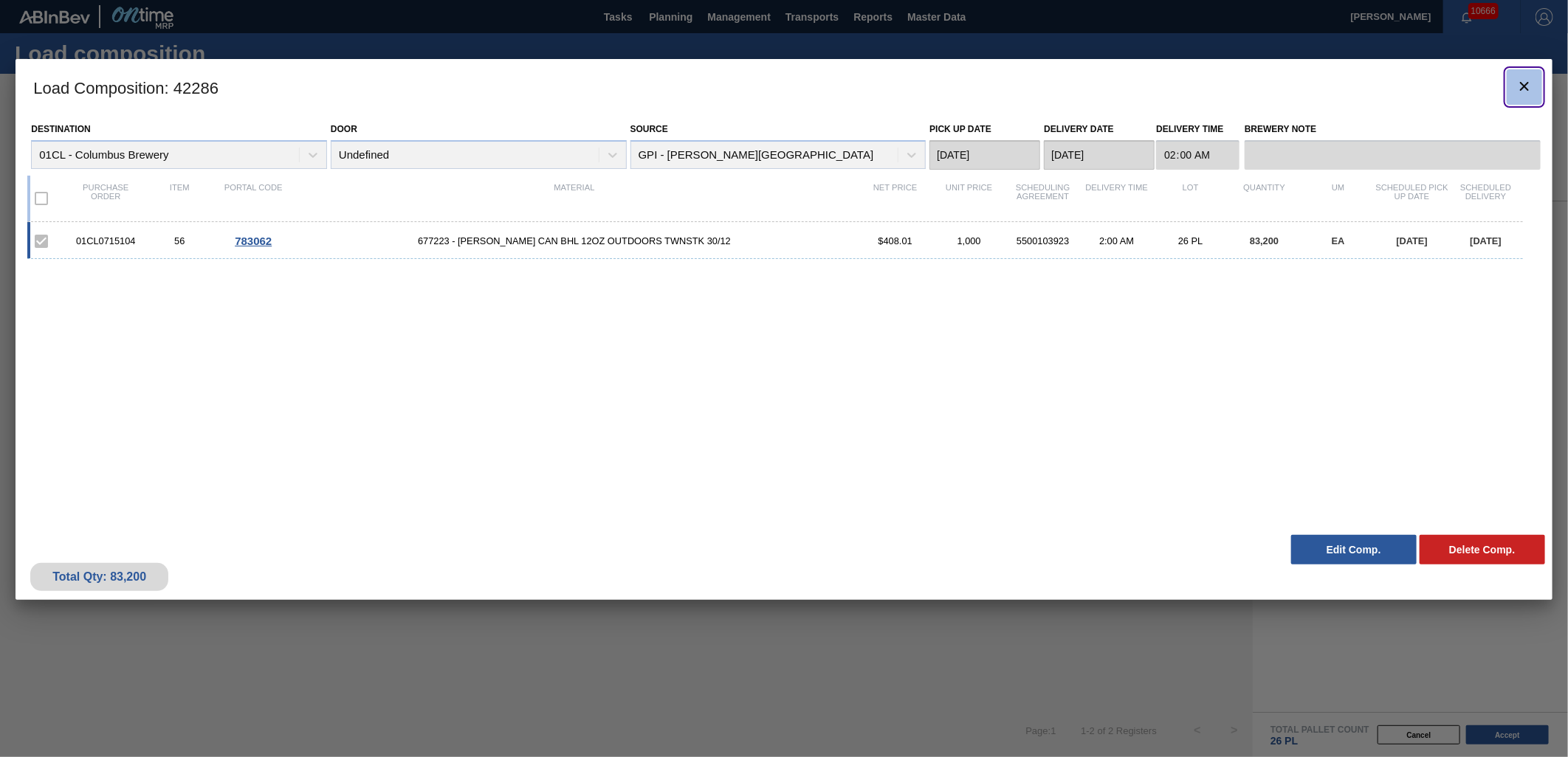
click at [1410, 85] on icon "botão de ícone" at bounding box center [1524, 87] width 18 height 18
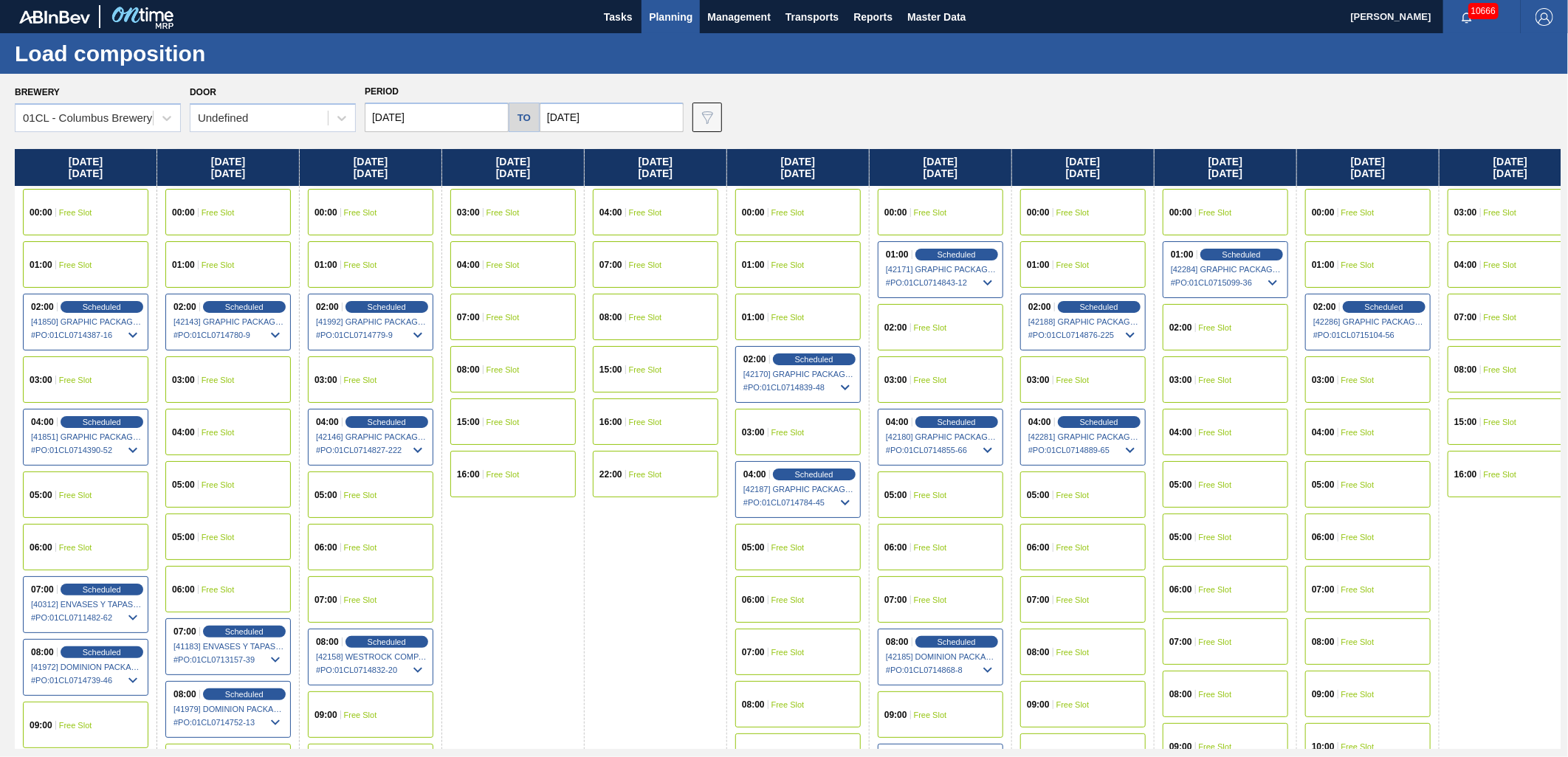
click at [1339, 431] on div "04:00" at bounding box center [1325, 432] width 27 height 9
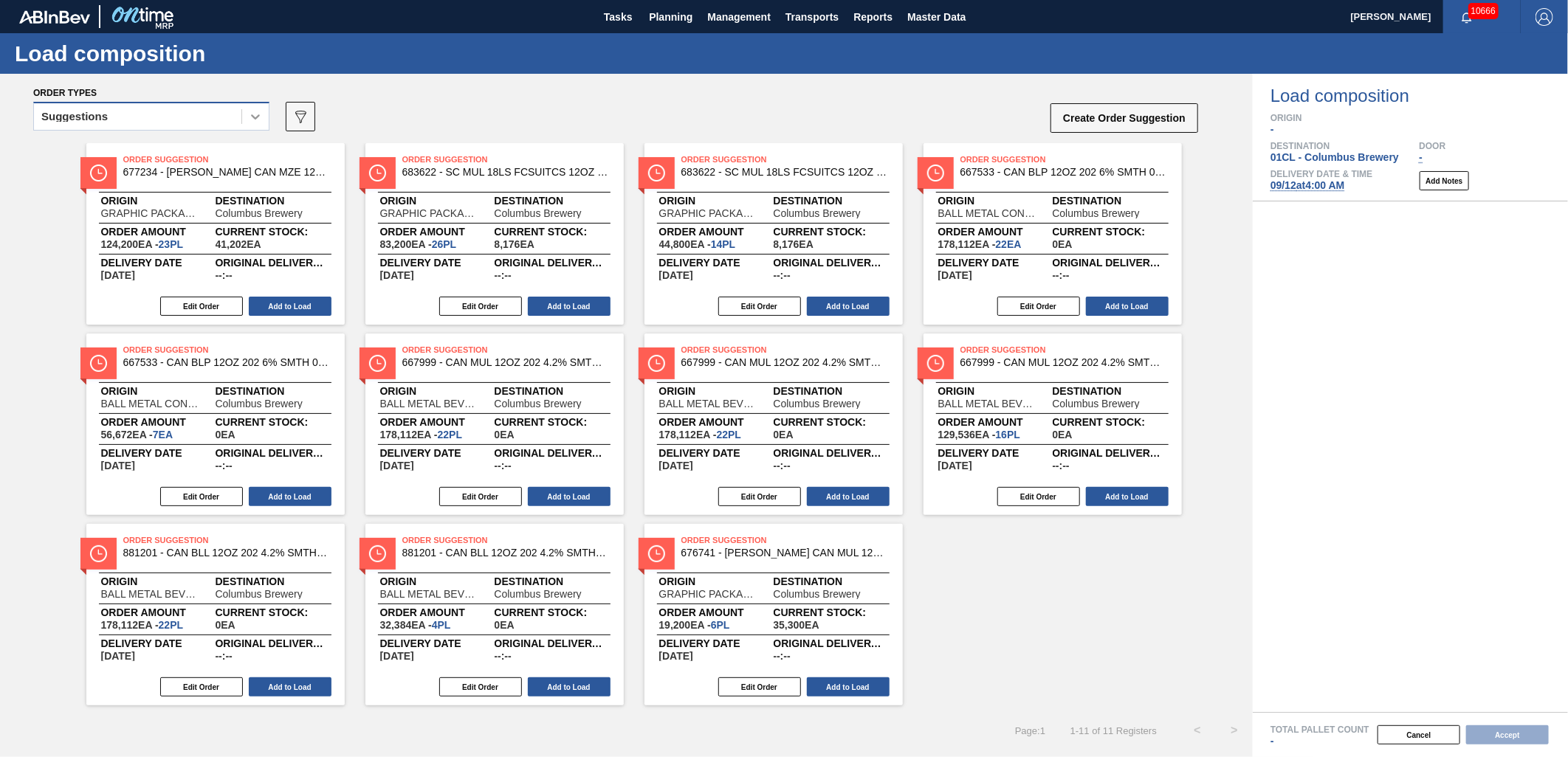
click at [258, 121] on icon at bounding box center [255, 117] width 15 height 15
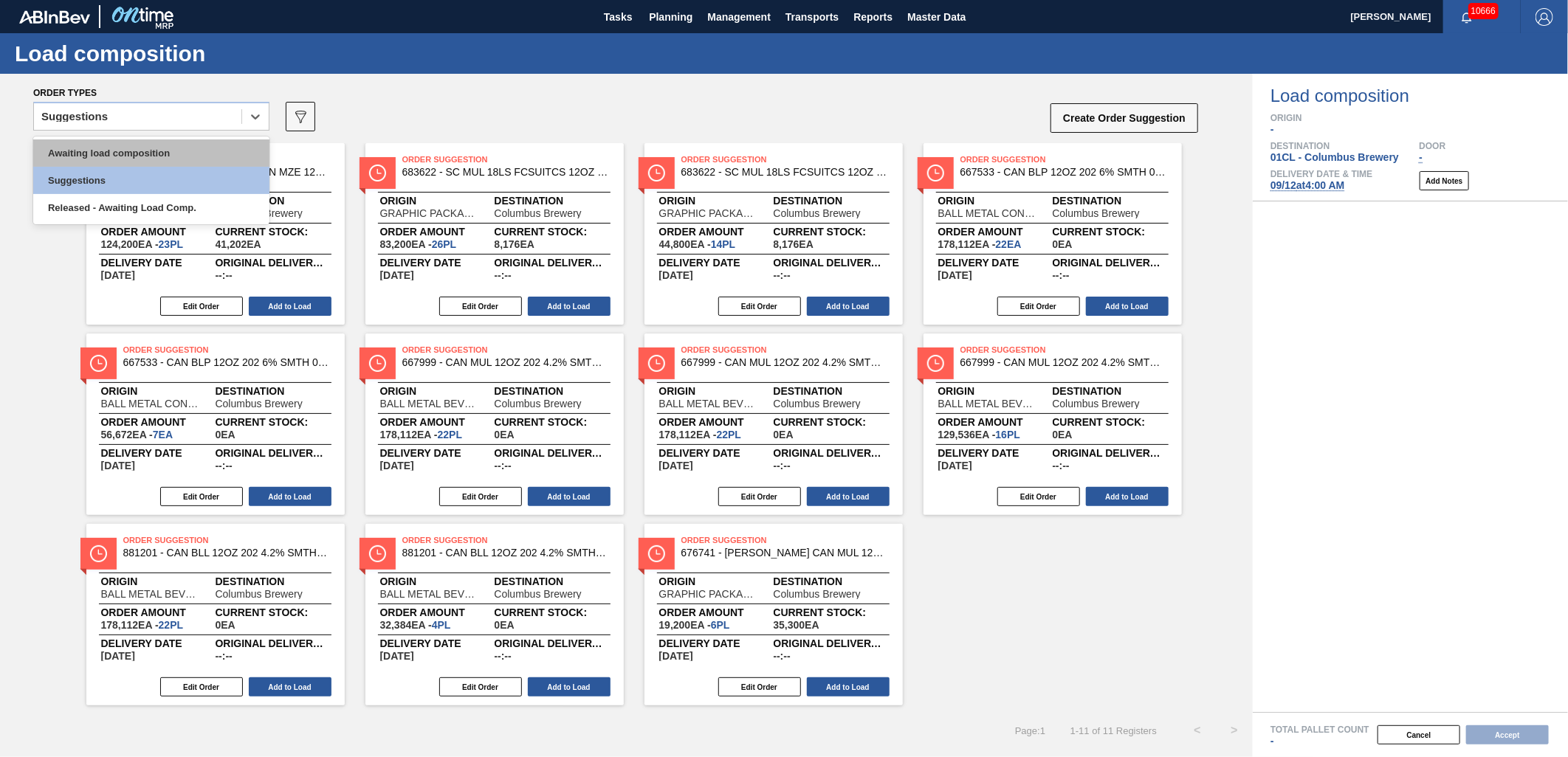
click at [192, 144] on div "Awaiting load composition" at bounding box center [151, 152] width 236 height 27
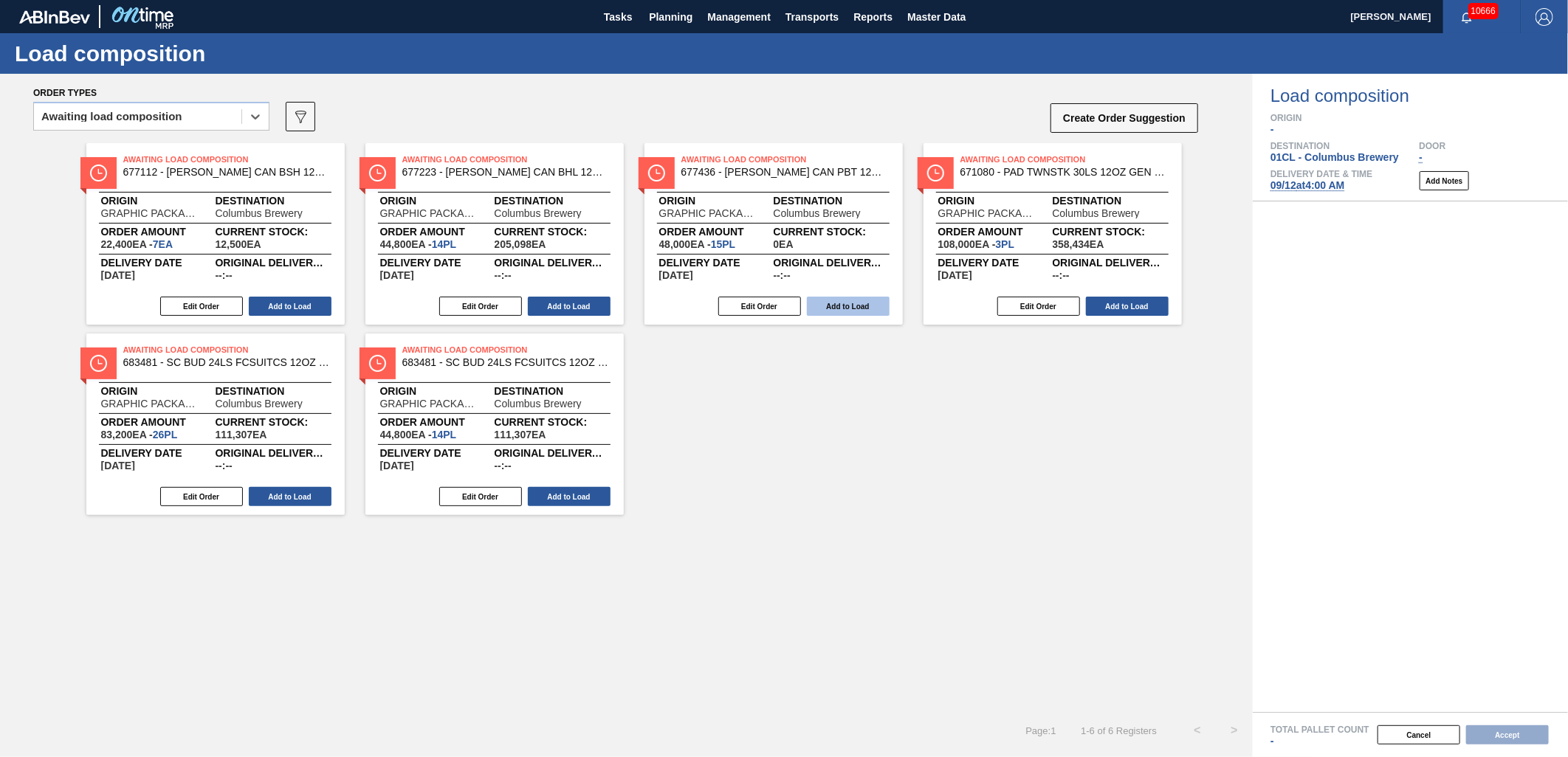
click at [858, 298] on button "Add to Load" at bounding box center [848, 306] width 83 height 19
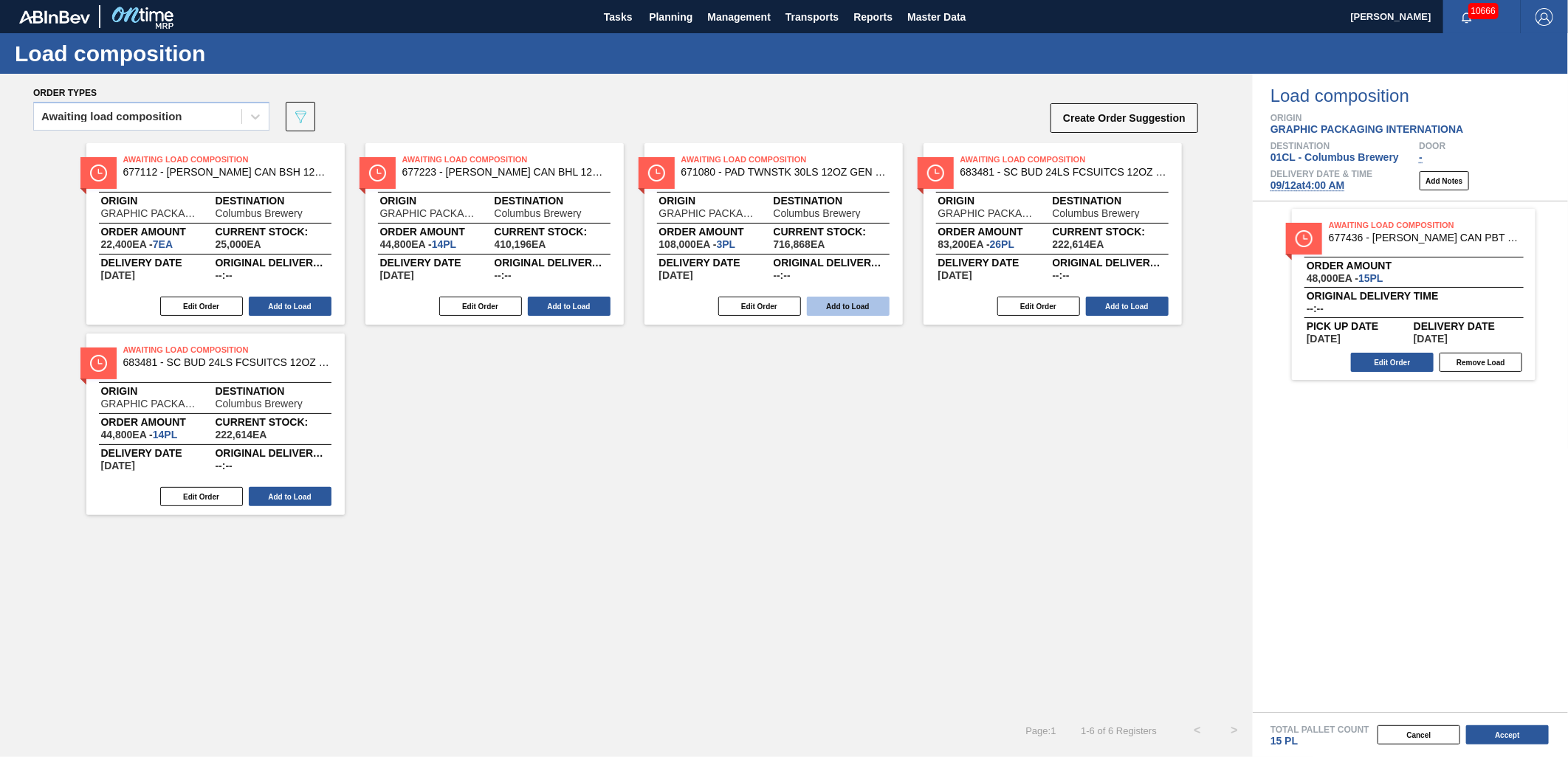
click at [859, 298] on button "Add to Load" at bounding box center [848, 306] width 83 height 19
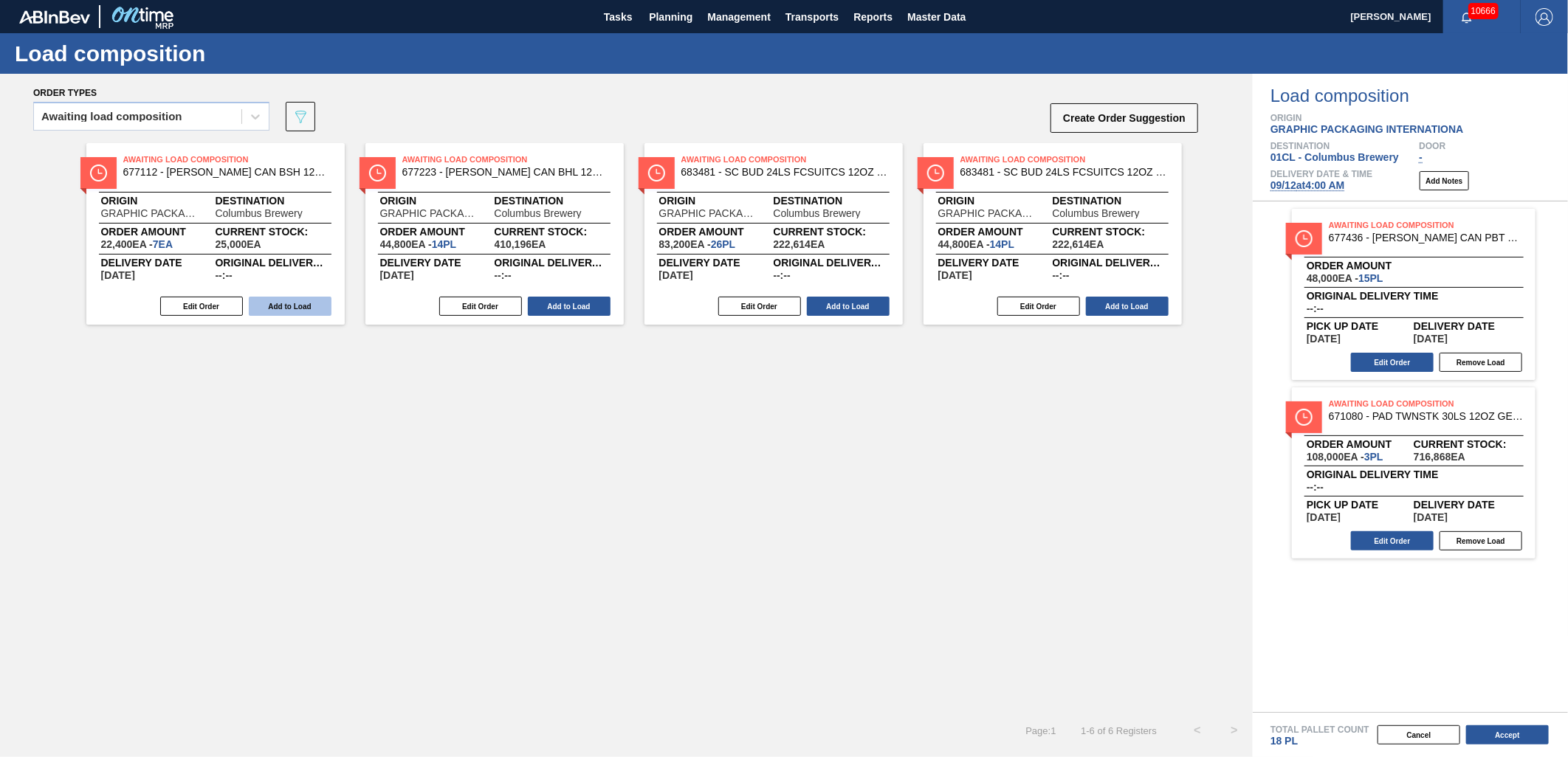
click at [272, 304] on button "Add to Load" at bounding box center [290, 306] width 83 height 19
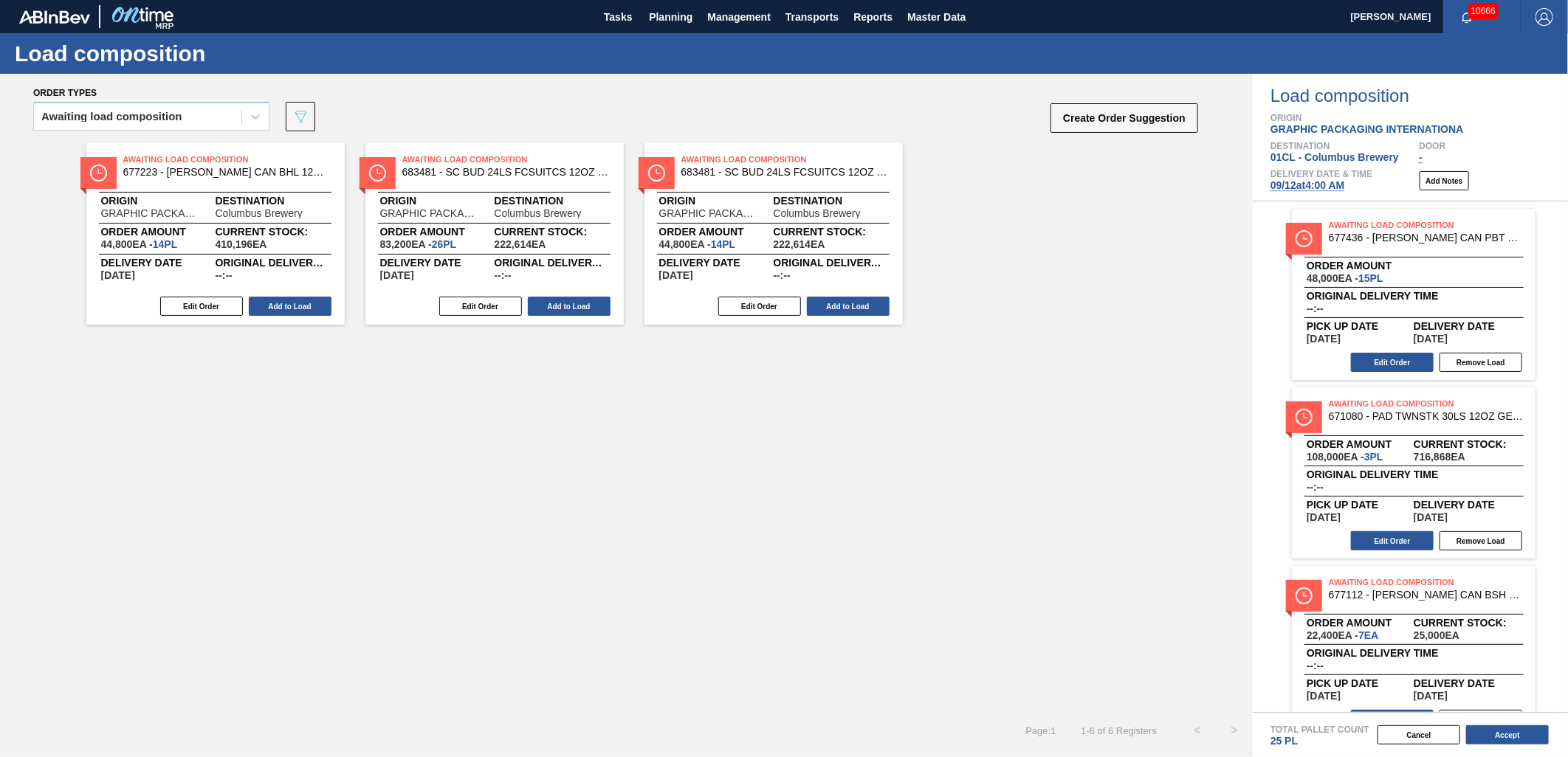
scroll to position [31, 0]
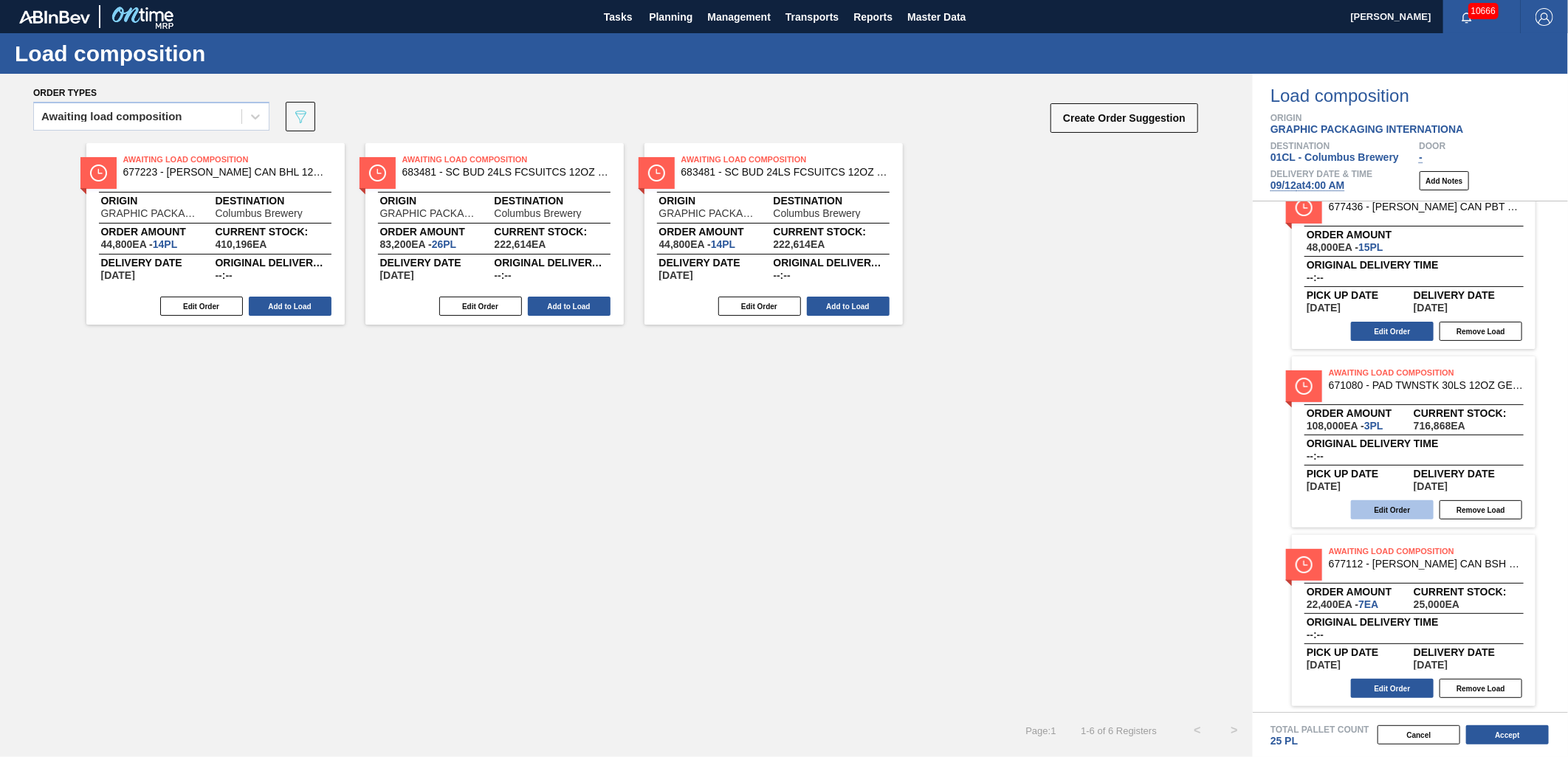
click at [1387, 508] on button "Edit Order" at bounding box center [1392, 510] width 83 height 19
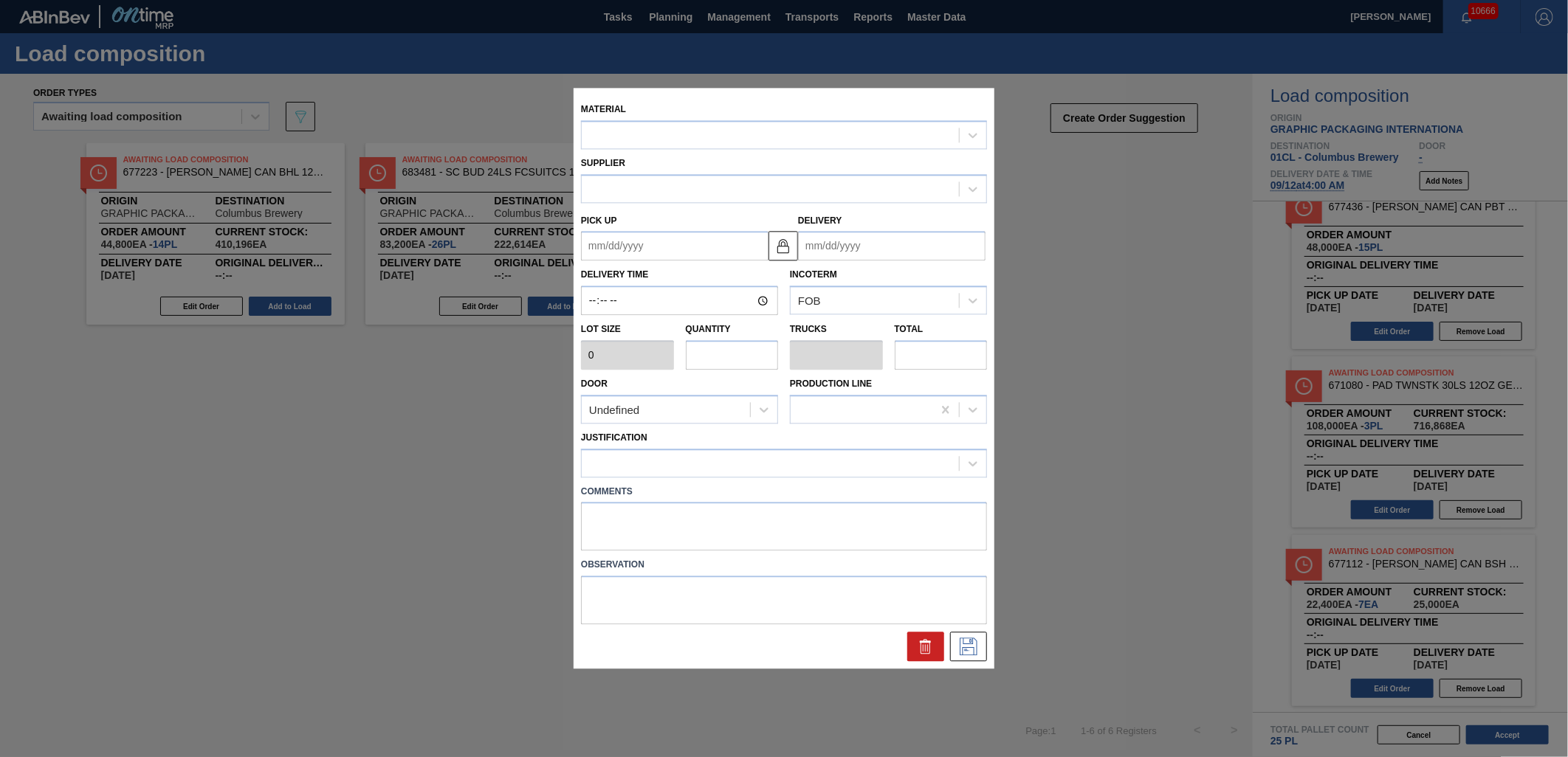
type input "36,000"
type input "3"
type input "0.15"
type input "108,000"
type up "[DATE]"
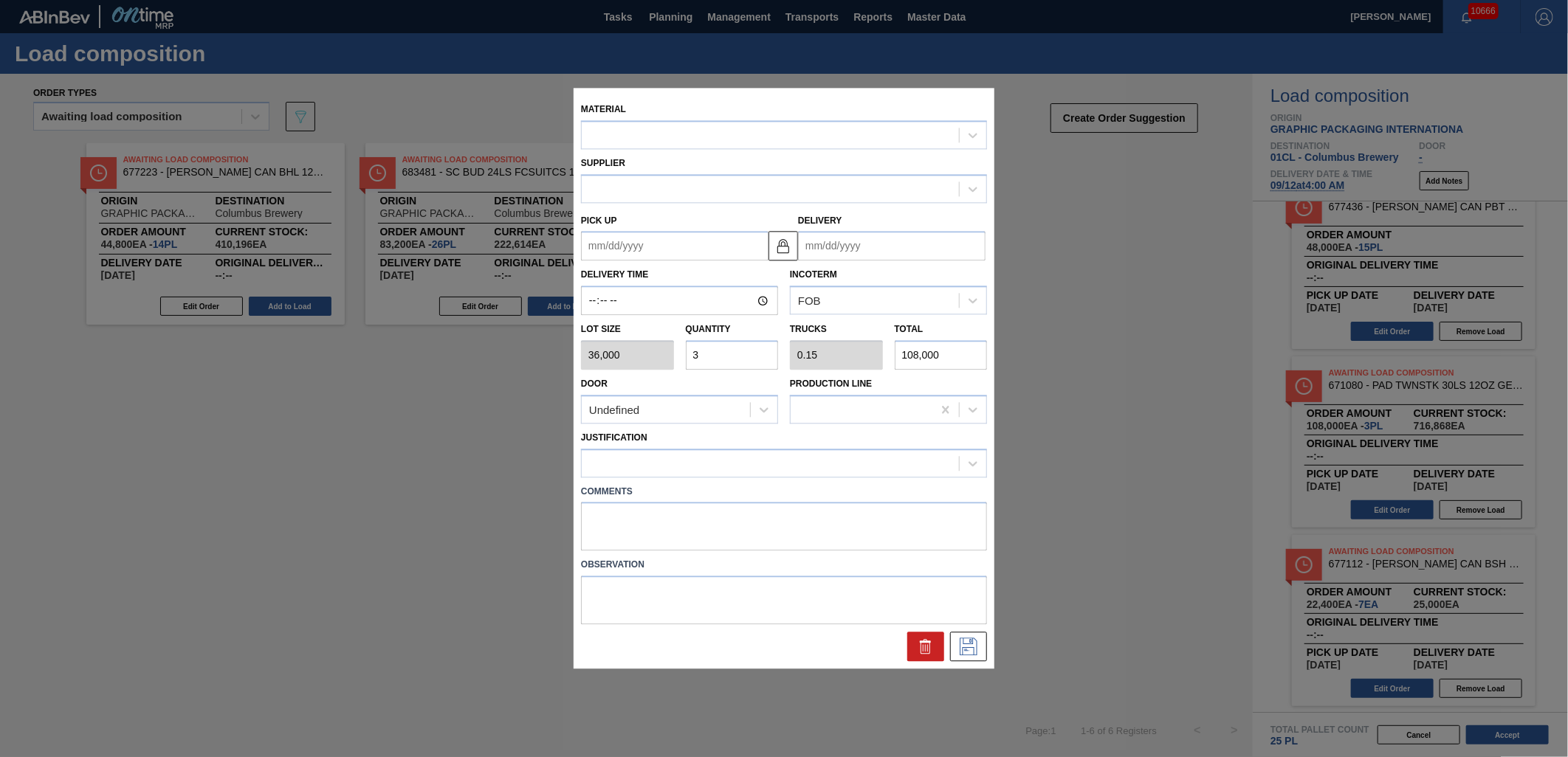
type input "[DATE]"
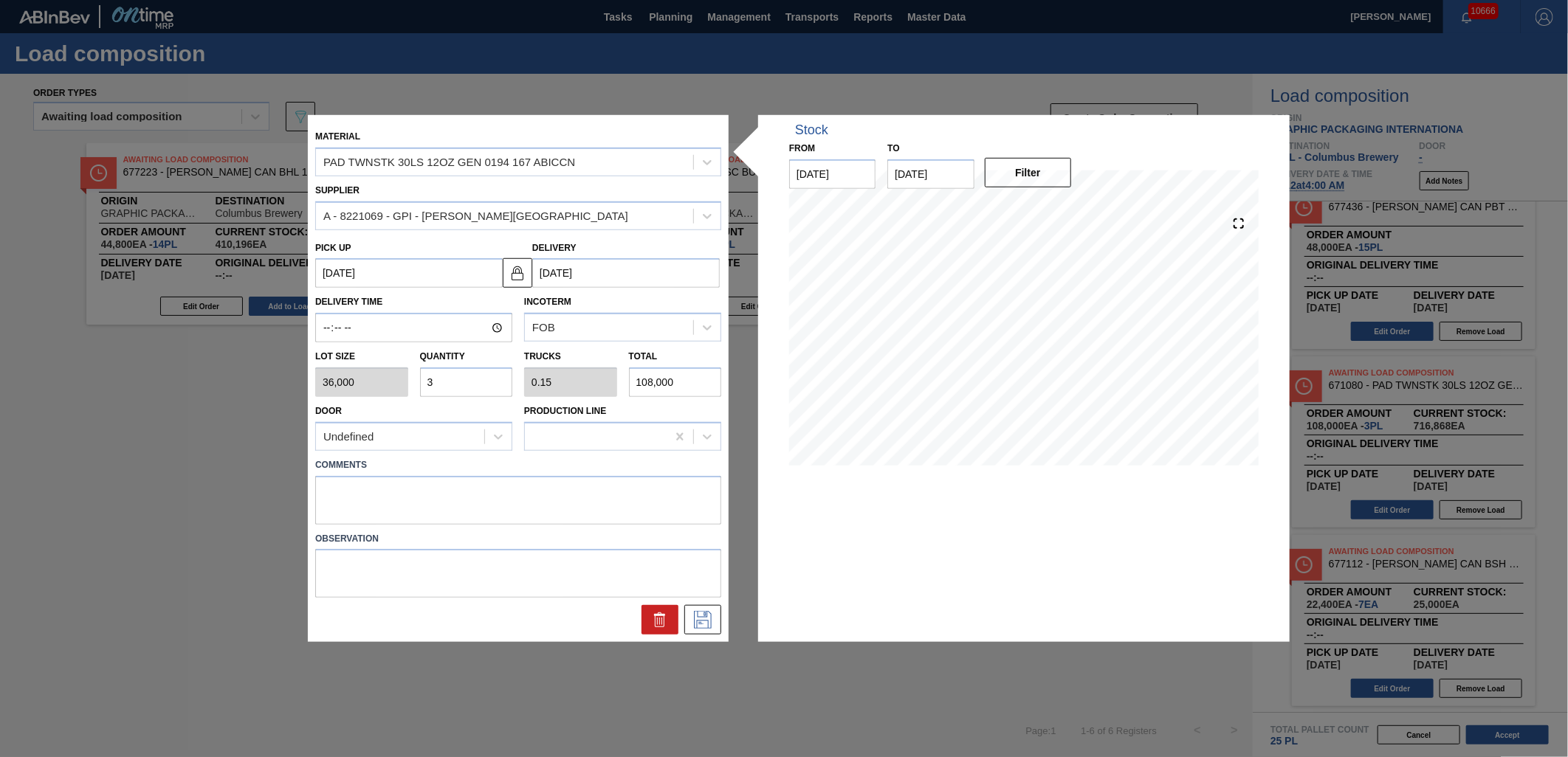
click at [480, 374] on input "3" at bounding box center [466, 382] width 93 height 30
type input "0"
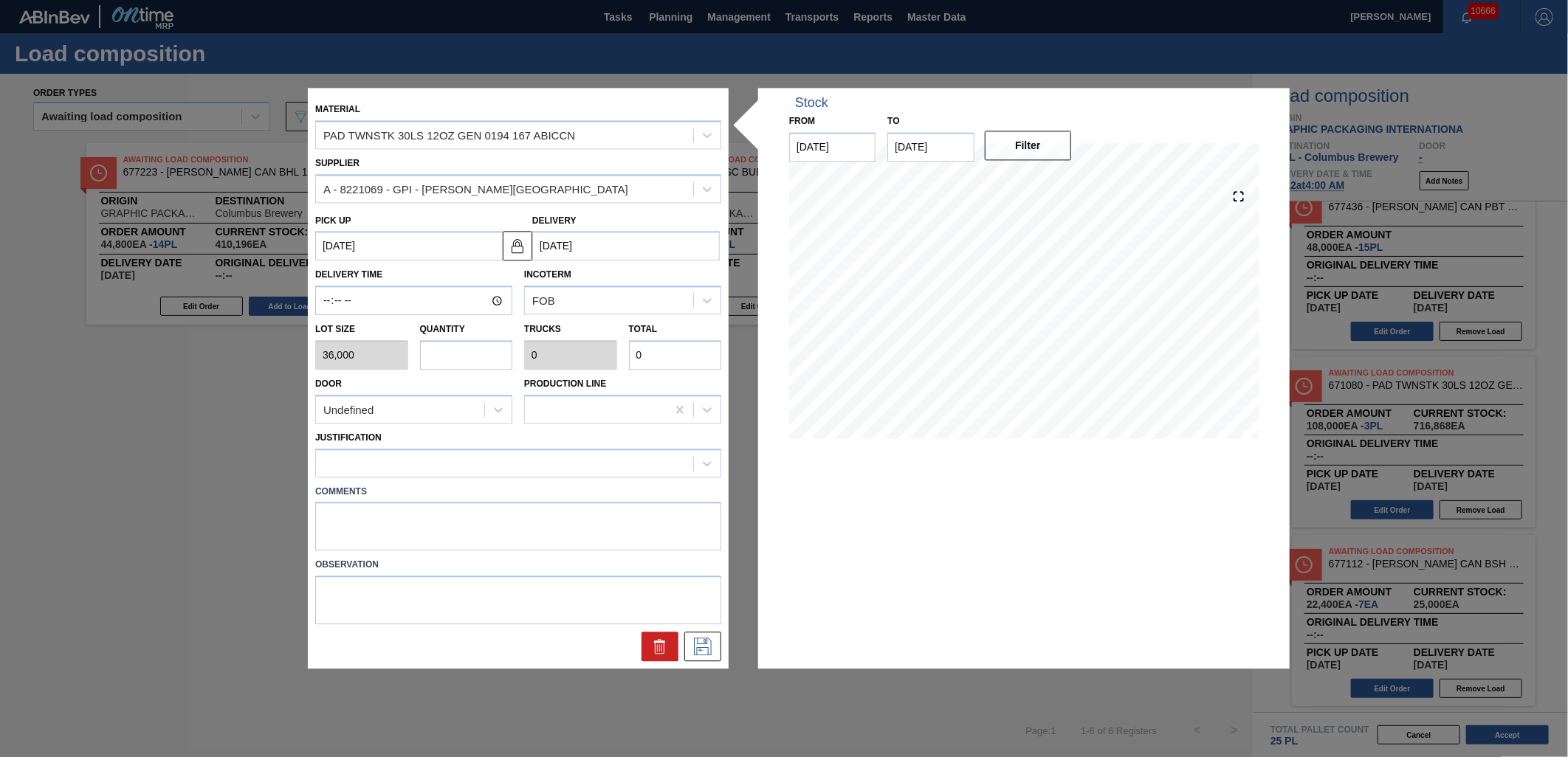
type input "4"
type input "0.2"
type input "144,000"
type input "4"
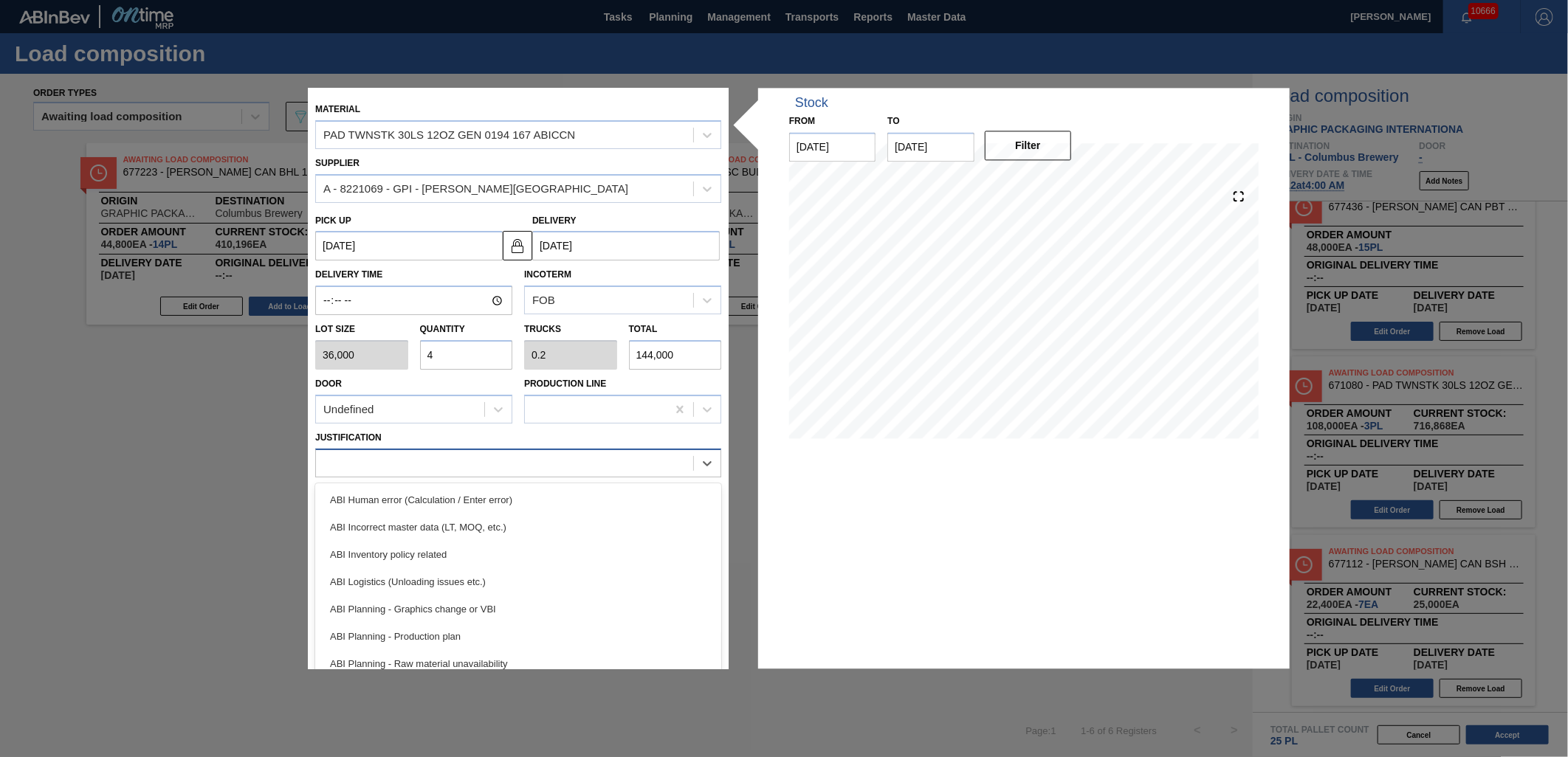
click at [502, 462] on div at bounding box center [504, 462] width 377 height 21
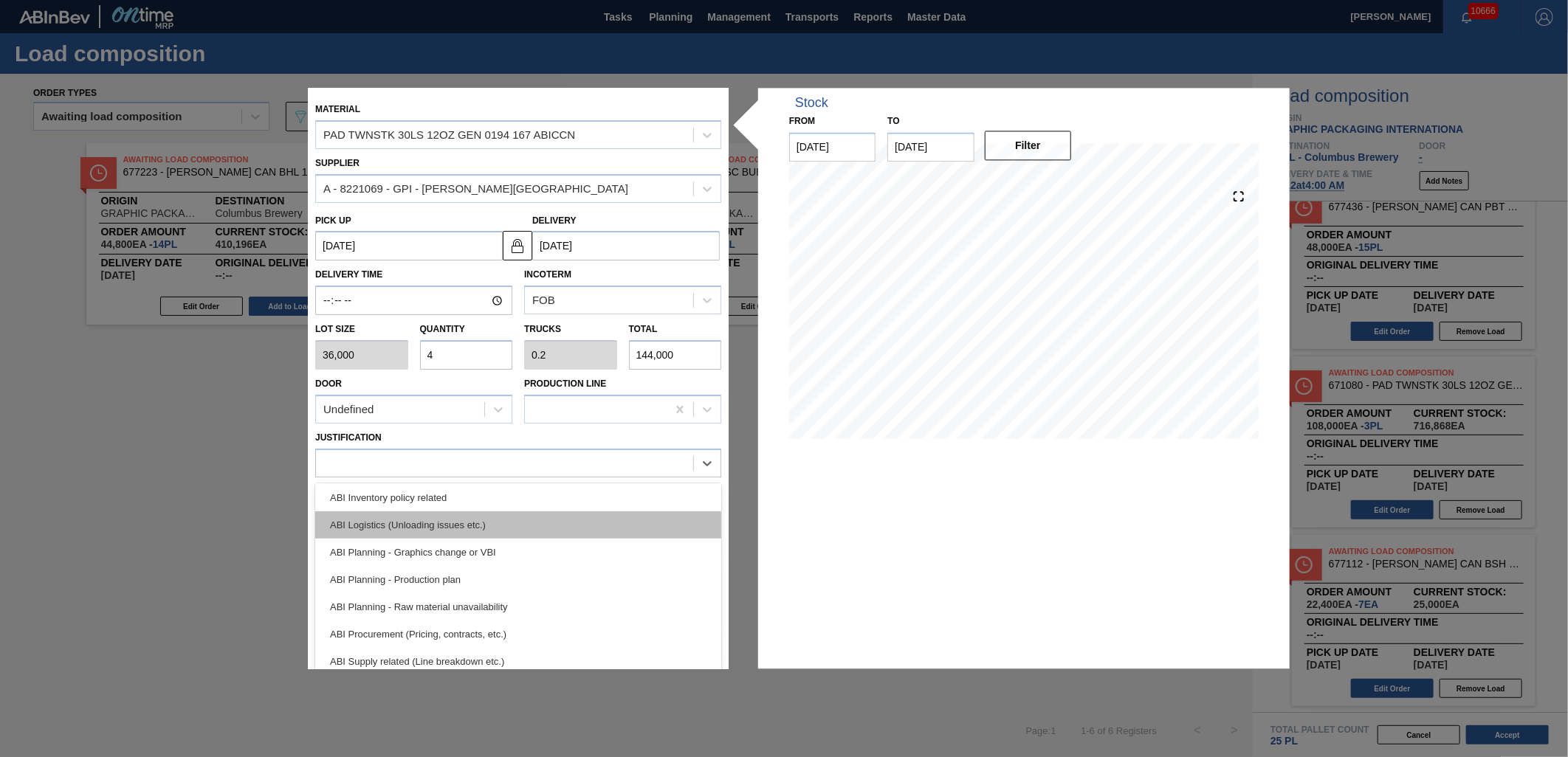
scroll to position [82, 0]
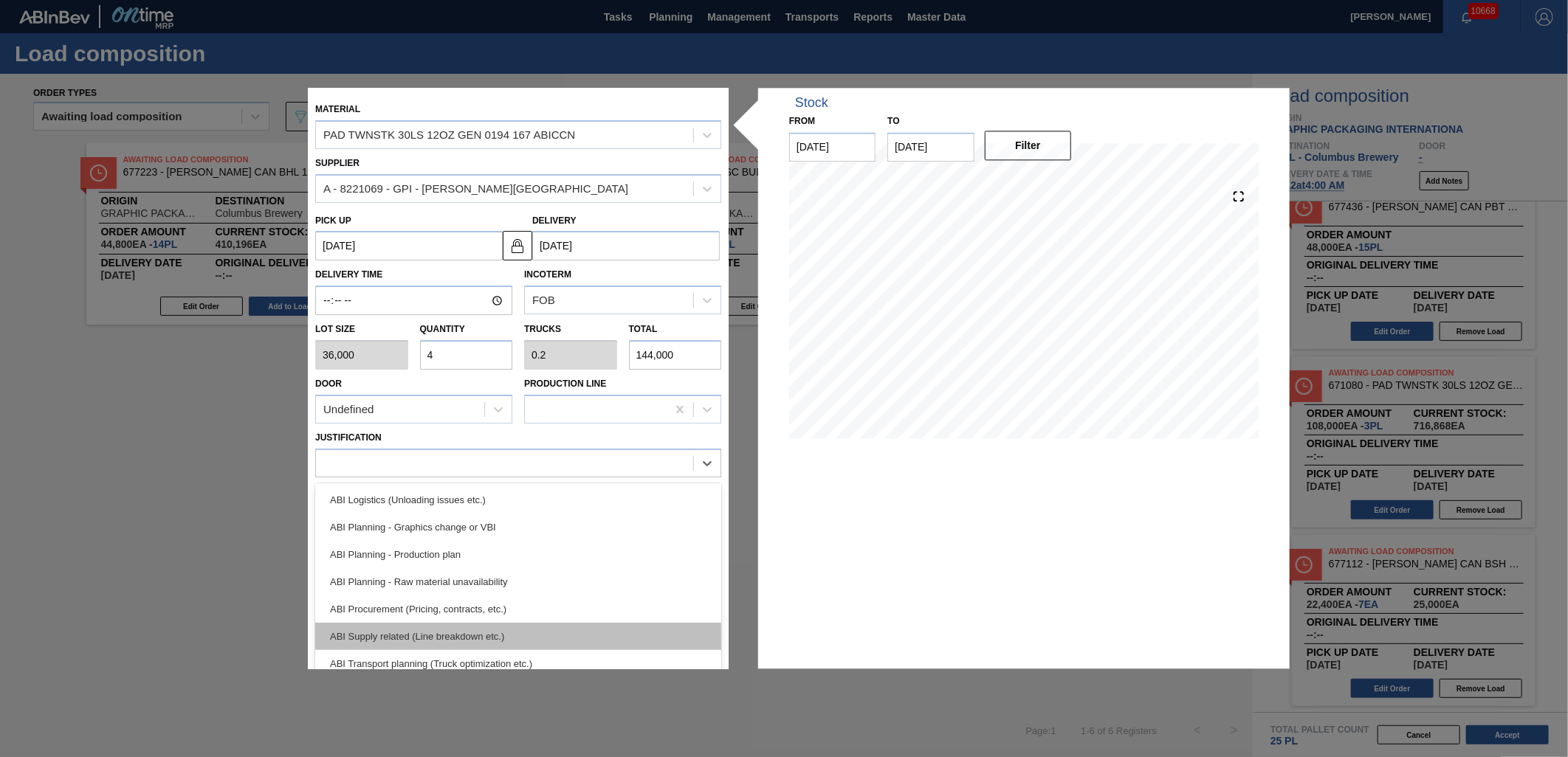
click at [525, 647] on div "ABI Supply related (Line breakdown etc.)" at bounding box center [518, 636] width 406 height 27
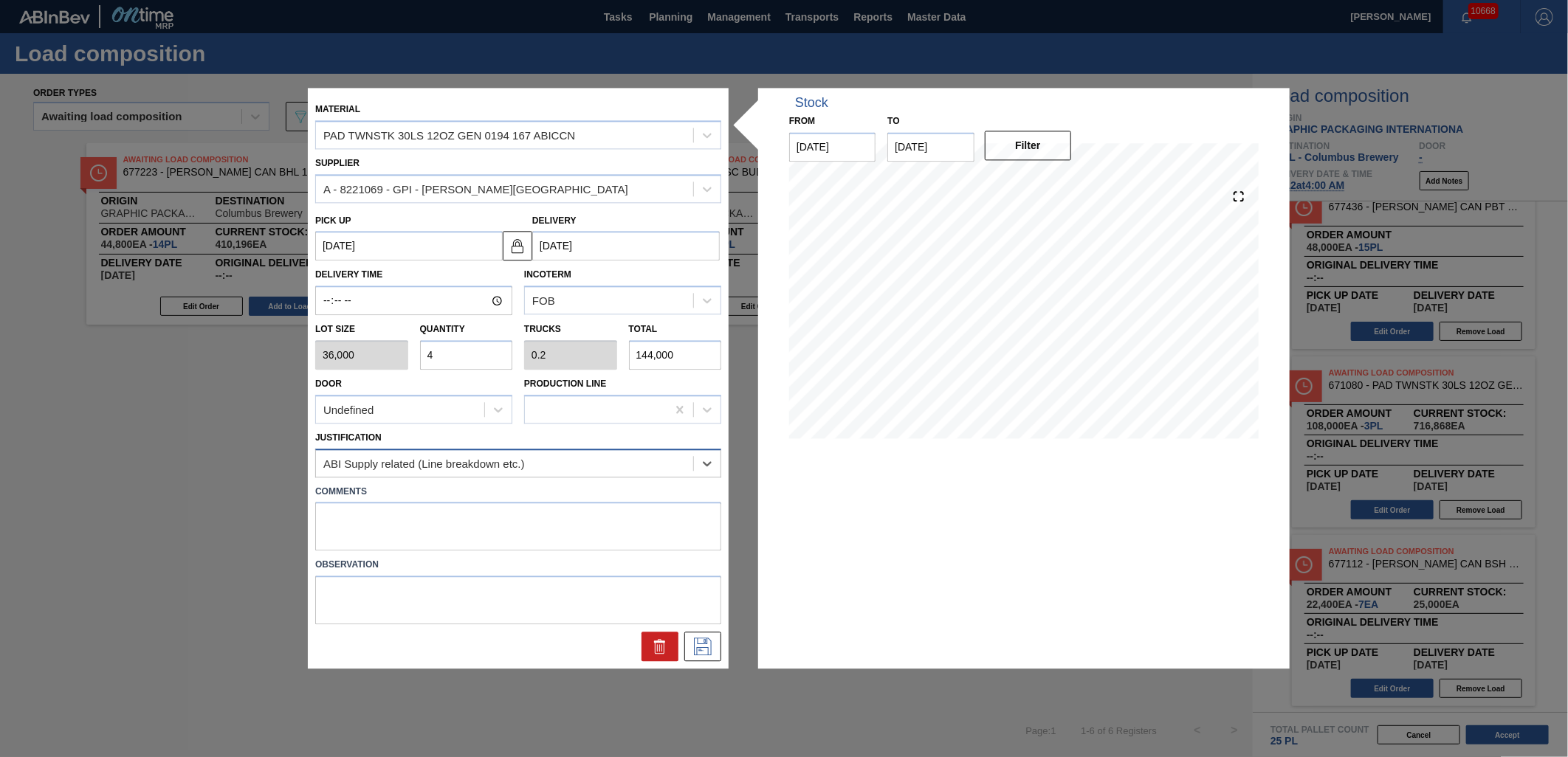
click at [598, 462] on div "ABI Supply related (Line breakdown etc.)" at bounding box center [504, 462] width 377 height 21
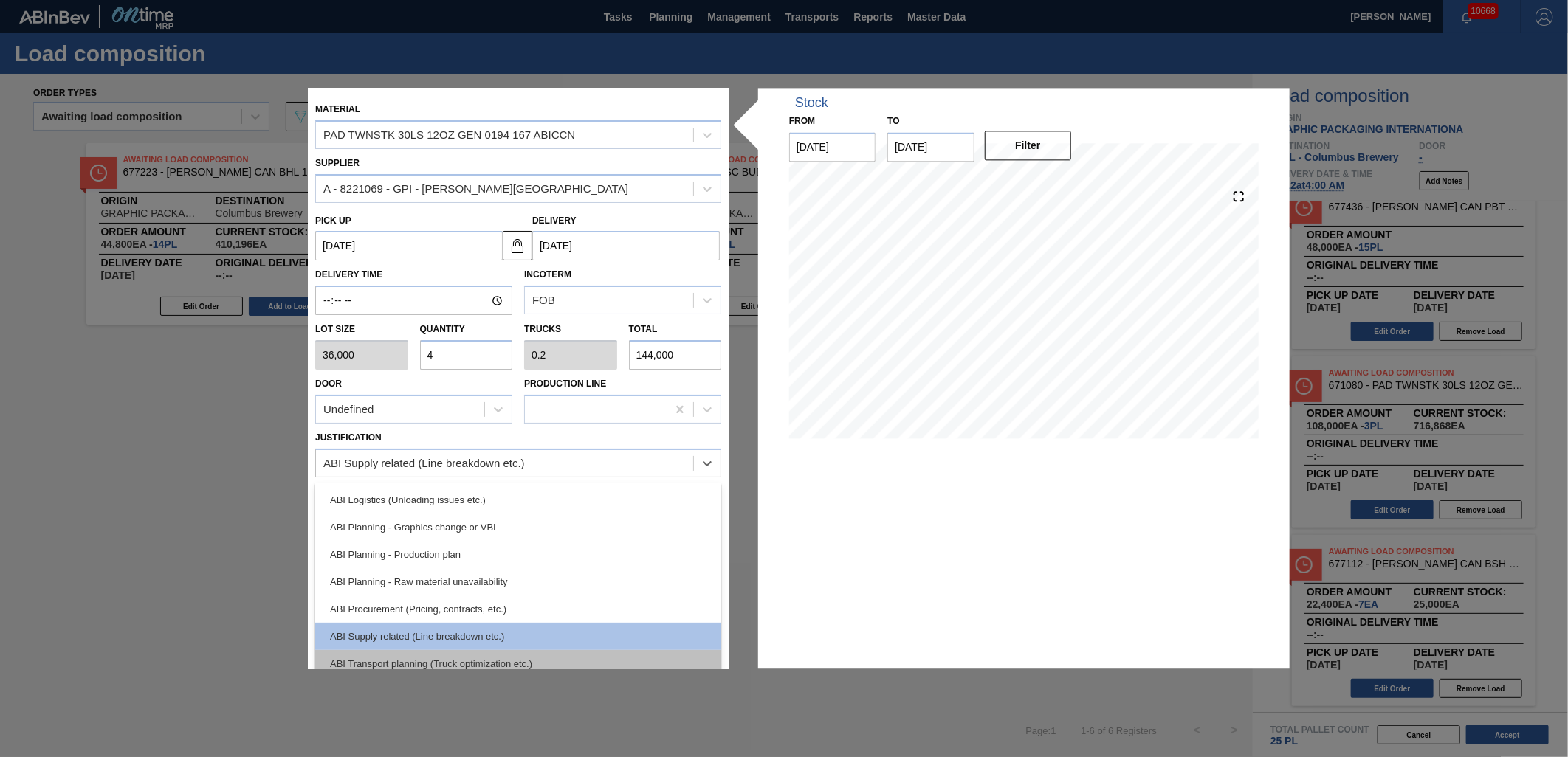
click at [517, 651] on div "ABI Transport planning (Truck optimization etc.)" at bounding box center [518, 663] width 406 height 27
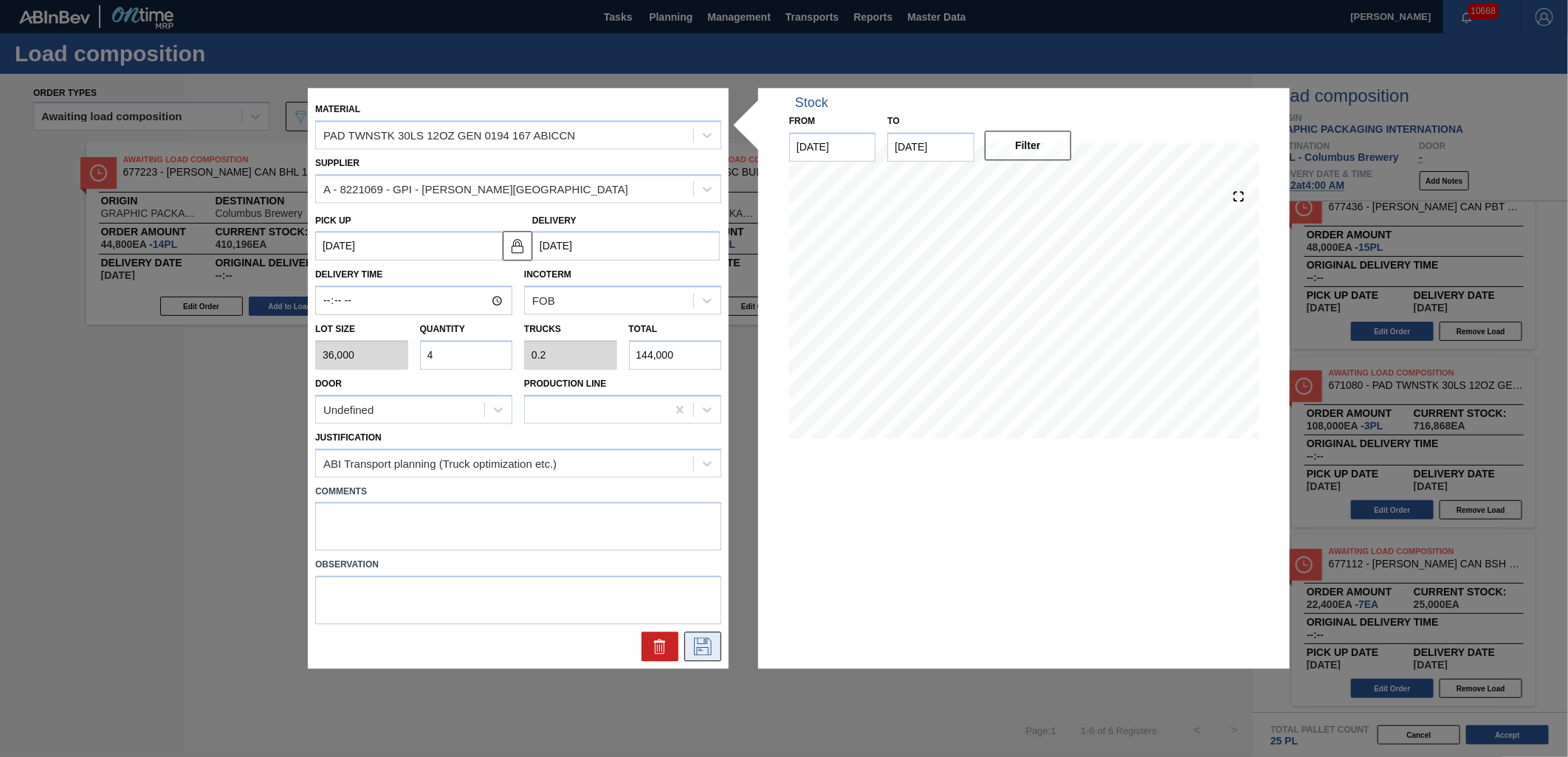
click at [712, 646] on icon at bounding box center [703, 647] width 24 height 18
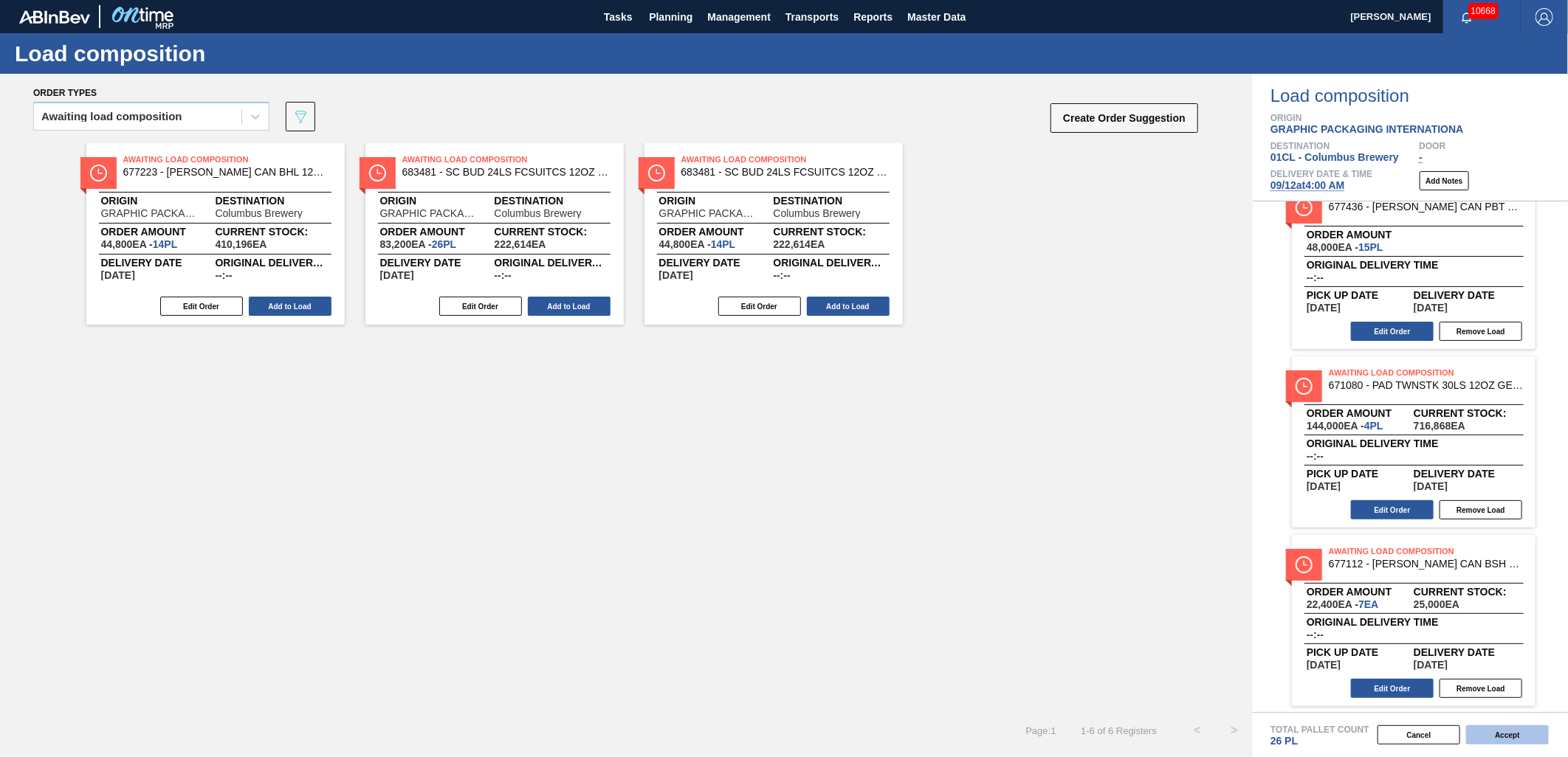
click at [1410, 681] on button "Accept" at bounding box center [1507, 735] width 83 height 19
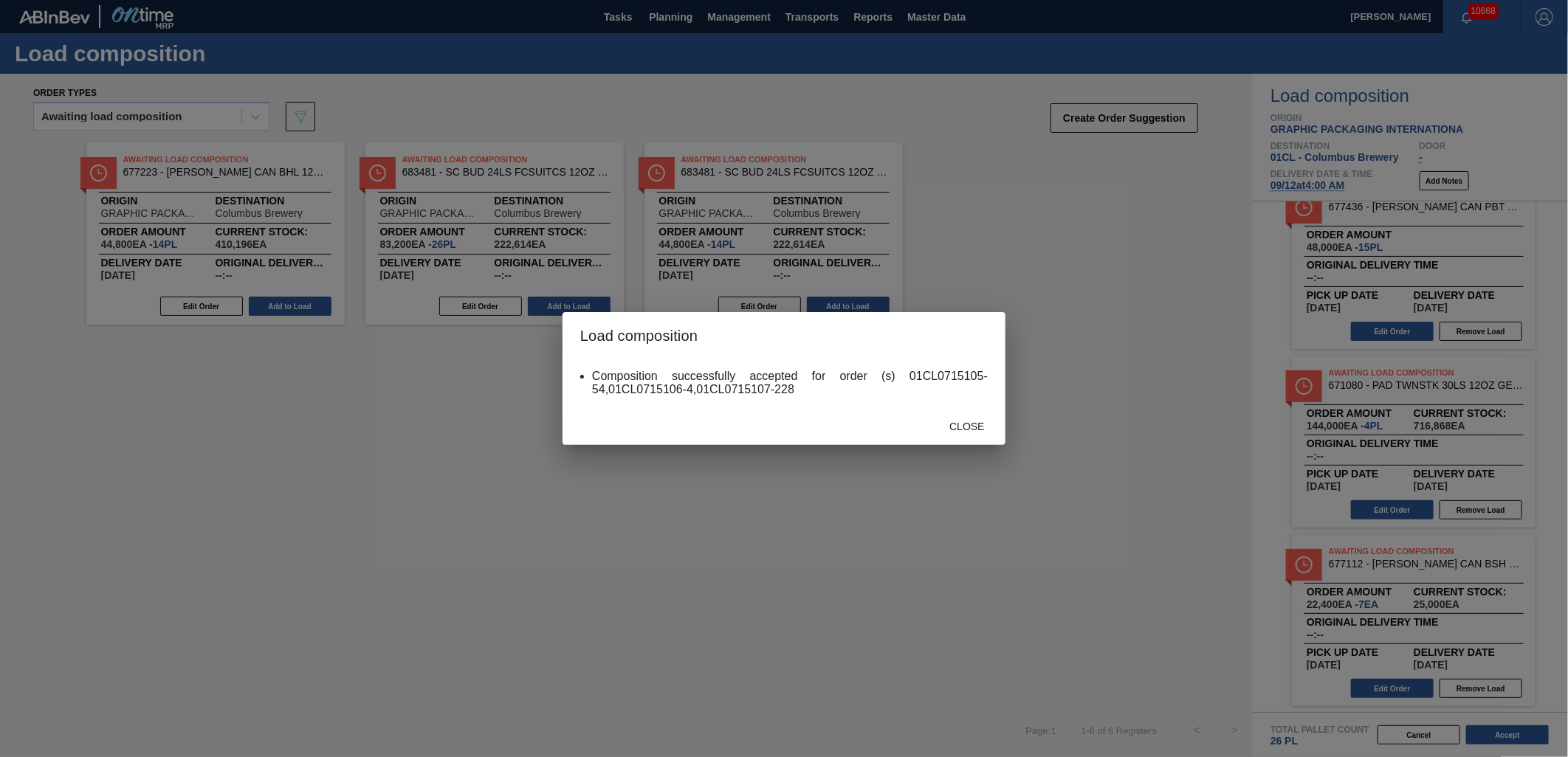
click at [961, 430] on span "Close" at bounding box center [966, 426] width 58 height 12
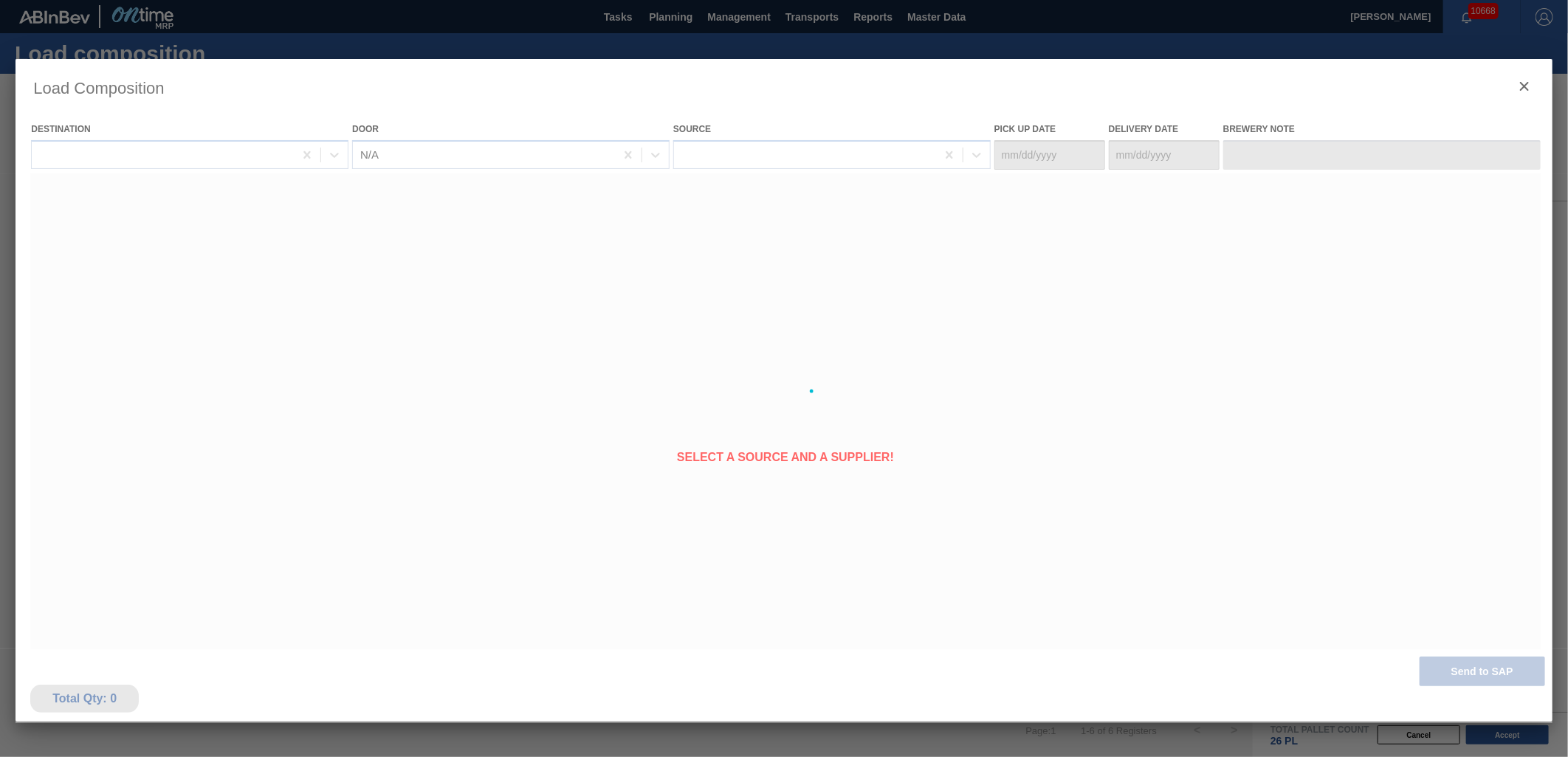
type Date "[DATE]"
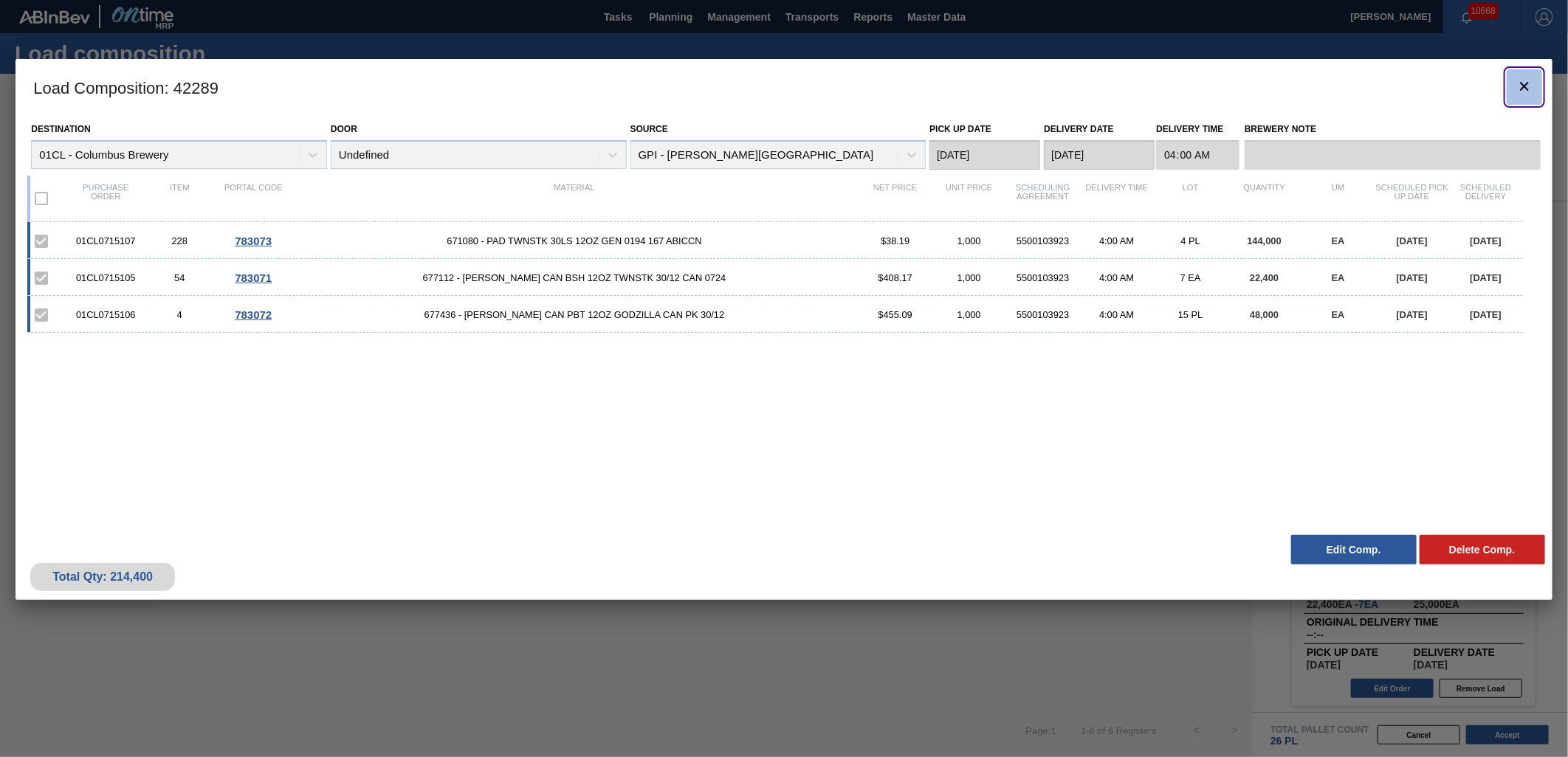
click at [1410, 91] on button "botão de ícone" at bounding box center [1524, 87] width 36 height 36
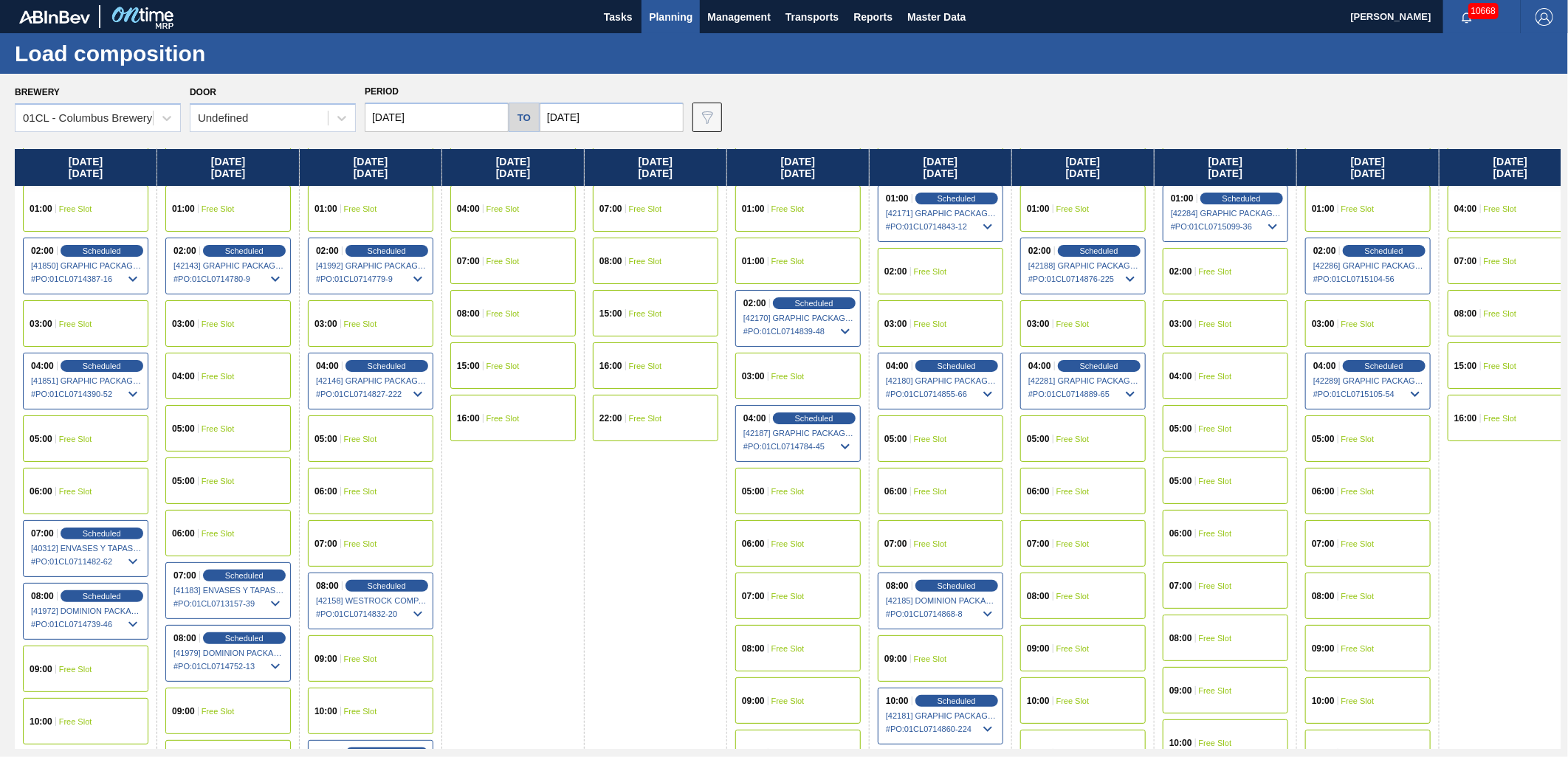
scroll to position [164, 0]
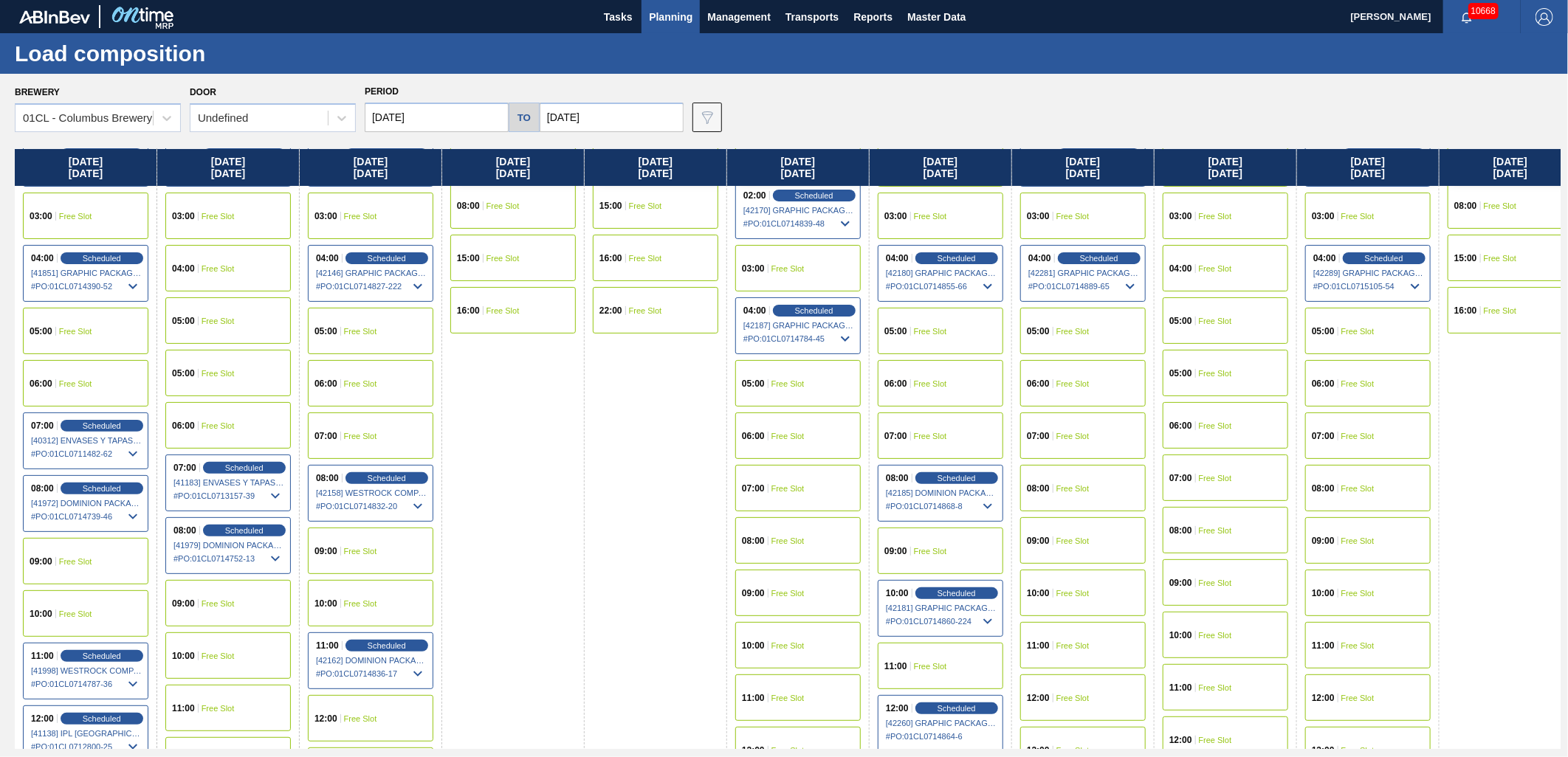
click at [1356, 488] on span "Free Slot" at bounding box center [1357, 488] width 33 height 9
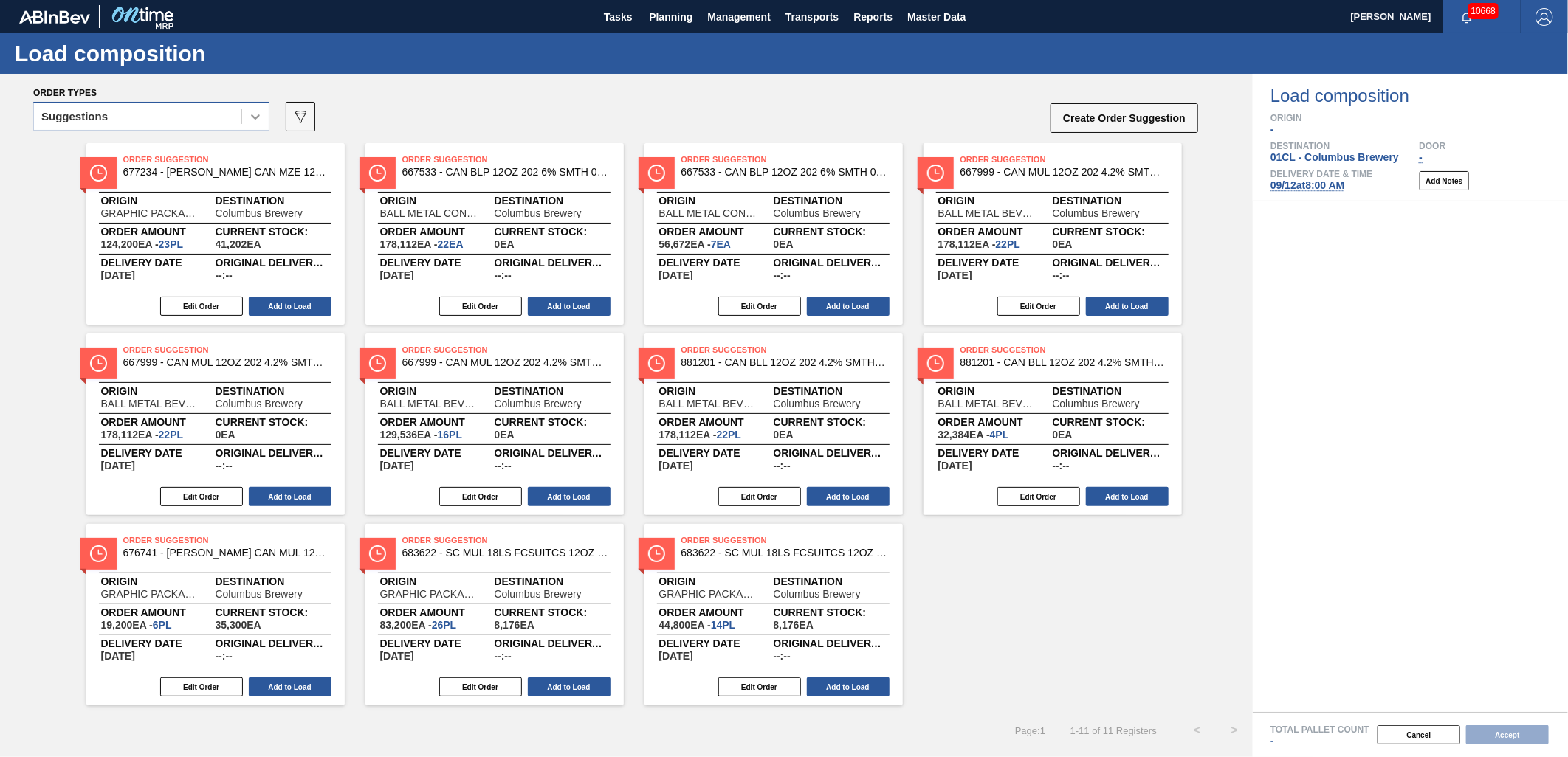
click at [255, 121] on icon at bounding box center [255, 117] width 15 height 15
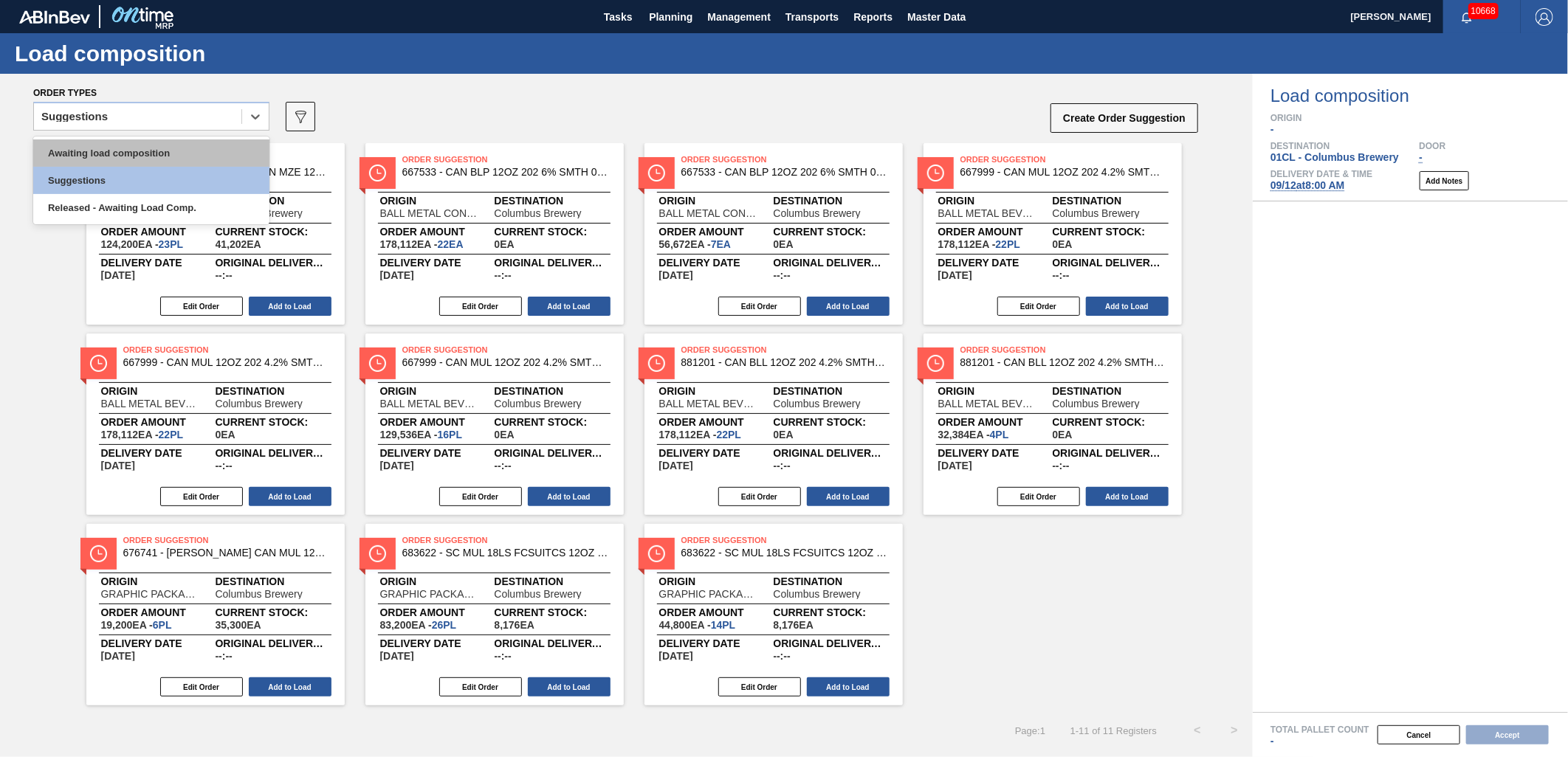
click at [237, 155] on div "Awaiting load composition" at bounding box center [151, 152] width 236 height 27
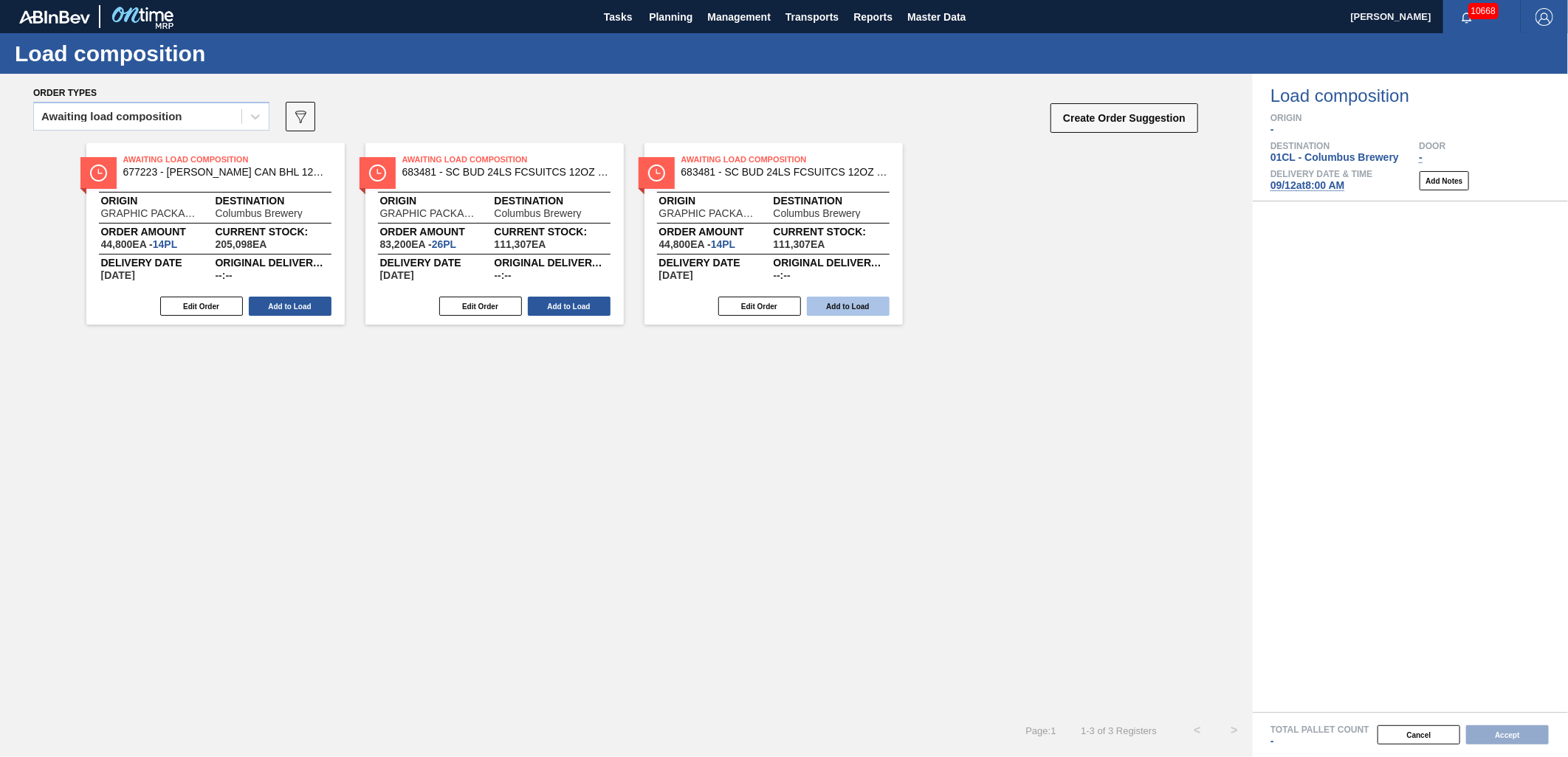
click at [828, 312] on button "Add to Load" at bounding box center [848, 306] width 83 height 19
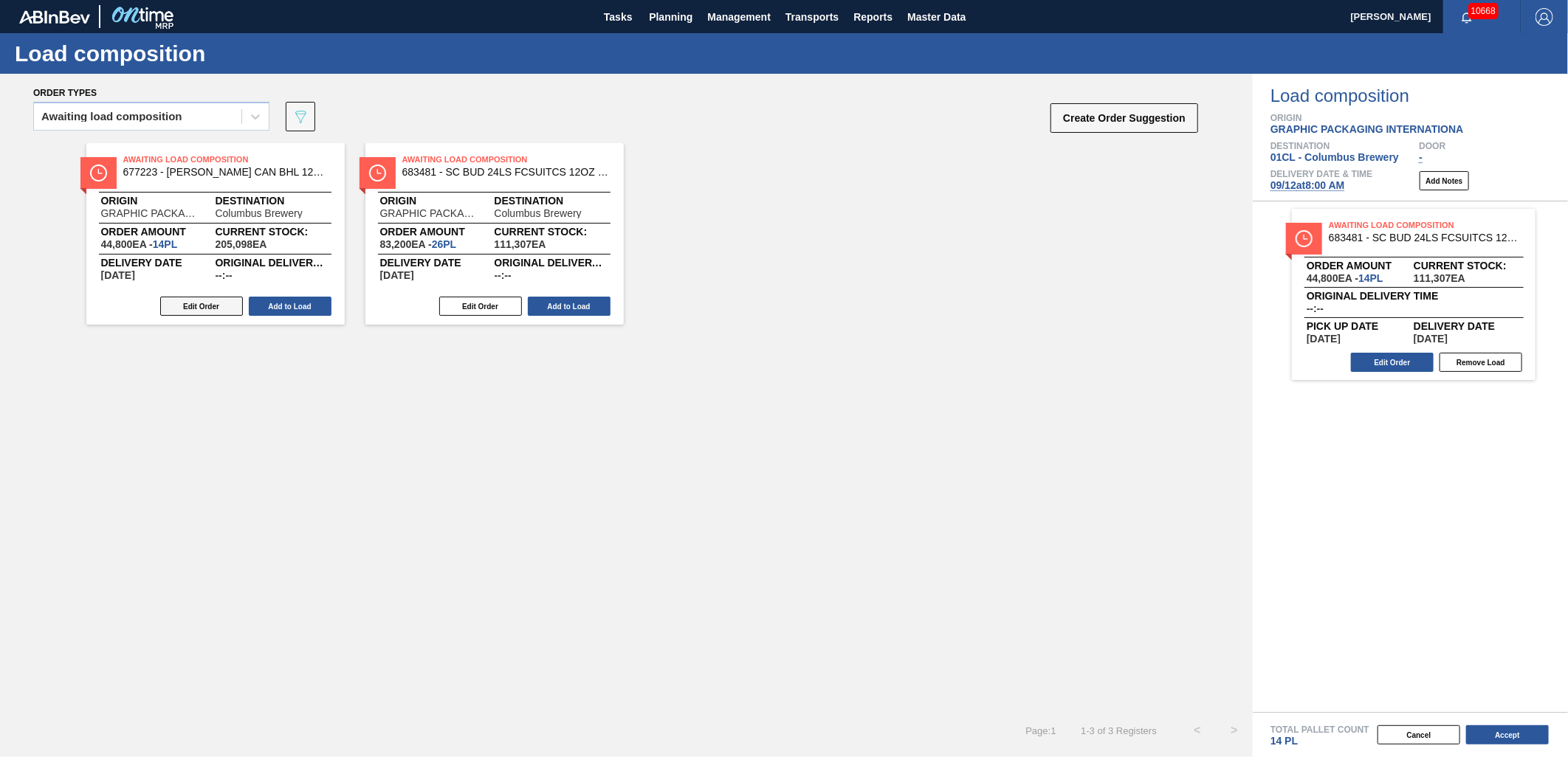
click at [210, 303] on button "Edit Order" at bounding box center [201, 306] width 83 height 19
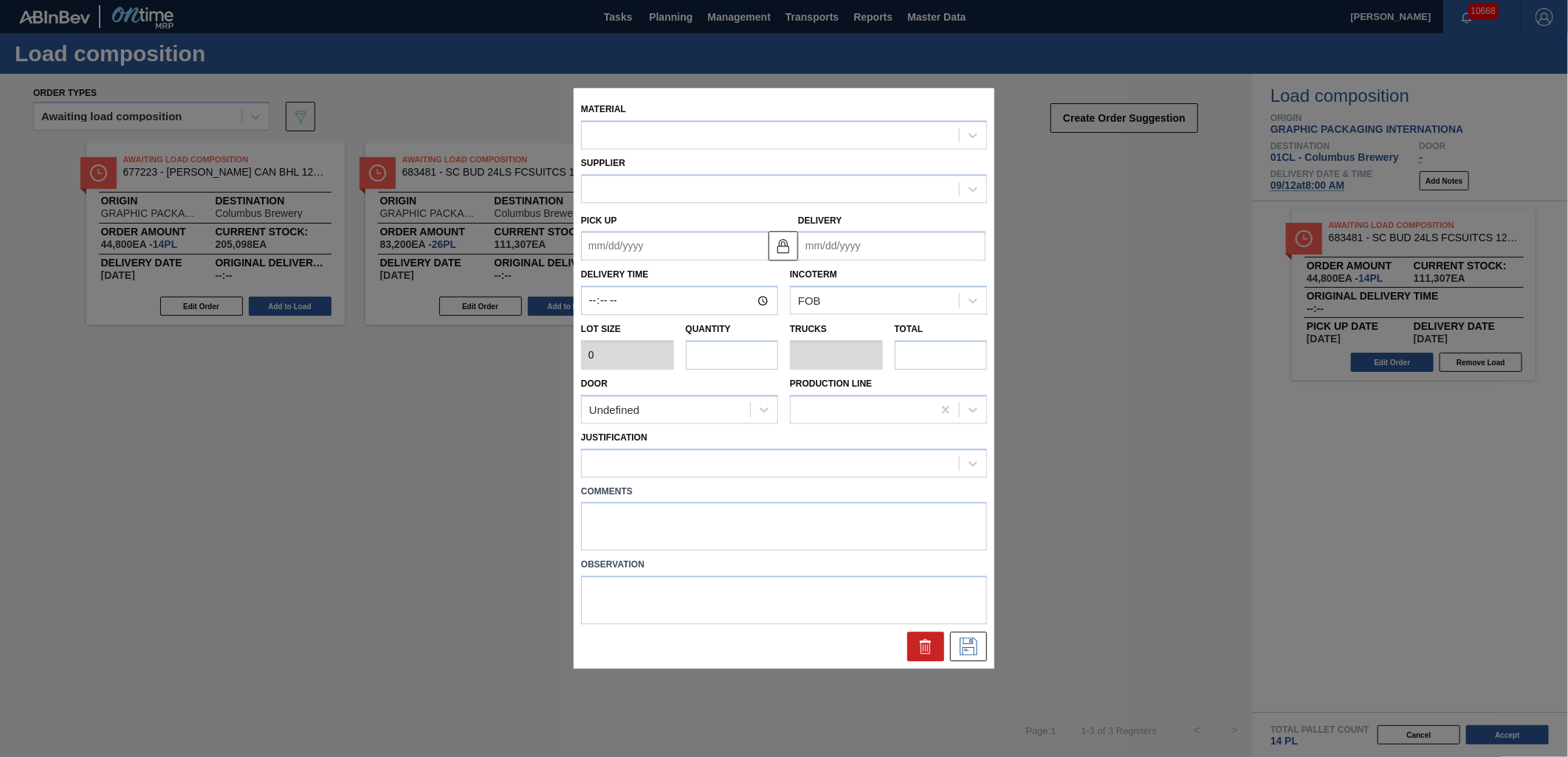
type input "3,200"
type input "14"
type input "0.538"
type input "44,800"
type up "[DATE]"
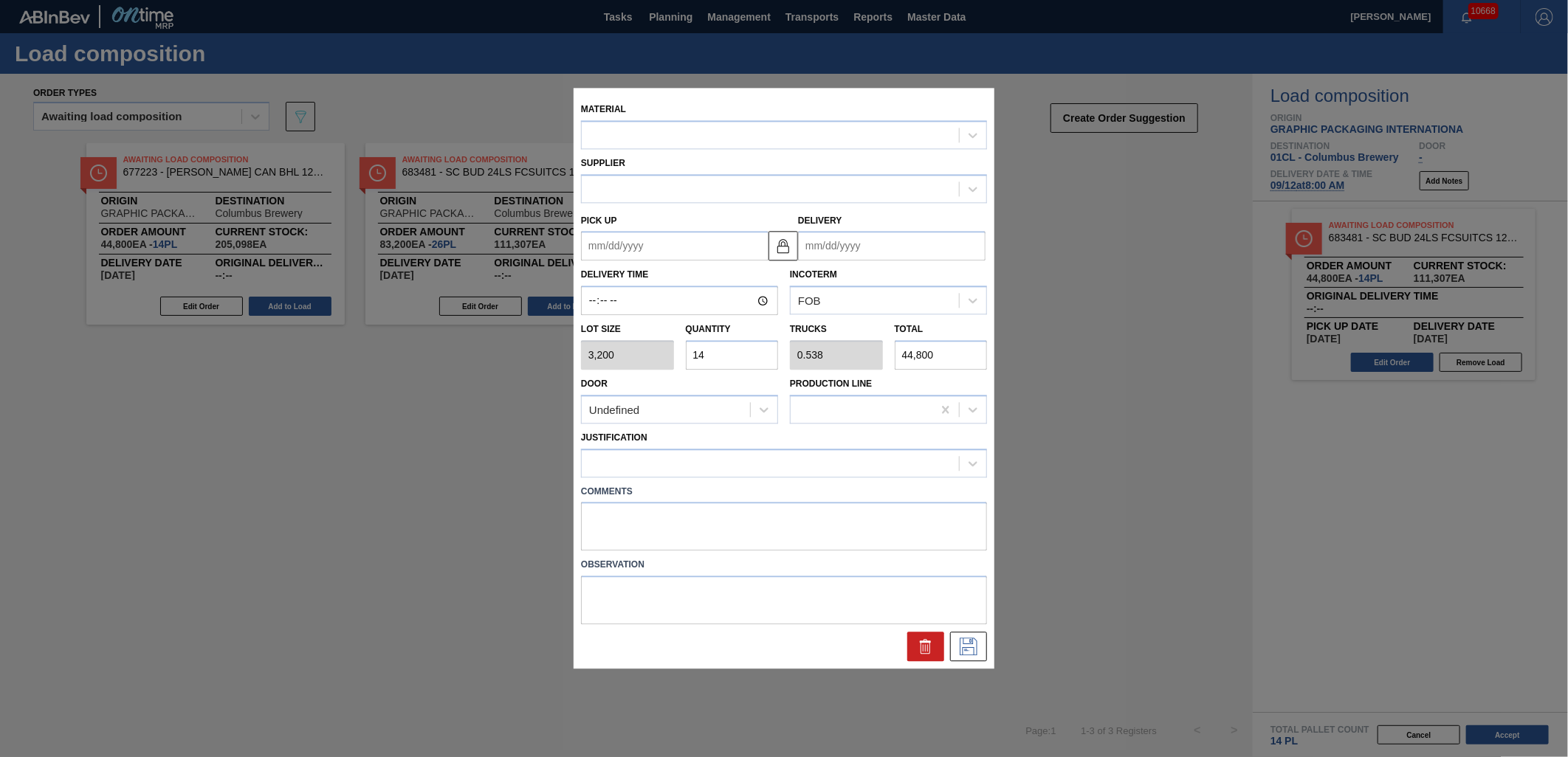
type input "[DATE]"
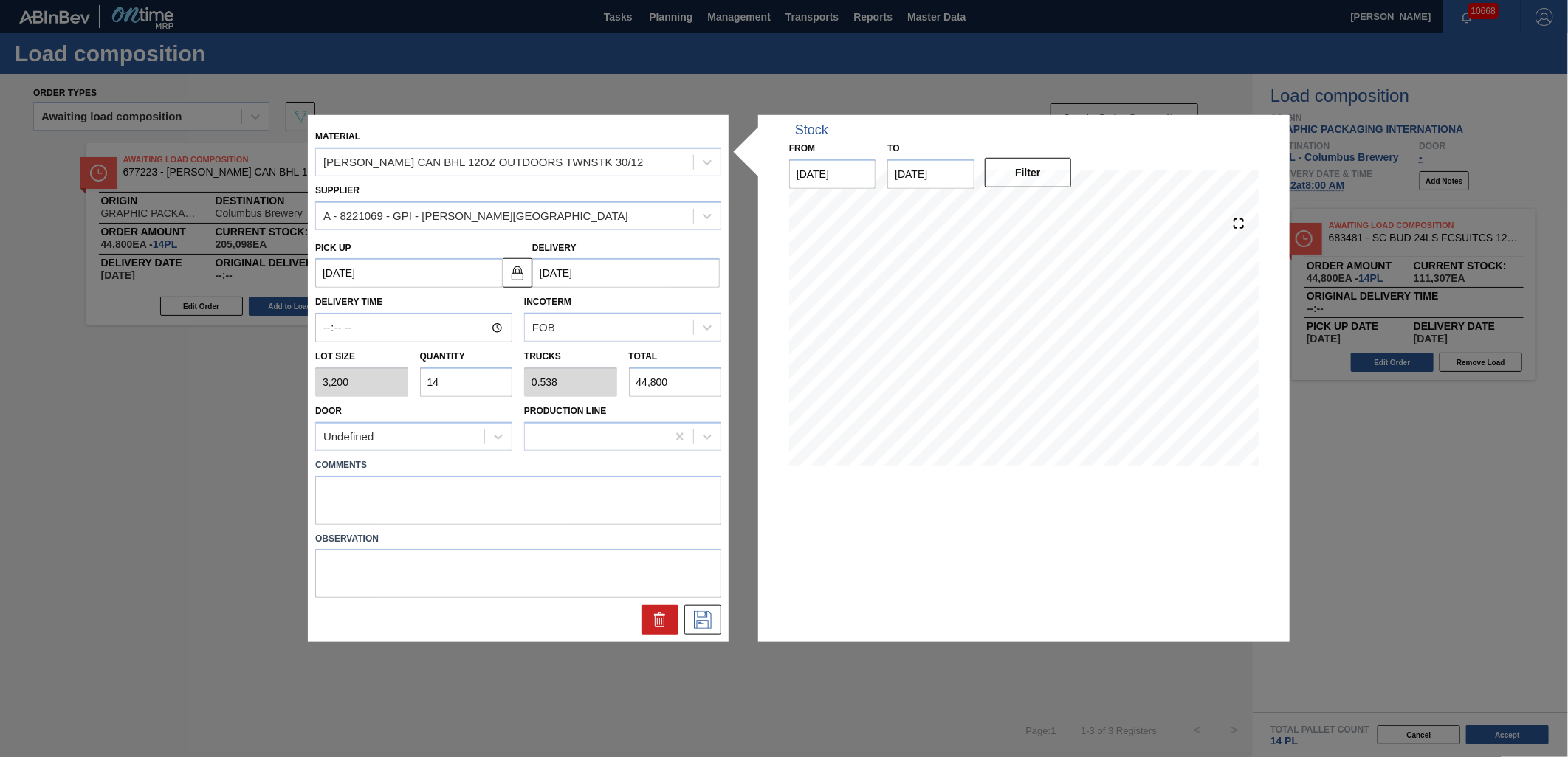
click at [470, 382] on input "14" at bounding box center [466, 382] width 93 height 30
type input "1"
type input "0.038"
type input "3,200"
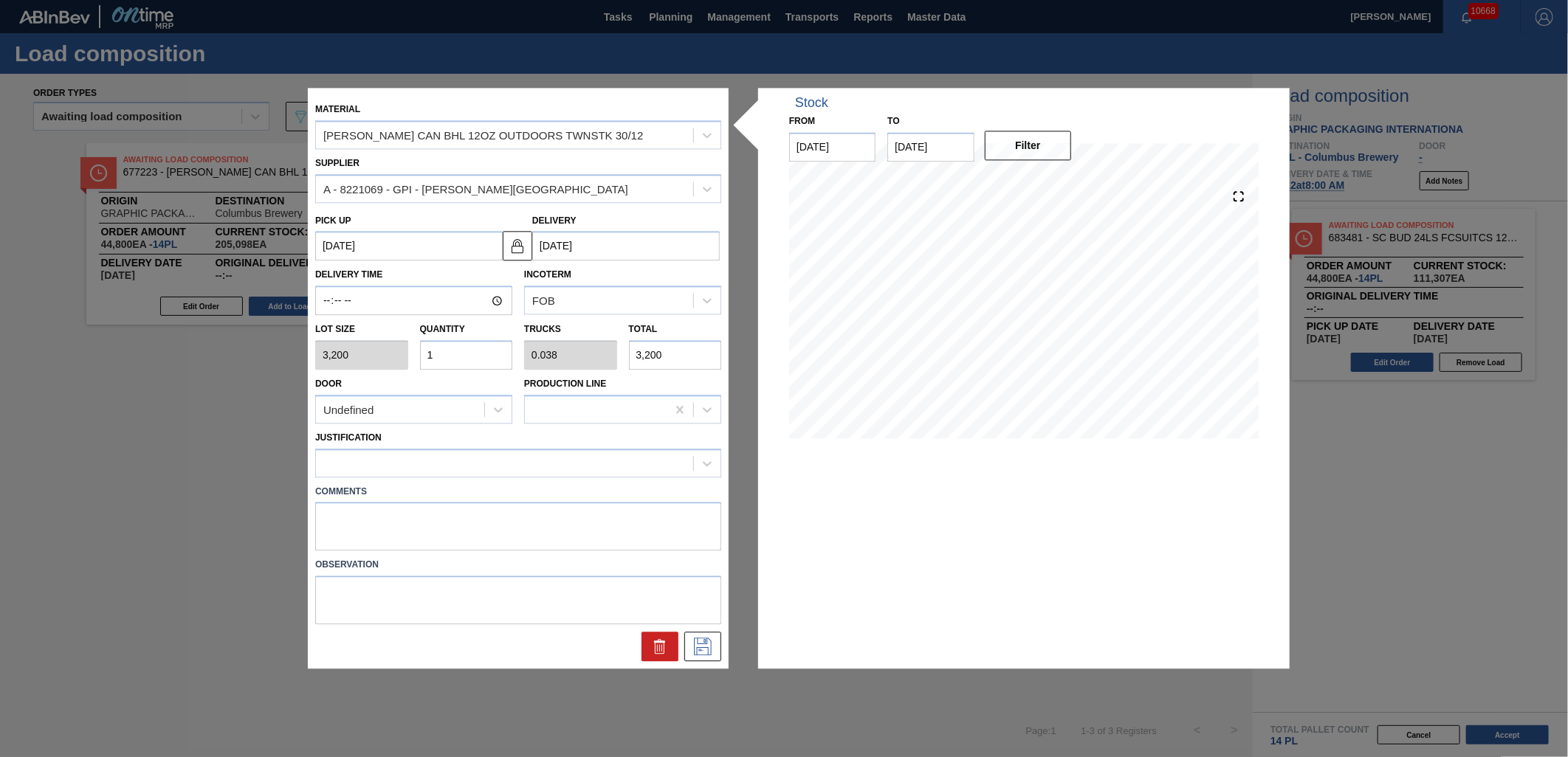
type input "12"
type input "0.462"
type input "38,400"
type input "12"
click at [563, 466] on div at bounding box center [504, 462] width 377 height 21
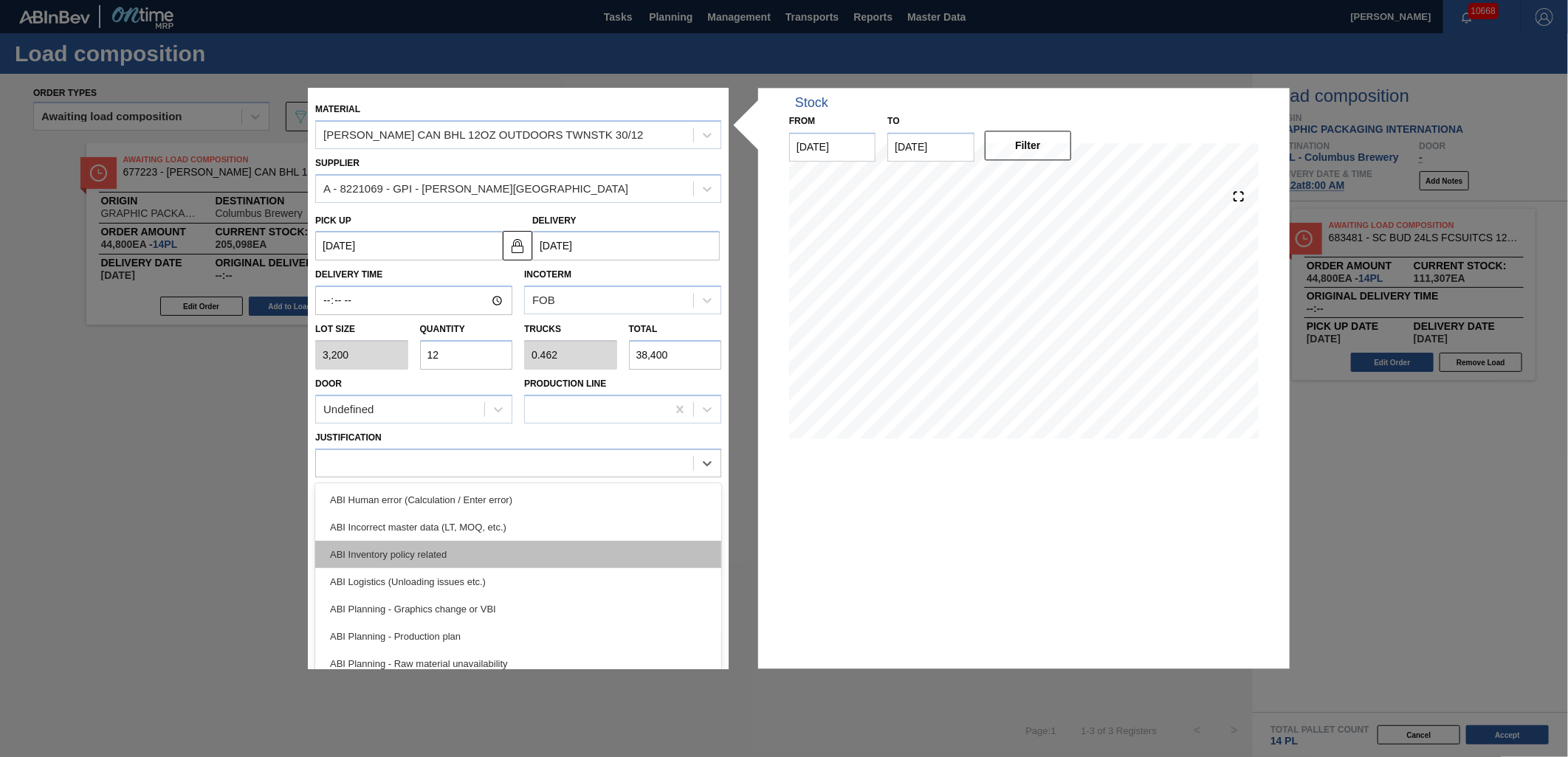
scroll to position [82, 0]
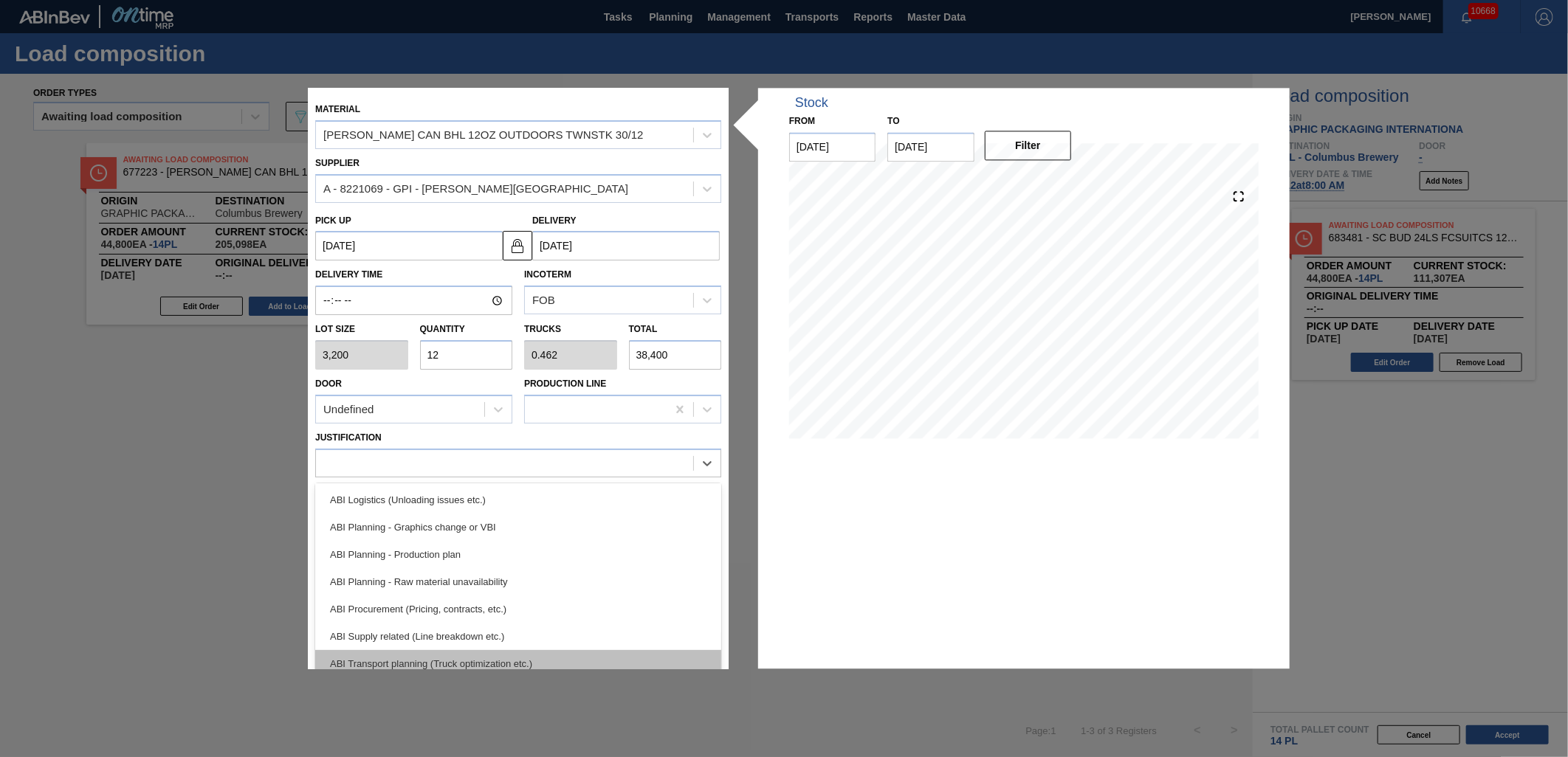
click at [549, 650] on div "ABI Transport planning (Truck optimization etc.)" at bounding box center [518, 663] width 406 height 27
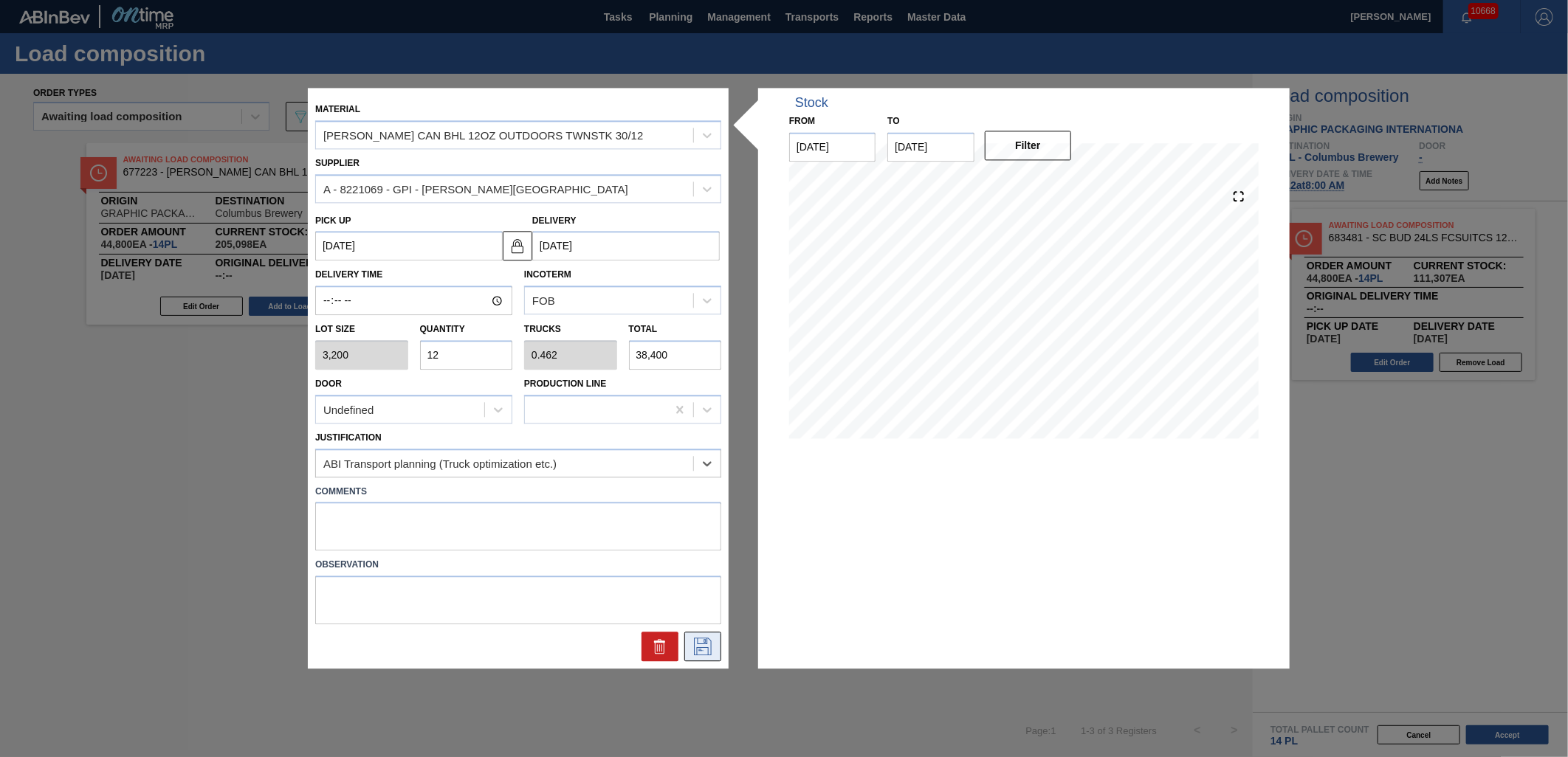
click at [696, 650] on icon at bounding box center [703, 647] width 24 height 18
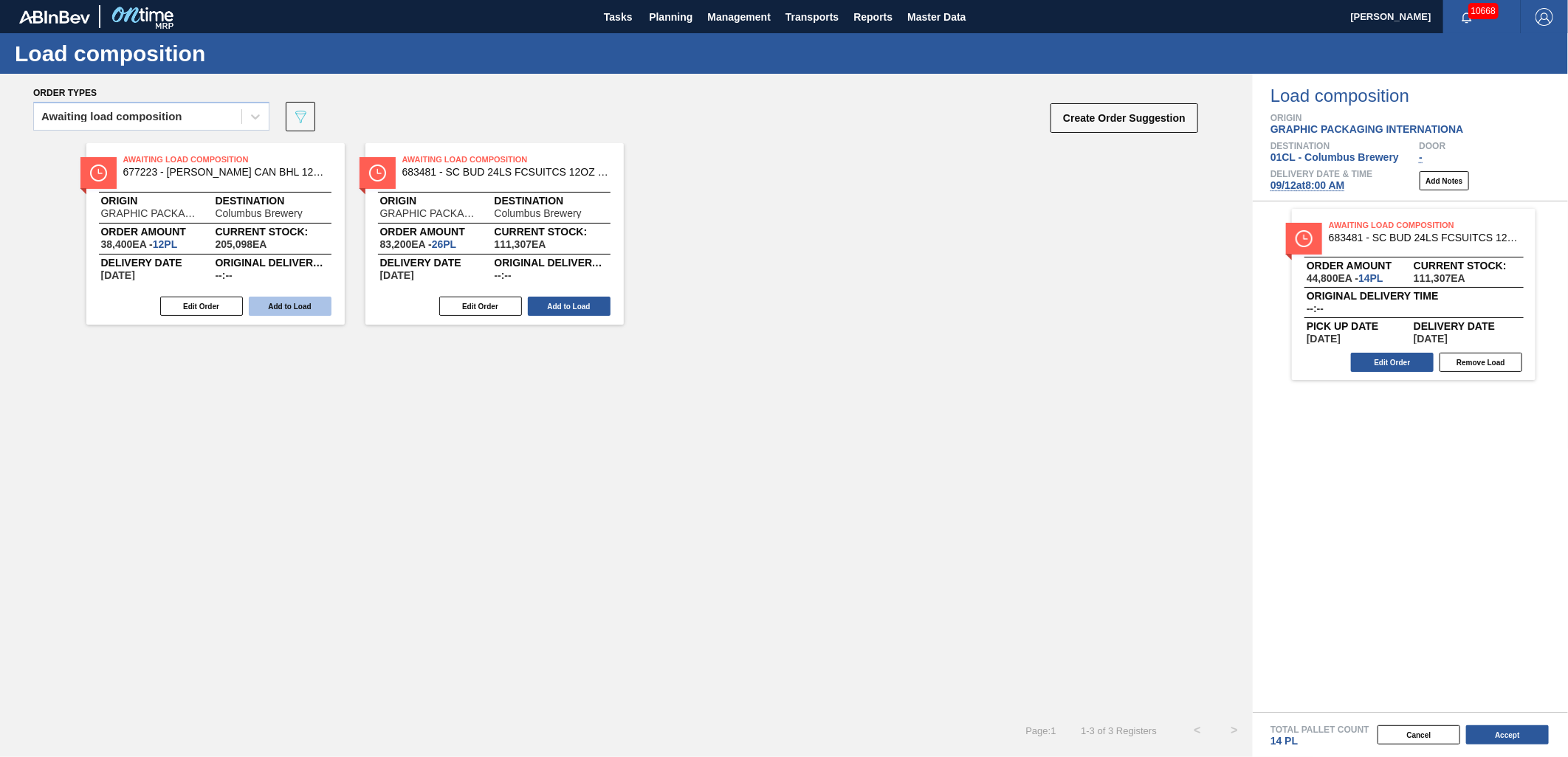
click at [276, 301] on button "Add to Load" at bounding box center [290, 306] width 83 height 19
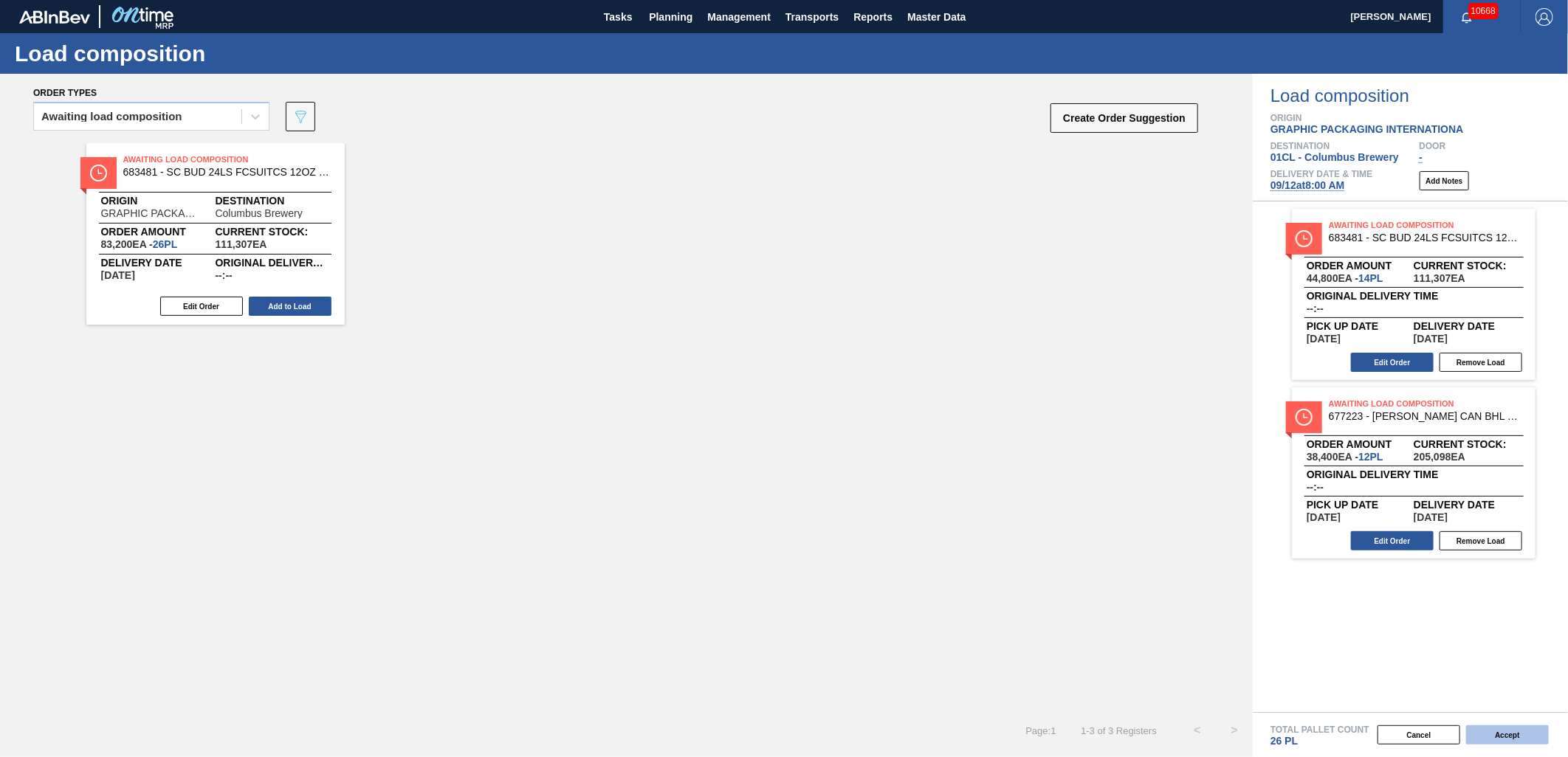
click at [1410, 681] on button "Accept" at bounding box center [1507, 735] width 83 height 19
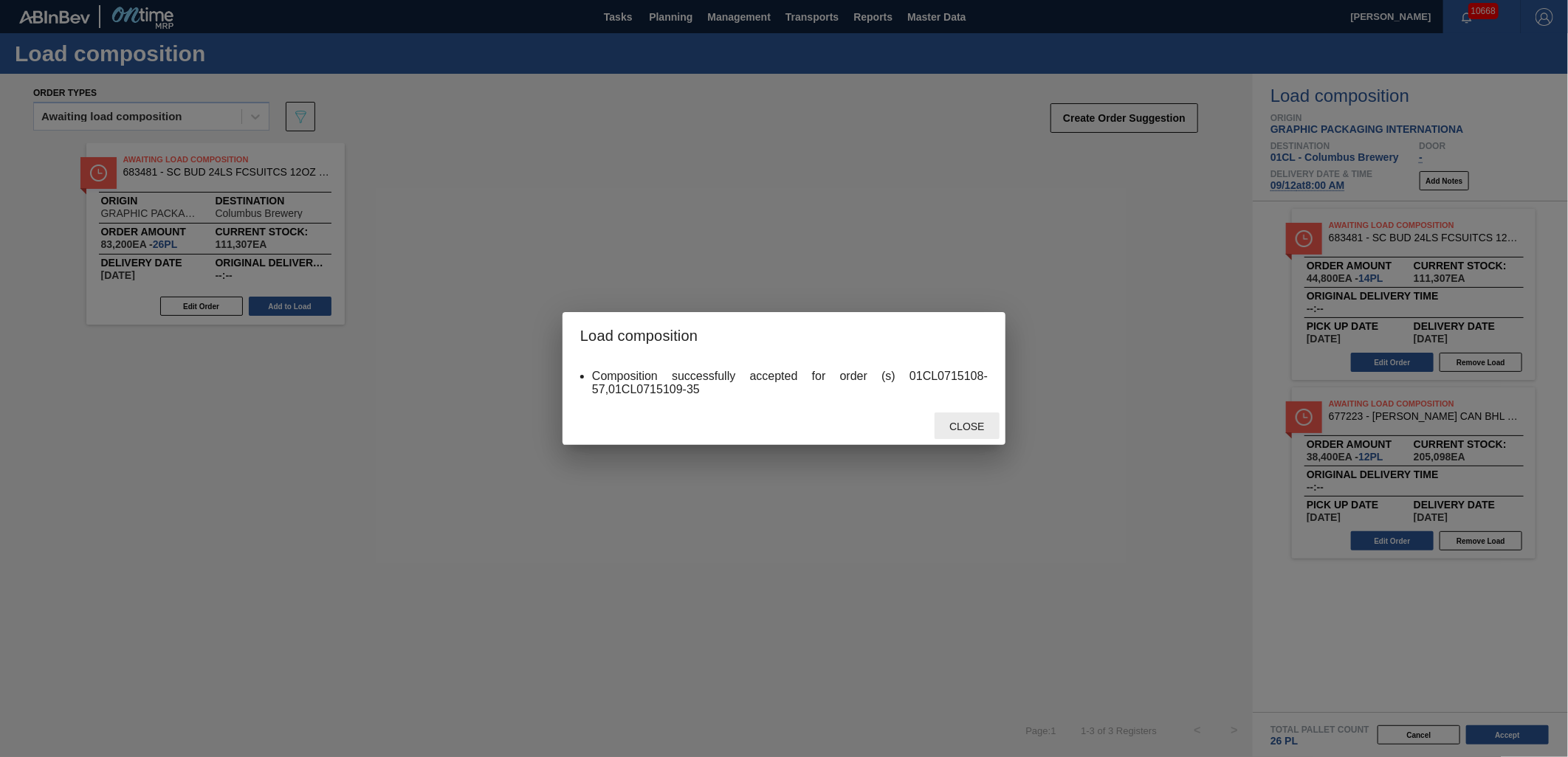
click at [976, 429] on span "Close" at bounding box center [966, 426] width 58 height 12
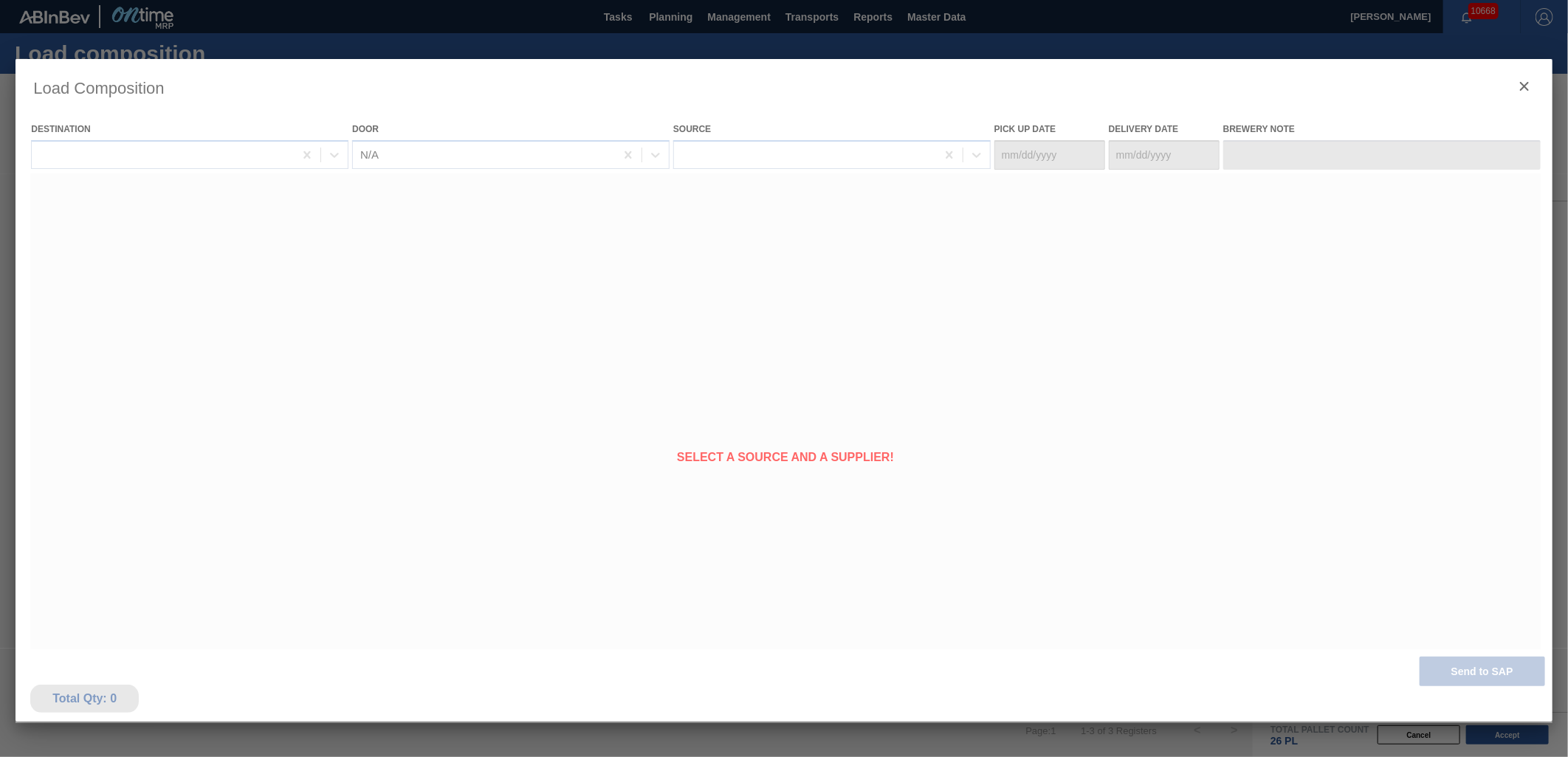
type Date "[DATE]"
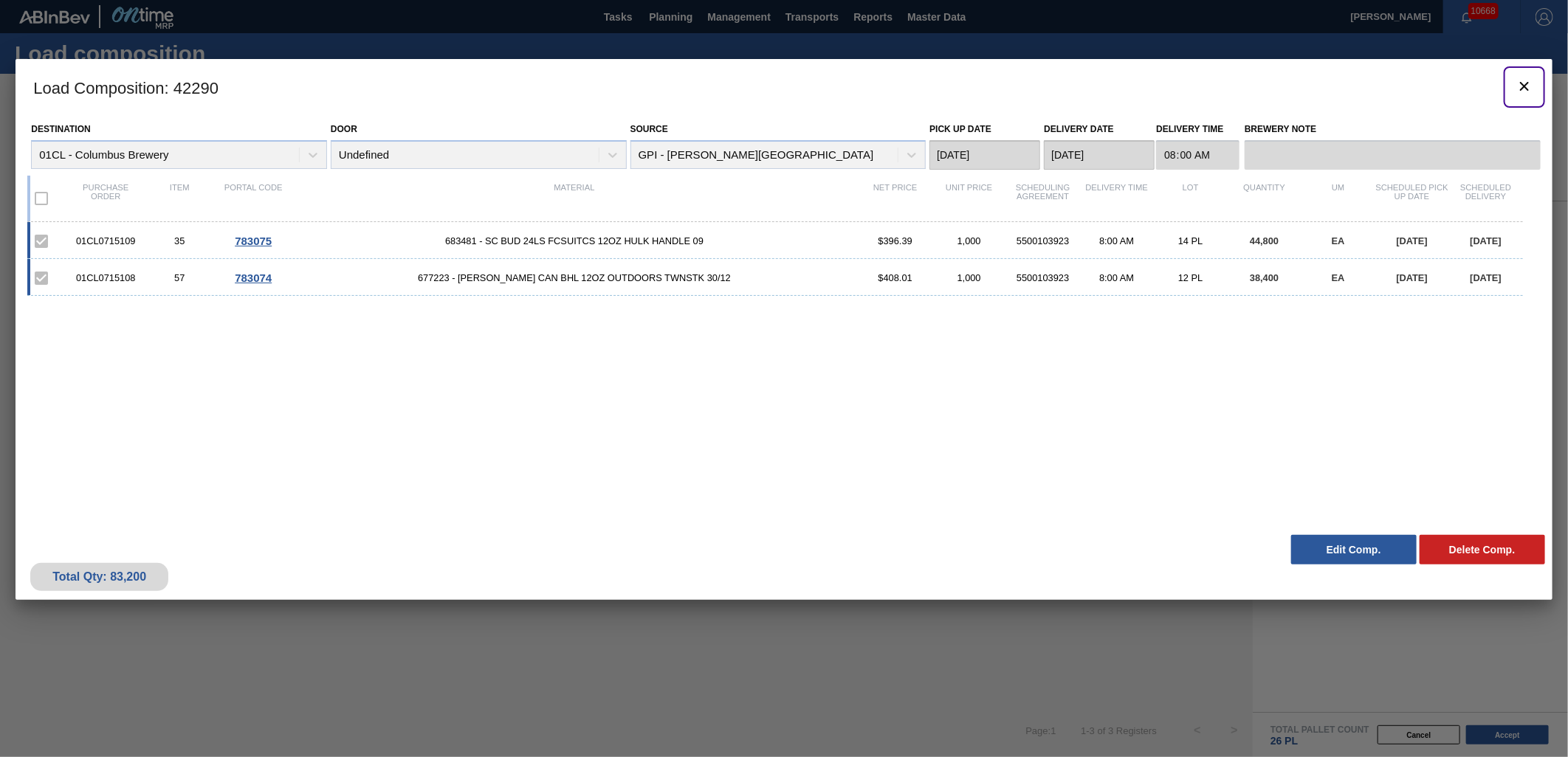
click at [1410, 87] on icon "botão de ícone" at bounding box center [1524, 87] width 18 height 18
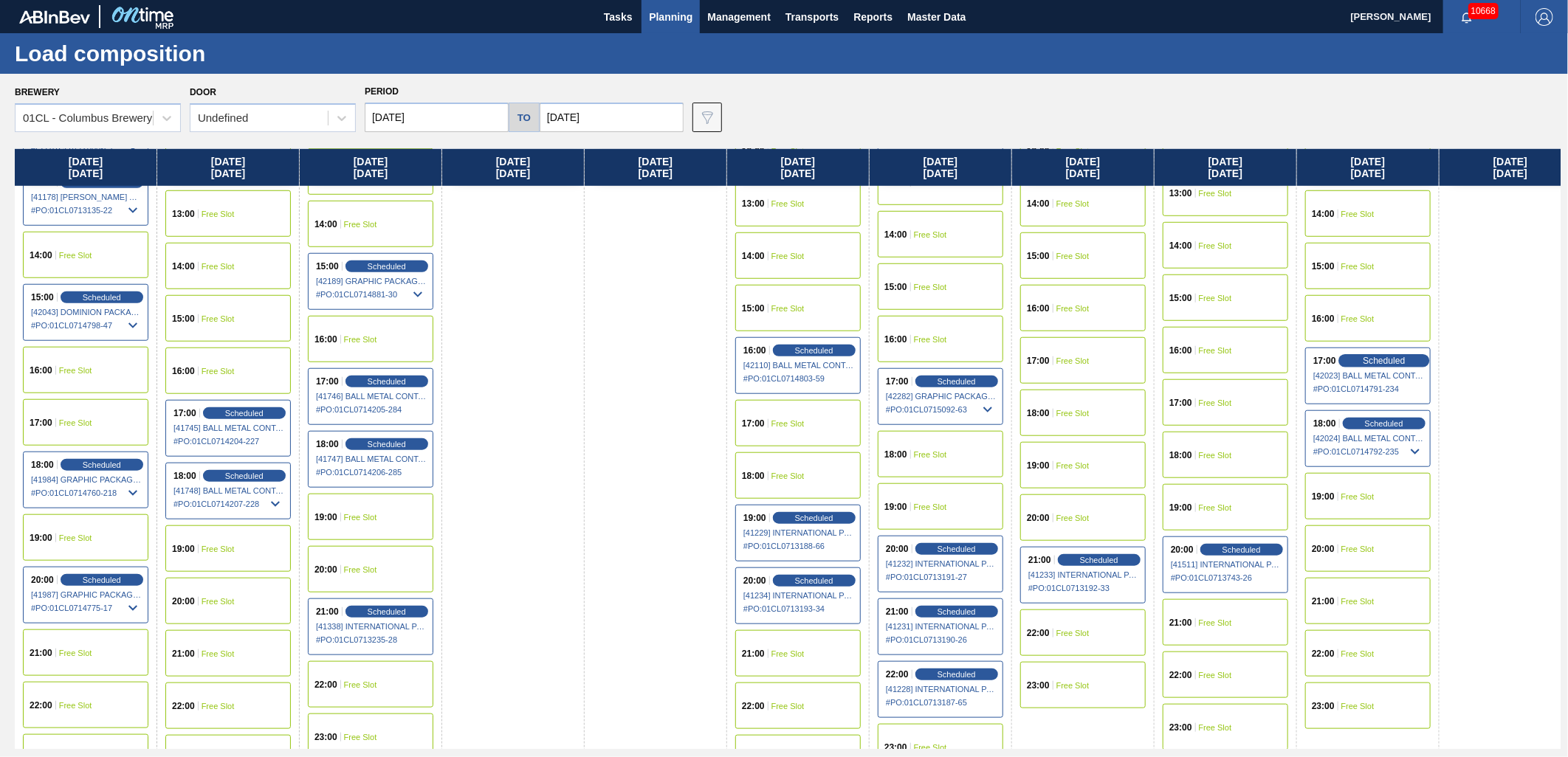
scroll to position [798, 0]
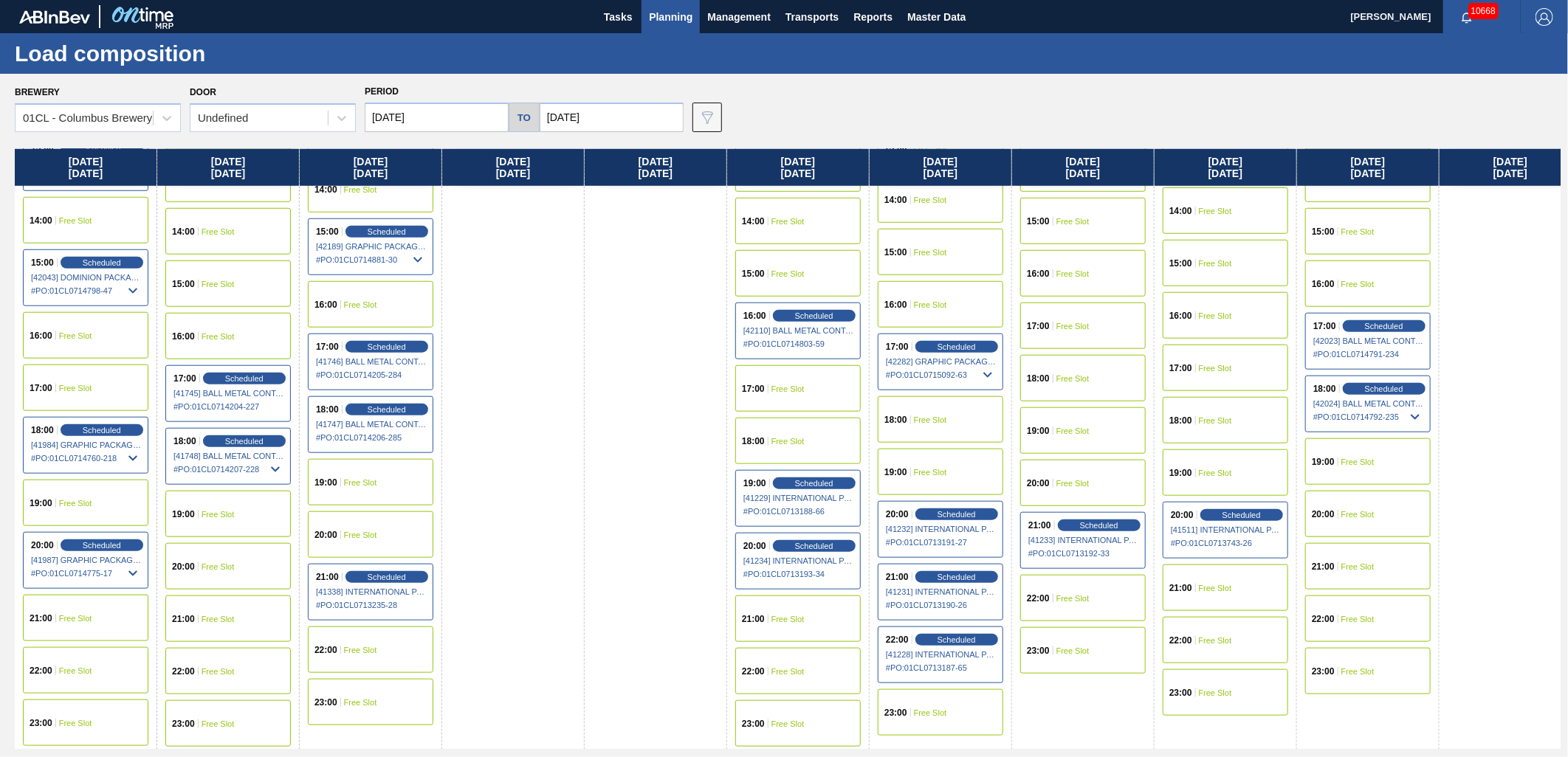
click at [1376, 619] on div "22:00 Free Slot" at bounding box center [1367, 619] width 125 height 47
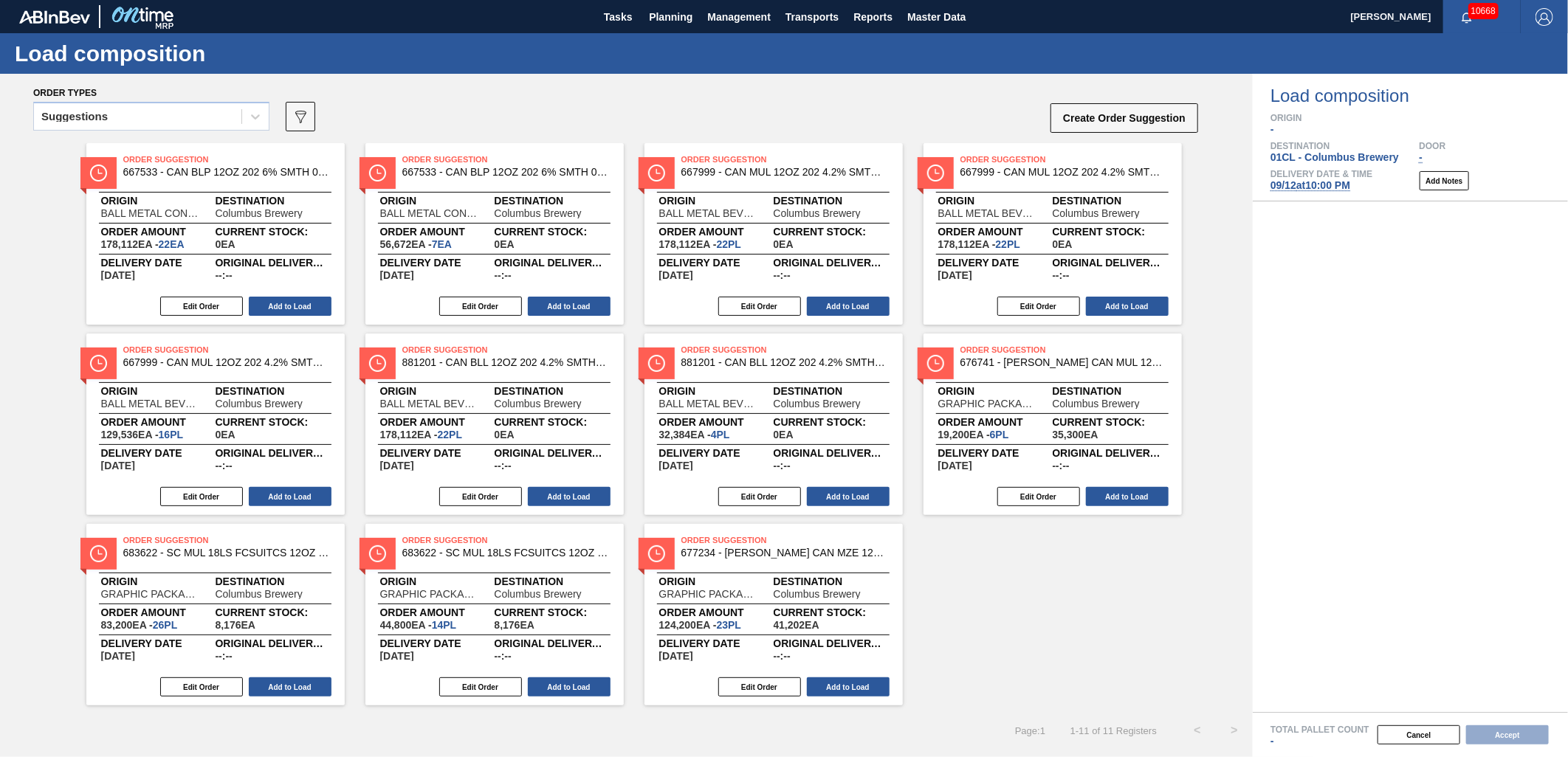
click at [225, 120] on div "Suggestions" at bounding box center [138, 117] width 207 height 21
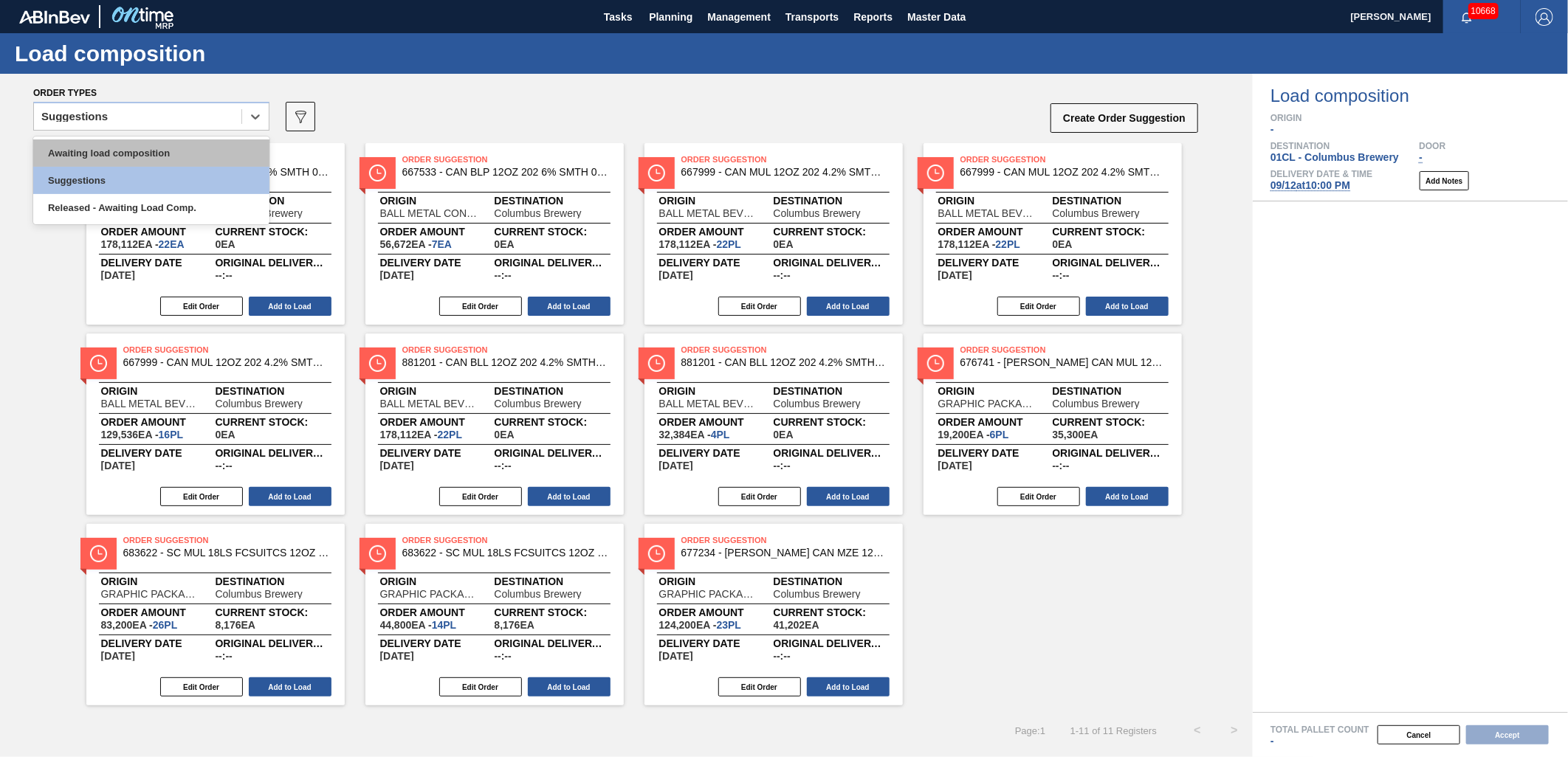
click at [164, 151] on div "Awaiting load composition" at bounding box center [151, 152] width 236 height 27
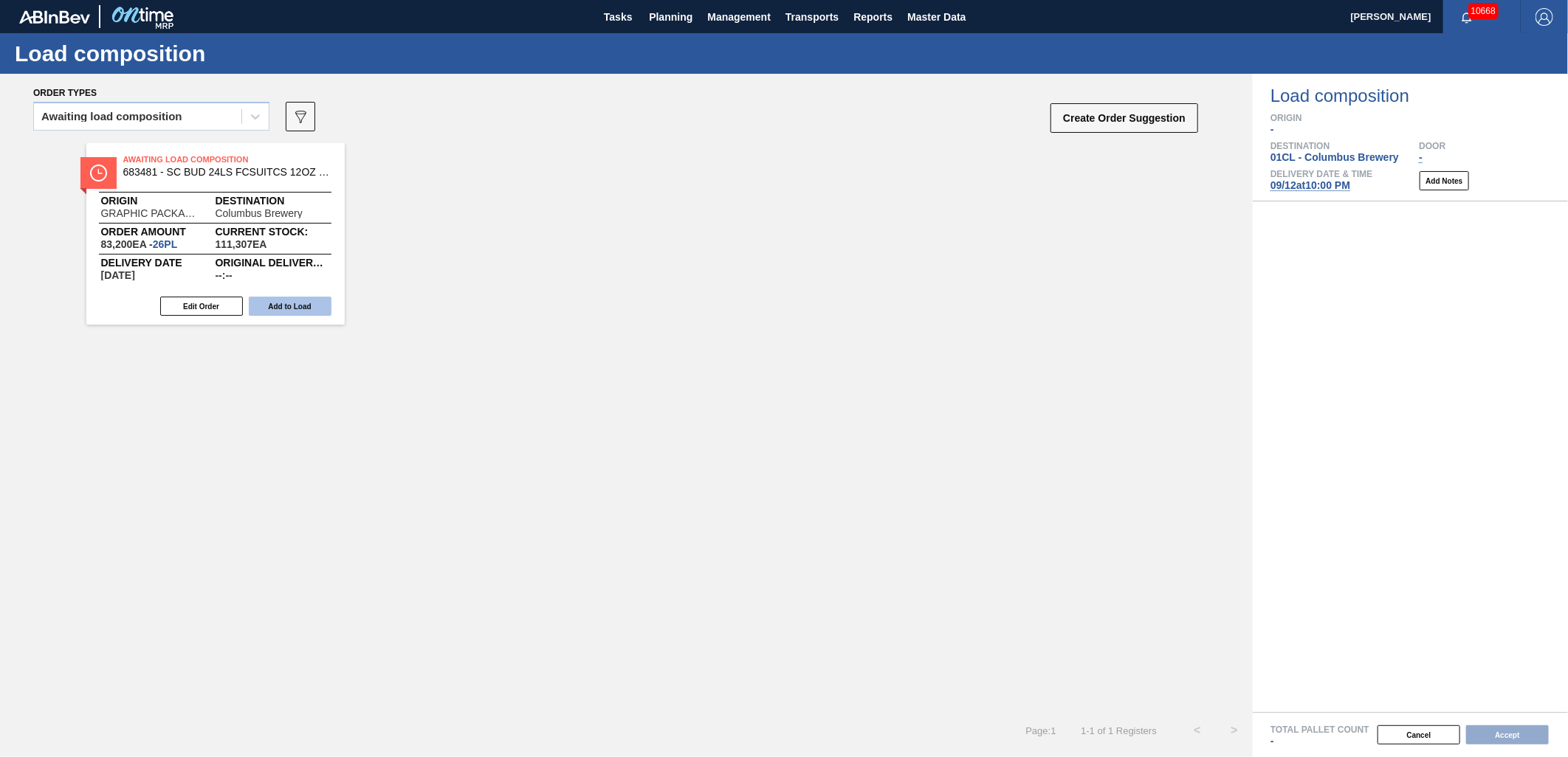
click at [305, 310] on button "Add to Load" at bounding box center [290, 306] width 83 height 19
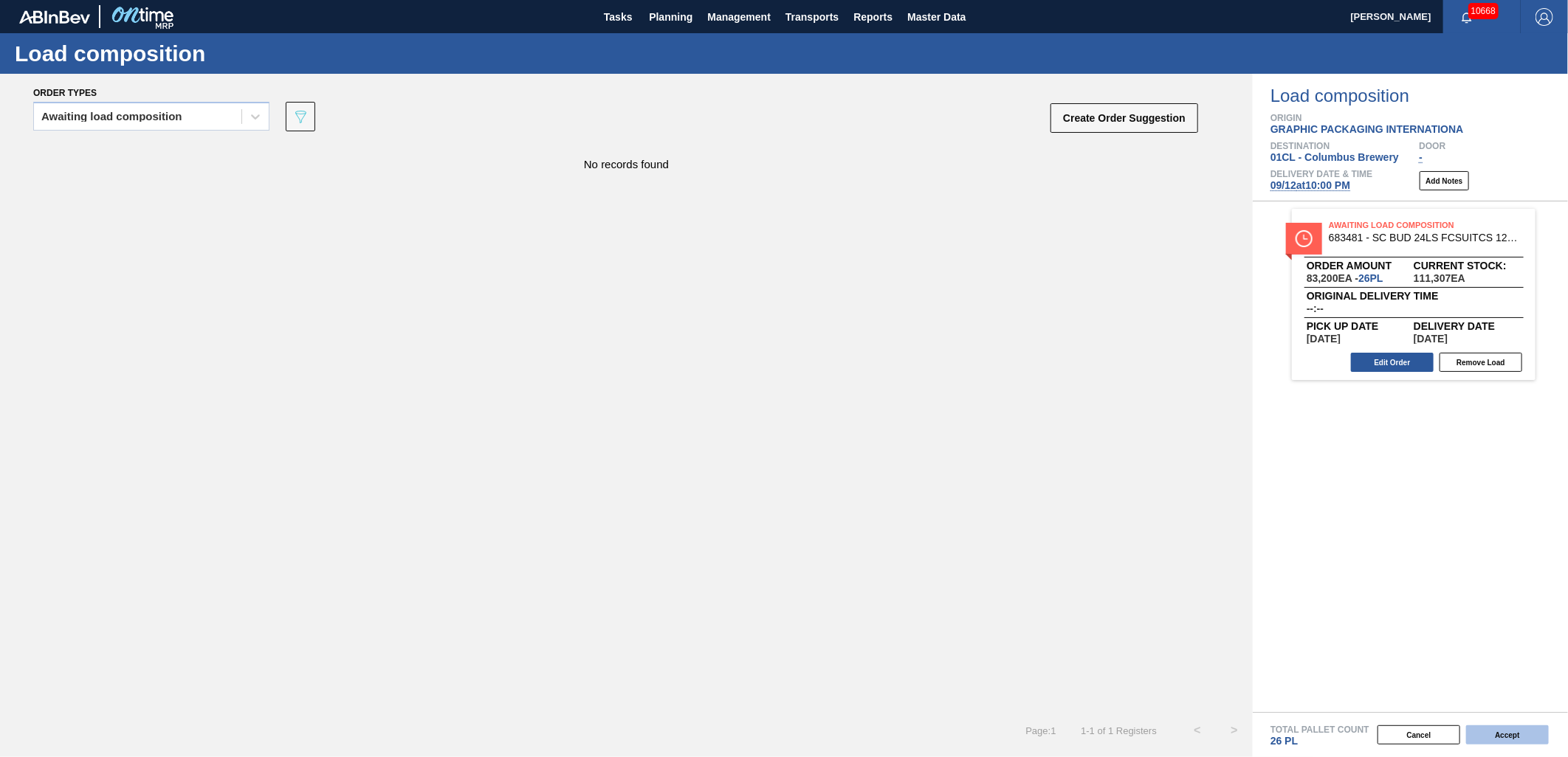
click at [1410, 681] on button "Accept" at bounding box center [1507, 735] width 83 height 19
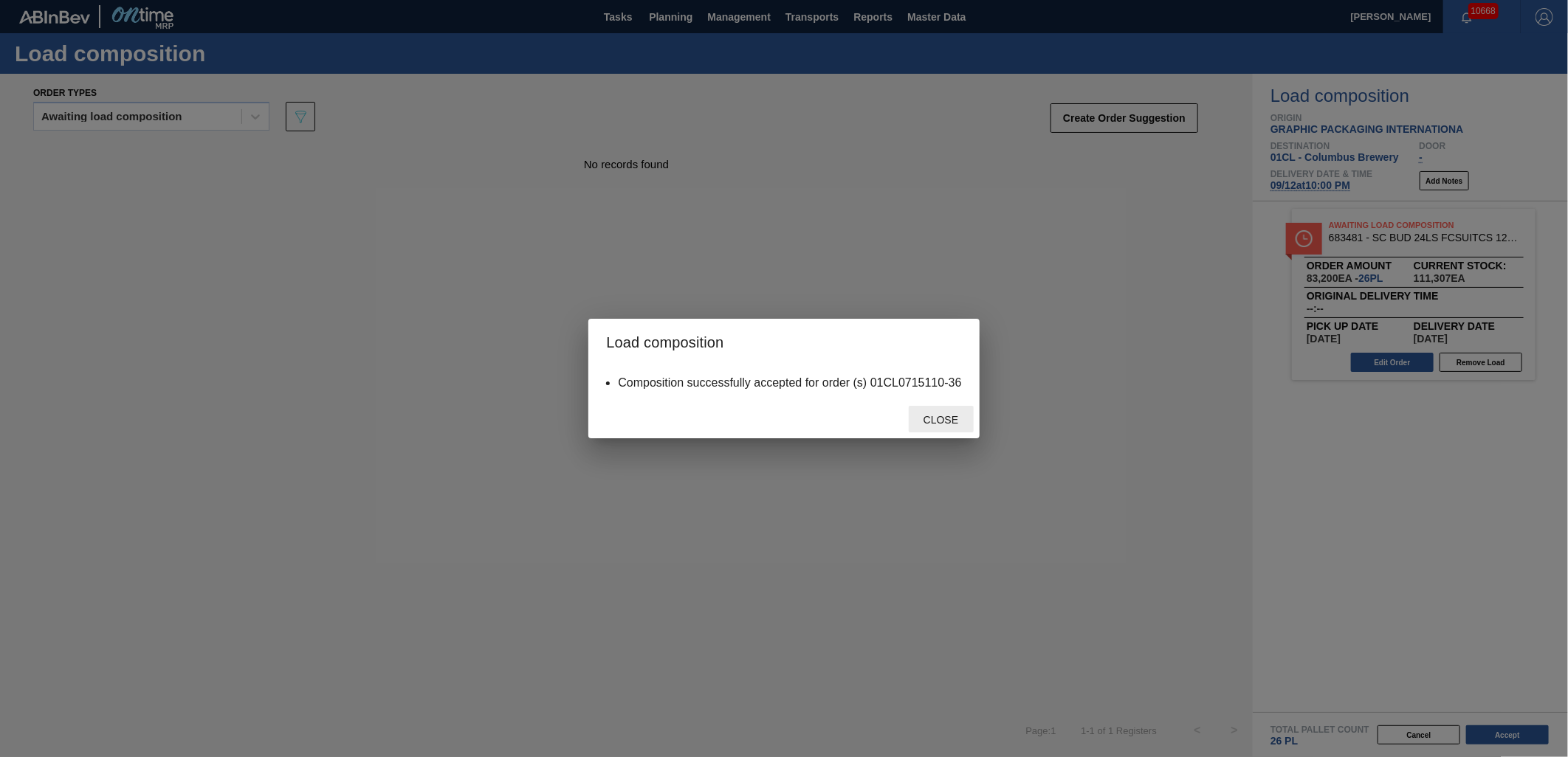
click at [943, 413] on div "Close" at bounding box center [941, 419] width 65 height 27
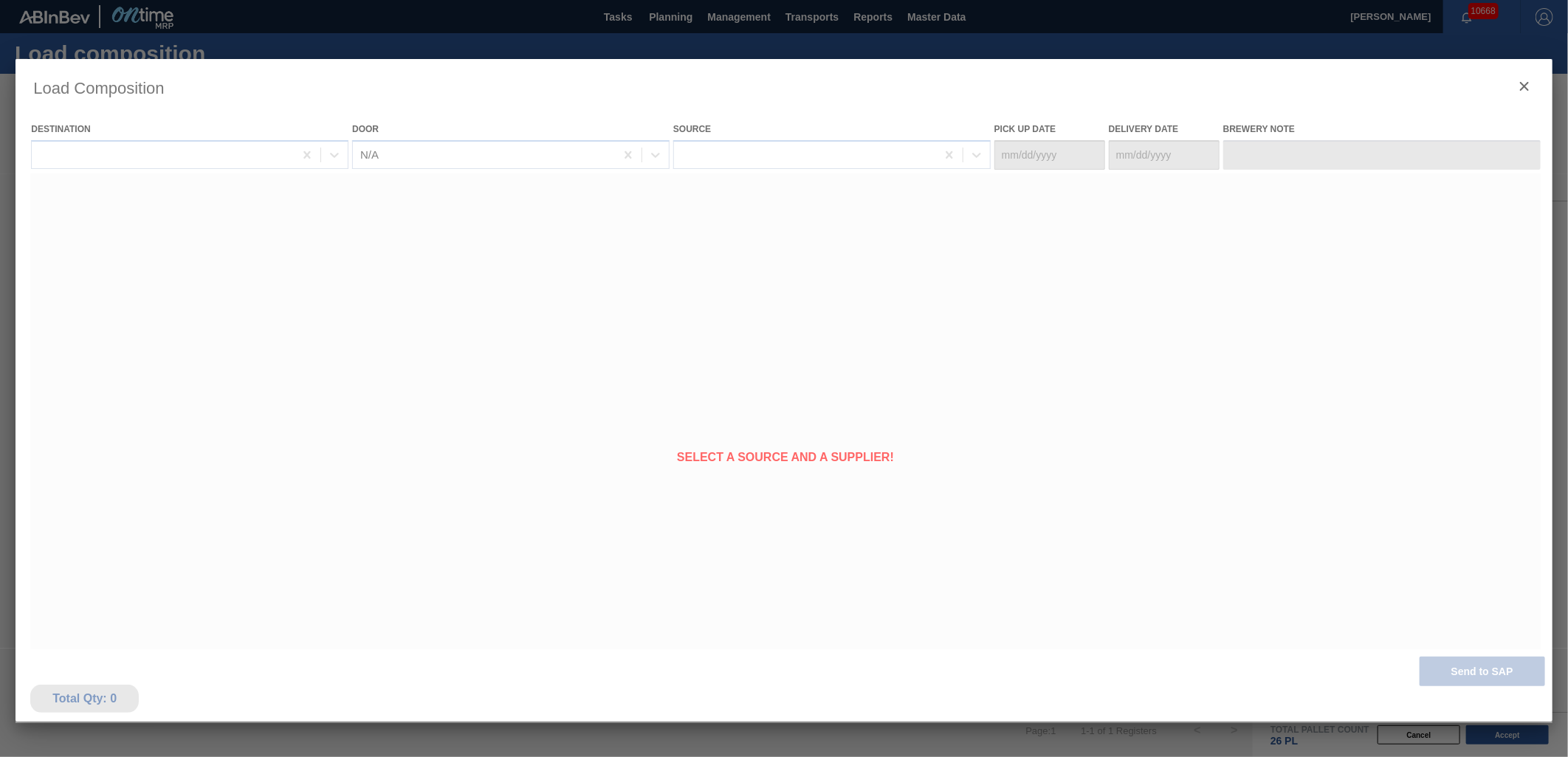
type Date "[DATE]"
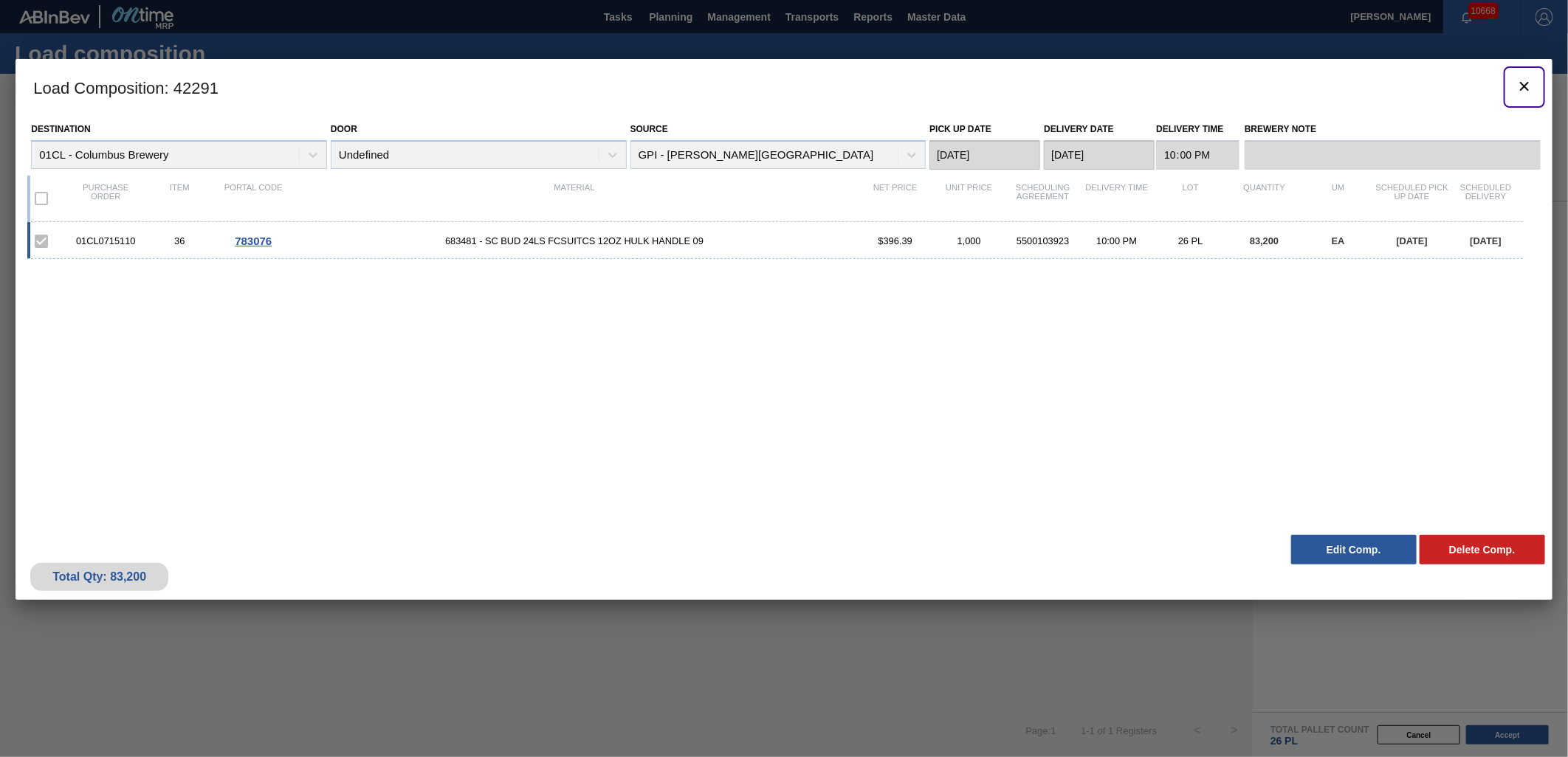
click at [1410, 86] on icon "botão de ícone" at bounding box center [1524, 87] width 18 height 18
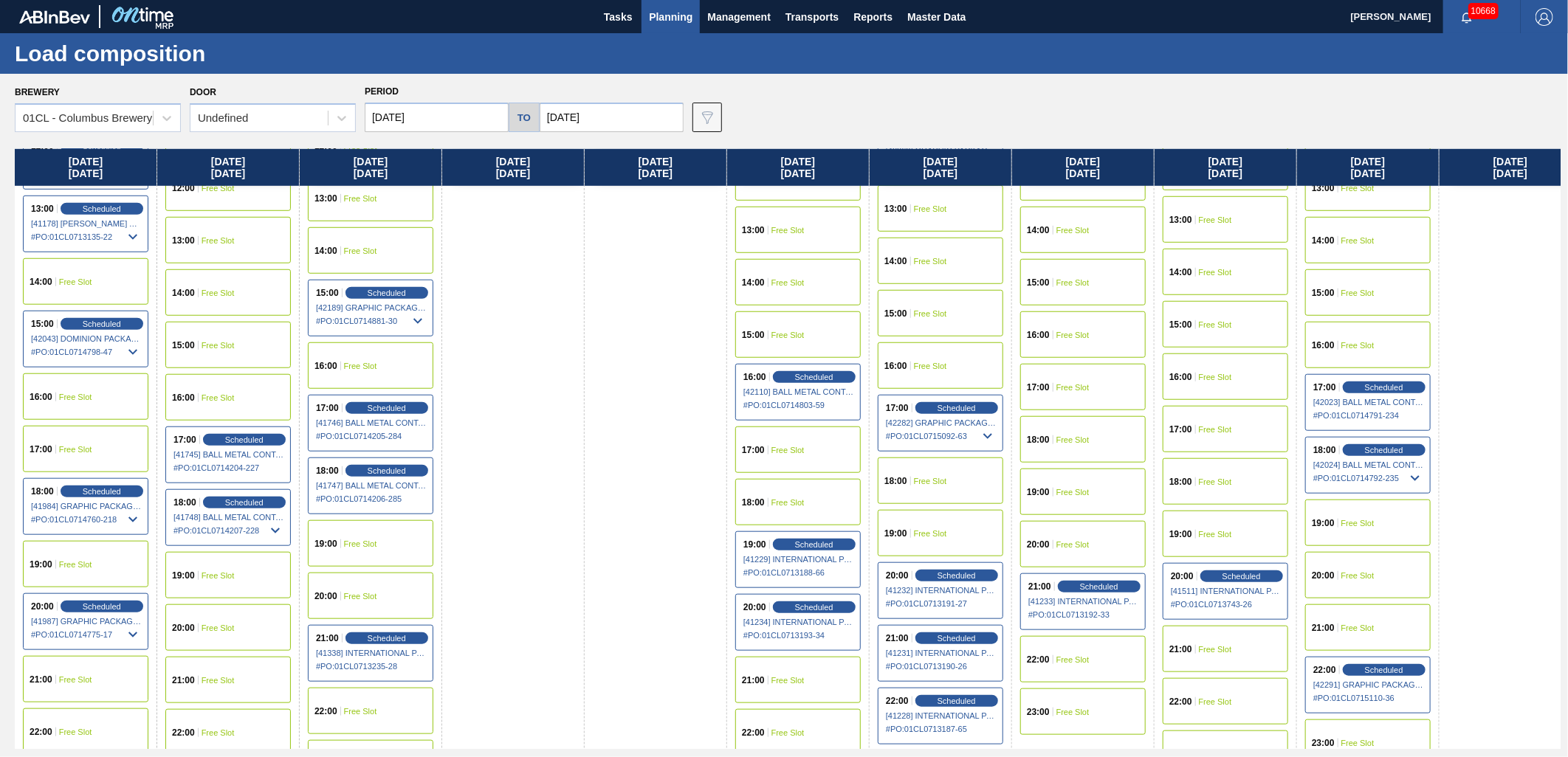
scroll to position [738, 0]
click at [1361, 571] on span "Free Slot" at bounding box center [1357, 574] width 33 height 9
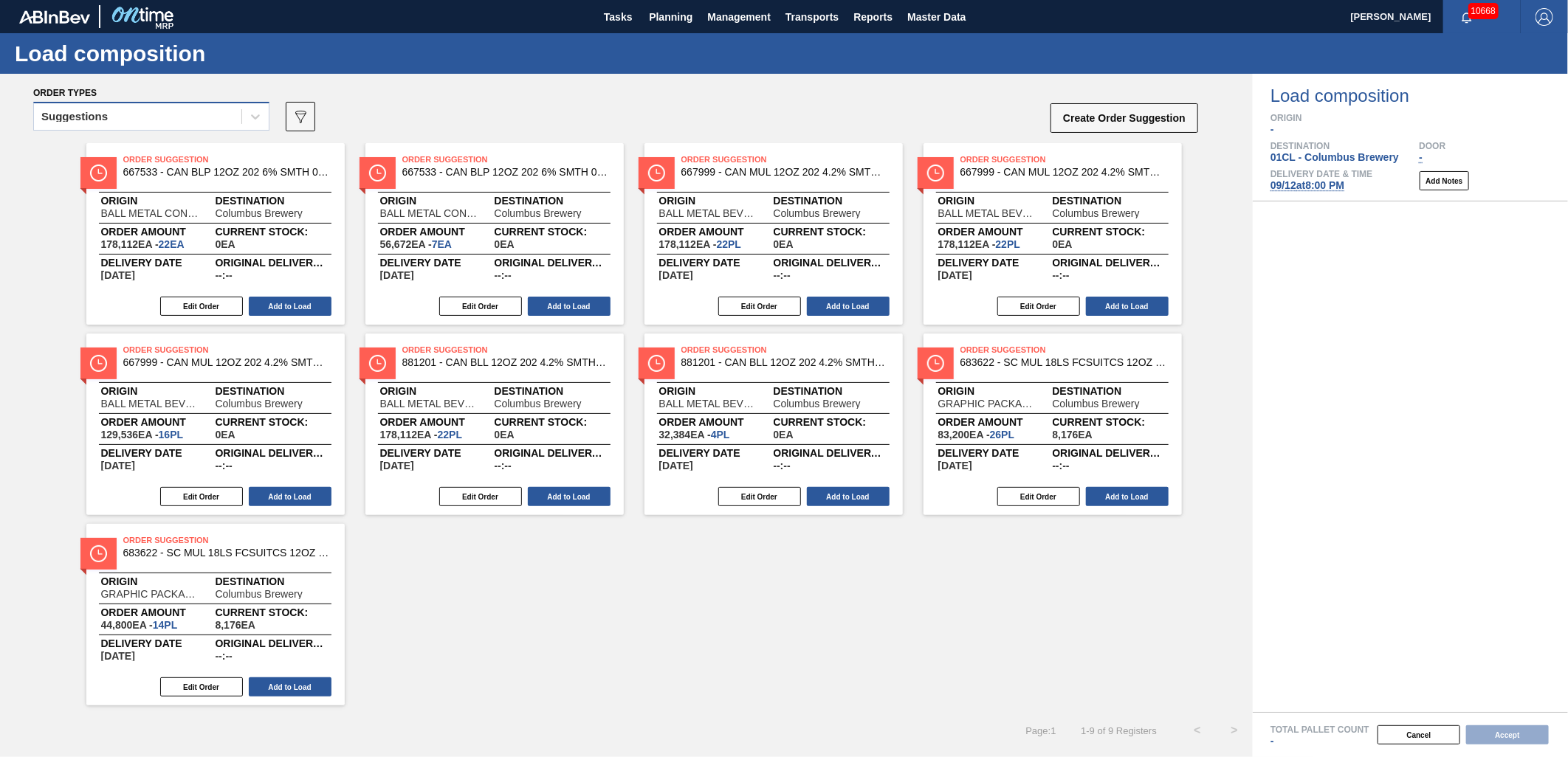
click at [156, 108] on div "Suggestions" at bounding box center [138, 117] width 207 height 21
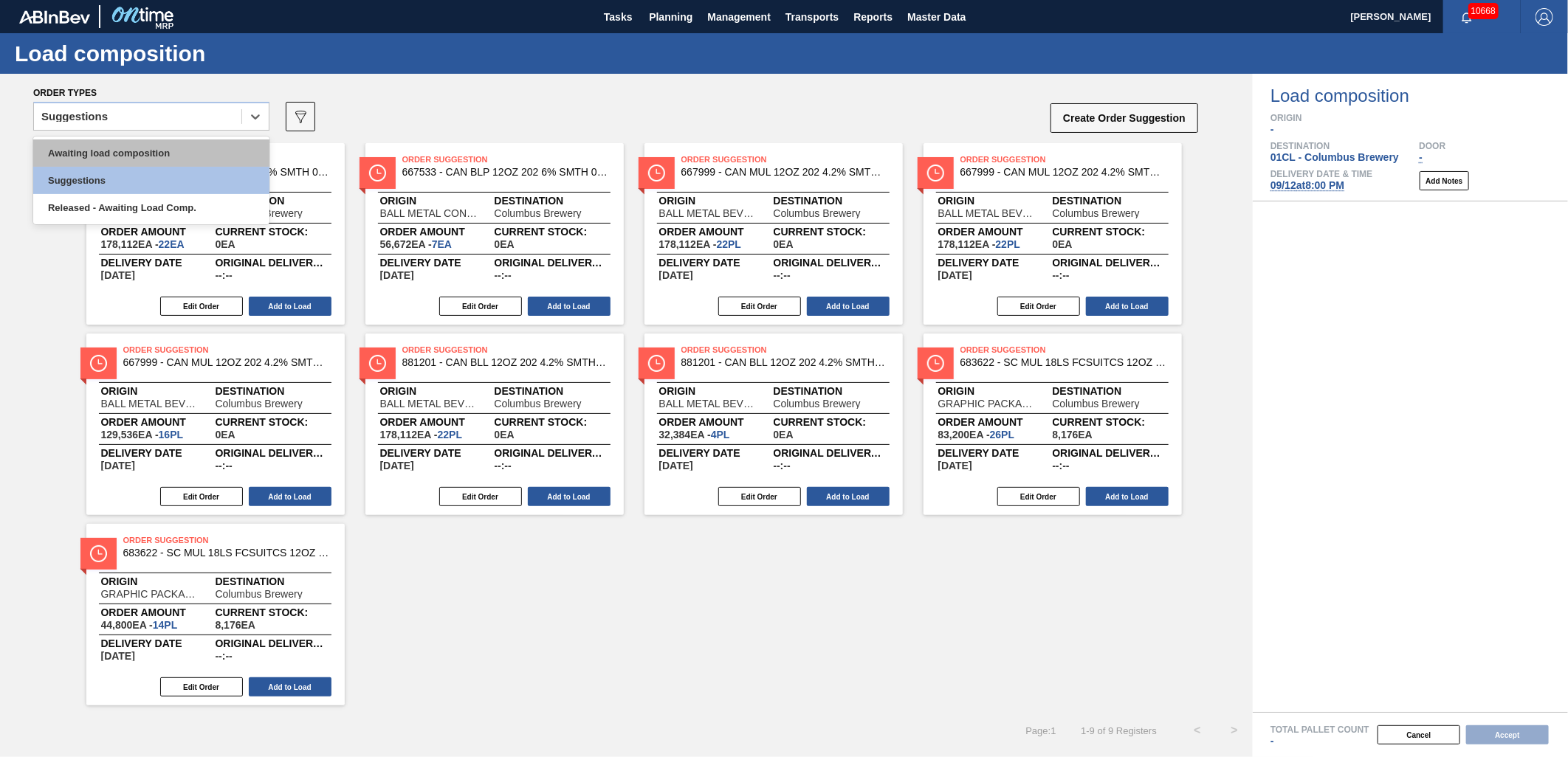
click at [157, 150] on div "Awaiting load composition" at bounding box center [151, 152] width 236 height 27
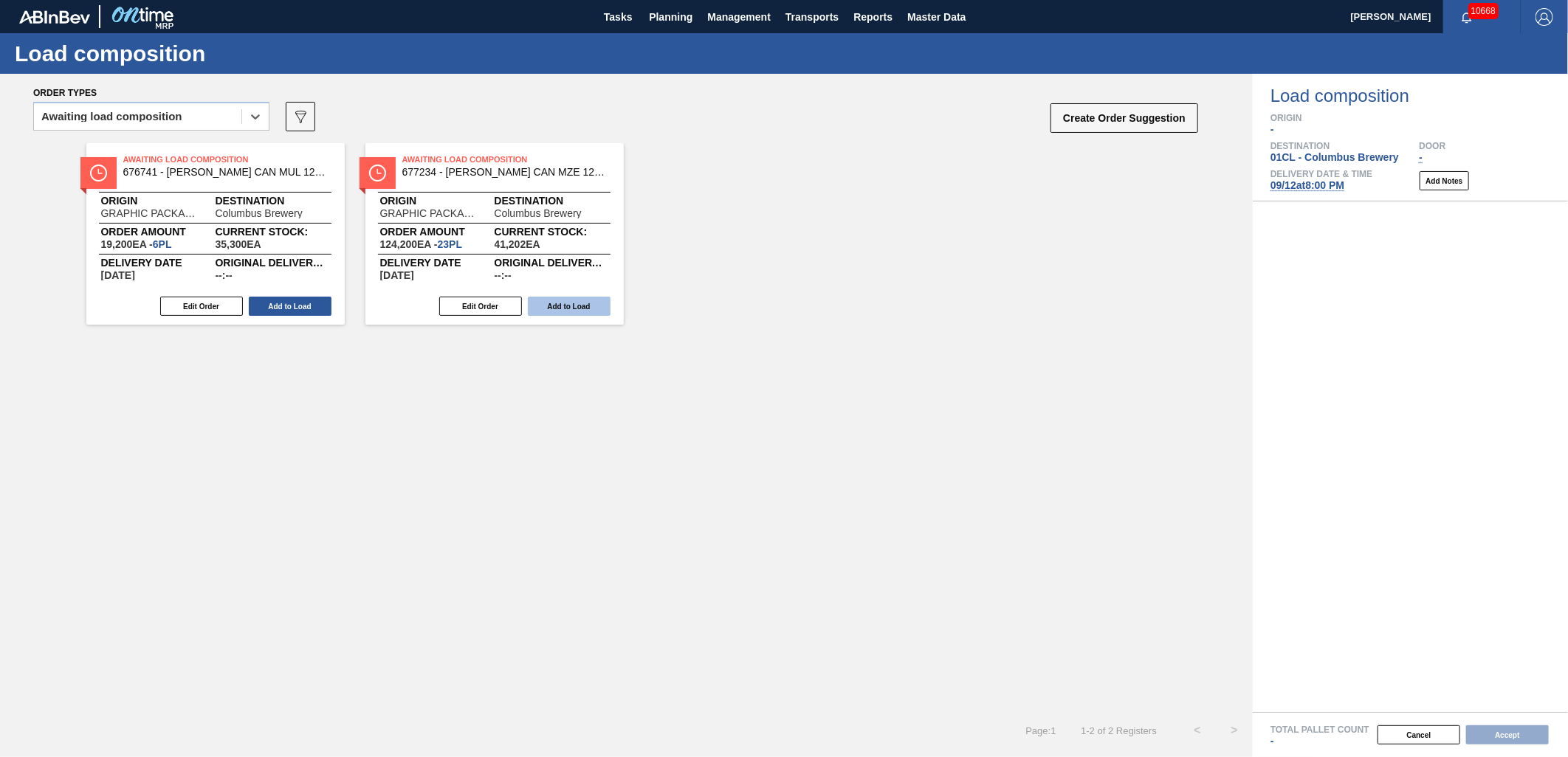
click at [558, 306] on button "Add to Load" at bounding box center [569, 306] width 83 height 19
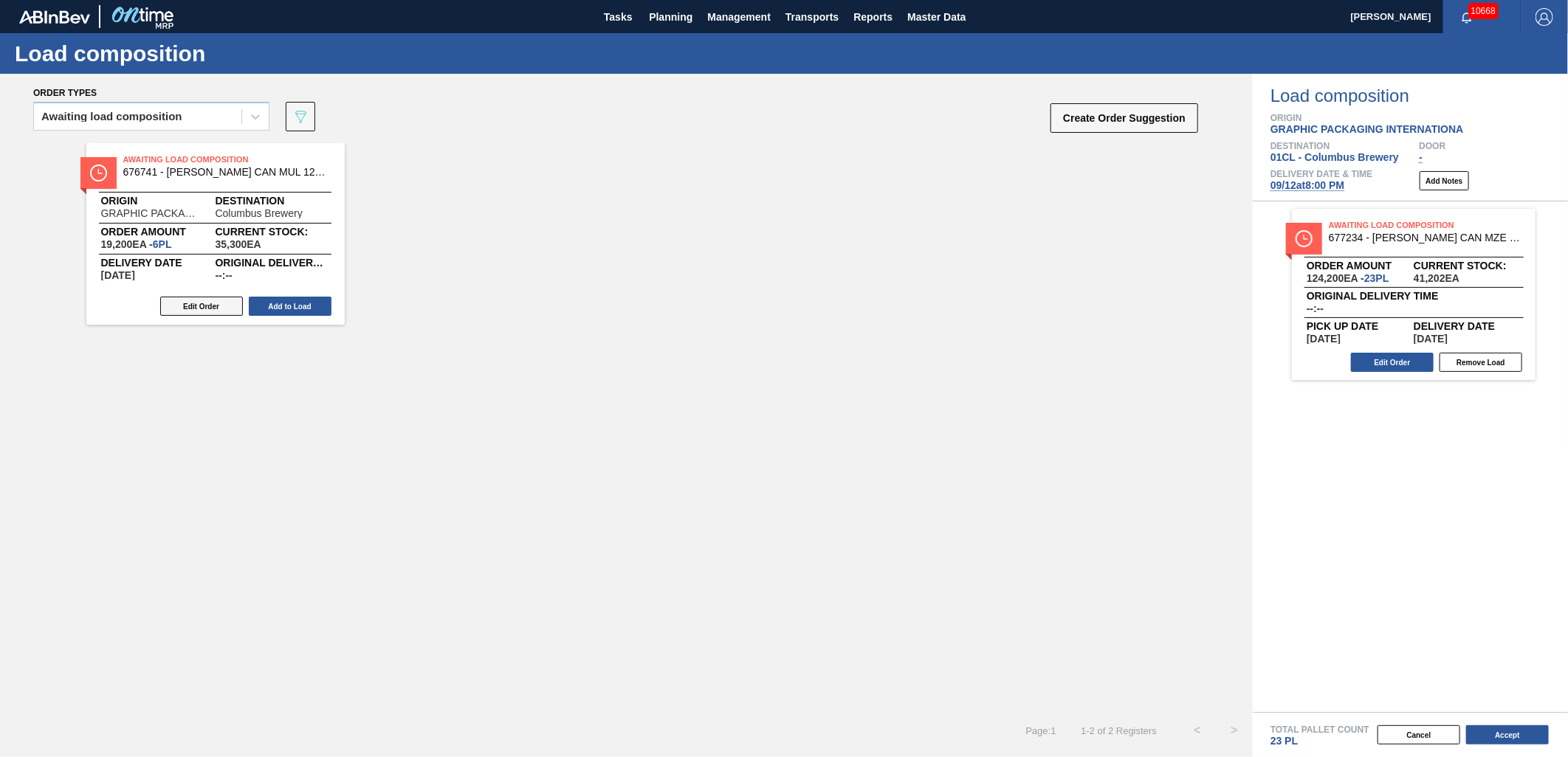
click at [205, 307] on button "Edit Order" at bounding box center [201, 306] width 83 height 19
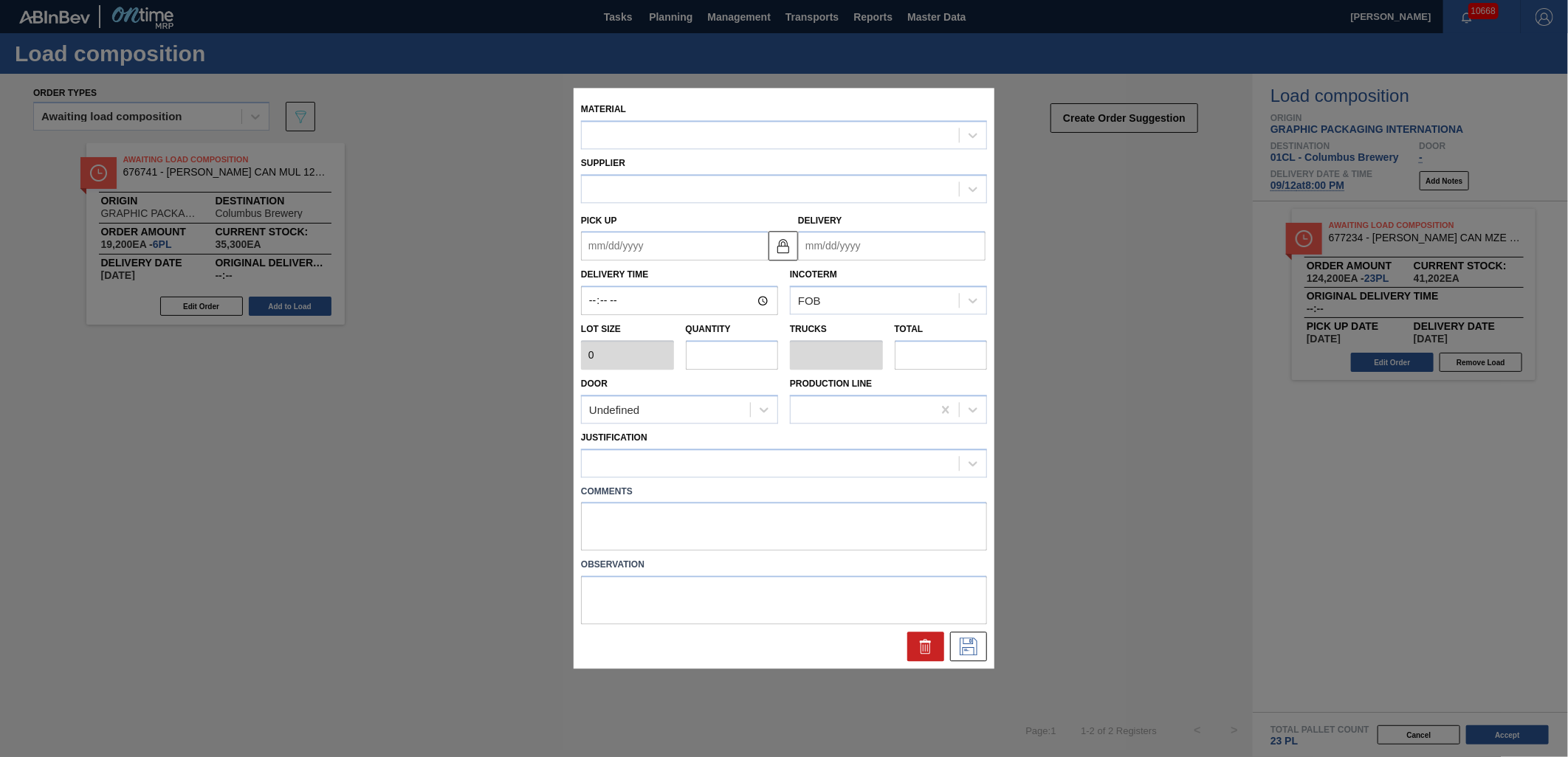
type input "3,200"
type input "6"
type input "0.231"
type input "19,200"
type up "[DATE]"
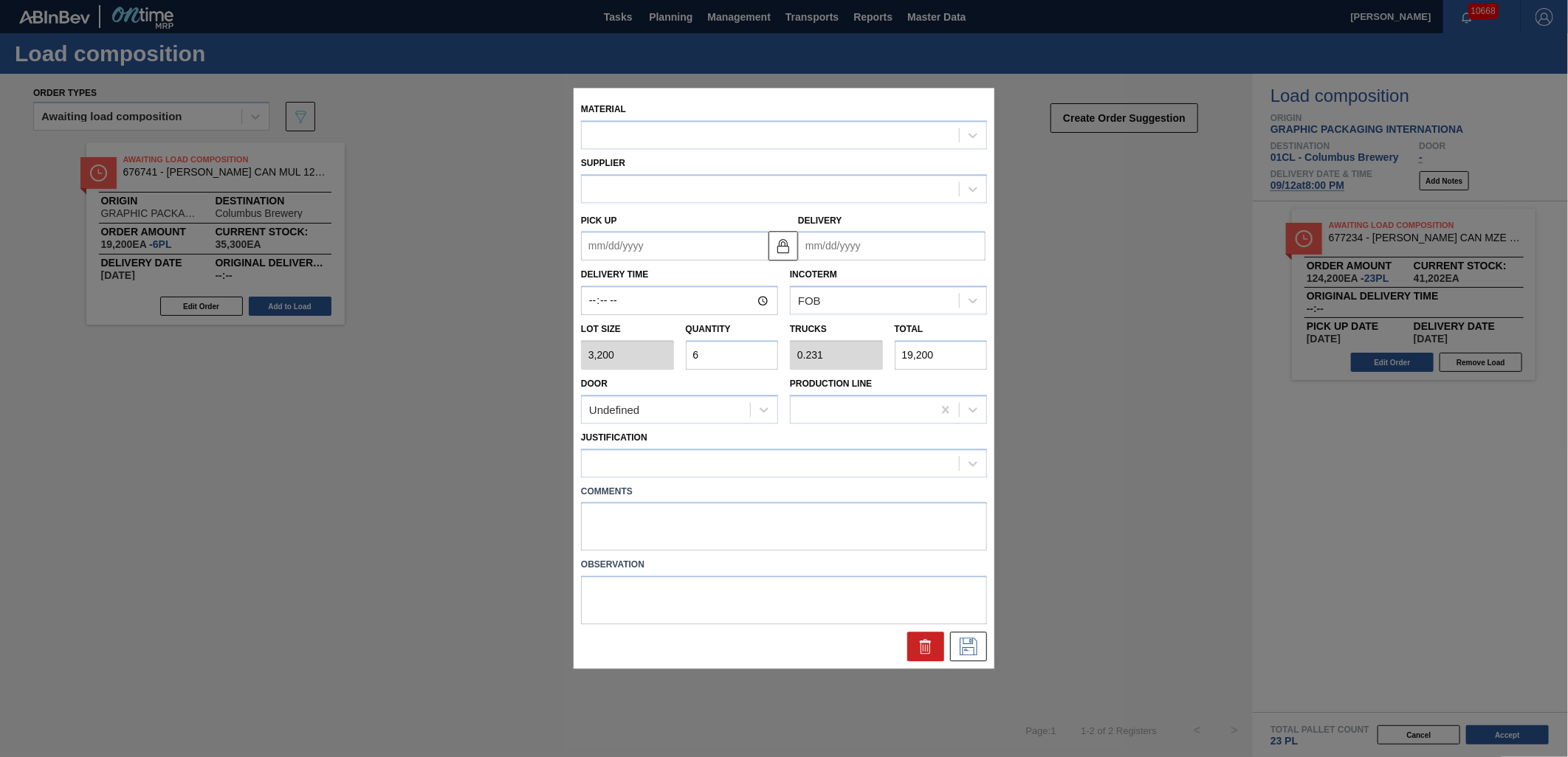
type input "[DATE]"
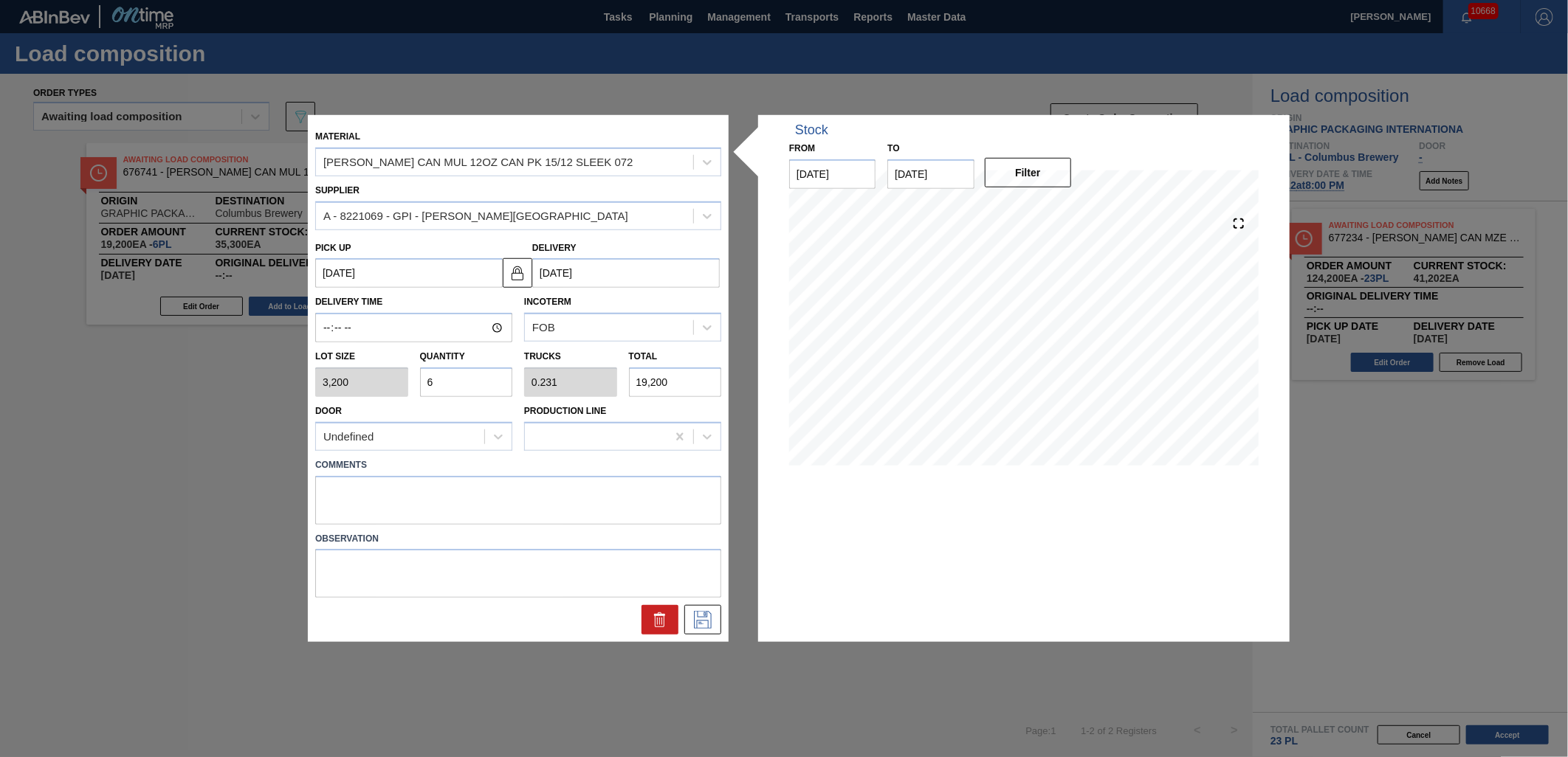
click at [475, 382] on input "6" at bounding box center [466, 382] width 93 height 30
type input "0"
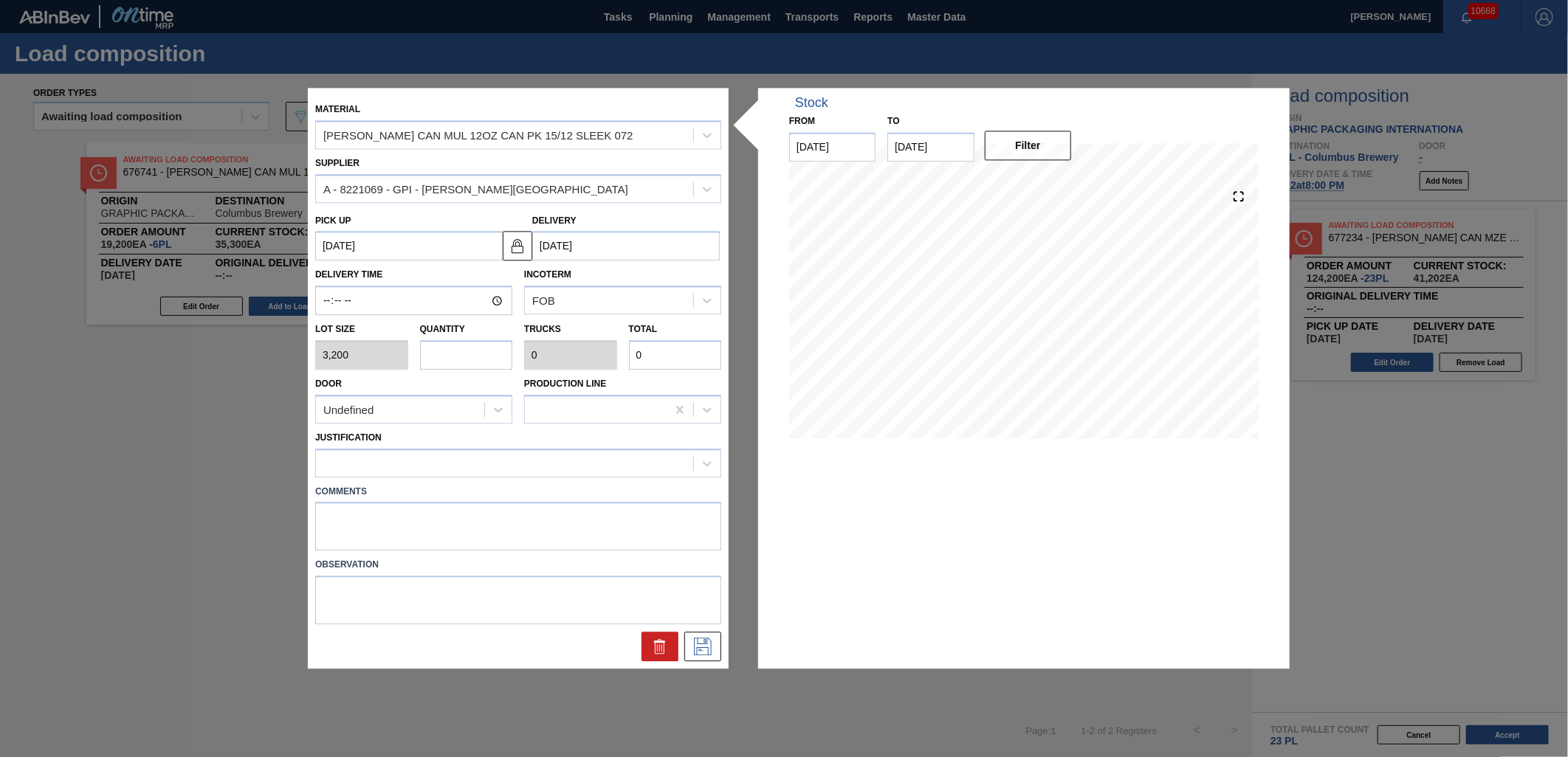
type input "3"
type input "0.115"
click at [706, 639] on icon at bounding box center [703, 647] width 18 height 18
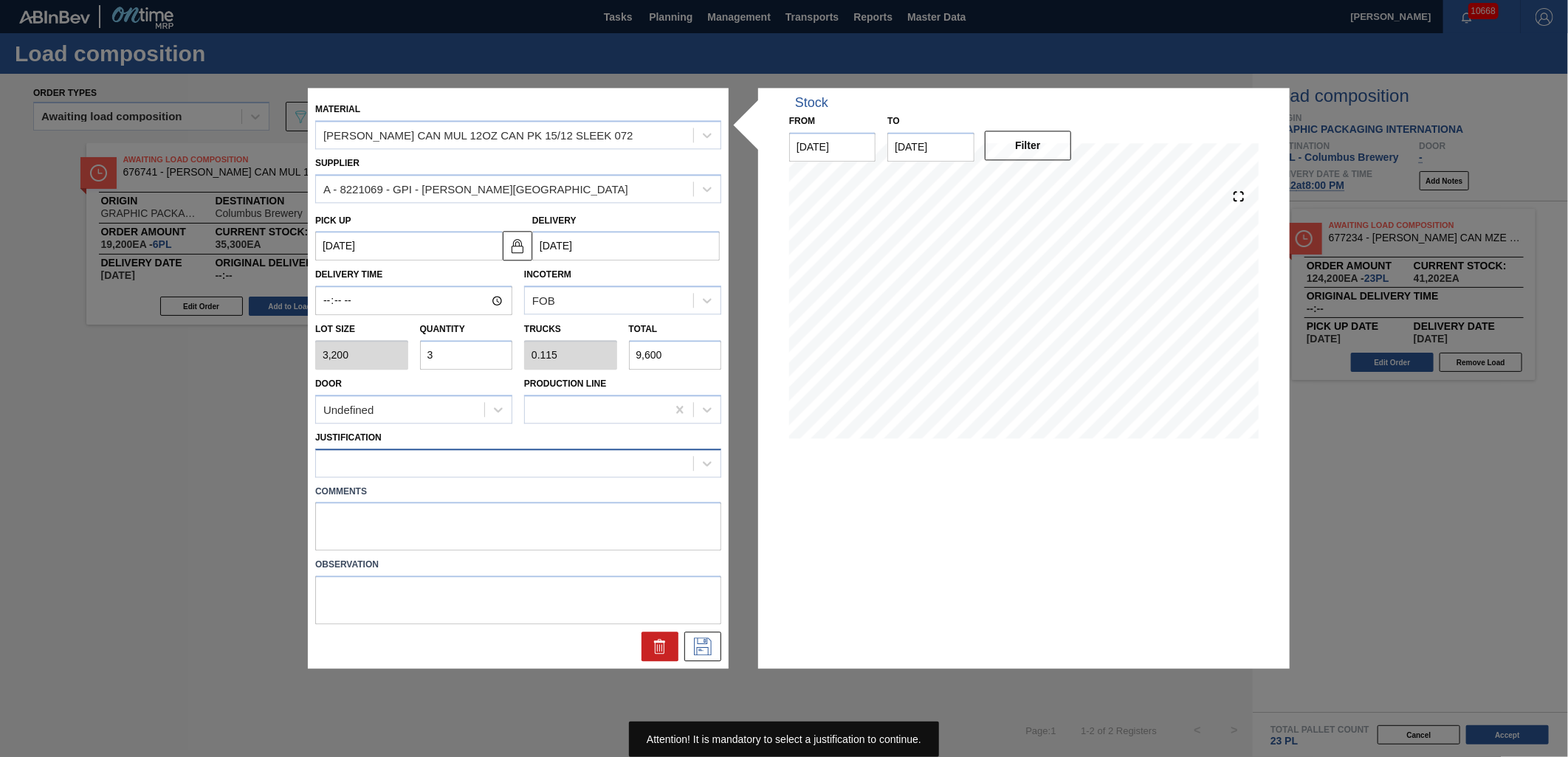
click at [572, 454] on div at bounding box center [504, 462] width 377 height 21
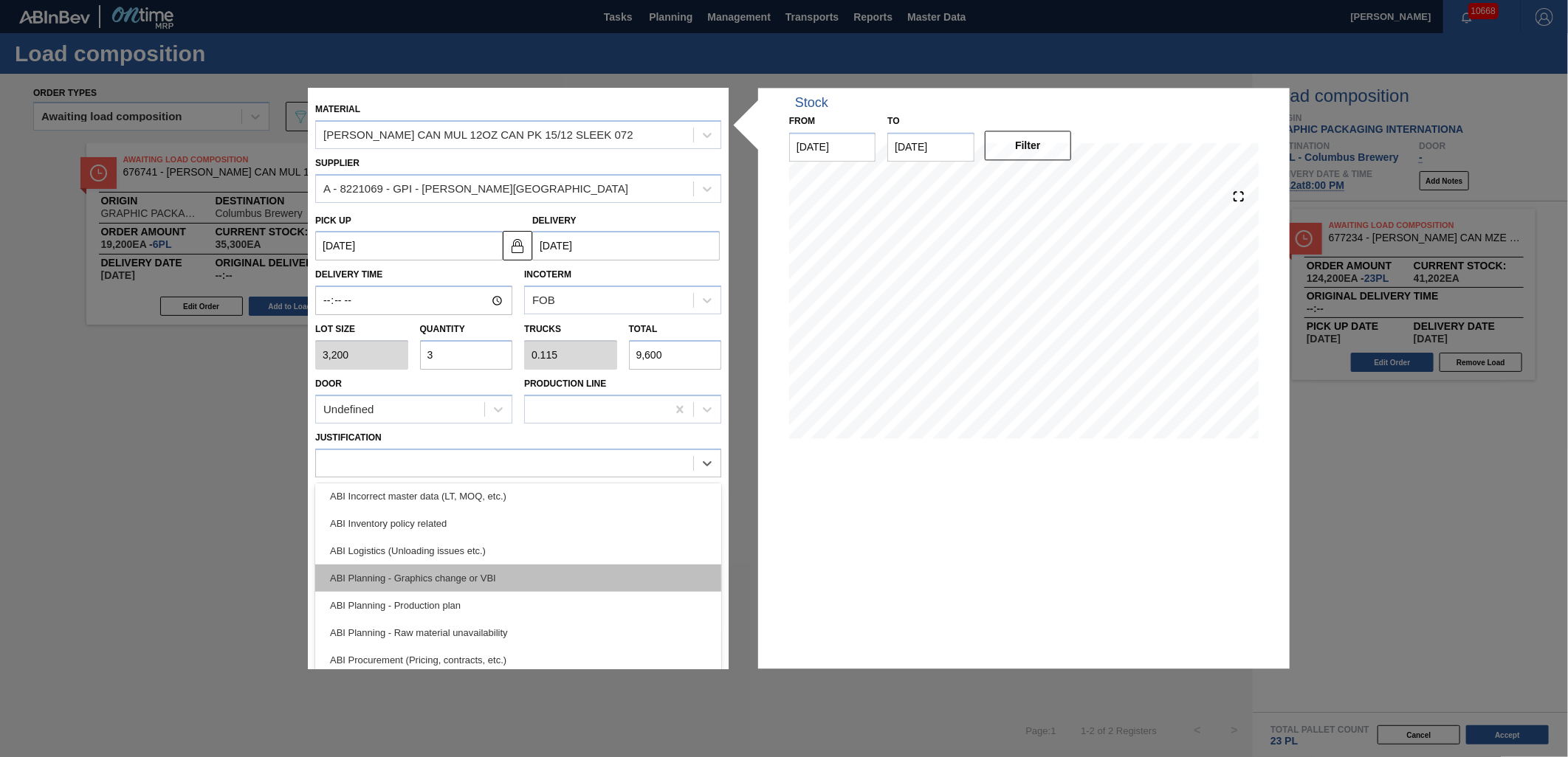
scroll to position [82, 0]
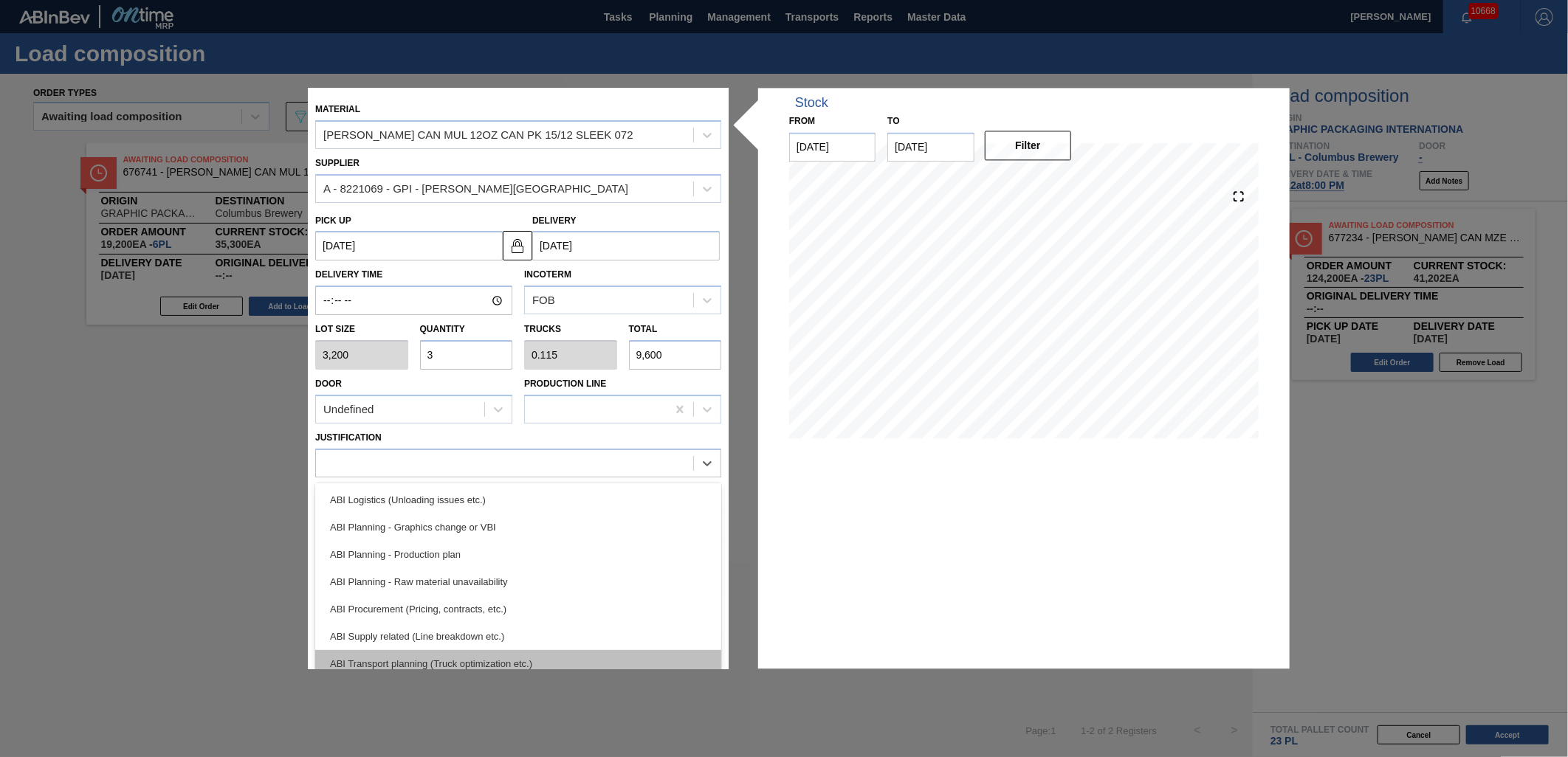
click at [545, 653] on div "ABI Transport planning (Truck optimization etc.)" at bounding box center [518, 663] width 406 height 27
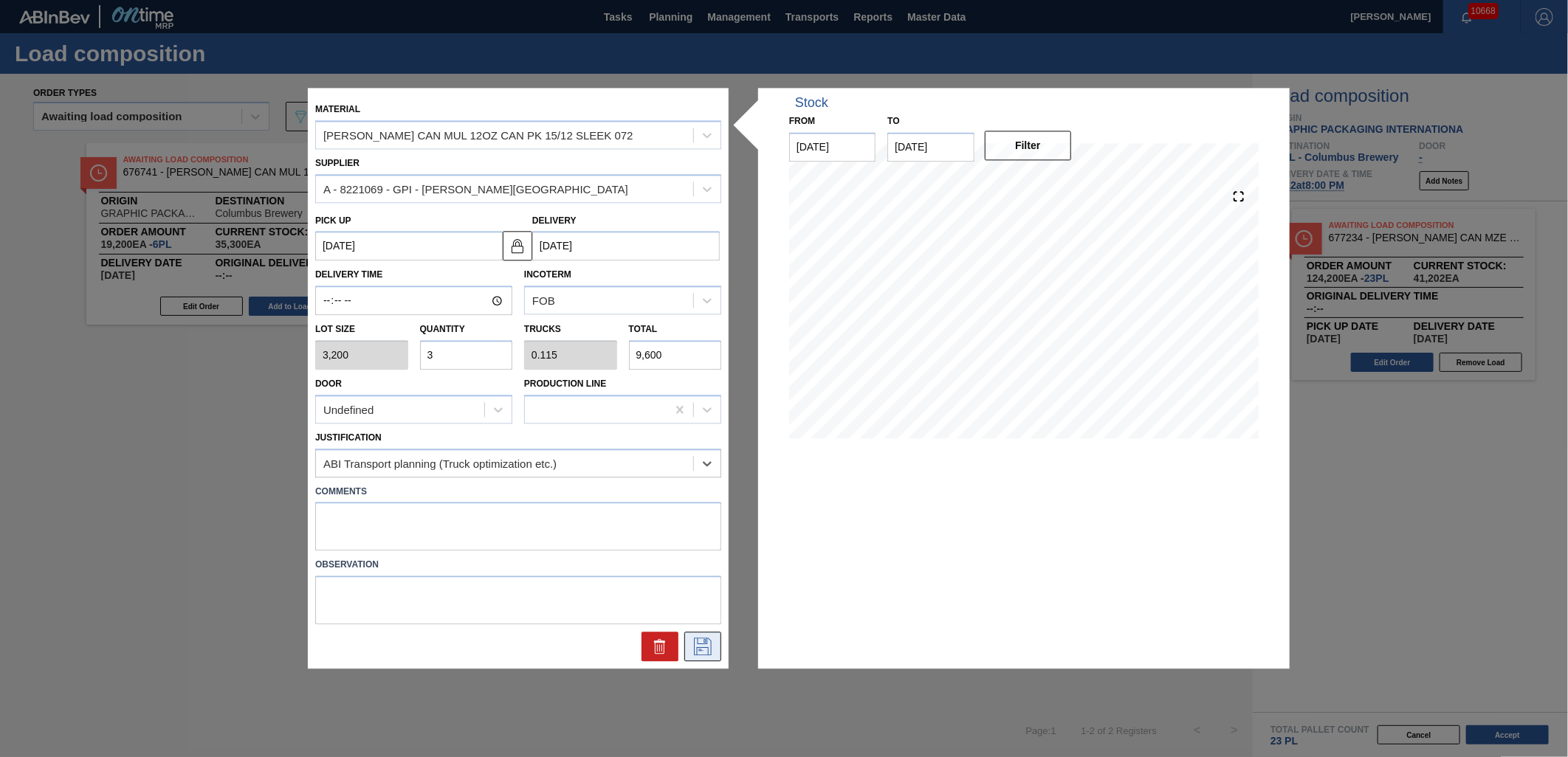
click at [698, 643] on icon at bounding box center [703, 647] width 24 height 18
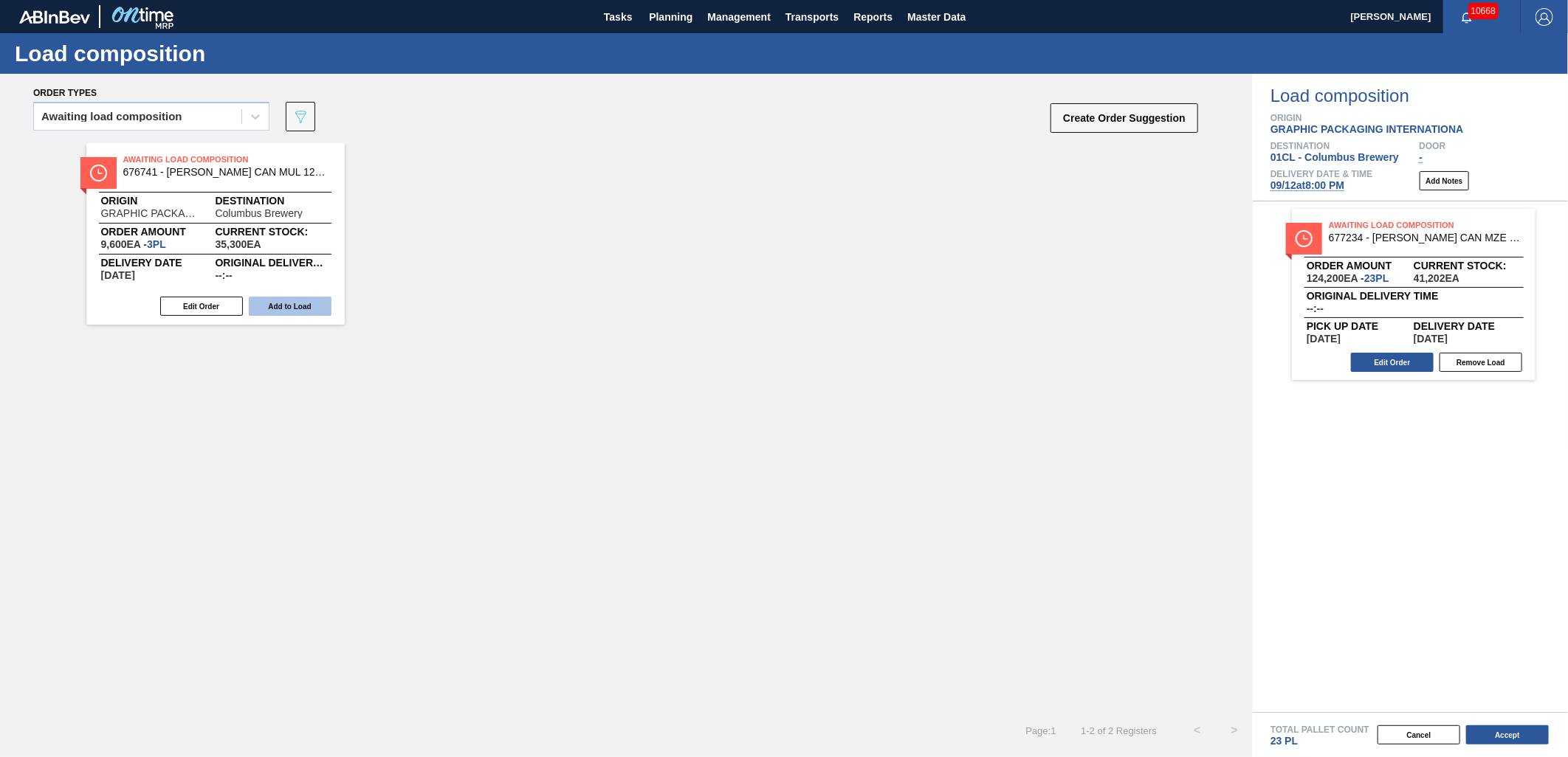
click at [312, 313] on button "Add to Load" at bounding box center [290, 306] width 83 height 19
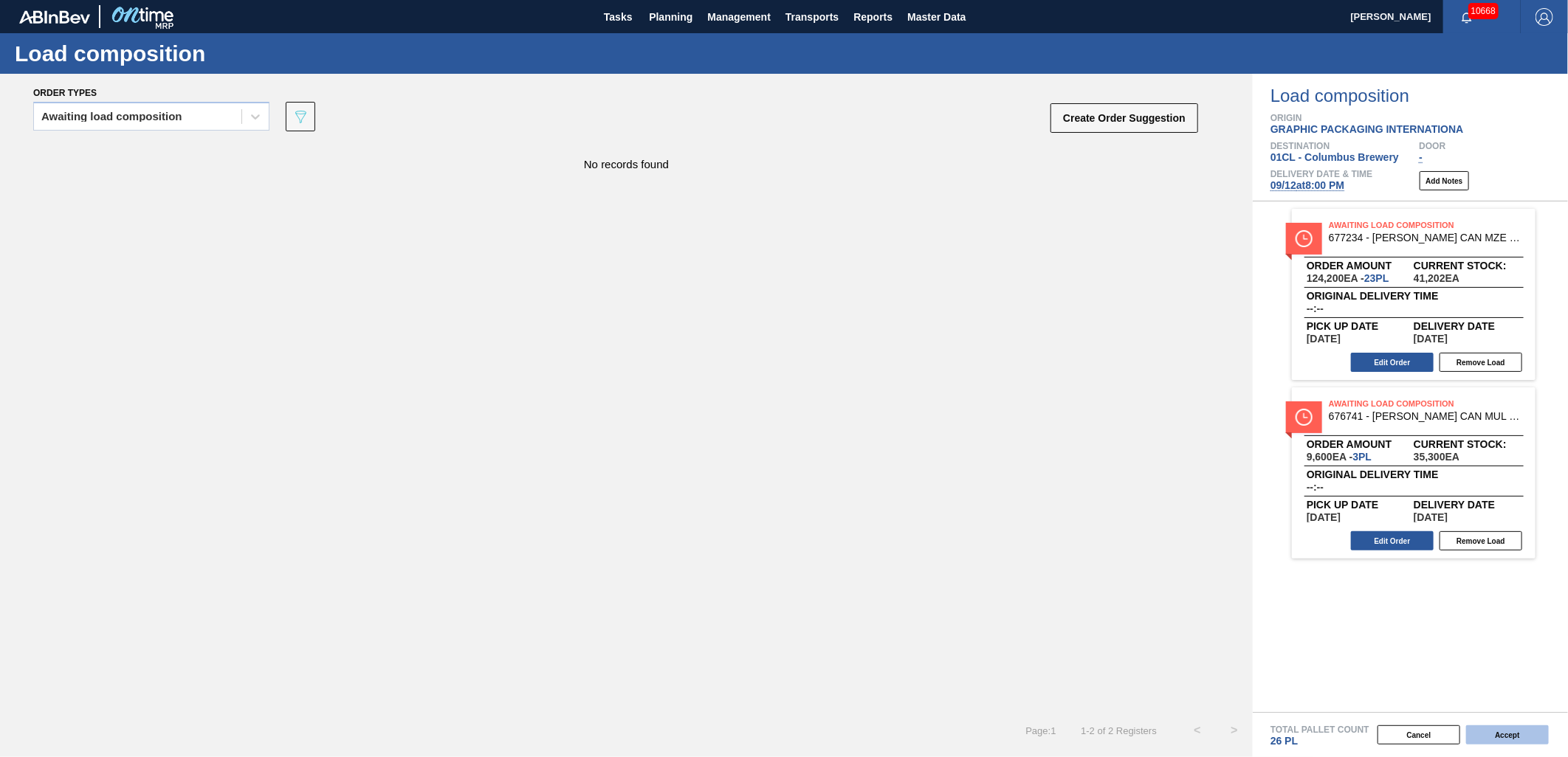
click at [1410, 681] on button "Accept" at bounding box center [1507, 735] width 83 height 19
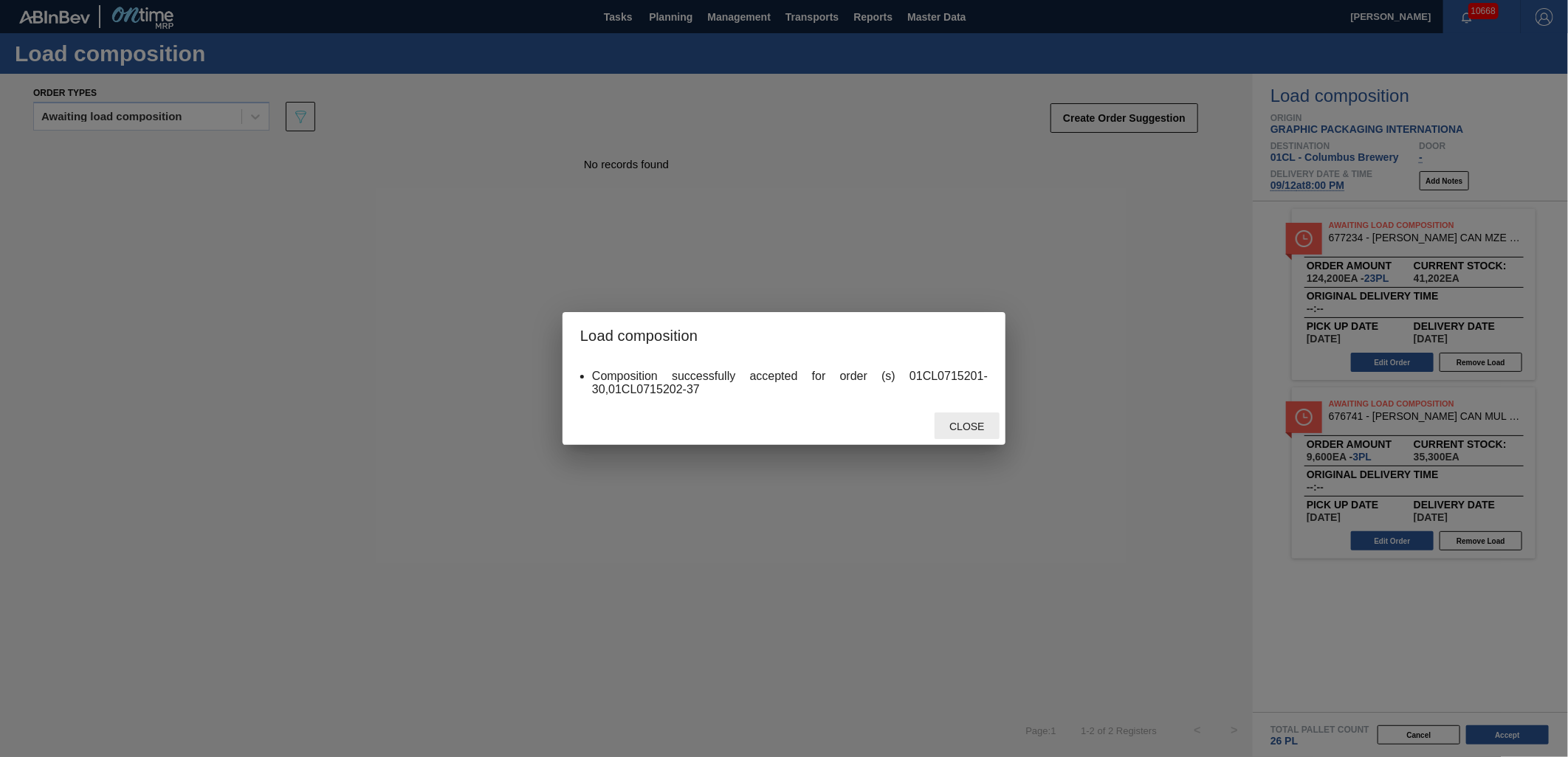
click at [964, 414] on div "Close" at bounding box center [967, 425] width 65 height 27
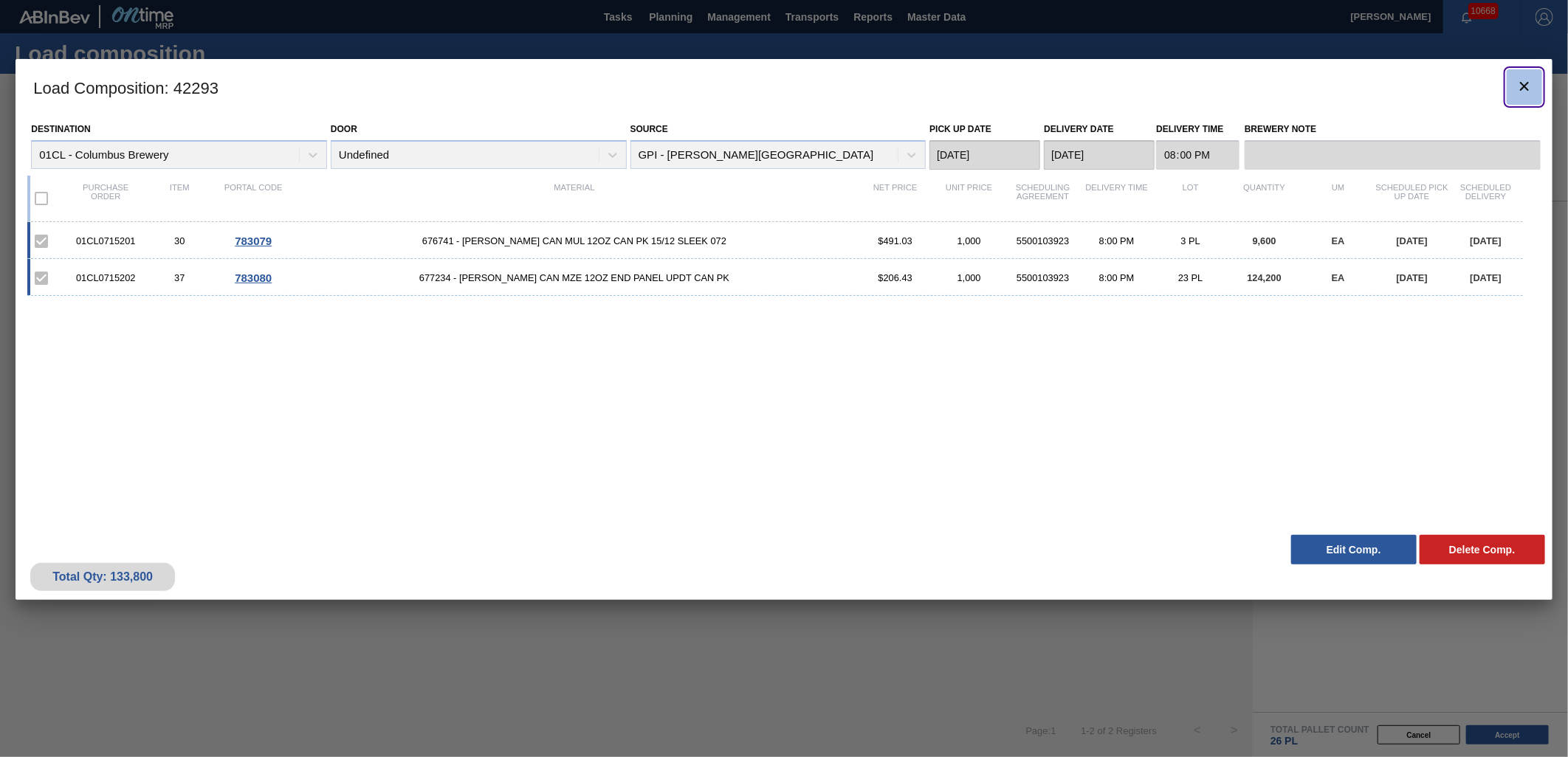
click at [1410, 78] on icon "botão de ícone" at bounding box center [1524, 87] width 18 height 18
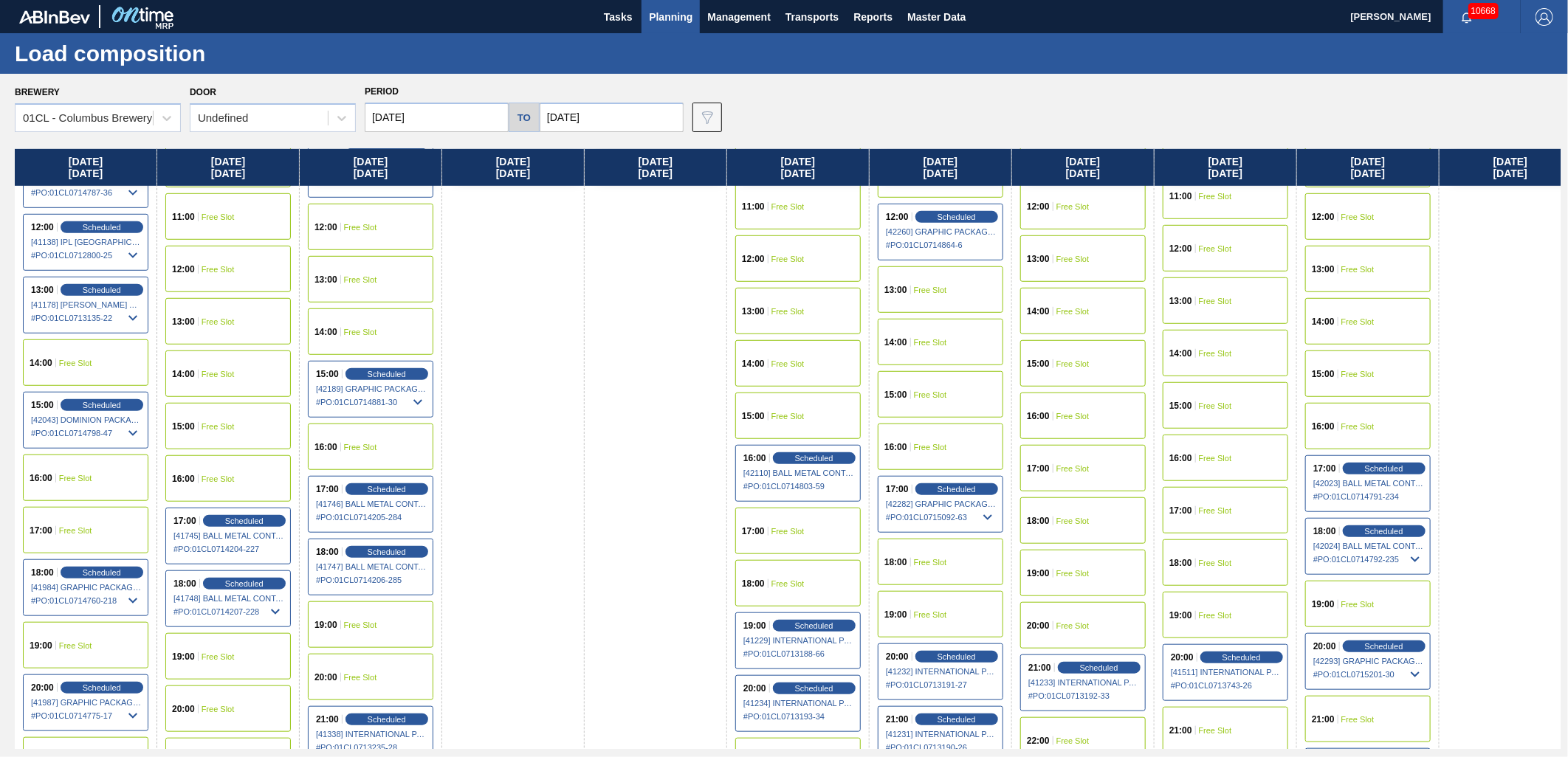
scroll to position [798, 0]
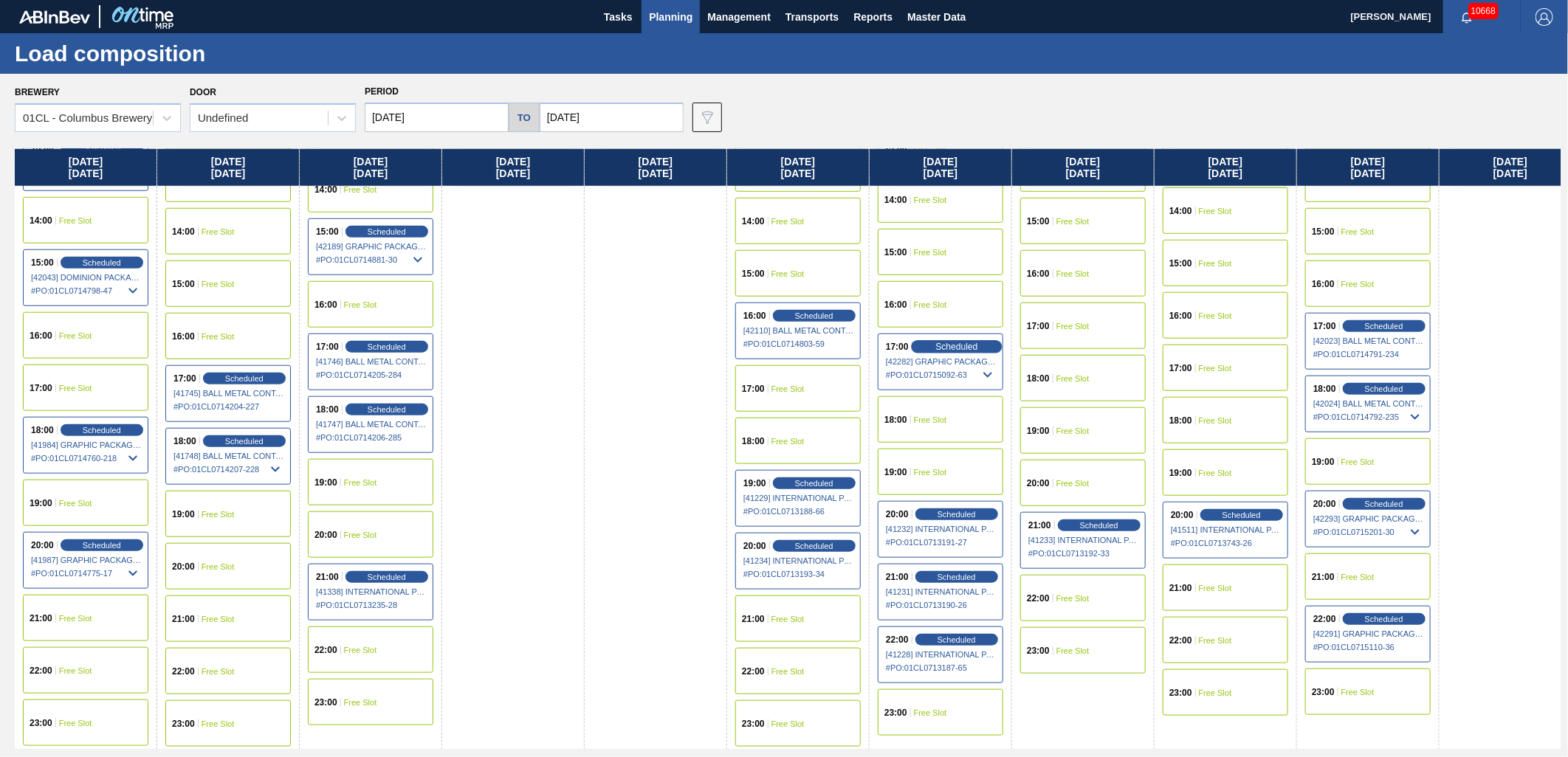
click at [951, 346] on span "Scheduled" at bounding box center [956, 346] width 42 height 10
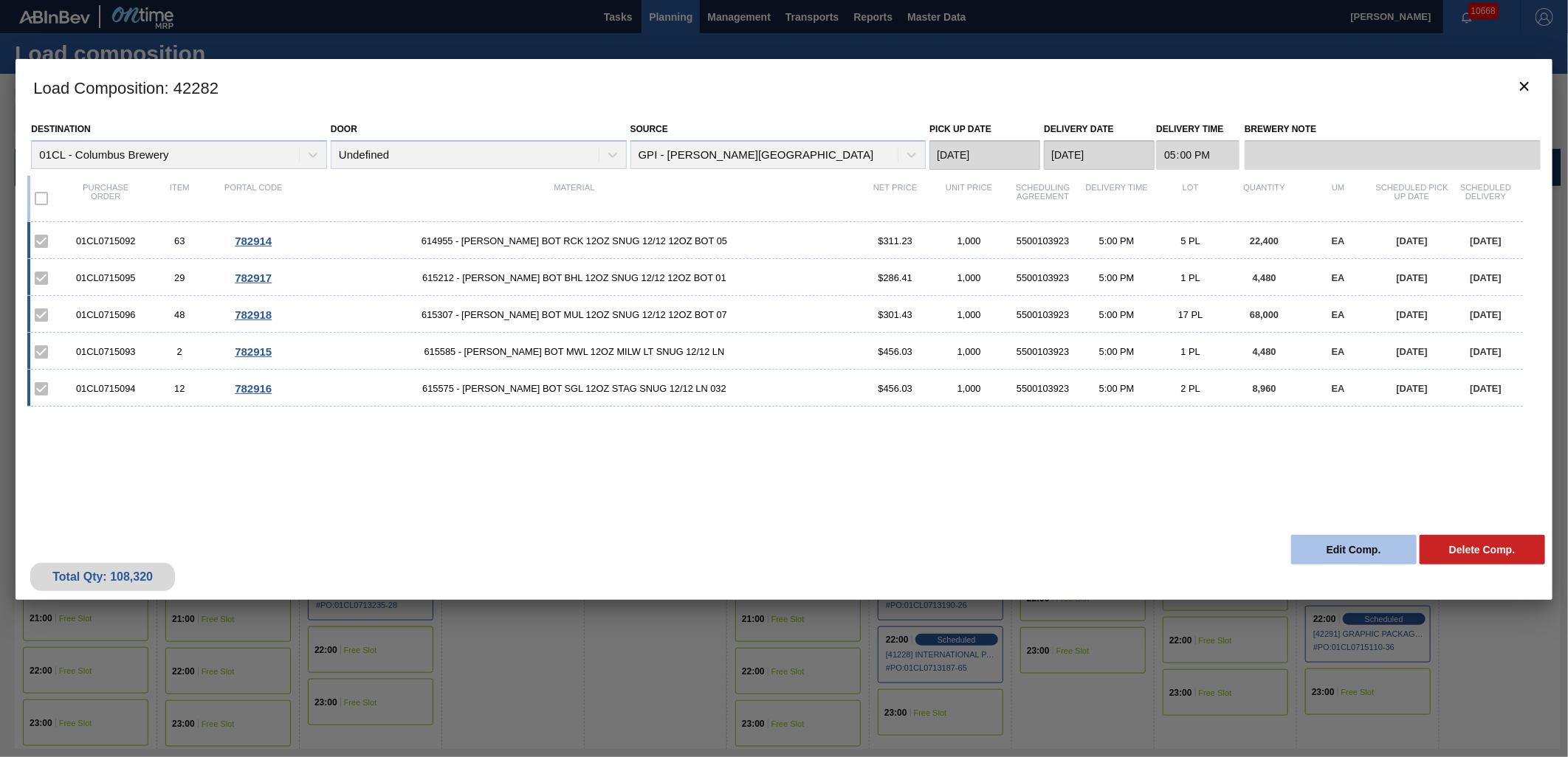
click at [1354, 551] on button "Edit Comp." at bounding box center [1353, 550] width 125 height 30
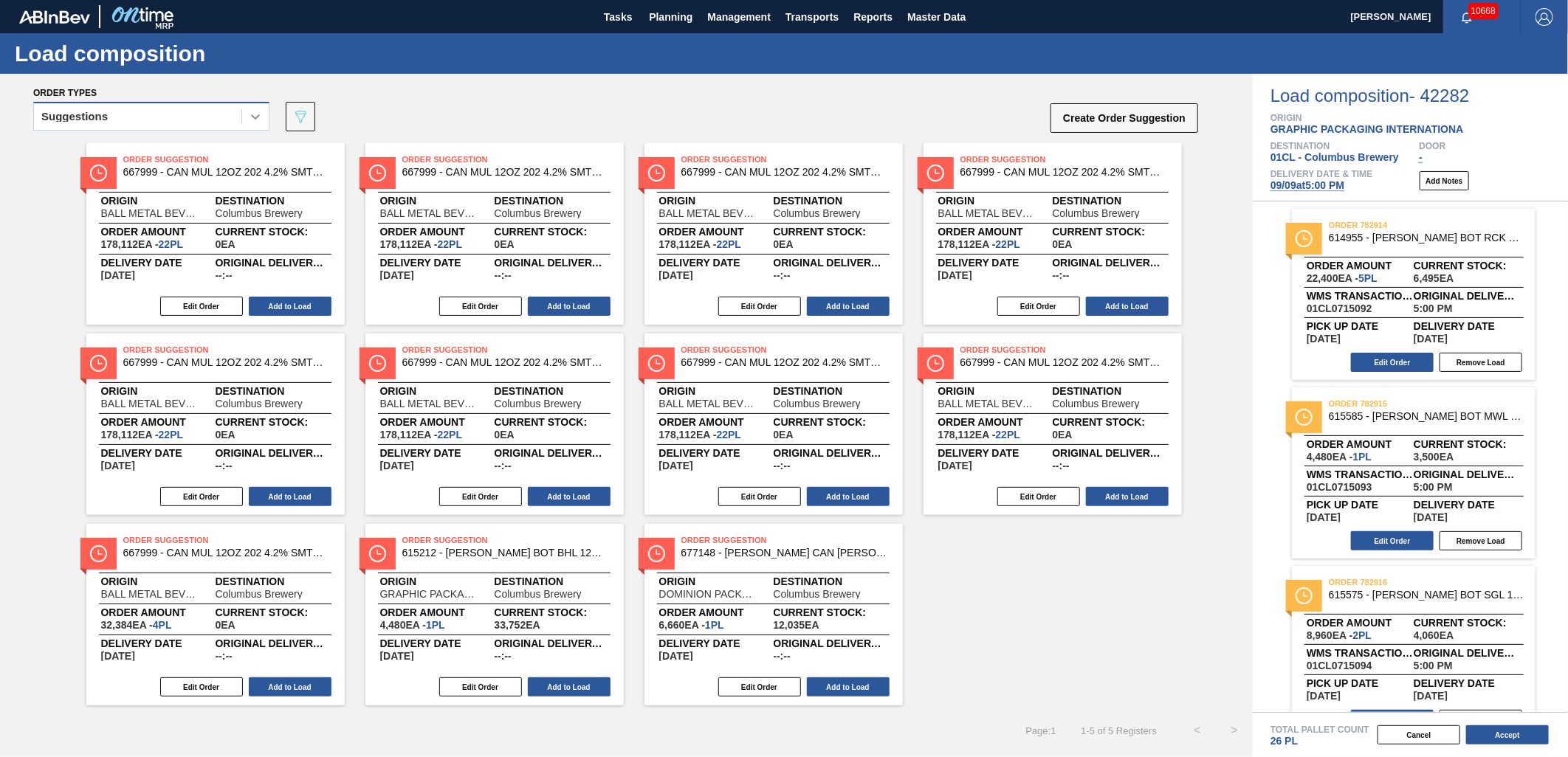
click at [251, 116] on icon at bounding box center [255, 117] width 15 height 15
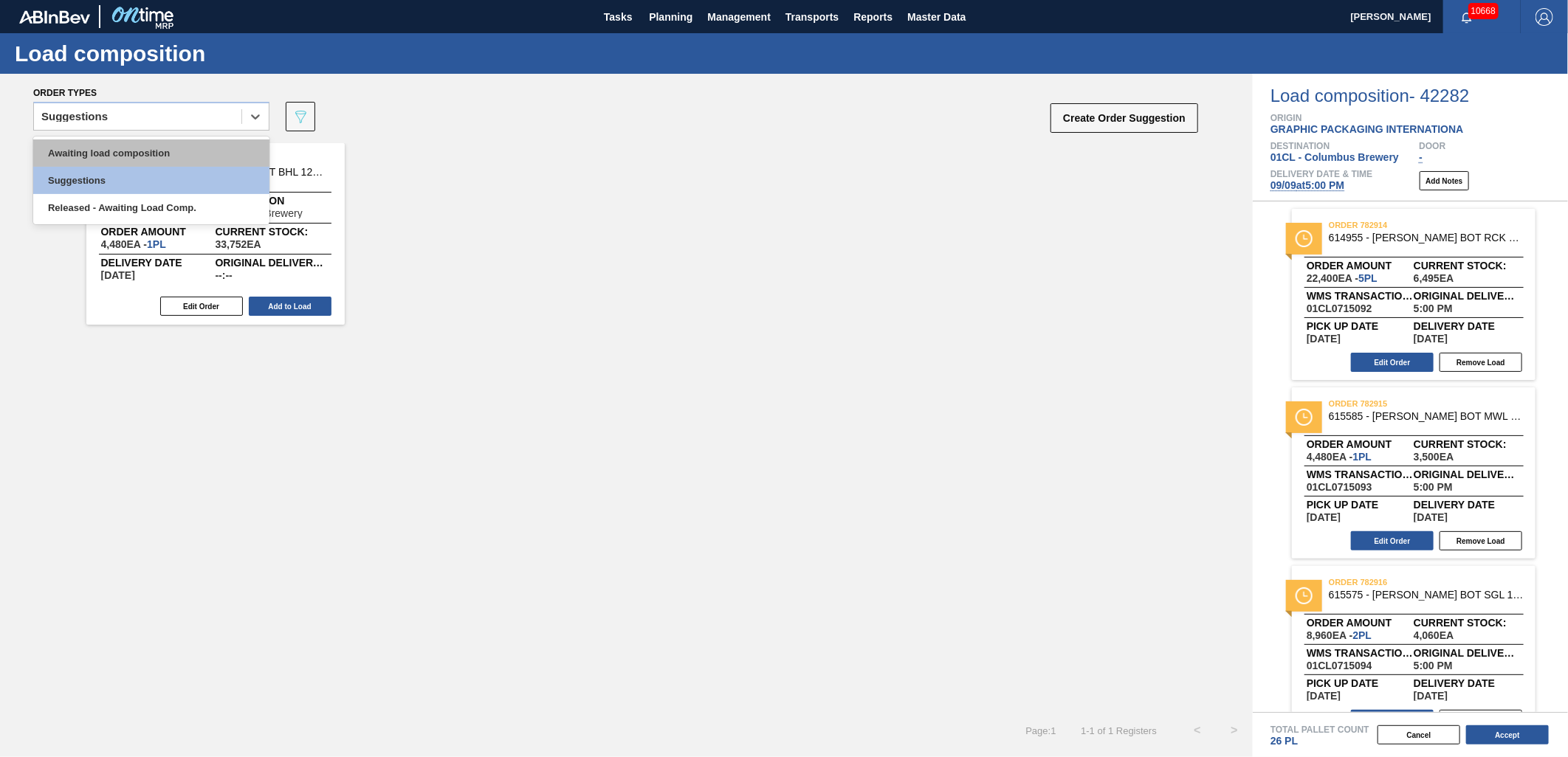
click at [209, 150] on div "Awaiting load composition" at bounding box center [151, 152] width 236 height 27
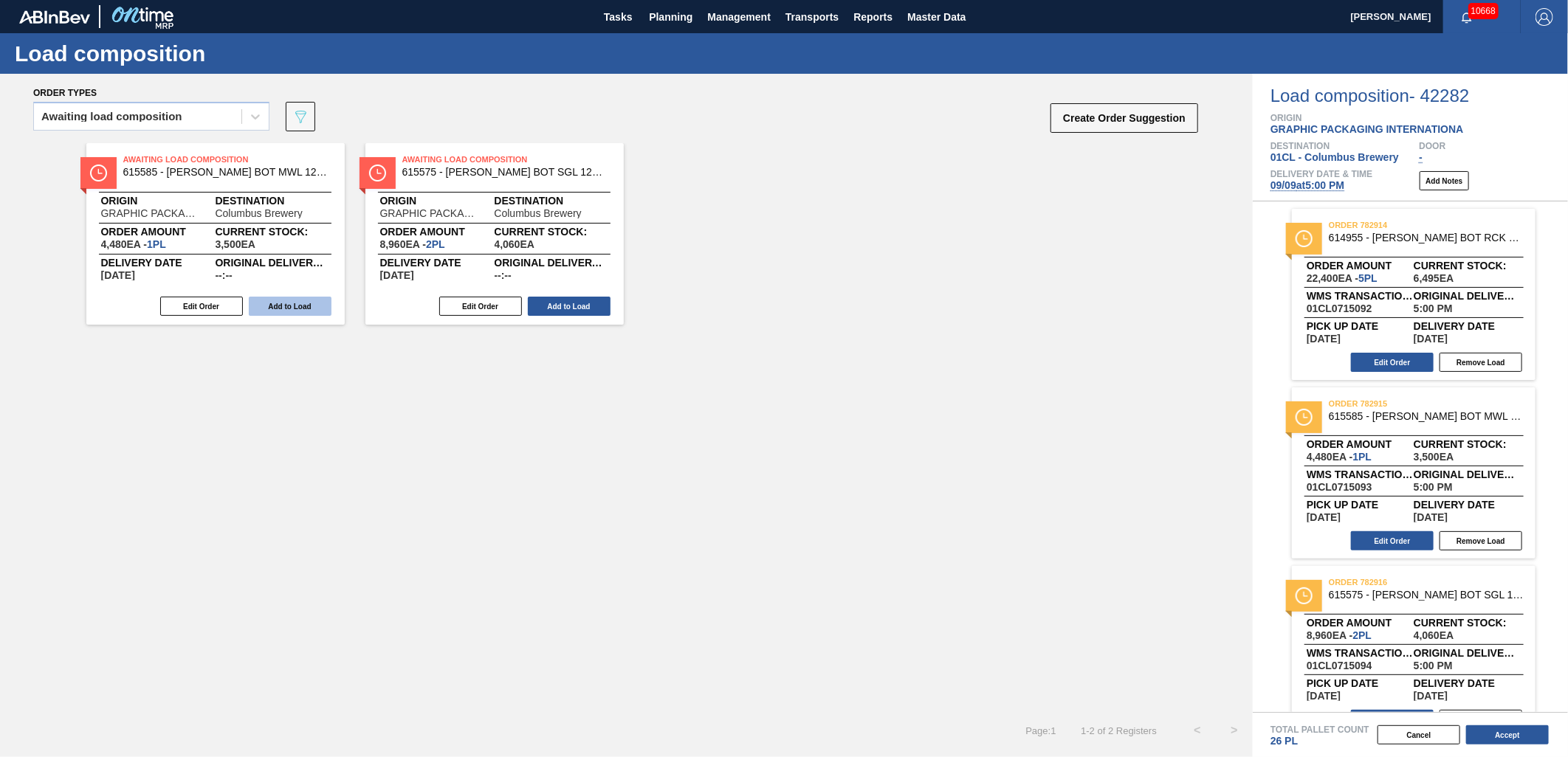
click at [270, 301] on button "Add to Load" at bounding box center [290, 306] width 83 height 19
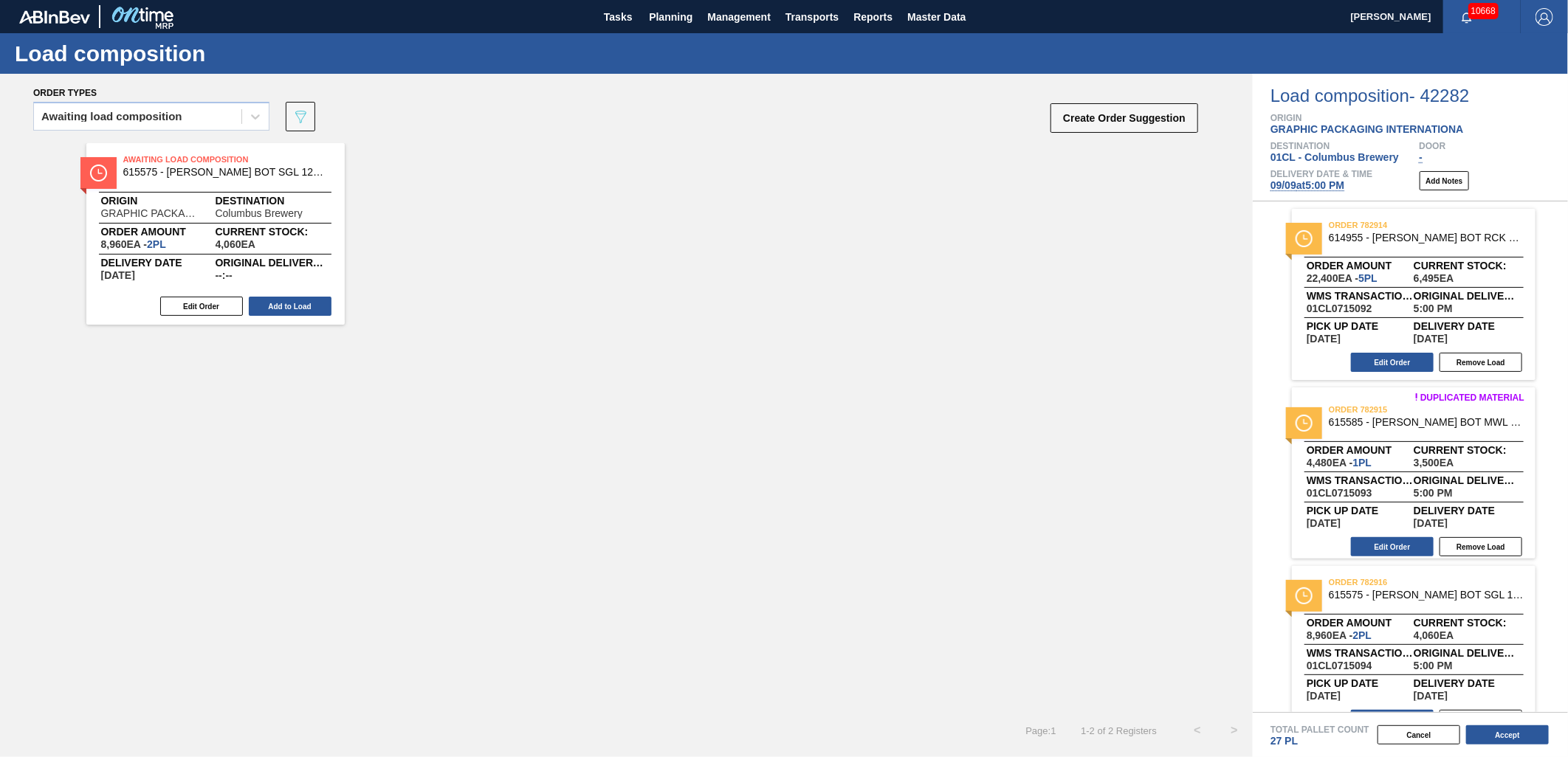
click at [270, 301] on button "Add to Load" at bounding box center [290, 306] width 83 height 19
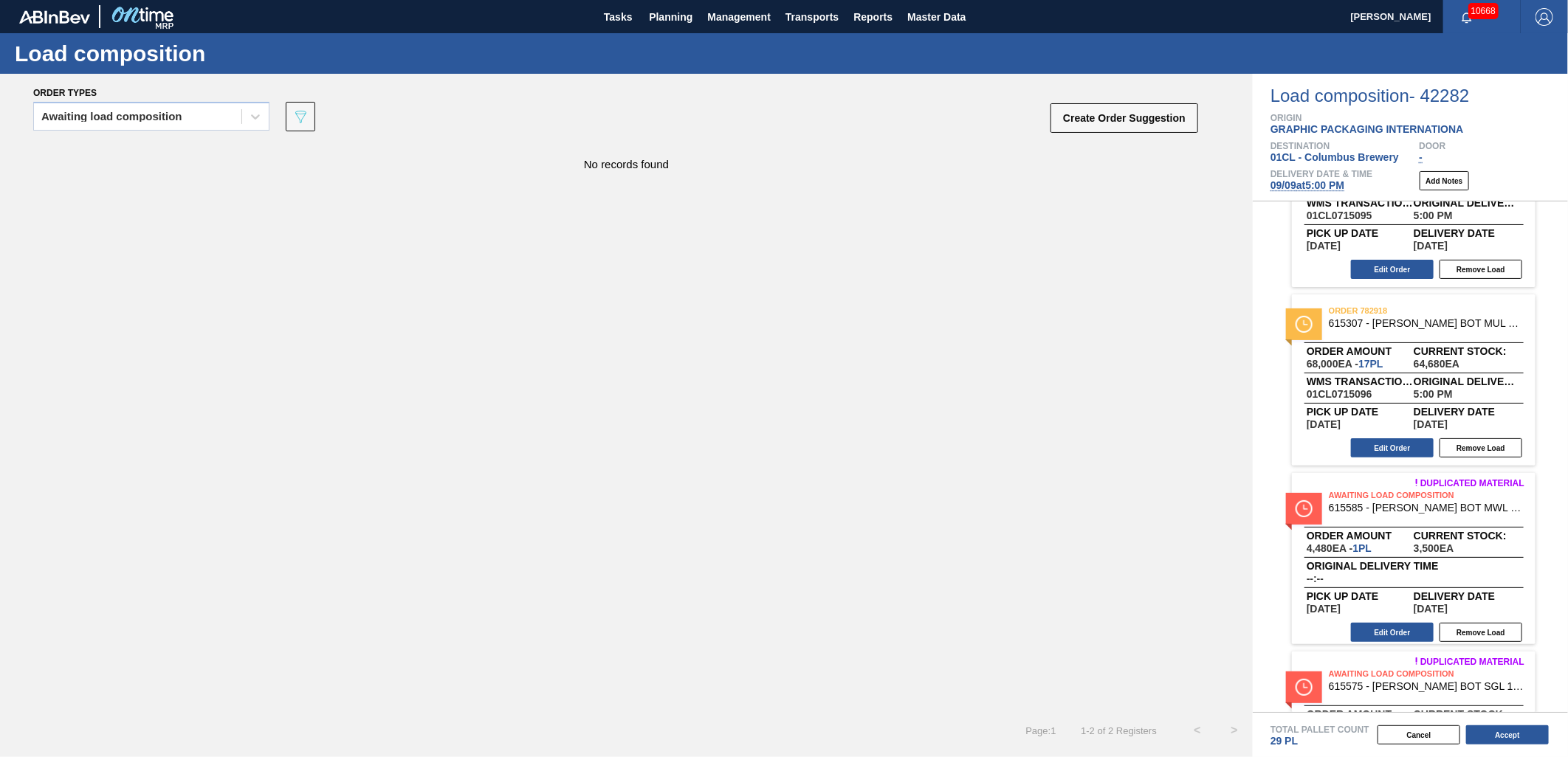
scroll to position [655, 0]
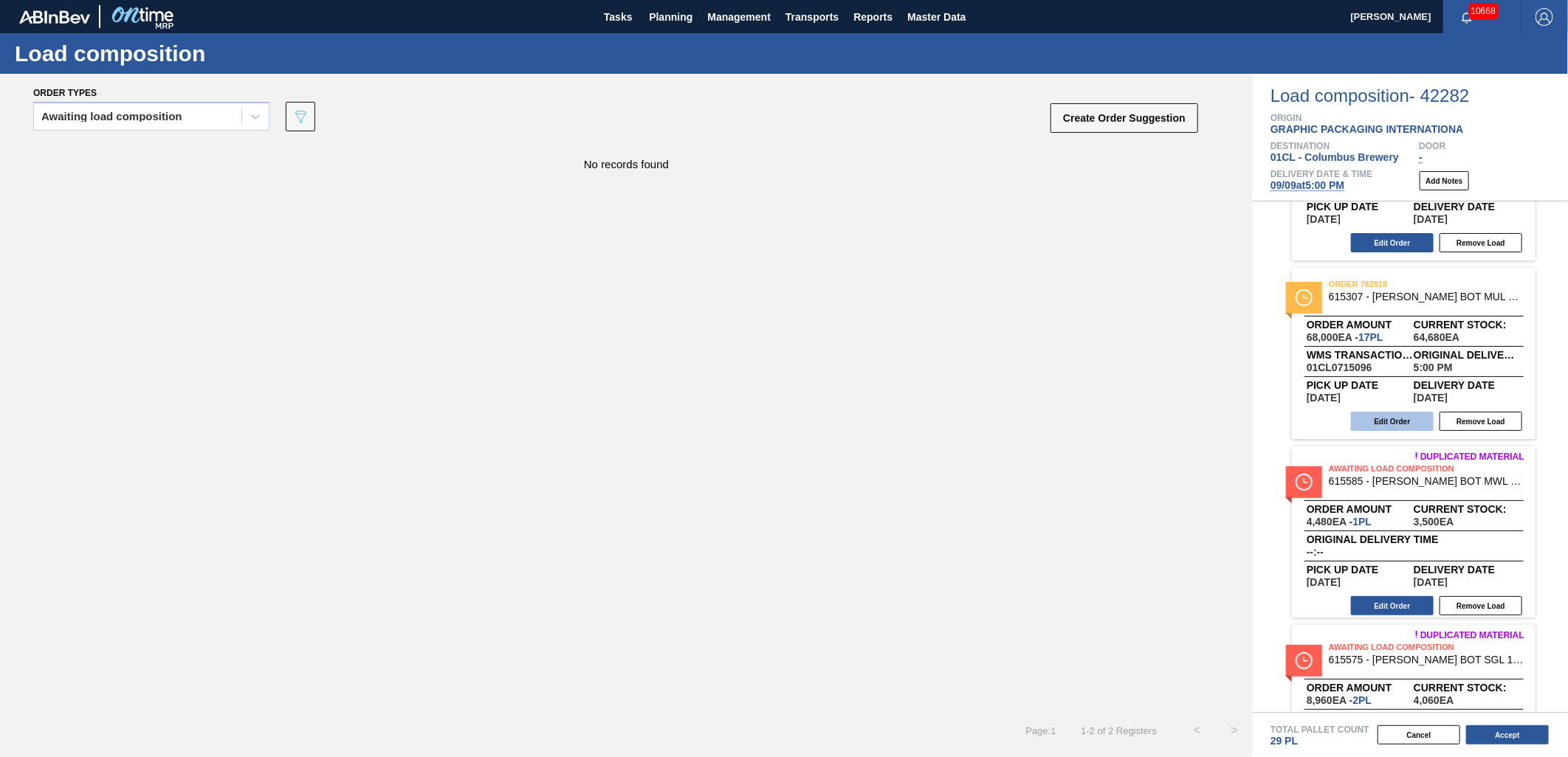
click at [1387, 411] on button "Edit Order" at bounding box center [1392, 421] width 83 height 19
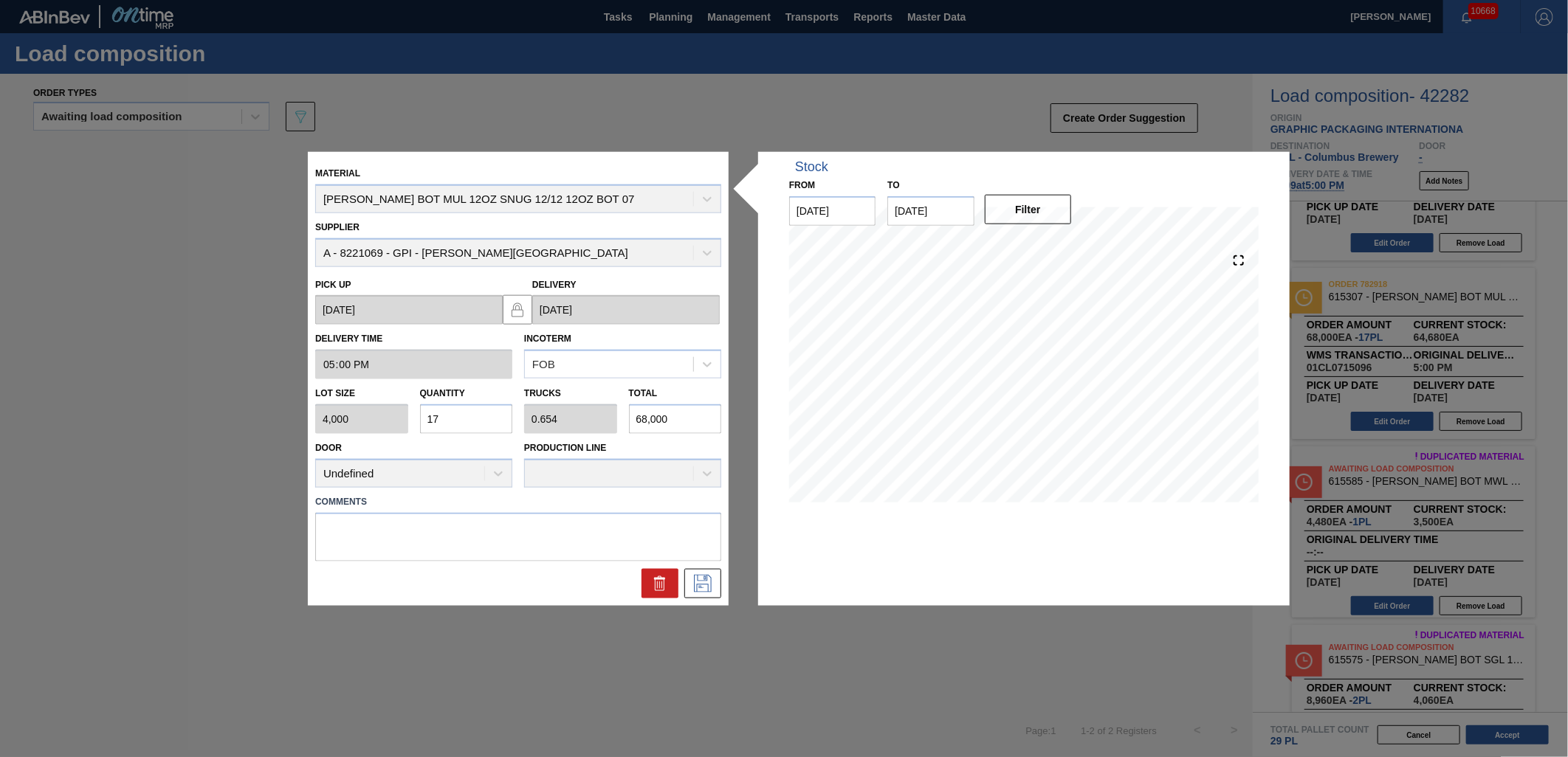
click at [503, 417] on input "17" at bounding box center [466, 419] width 93 height 30
click at [703, 580] on icon at bounding box center [703, 583] width 24 height 18
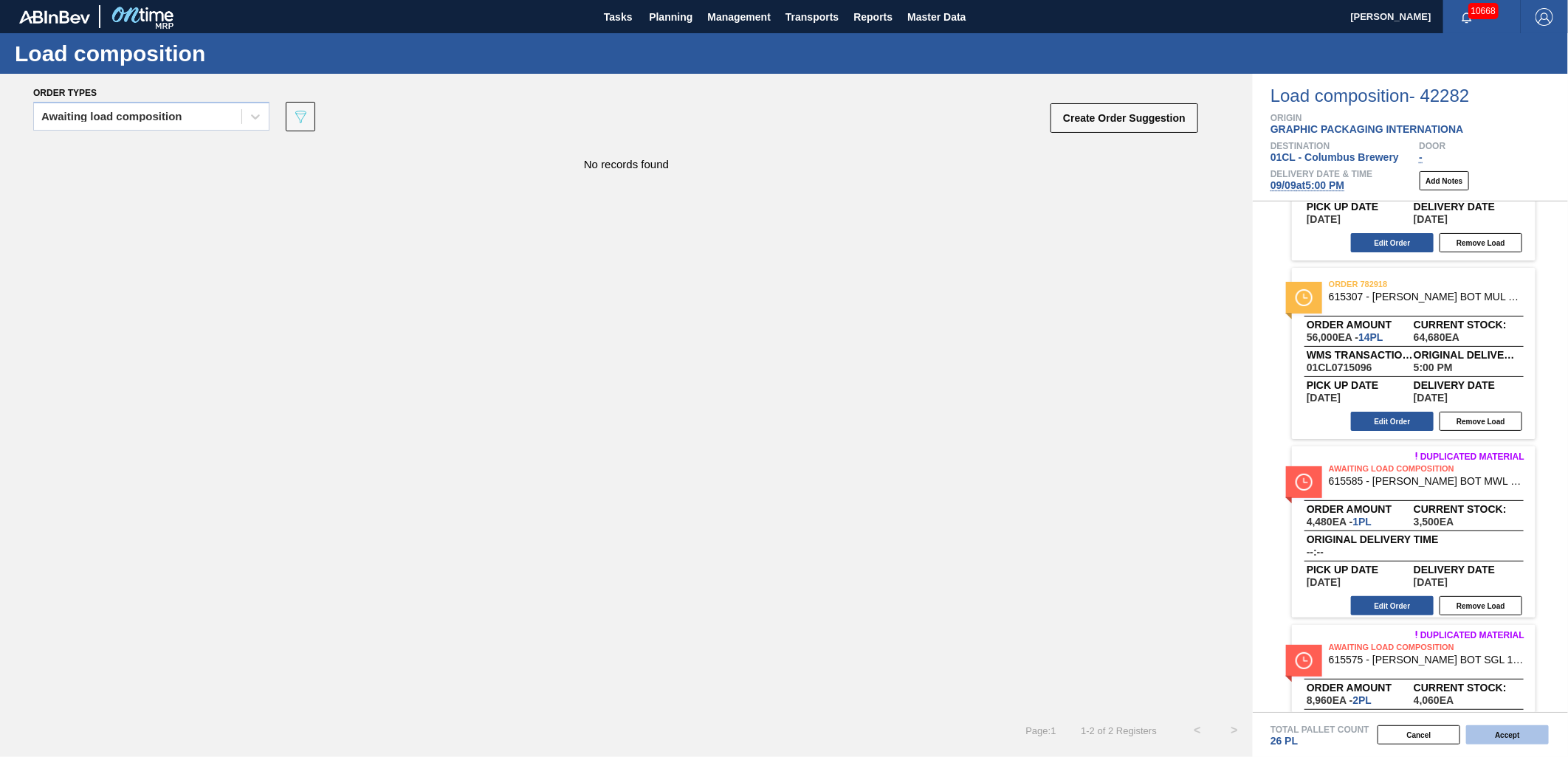
click at [1410, 681] on button "Accept" at bounding box center [1507, 735] width 83 height 19
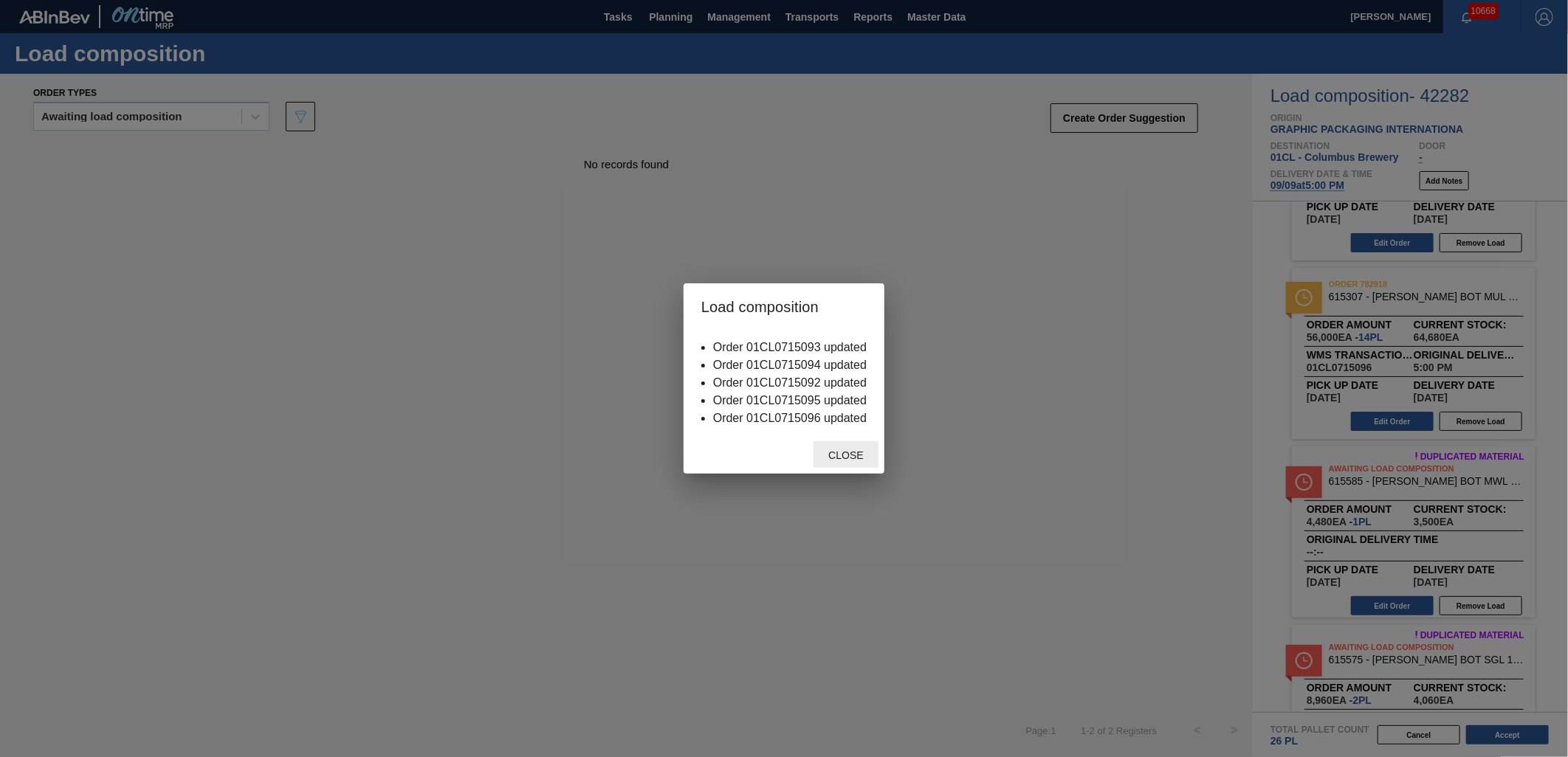
click at [845, 451] on span "Close" at bounding box center [845, 455] width 58 height 12
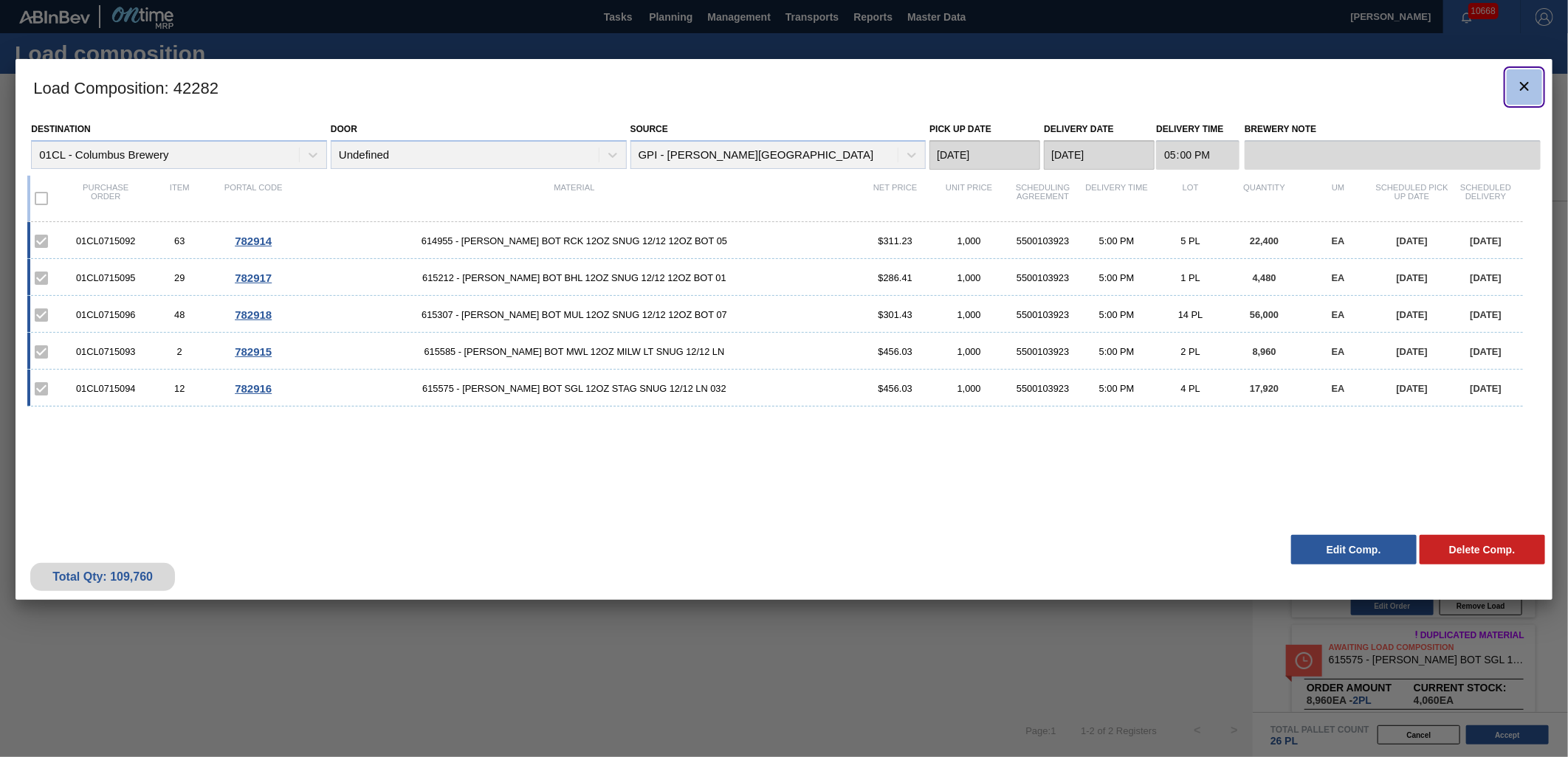
click at [1410, 85] on icon "botão de ícone" at bounding box center [1524, 87] width 18 height 18
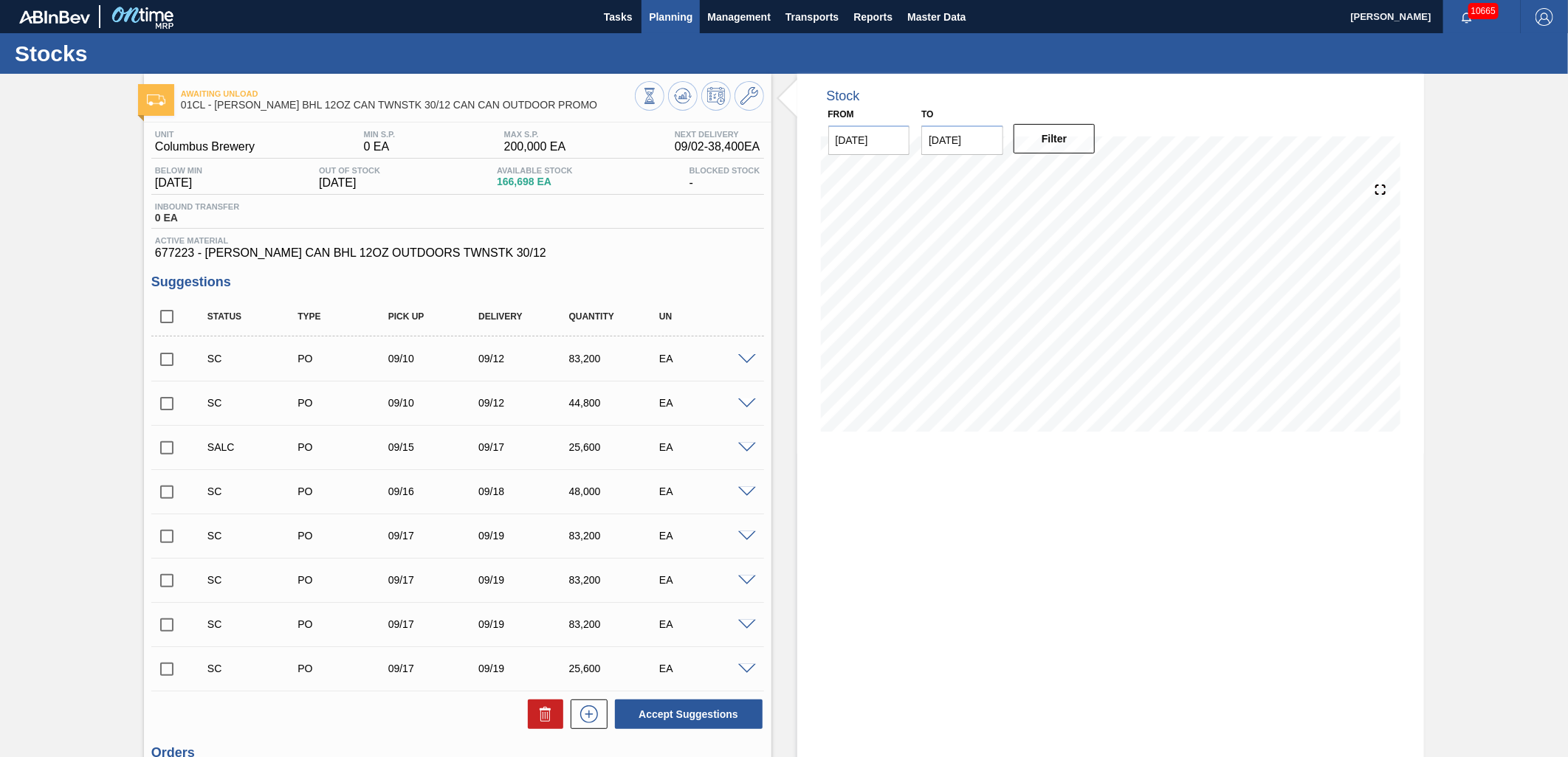
click at [668, 16] on span "Planning" at bounding box center [670, 17] width 44 height 18
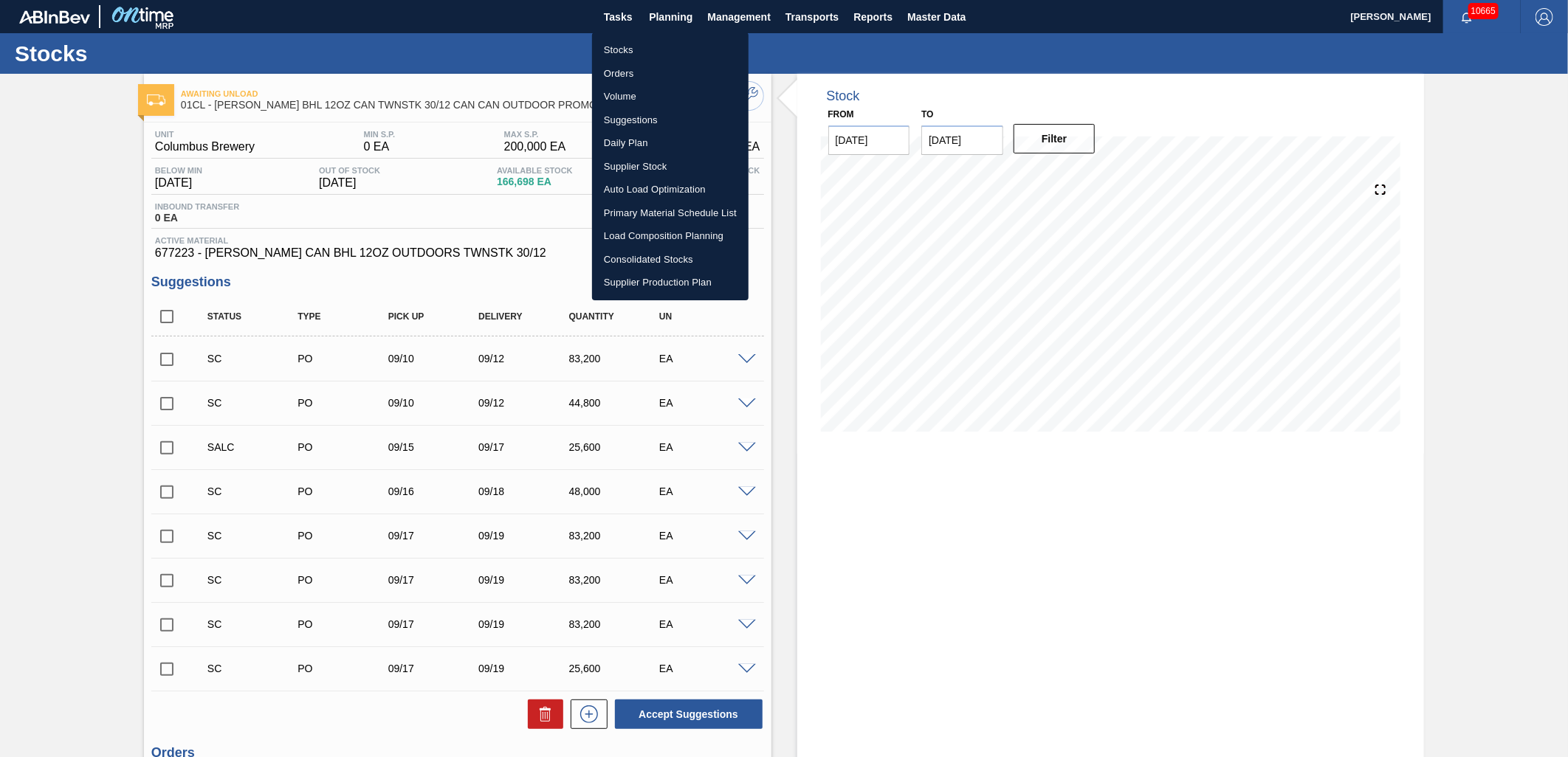
click at [651, 105] on li "Volume" at bounding box center [670, 97] width 156 height 24
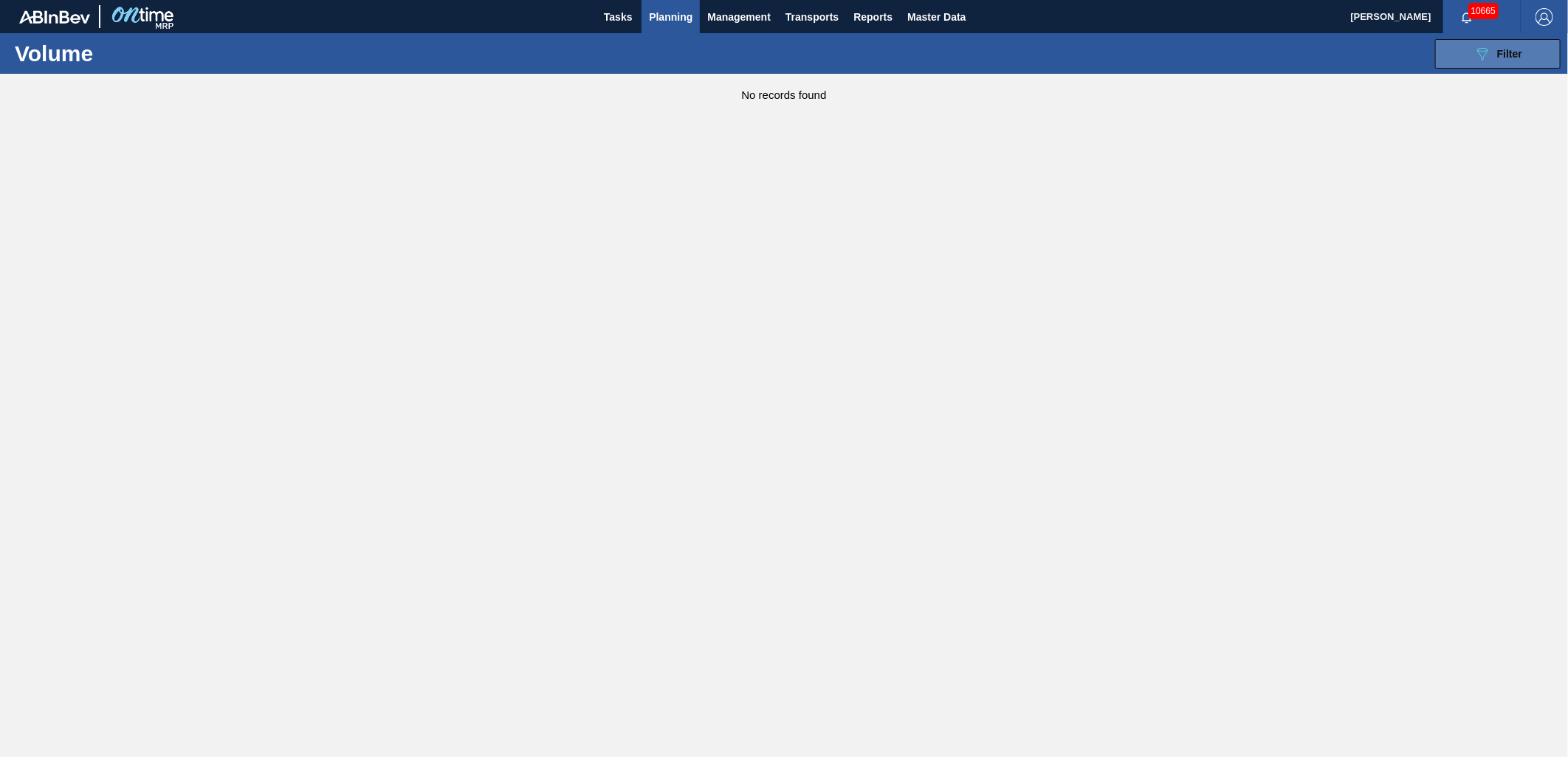
click at [1518, 55] on span "Filter" at bounding box center [1510, 54] width 25 height 12
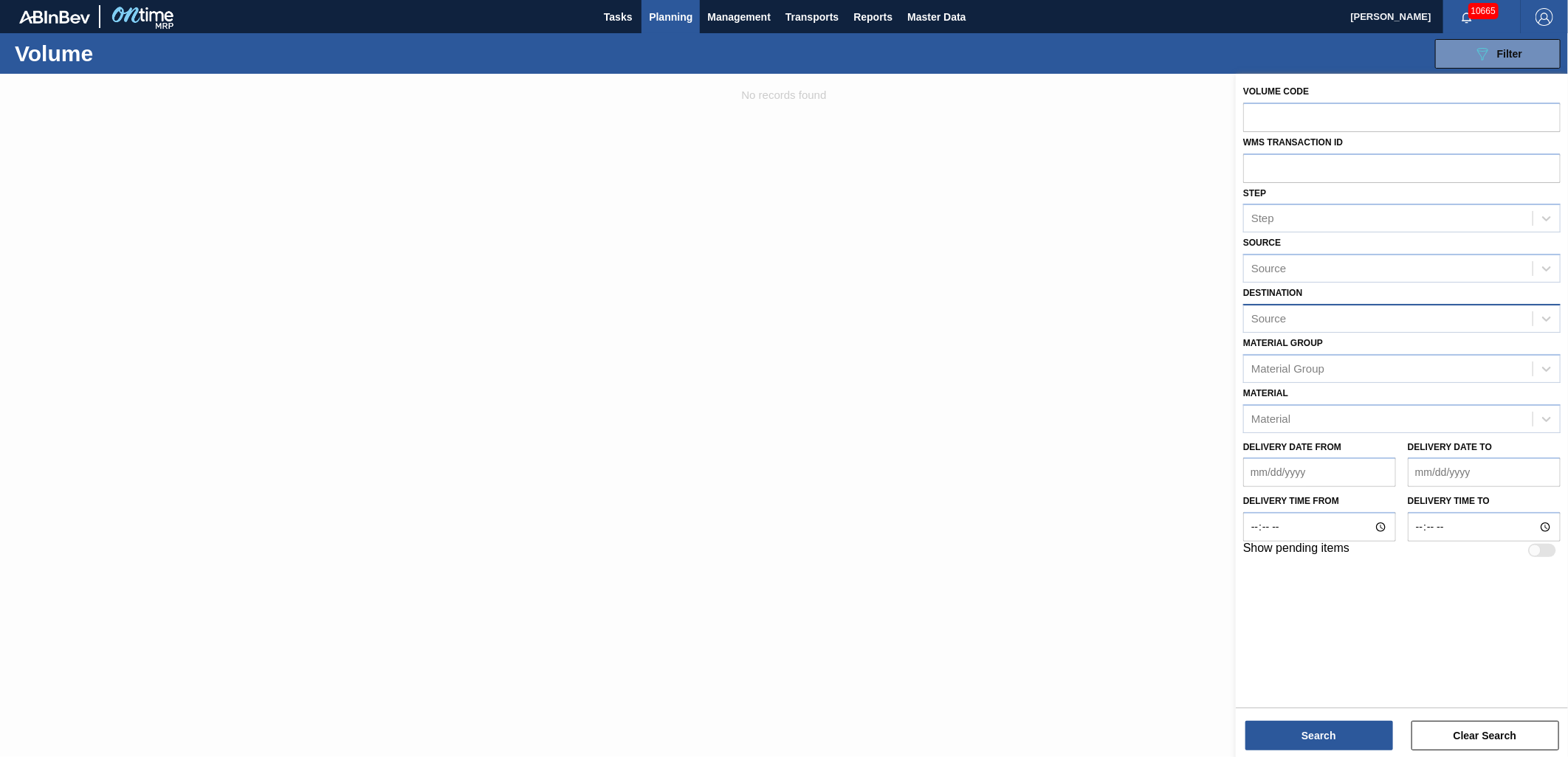
click at [1366, 309] on div "Source" at bounding box center [1388, 318] width 289 height 21
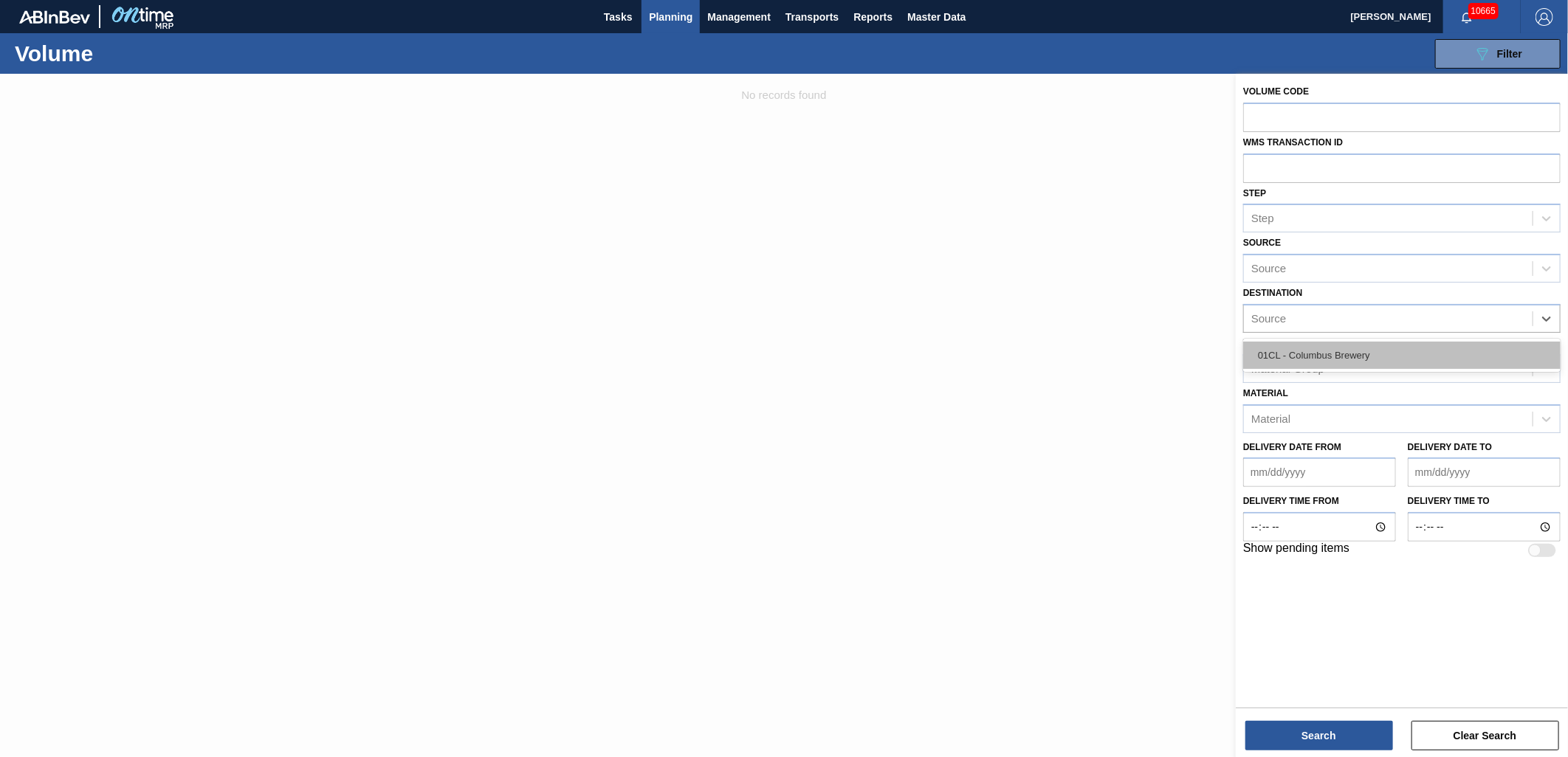
click at [1339, 358] on div "01CL - Columbus Brewery" at bounding box center [1401, 355] width 318 height 27
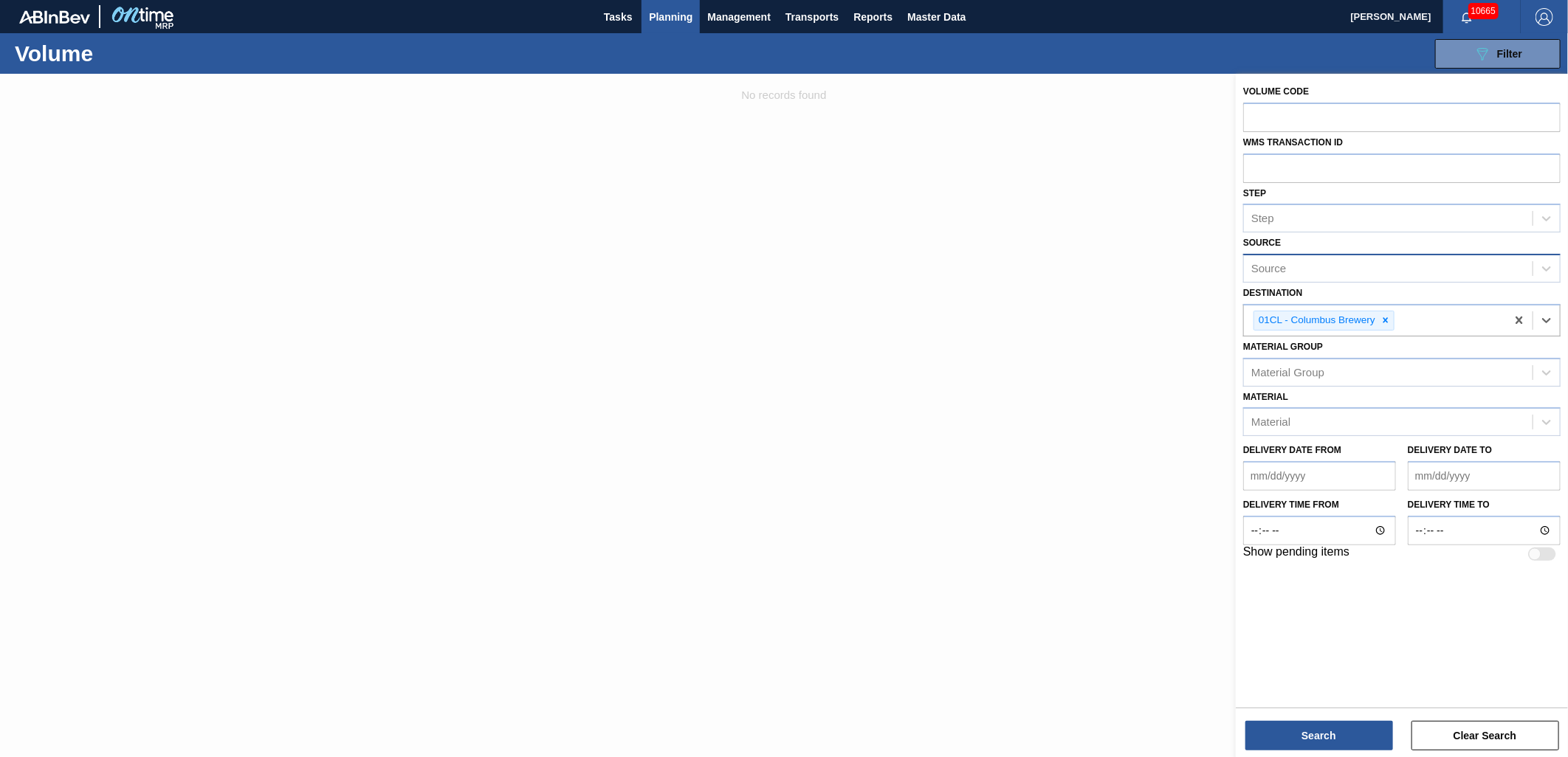
click at [1347, 273] on div "Source" at bounding box center [1388, 269] width 289 height 21
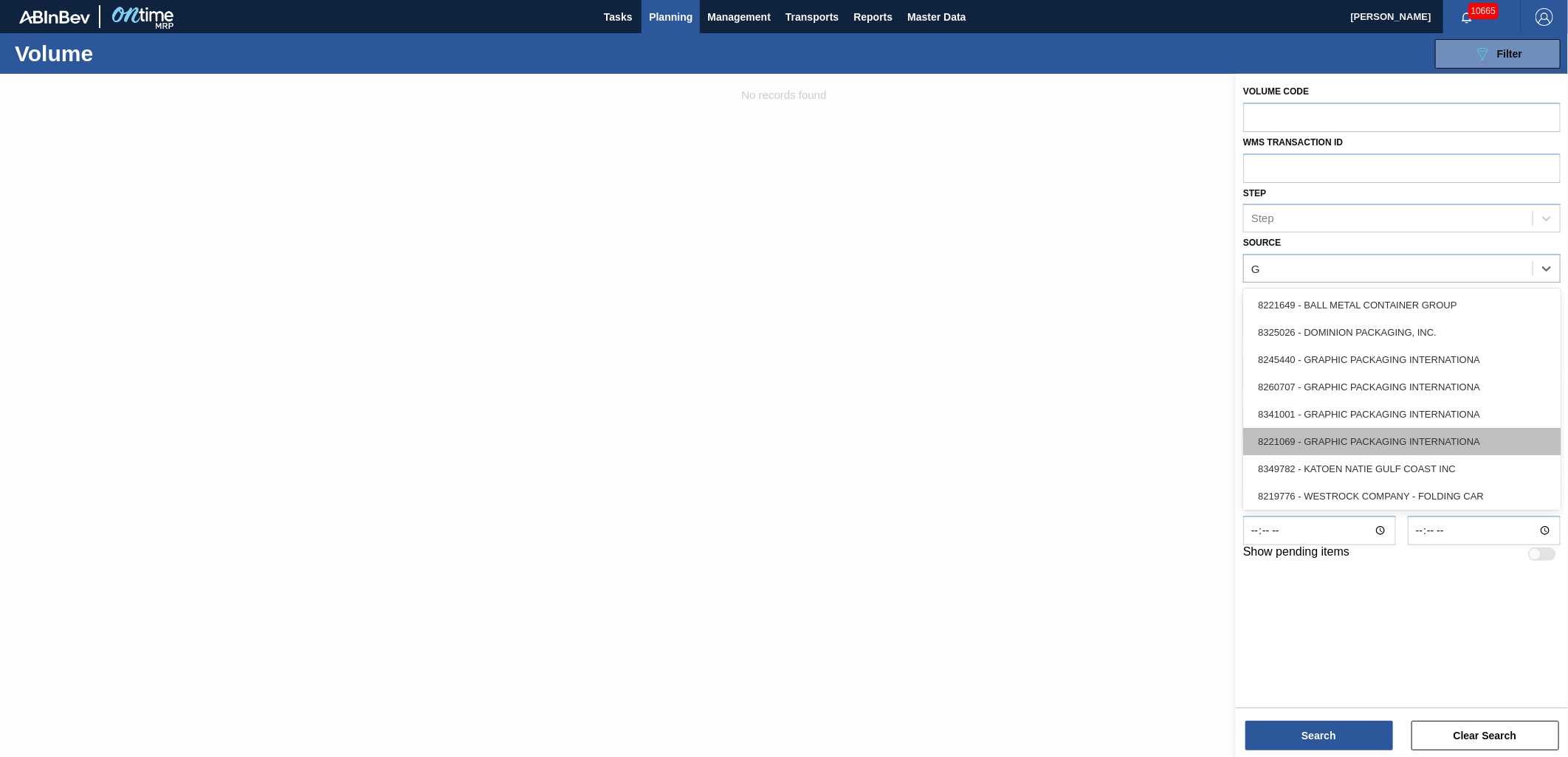
type input "Gr"
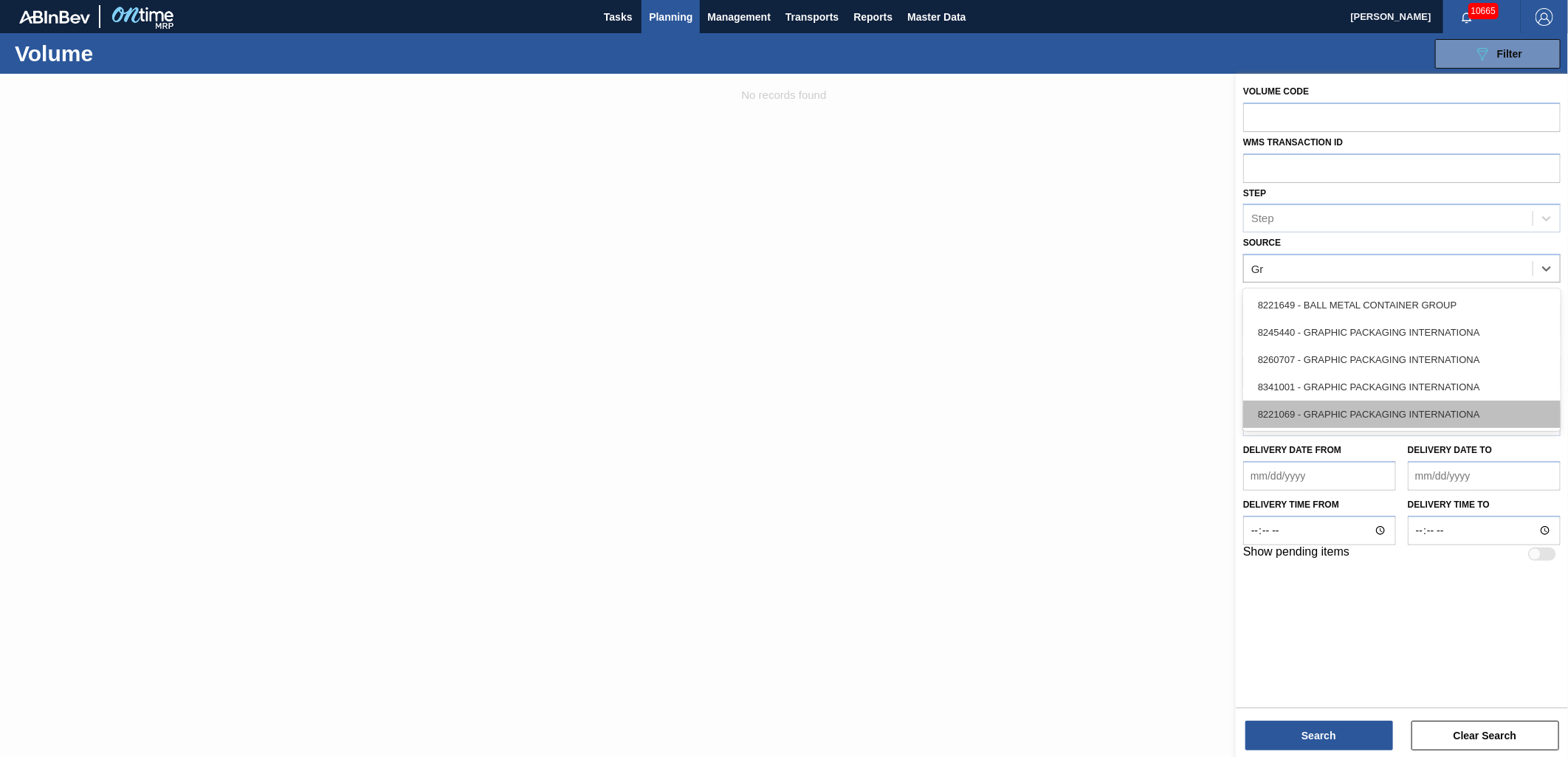
click at [1324, 411] on div "8221069 - GRAPHIC PACKAGING INTERNATIONA" at bounding box center [1401, 414] width 318 height 27
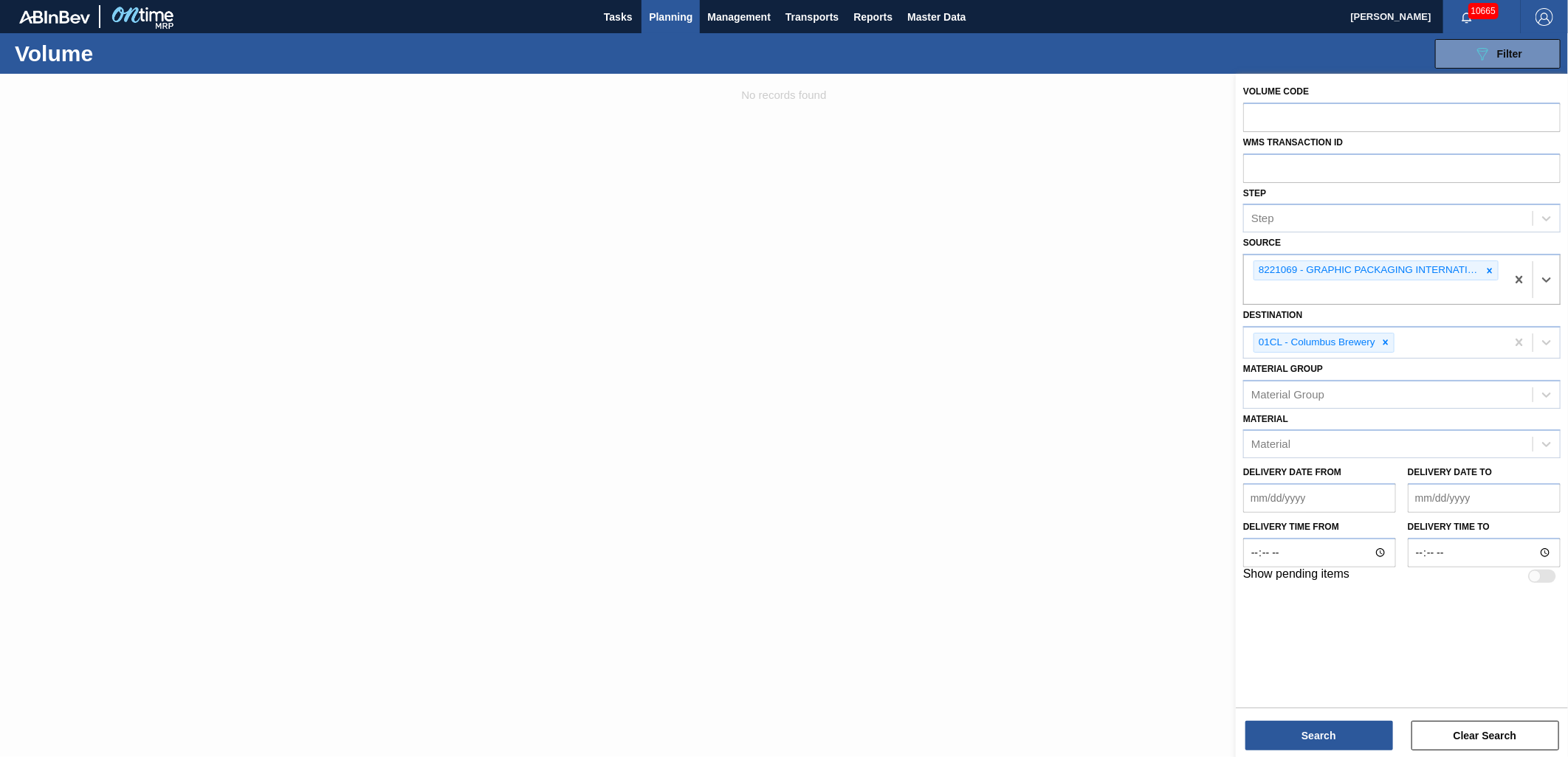
click at [1348, 497] on from "Delivery Date from" at bounding box center [1319, 498] width 153 height 30
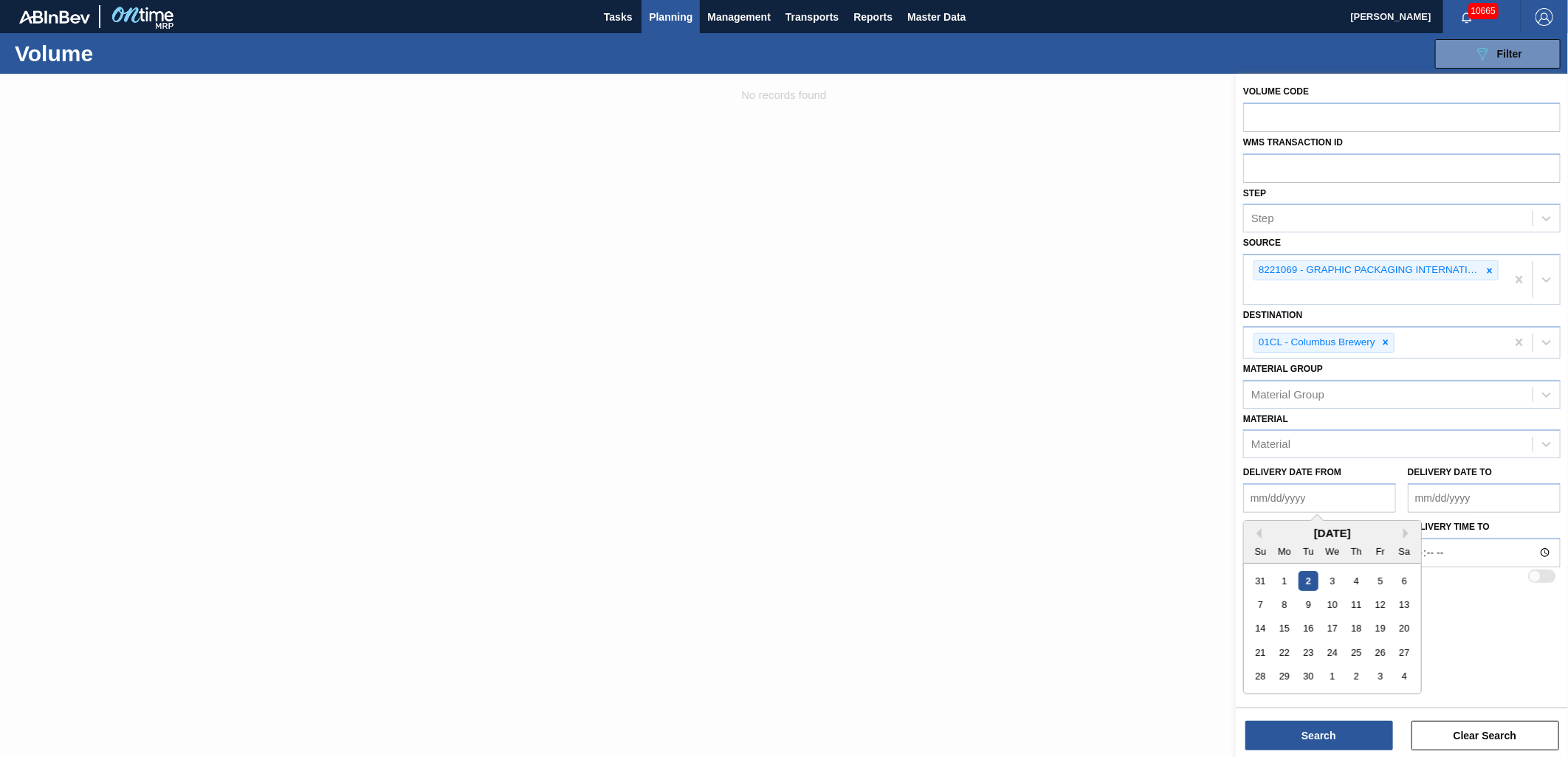
click at [1309, 579] on div "2" at bounding box center [1308, 581] width 20 height 20
type from "[DATE]"
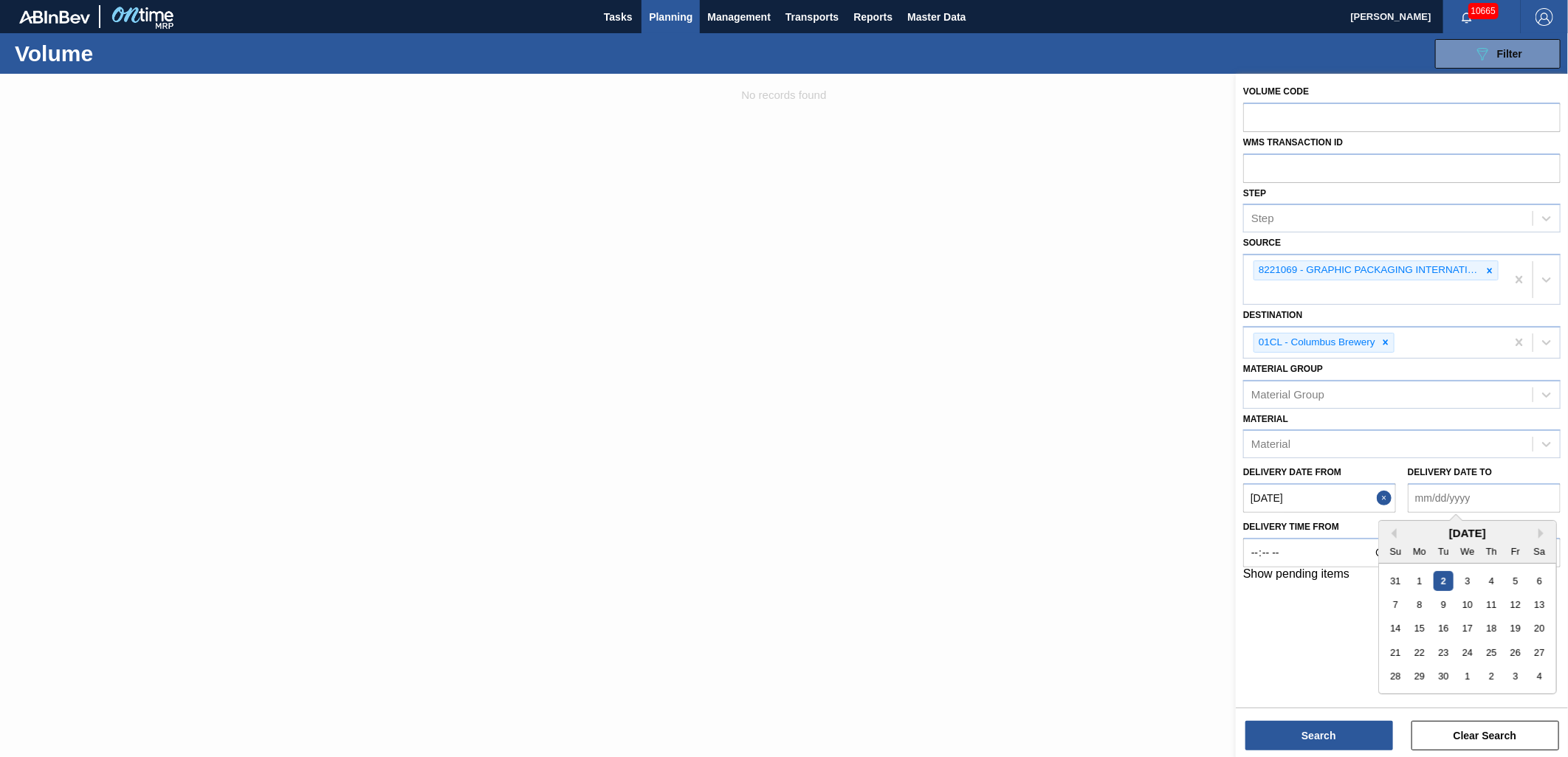
click at [1500, 497] on to "Delivery Date to" at bounding box center [1484, 498] width 153 height 30
click at [1511, 497] on to "Delivery Date to" at bounding box center [1484, 498] width 153 height 30
click at [1512, 600] on div "12" at bounding box center [1515, 605] width 20 height 20
type to "[DATE]"
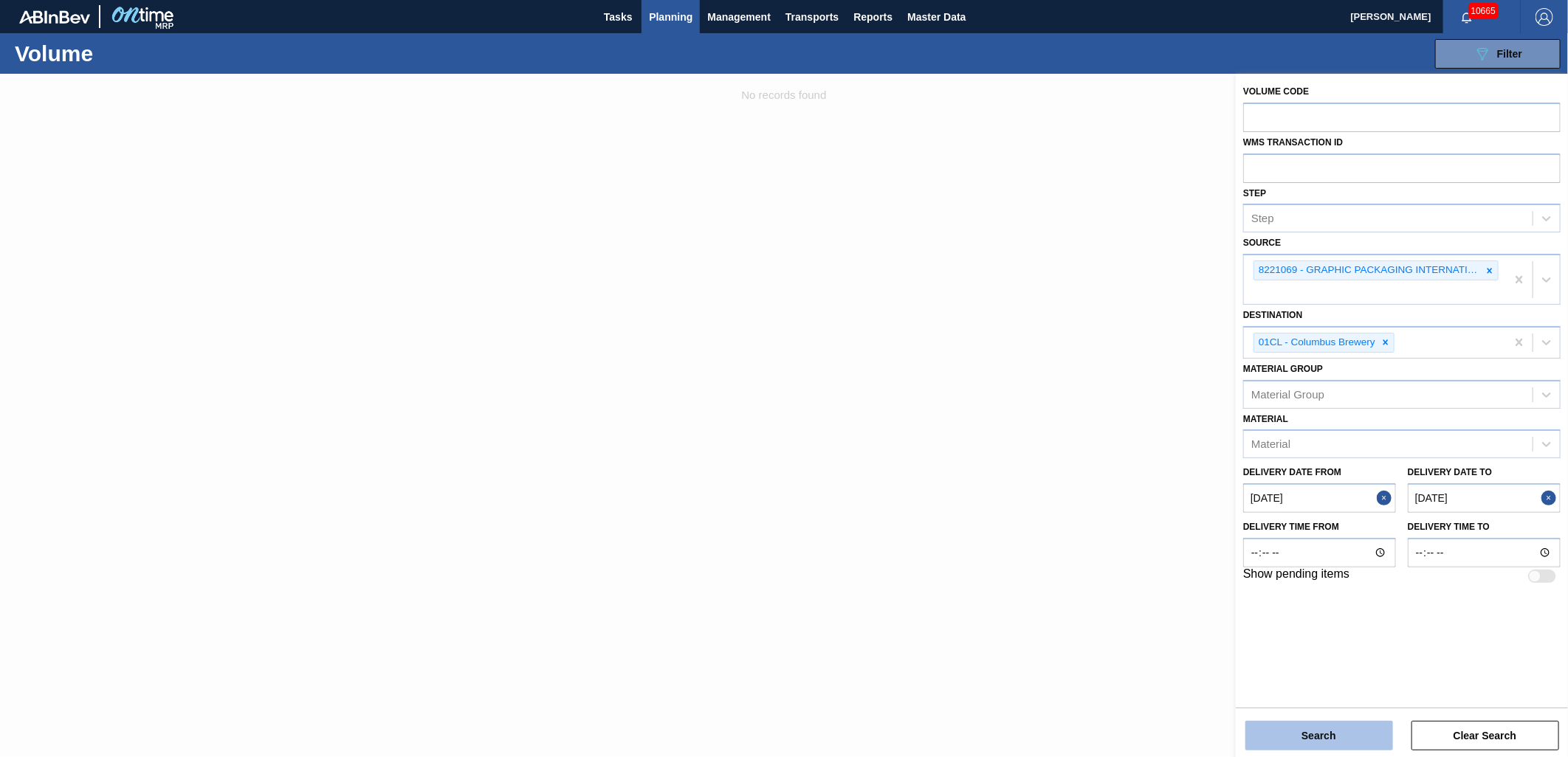
click at [1308, 736] on button "Search" at bounding box center [1319, 736] width 147 height 30
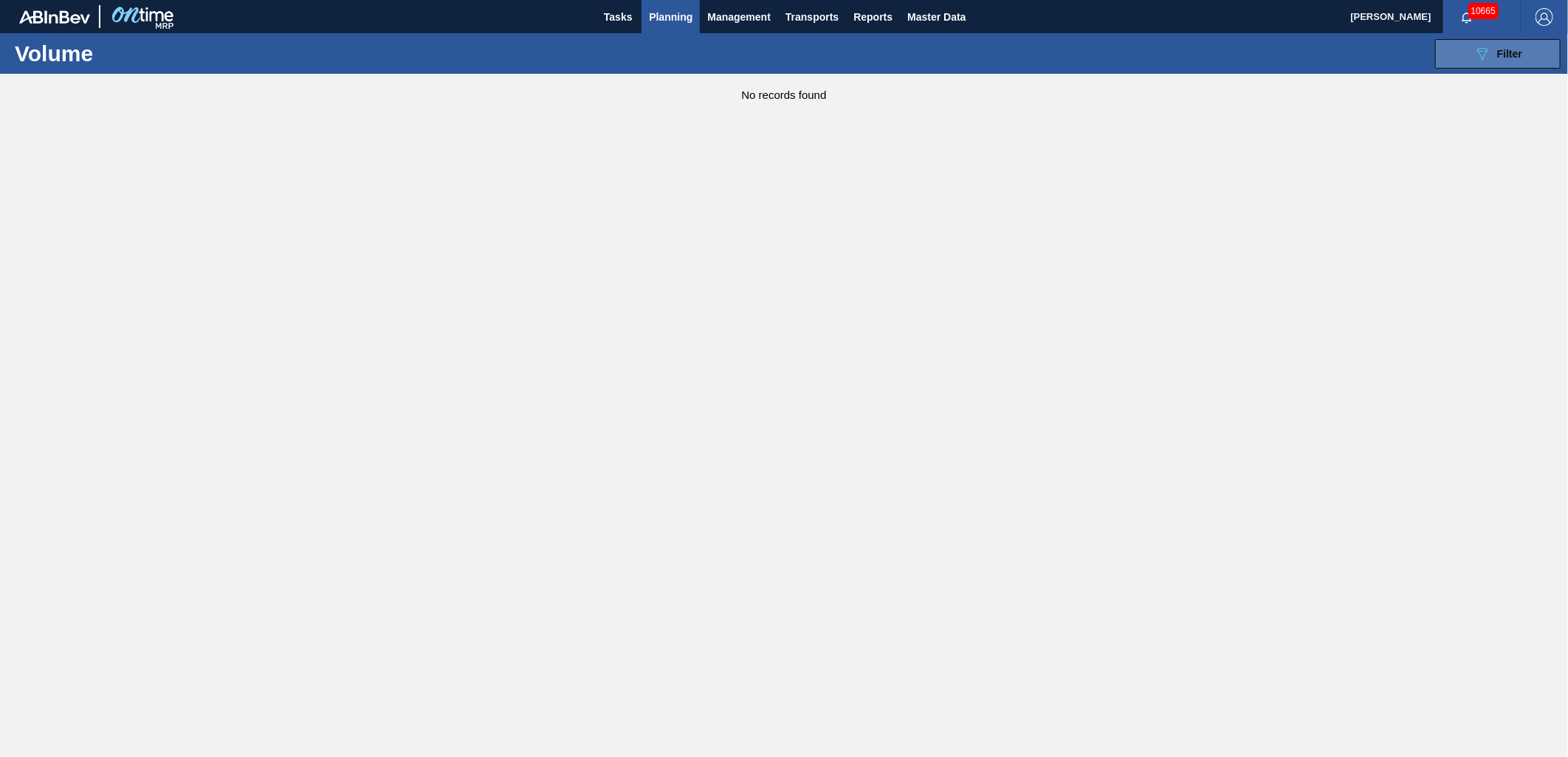
click at [1457, 59] on button "089F7B8B-B2A5-4AFE-B5C0-19BA573D28AC Filter" at bounding box center [1497, 54] width 125 height 30
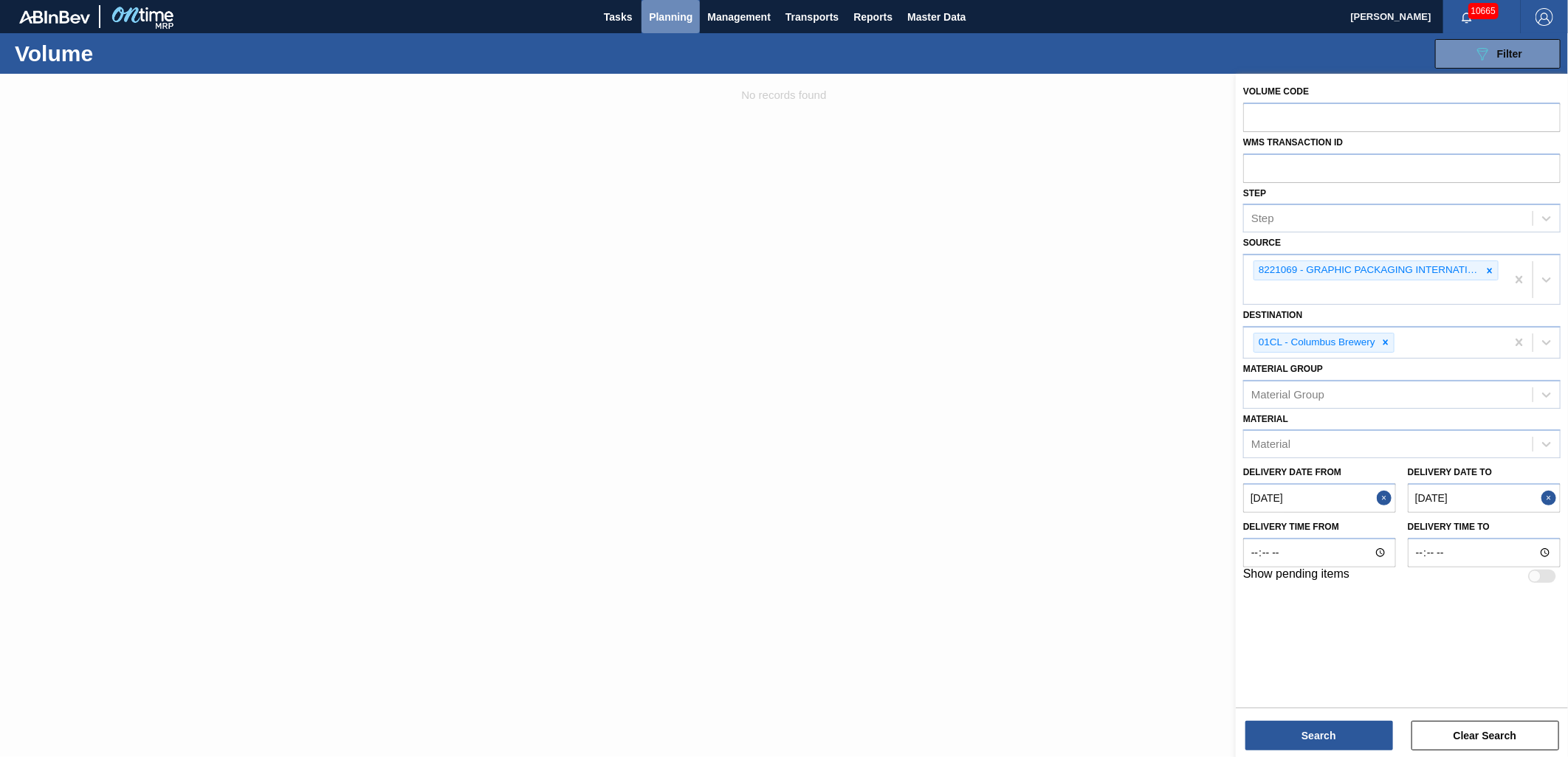
click at [662, 16] on span "Planning" at bounding box center [670, 17] width 44 height 18
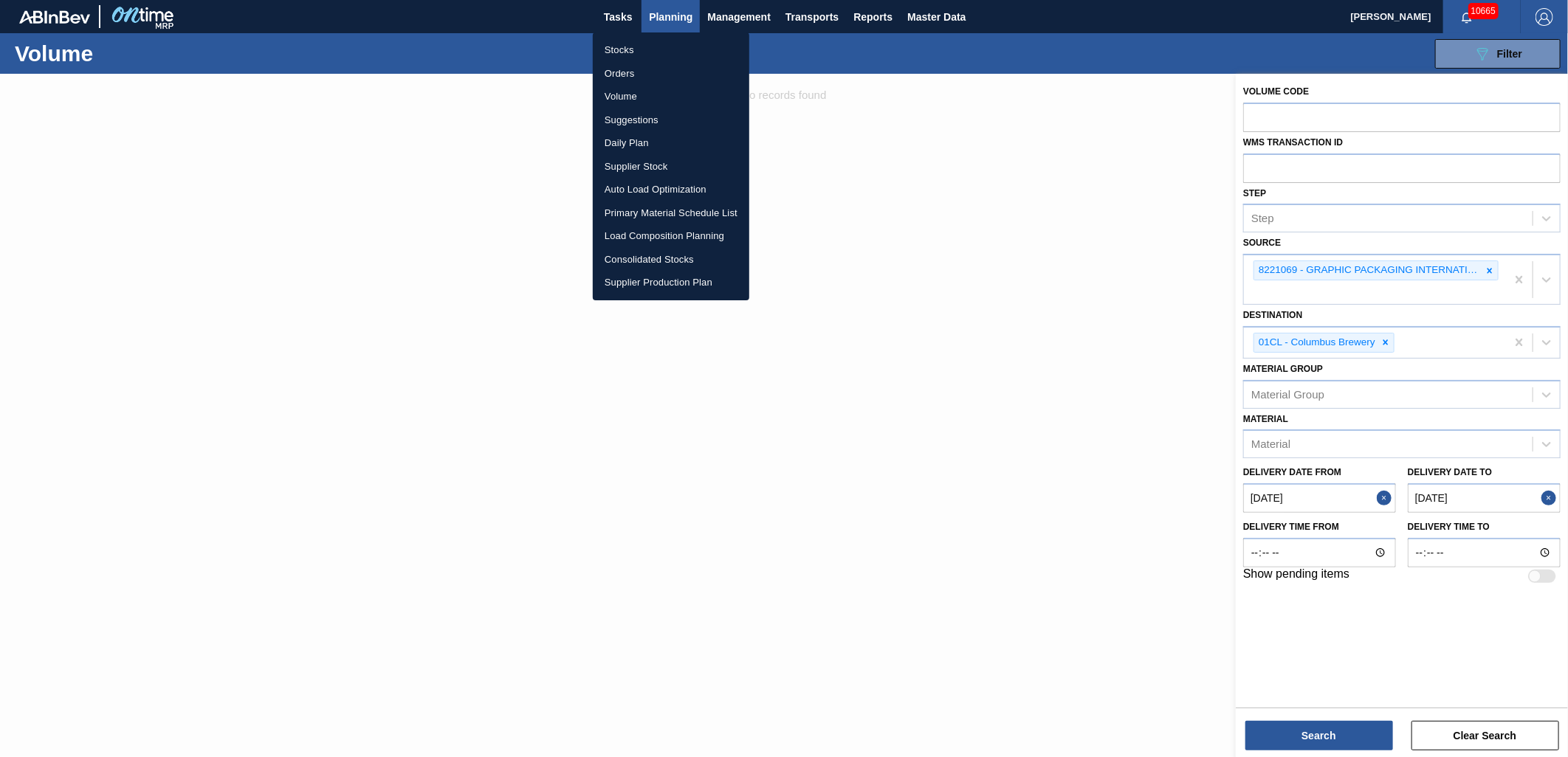
click at [642, 119] on li "Suggestions" at bounding box center [671, 121] width 156 height 24
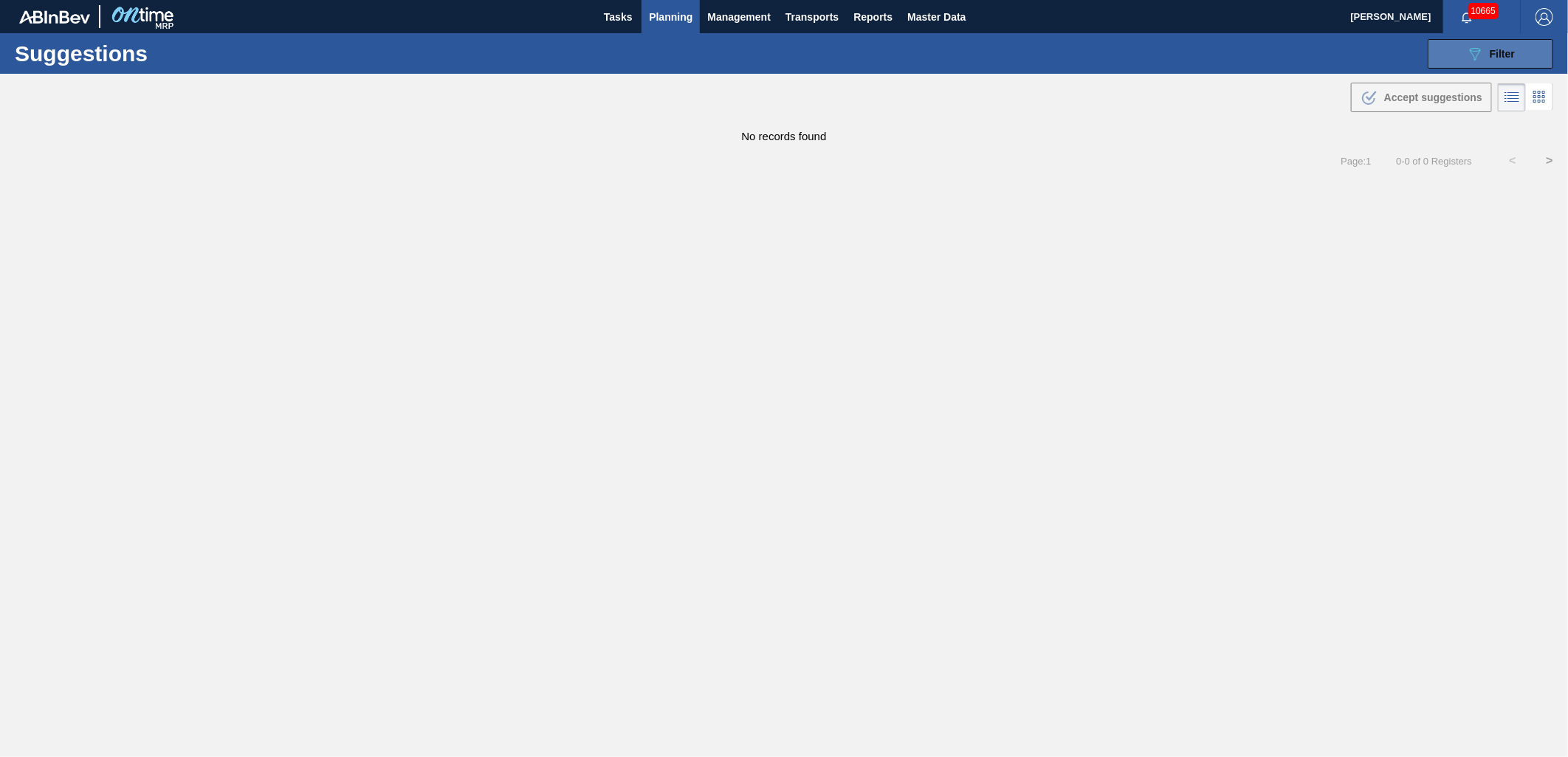
click at [1493, 53] on span "Filter" at bounding box center [1502, 54] width 25 height 12
type from "[DATE]"
type to "[DATE]"
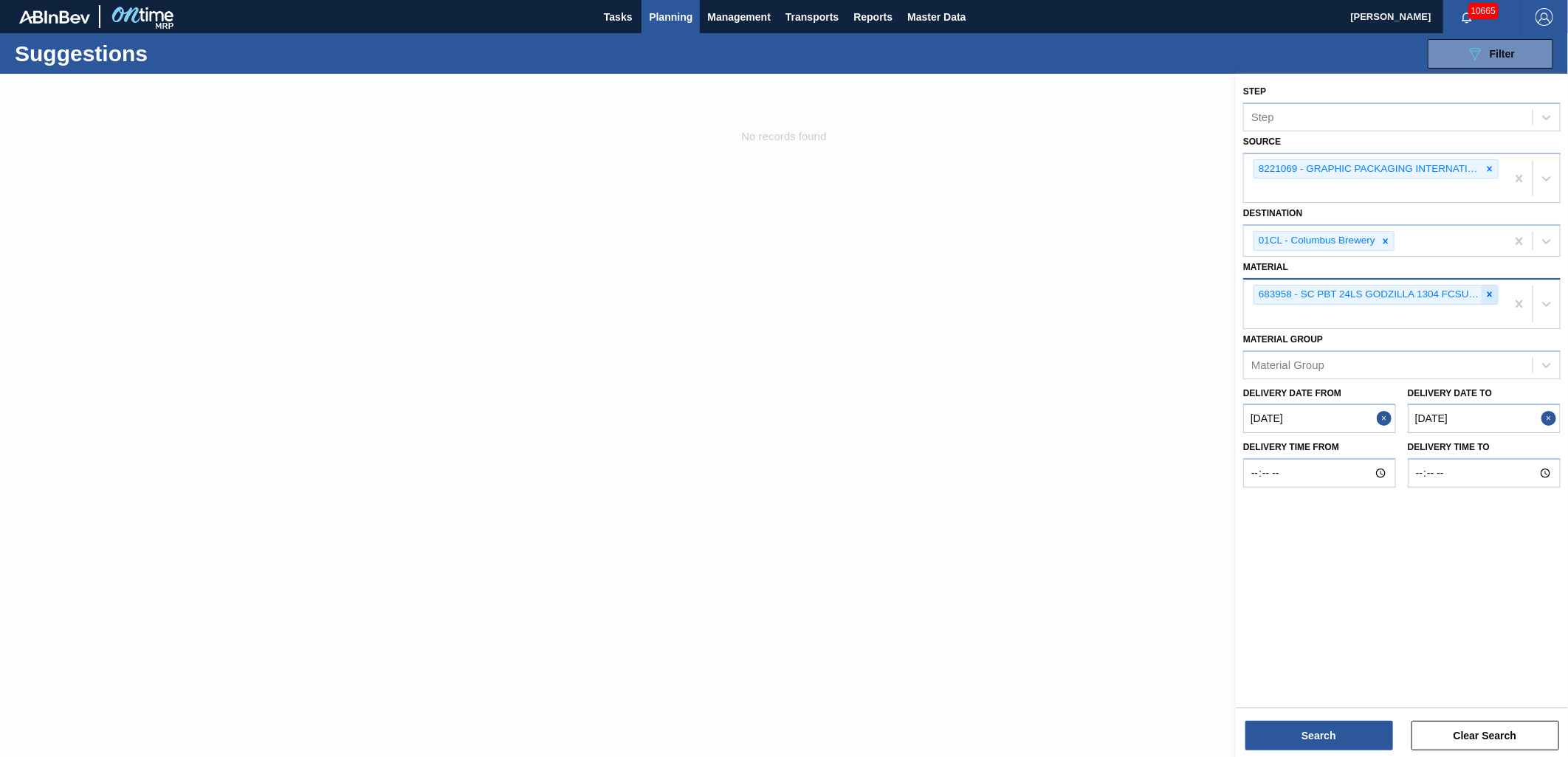
click at [1488, 292] on icon at bounding box center [1490, 295] width 5 height 5
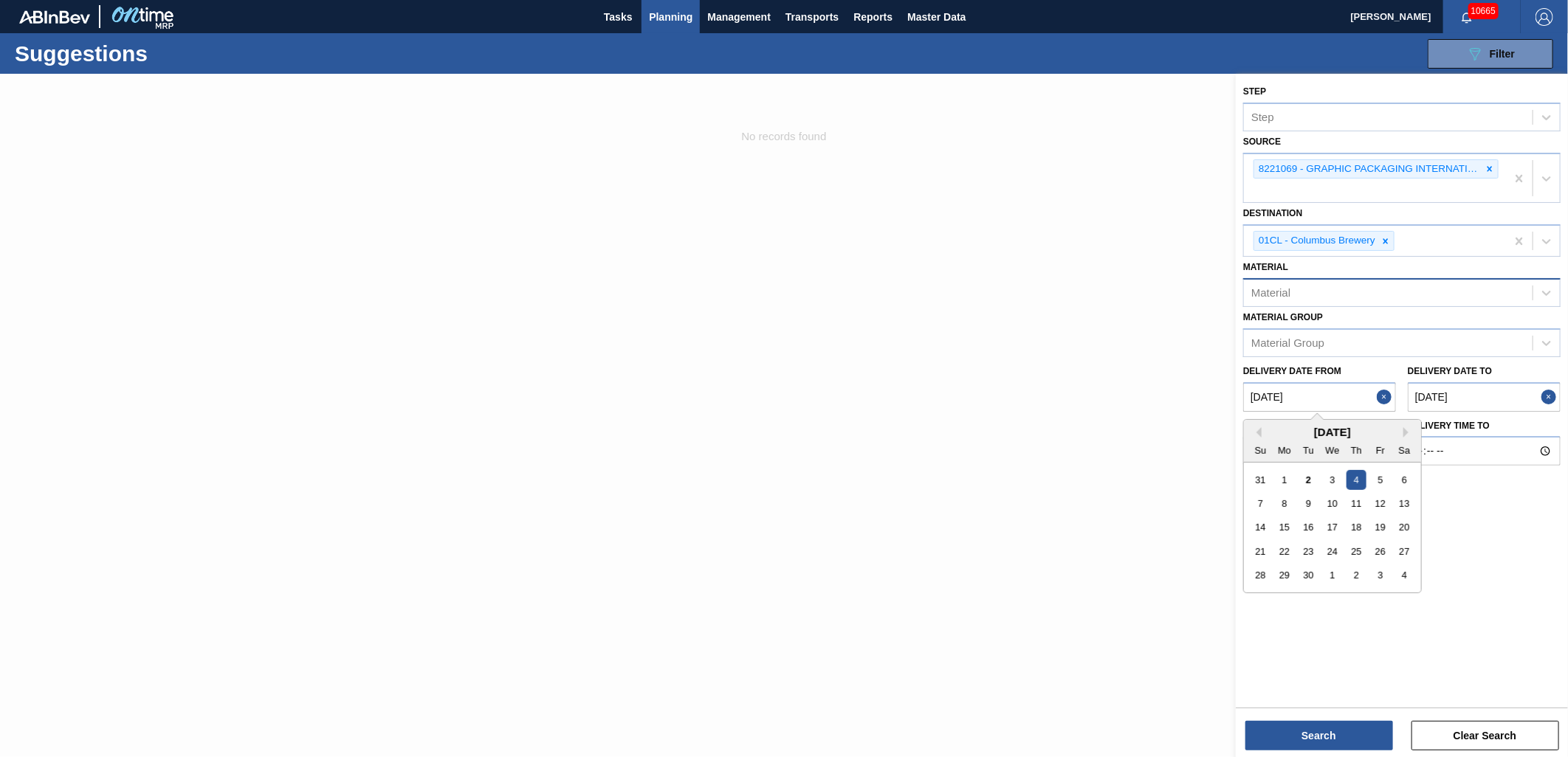
click at [1341, 397] on from "[DATE]" at bounding box center [1319, 397] width 153 height 30
click at [1316, 476] on div "2" at bounding box center [1308, 479] width 20 height 20
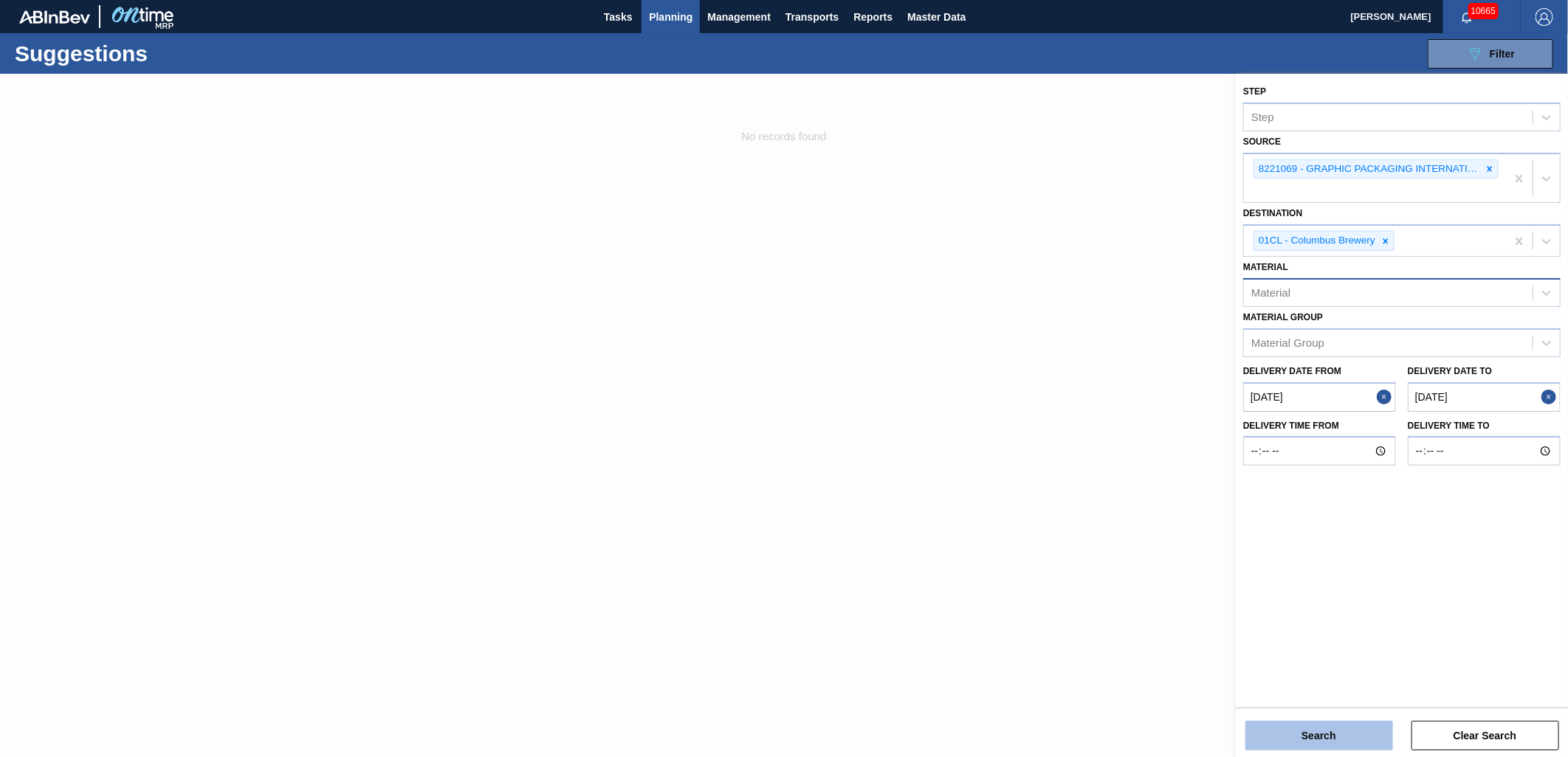
click at [1319, 733] on button "Search" at bounding box center [1319, 736] width 147 height 30
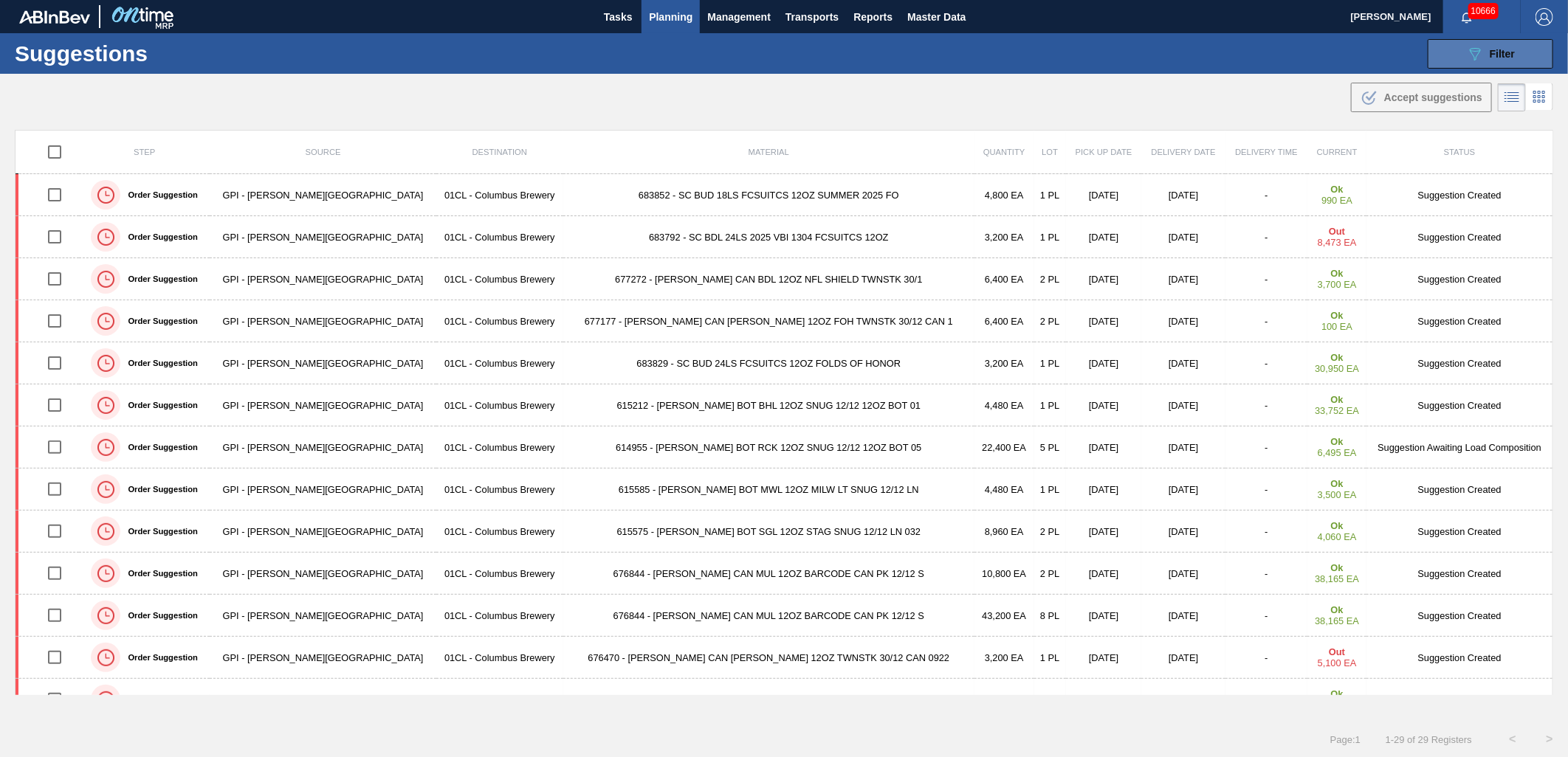
click at [1478, 57] on icon "089F7B8B-B2A5-4AFE-B5C0-19BA573D28AC" at bounding box center [1475, 54] width 18 height 18
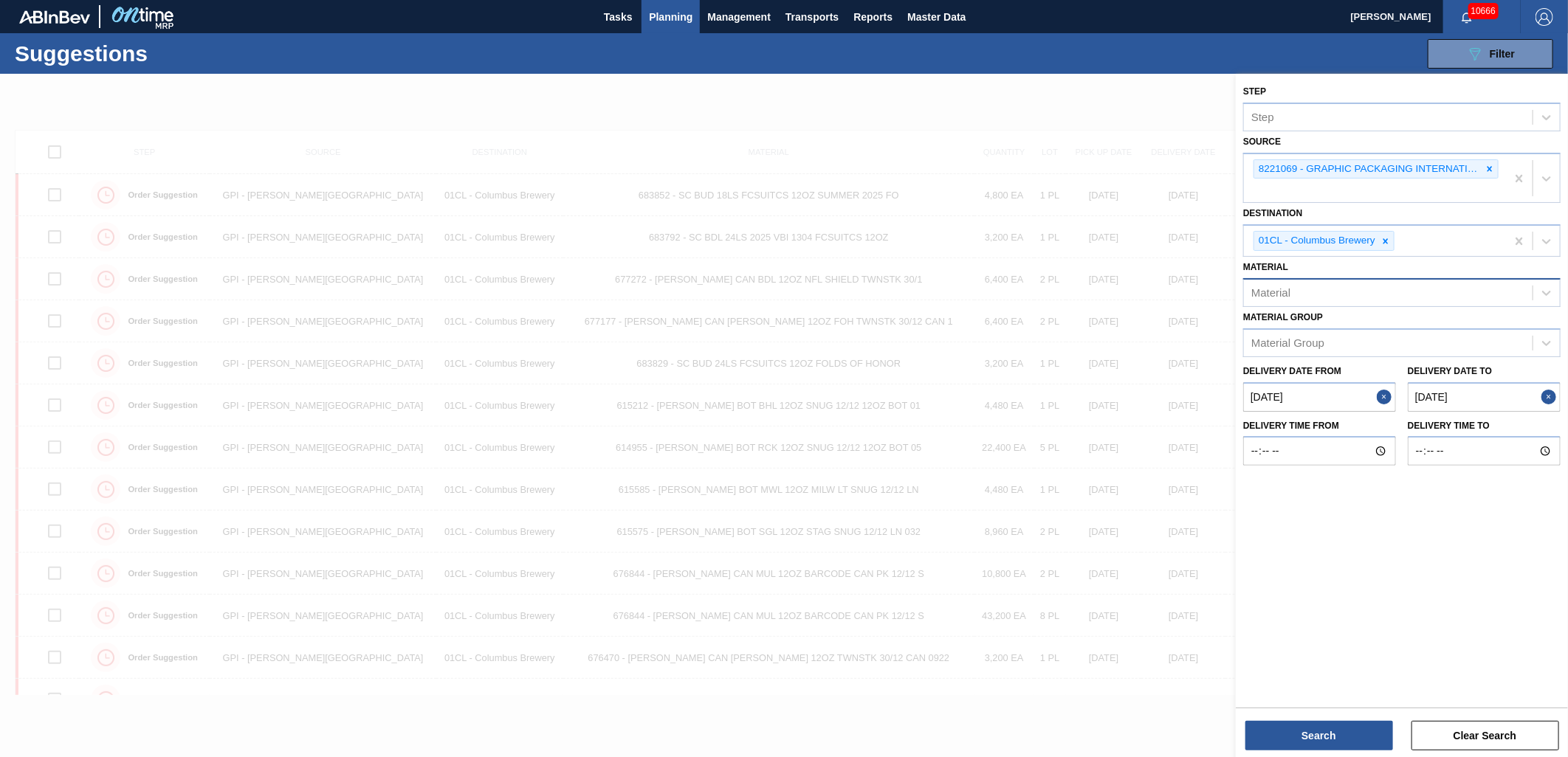
click at [1341, 391] on from "[DATE]" at bounding box center [1319, 397] width 153 height 30
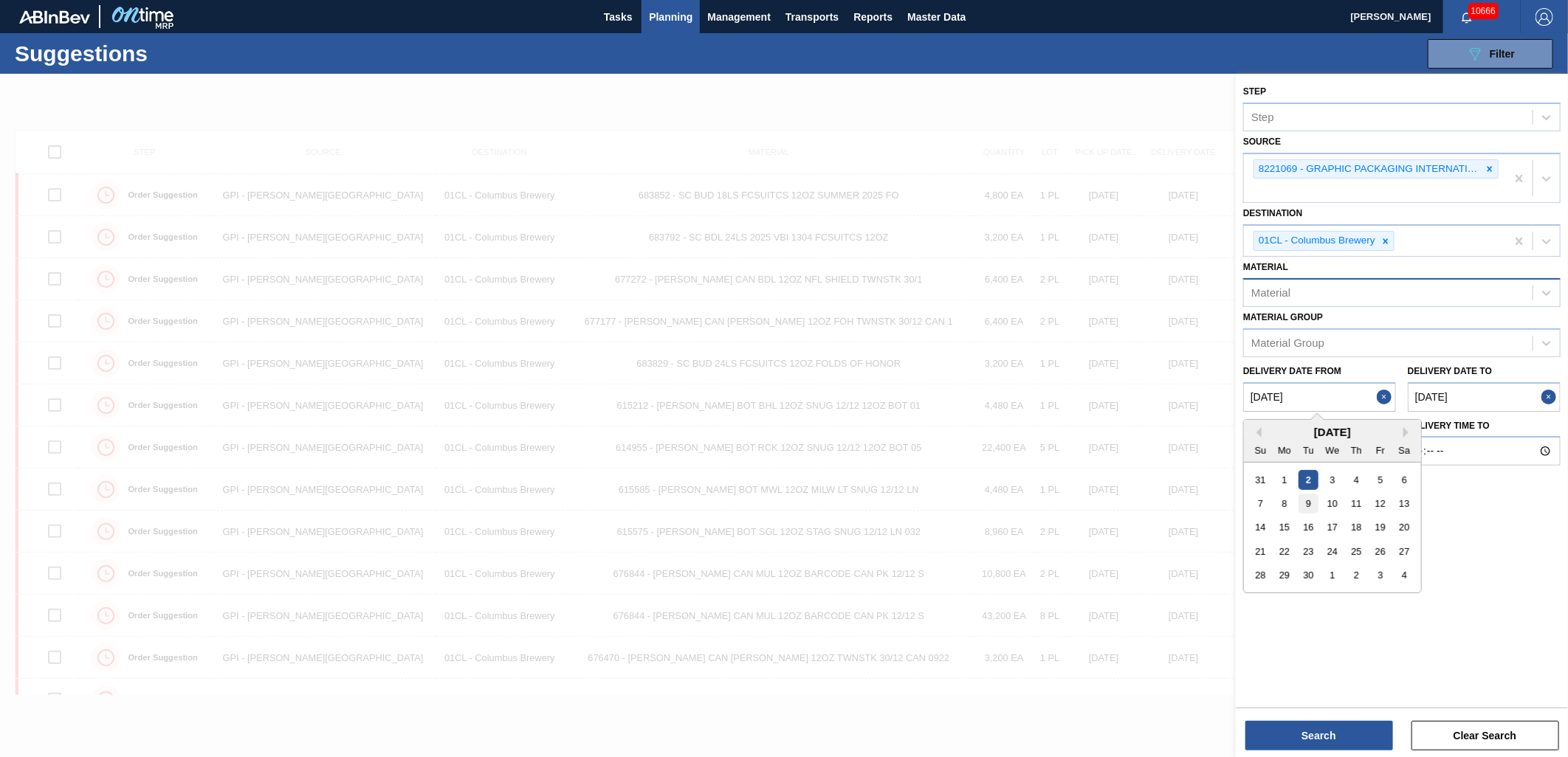
click at [1303, 503] on div "9" at bounding box center [1308, 503] width 20 height 20
type from "[DATE]"
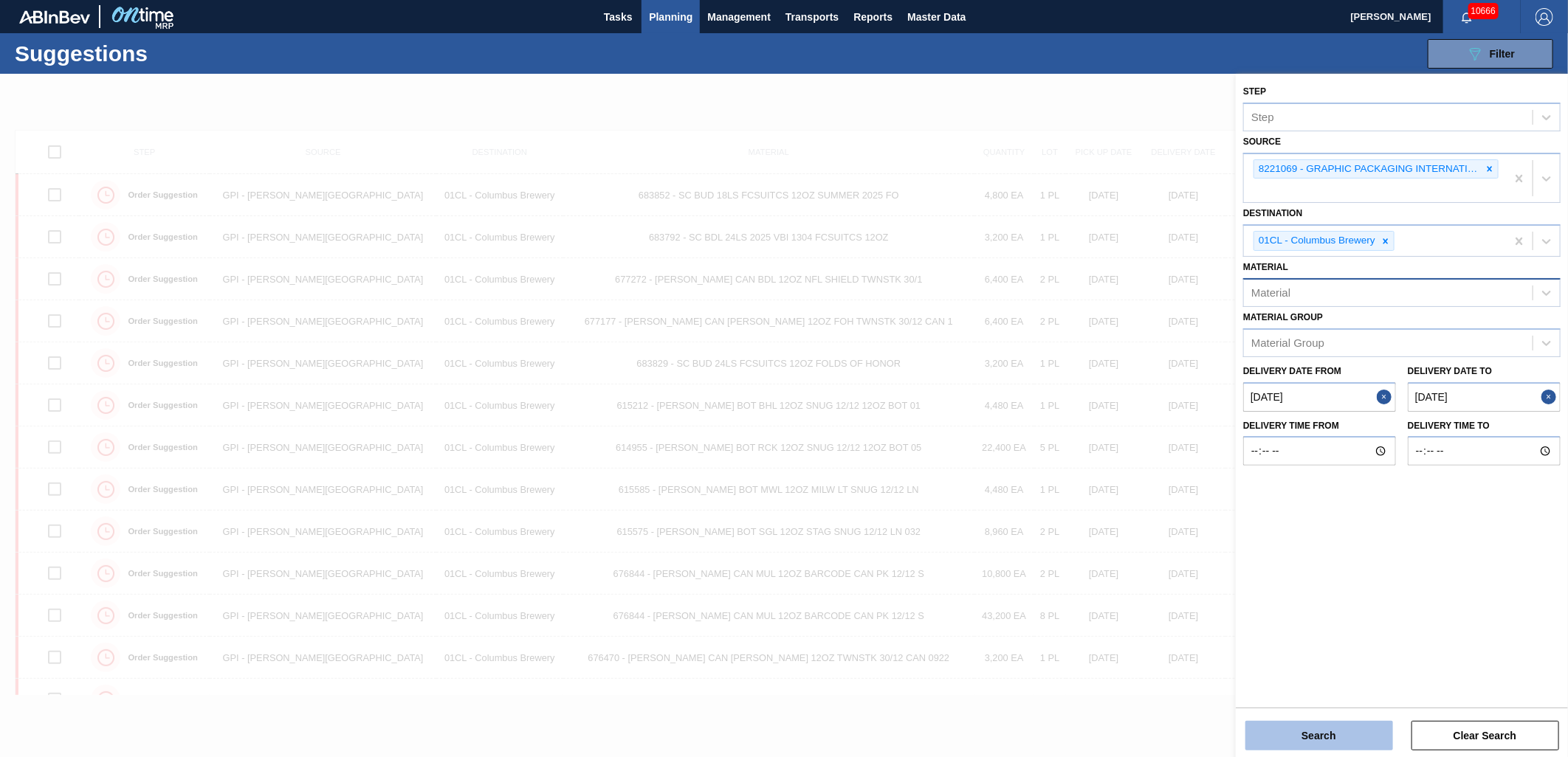
click at [1304, 736] on button "Search" at bounding box center [1319, 736] width 147 height 30
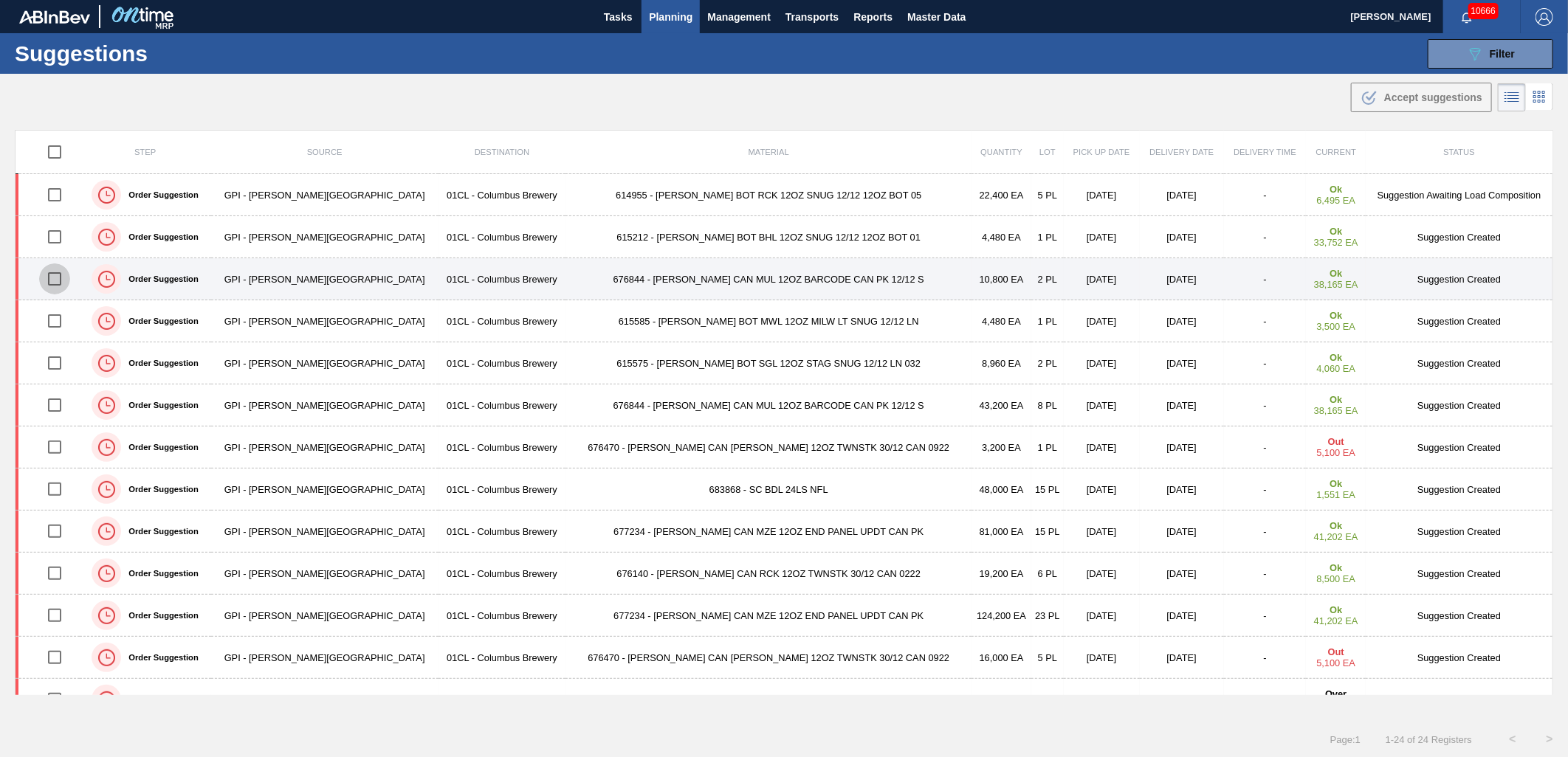
click at [64, 283] on input "checkbox" at bounding box center [55, 279] width 31 height 31
checkbox input "true"
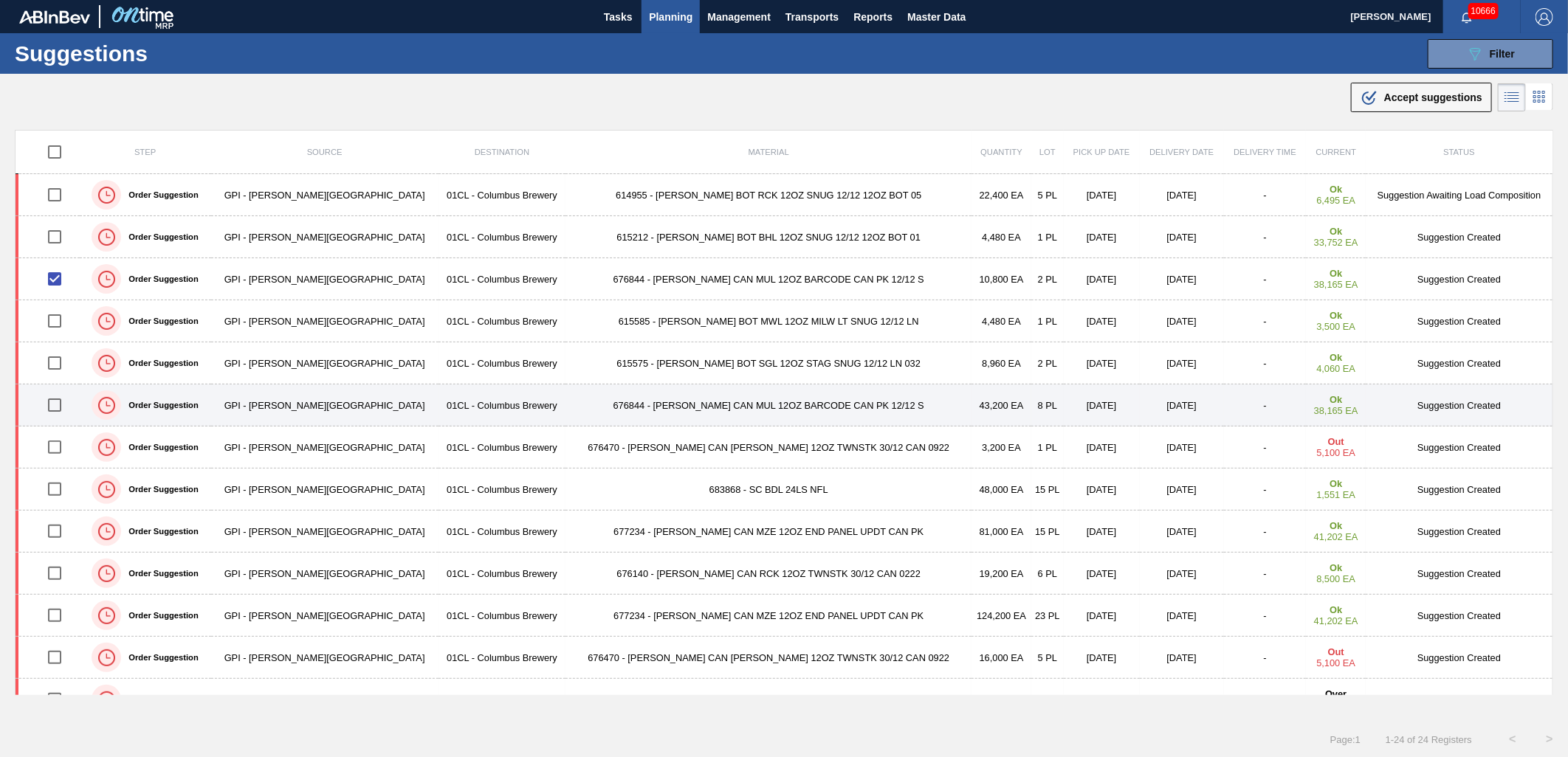
click at [65, 408] on input "checkbox" at bounding box center [55, 405] width 31 height 31
checkbox input "true"
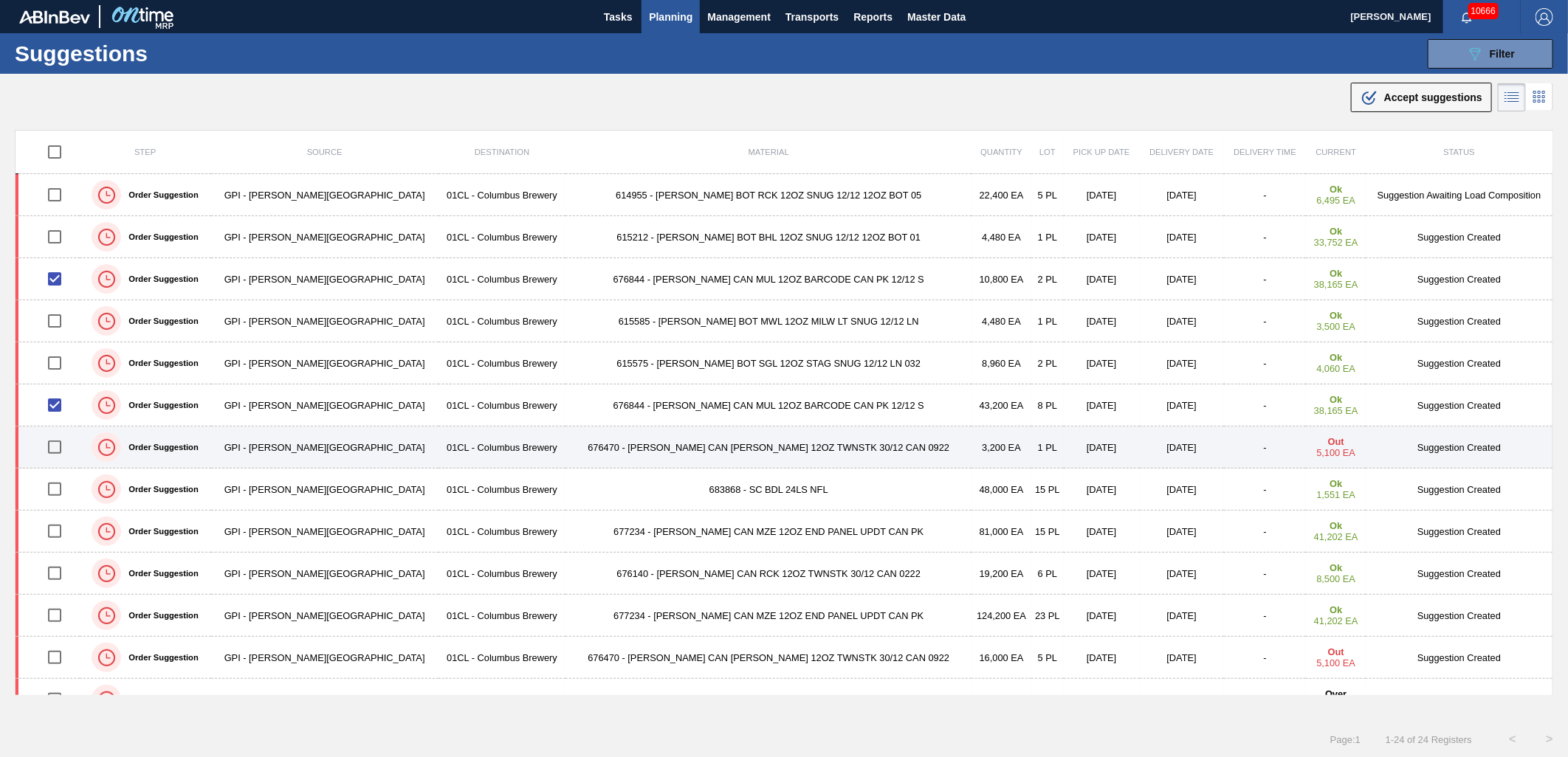
click at [52, 453] on input "checkbox" at bounding box center [55, 447] width 31 height 31
checkbox input "true"
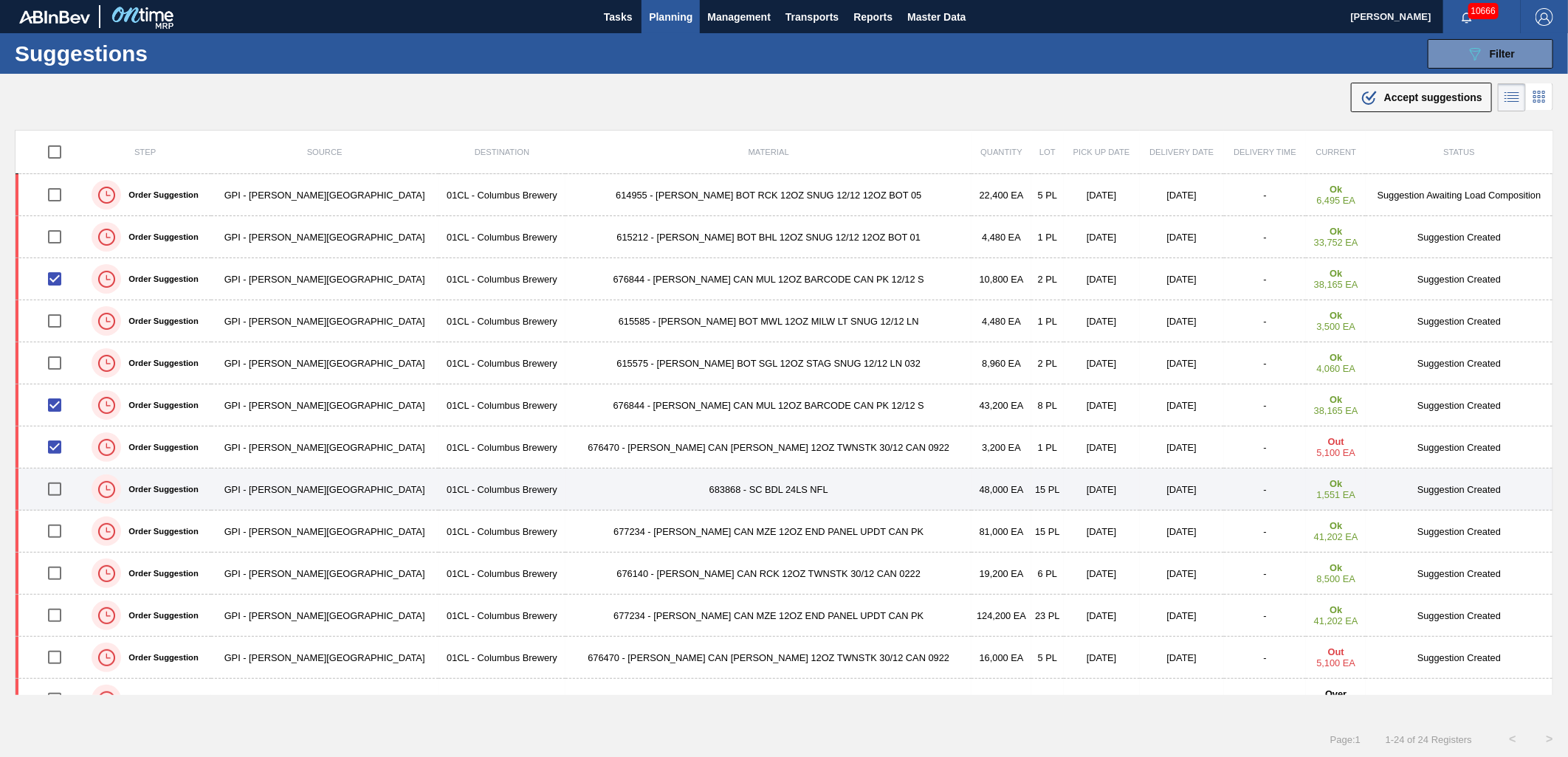
click at [60, 490] on input "checkbox" at bounding box center [55, 489] width 31 height 31
checkbox input "true"
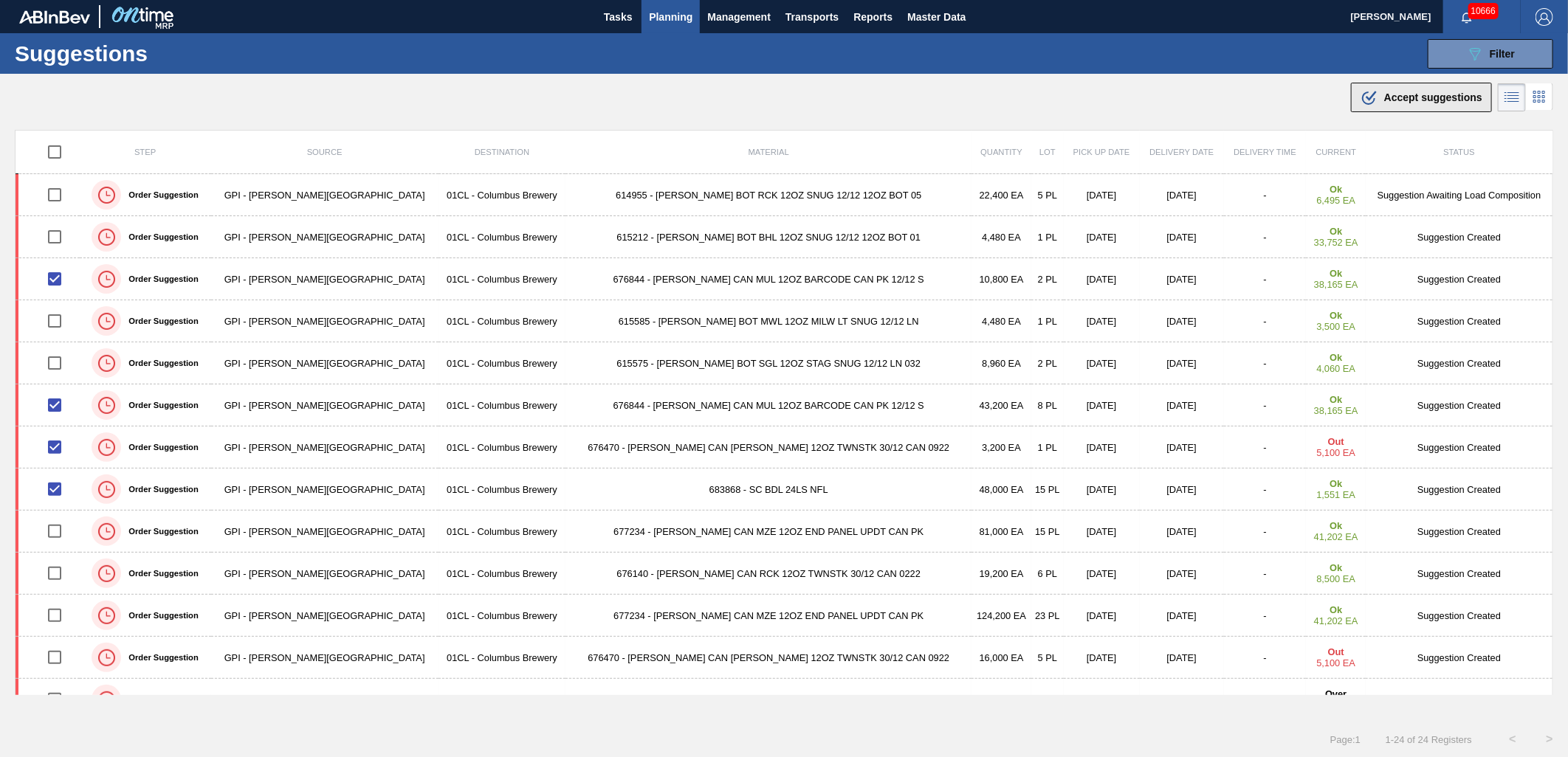
click at [1390, 111] on button ".b{fill:var(--color-action-default)} Accept suggestions" at bounding box center [1421, 98] width 141 height 30
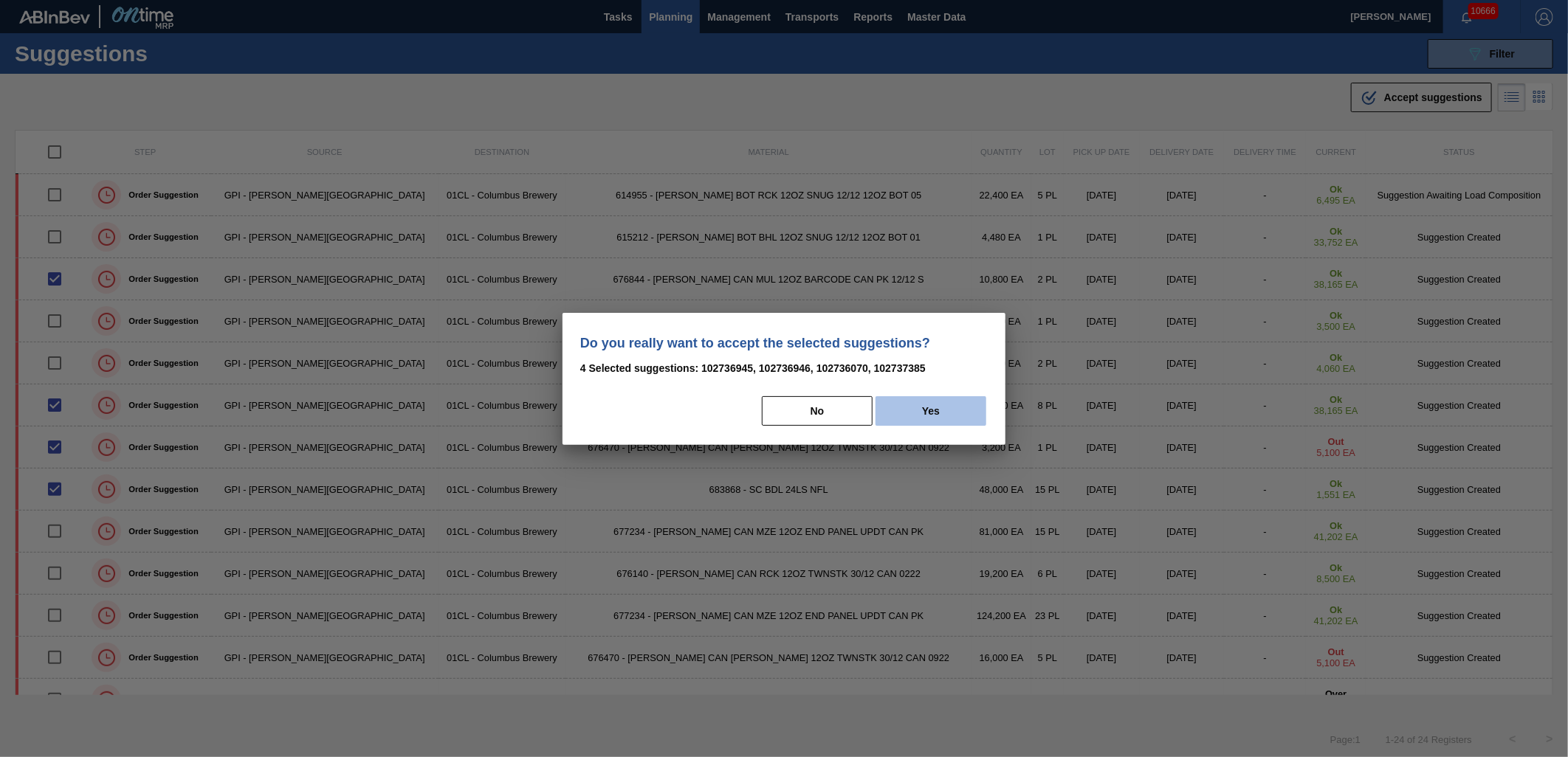
click at [913, 402] on button "Yes" at bounding box center [931, 411] width 111 height 30
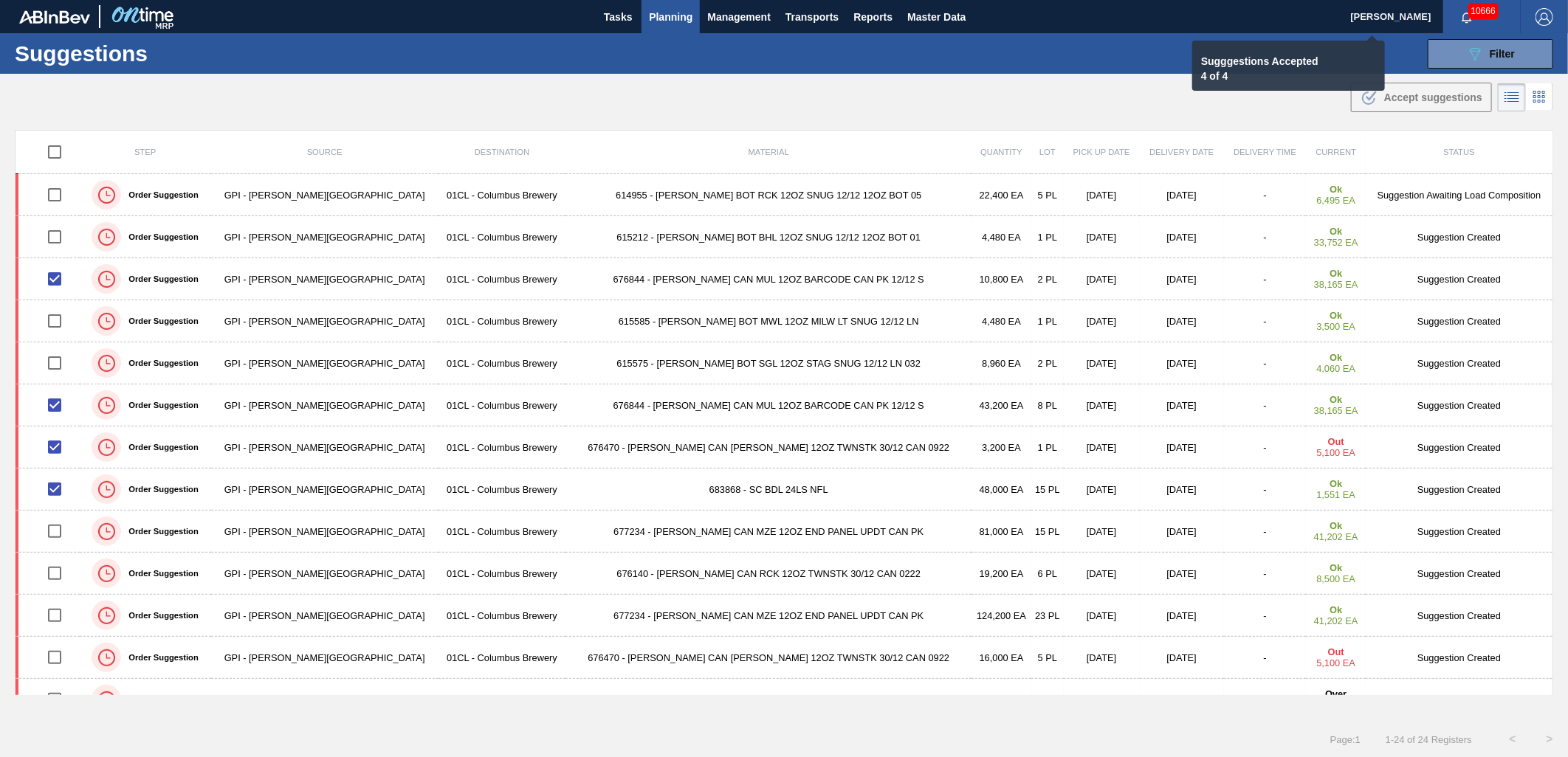
checkbox input "false"
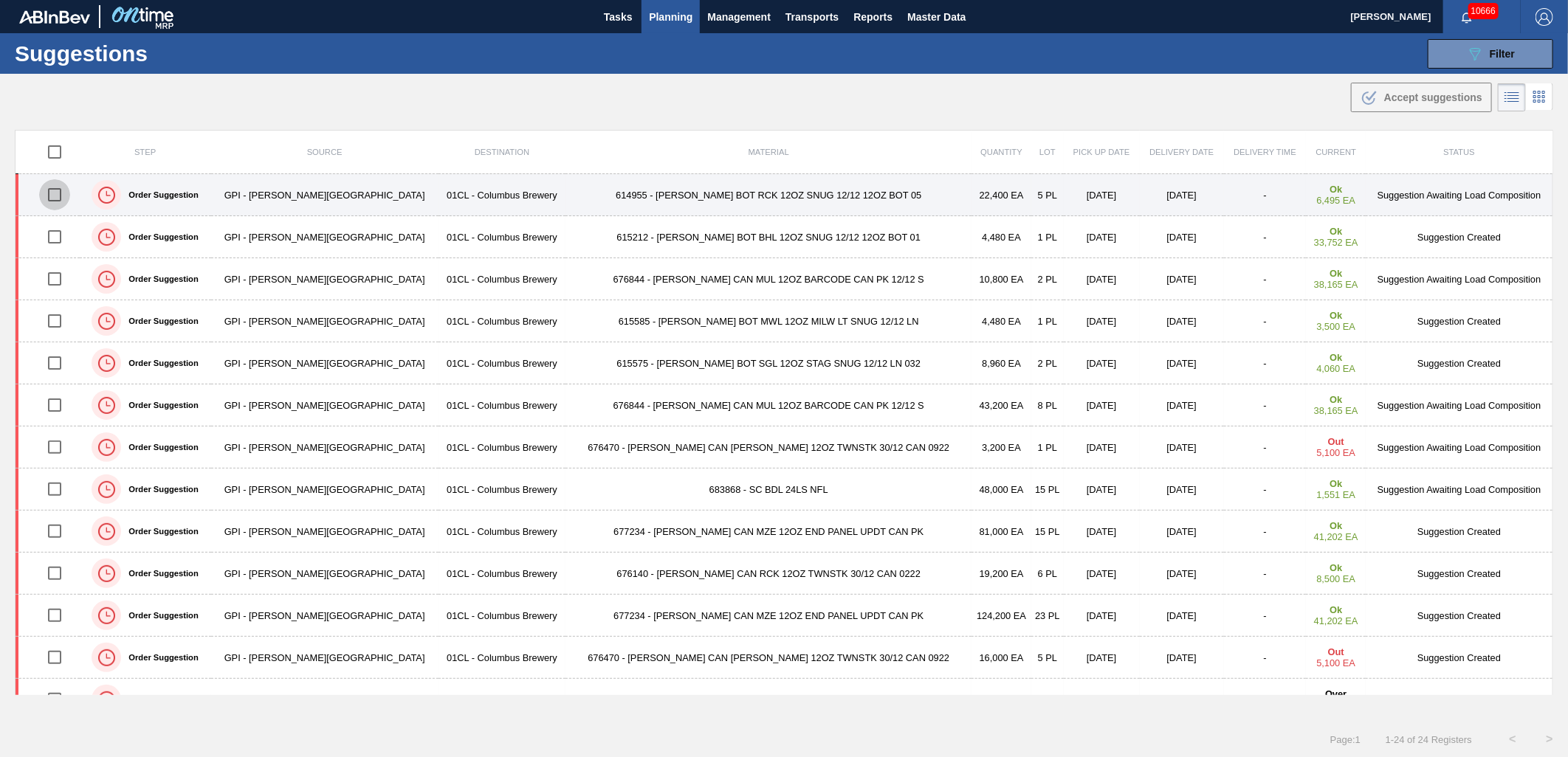
click at [55, 202] on input "checkbox" at bounding box center [55, 195] width 31 height 31
checkbox input "true"
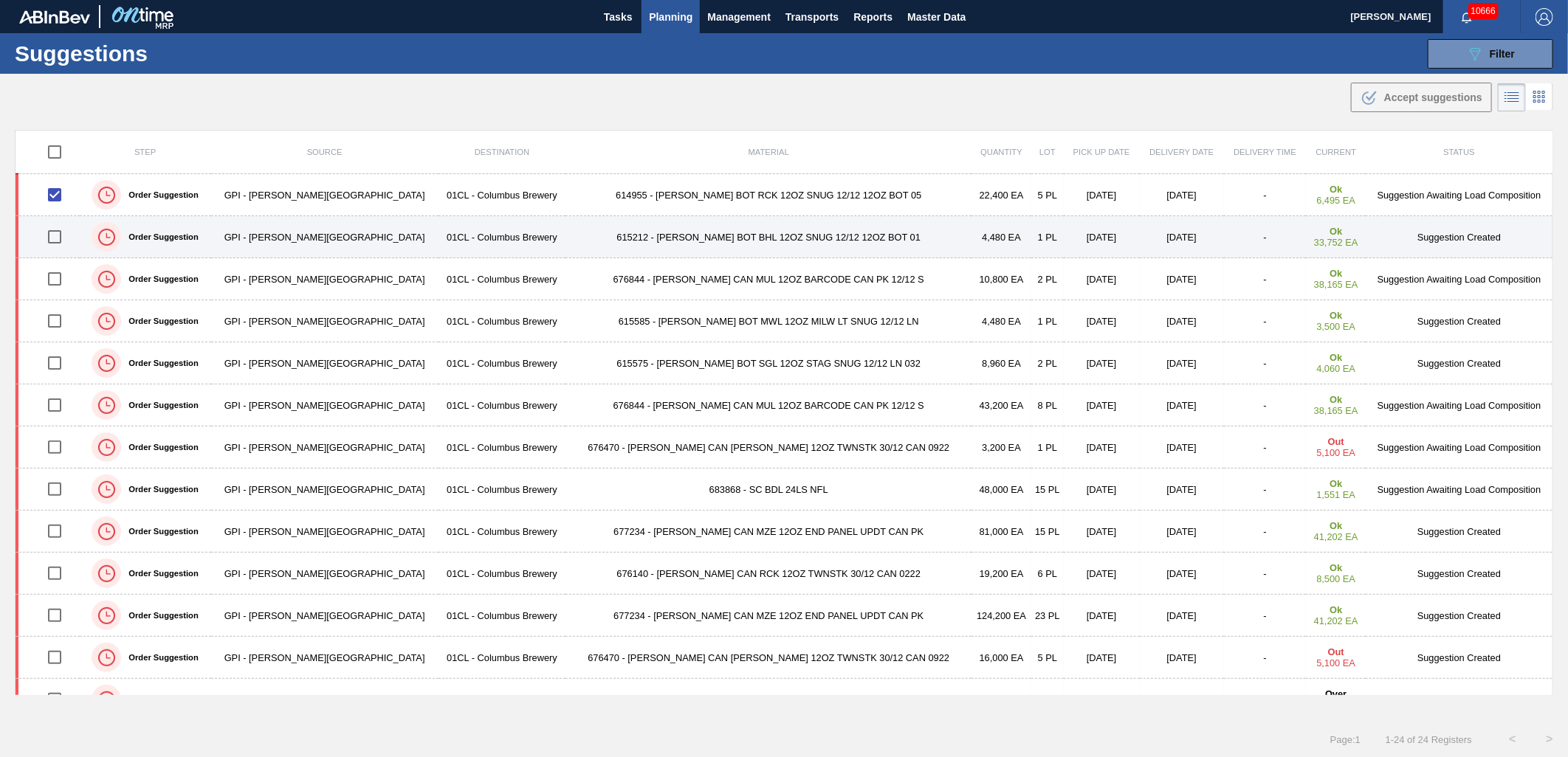
click at [61, 232] on input "checkbox" at bounding box center [55, 237] width 31 height 31
checkbox input "true"
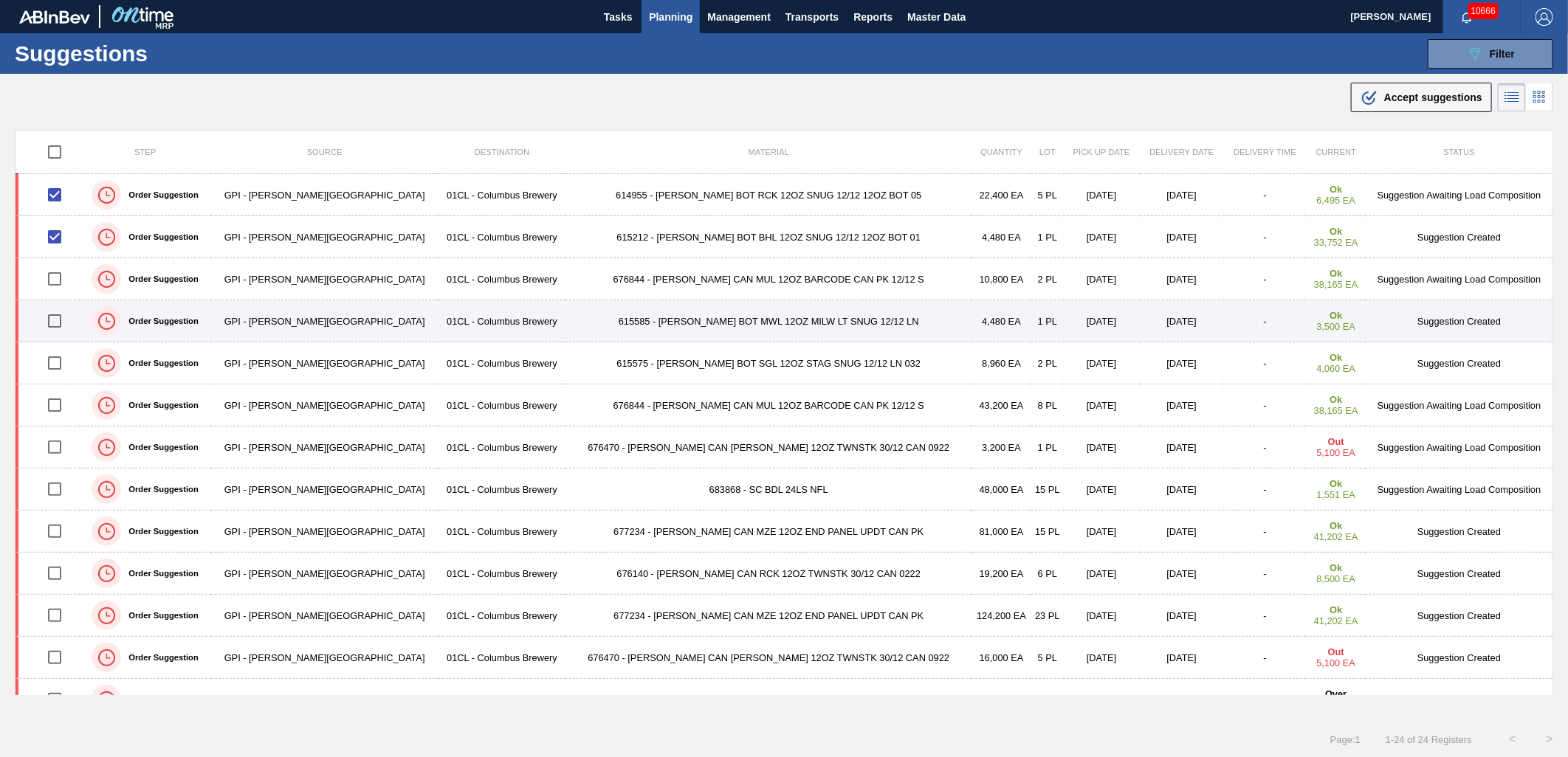
click at [61, 312] on input "checkbox" at bounding box center [55, 321] width 31 height 31
checkbox input "true"
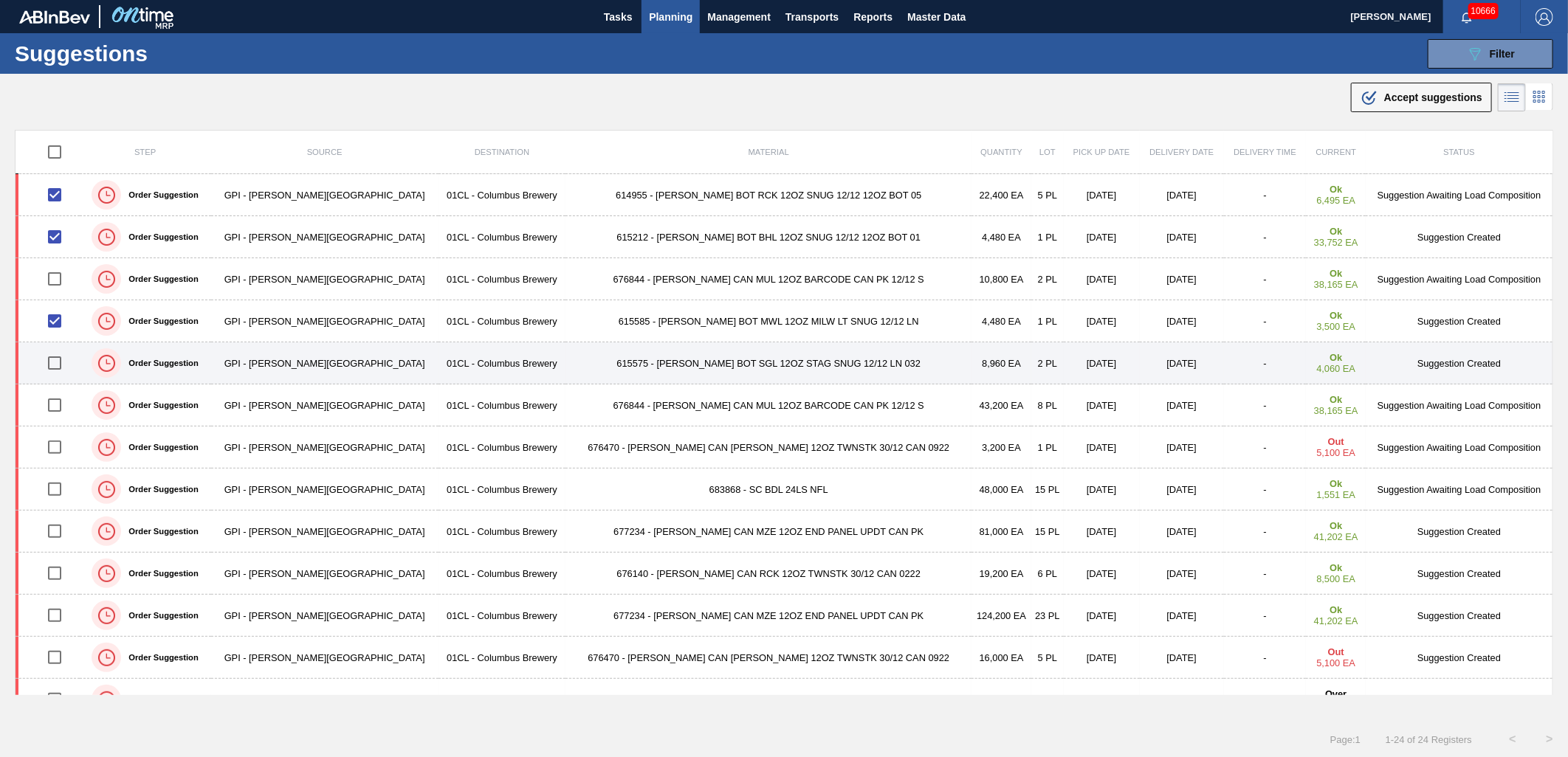
click at [62, 362] on input "checkbox" at bounding box center [55, 363] width 31 height 31
checkbox input "true"
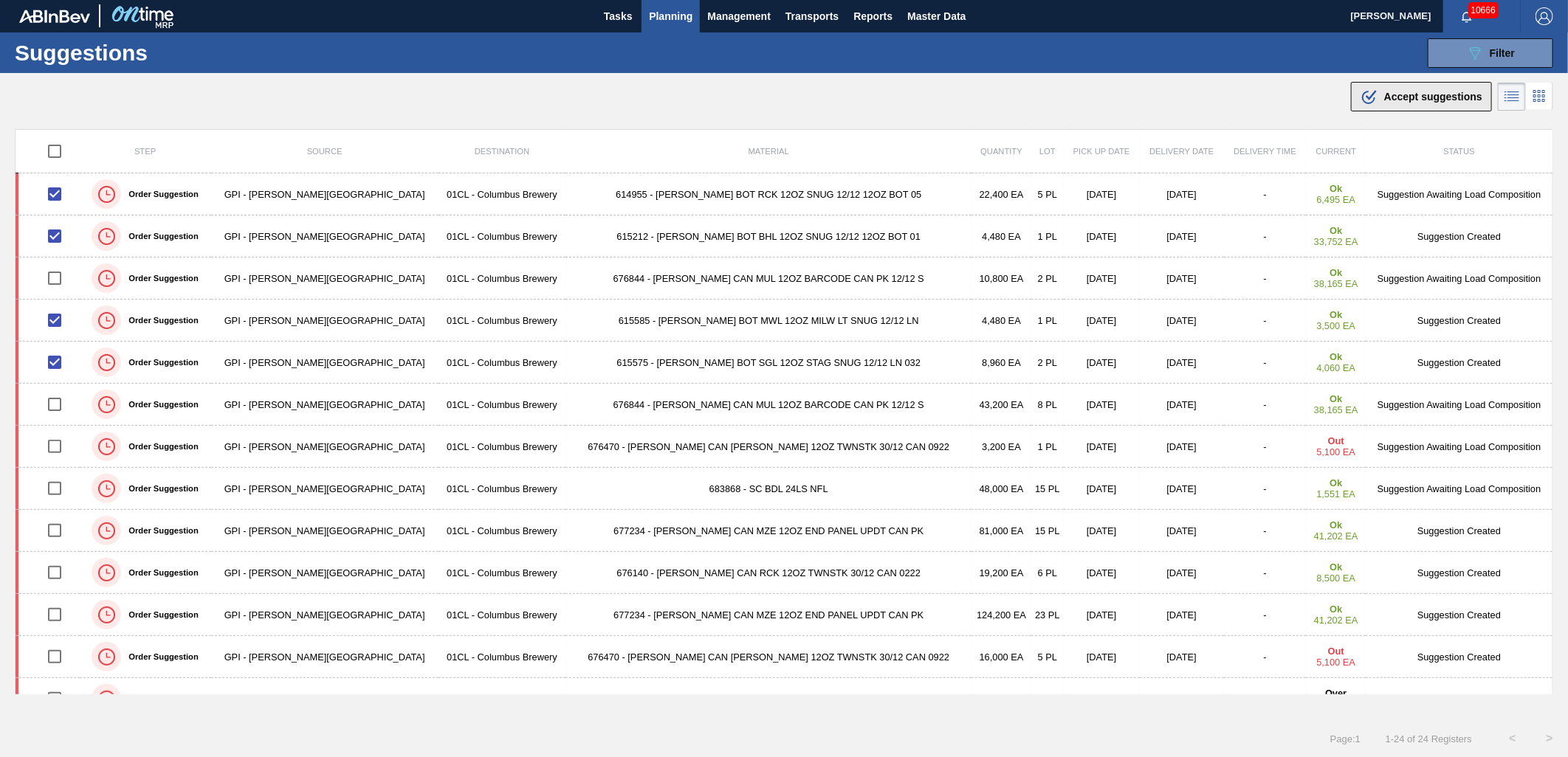
click at [1430, 100] on span "Accept suggestions" at bounding box center [1433, 97] width 98 height 12
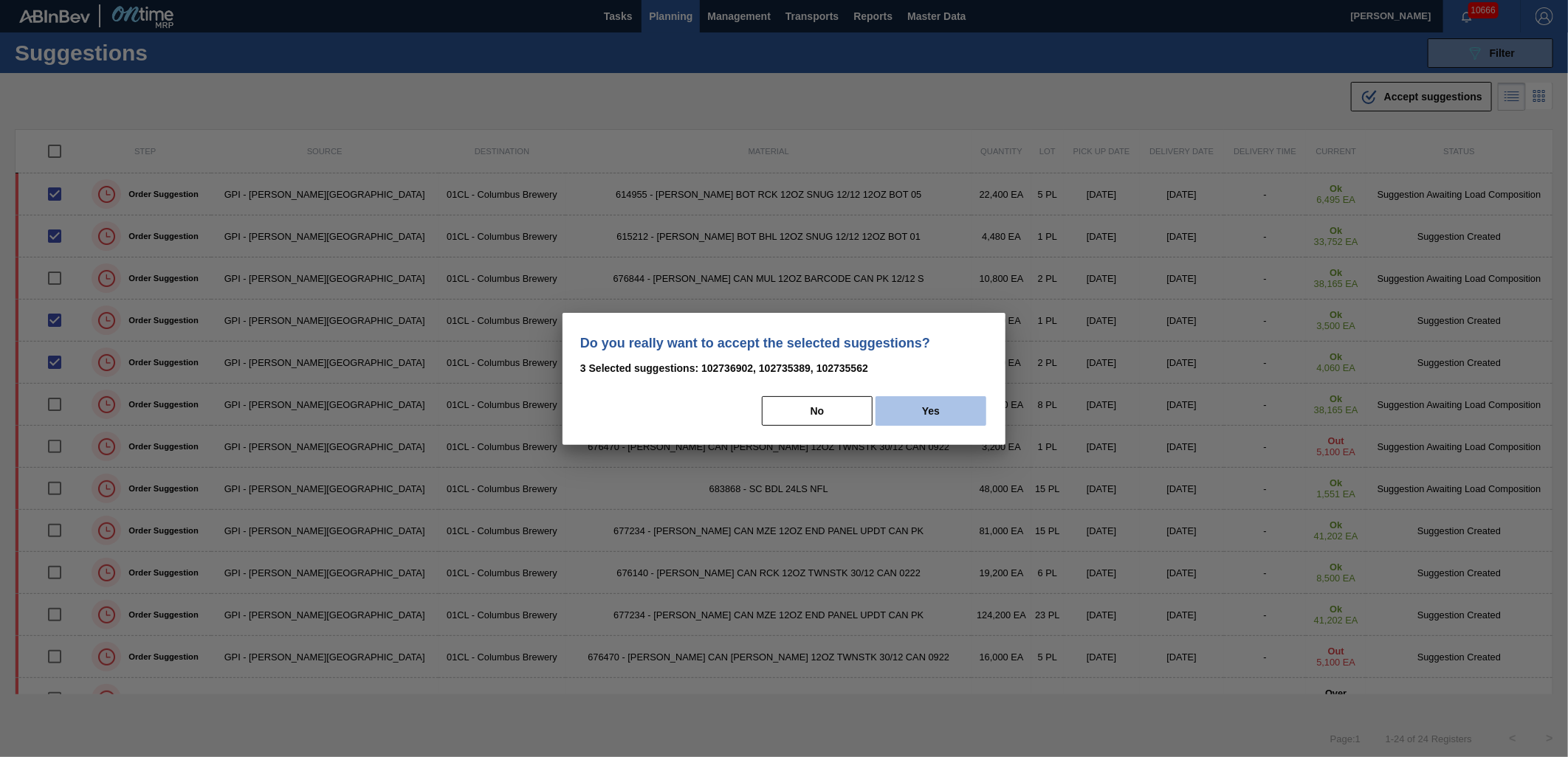
click at [933, 409] on button "Yes" at bounding box center [931, 411] width 111 height 30
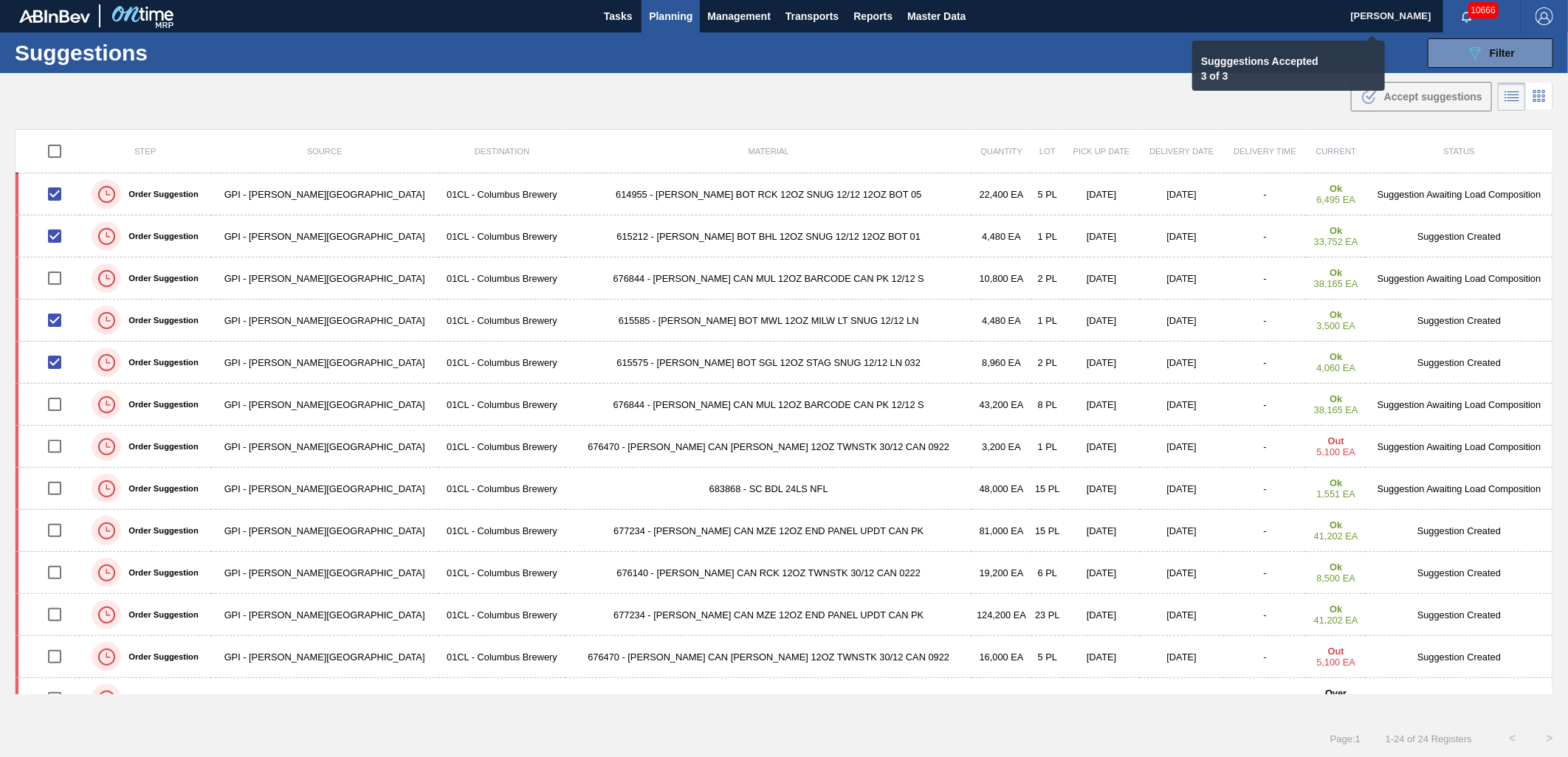
checkbox input "false"
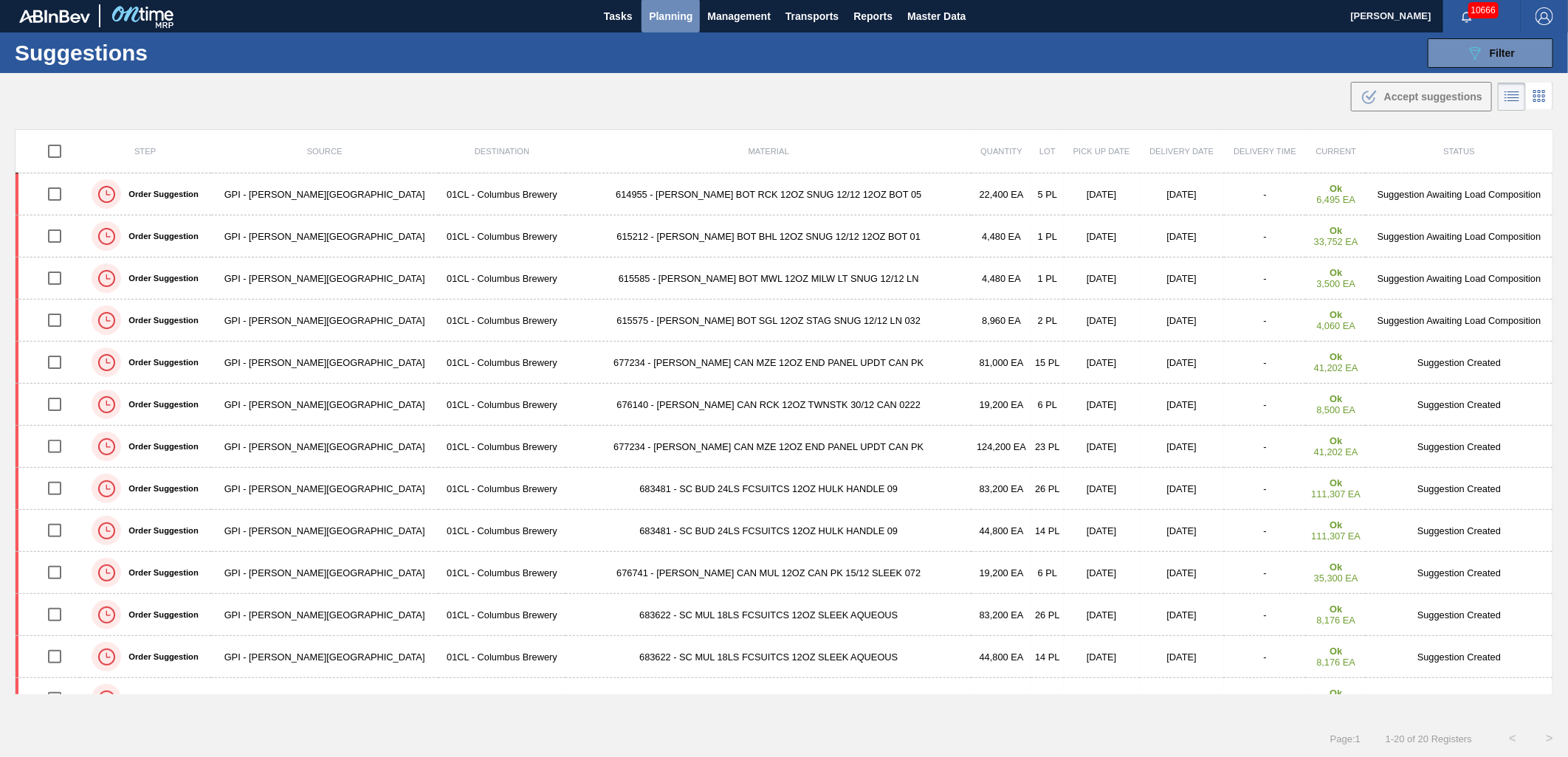
click at [681, 23] on span "Planning" at bounding box center [670, 16] width 44 height 18
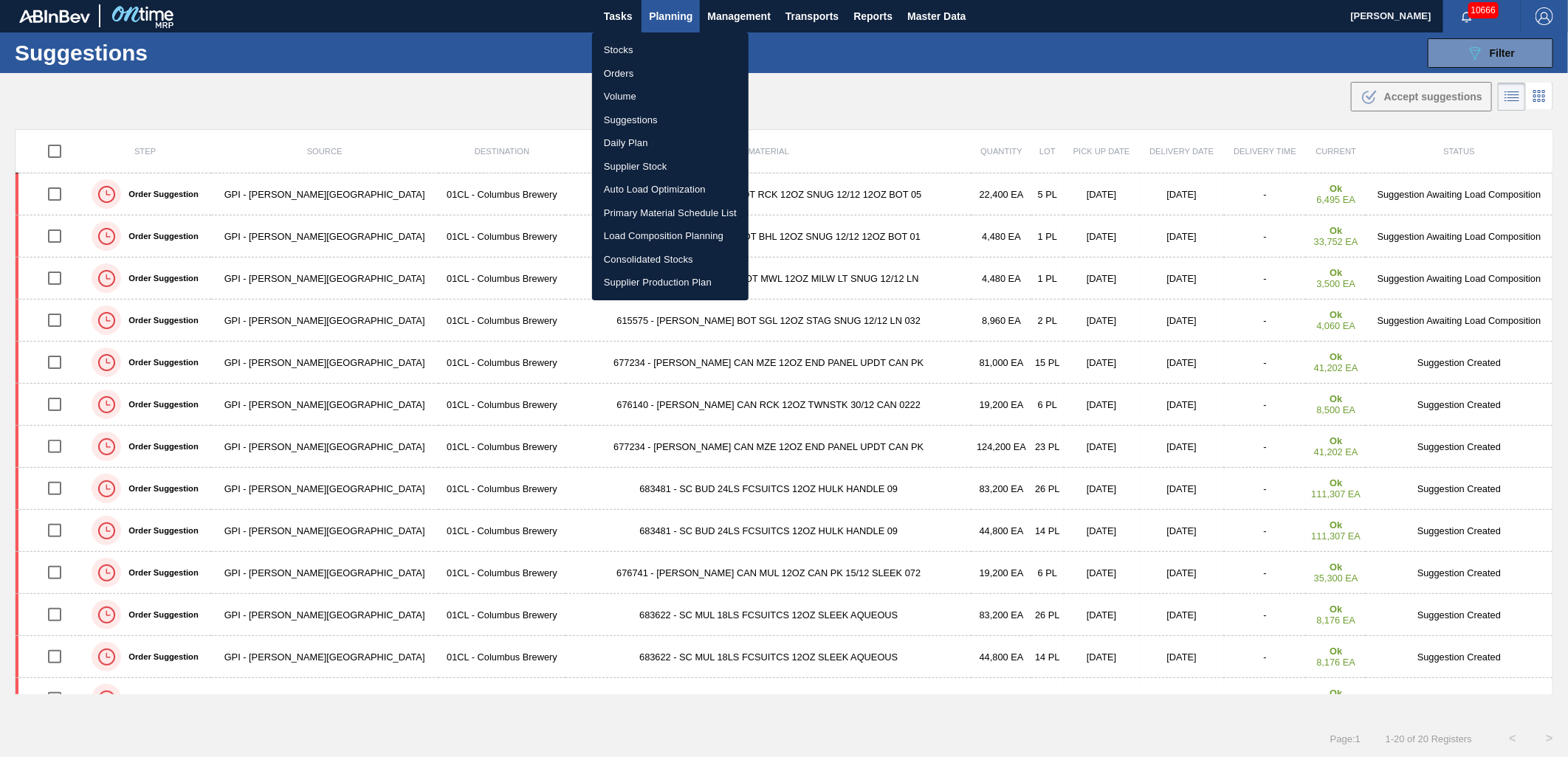
click at [939, 130] on div at bounding box center [784, 378] width 1568 height 757
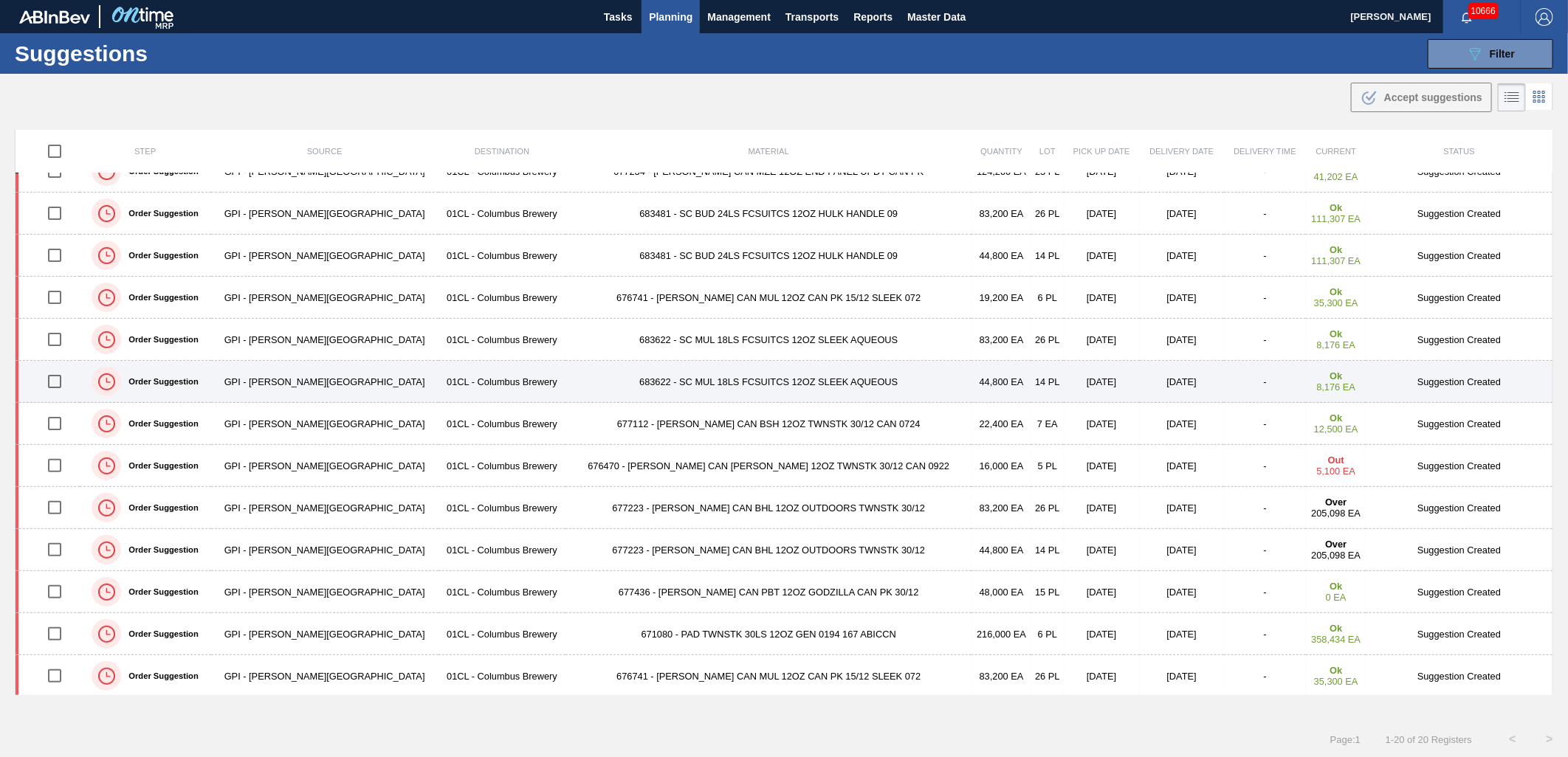
scroll to position [320, 0]
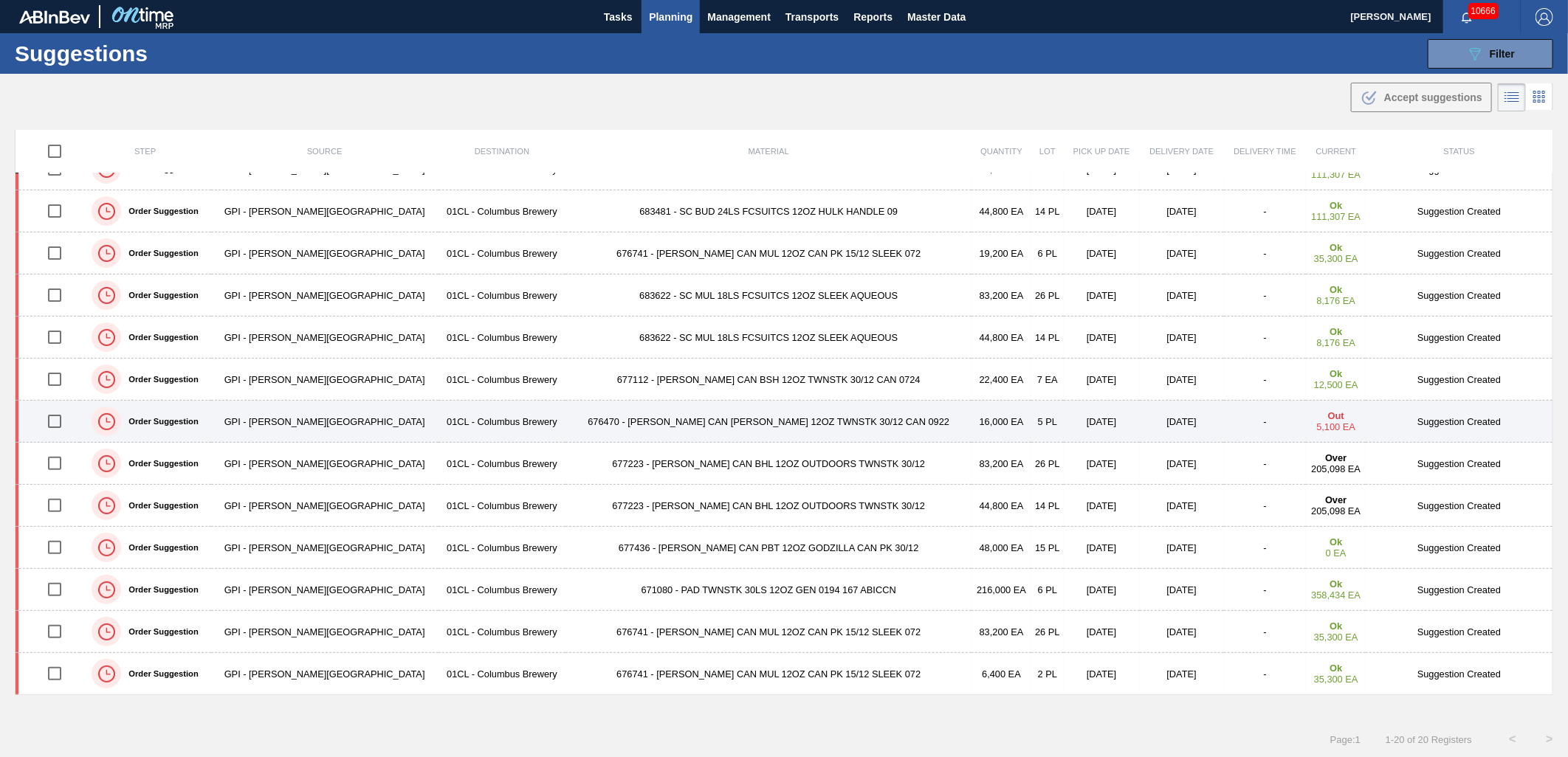
click at [674, 413] on td "676470 - CARR CAN BUD 12OZ TWNSTK 30/12 CAN 0922" at bounding box center [768, 421] width 406 height 42
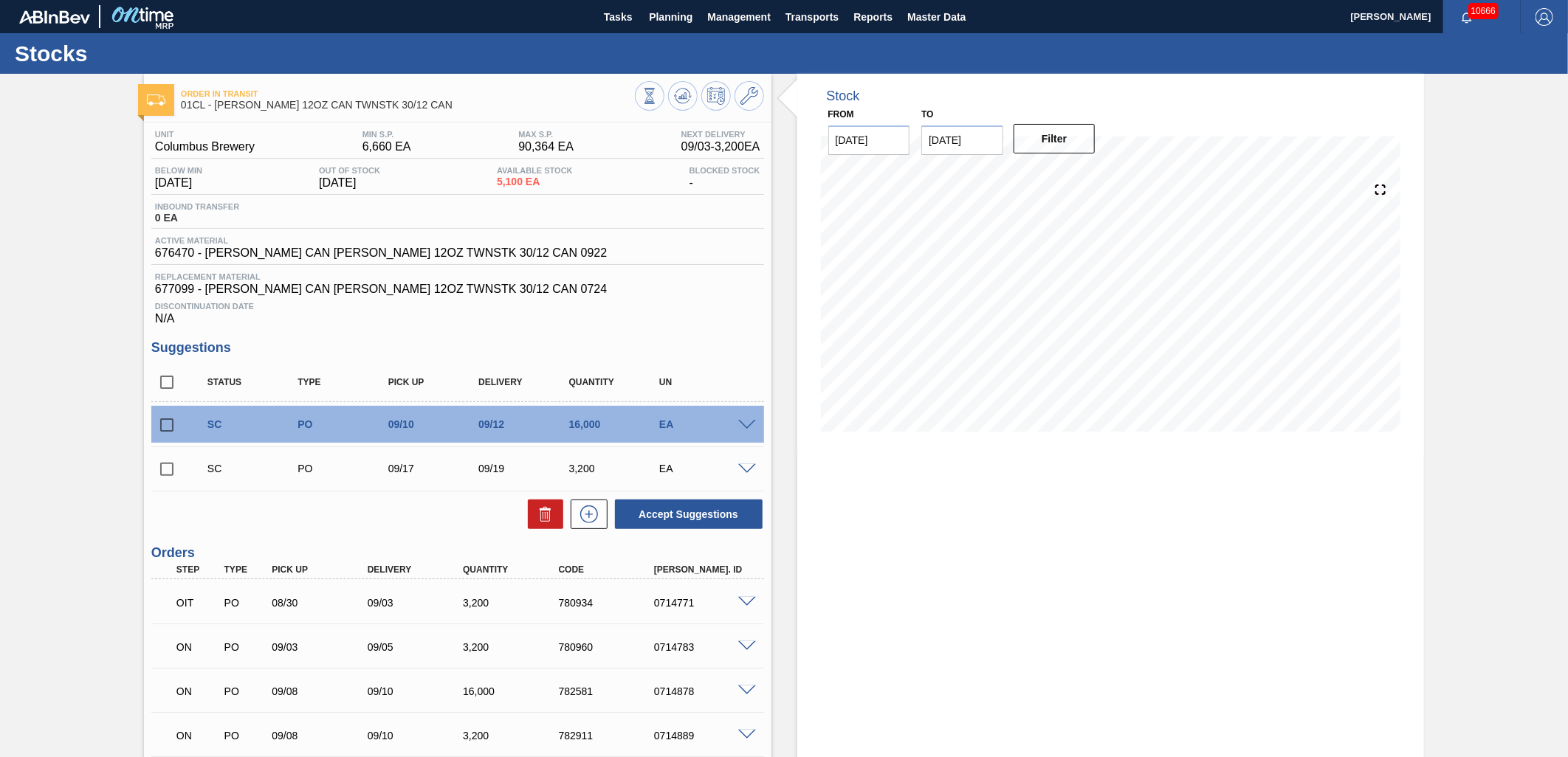
drag, startPoint x: 748, startPoint y: 463, endPoint x: 742, endPoint y: 468, distance: 7.8
click at [746, 466] on div at bounding box center [749, 468] width 30 height 11
click at [740, 469] on span at bounding box center [747, 469] width 18 height 11
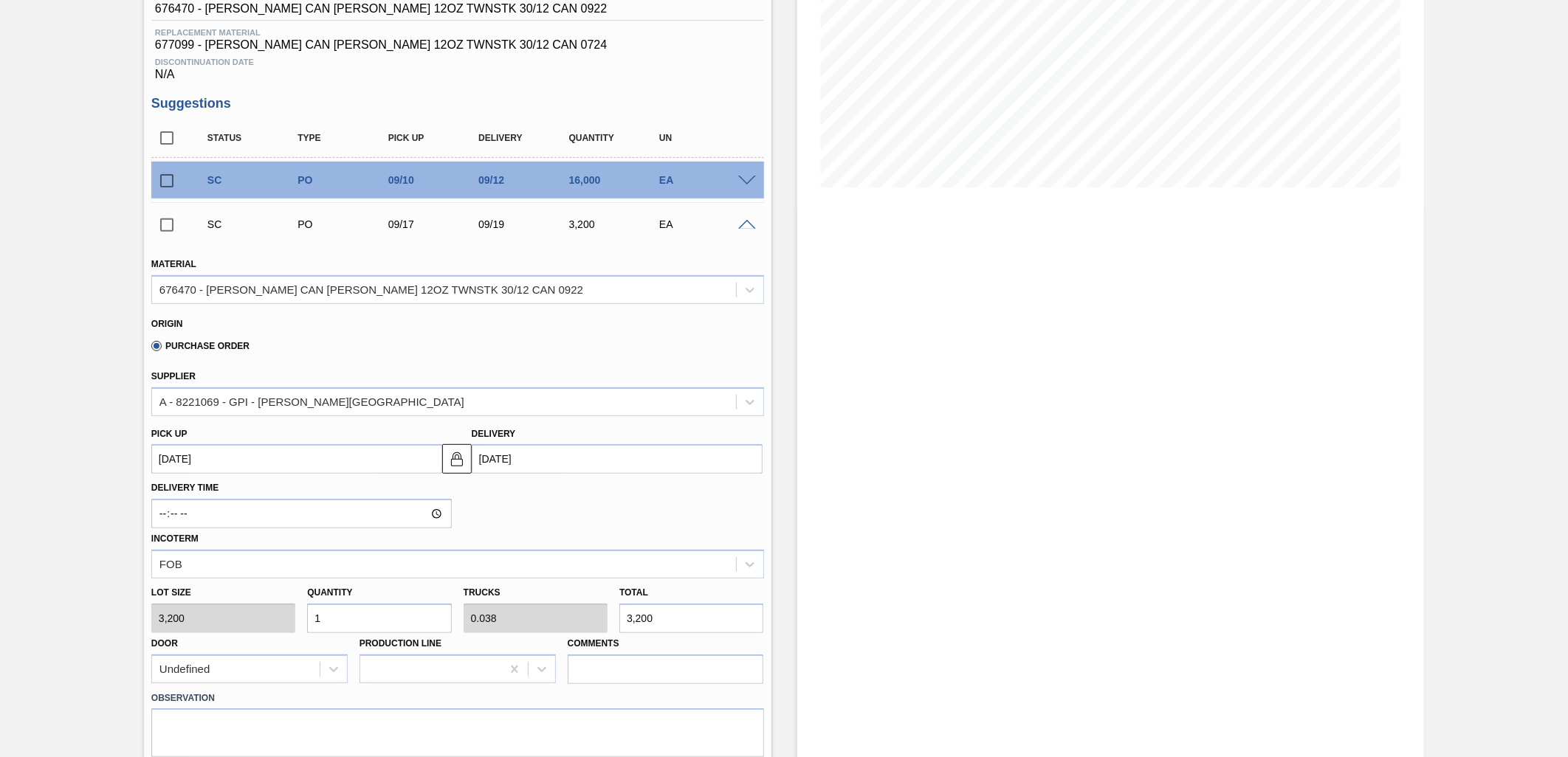
scroll to position [246, 0]
click at [376, 617] on input "1" at bounding box center [379, 617] width 144 height 30
type input "0"
type input "2"
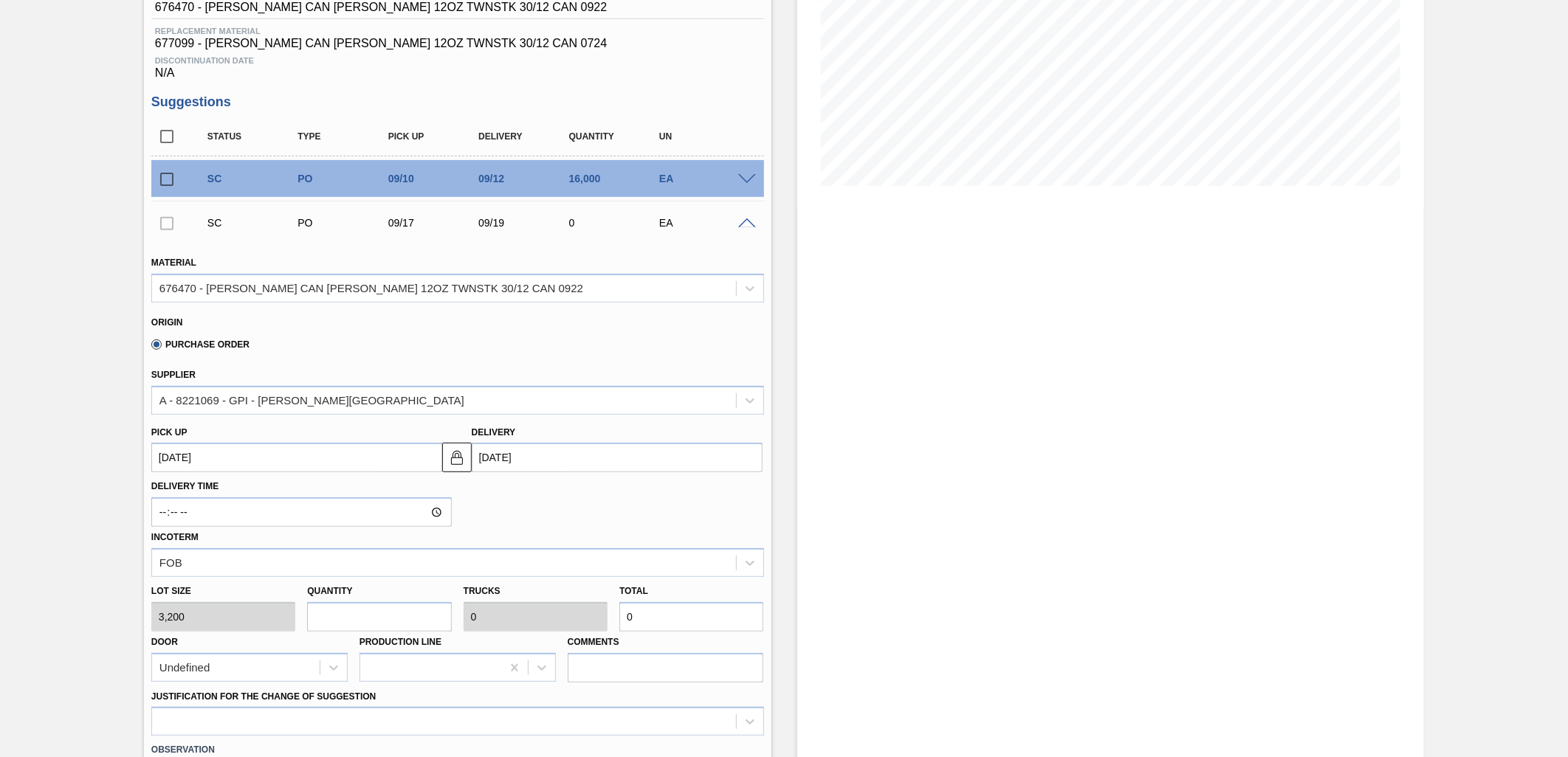
type input "0.077"
type input "6,400"
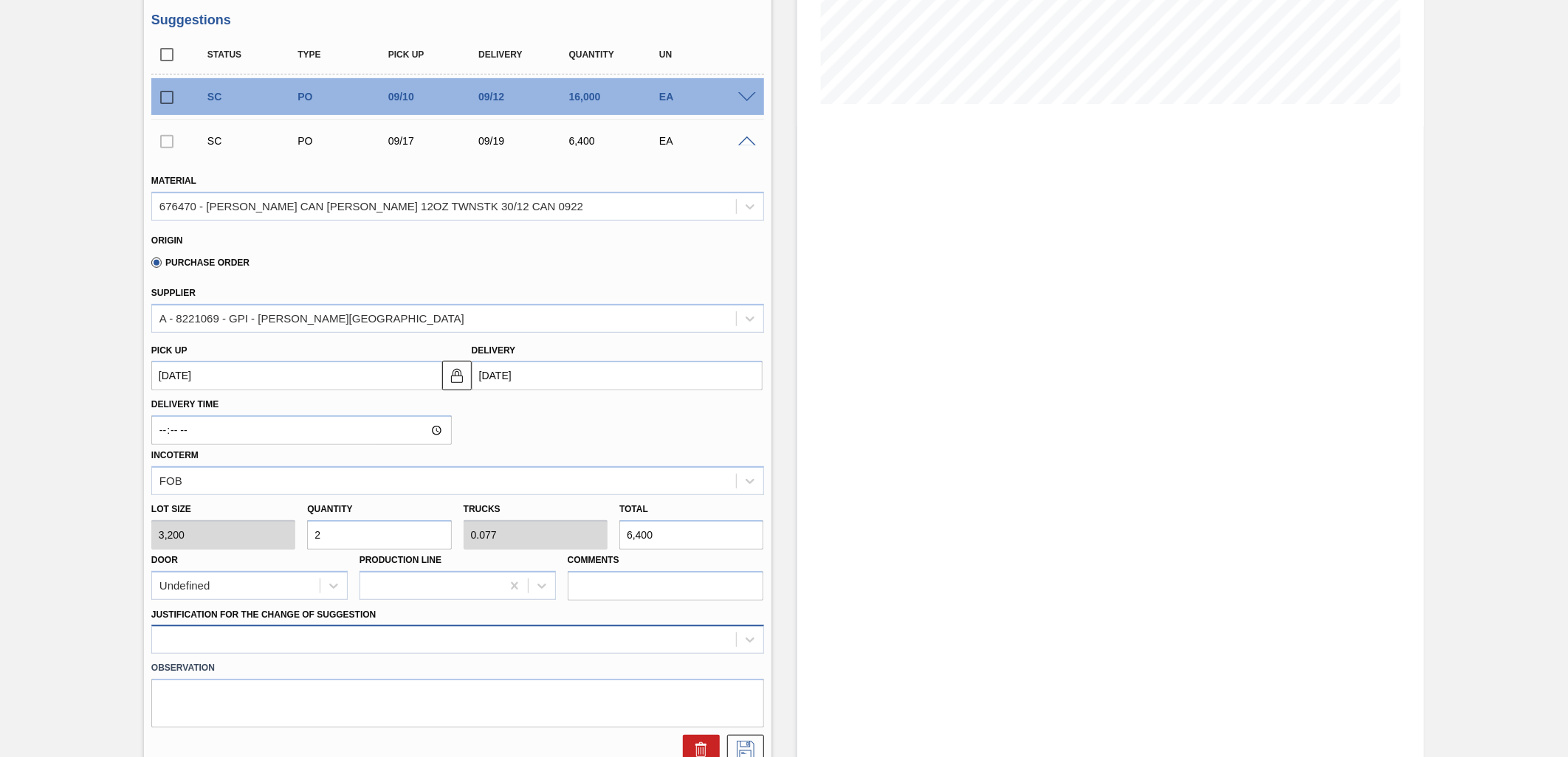
type input "2"
click at [592, 638] on div at bounding box center [457, 639] width 612 height 29
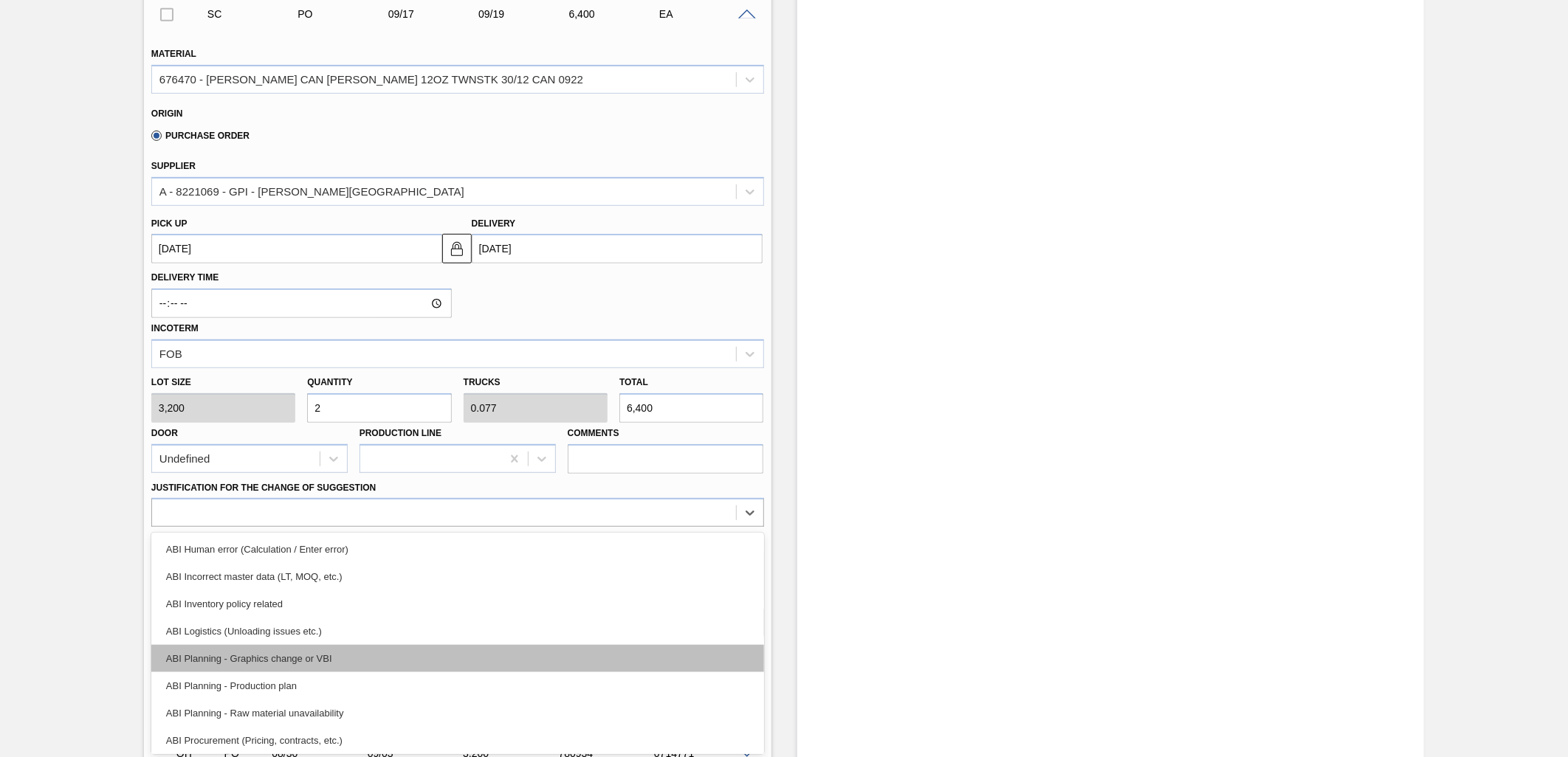
click at [415, 647] on div "ABI Planning - Graphics change or VBI" at bounding box center [457, 658] width 612 height 27
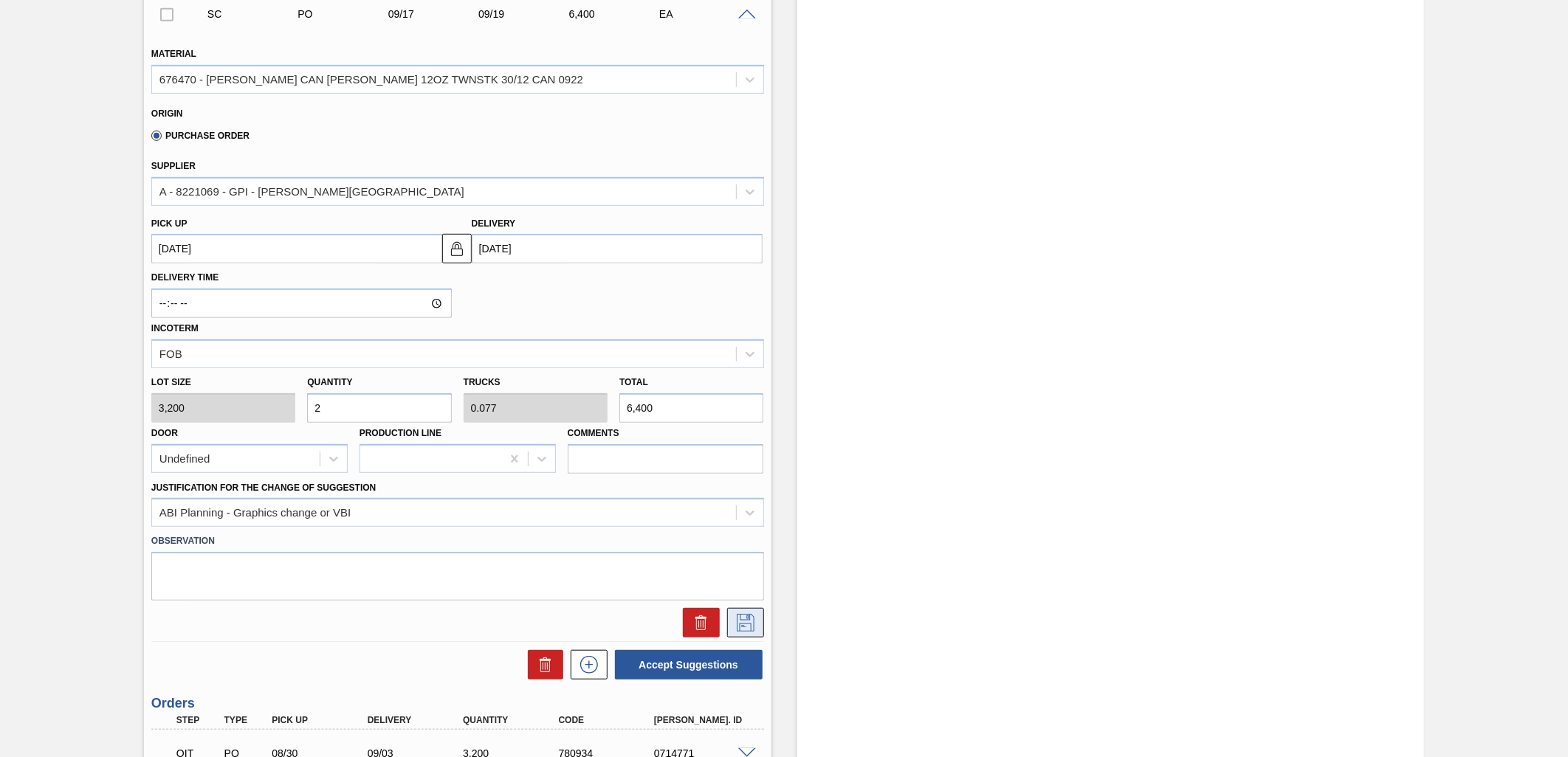
click at [746, 621] on icon at bounding box center [746, 622] width 24 height 18
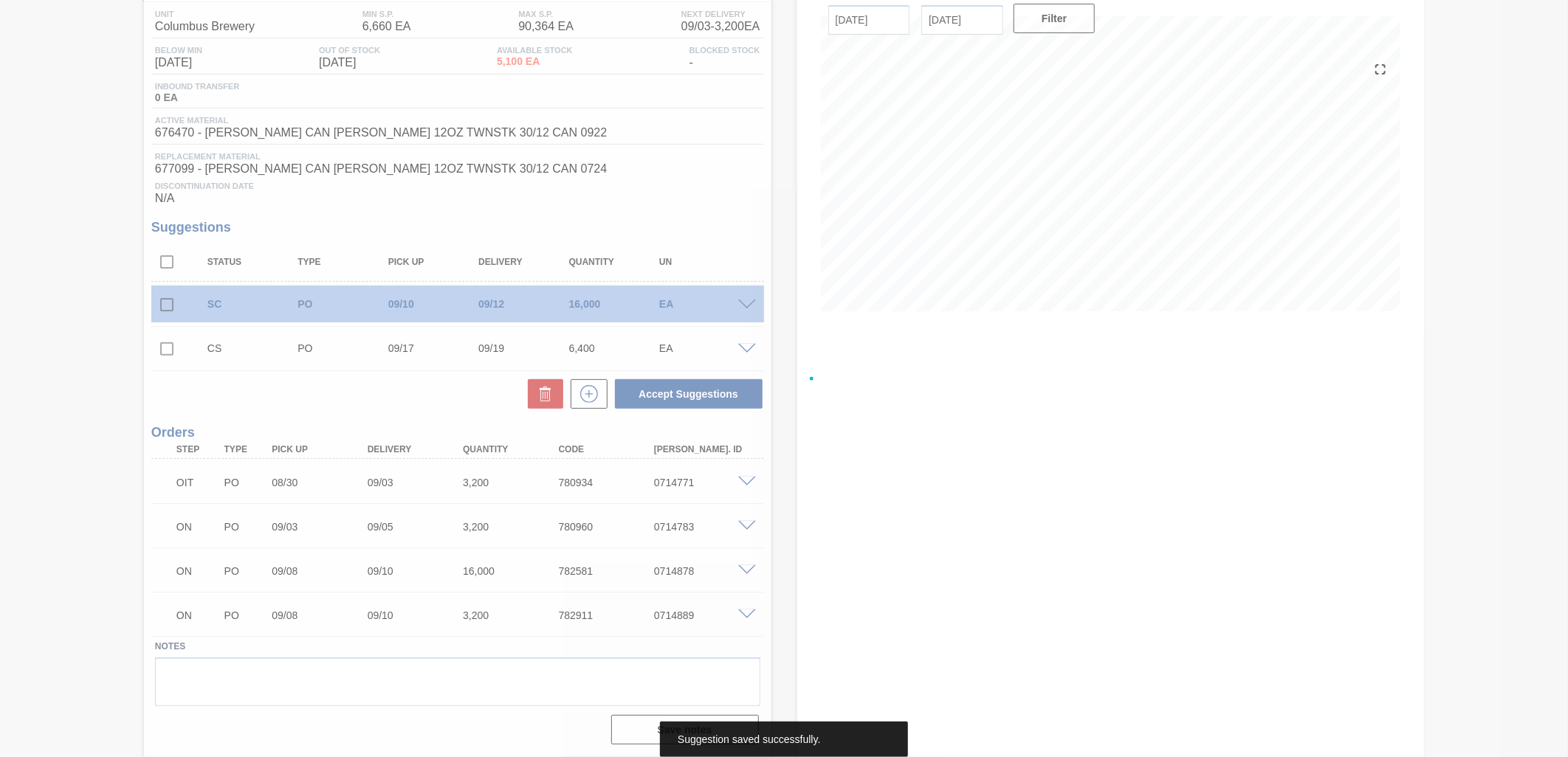
scroll to position [120, 0]
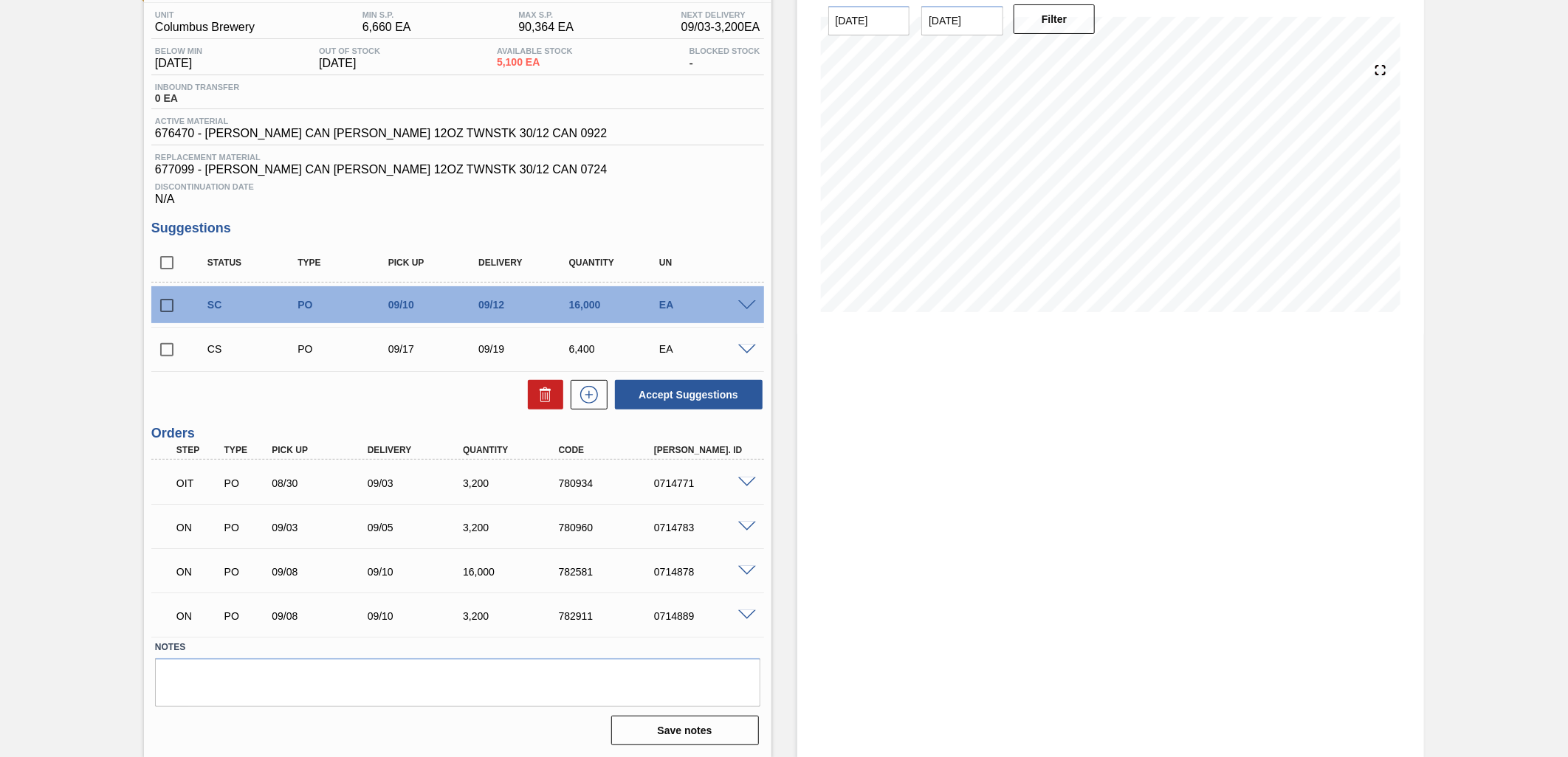
click at [171, 351] on input "checkbox" at bounding box center [167, 350] width 31 height 31
click at [658, 398] on button "Accept Suggestions" at bounding box center [688, 394] width 147 height 30
checkbox input "false"
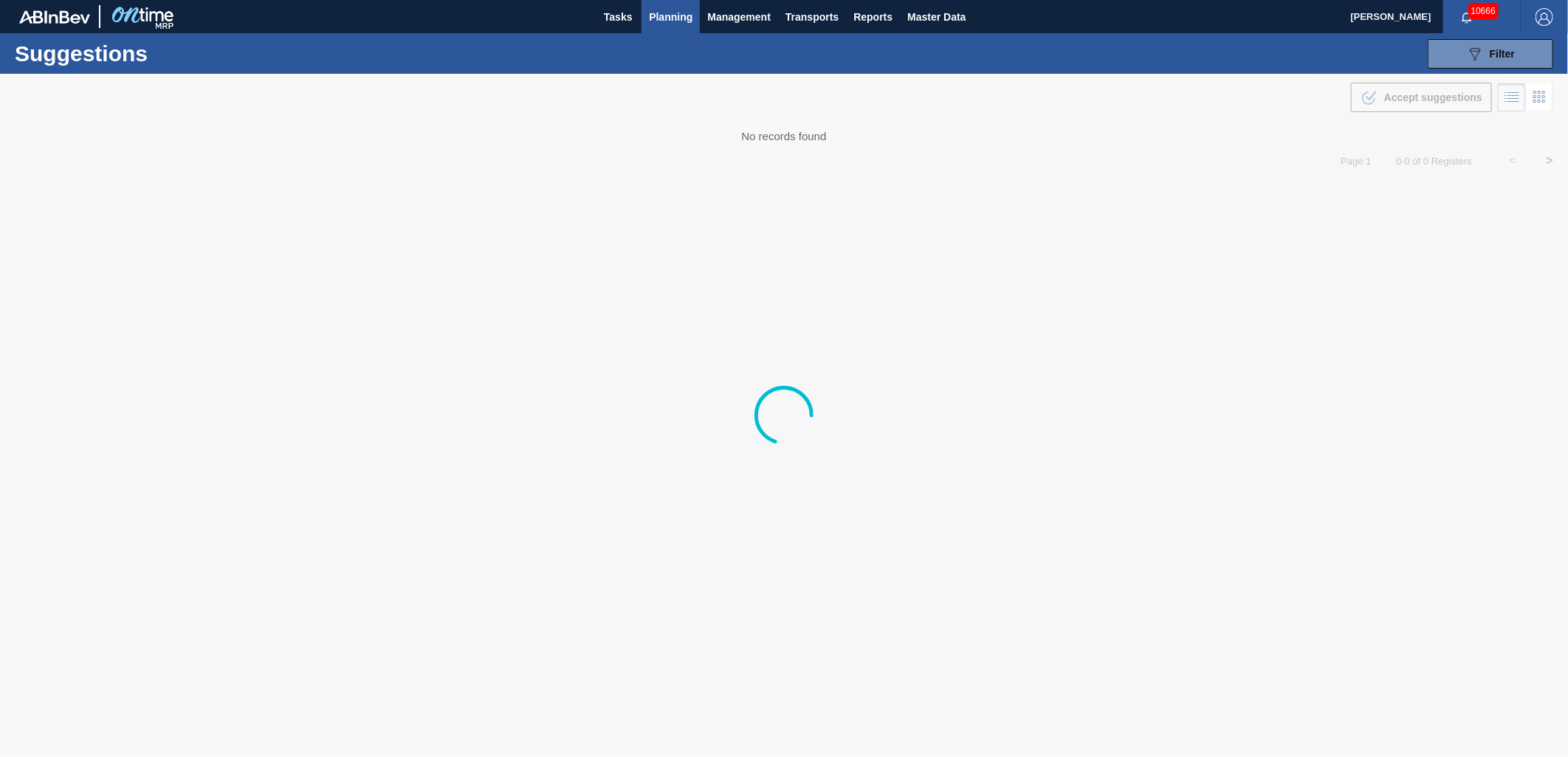
type from "[DATE]"
type to "[DATE]"
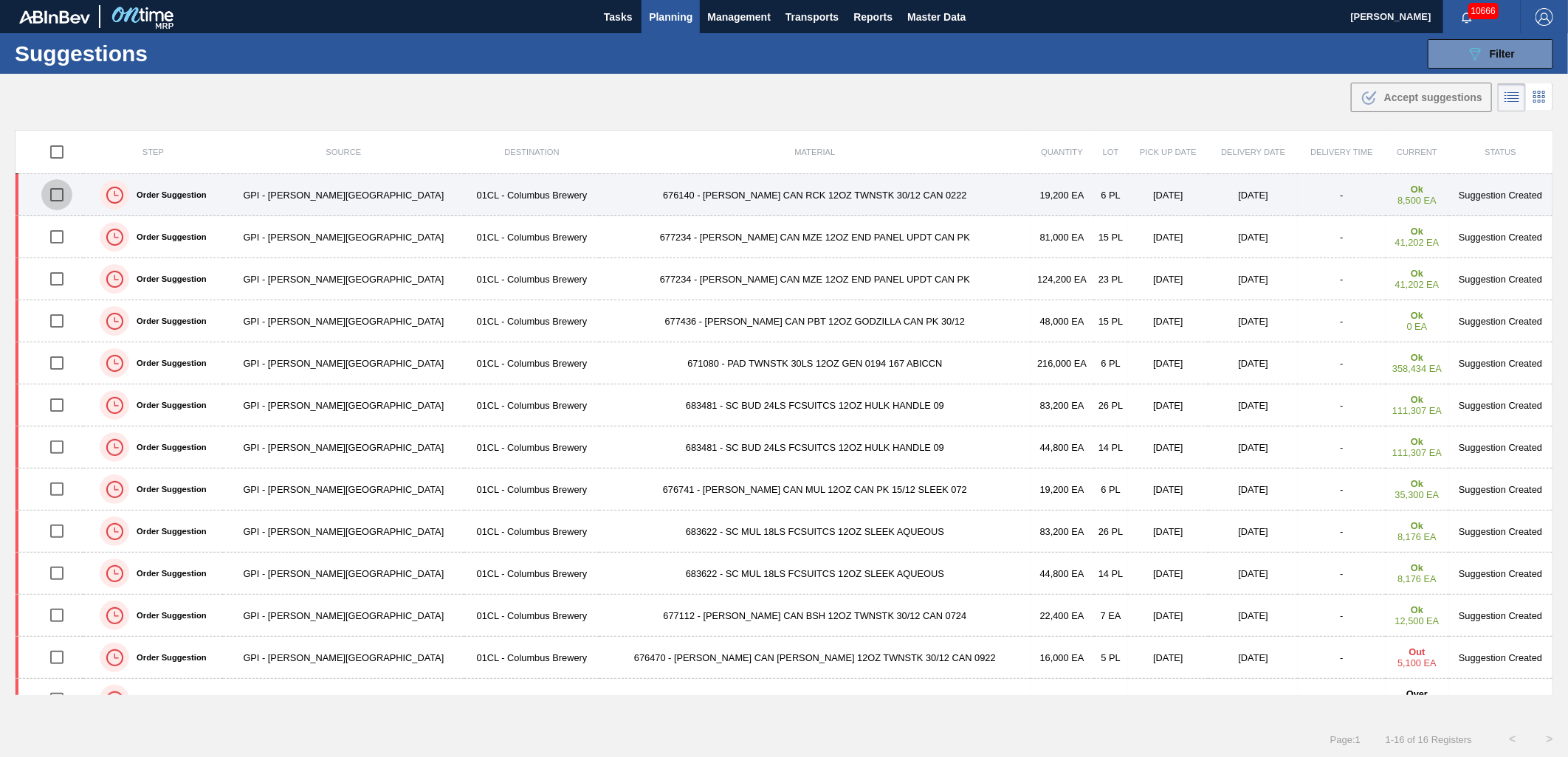
click at [61, 198] on input "checkbox" at bounding box center [57, 195] width 31 height 31
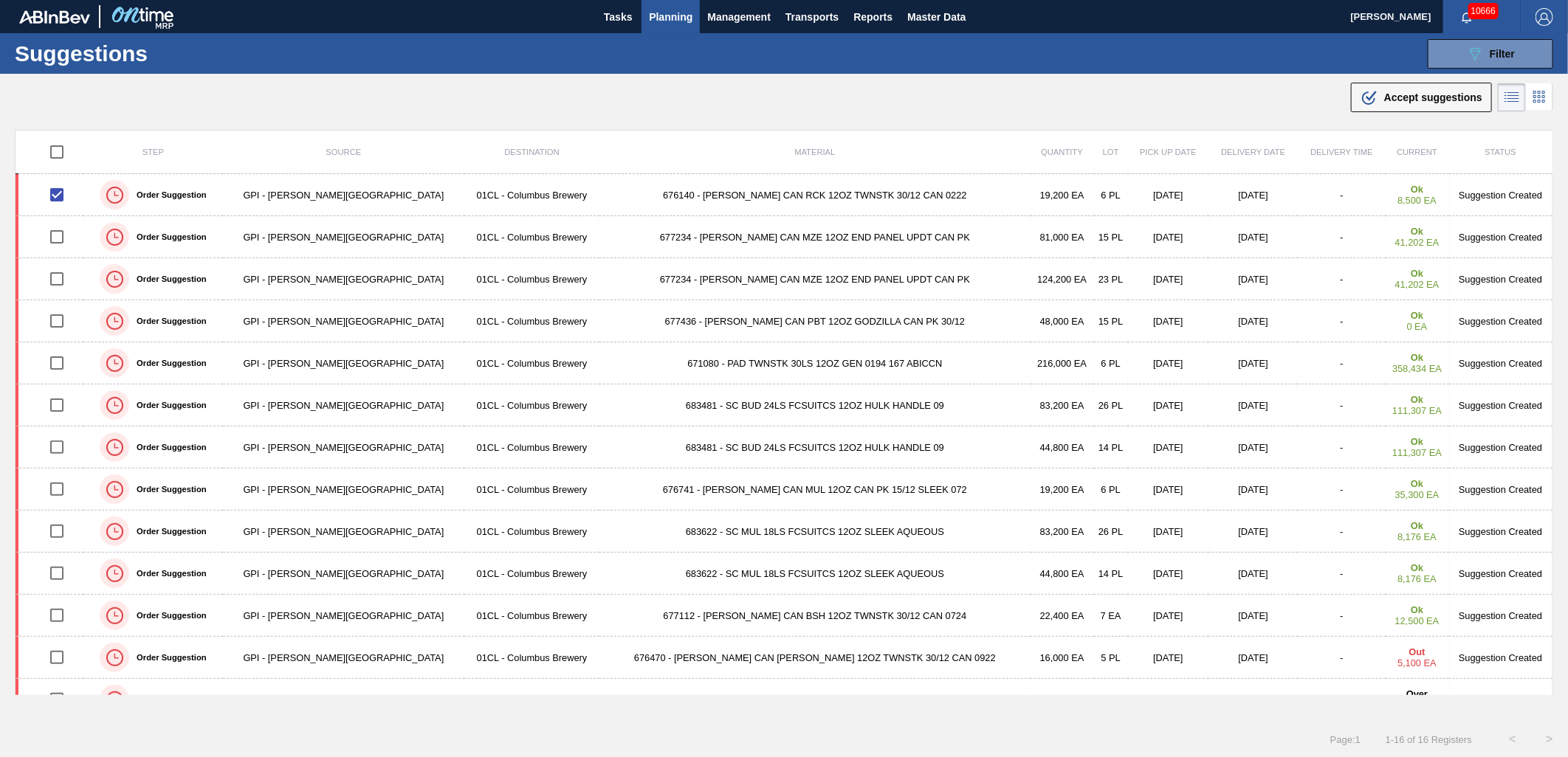
click at [1366, 83] on button ".b{fill:var(--color-action-default)} Accept suggestions" at bounding box center [1421, 98] width 141 height 30
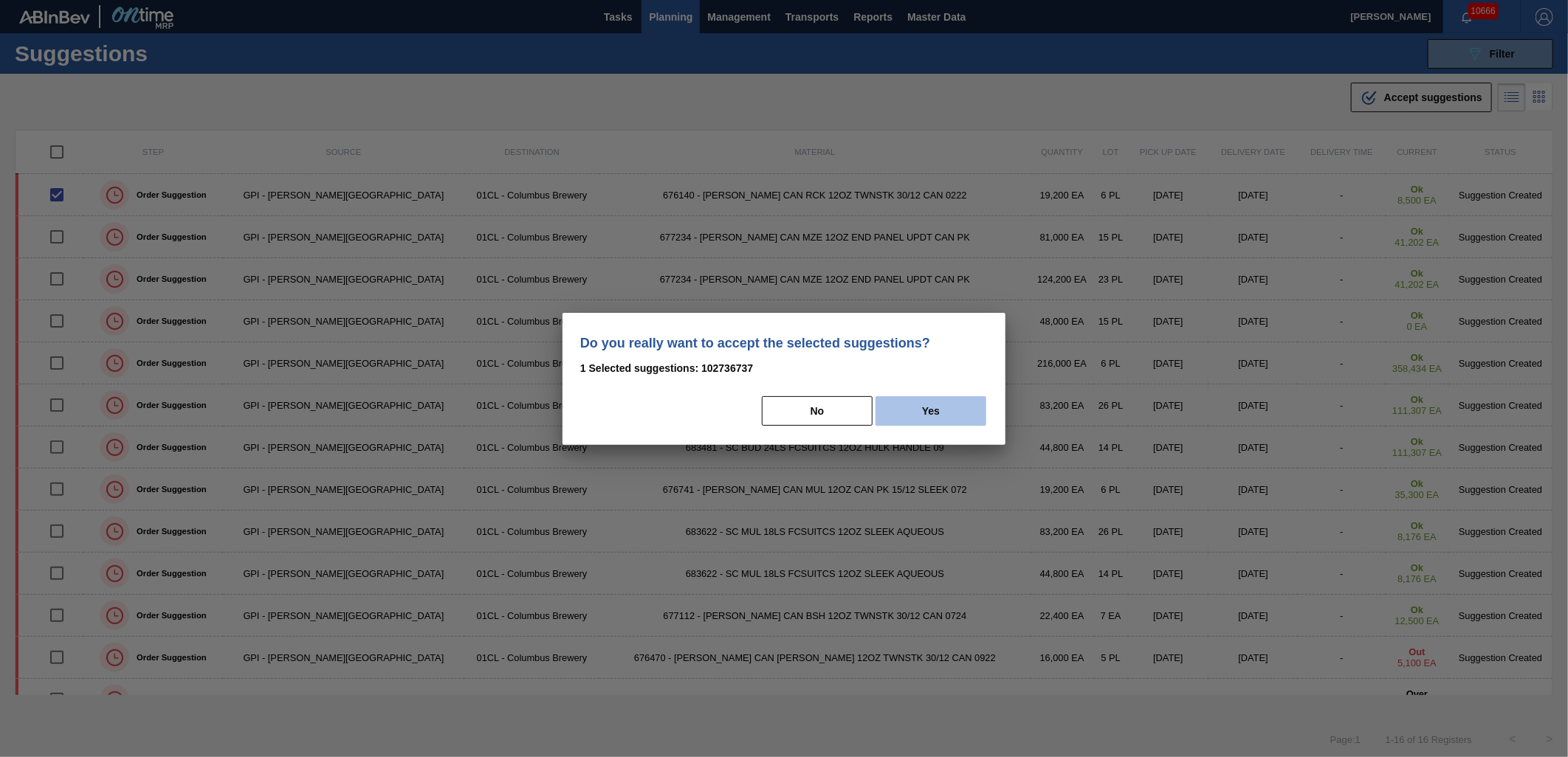
click at [940, 409] on button "Yes" at bounding box center [931, 411] width 111 height 30
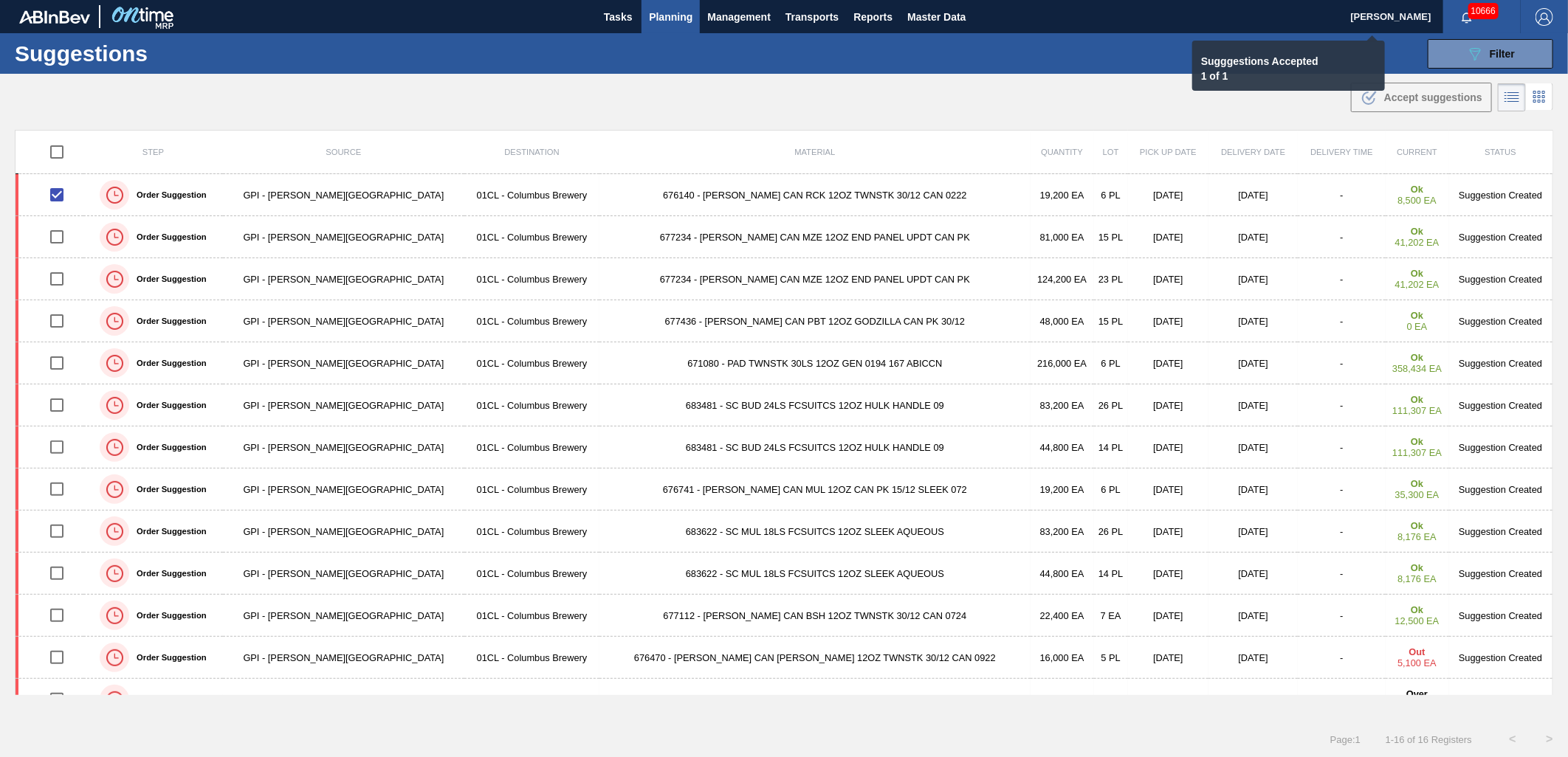
checkbox input "false"
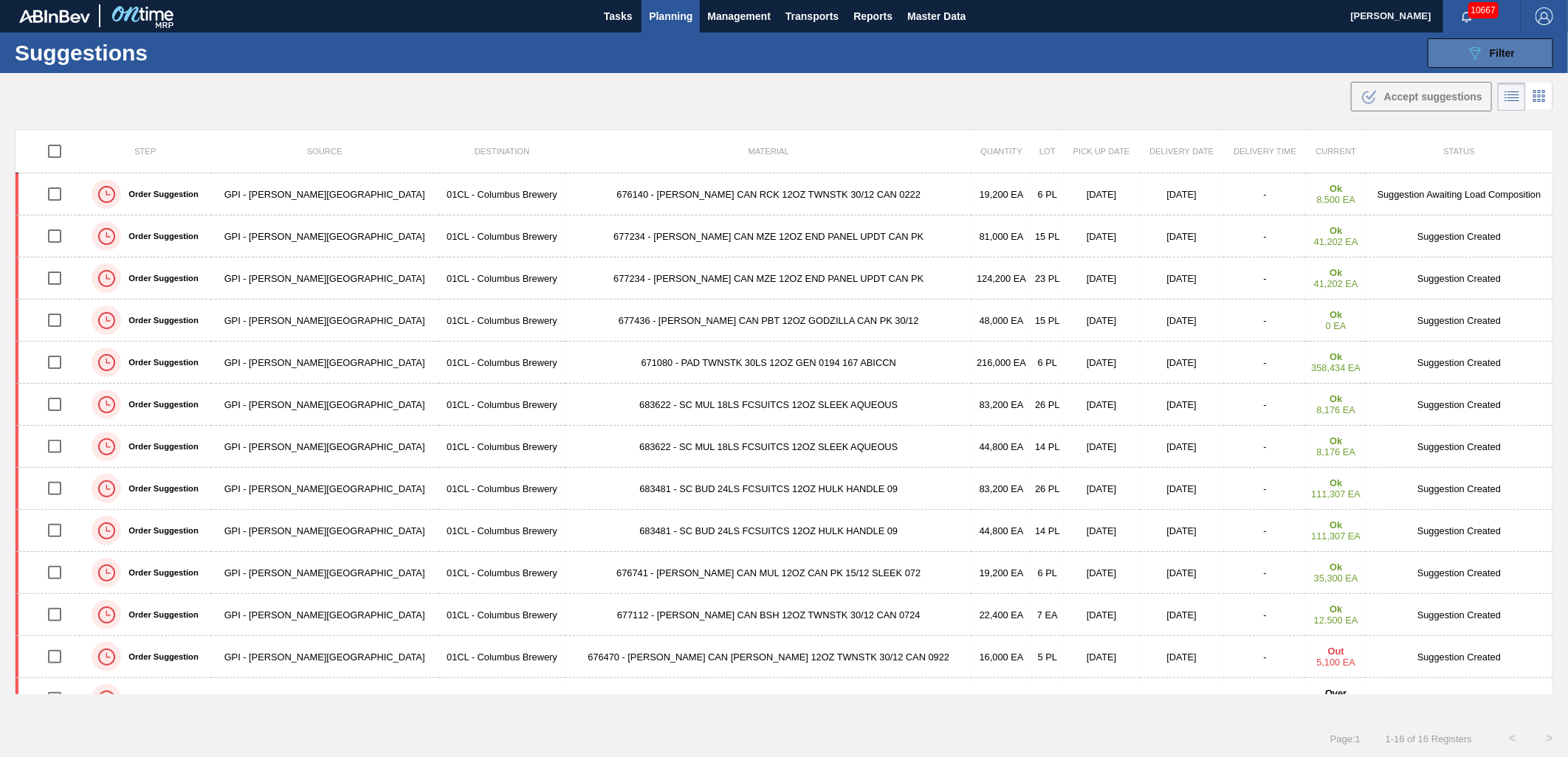
click at [1452, 65] on button "089F7B8B-B2A5-4AFE-B5C0-19BA573D28AC Filter" at bounding box center [1490, 53] width 125 height 30
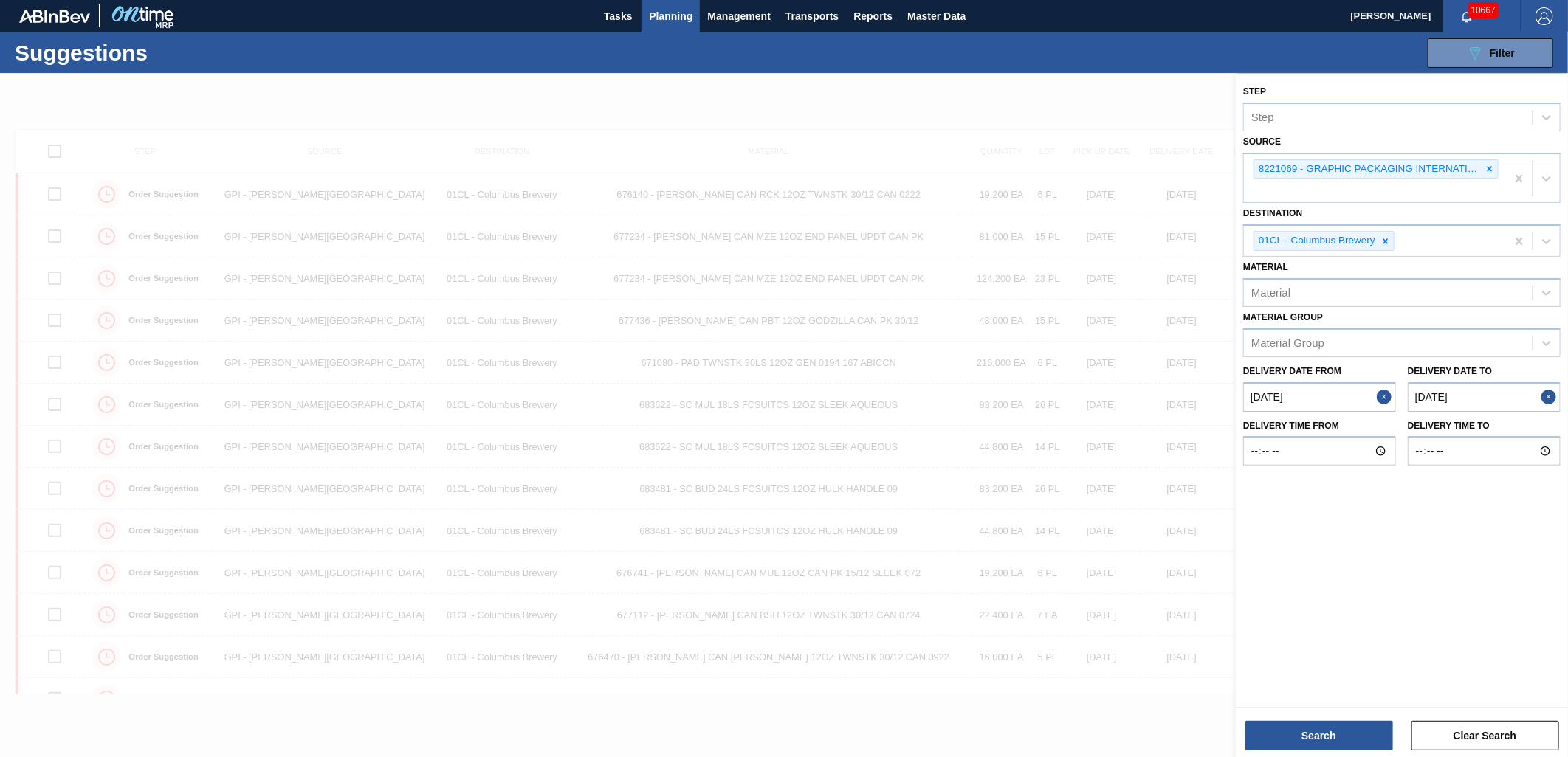
click at [1486, 389] on to "[DATE]" at bounding box center [1484, 397] width 153 height 30
click at [1464, 526] on div "17" at bounding box center [1467, 527] width 20 height 20
type to "[DATE]"
click at [1297, 283] on div "Material" at bounding box center [1388, 292] width 289 height 21
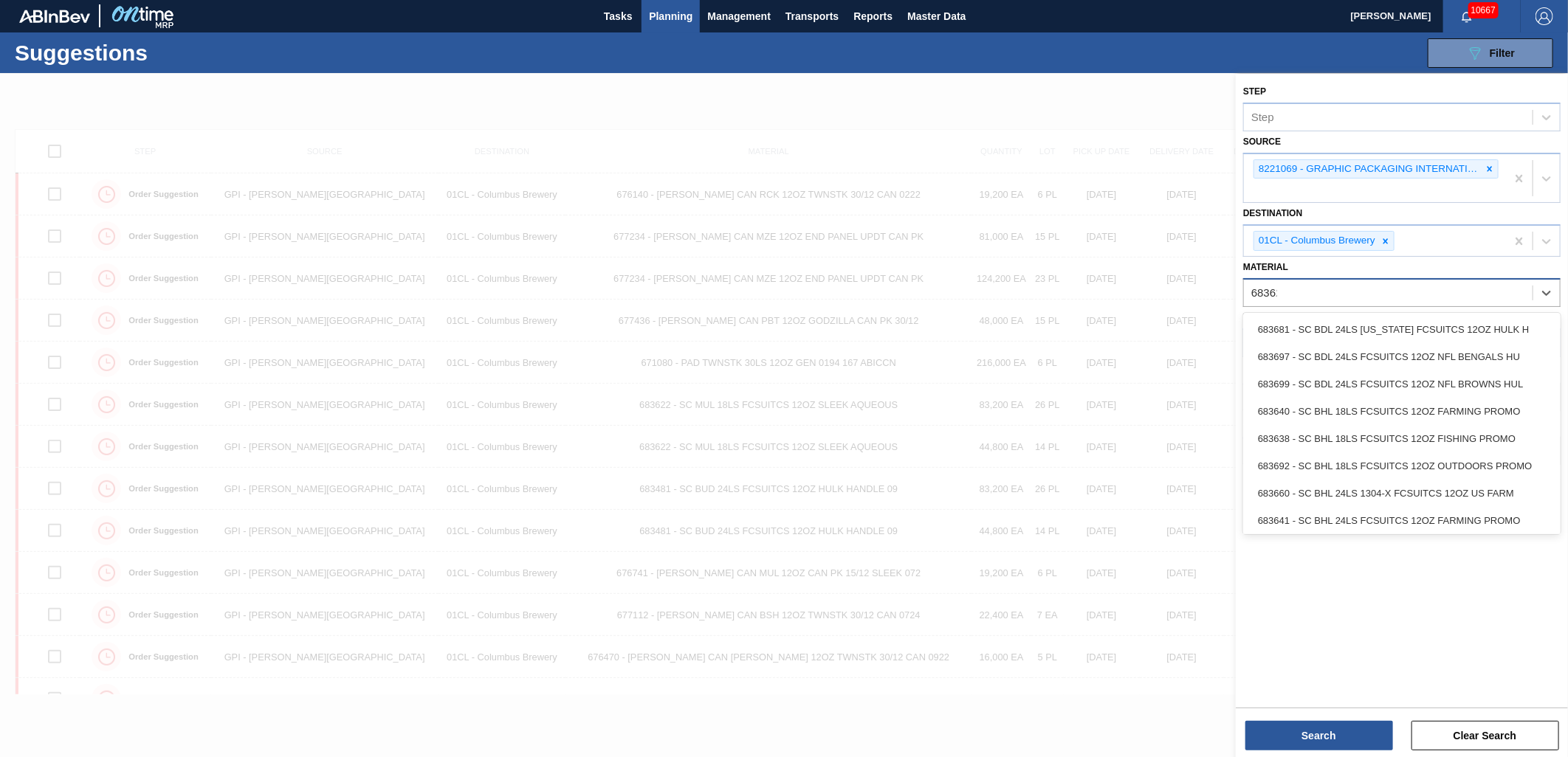
type input "683623"
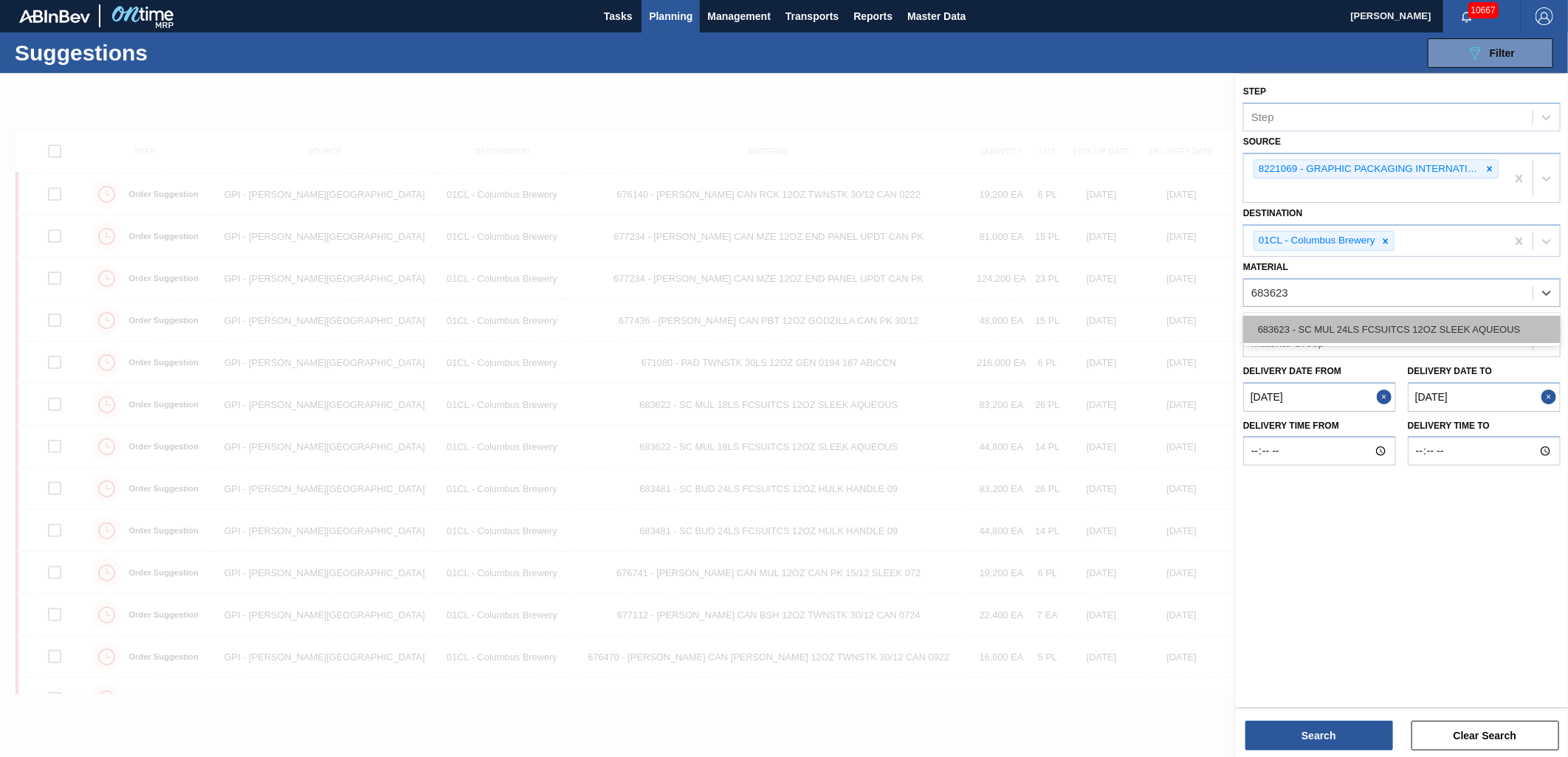
click at [1298, 323] on div "683623 - SC MUL 24LS FCSUITCS 12OZ SLEEK AQUEOUS" at bounding box center [1401, 329] width 318 height 27
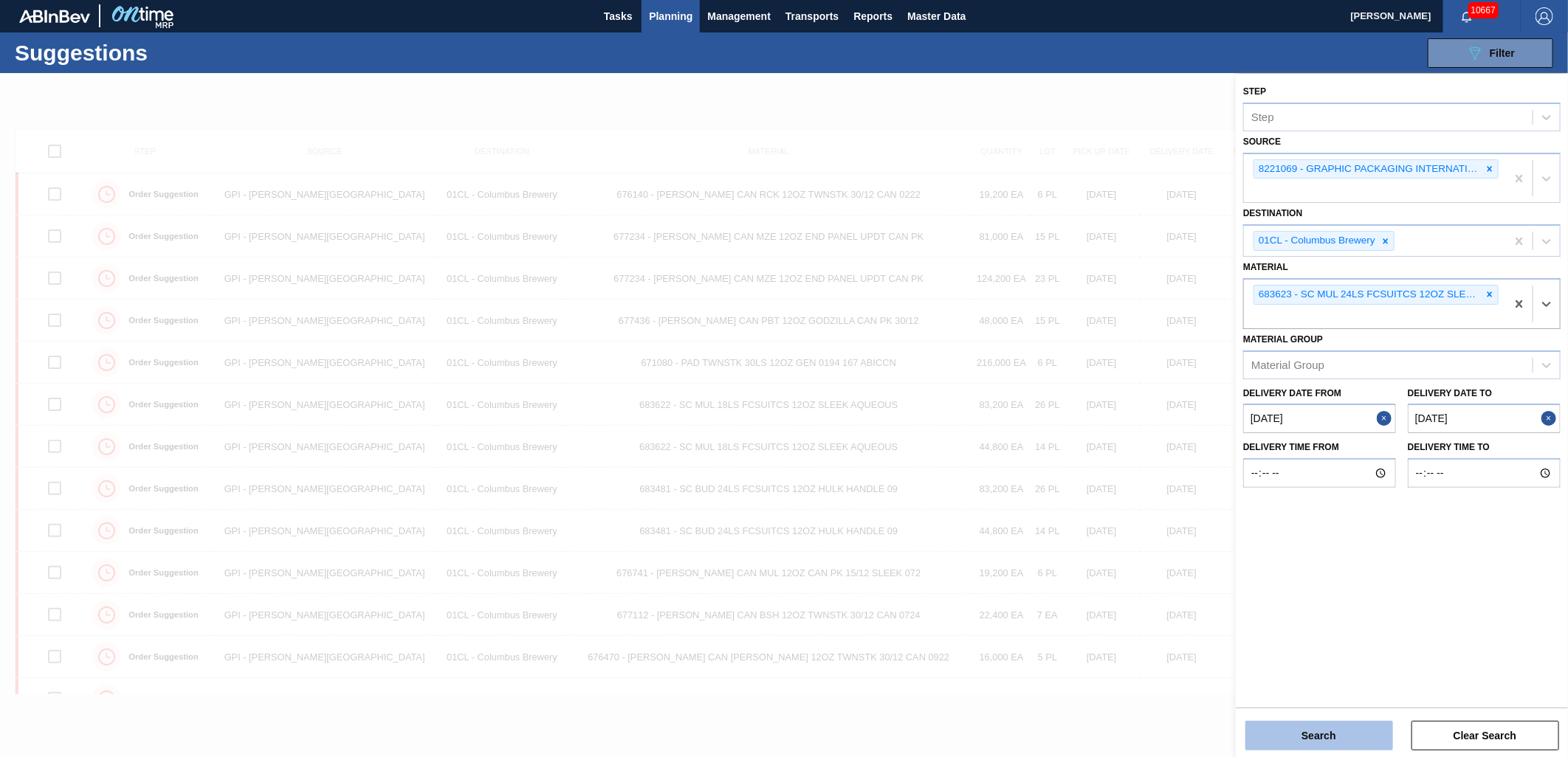
click at [1321, 723] on button "Search" at bounding box center [1319, 736] width 147 height 30
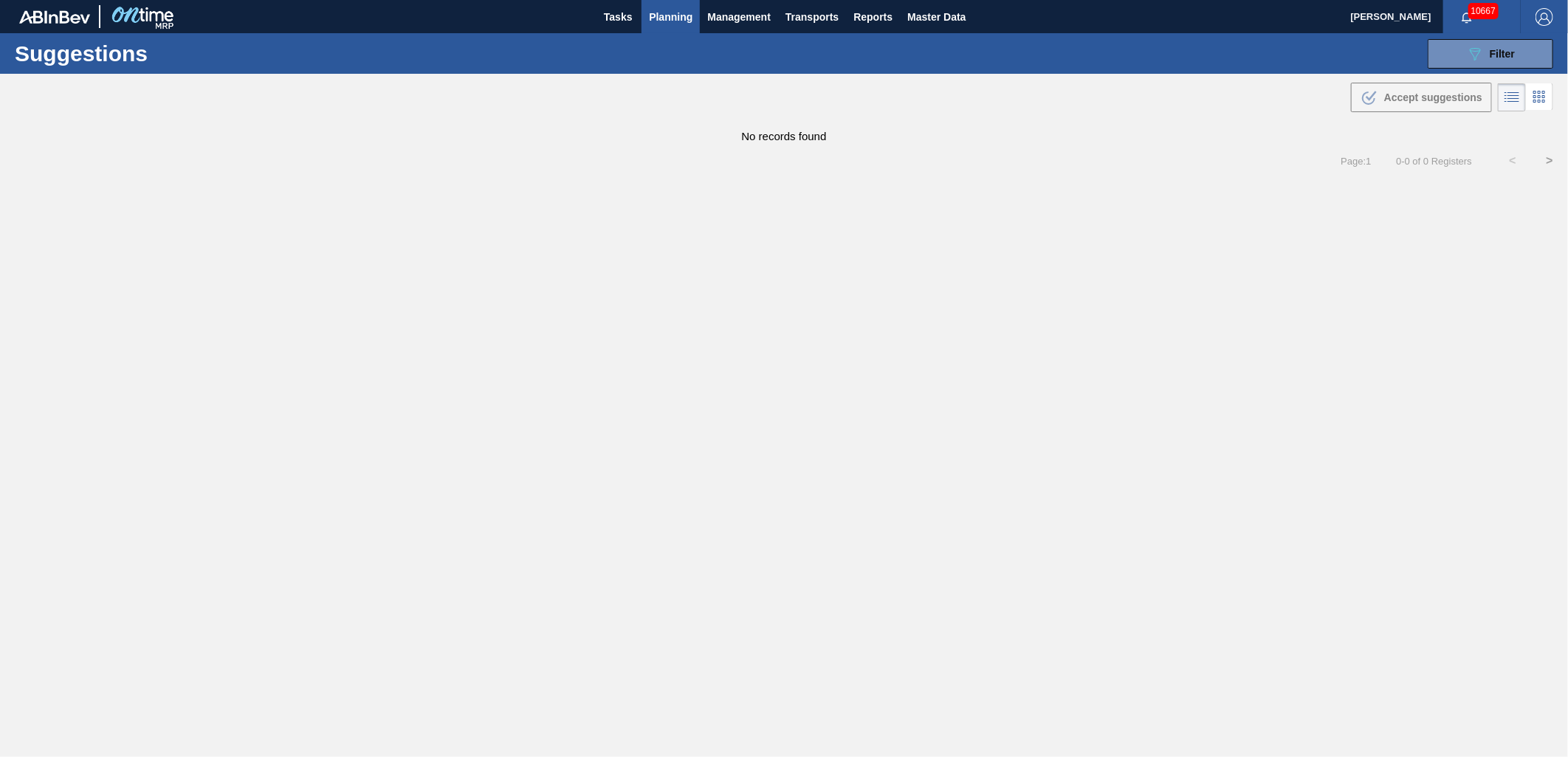
click at [664, 15] on span "Planning" at bounding box center [670, 17] width 44 height 18
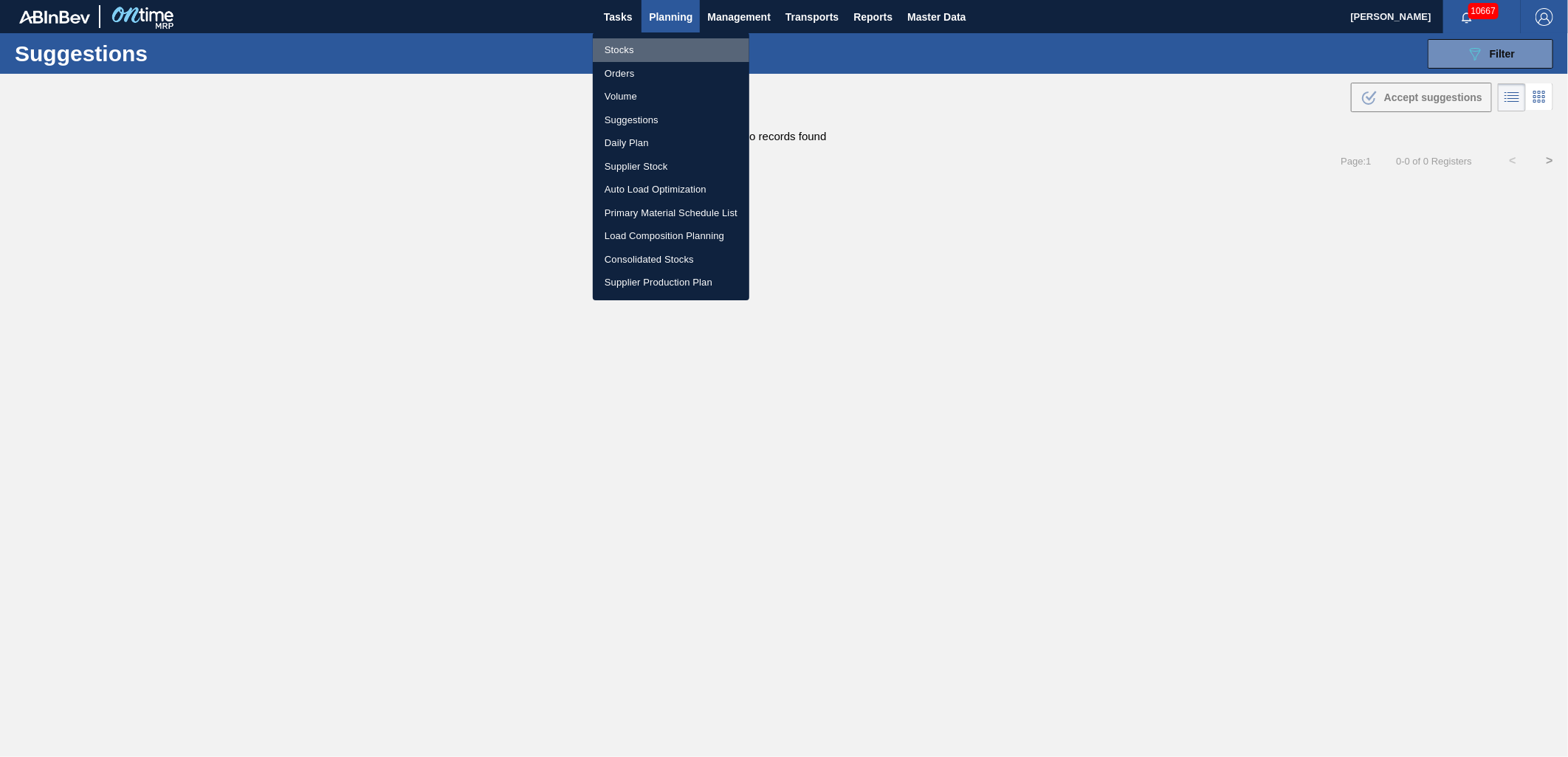
click at [638, 53] on li "Stocks" at bounding box center [671, 50] width 156 height 24
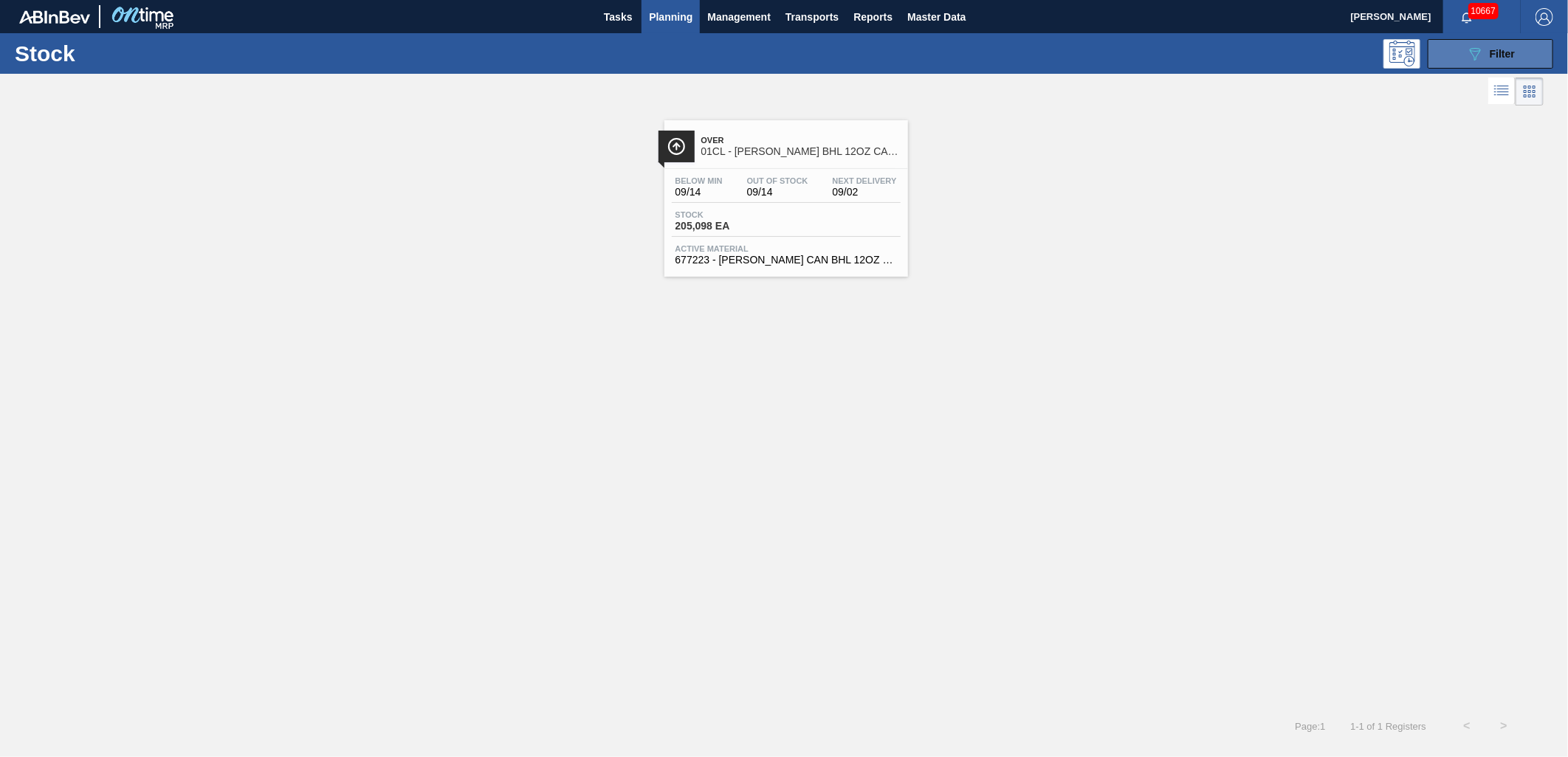
click at [1482, 60] on icon "089F7B8B-B2A5-4AFE-B5C0-19BA573D28AC" at bounding box center [1475, 54] width 18 height 18
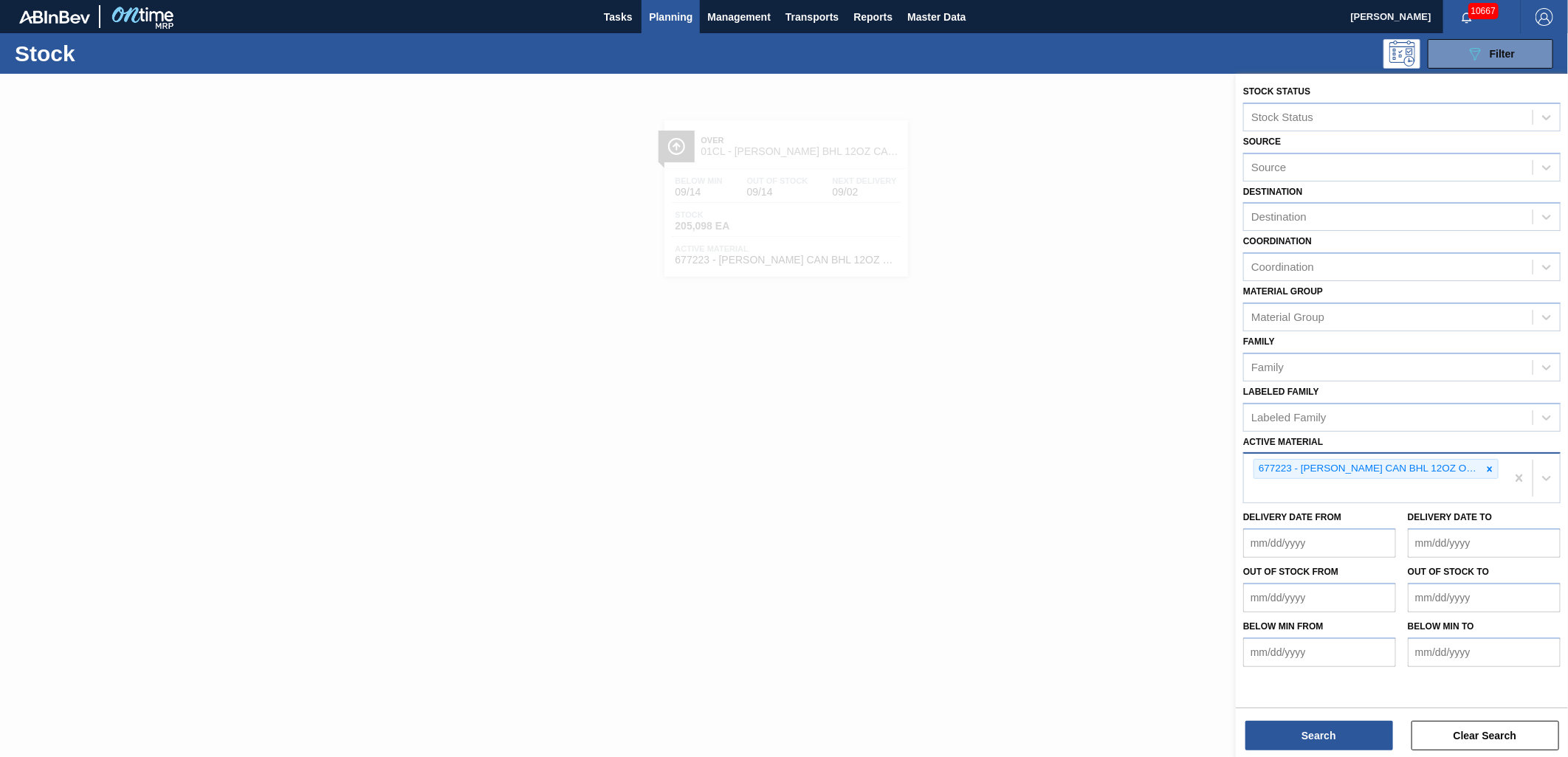
click at [1492, 465] on icon at bounding box center [1490, 469] width 10 height 10
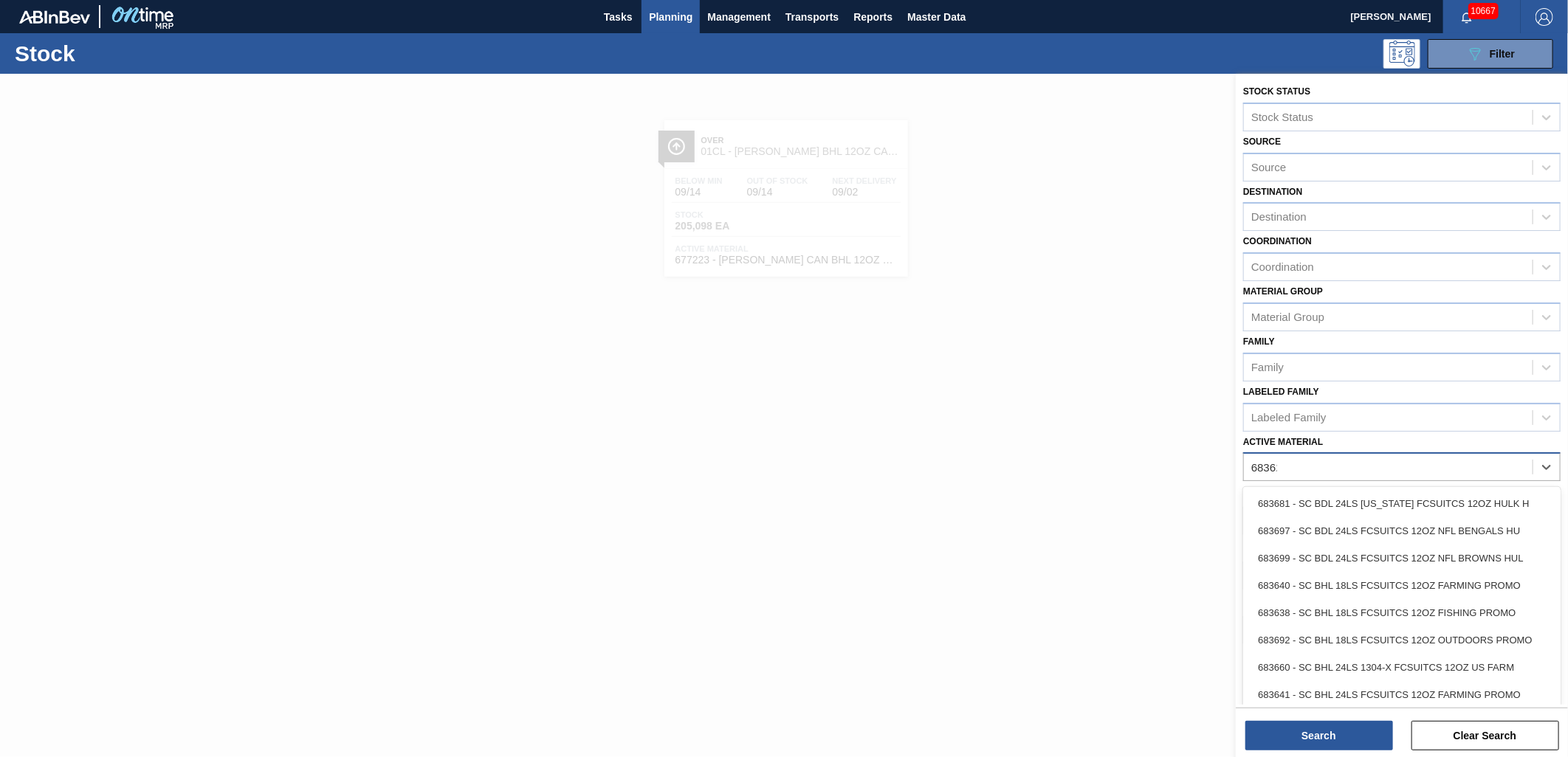
type Material "683623"
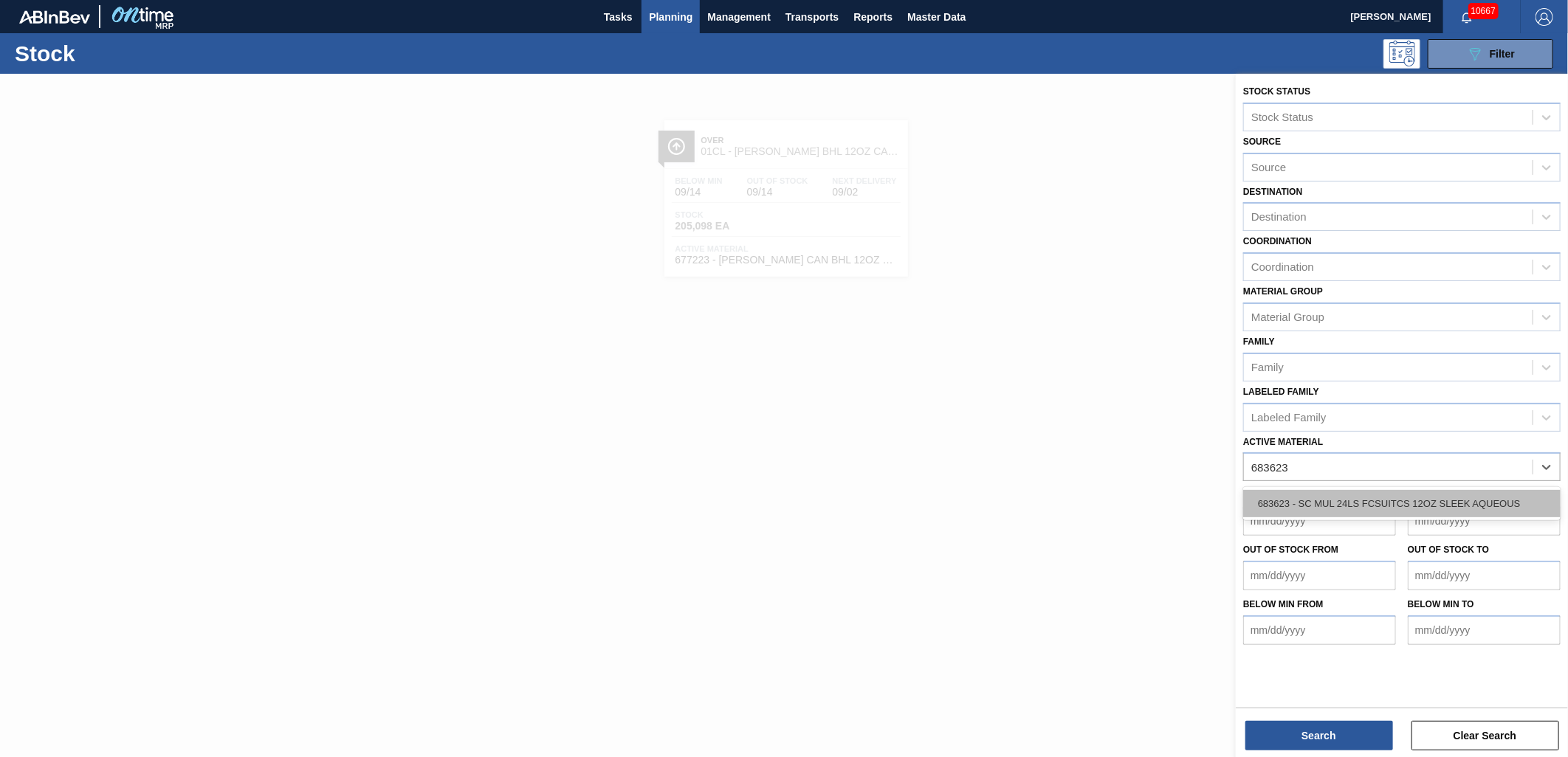
click at [1390, 502] on div "683623 - SC MUL 24LS FCSUITCS 12OZ SLEEK AQUEOUS" at bounding box center [1401, 503] width 318 height 27
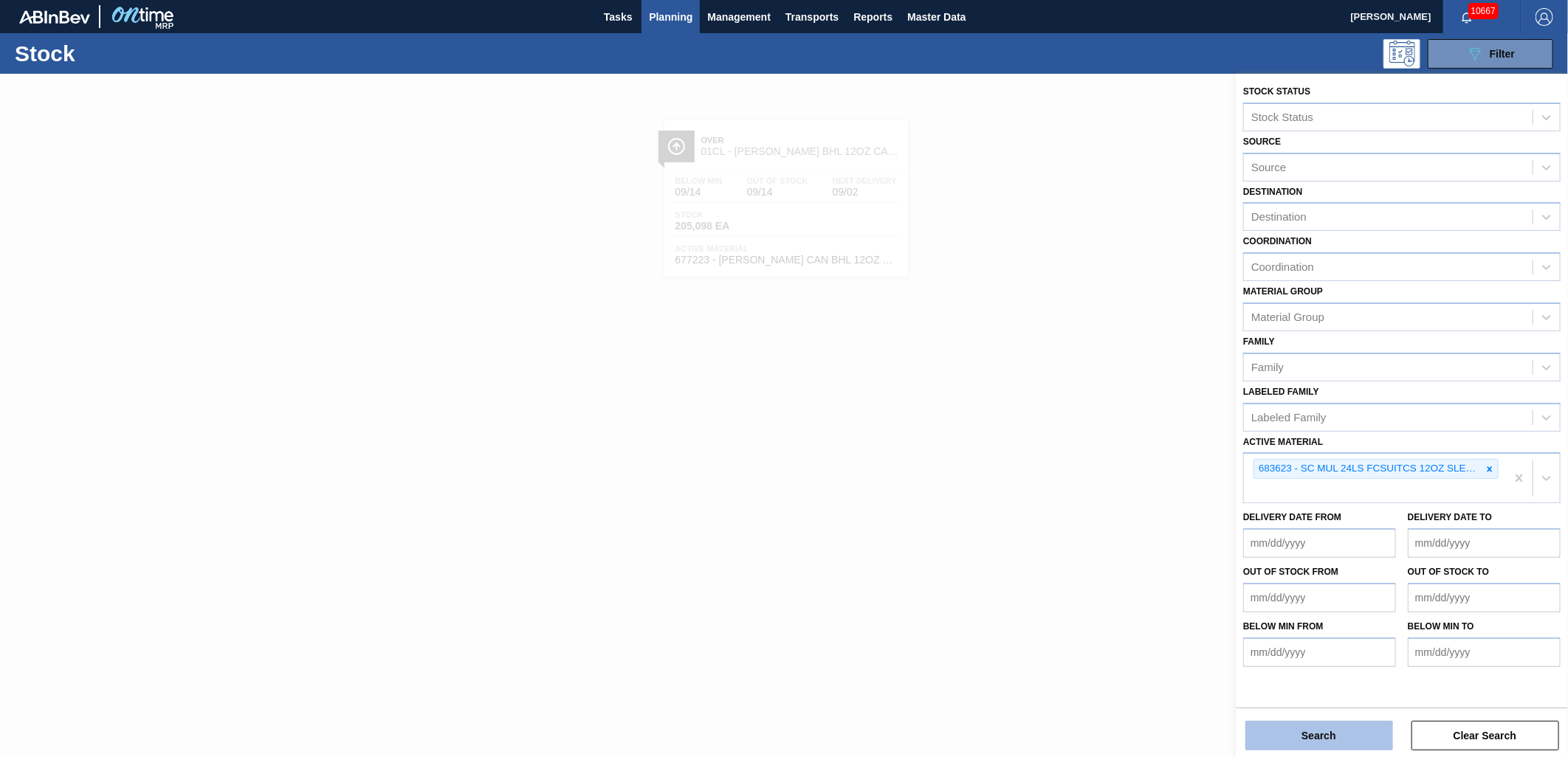
click at [1285, 730] on button "Search" at bounding box center [1319, 736] width 147 height 30
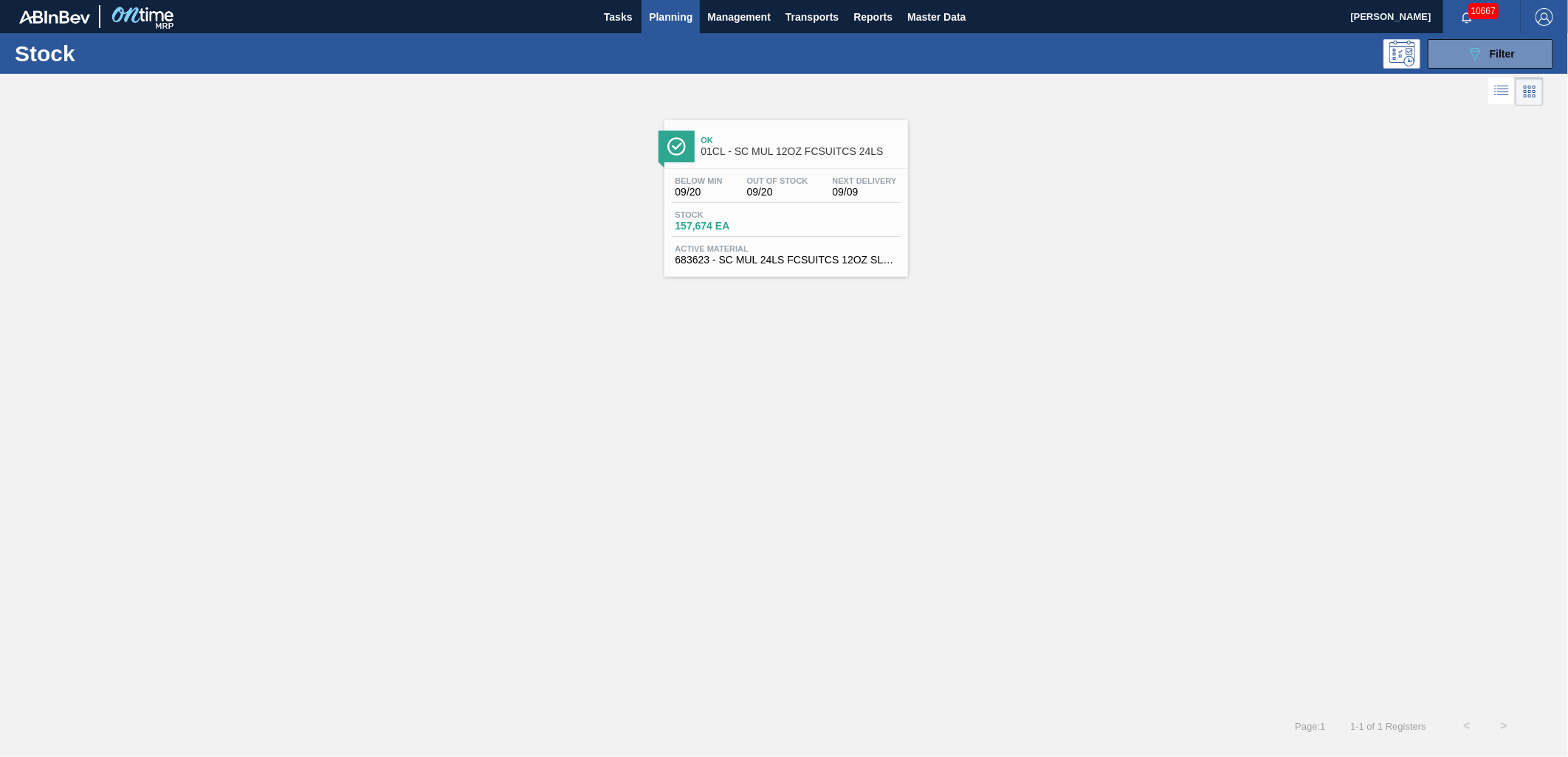
click at [725, 208] on div "Below Min 09/20 Out Of Stock 09/20 Next Delivery 09/09 Stock 157,674 EA Active …" at bounding box center [785, 219] width 244 height 101
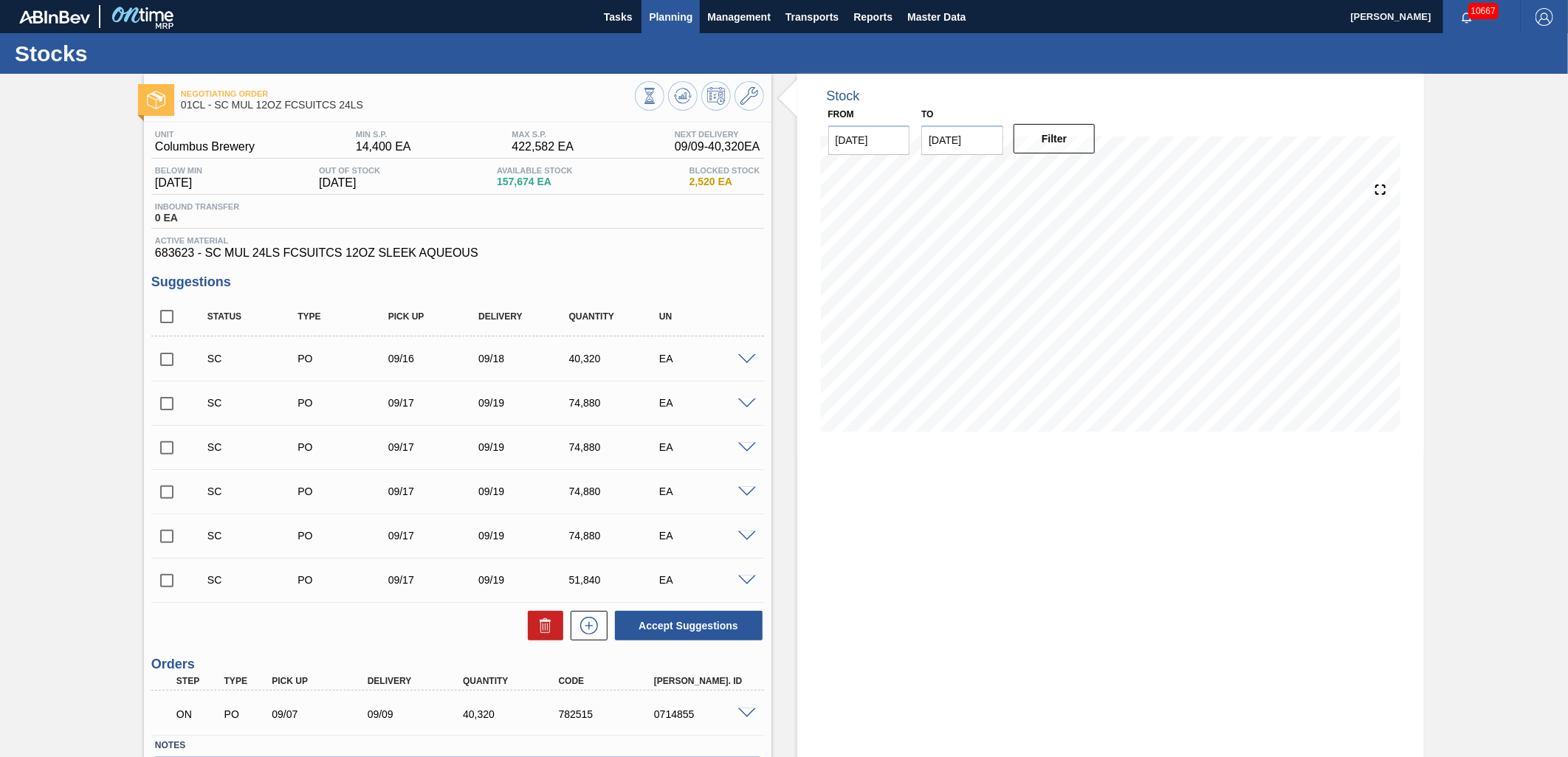
click at [674, 15] on span "Planning" at bounding box center [670, 17] width 44 height 18
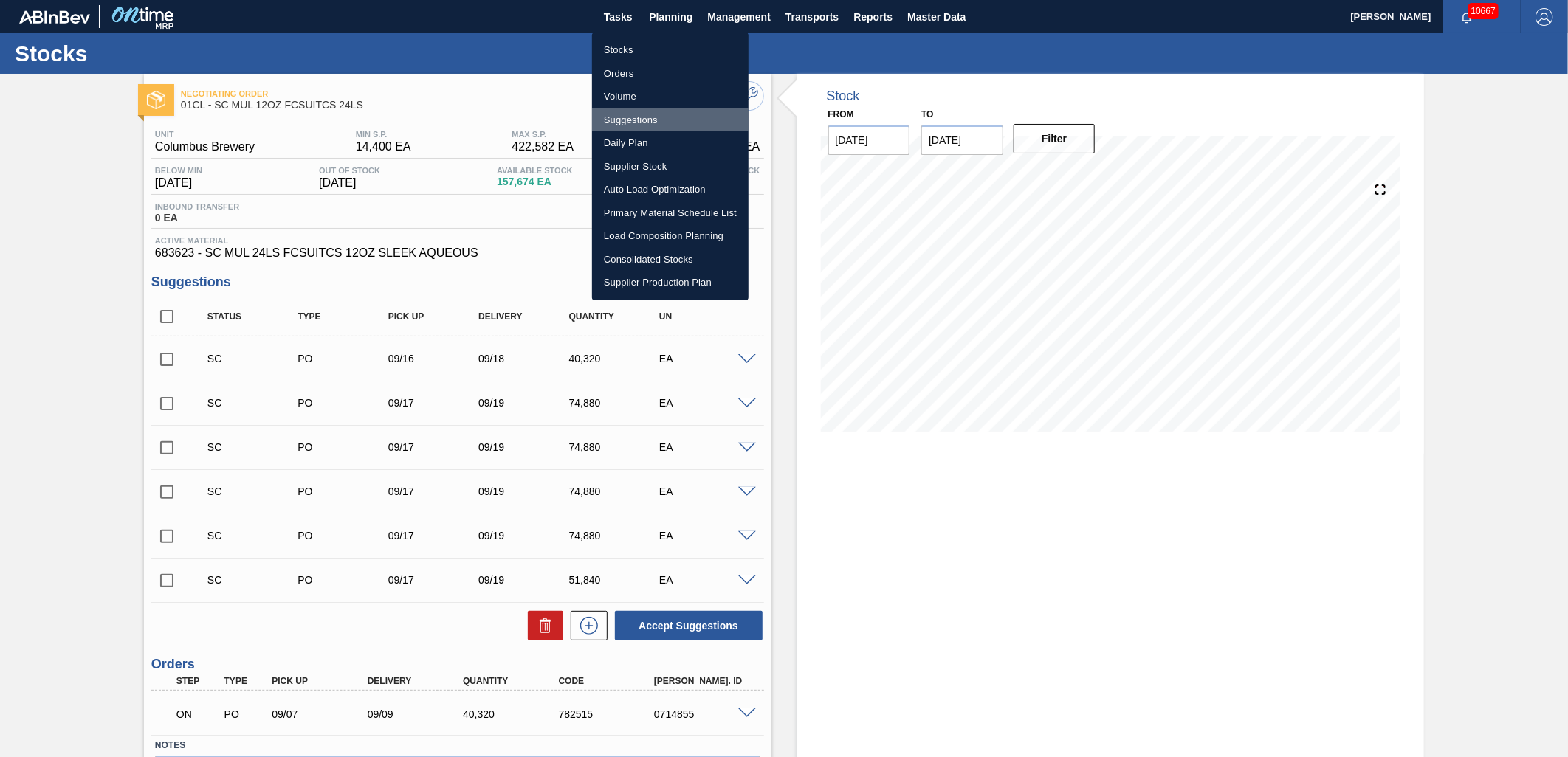
click at [635, 117] on li "Suggestions" at bounding box center [670, 121] width 156 height 24
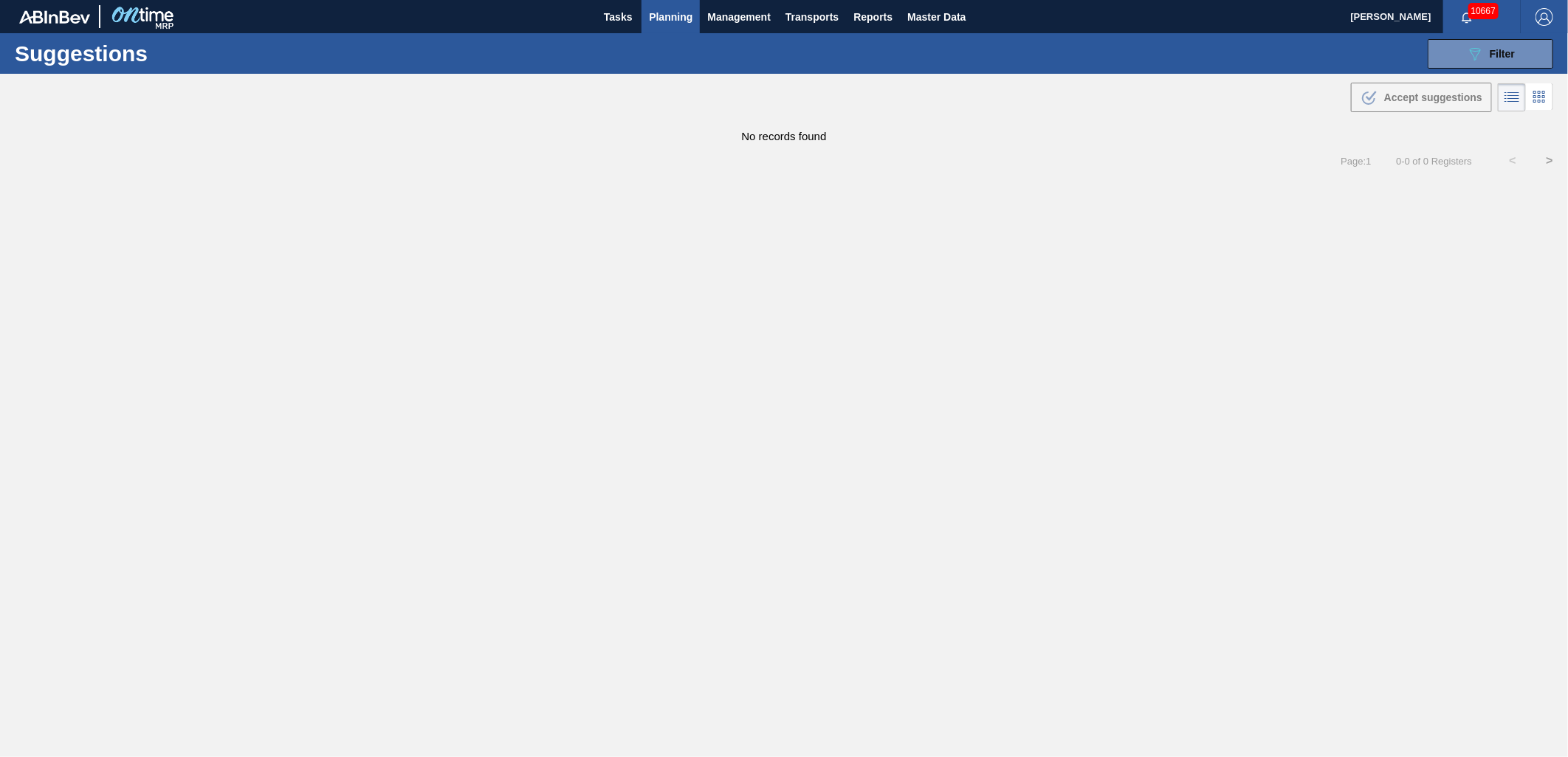
type from "[DATE]"
click at [1492, 55] on span "Filter" at bounding box center [1502, 54] width 25 height 12
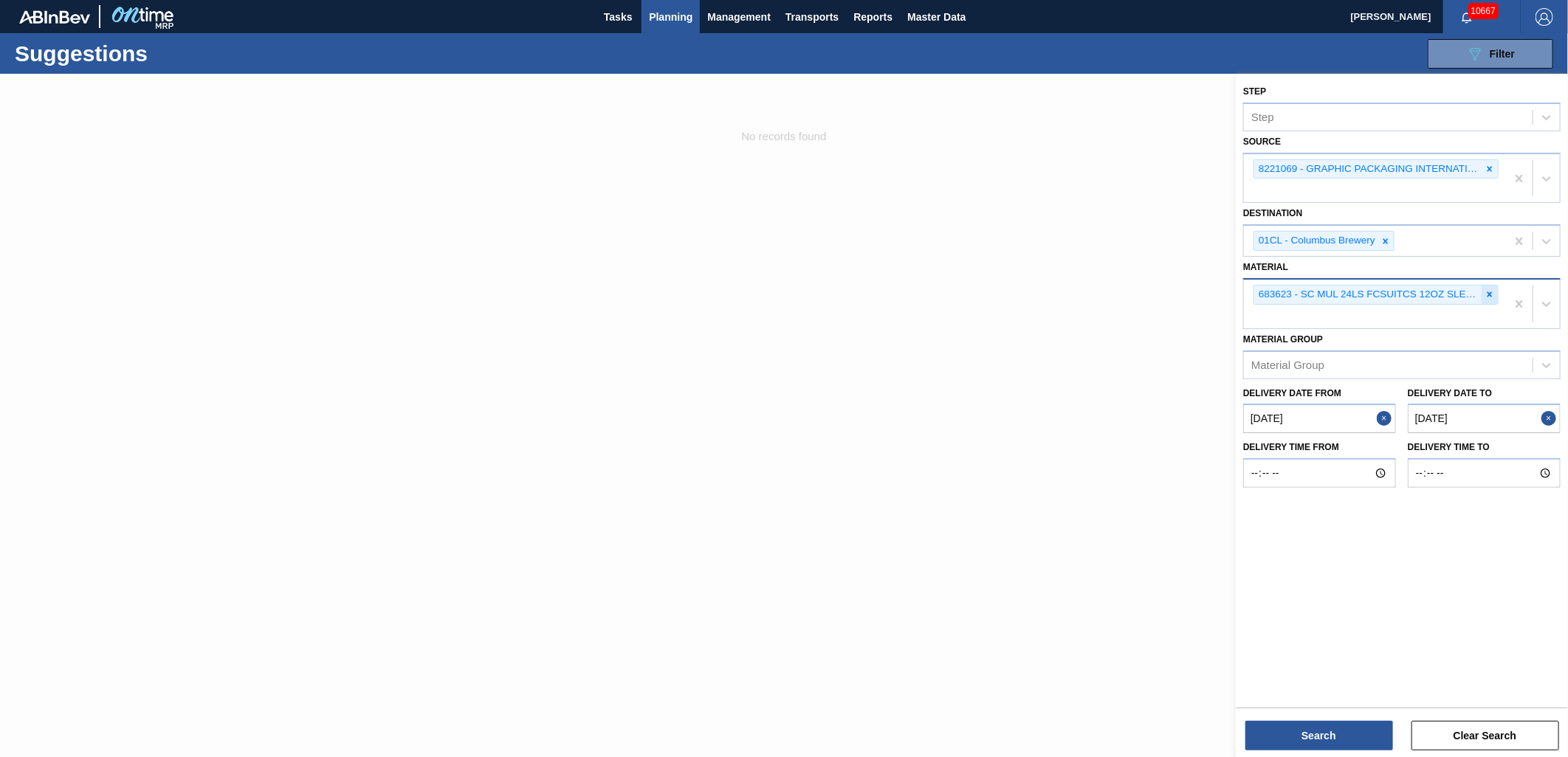
click at [1492, 291] on icon at bounding box center [1490, 295] width 10 height 10
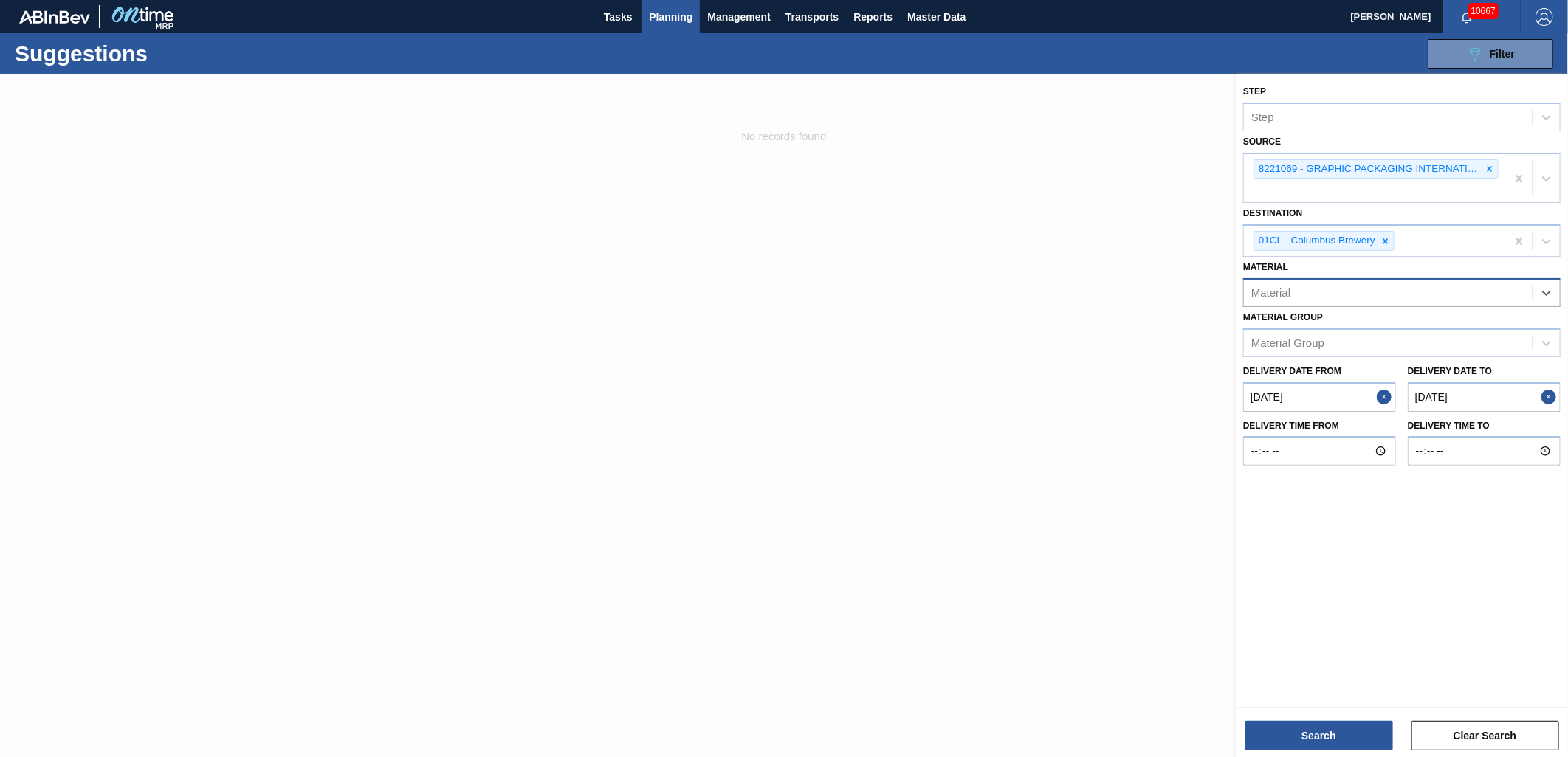
click at [1500, 395] on to "[DATE]" at bounding box center [1484, 397] width 153 height 30
click at [1397, 524] on div "14" at bounding box center [1395, 527] width 20 height 20
type to "[DATE]"
click at [1308, 736] on button "Search" at bounding box center [1319, 736] width 147 height 30
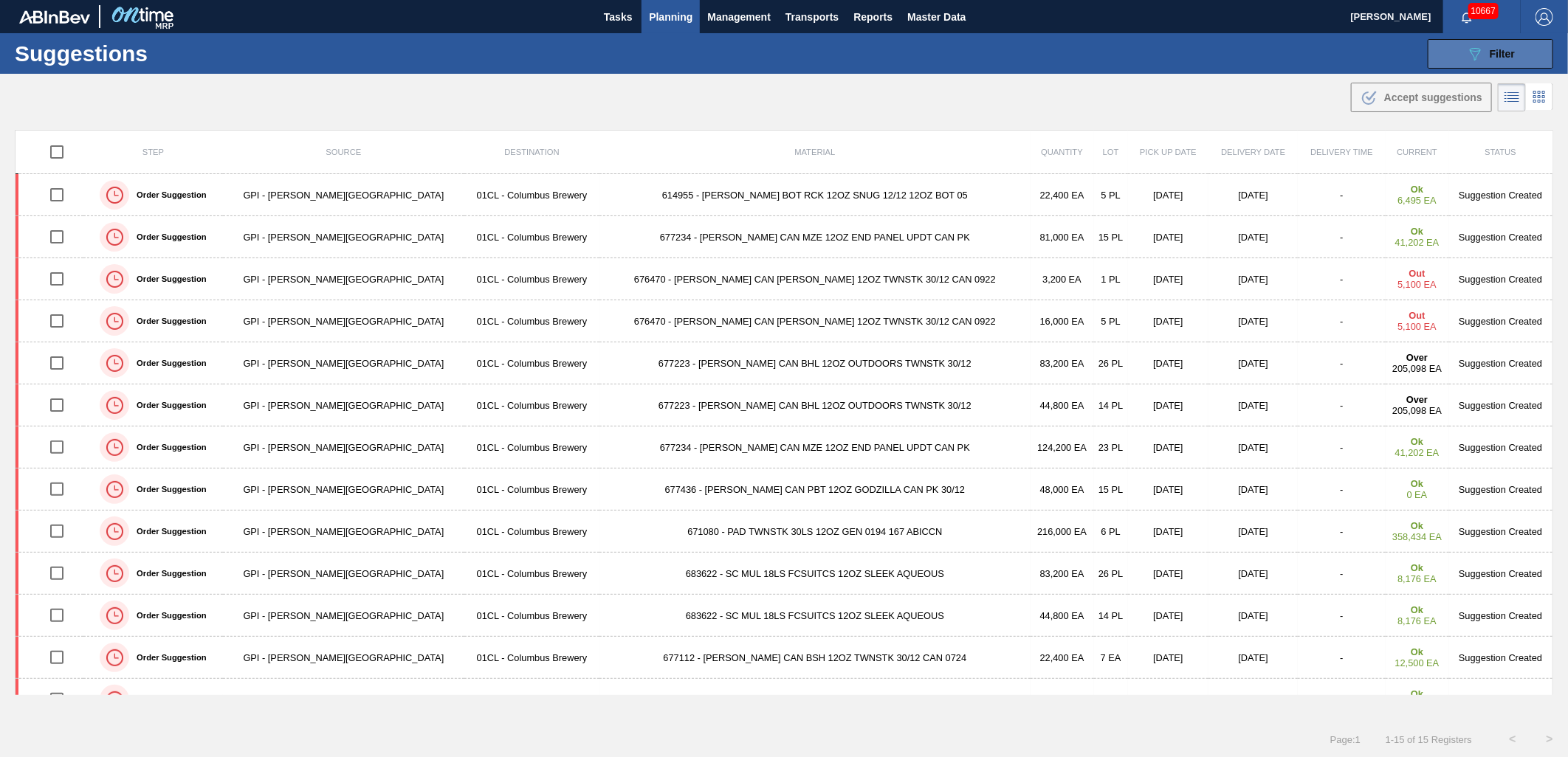
click at [1467, 62] on icon "089F7B8B-B2A5-4AFE-B5C0-19BA573D28AC" at bounding box center [1475, 54] width 18 height 18
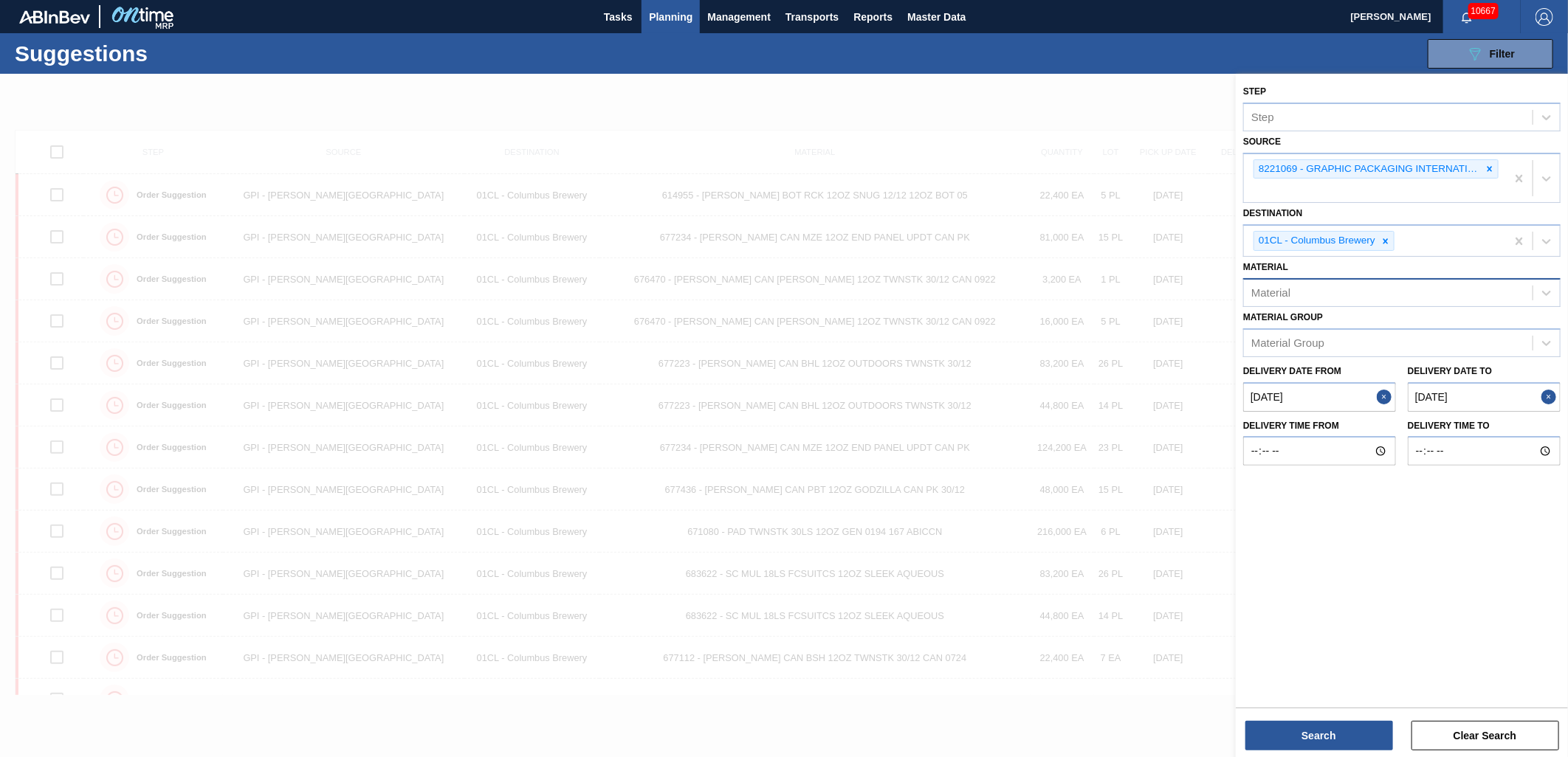
click at [1022, 141] on div at bounding box center [784, 452] width 1568 height 757
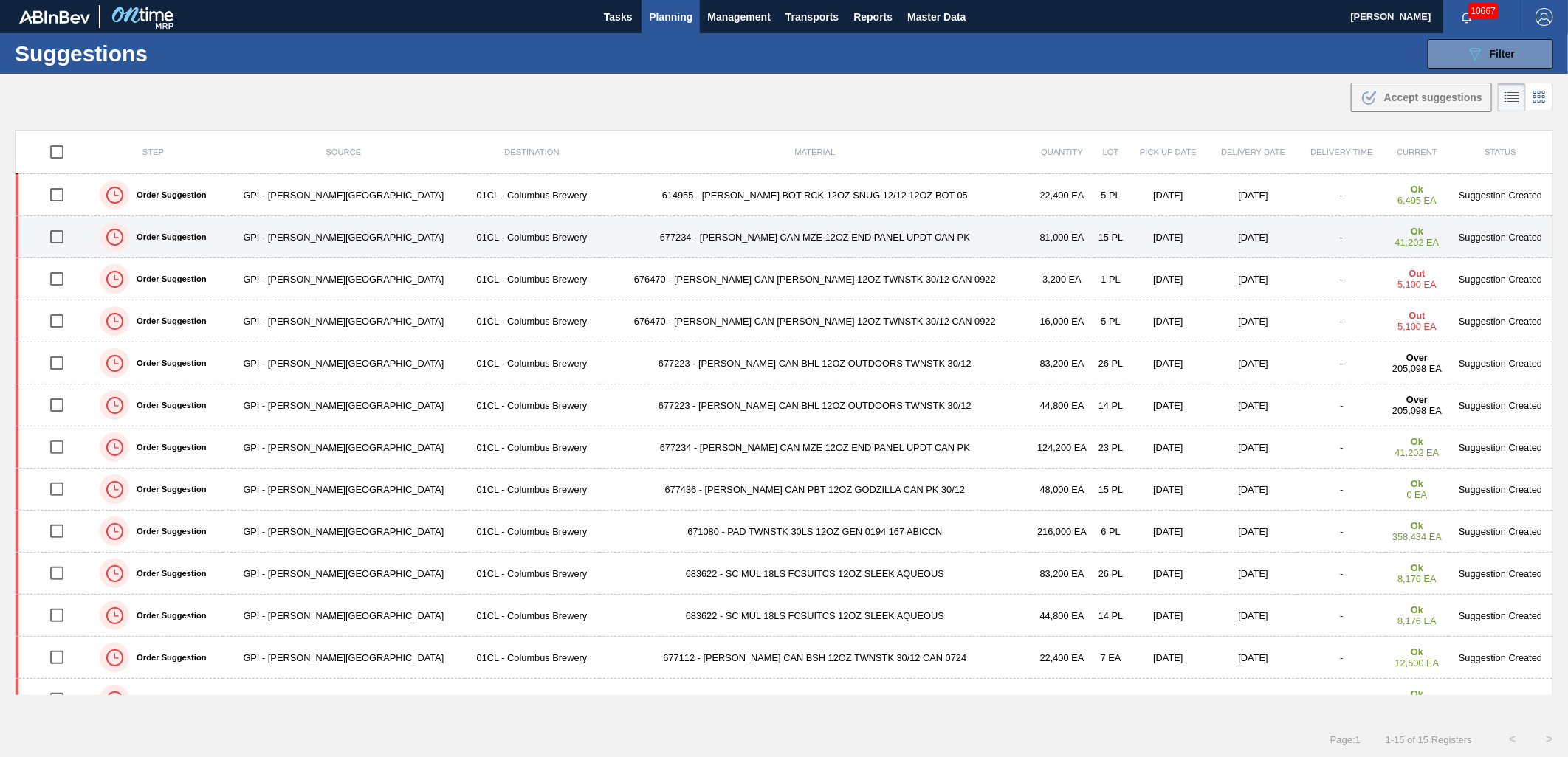
click at [63, 238] on input "checkbox" at bounding box center [57, 237] width 31 height 31
checkbox input "true"
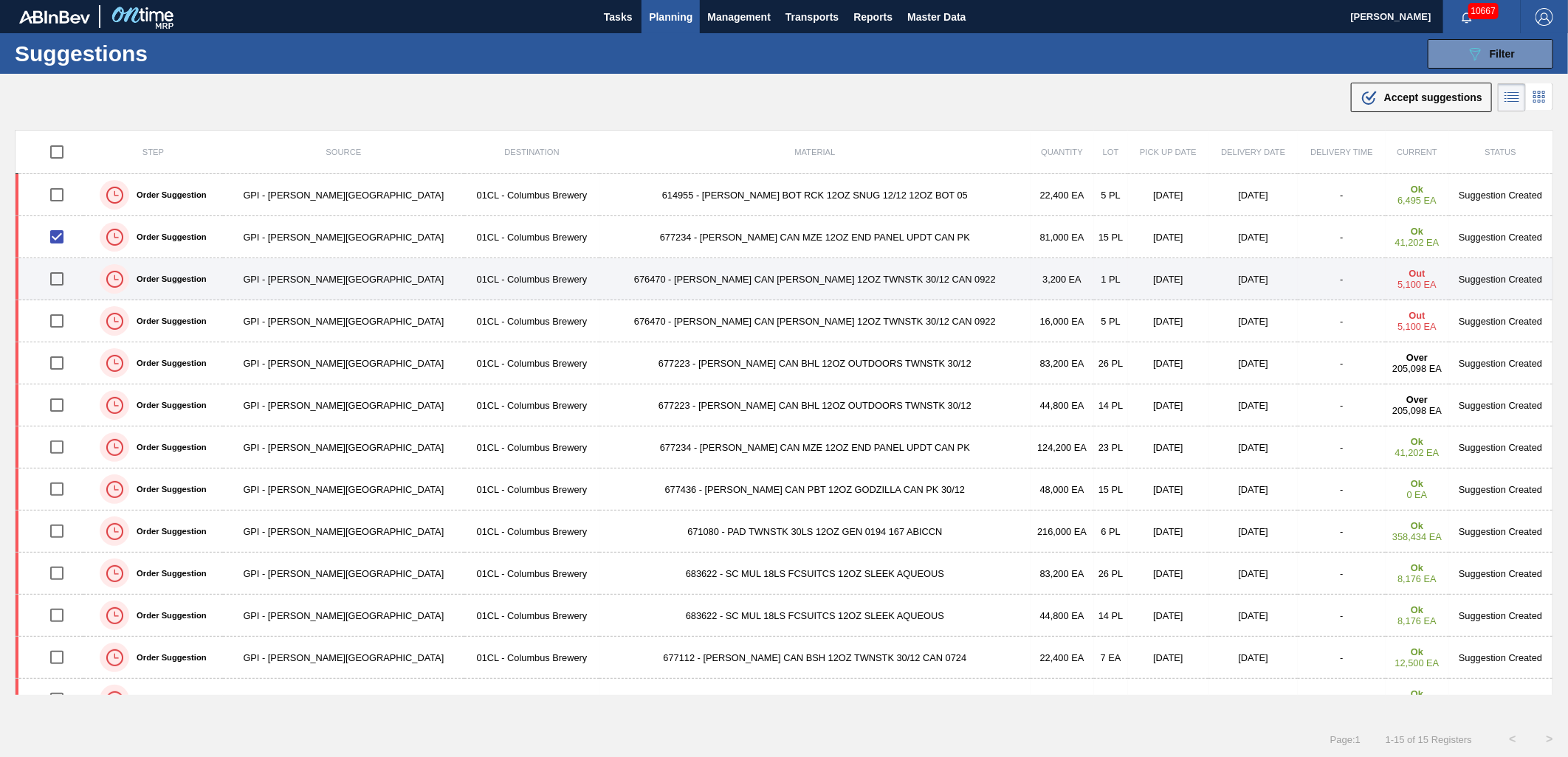
click at [63, 280] on input "checkbox" at bounding box center [57, 279] width 31 height 31
checkbox input "true"
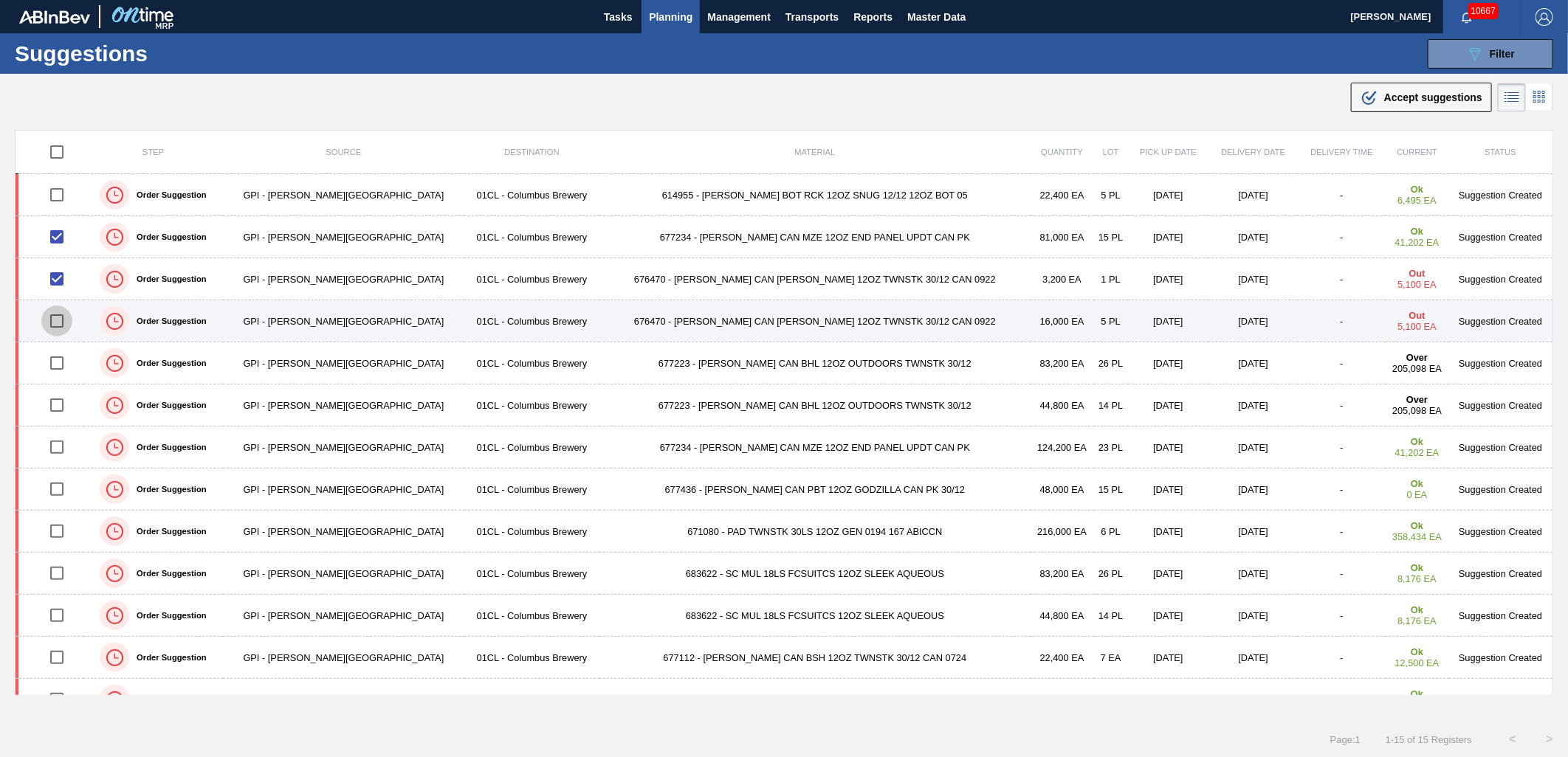
click at [57, 320] on input "checkbox" at bounding box center [57, 321] width 31 height 31
checkbox input "true"
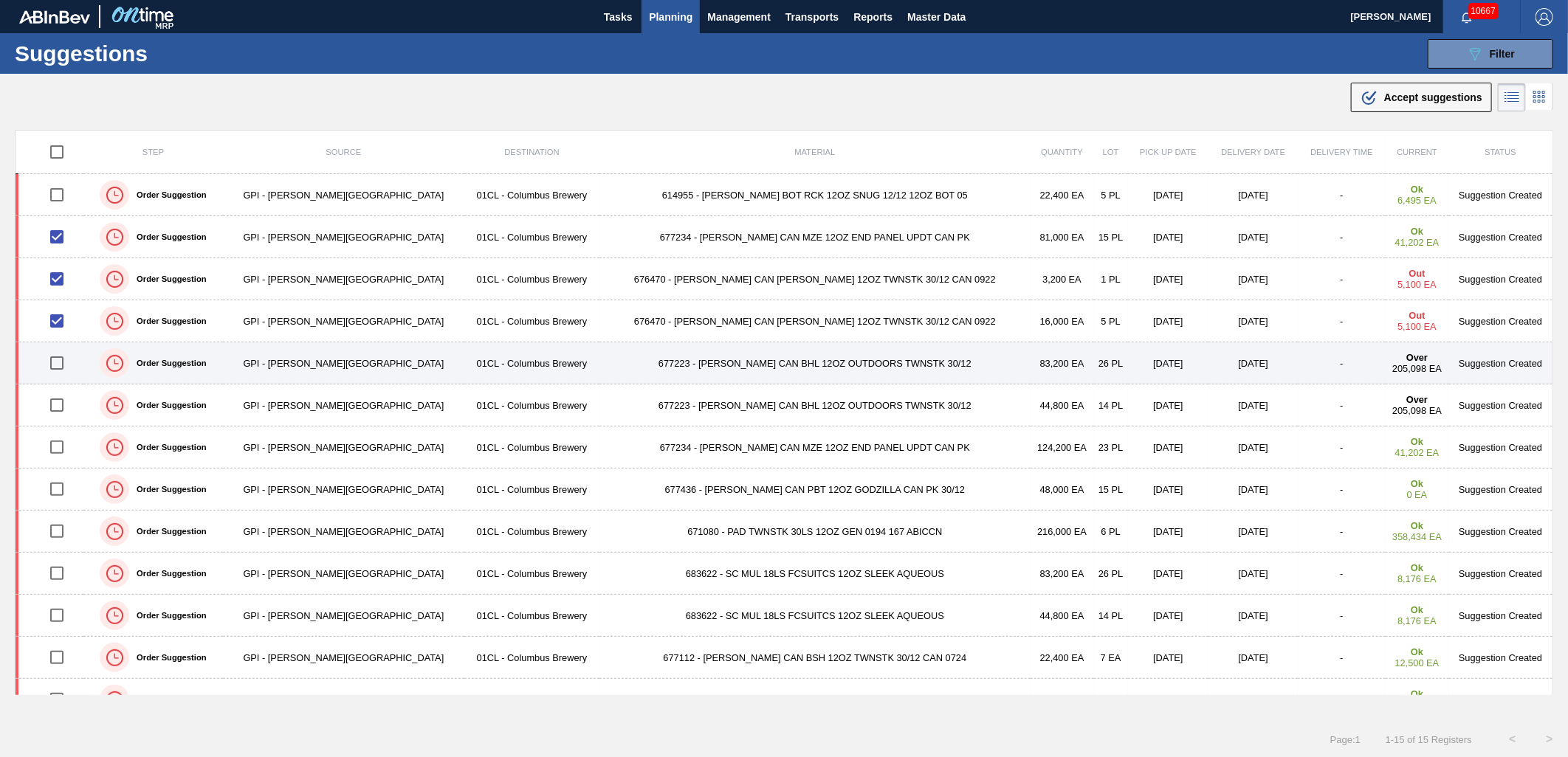
click at [60, 364] on input "checkbox" at bounding box center [57, 363] width 31 height 31
checkbox input "true"
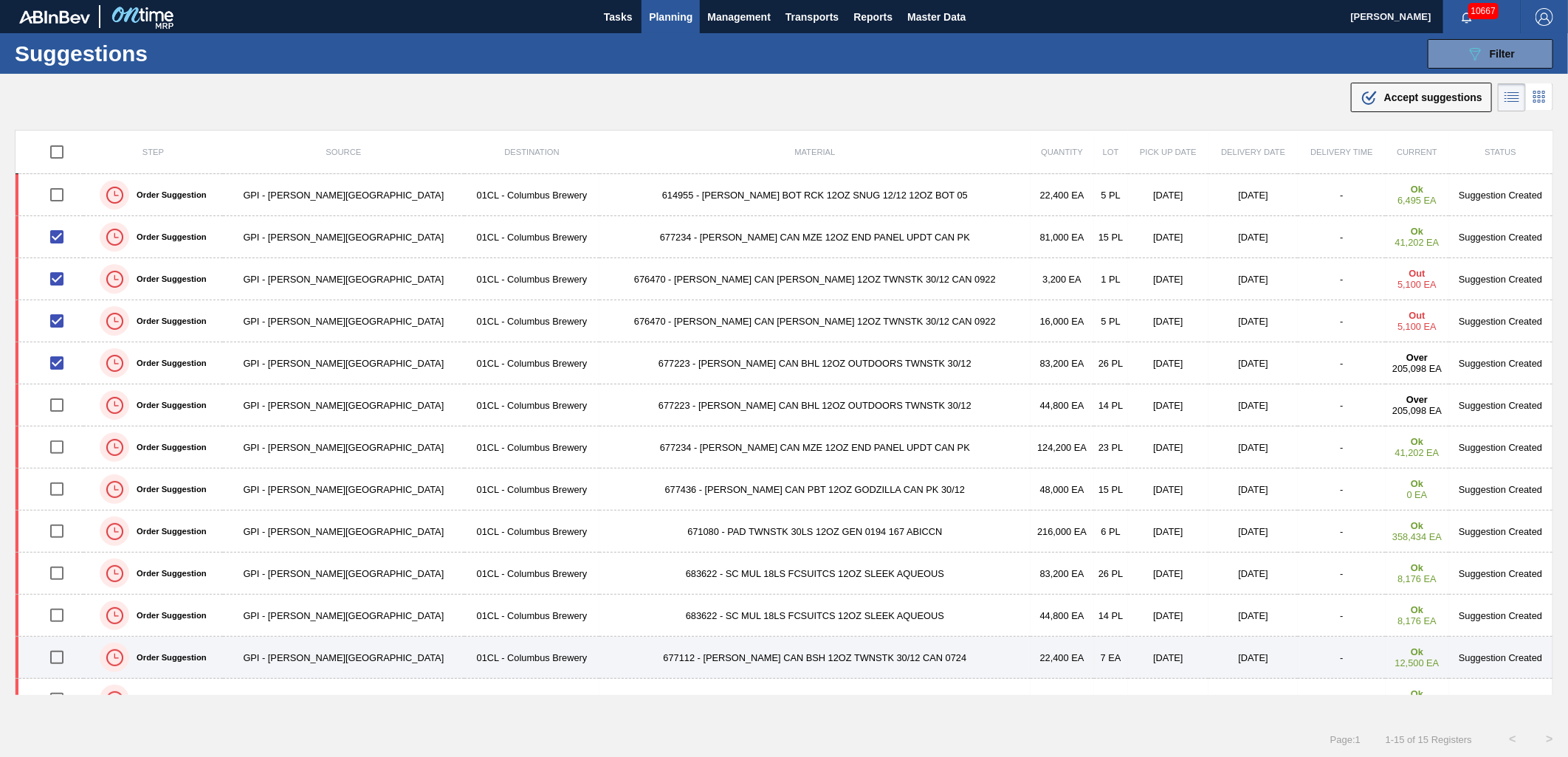
click at [67, 658] on input "checkbox" at bounding box center [57, 657] width 31 height 31
checkbox input "true"
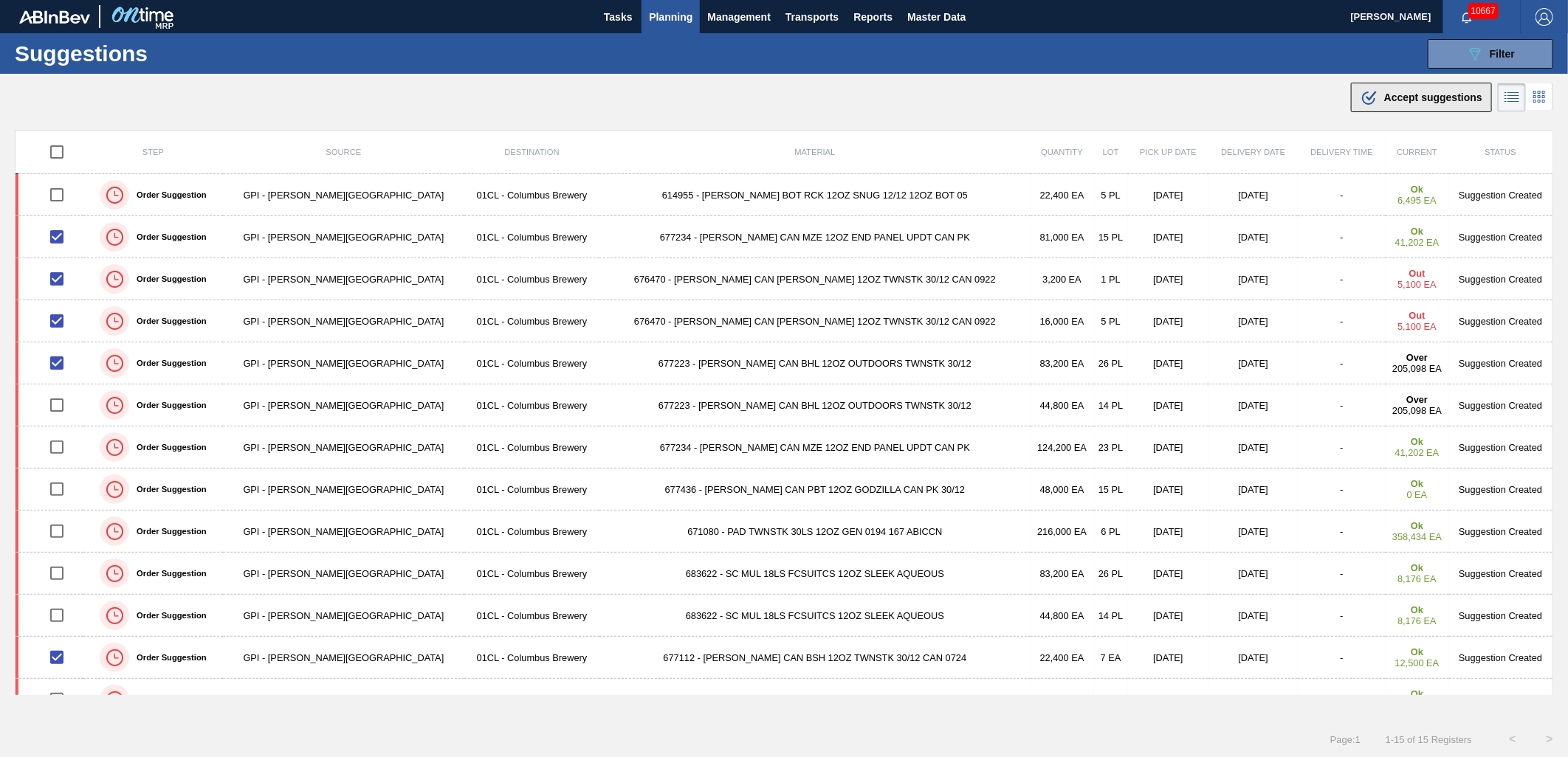
click at [1420, 92] on span "Accept suggestions" at bounding box center [1433, 98] width 98 height 12
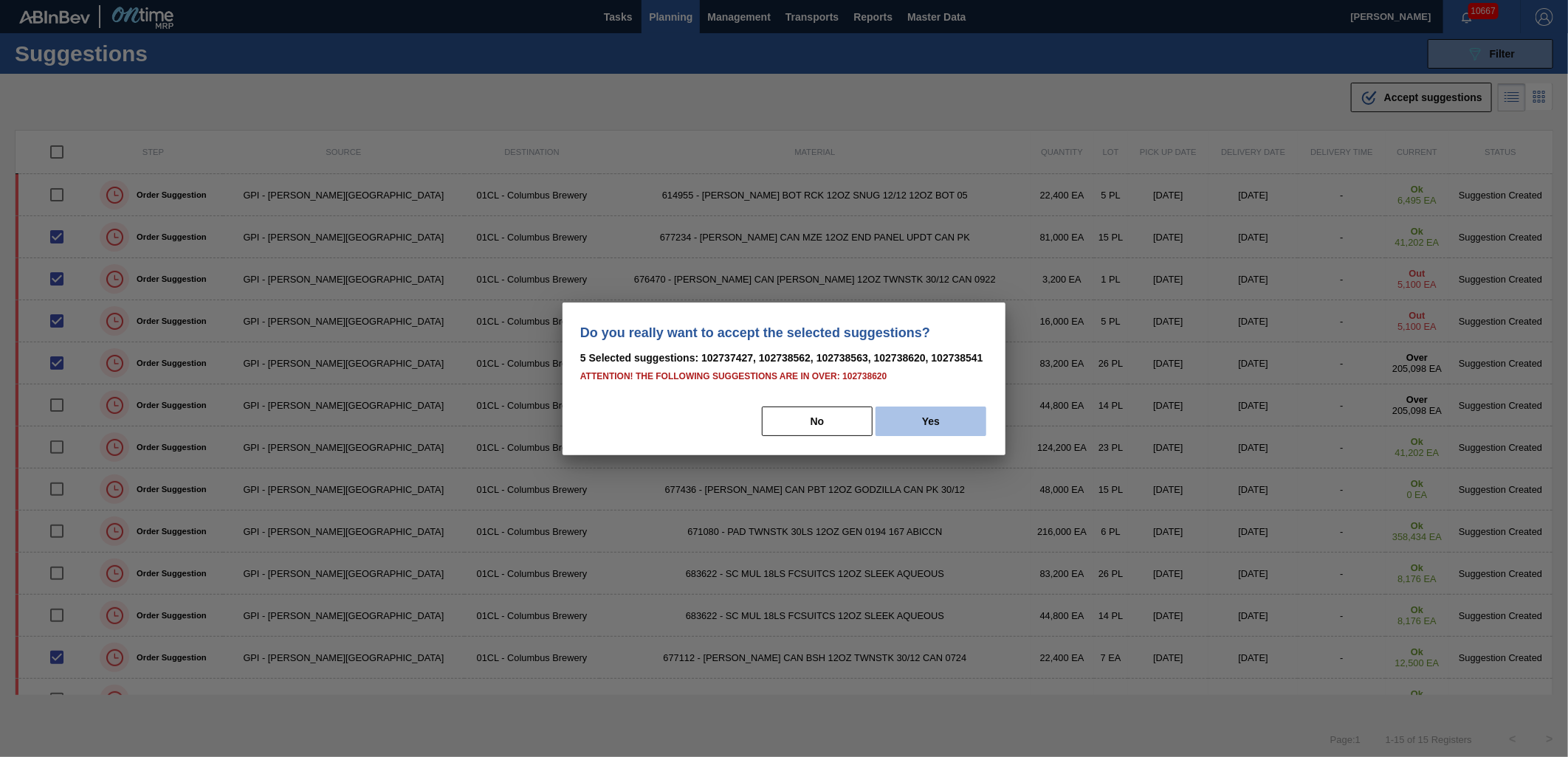
click at [949, 411] on button "Yes" at bounding box center [931, 421] width 111 height 30
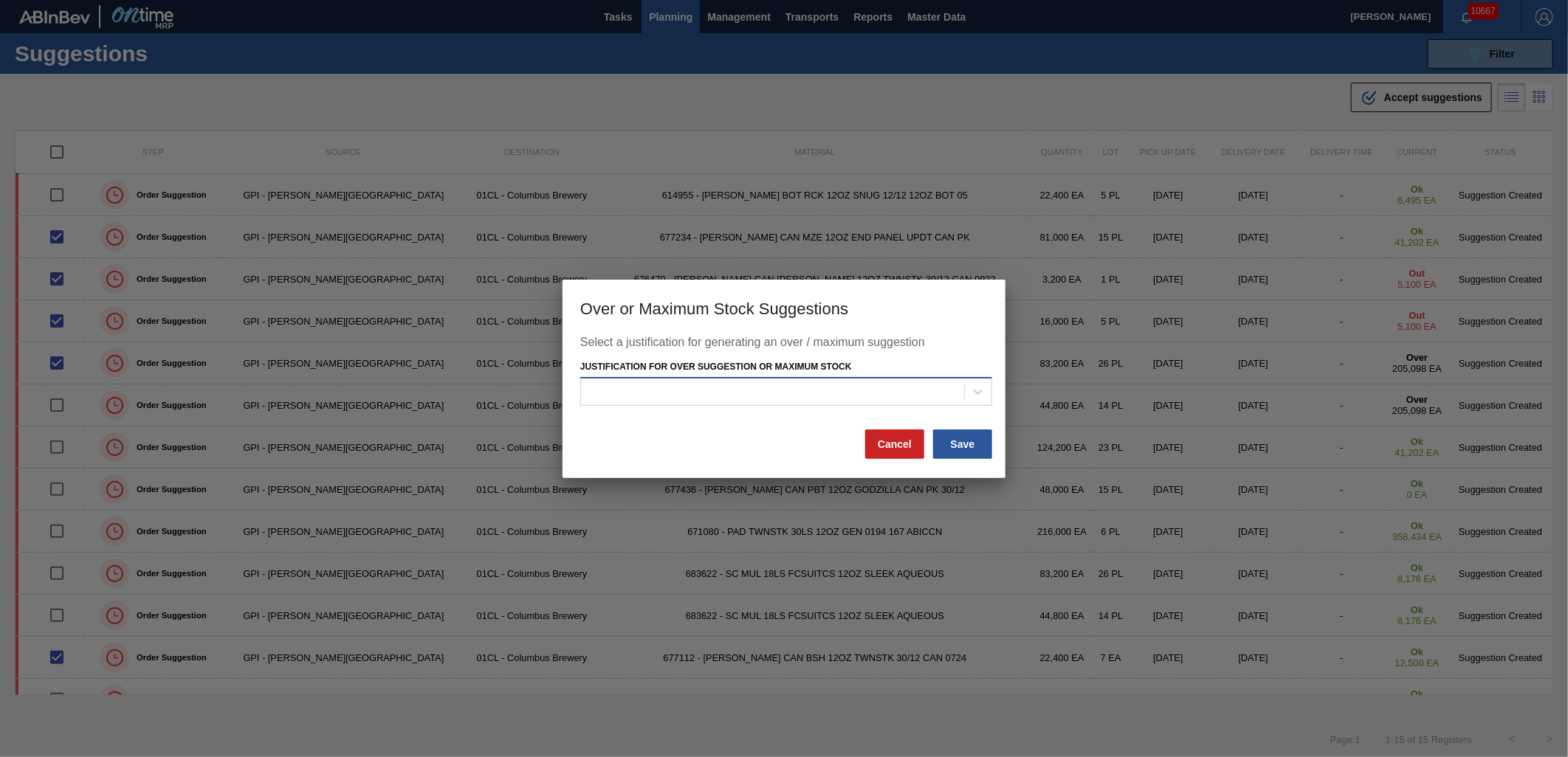
click at [875, 388] on div at bounding box center [772, 391] width 383 height 21
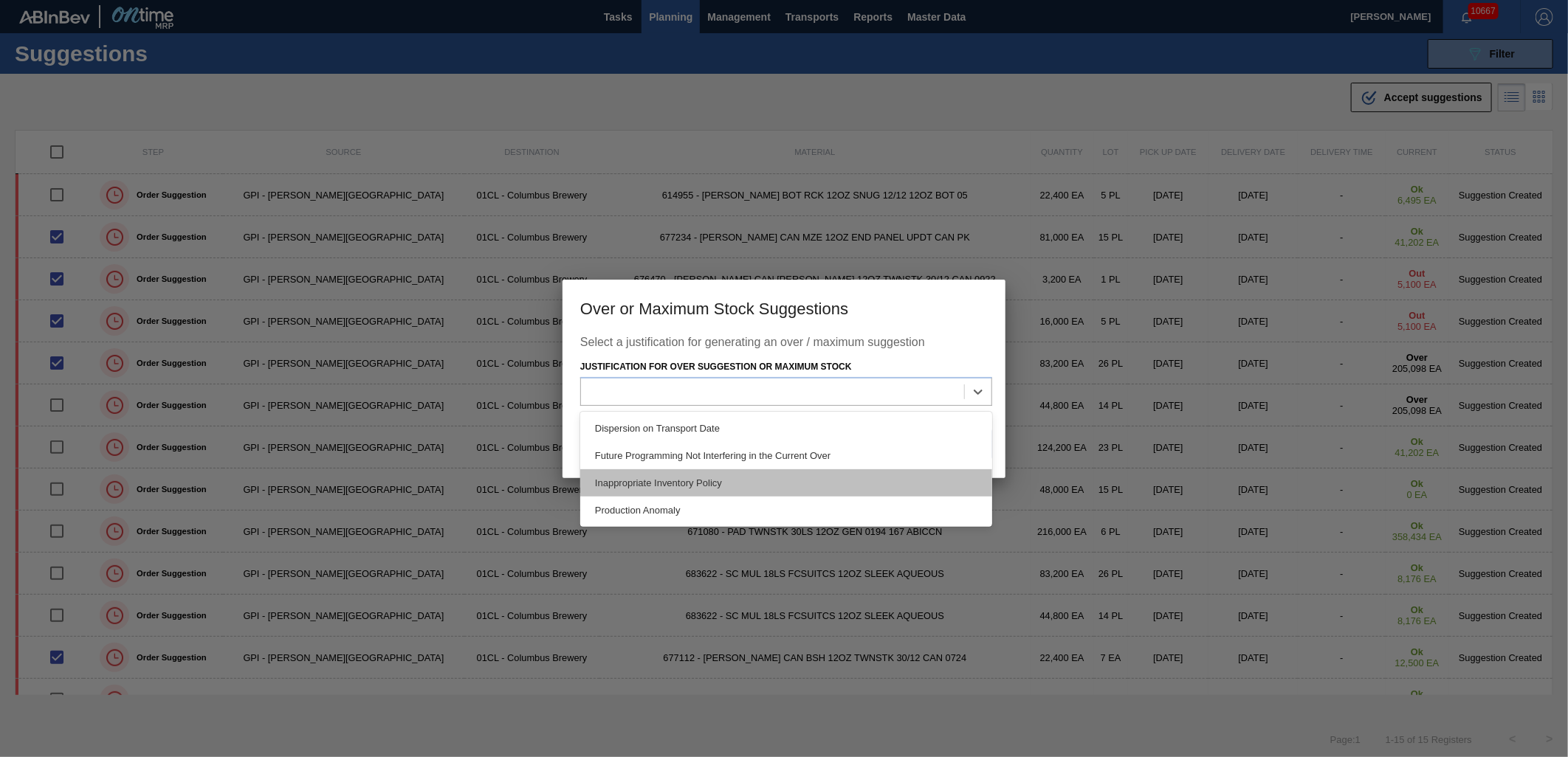
click at [761, 471] on div "Inappropriate Inventory Policy" at bounding box center [786, 482] width 412 height 27
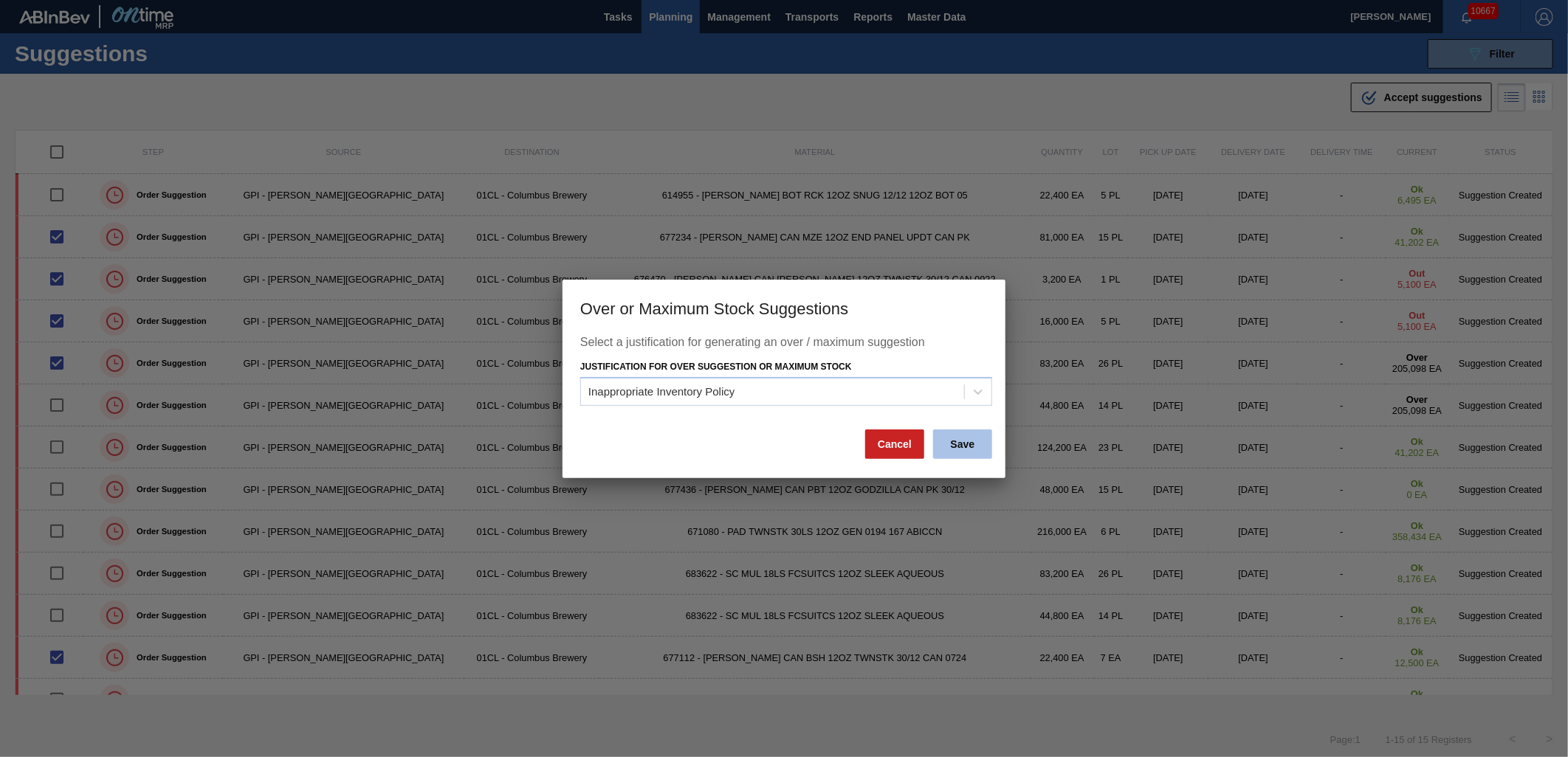
click at [965, 445] on button "Save" at bounding box center [962, 444] width 59 height 30
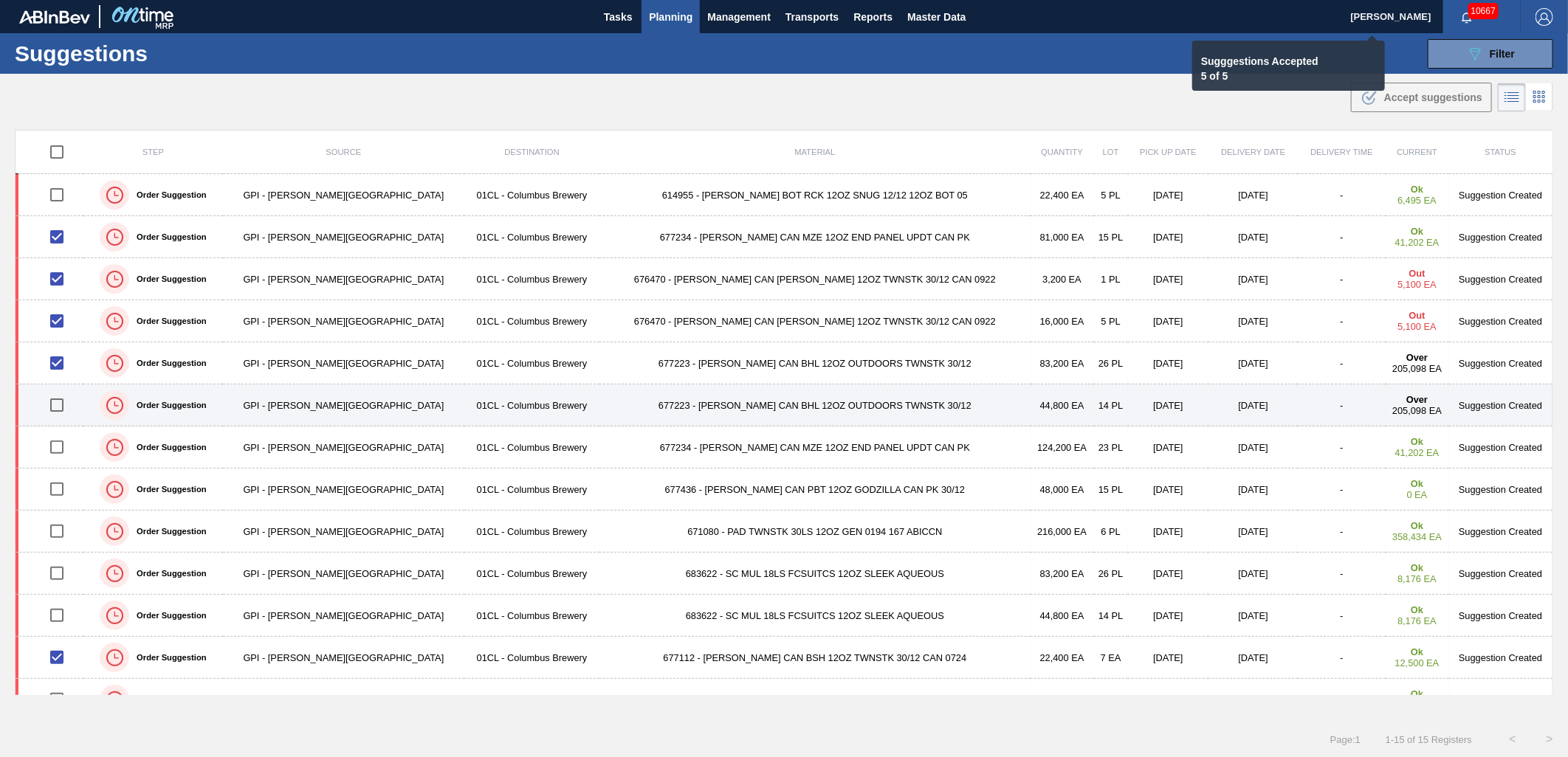
checkbox input "false"
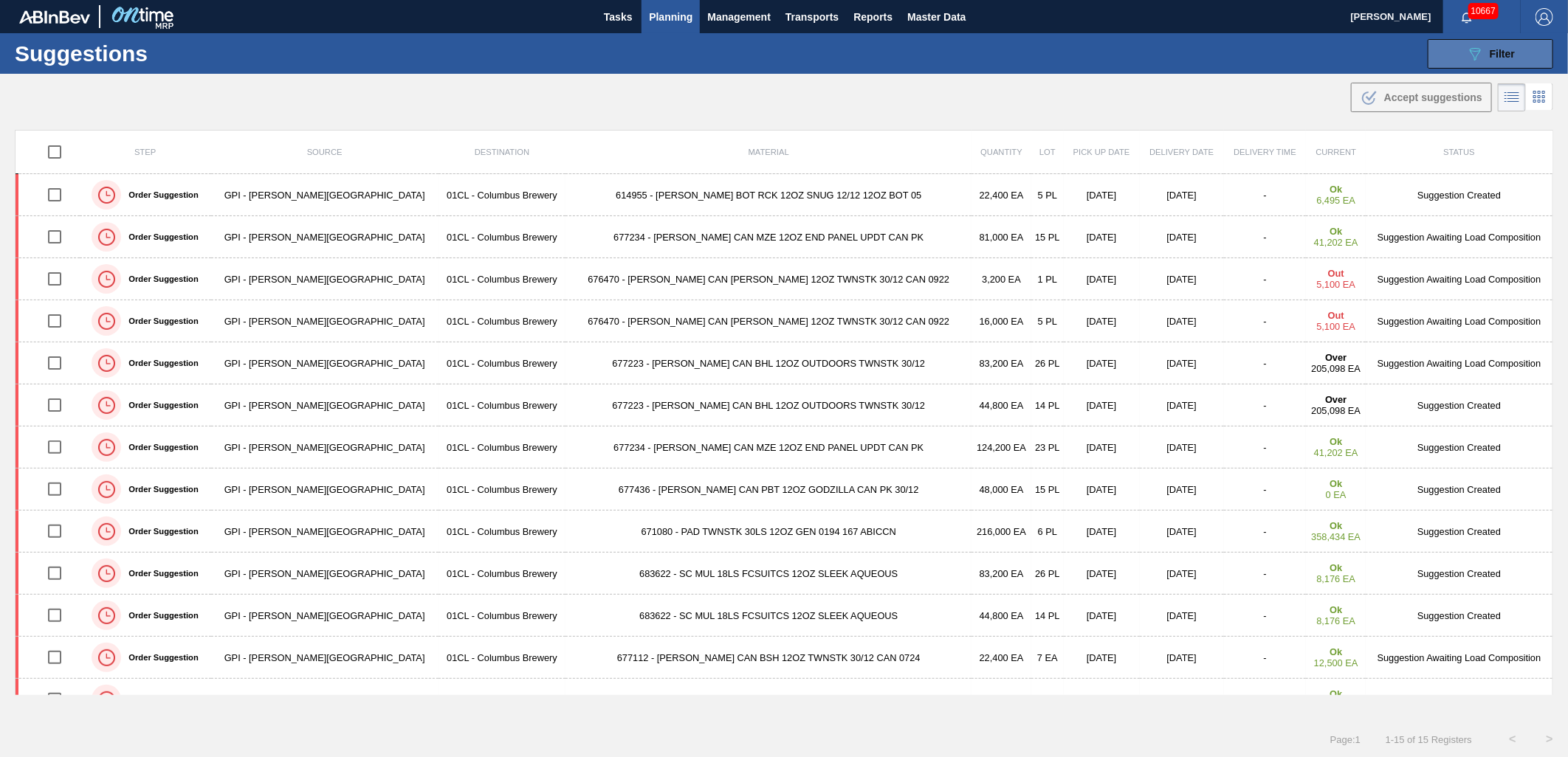
click at [1466, 61] on icon "089F7B8B-B2A5-4AFE-B5C0-19BA573D28AC" at bounding box center [1475, 54] width 18 height 18
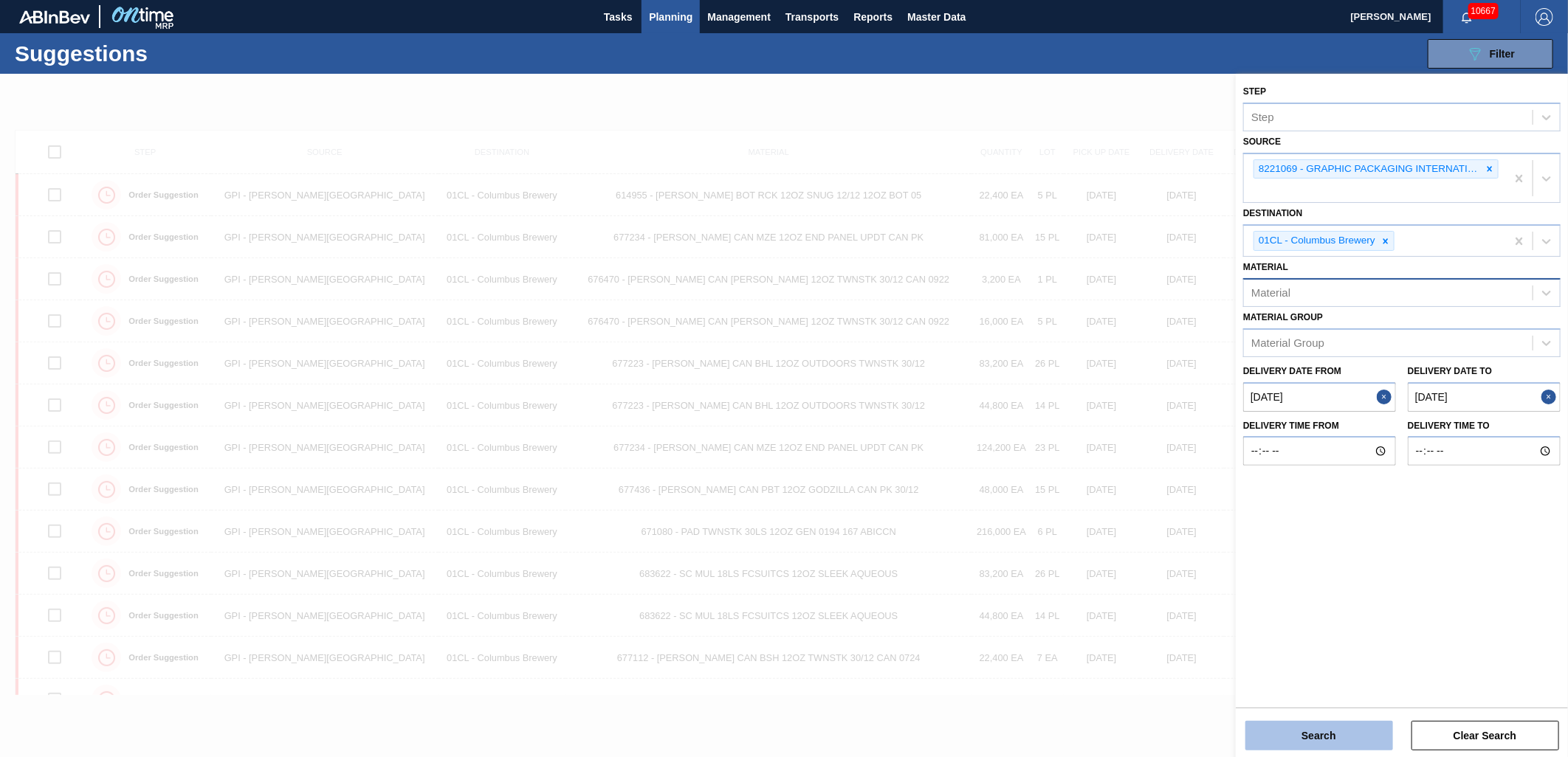
click at [1341, 731] on button "Search" at bounding box center [1319, 736] width 147 height 30
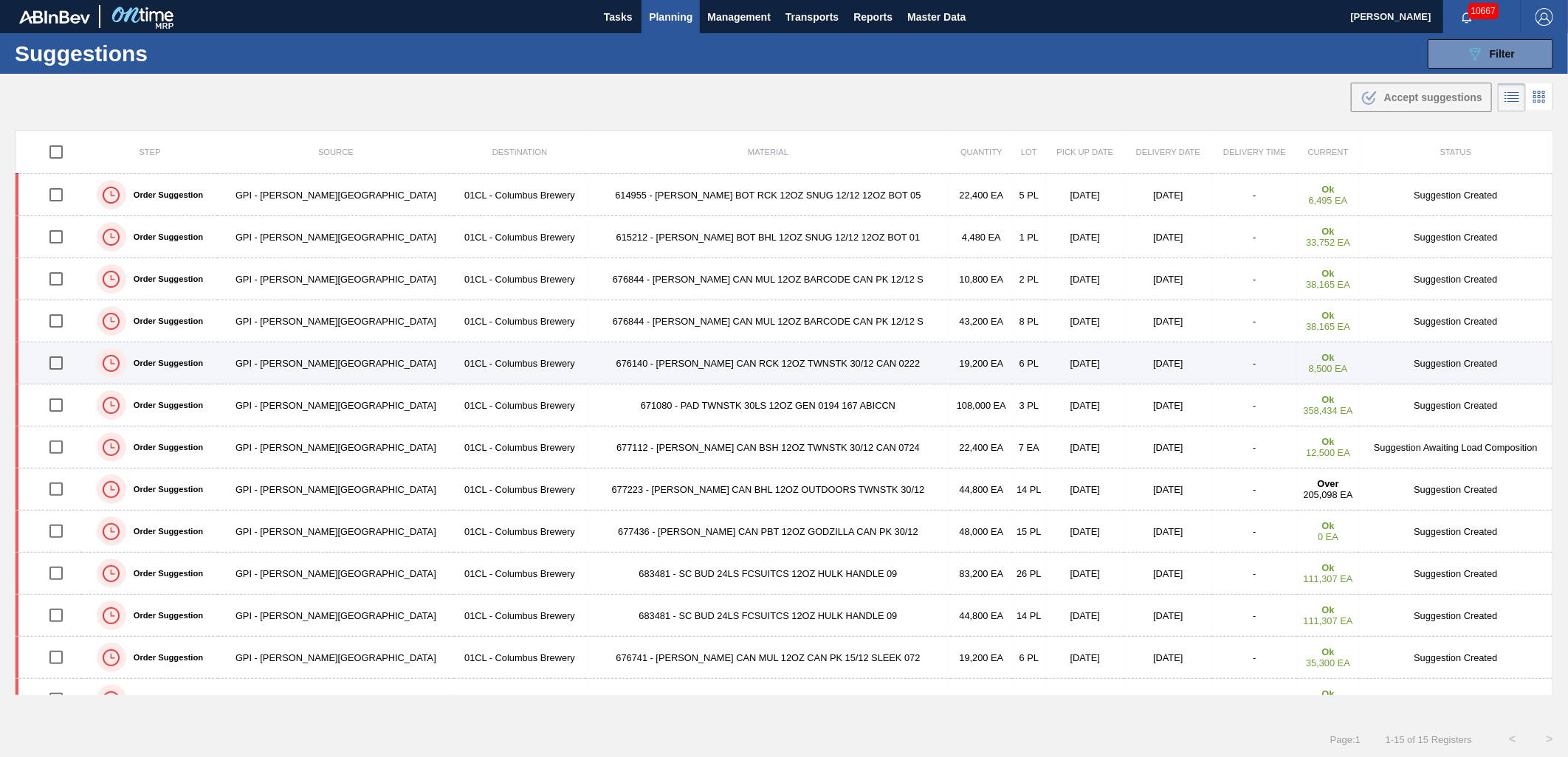
click at [601, 365] on td "676140 - CARR CAN RCK 12OZ TWNSTK 30/12 CAN 0222" at bounding box center [768, 363] width 365 height 42
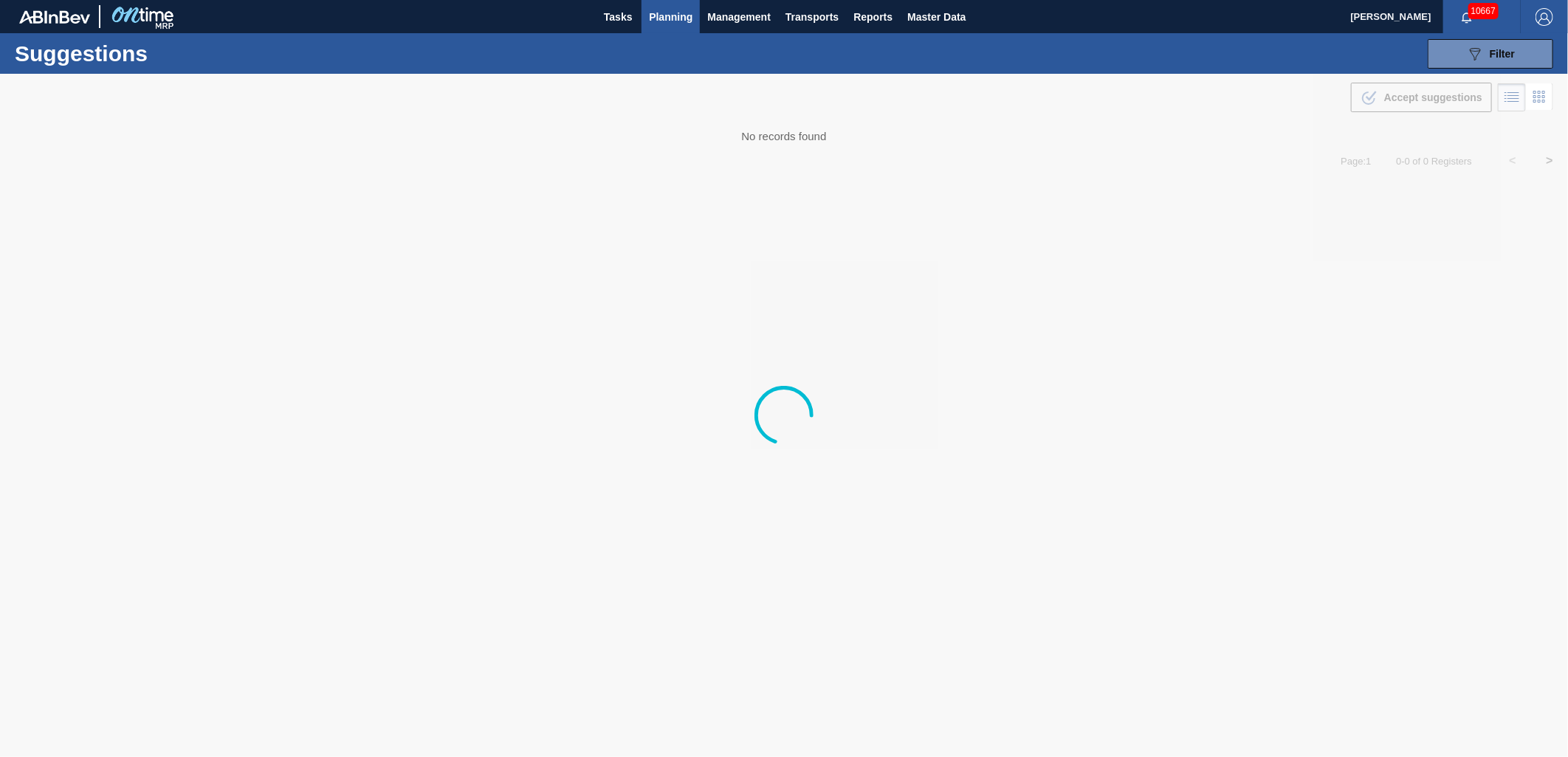
type from "[DATE]"
type to "[DATE]"
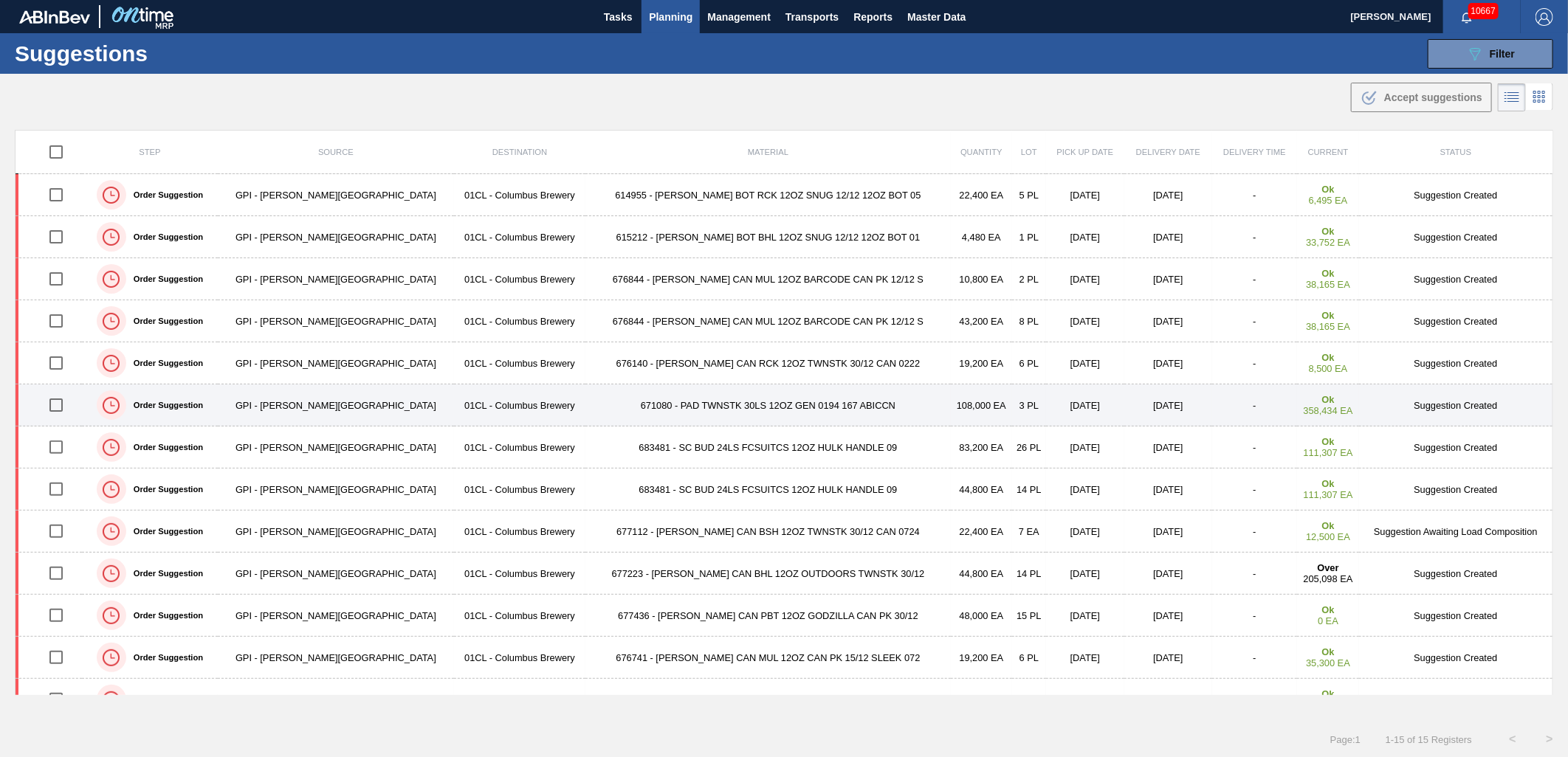
click at [63, 409] on input "checkbox" at bounding box center [56, 405] width 31 height 31
click at [57, 408] on input "checkbox" at bounding box center [56, 405] width 31 height 31
checkbox input "false"
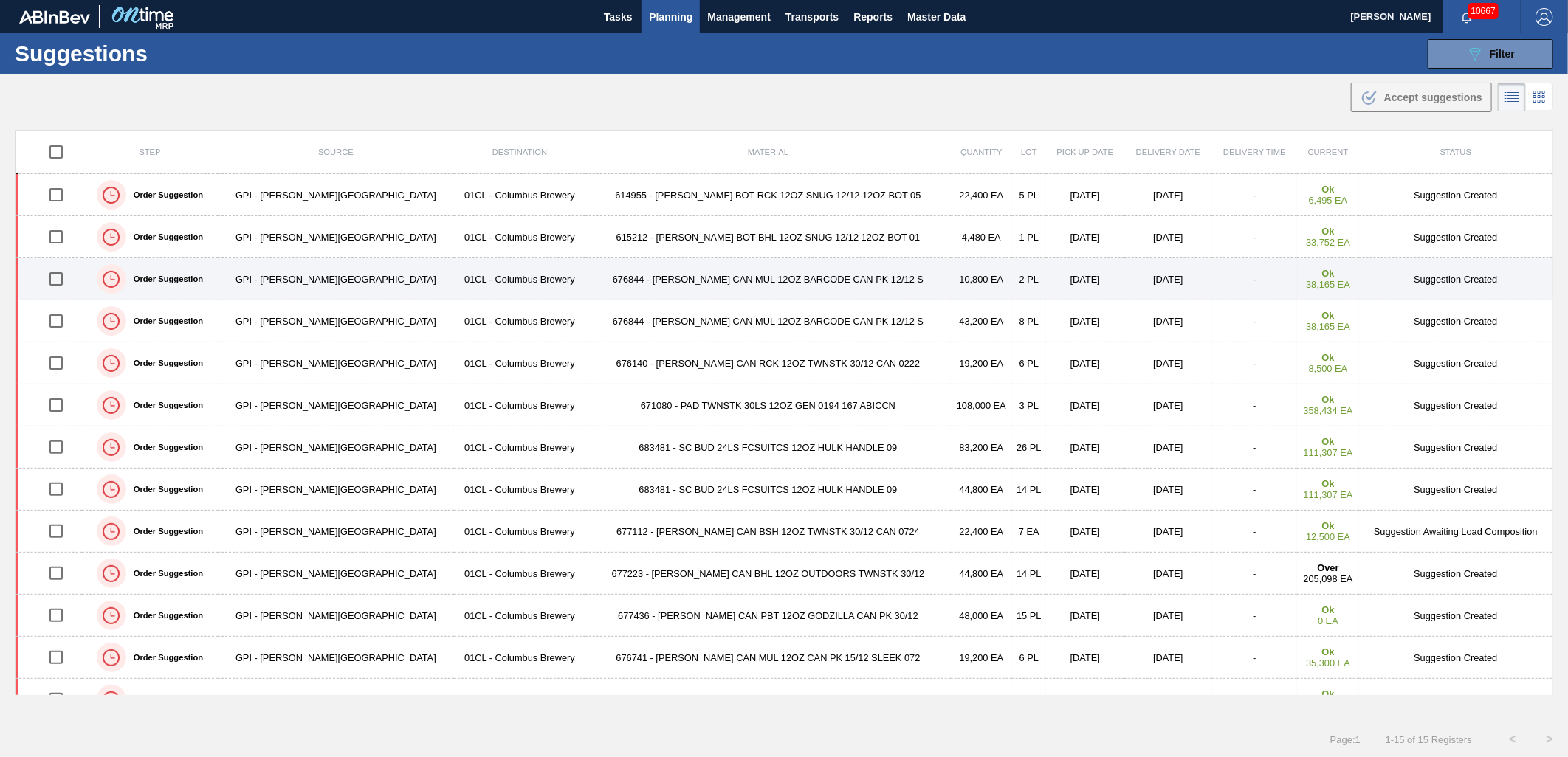
click at [600, 278] on td "676844 - CARR CAN MUL 12OZ BARCODE CAN PK 12/12 S" at bounding box center [768, 279] width 365 height 42
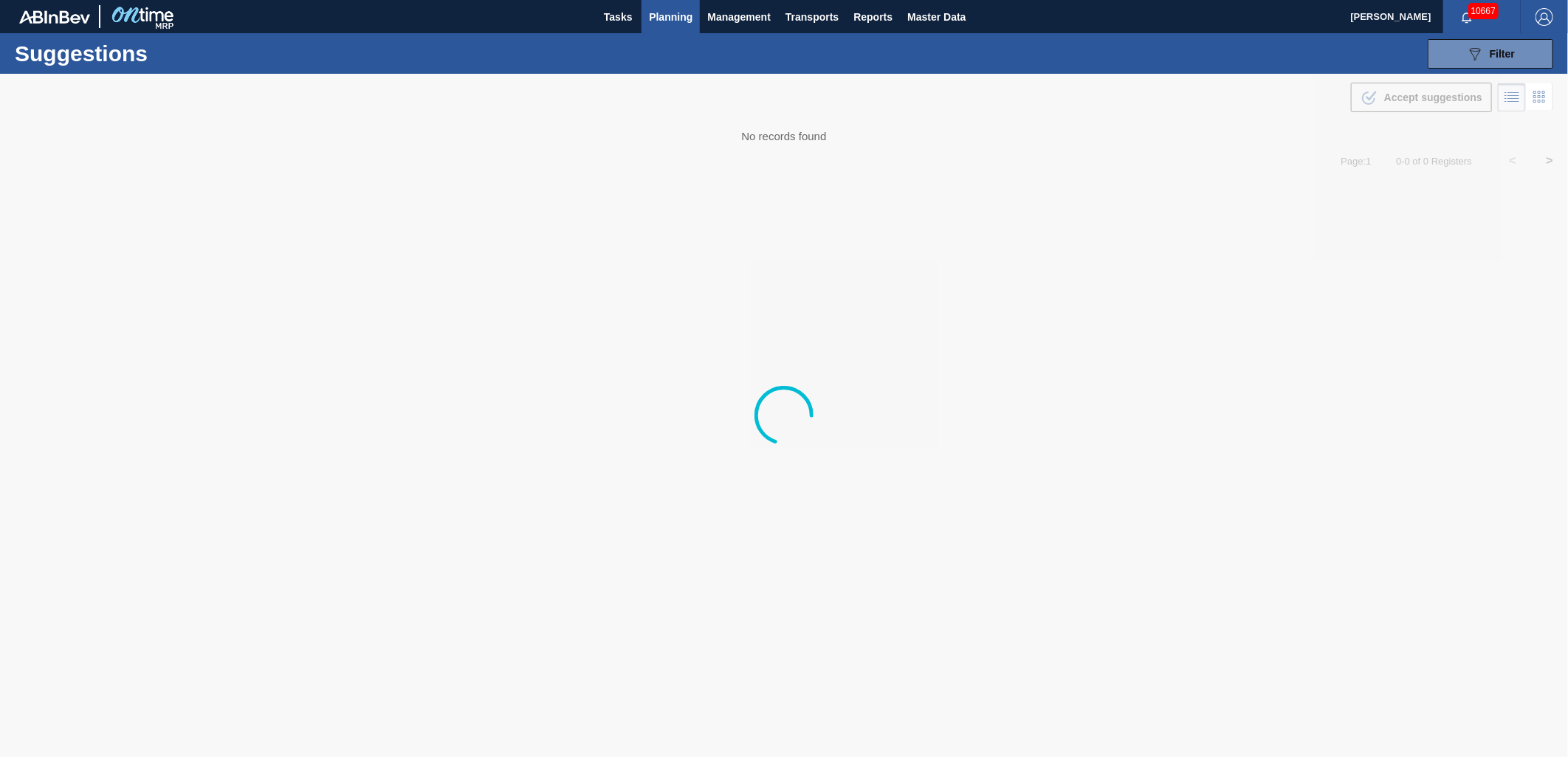
type from "[DATE]"
type to "[DATE]"
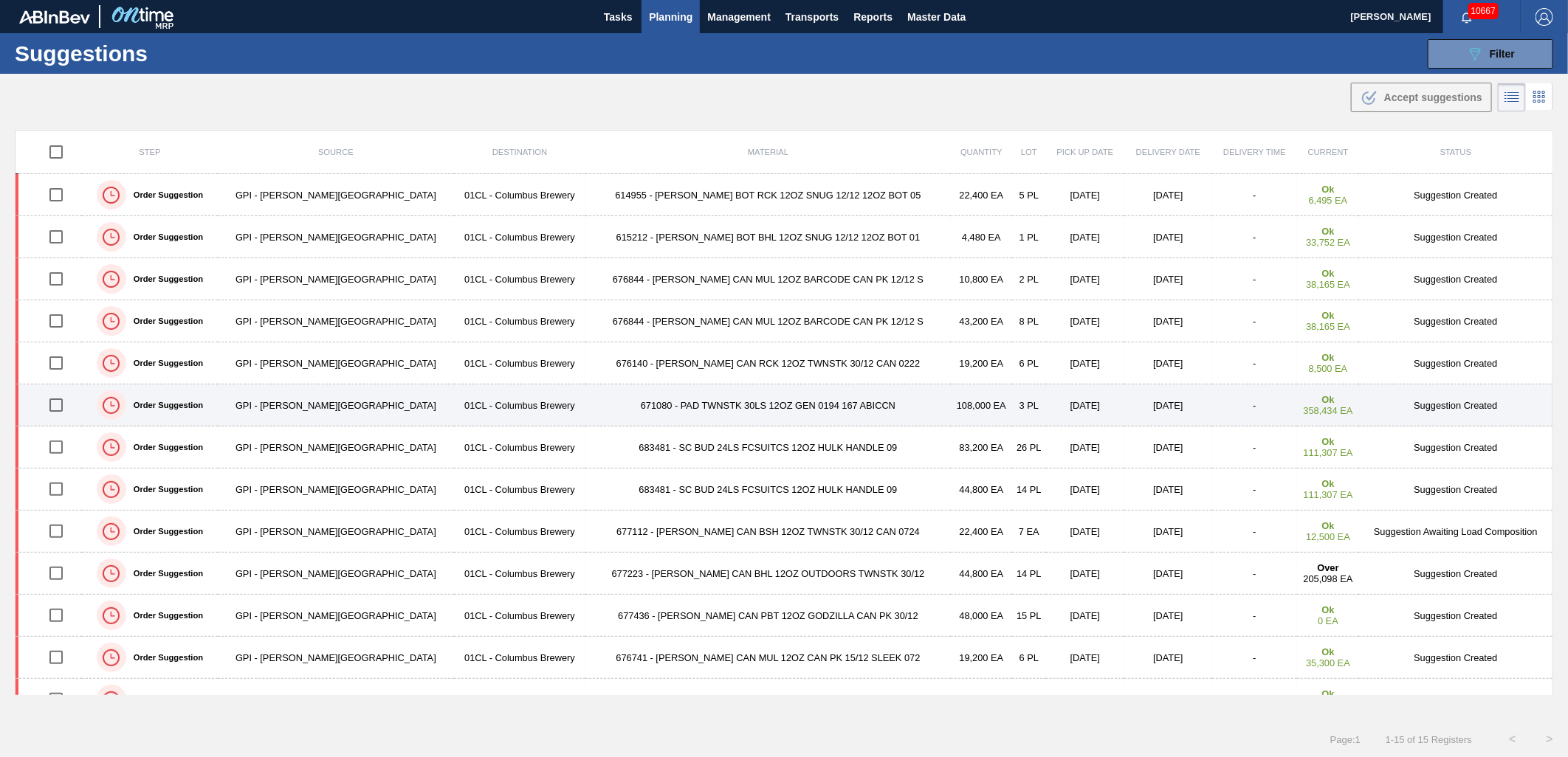
click at [59, 407] on input "checkbox" at bounding box center [56, 405] width 31 height 31
checkbox input "true"
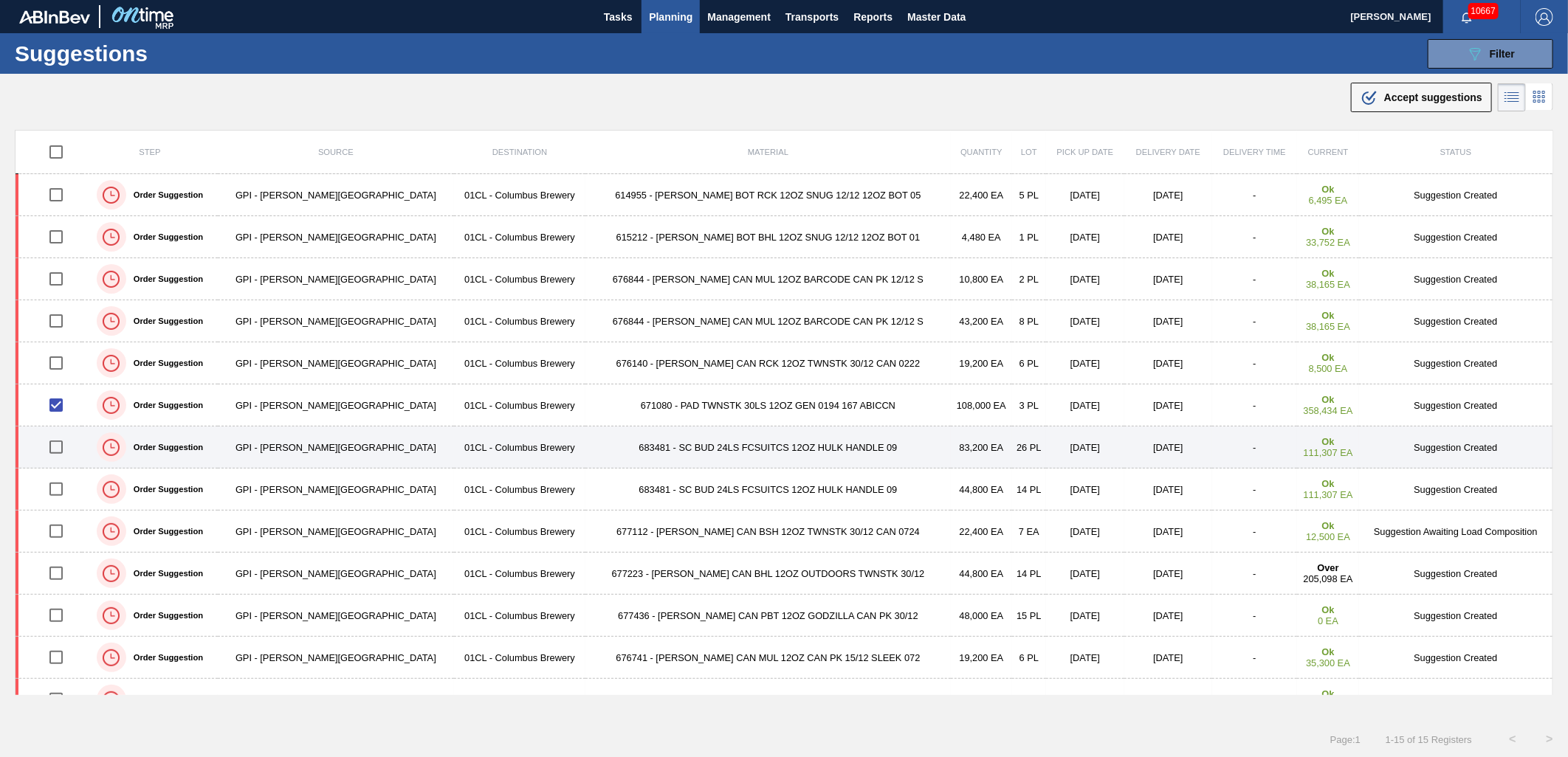
click at [67, 450] on input "checkbox" at bounding box center [56, 447] width 31 height 31
checkbox input "true"
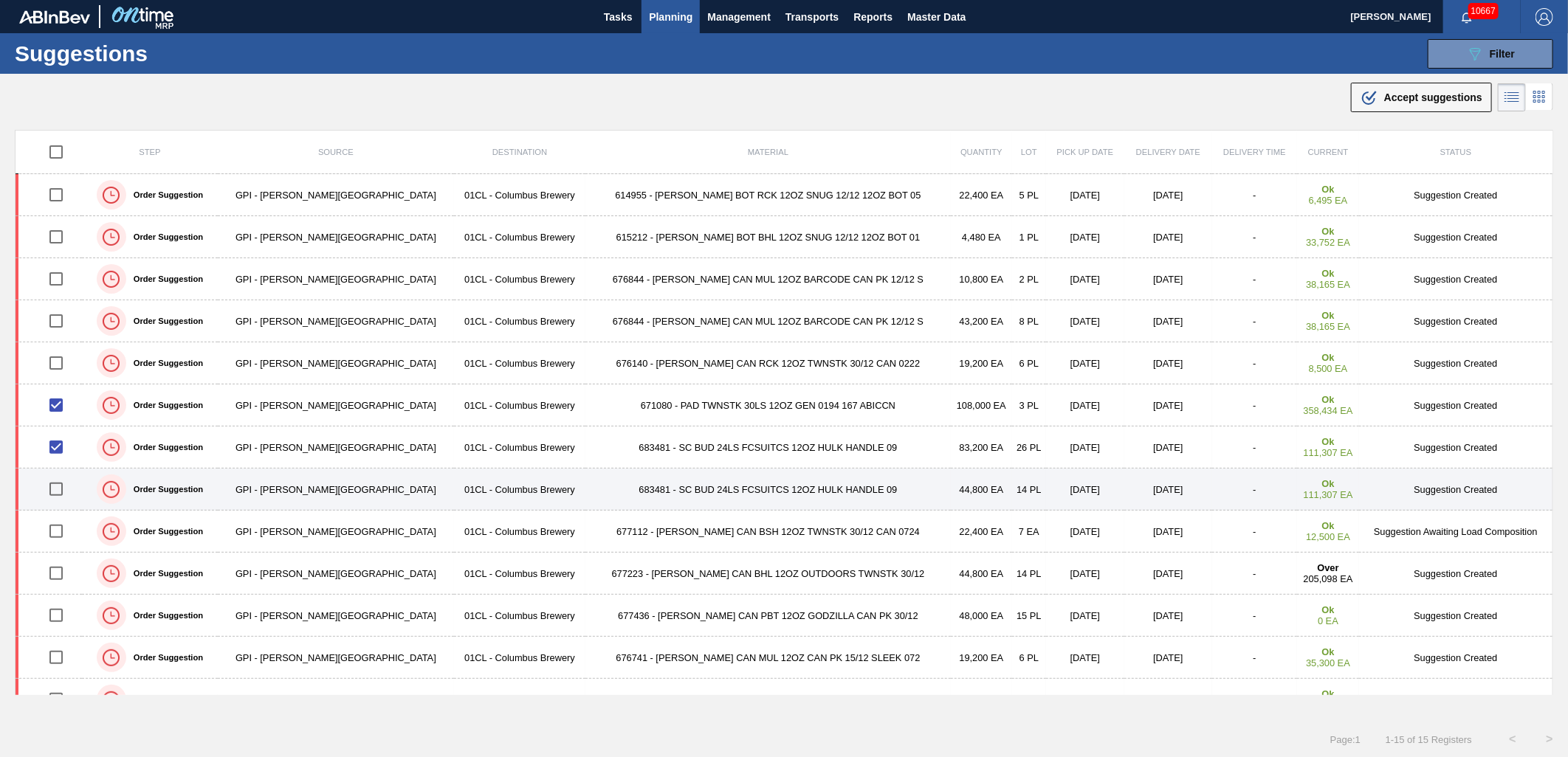
click at [64, 488] on input "checkbox" at bounding box center [56, 489] width 31 height 31
checkbox input "true"
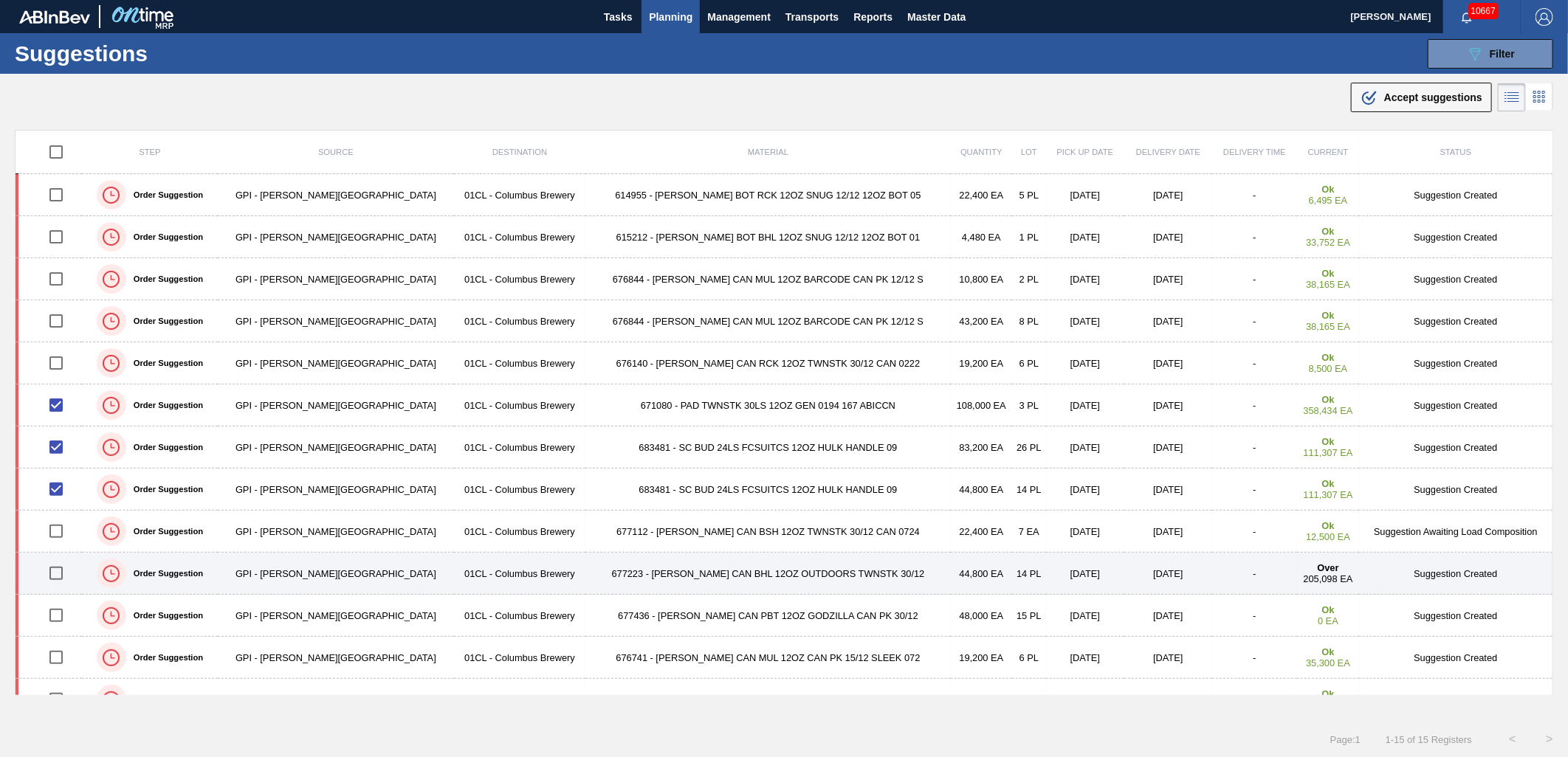
click at [63, 572] on input "checkbox" at bounding box center [56, 573] width 31 height 31
checkbox input "true"
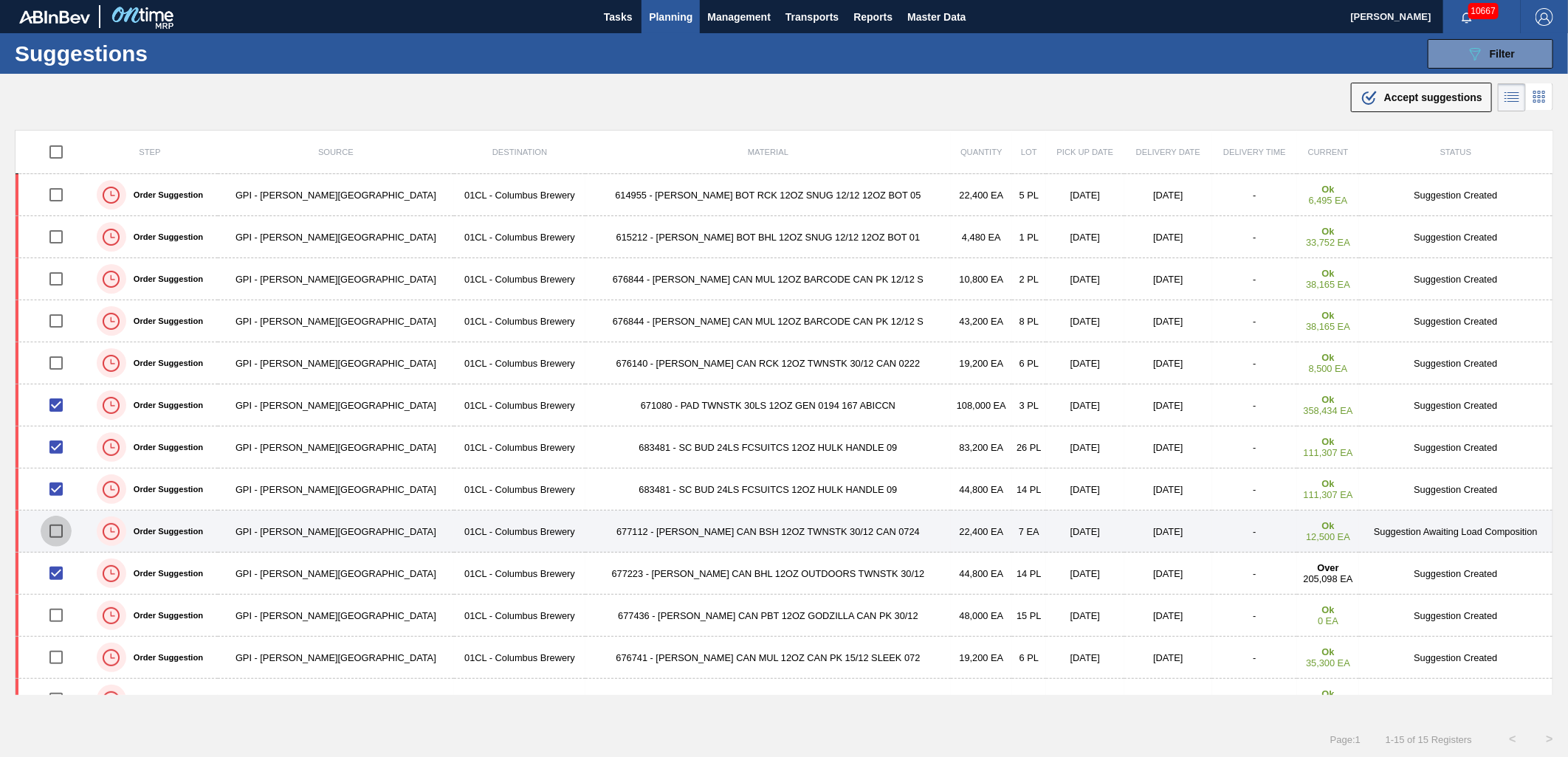
click at [65, 535] on input "checkbox" at bounding box center [56, 531] width 31 height 31
checkbox input "true"
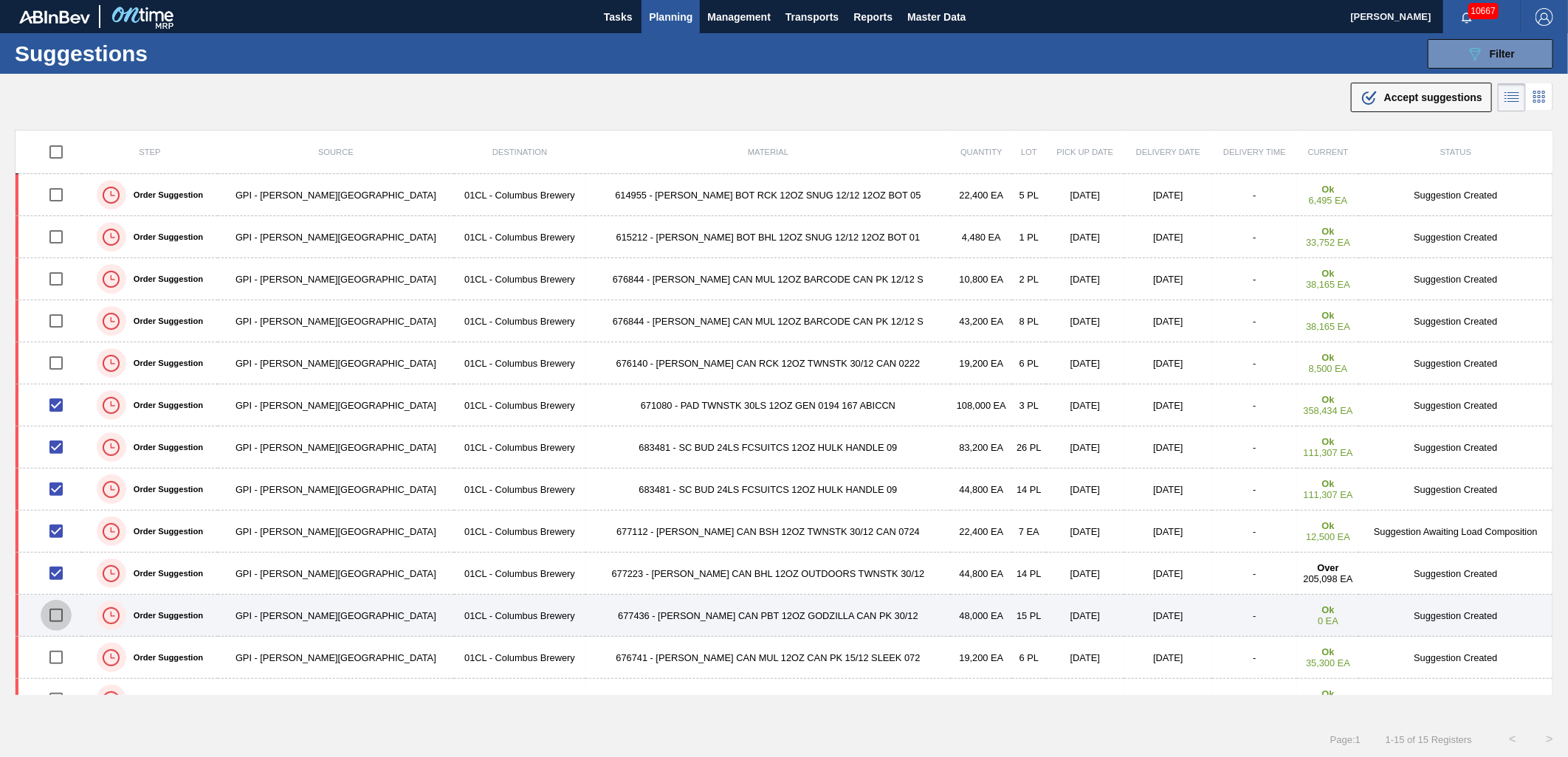
click at [60, 615] on input "checkbox" at bounding box center [56, 616] width 31 height 31
checkbox input "true"
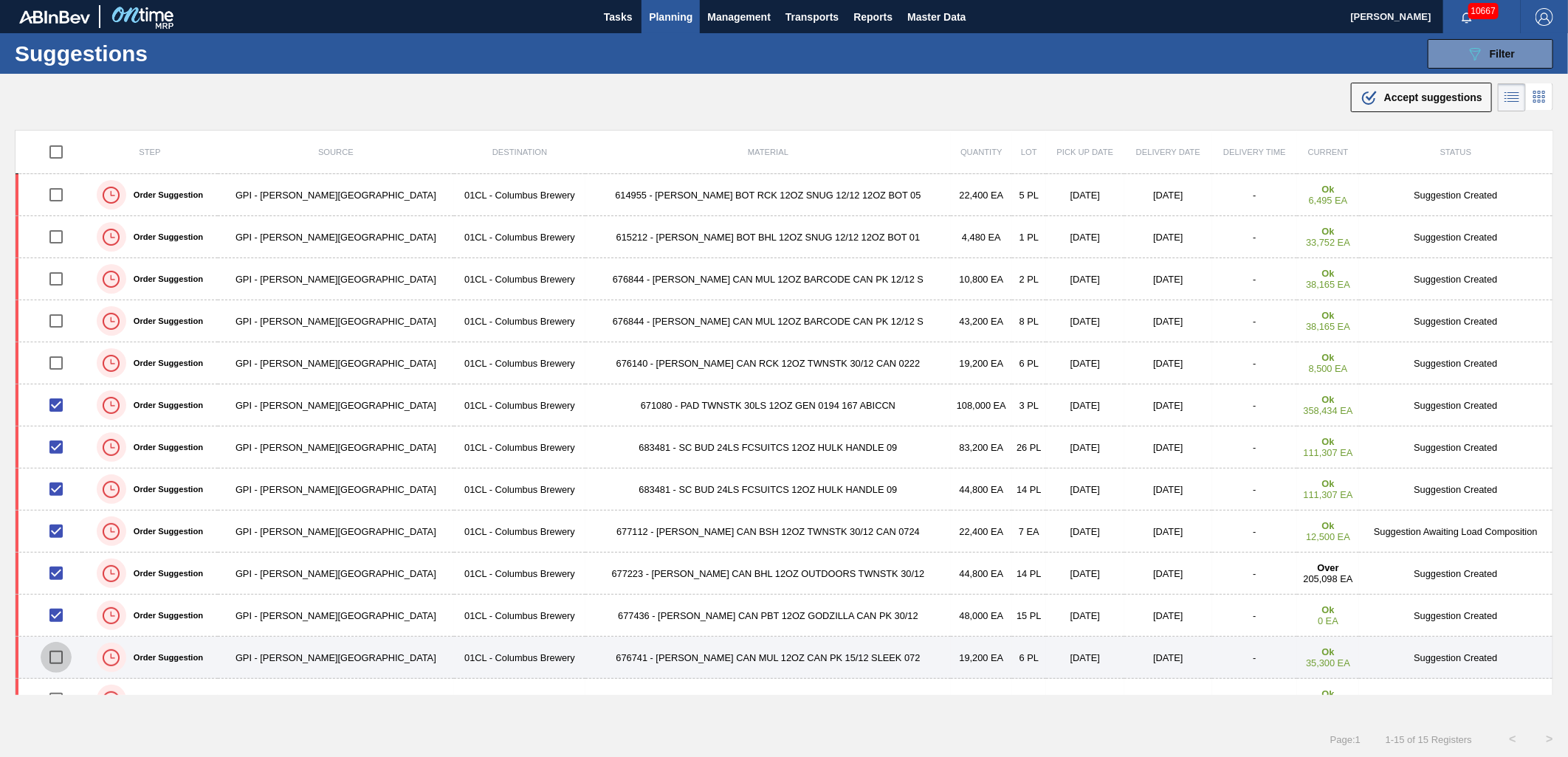
click at [68, 656] on input "checkbox" at bounding box center [56, 657] width 31 height 31
checkbox input "true"
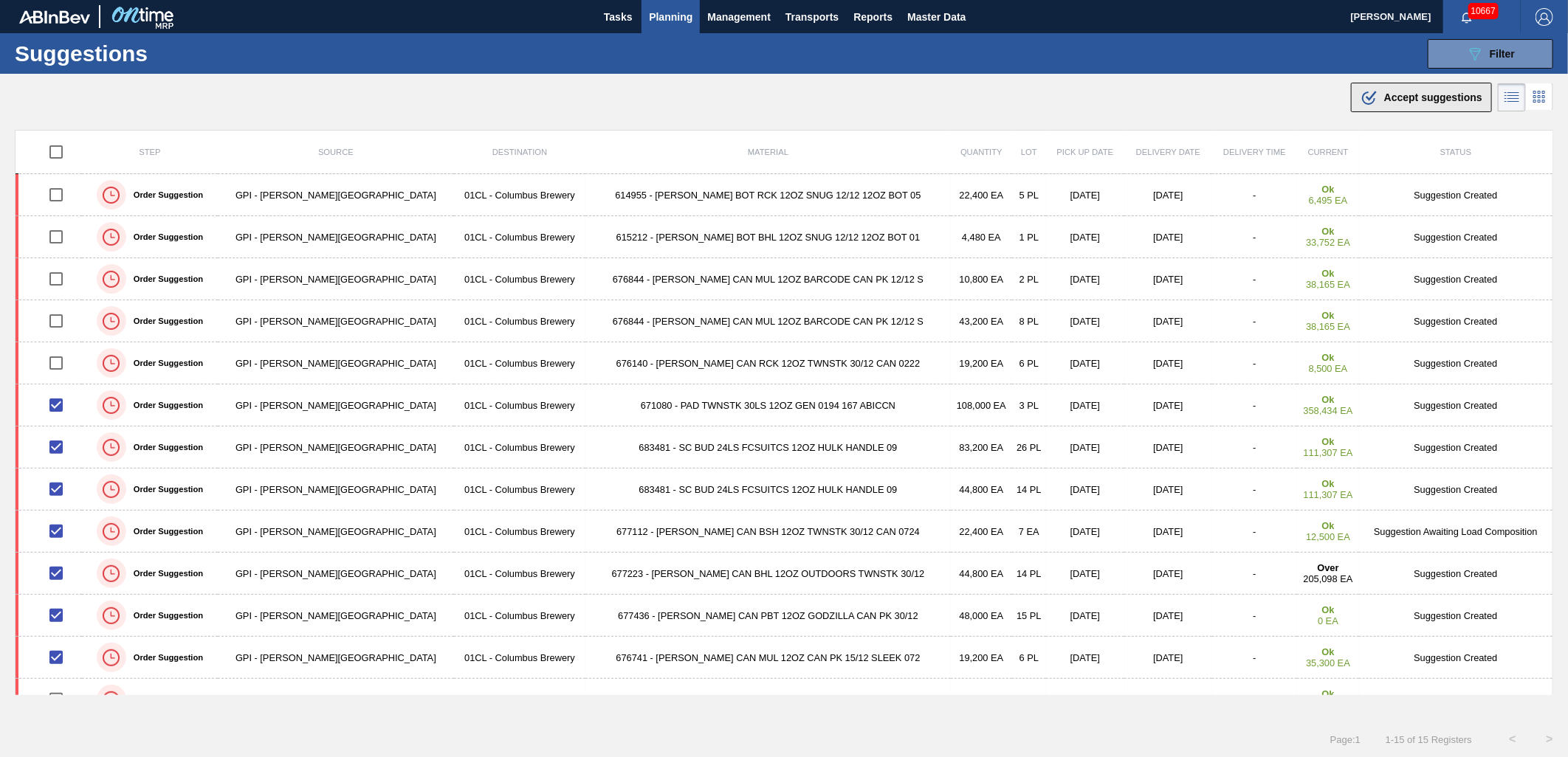
click at [1384, 96] on span "Accept suggestions" at bounding box center [1433, 98] width 98 height 12
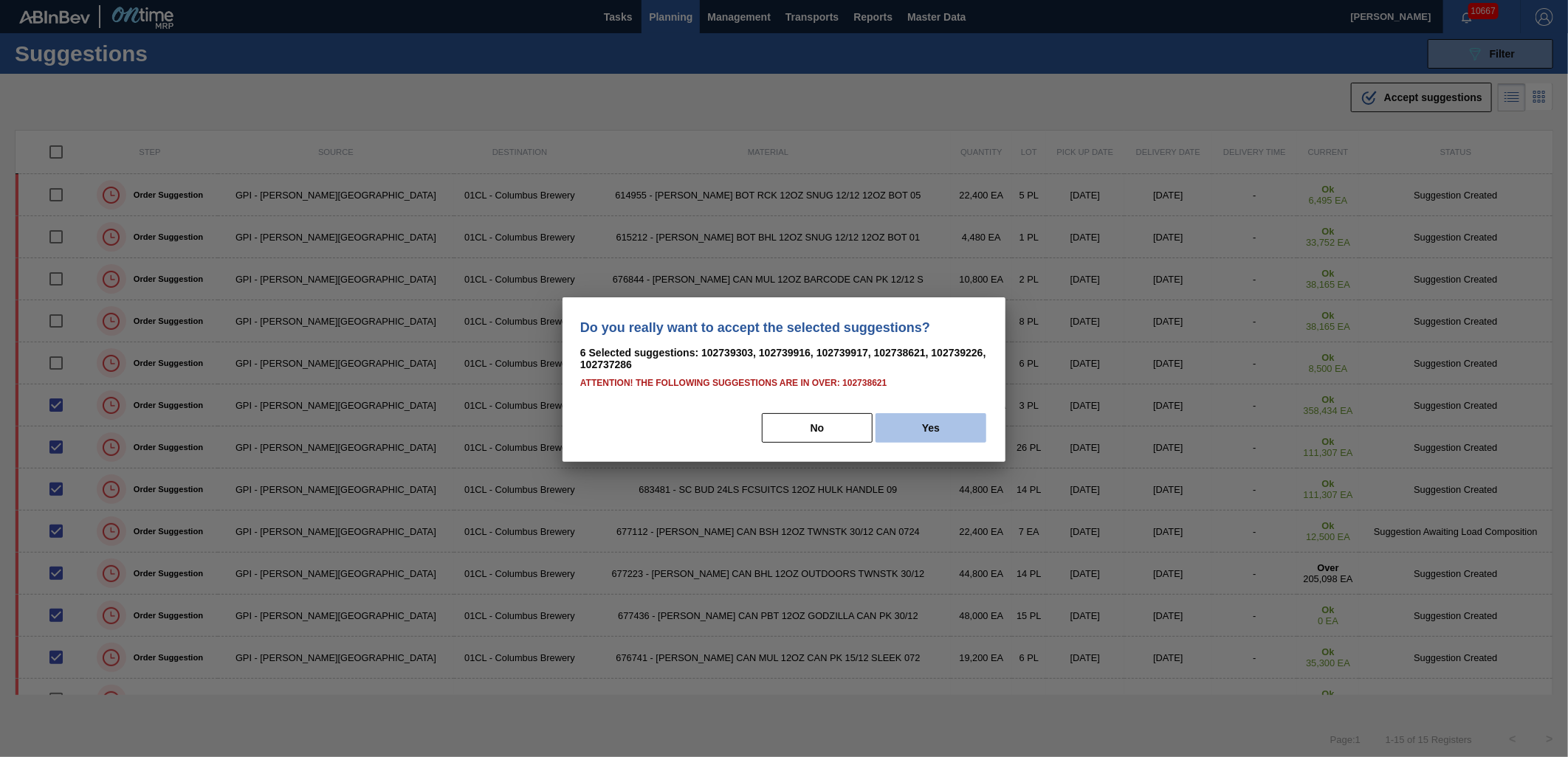
click at [901, 428] on button "Yes" at bounding box center [931, 428] width 111 height 30
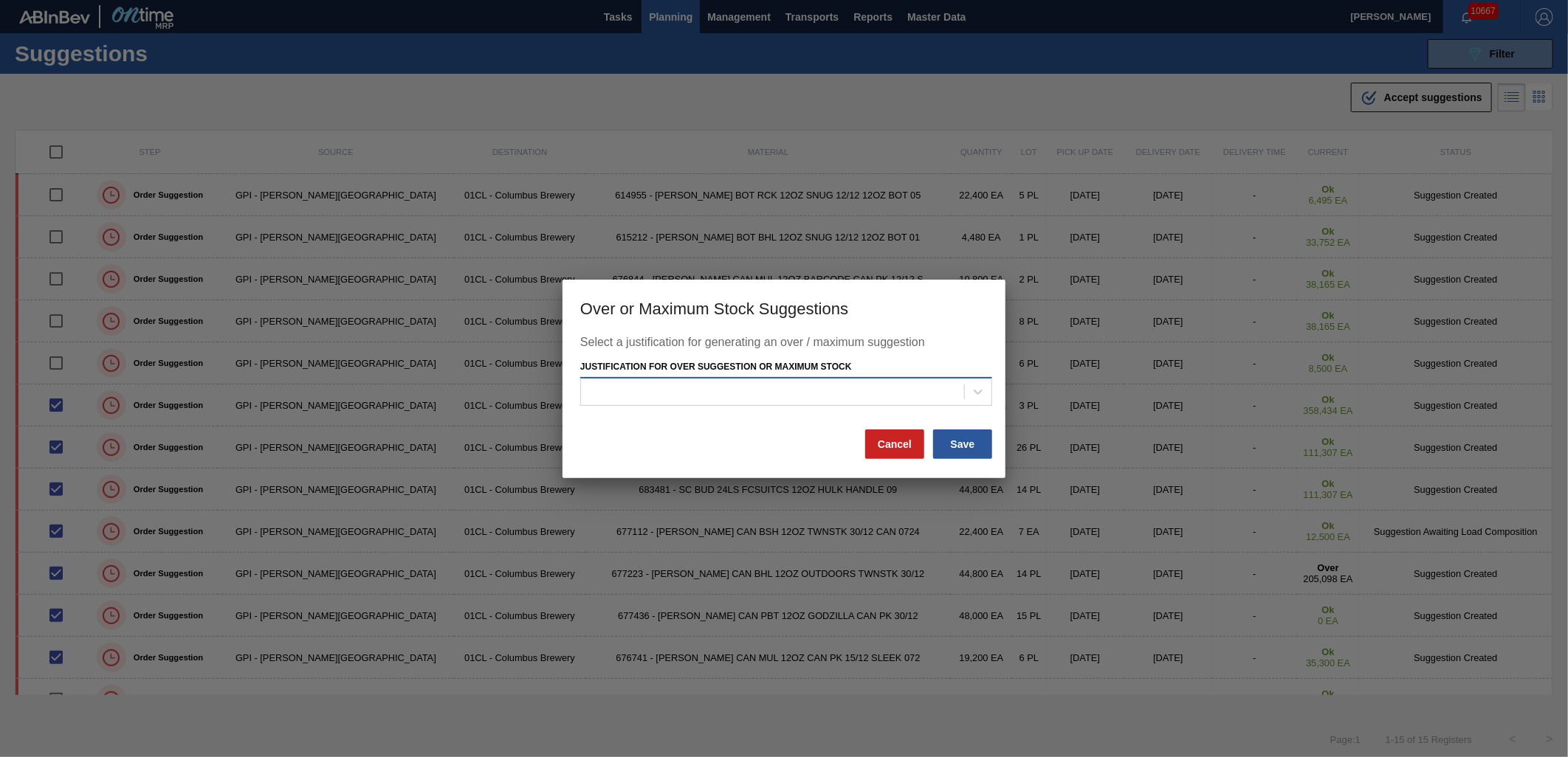
click at [849, 396] on div at bounding box center [772, 391] width 383 height 21
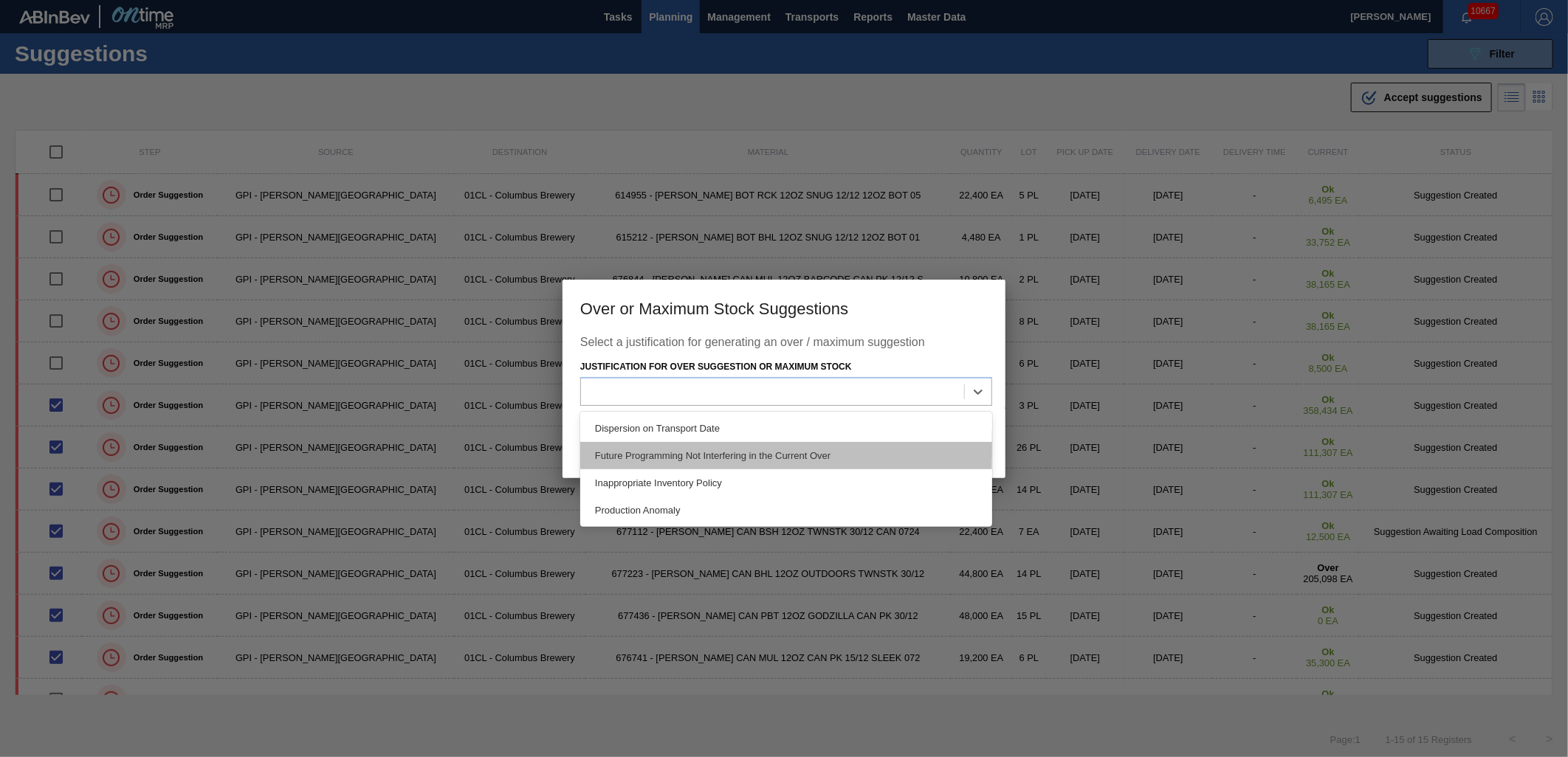
click at [800, 452] on div "Future Programming Not Interfering in the Current Over" at bounding box center [786, 455] width 412 height 27
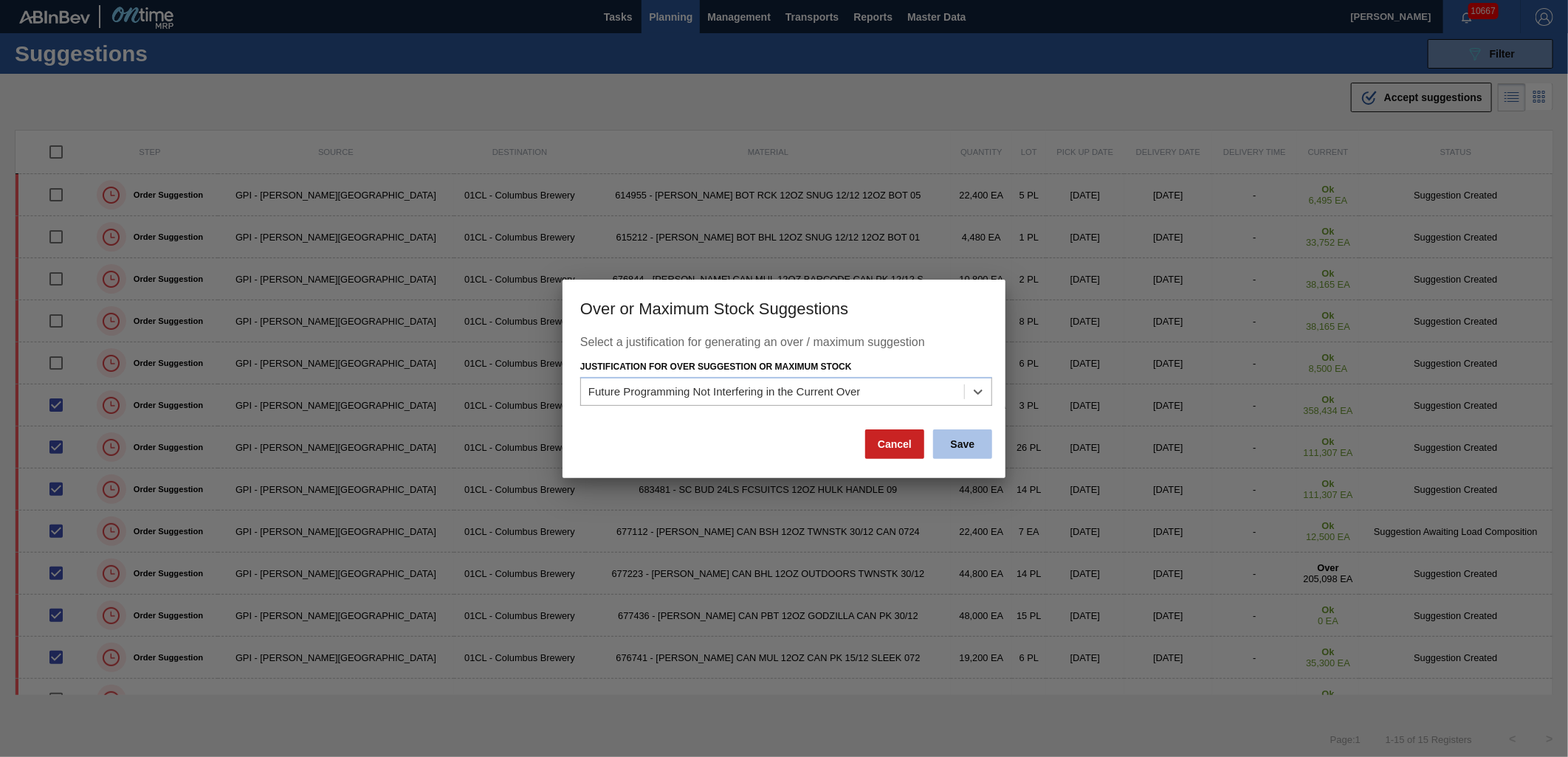
click at [979, 443] on button "Save" at bounding box center [962, 444] width 59 height 30
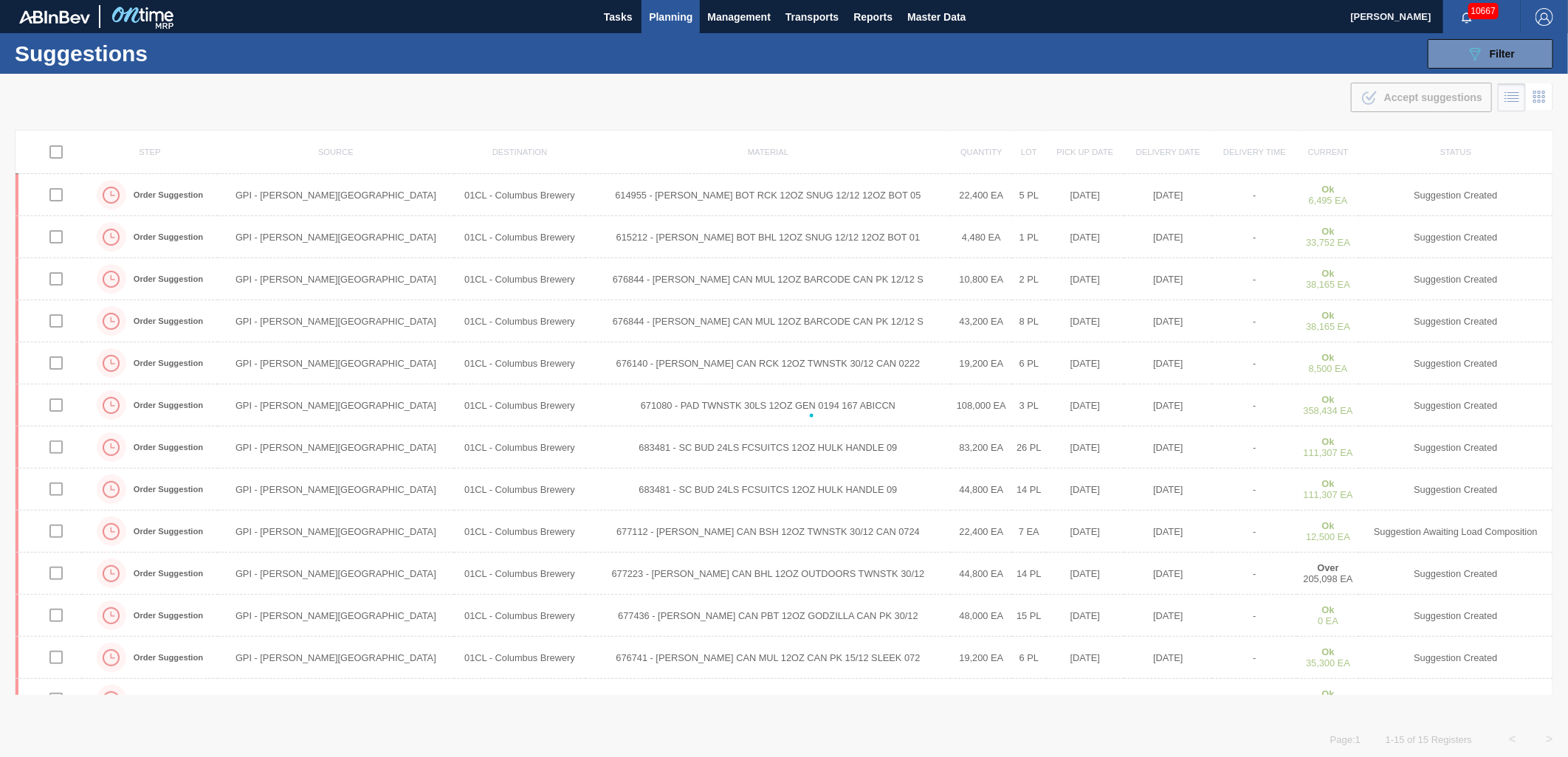
checkbox input "false"
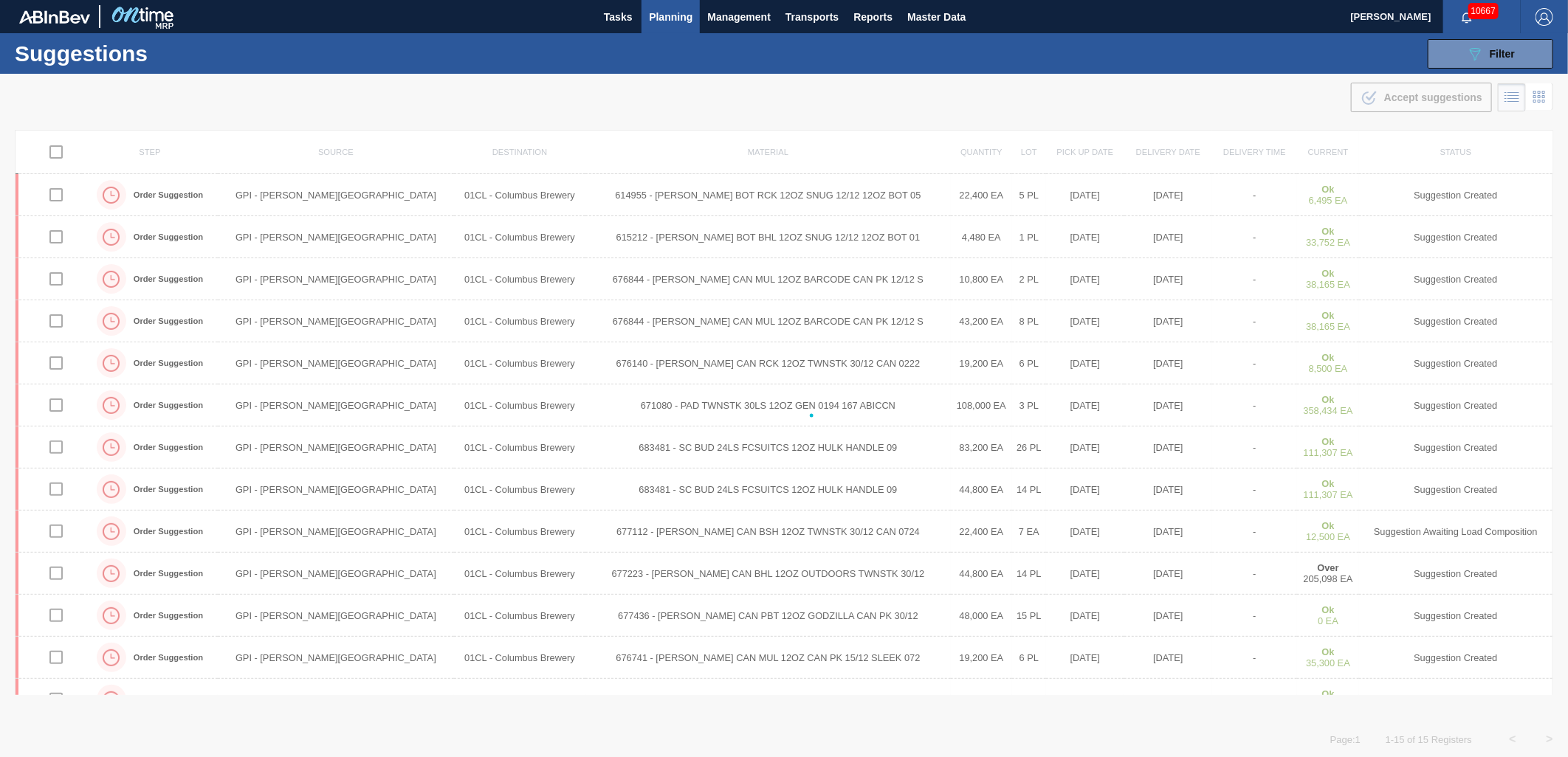
checkbox input "false"
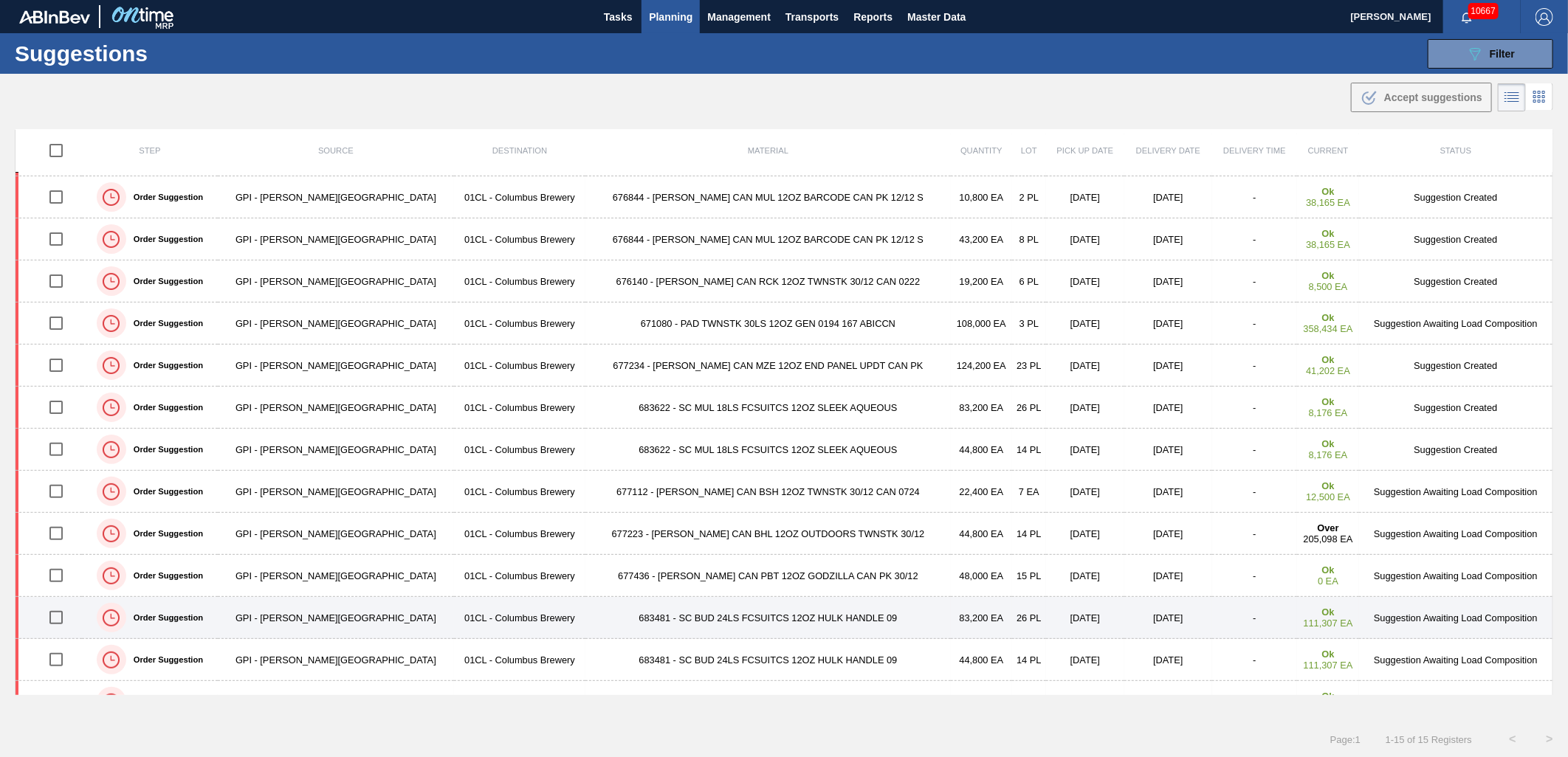
scroll to position [110, 0]
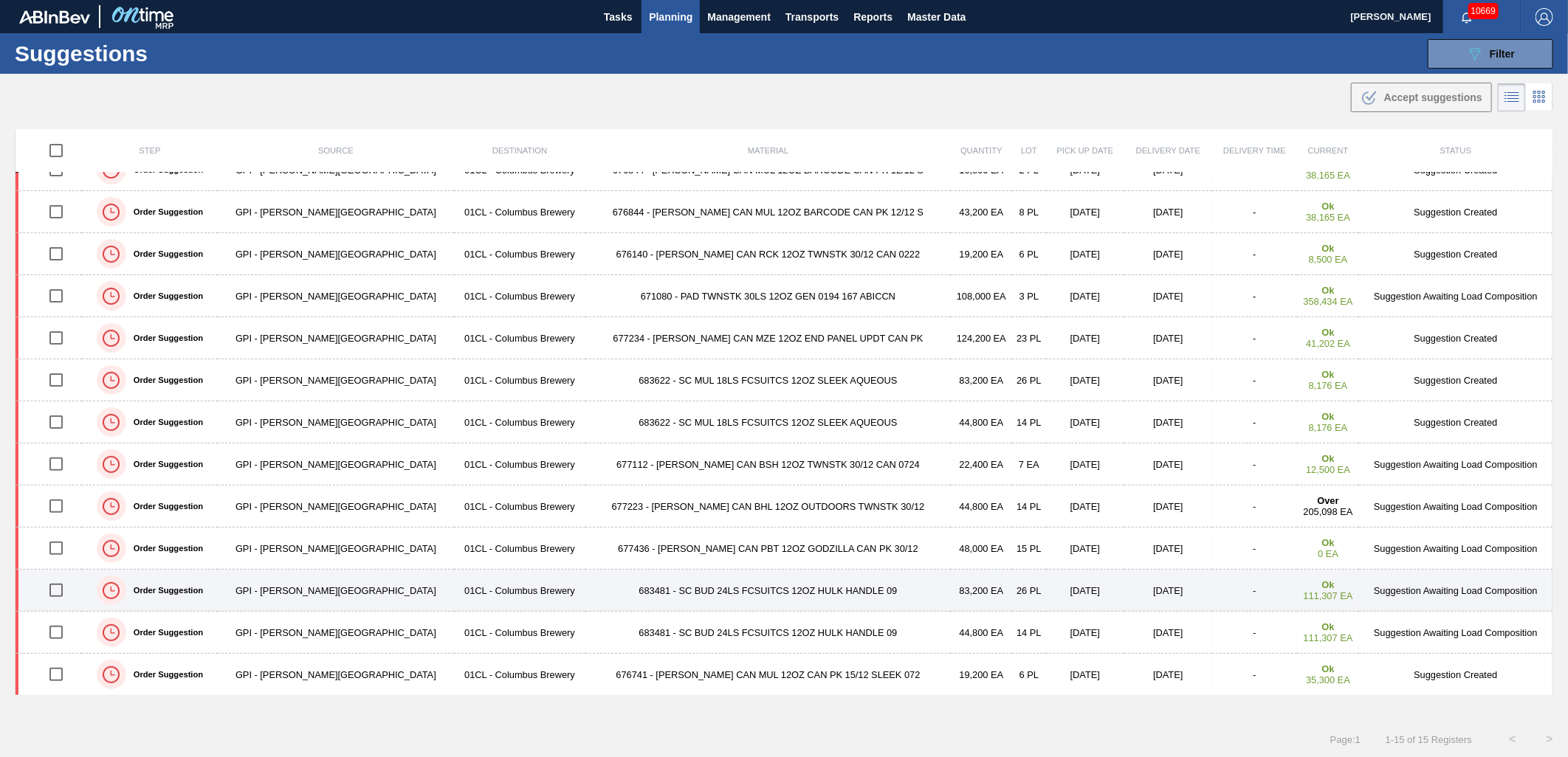
click at [712, 585] on td "683481 - SC BUD 24LS FCSUITCS 12OZ HULK HANDLE 09" at bounding box center [768, 591] width 365 height 42
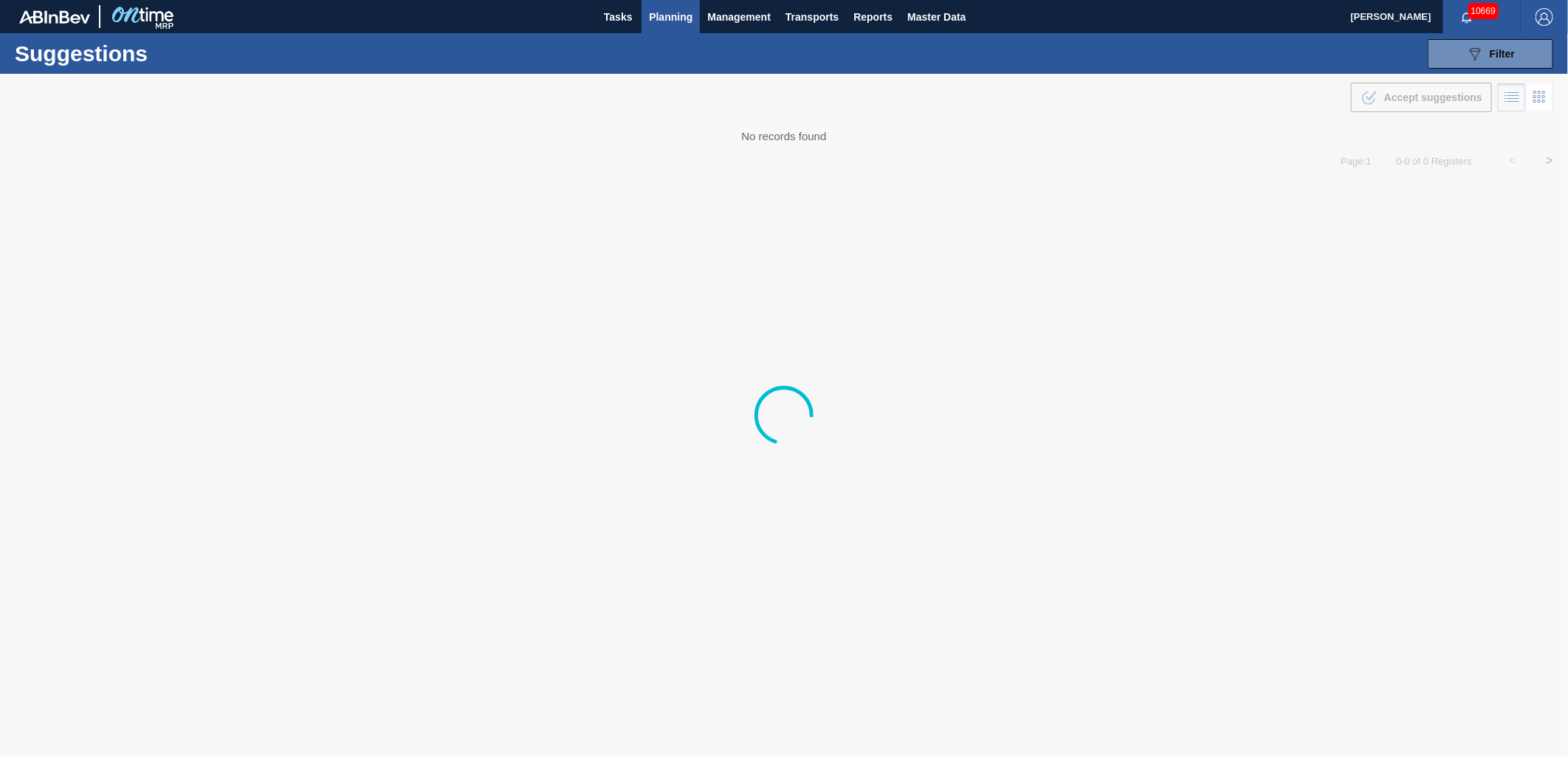
type from "[DATE]"
type to "[DATE]"
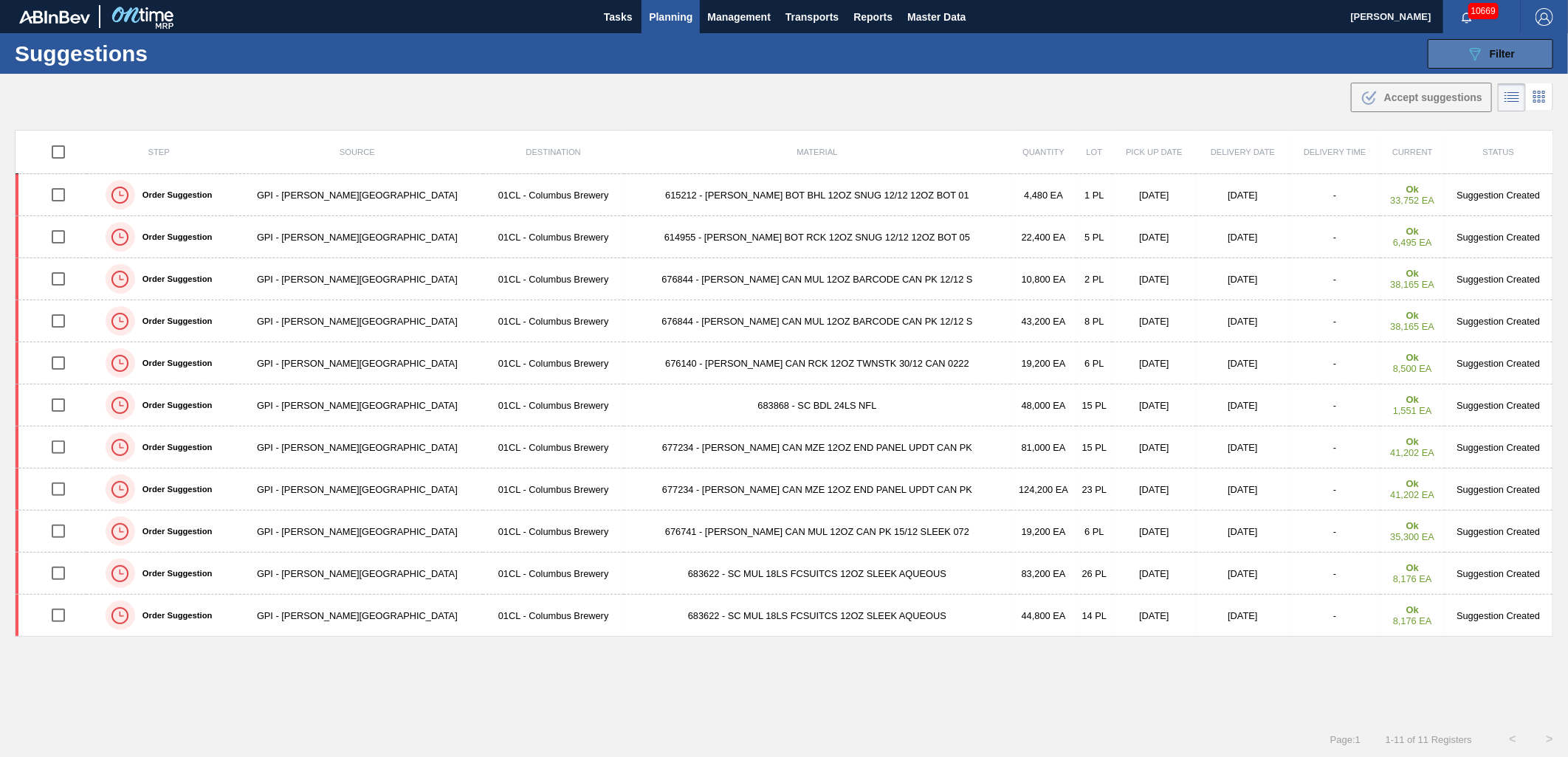
click at [1472, 60] on icon at bounding box center [1475, 54] width 11 height 13
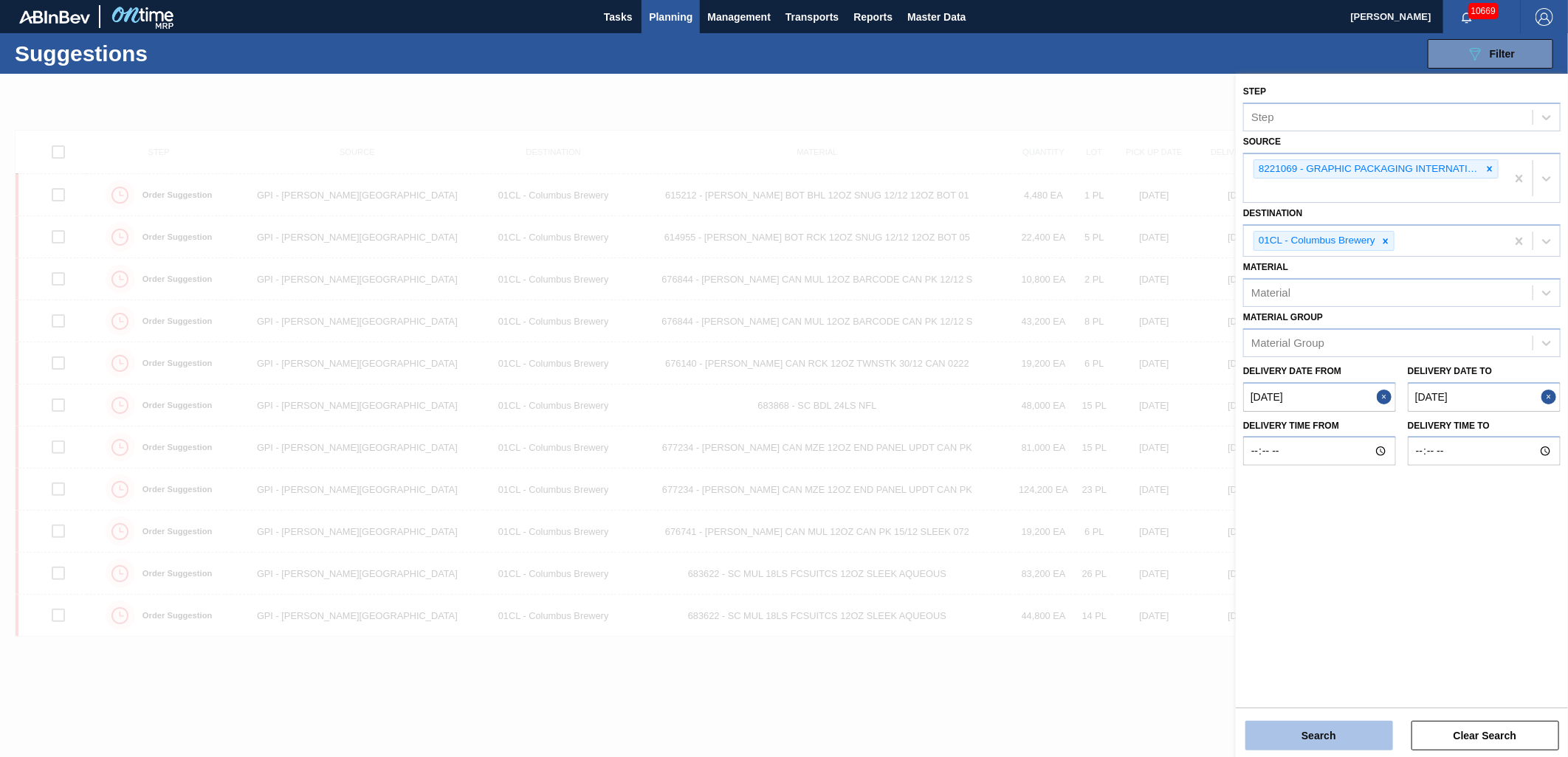
click at [1313, 733] on button "Search" at bounding box center [1319, 736] width 147 height 30
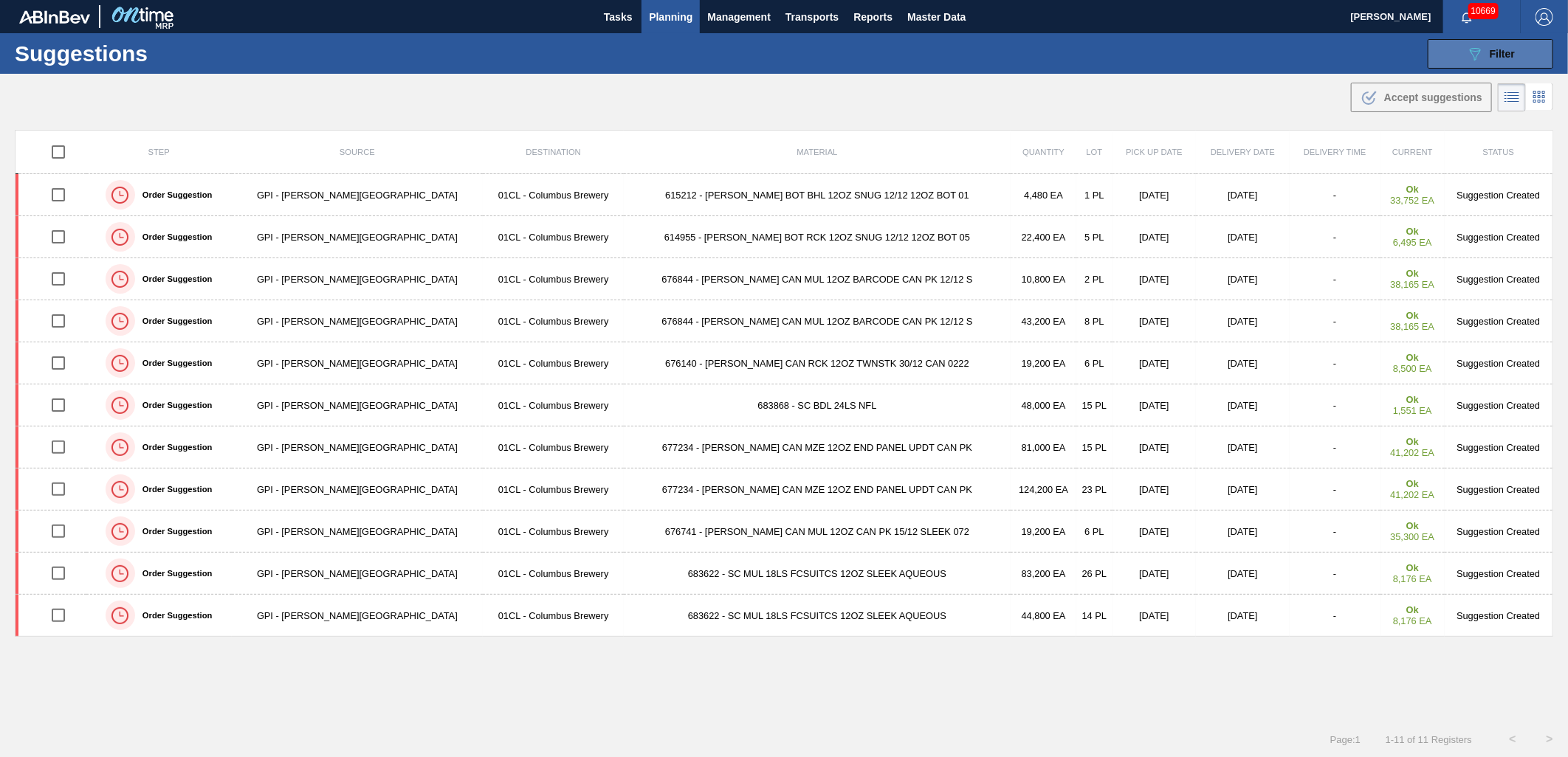
click at [1484, 58] on div "089F7B8B-B2A5-4AFE-B5C0-19BA573D28AC Filter" at bounding box center [1490, 54] width 49 height 18
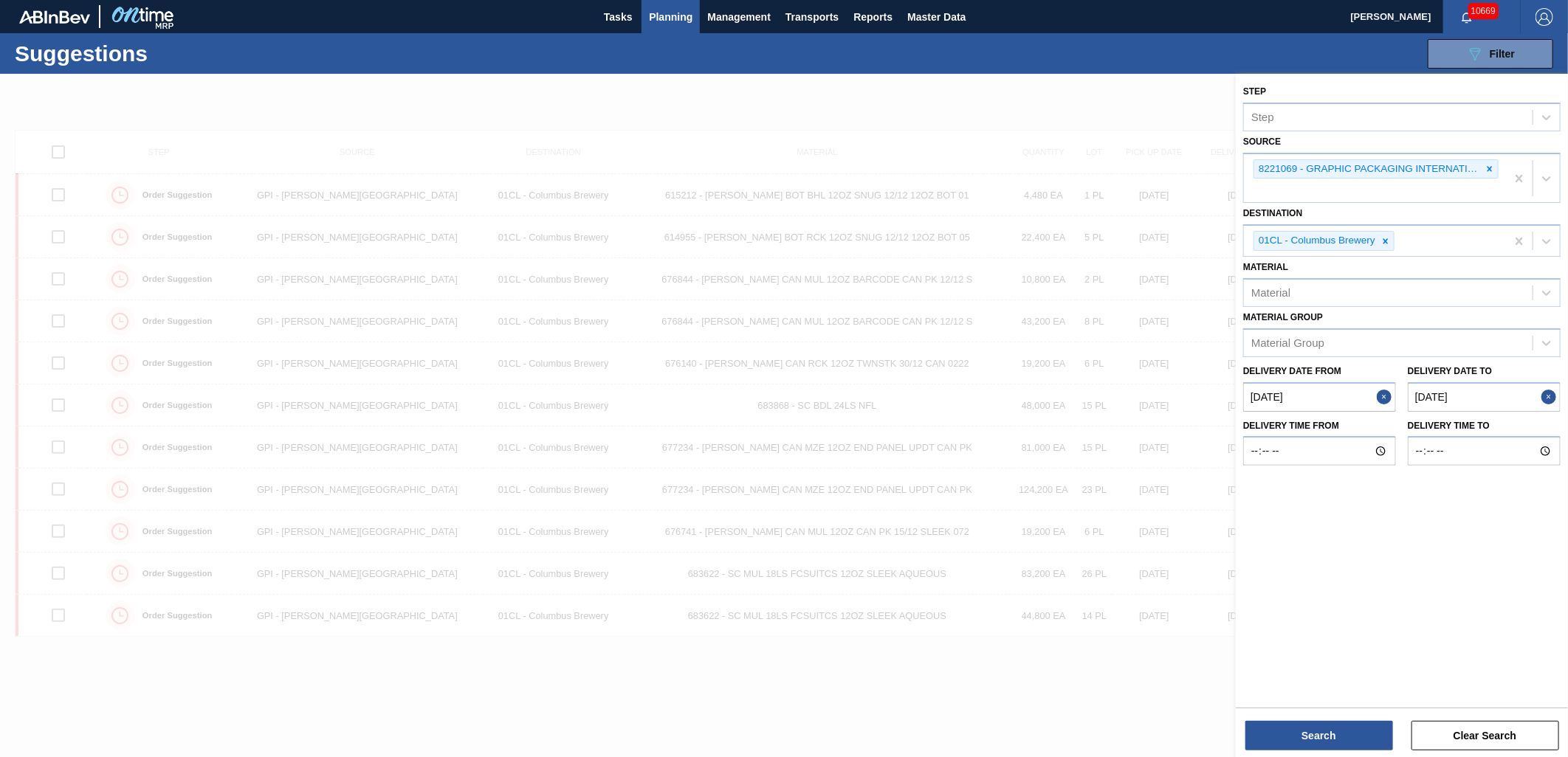
click at [1133, 659] on div at bounding box center [784, 452] width 1568 height 757
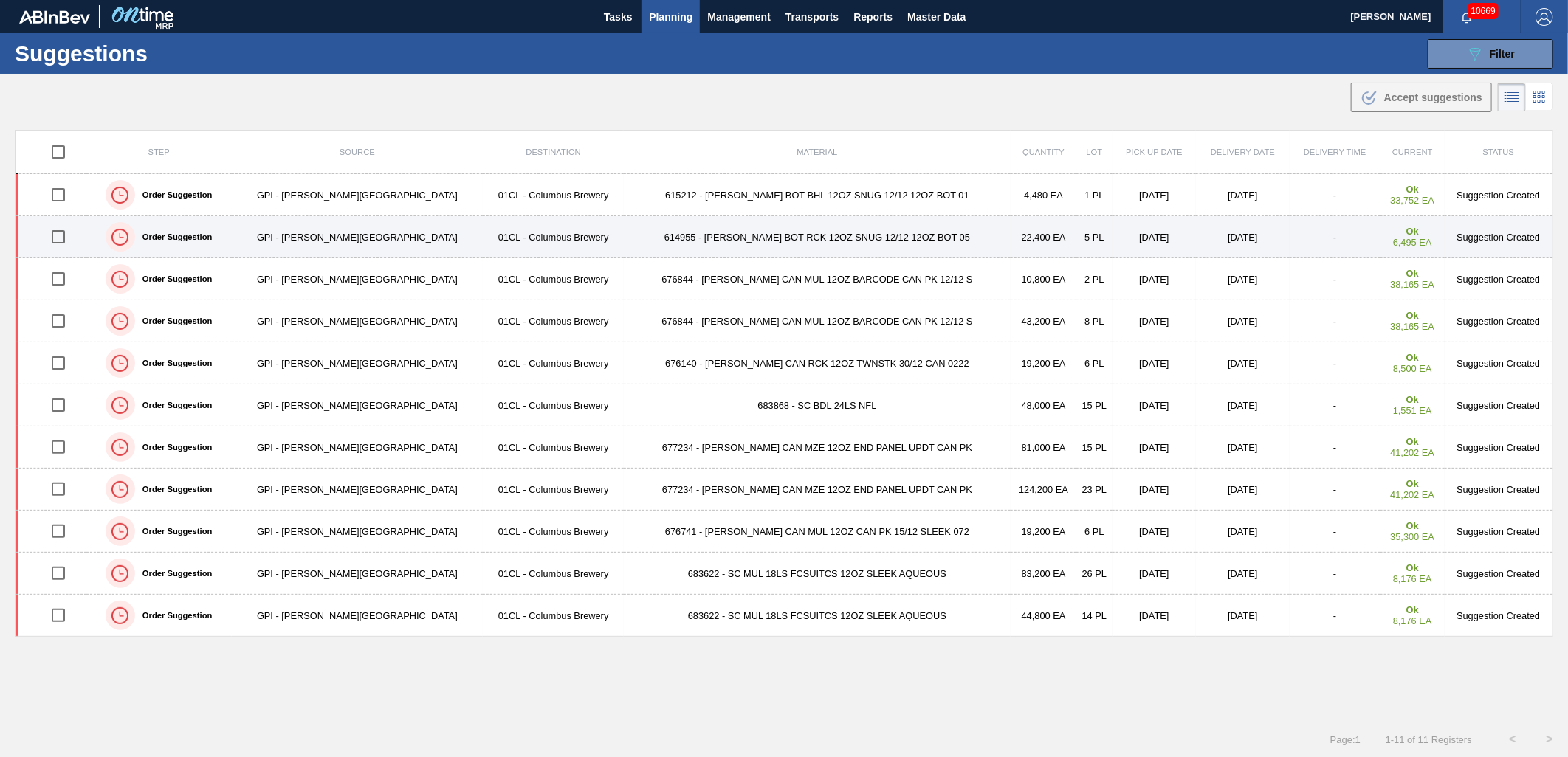
click at [689, 240] on td "614955 - CARR BOT RCK 12OZ SNUG 12/12 12OZ BOT 05" at bounding box center [817, 237] width 386 height 42
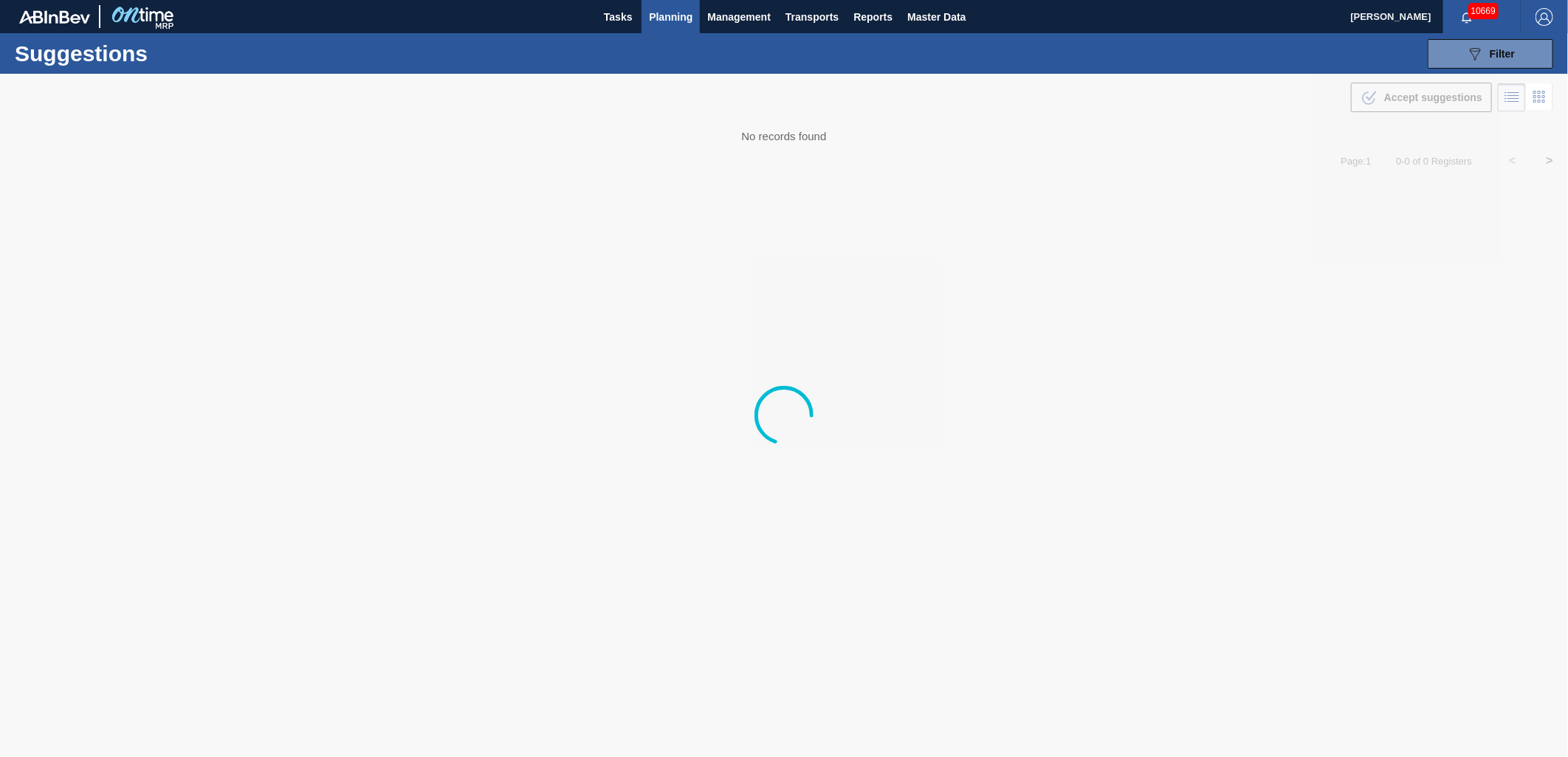
type from "[DATE]"
type to "[DATE]"
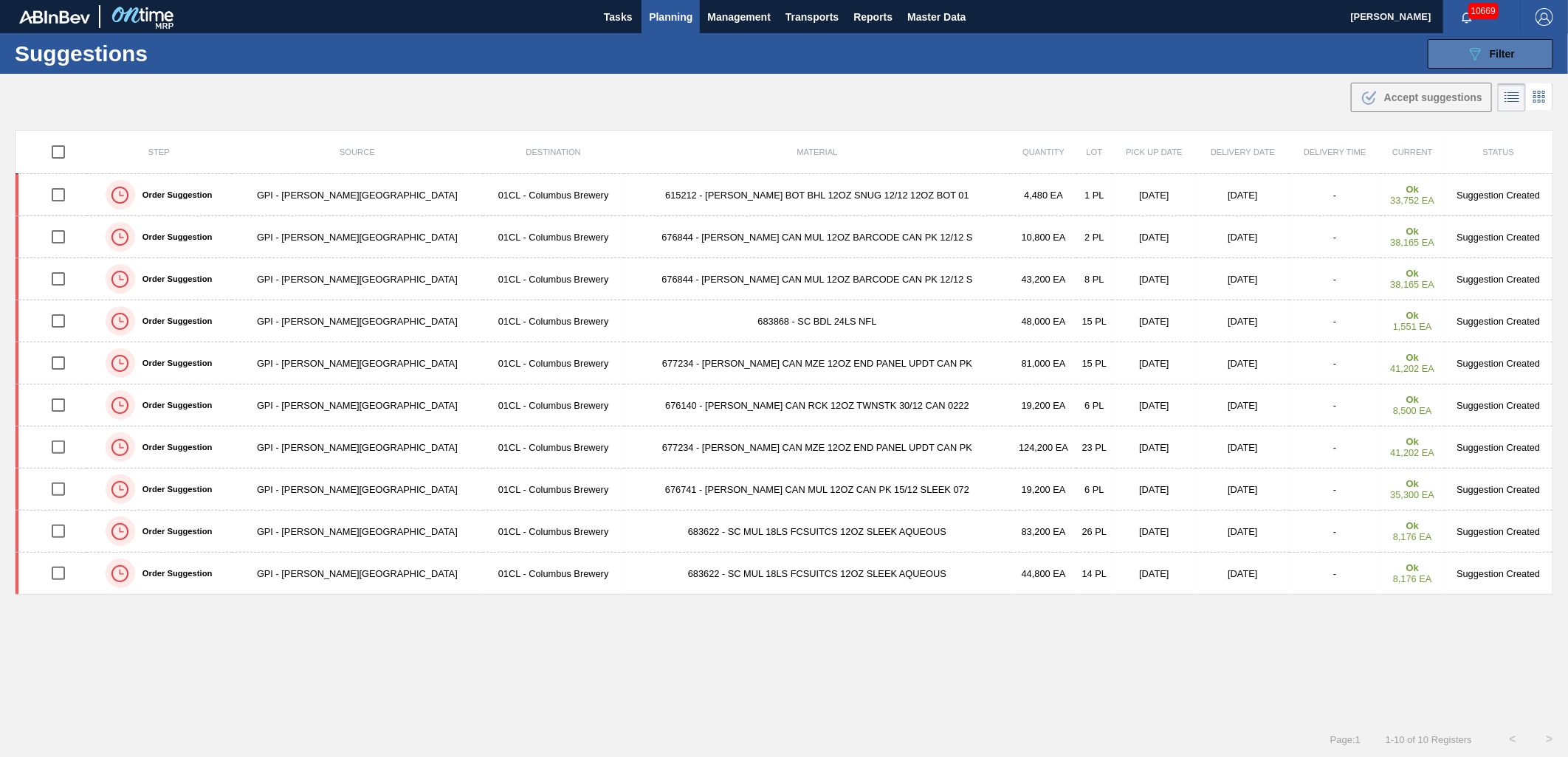
click at [1475, 50] on icon "089F7B8B-B2A5-4AFE-B5C0-19BA573D28AC" at bounding box center [1475, 54] width 18 height 18
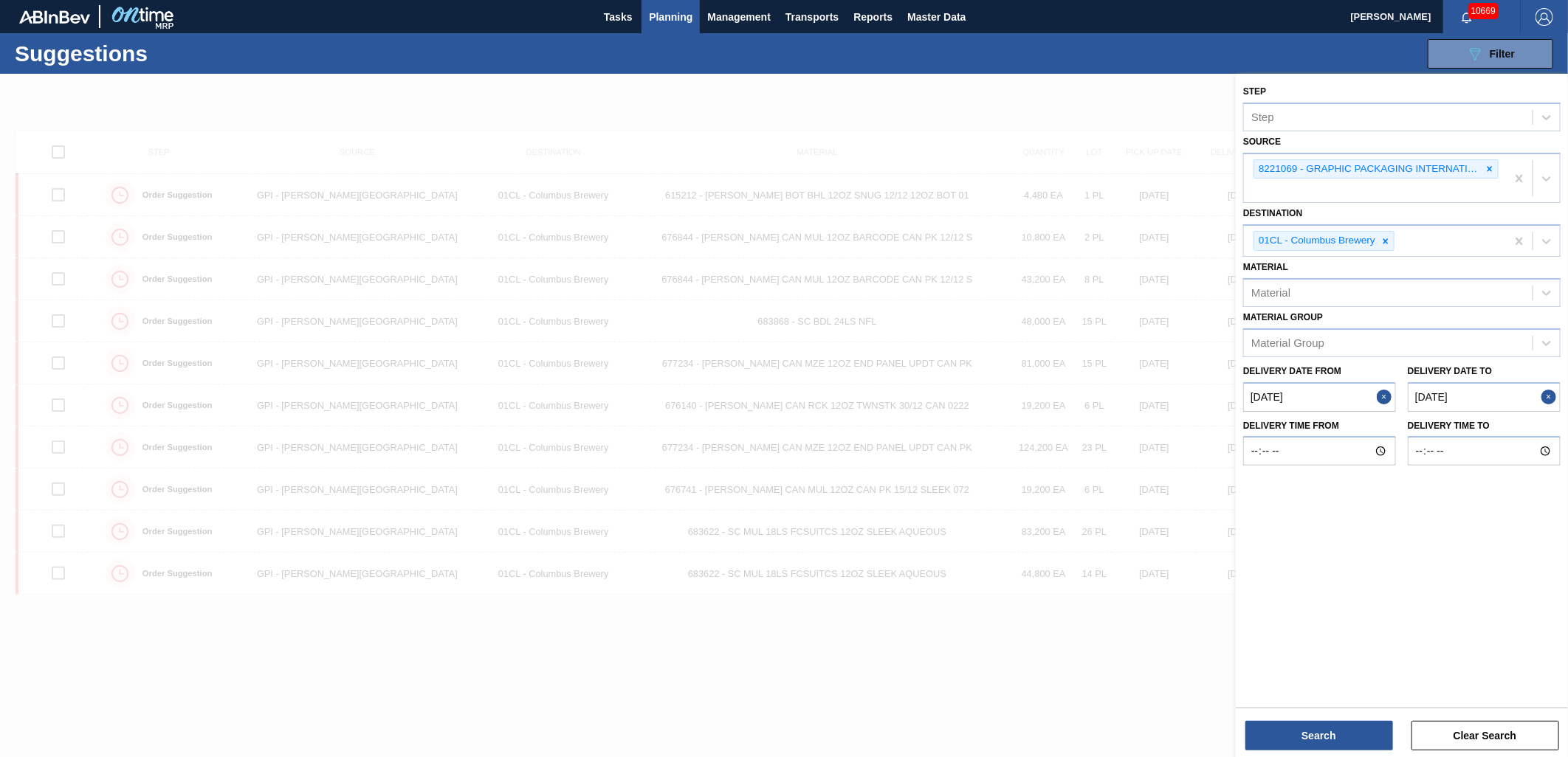
click at [1081, 627] on div at bounding box center [784, 452] width 1568 height 757
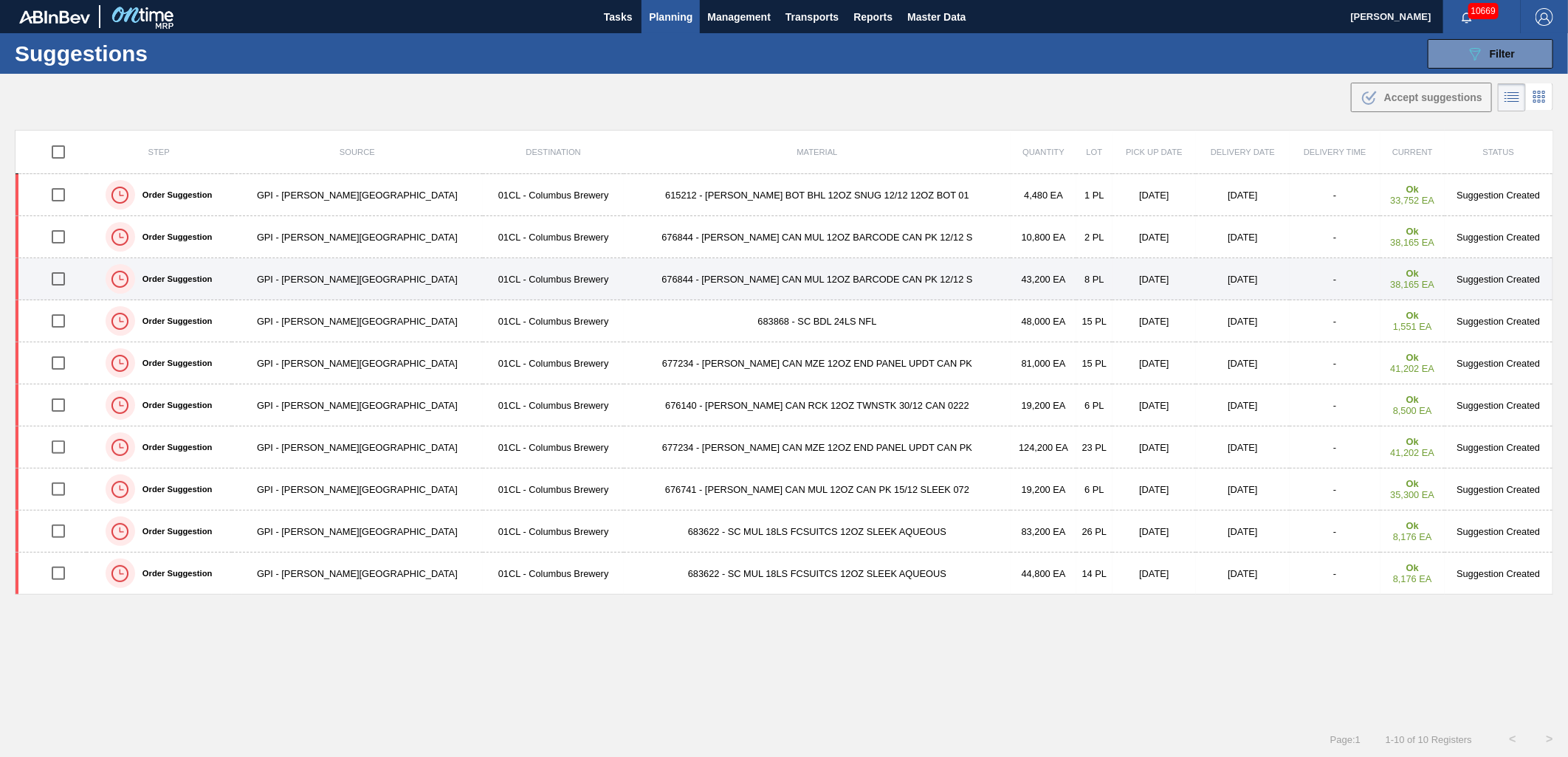
click at [675, 282] on td "676844 - CARR CAN MUL 12OZ BARCODE CAN PK 12/12 S" at bounding box center [817, 279] width 386 height 42
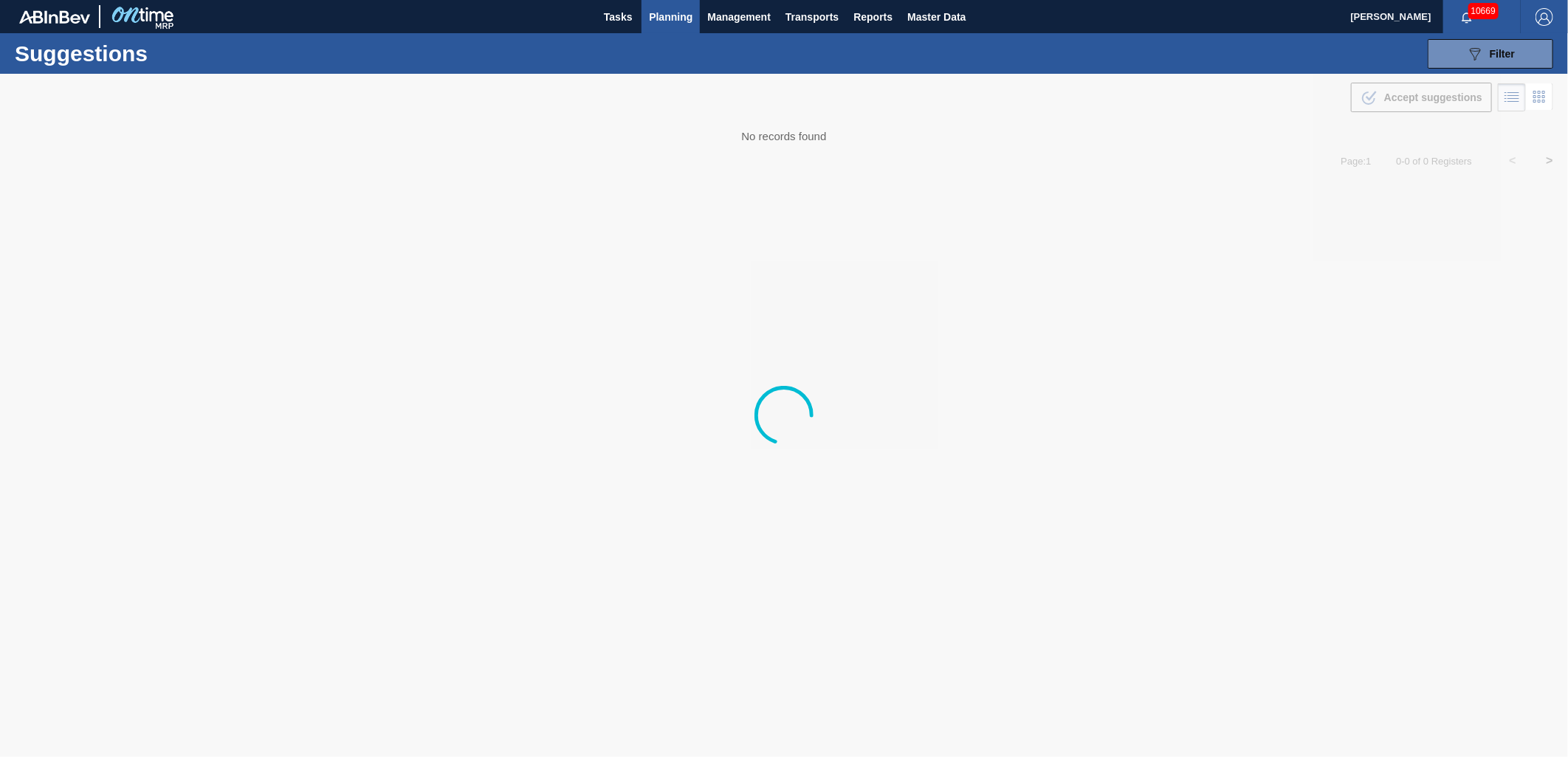
type from "[DATE]"
type to "[DATE]"
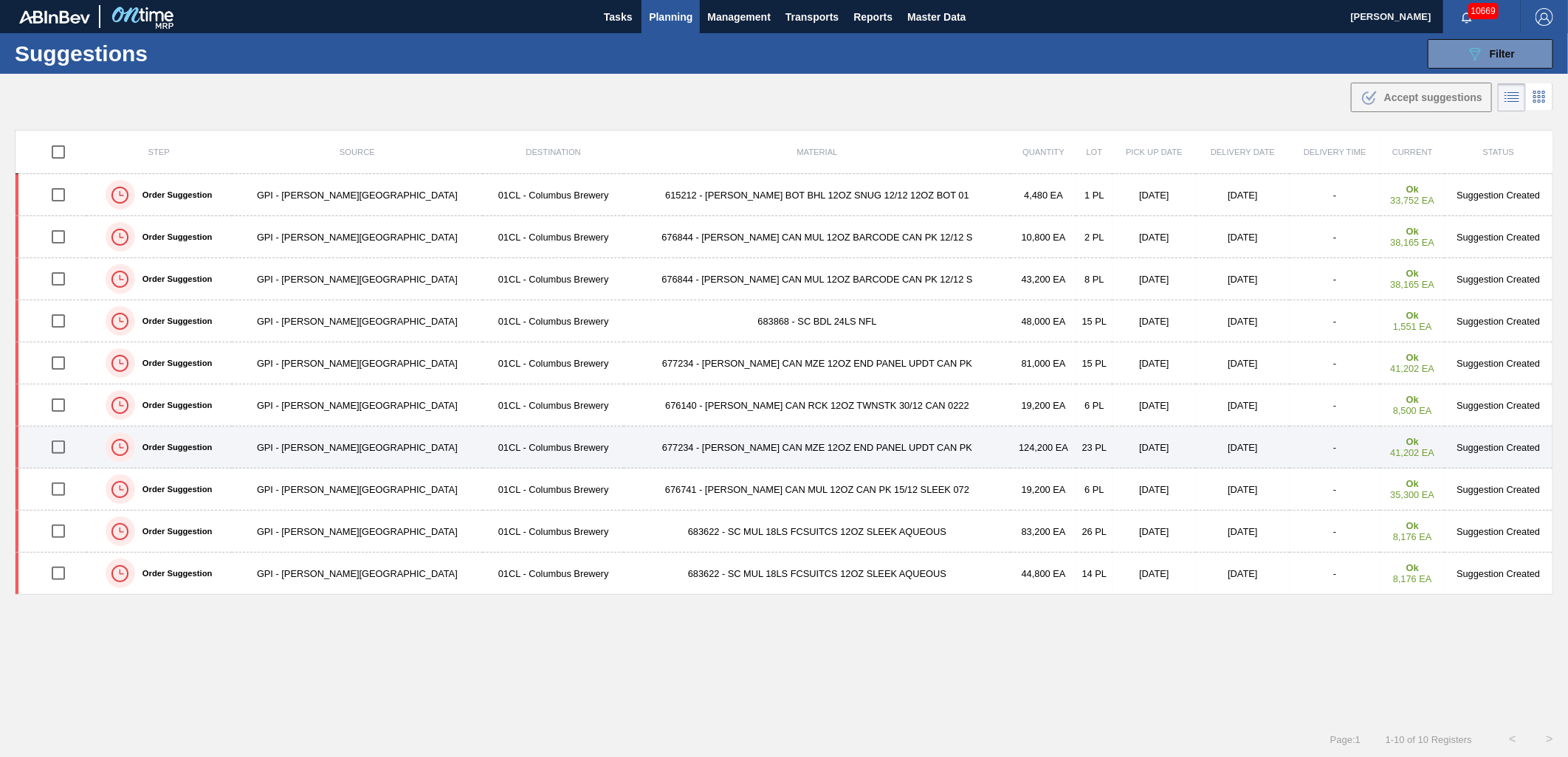
click at [67, 445] on input "checkbox" at bounding box center [58, 447] width 31 height 31
checkbox input "true"
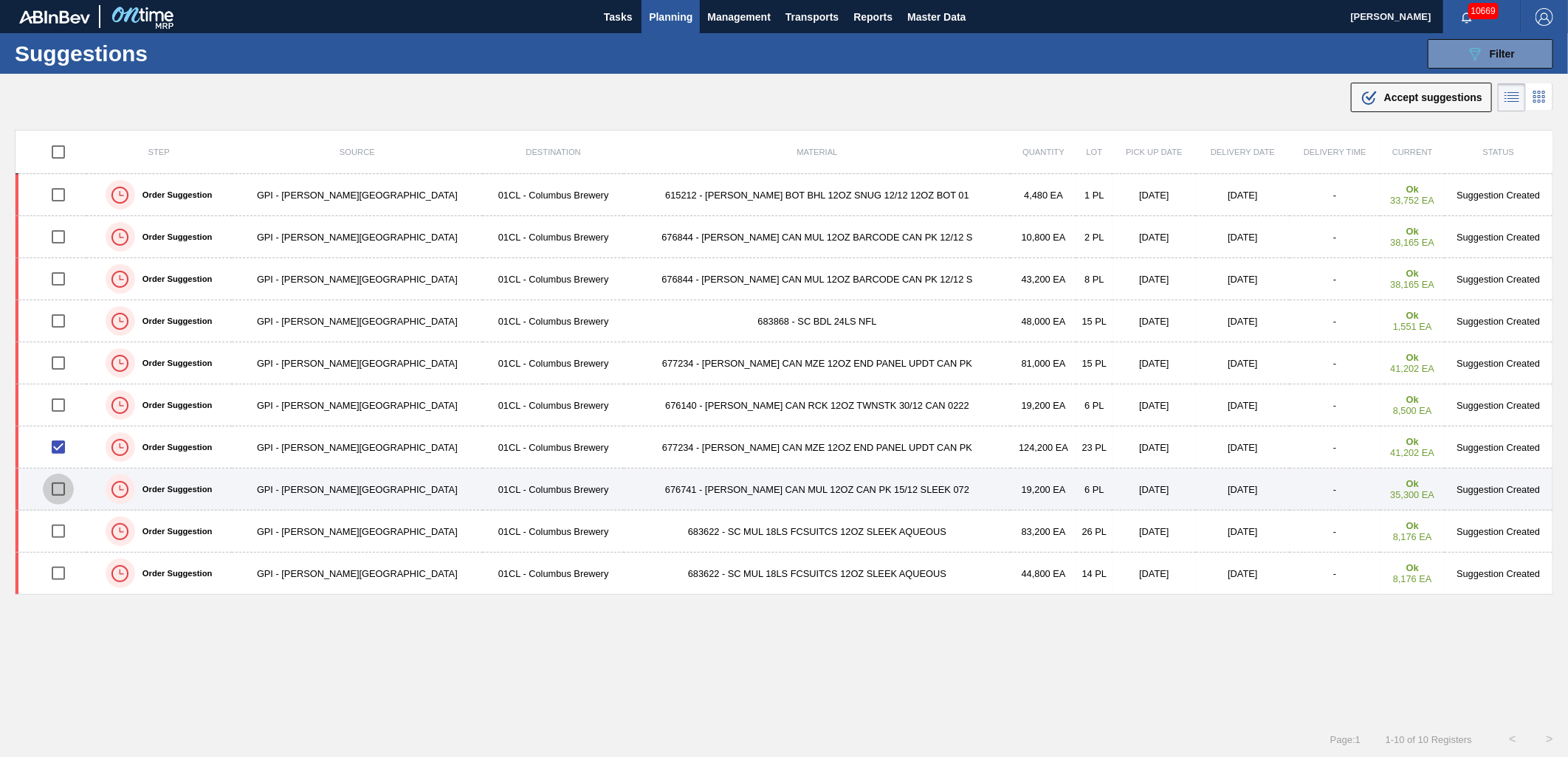
click at [67, 489] on input "checkbox" at bounding box center [58, 489] width 31 height 31
checkbox input "true"
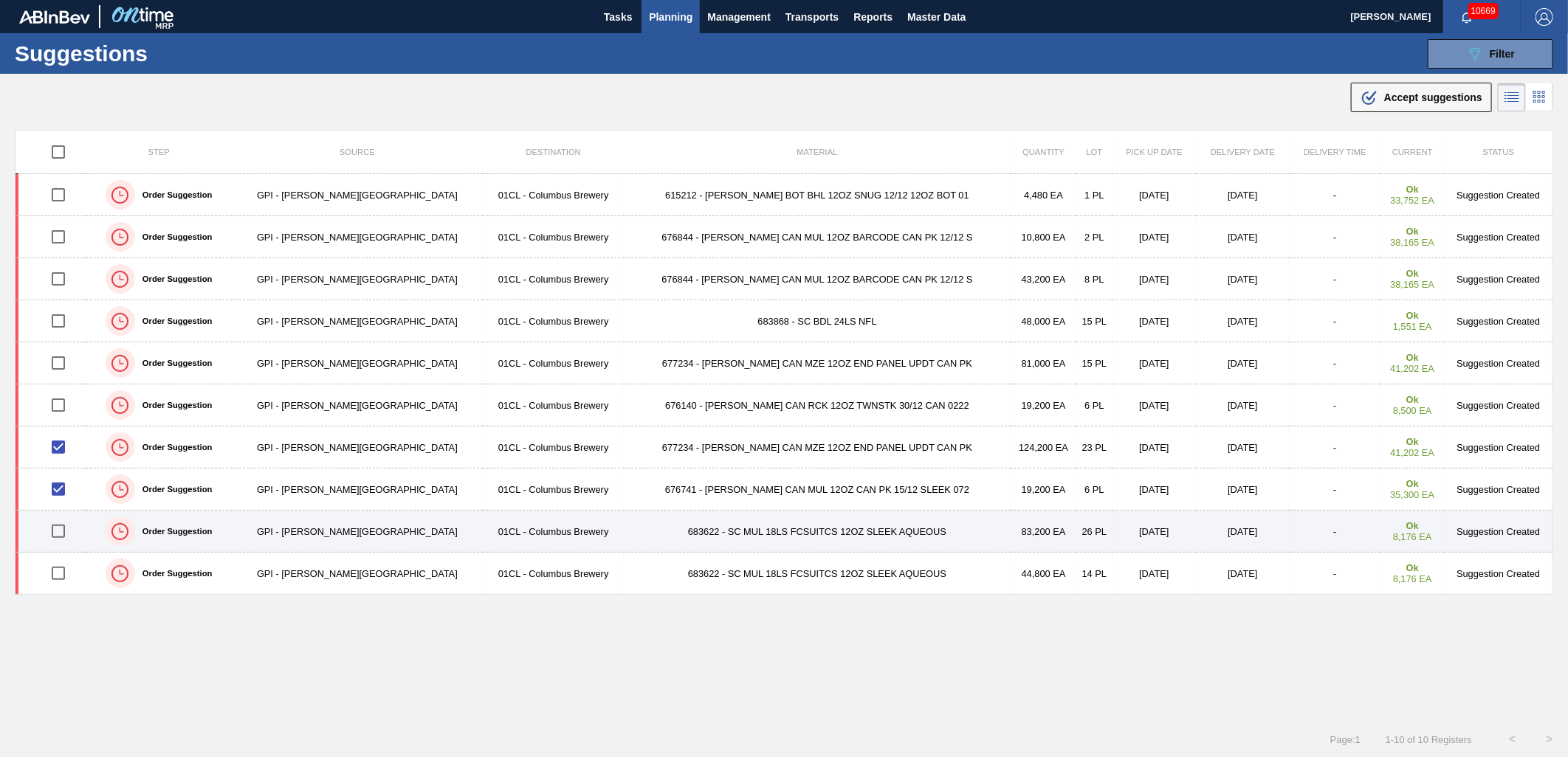
click at [68, 534] on input "checkbox" at bounding box center [58, 531] width 31 height 31
click at [63, 530] on input "checkbox" at bounding box center [58, 531] width 31 height 31
checkbox input "false"
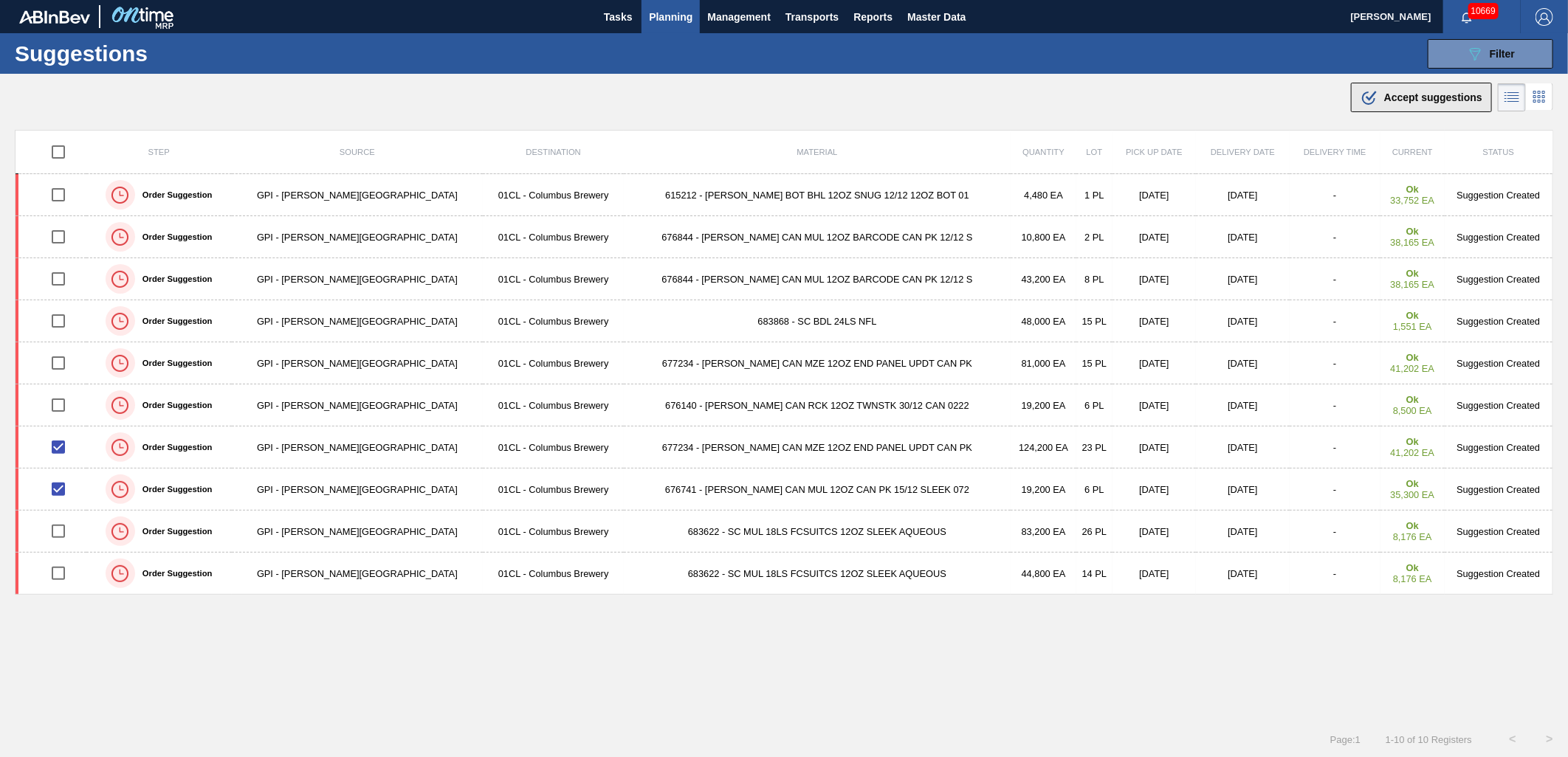
click at [1408, 98] on span "Accept suggestions" at bounding box center [1433, 98] width 98 height 12
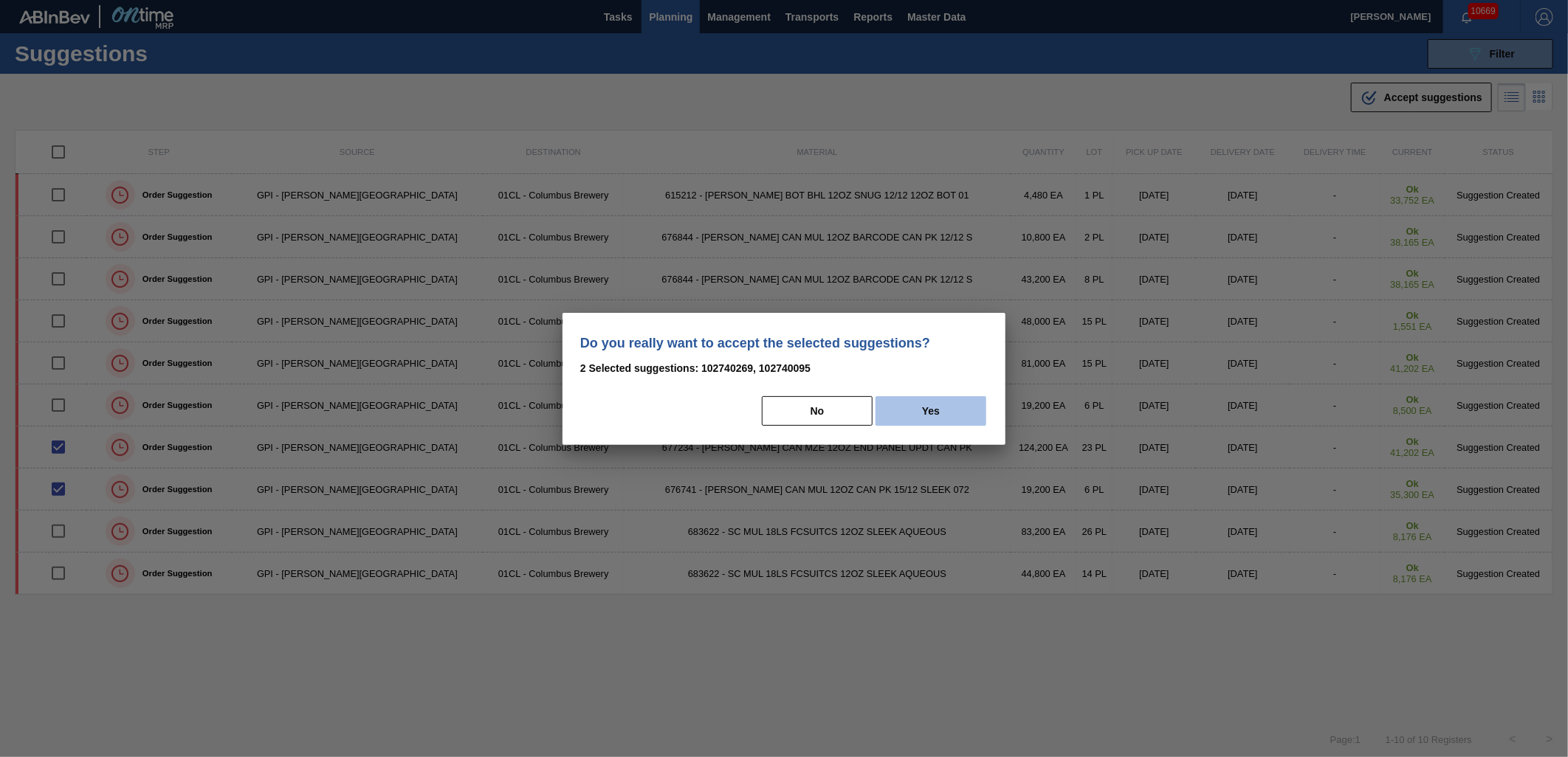
click at [930, 417] on button "Yes" at bounding box center [931, 411] width 111 height 30
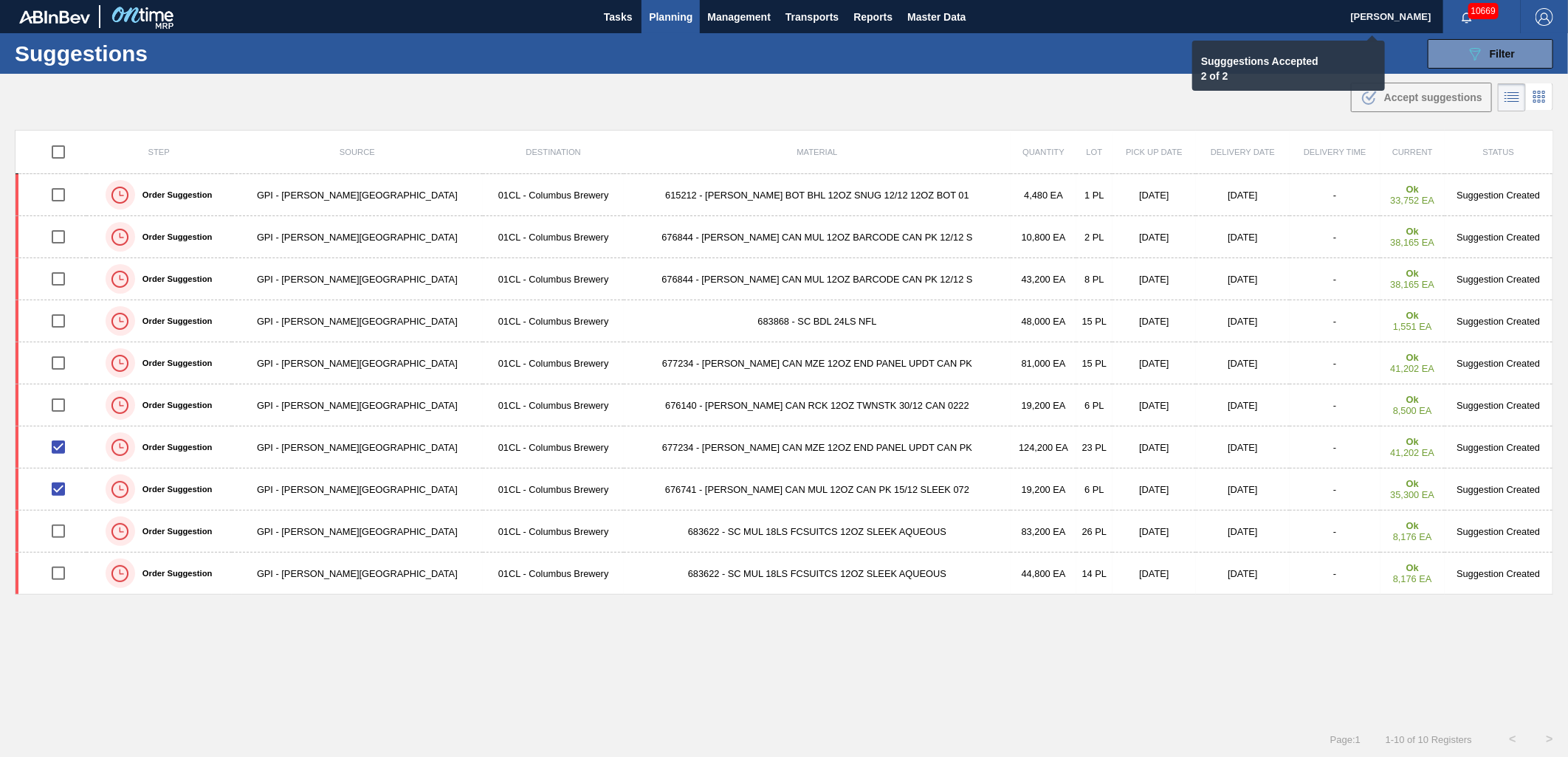
checkbox input "false"
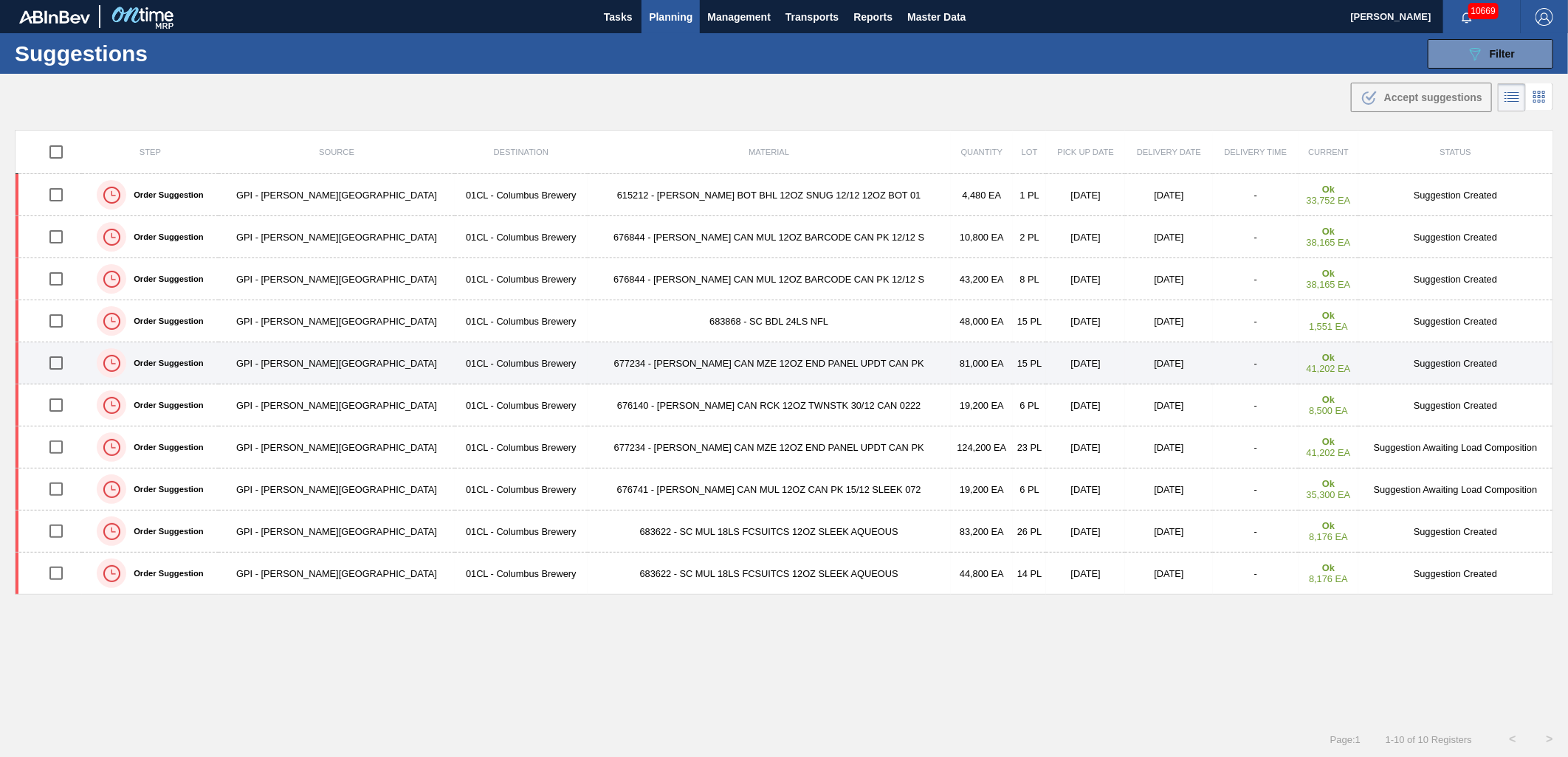
click at [606, 367] on td "677234 - CARR CAN MZE 12OZ END PANEL UPDT CAN PK" at bounding box center [769, 363] width 363 height 42
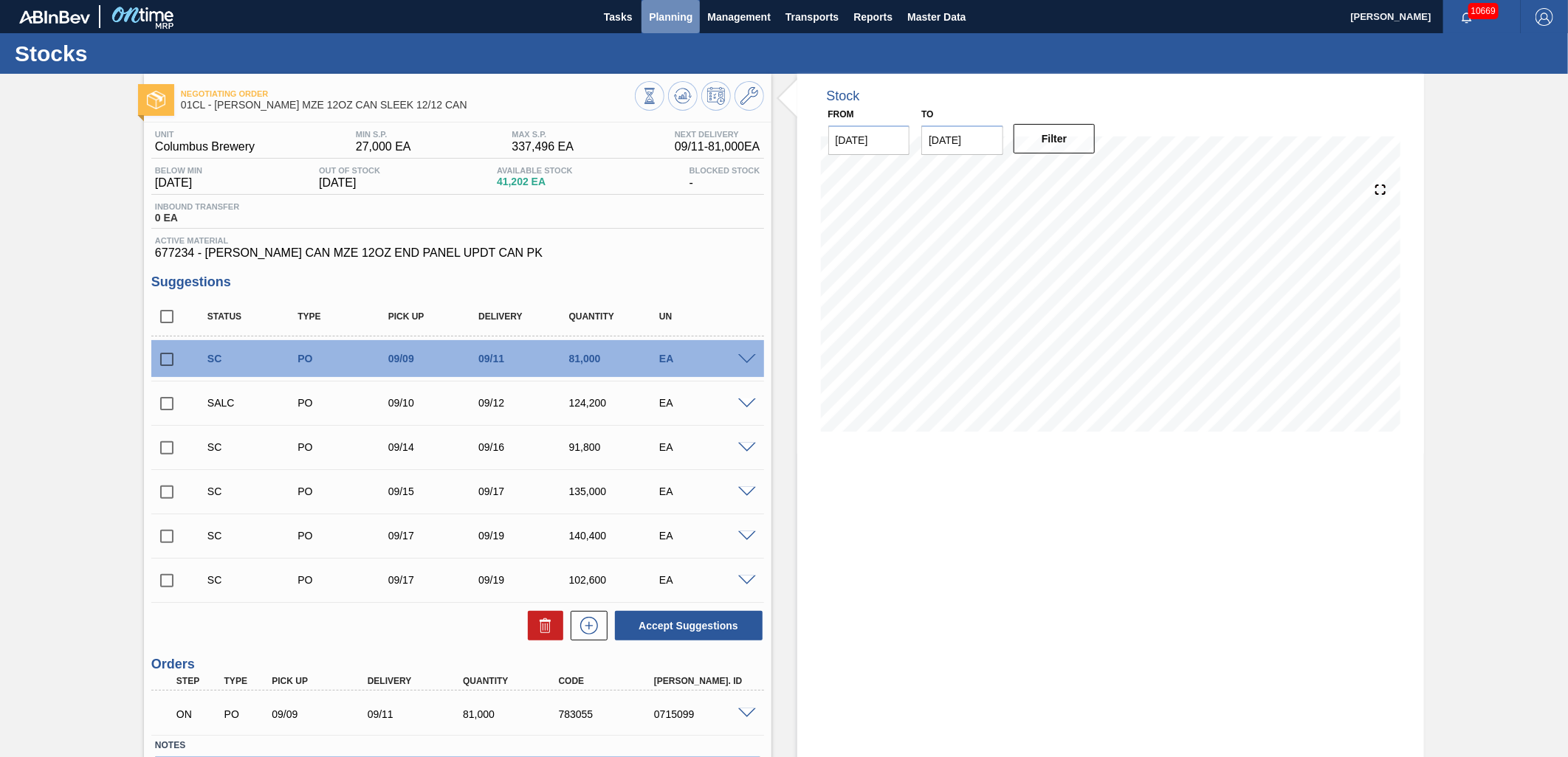
click at [669, 6] on button "Planning" at bounding box center [670, 16] width 58 height 33
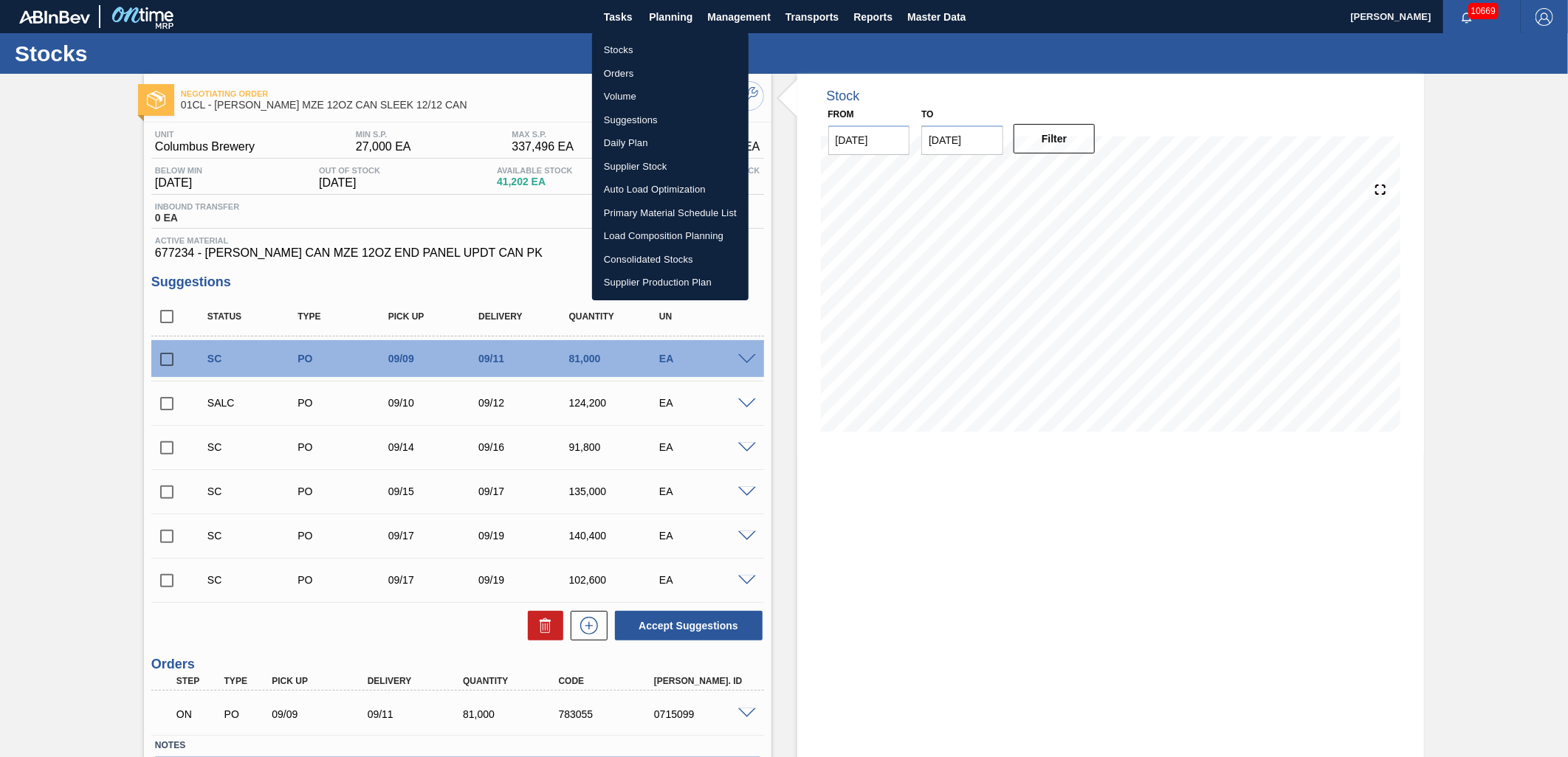
click at [658, 125] on li "Suggestions" at bounding box center [670, 121] width 156 height 24
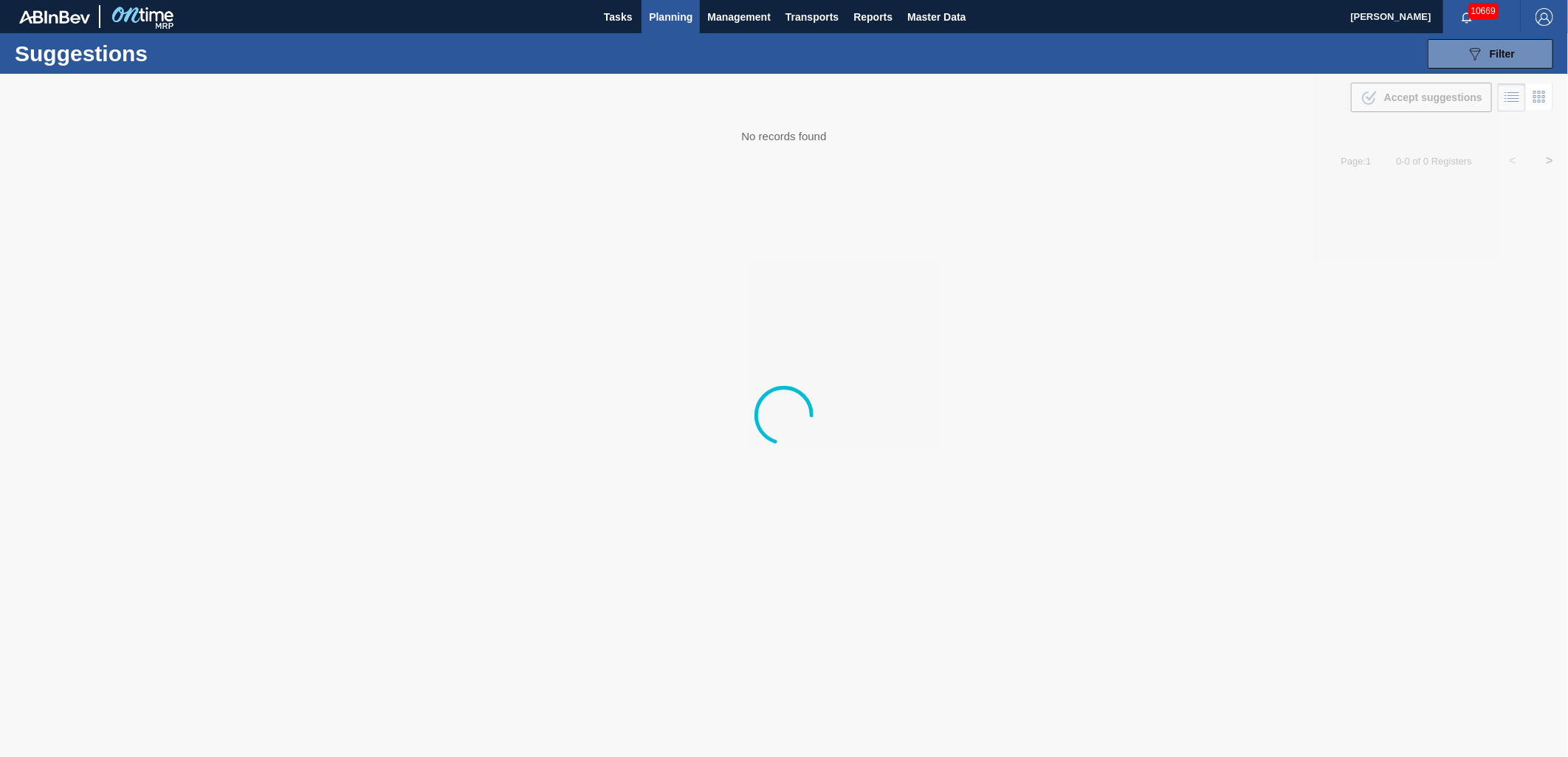
type from "[DATE]"
type to "[DATE]"
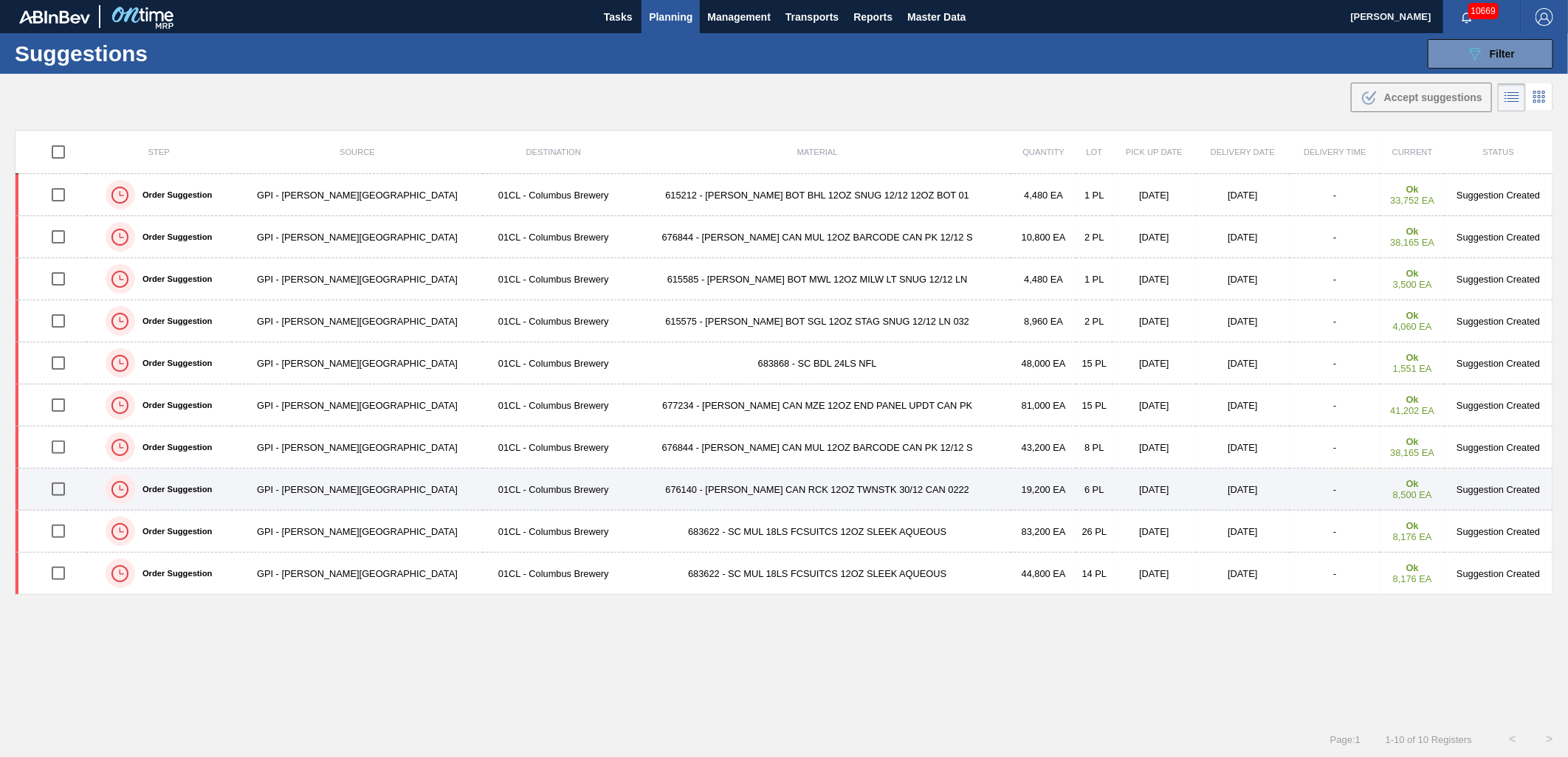
scroll to position [1, 0]
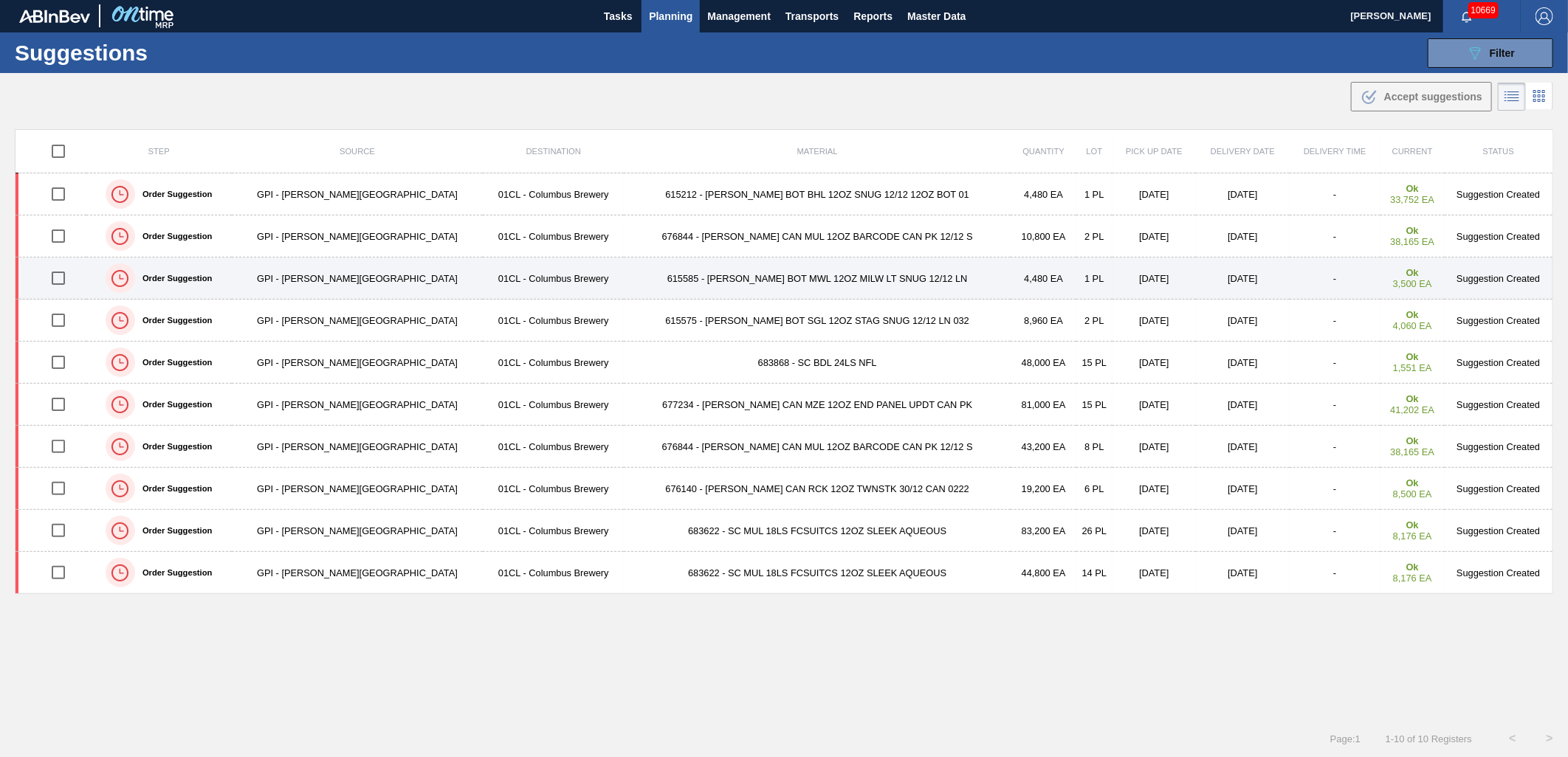
click at [70, 286] on input "checkbox" at bounding box center [58, 278] width 31 height 31
checkbox input "true"
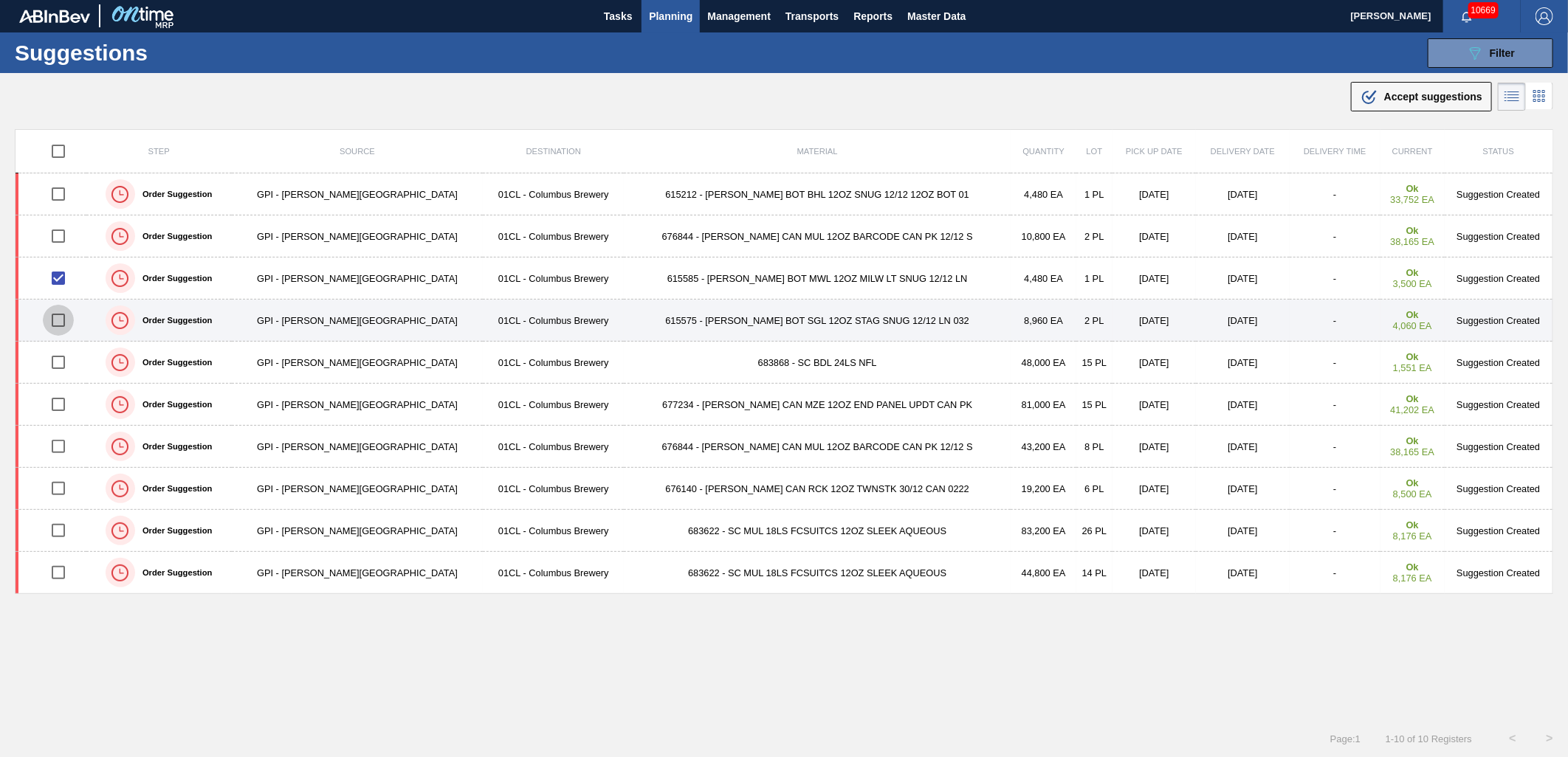
click at [60, 318] on input "checkbox" at bounding box center [58, 320] width 31 height 31
checkbox input "true"
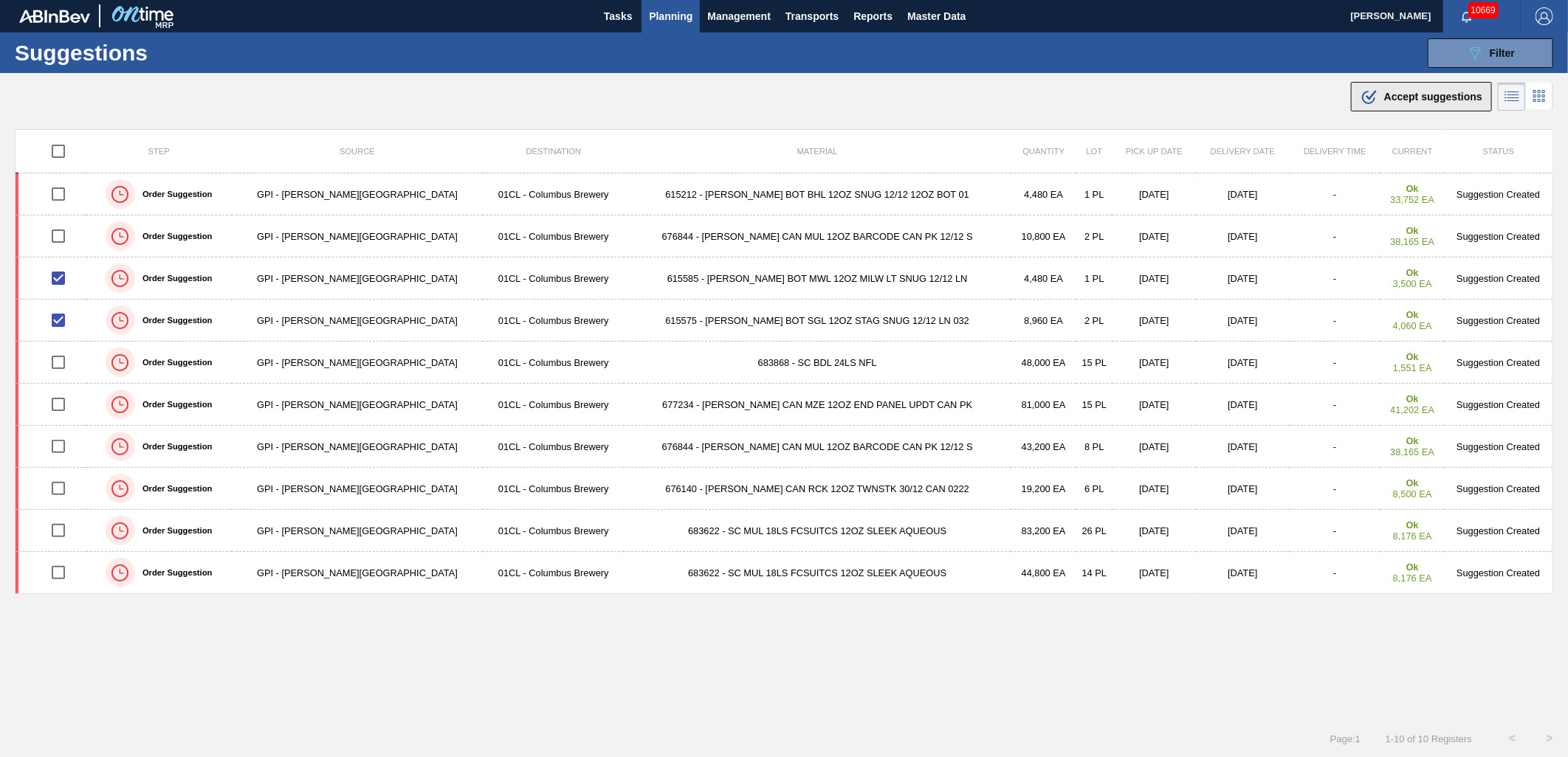
click at [1407, 104] on div ".b{fill:var(--color-action-default)} Accept suggestions" at bounding box center [1421, 97] width 121 height 18
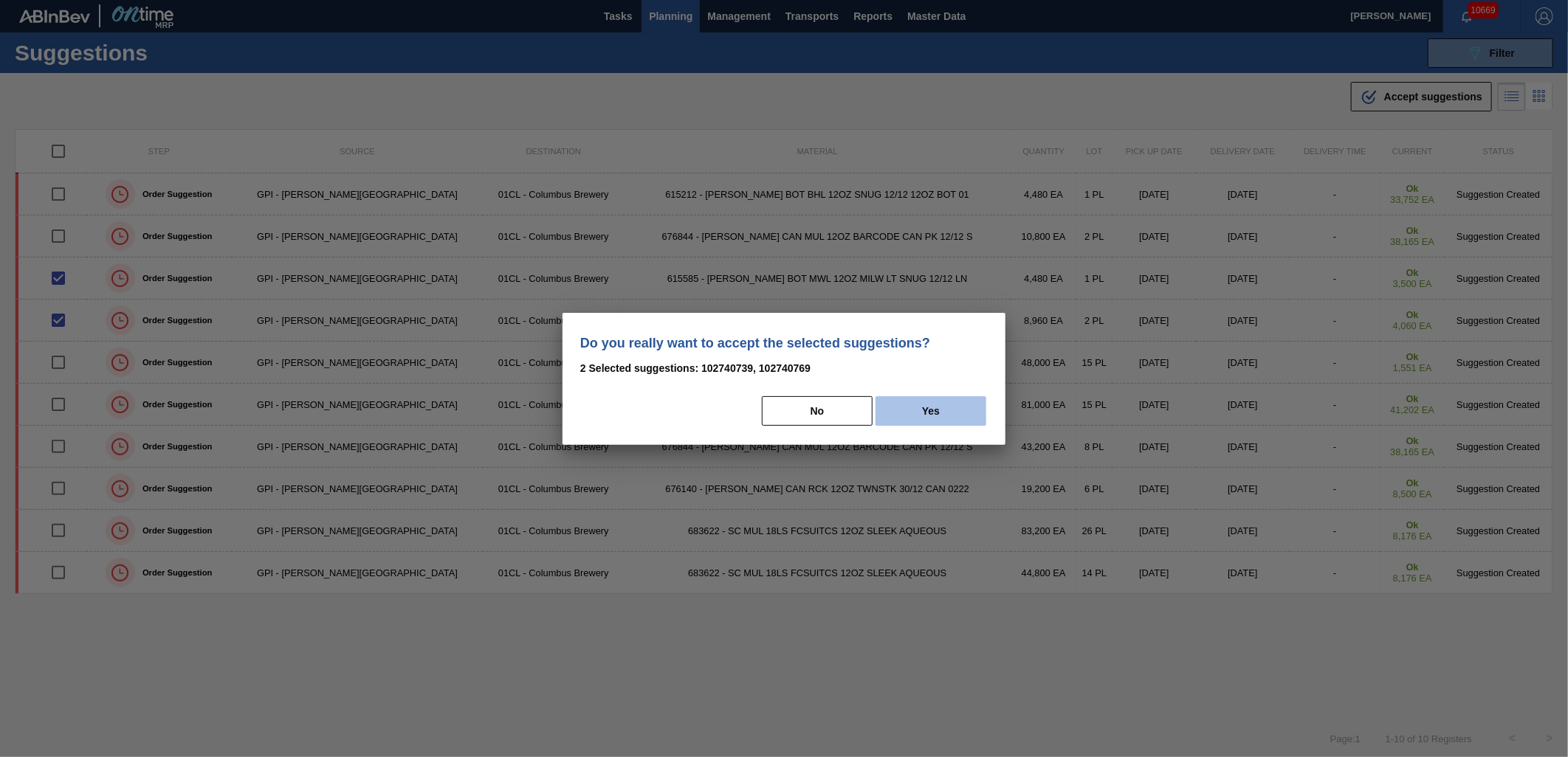
click at [948, 402] on button "Yes" at bounding box center [931, 411] width 111 height 30
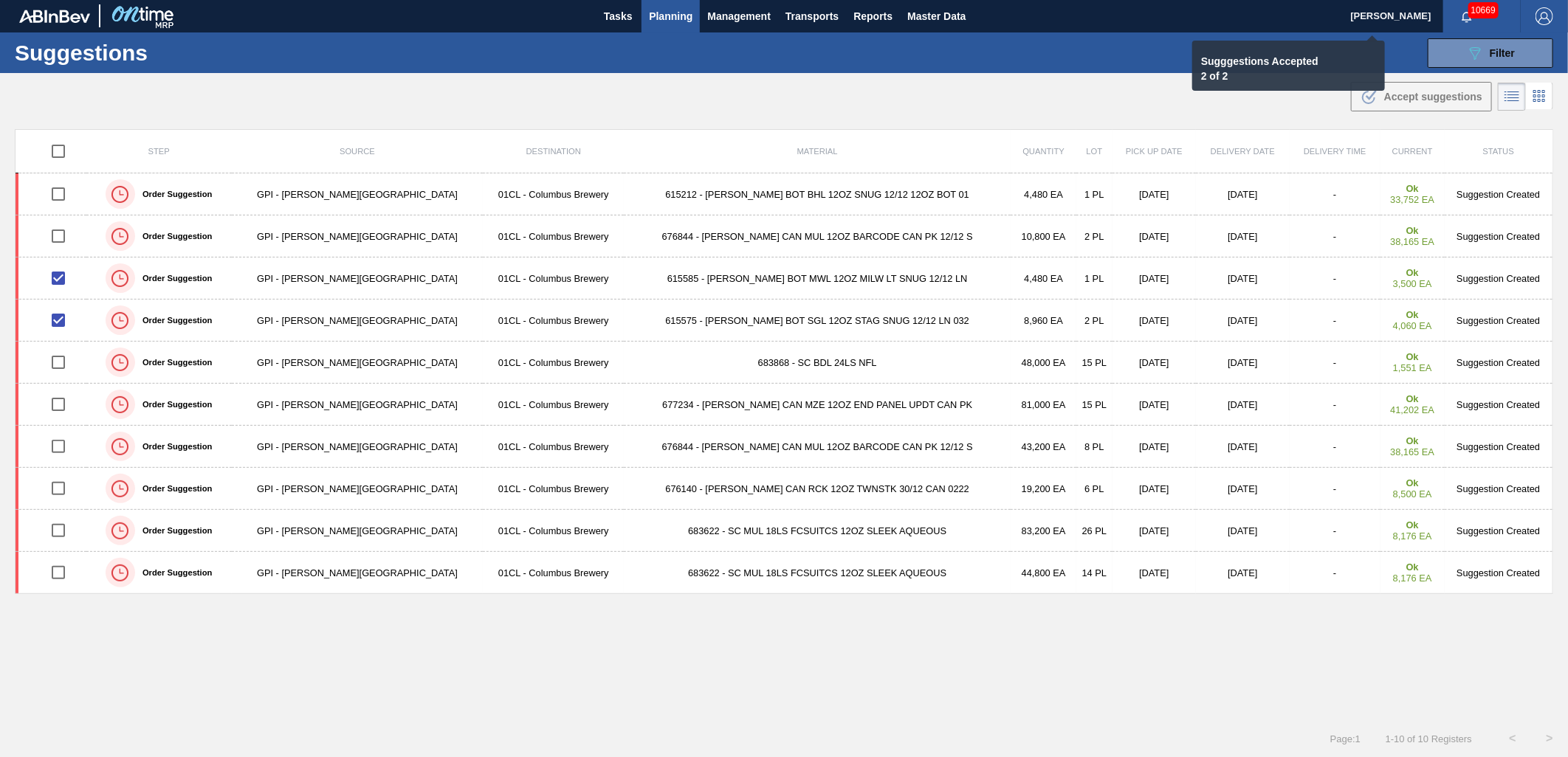
checkbox input "false"
